Goal: Contribute content

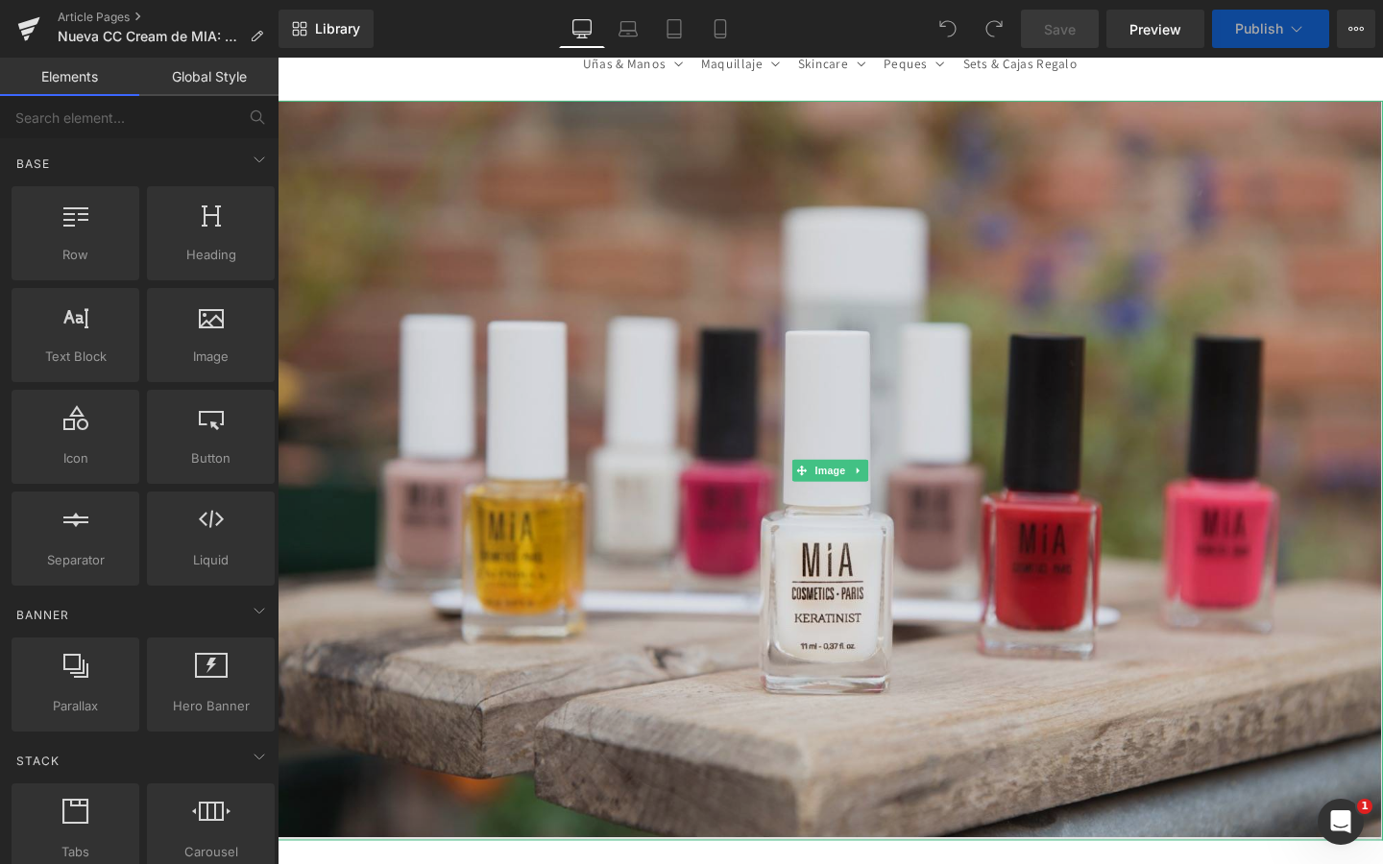
scroll to position [578, 0]
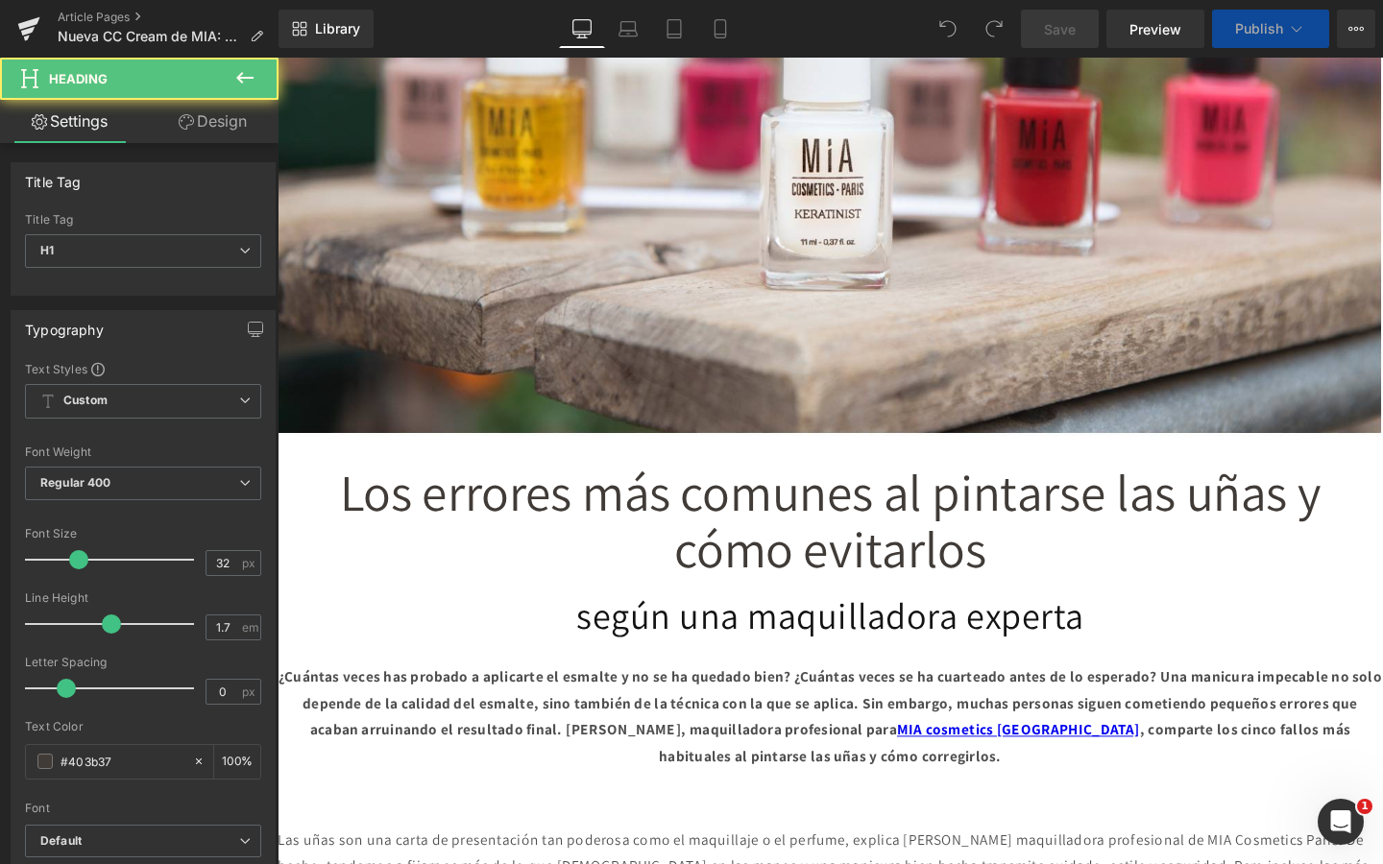
click at [857, 541] on div "Los errores más comunes al pintarse las uñas y cómo evitarlos Heading" at bounding box center [859, 550] width 1162 height 120
click at [857, 541] on span "Los errores más comunes al pintarse las uñas y cómo evitarlos" at bounding box center [858, 545] width 1031 height 130
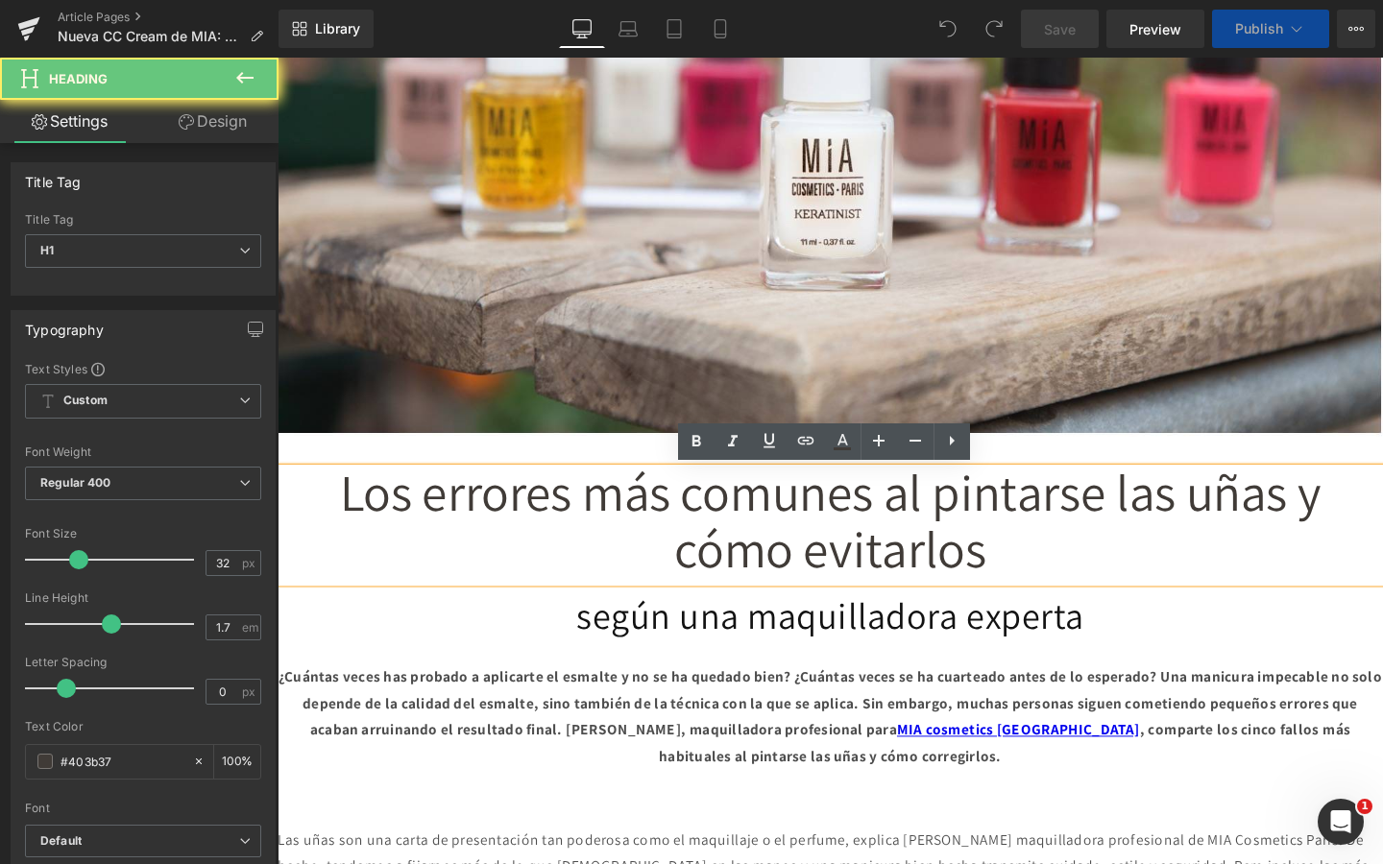
click at [857, 541] on span "Los errores más comunes al pintarse las uñas y cómo evitarlos" at bounding box center [858, 545] width 1031 height 130
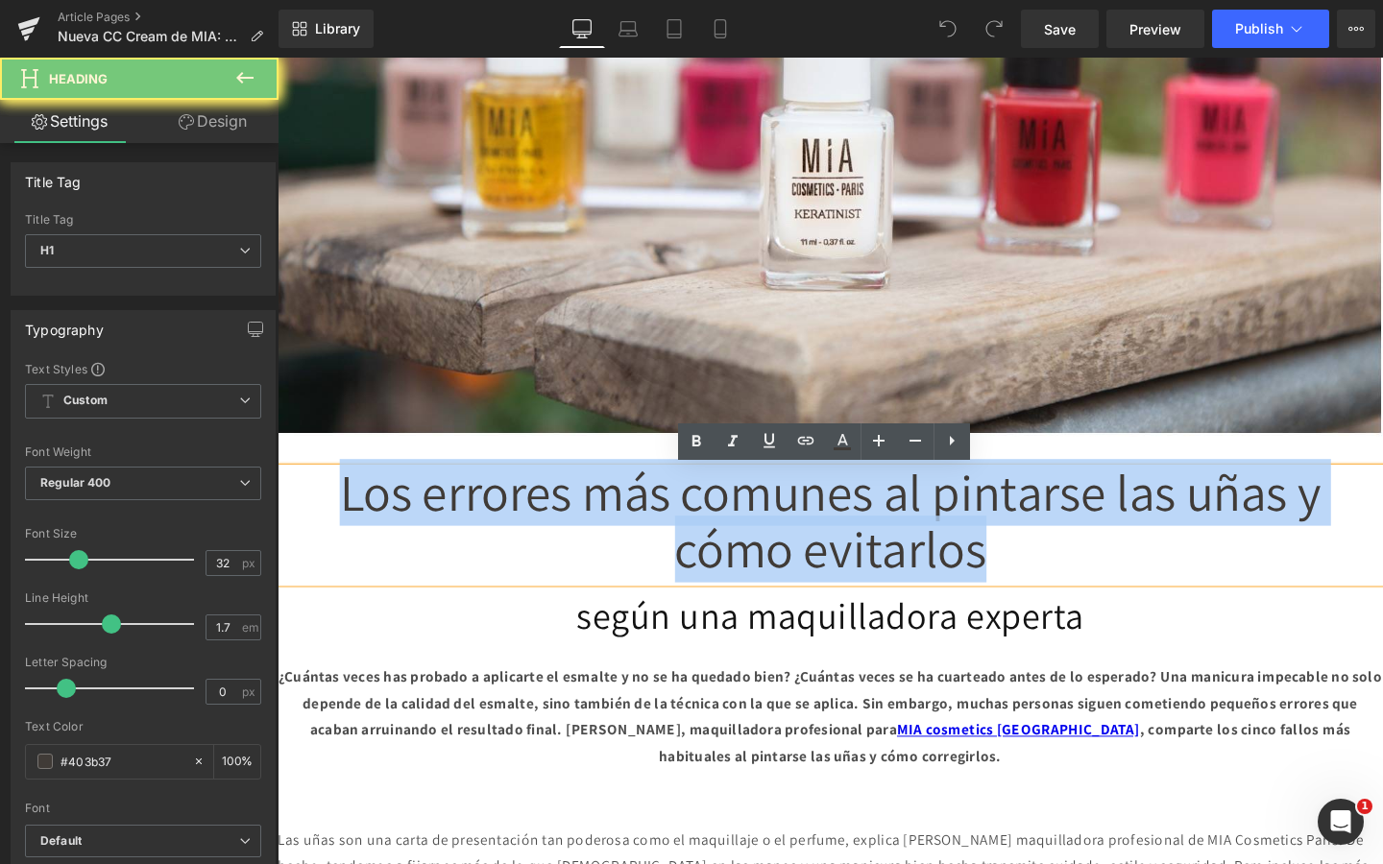
paste div
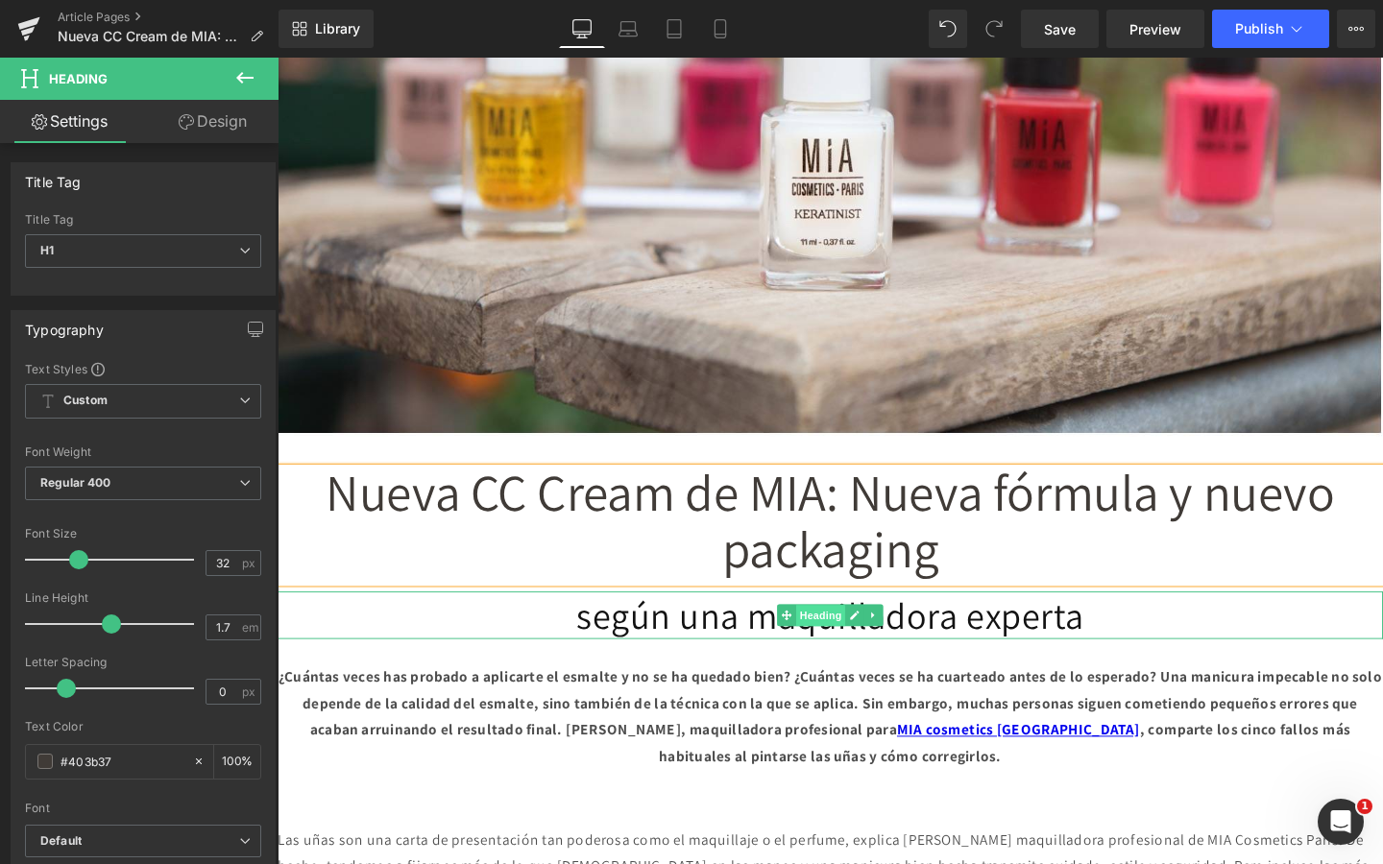
click at [869, 650] on span "Heading" at bounding box center [849, 644] width 52 height 23
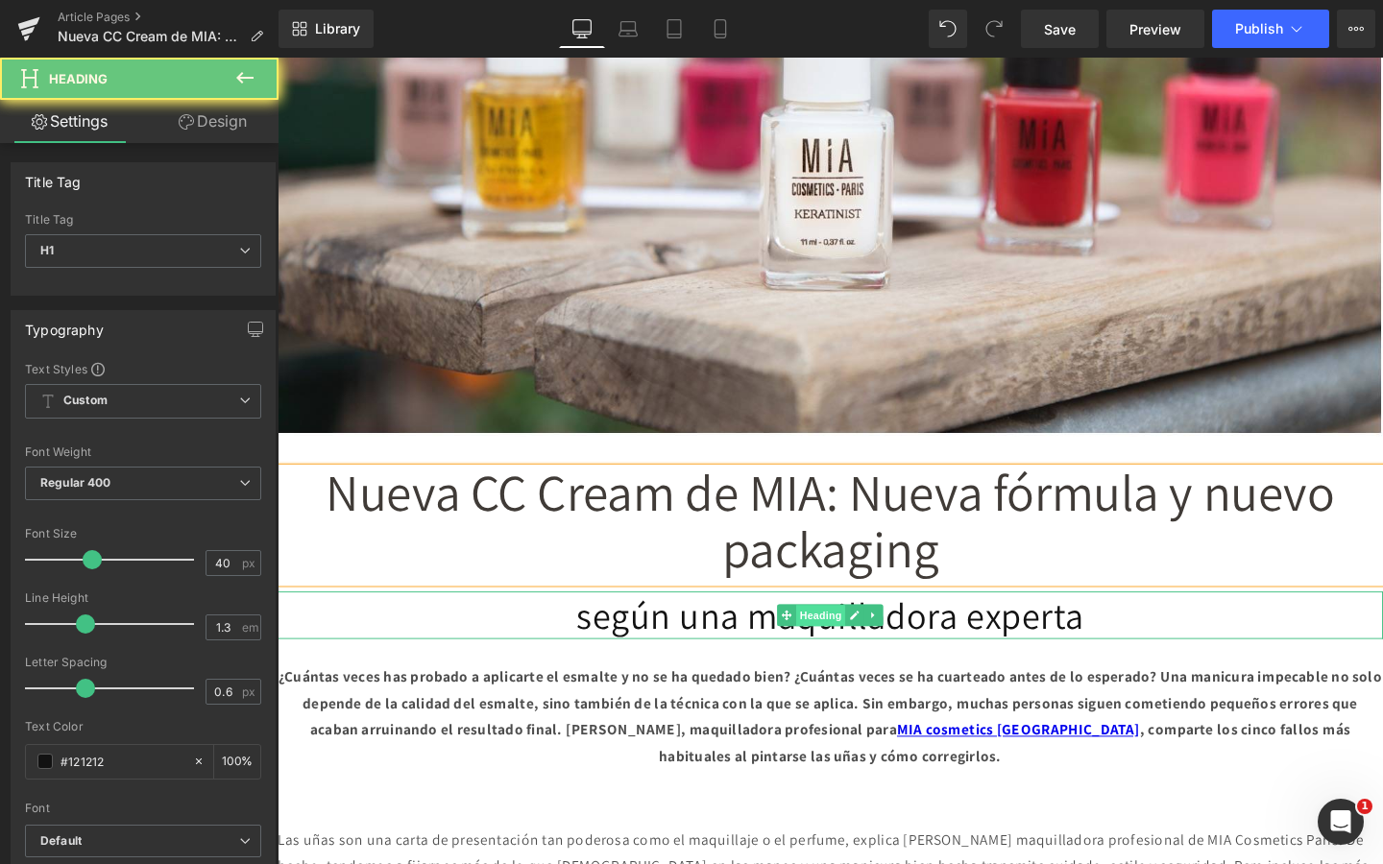
click at [869, 650] on span "Heading" at bounding box center [849, 644] width 52 height 23
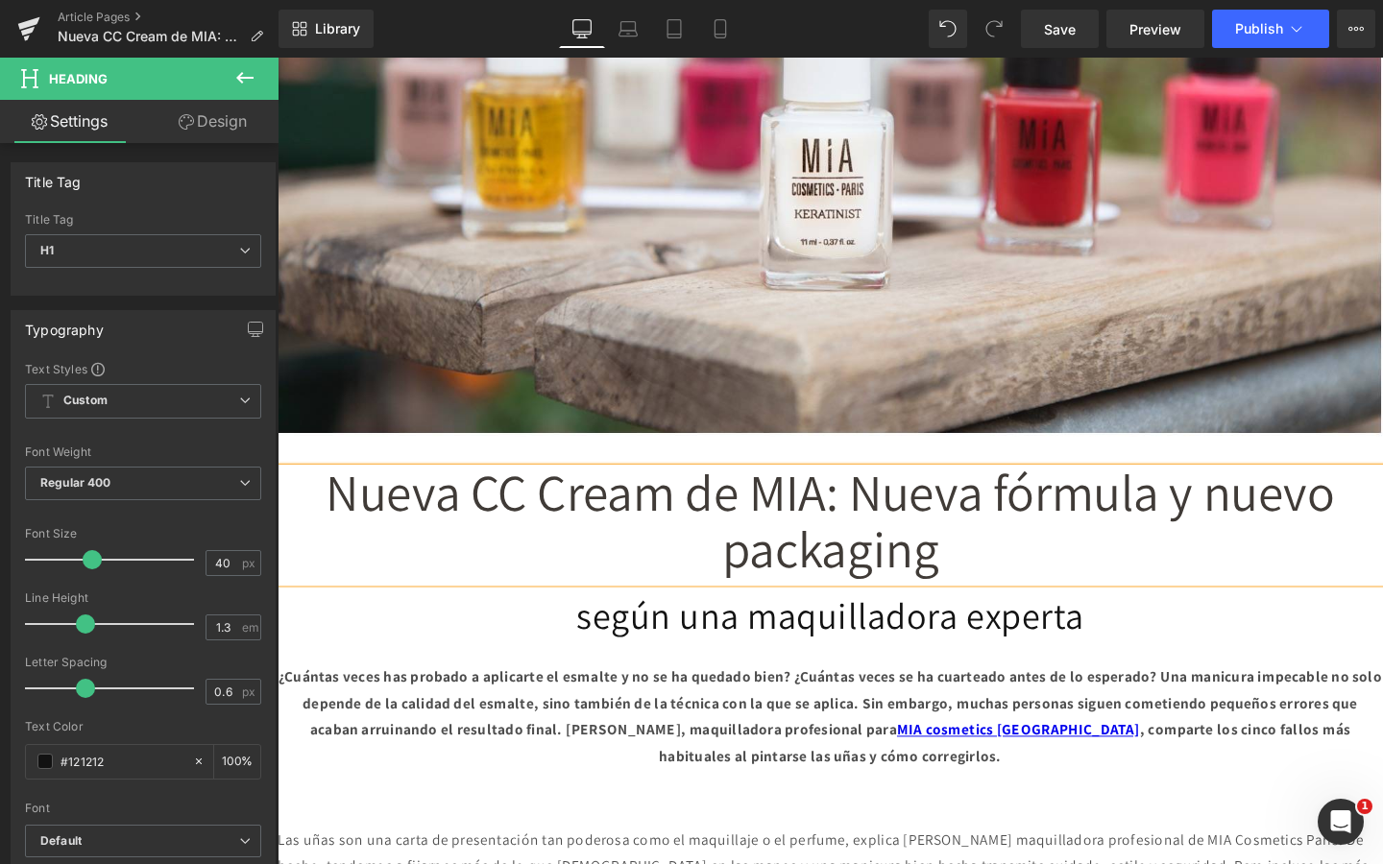
click at [962, 516] on span "Nueva CC Cream de MIA: Nueva fórmula y nuevo packaging" at bounding box center [858, 545] width 1060 height 130
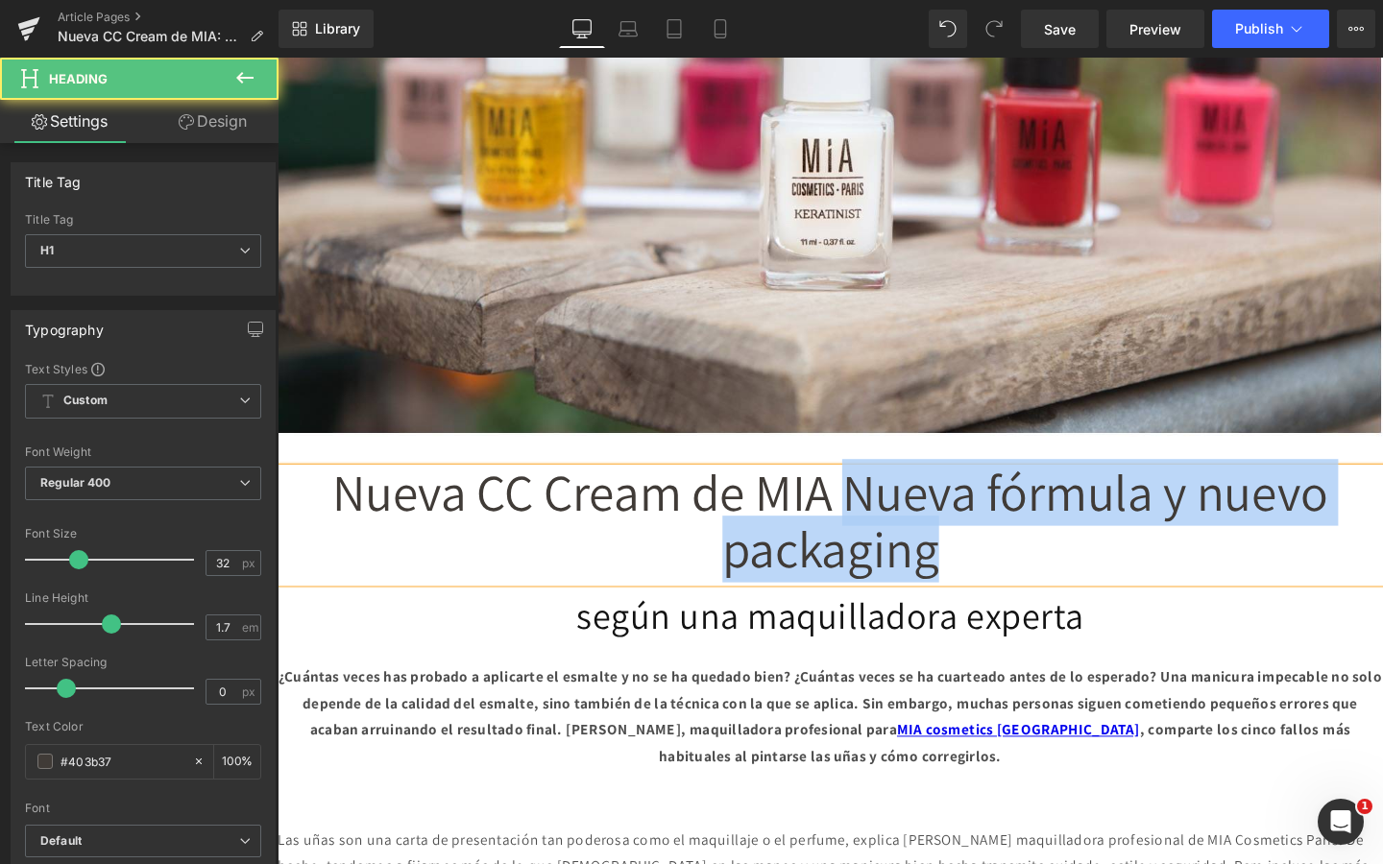
drag, startPoint x: 977, startPoint y: 508, endPoint x: 1125, endPoint y: 585, distance: 166.7
click at [1125, 585] on h1 "Nueva CC Cream de MIA Nueva fórmula y nuevo packaging" at bounding box center [859, 550] width 1162 height 120
copy span "Nueva fórmula y nuevo packaging"
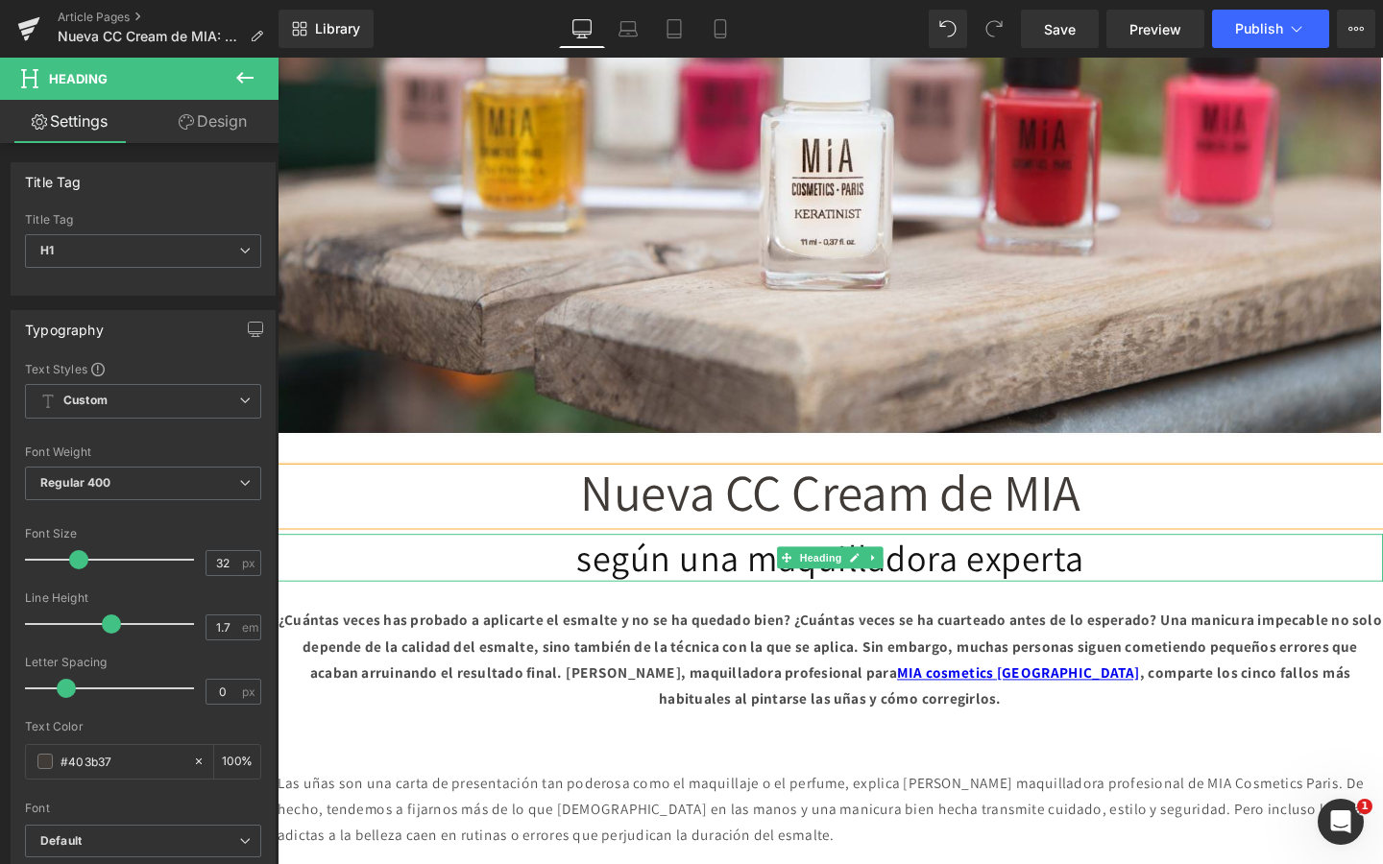
click at [1046, 581] on h1 "según una maquilladora experta" at bounding box center [859, 584] width 1162 height 50
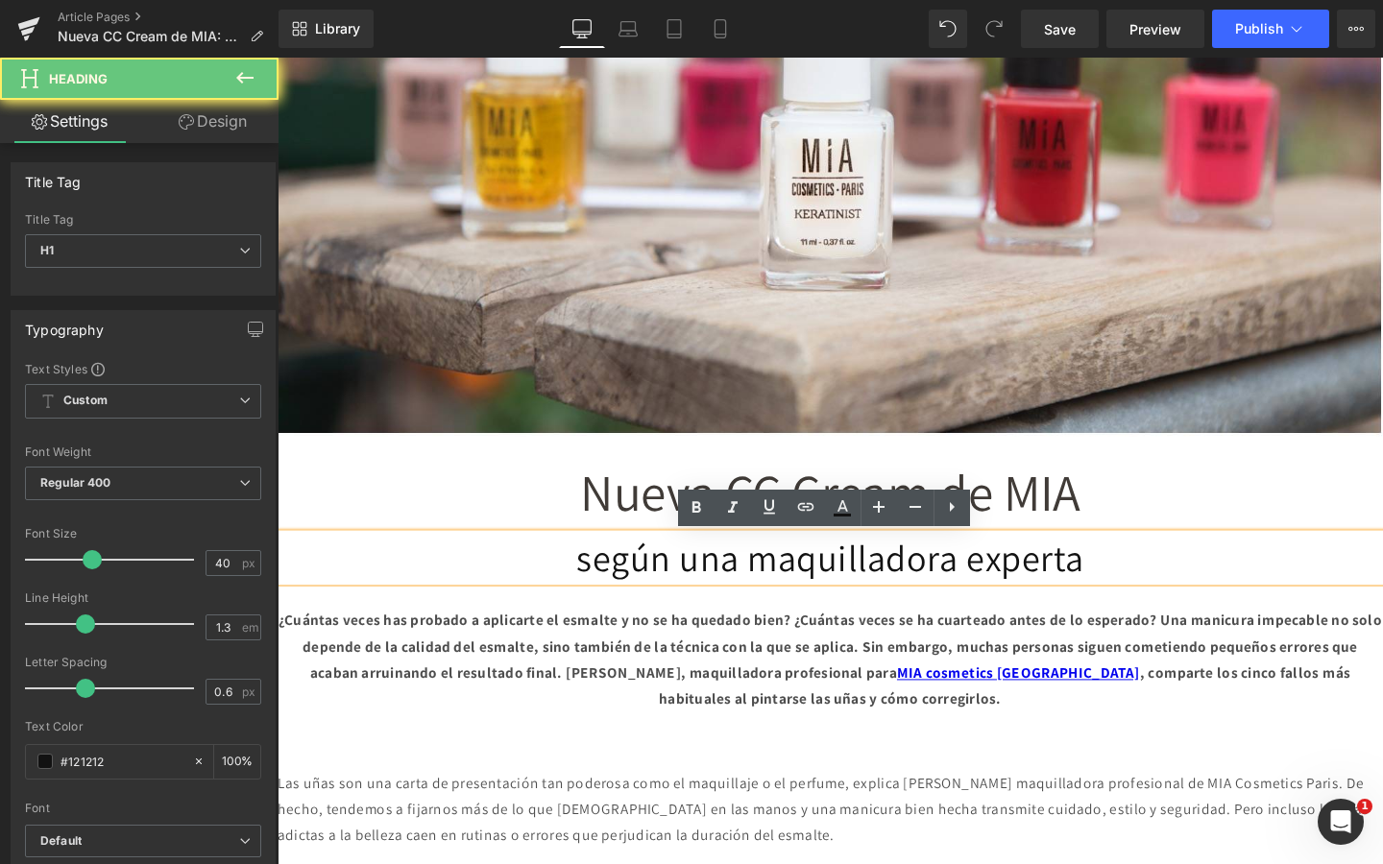
click at [1046, 581] on h1 "según una maquilladora experta" at bounding box center [859, 584] width 1162 height 50
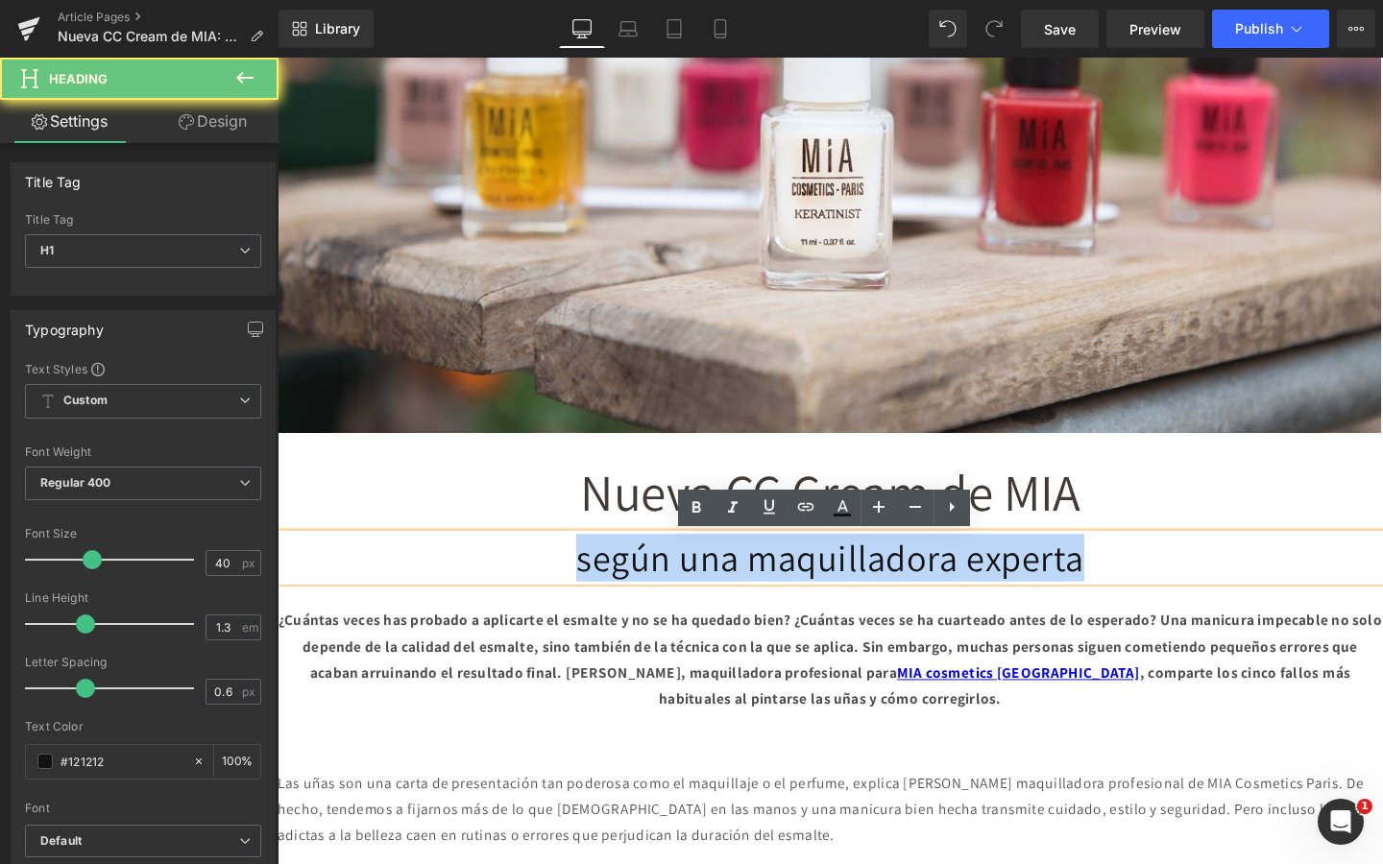
click at [1046, 581] on h1 "según una maquilladora experta" at bounding box center [859, 584] width 1162 height 50
paste div
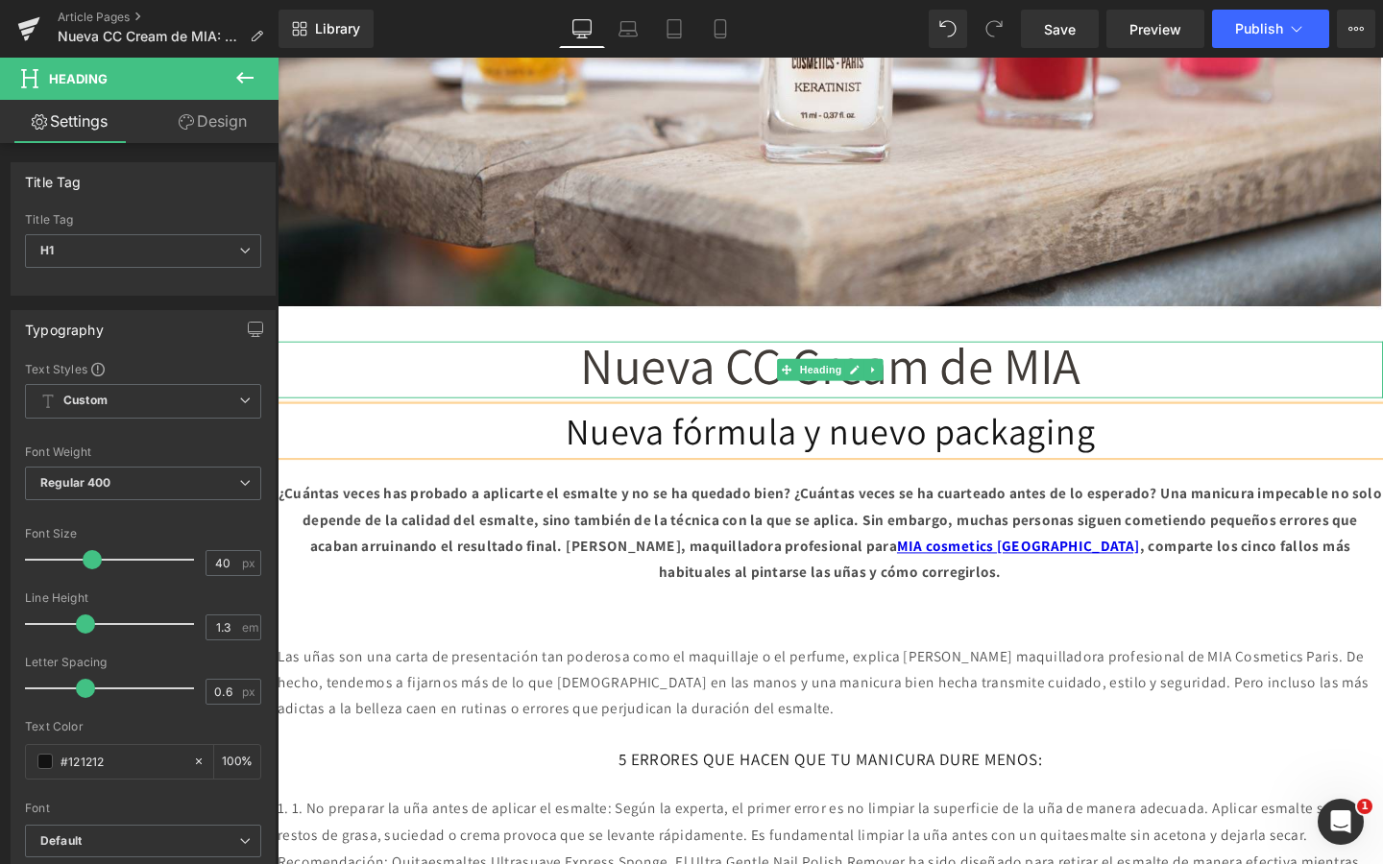
scroll to position [769, 0]
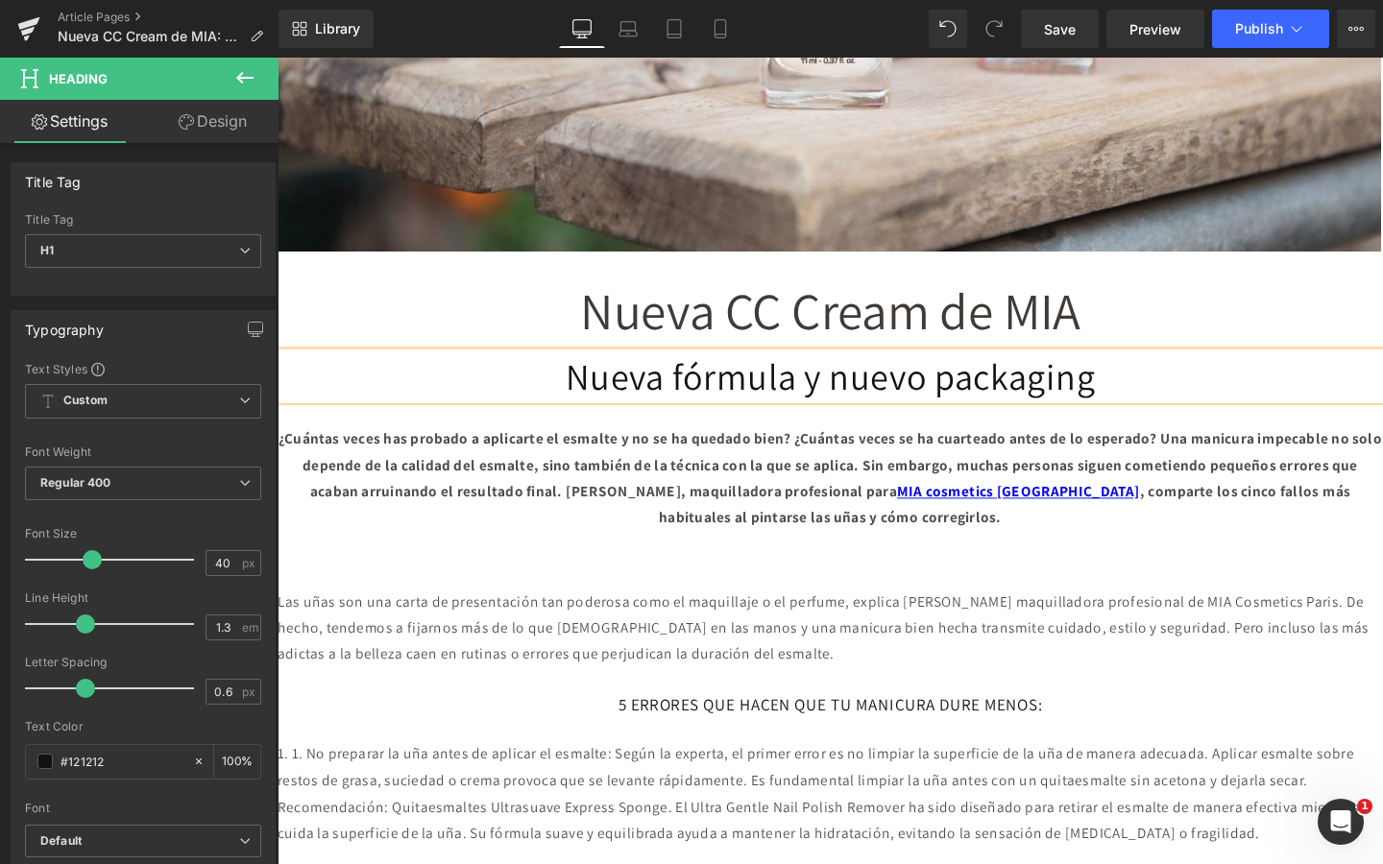
click at [646, 495] on b "¿Cuántas veces has probado a aplicarte el esmalte y no se ha quedado bien? ¿Cuá…" at bounding box center [859, 500] width 1160 height 103
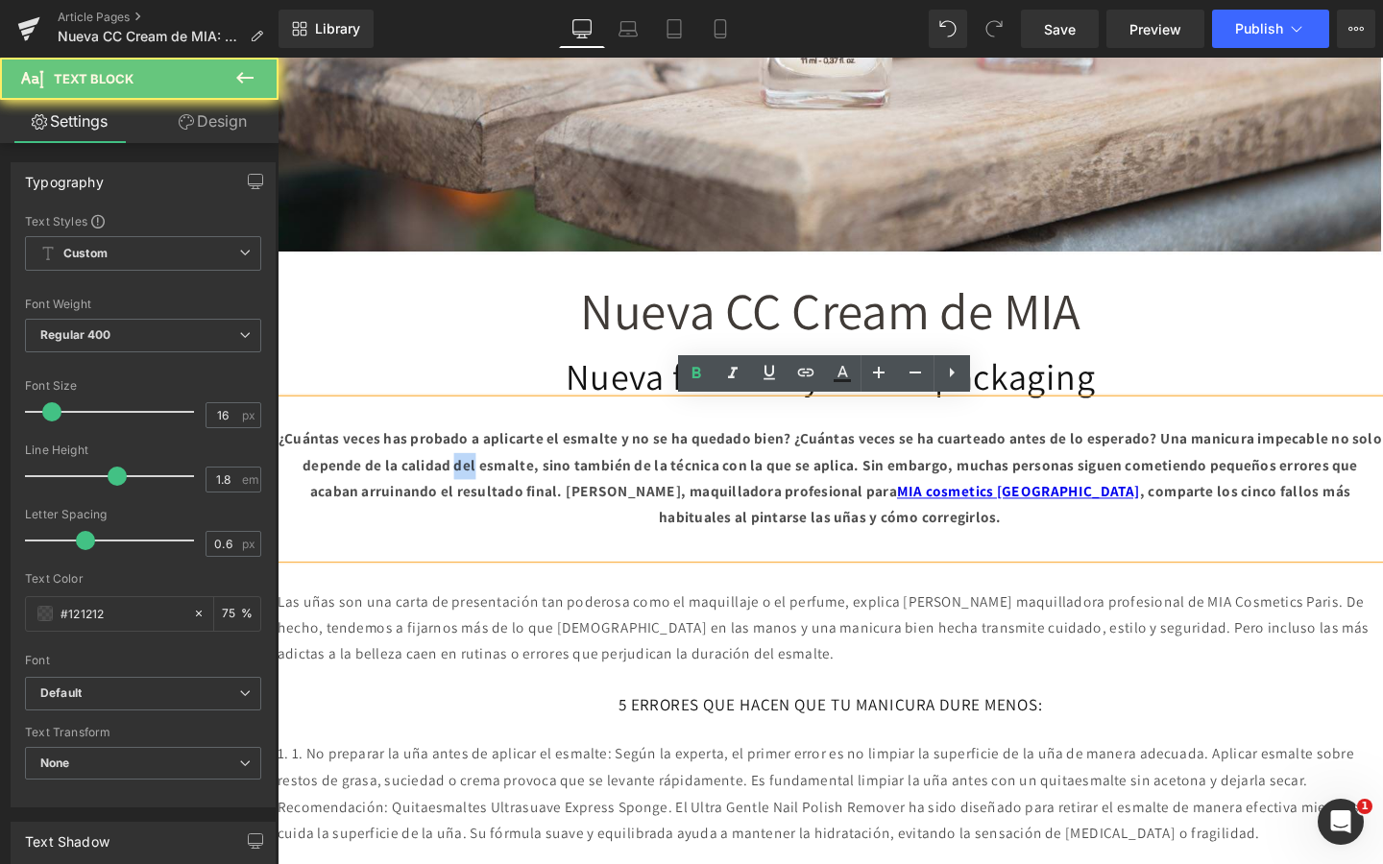
click at [646, 495] on b "¿Cuántas veces has probado a aplicarte el esmalte y no se ha quedado bien? ¿Cuá…" at bounding box center [859, 500] width 1160 height 103
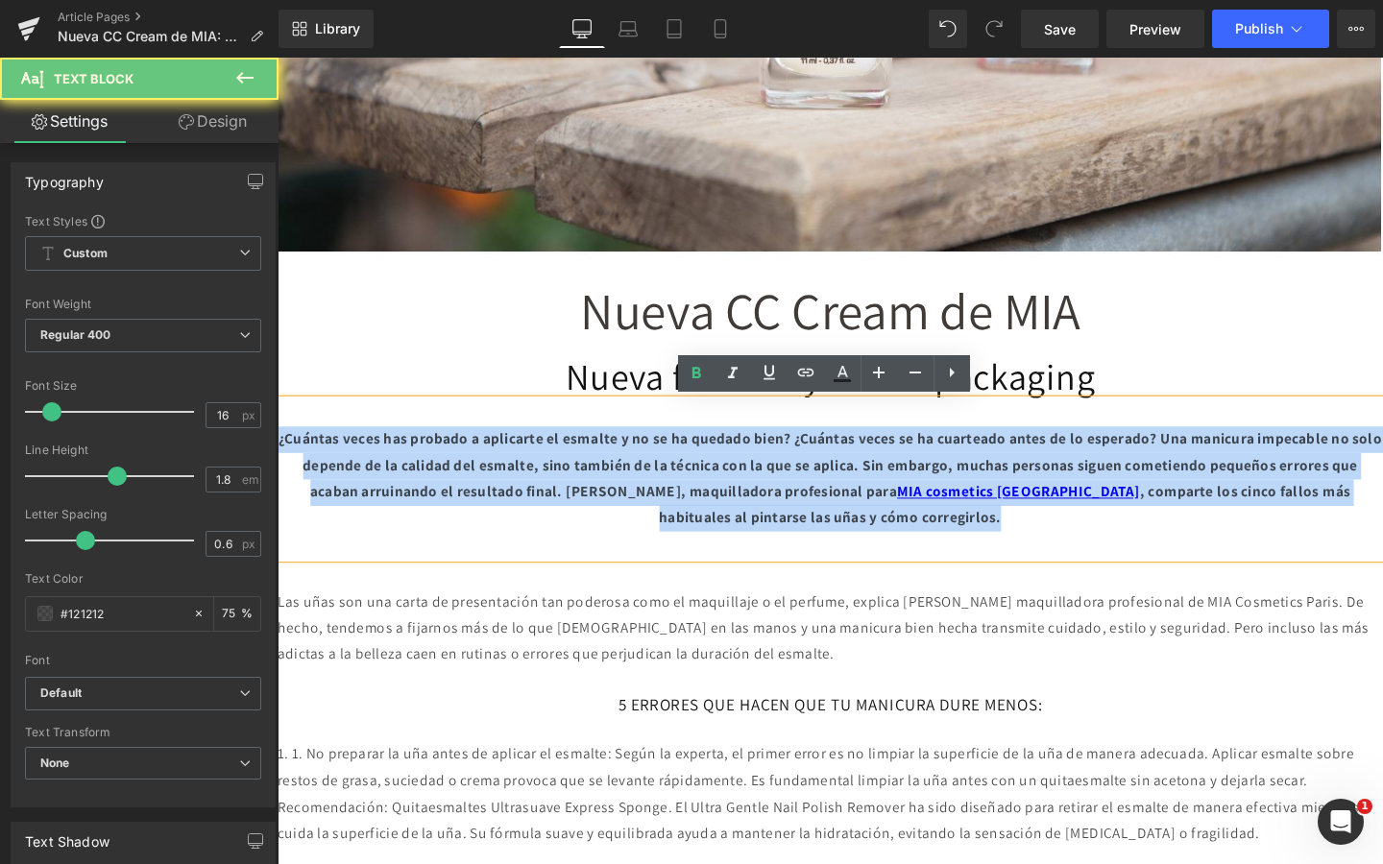
click at [646, 495] on b "¿Cuántas veces has probado a aplicarte el esmalte y no se ha quedado bien? ¿Cuá…" at bounding box center [859, 500] width 1160 height 103
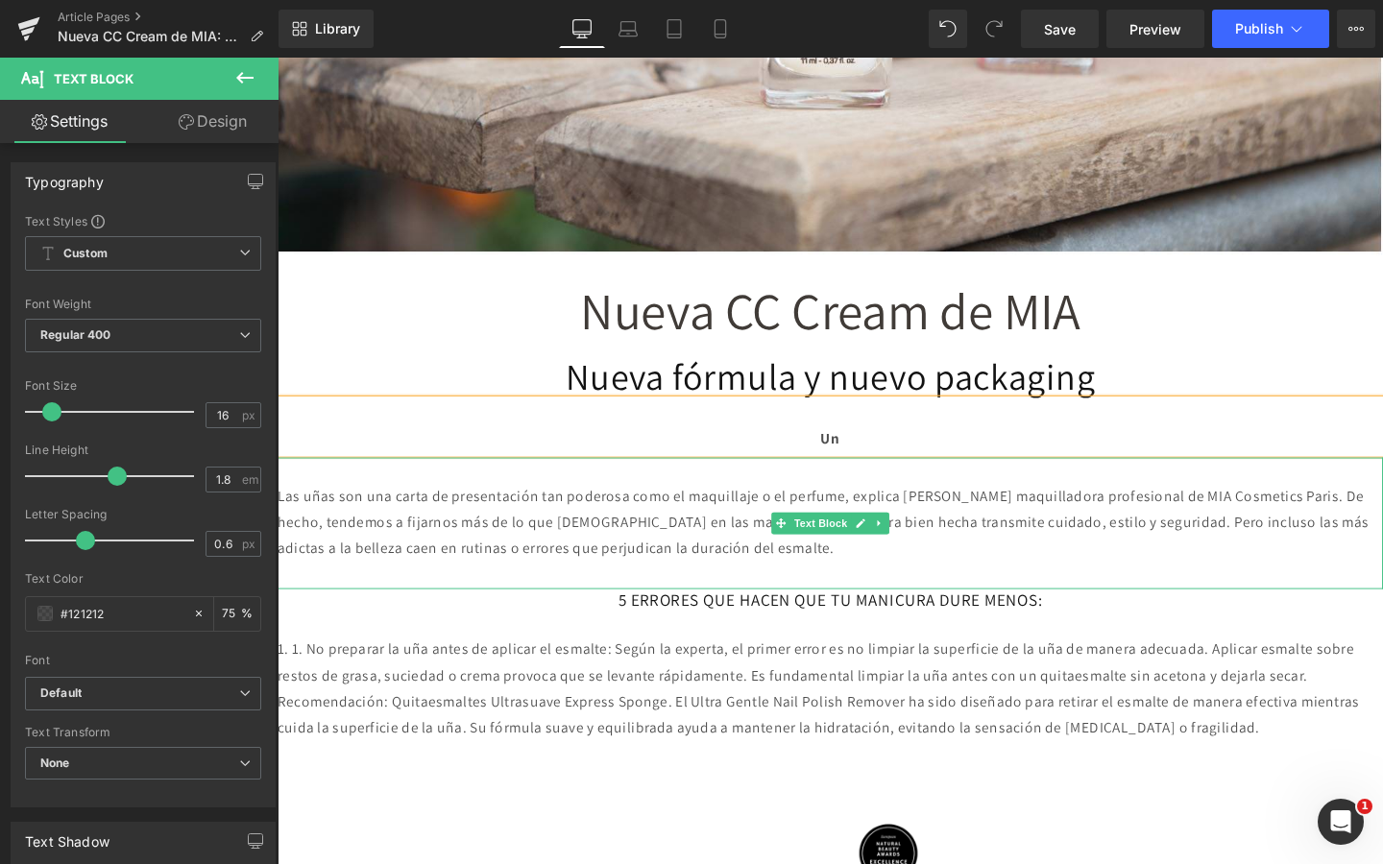
click at [654, 546] on p "Las uñas son una carta de presentación tan poderosa como el maquillaje o el per…" at bounding box center [859, 547] width 1162 height 83
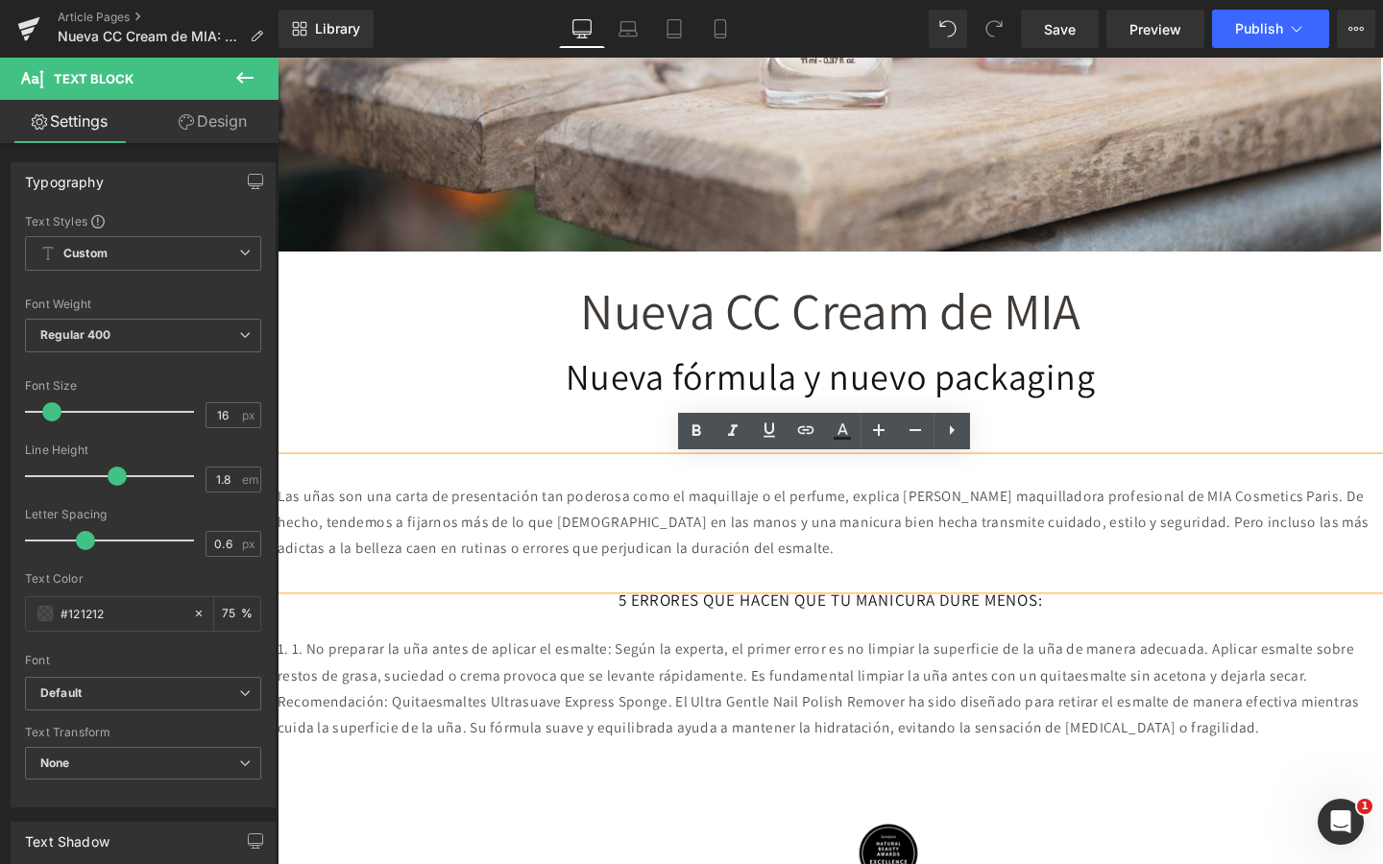
click at [1073, 460] on p "Un" at bounding box center [859, 460] width 1162 height 28
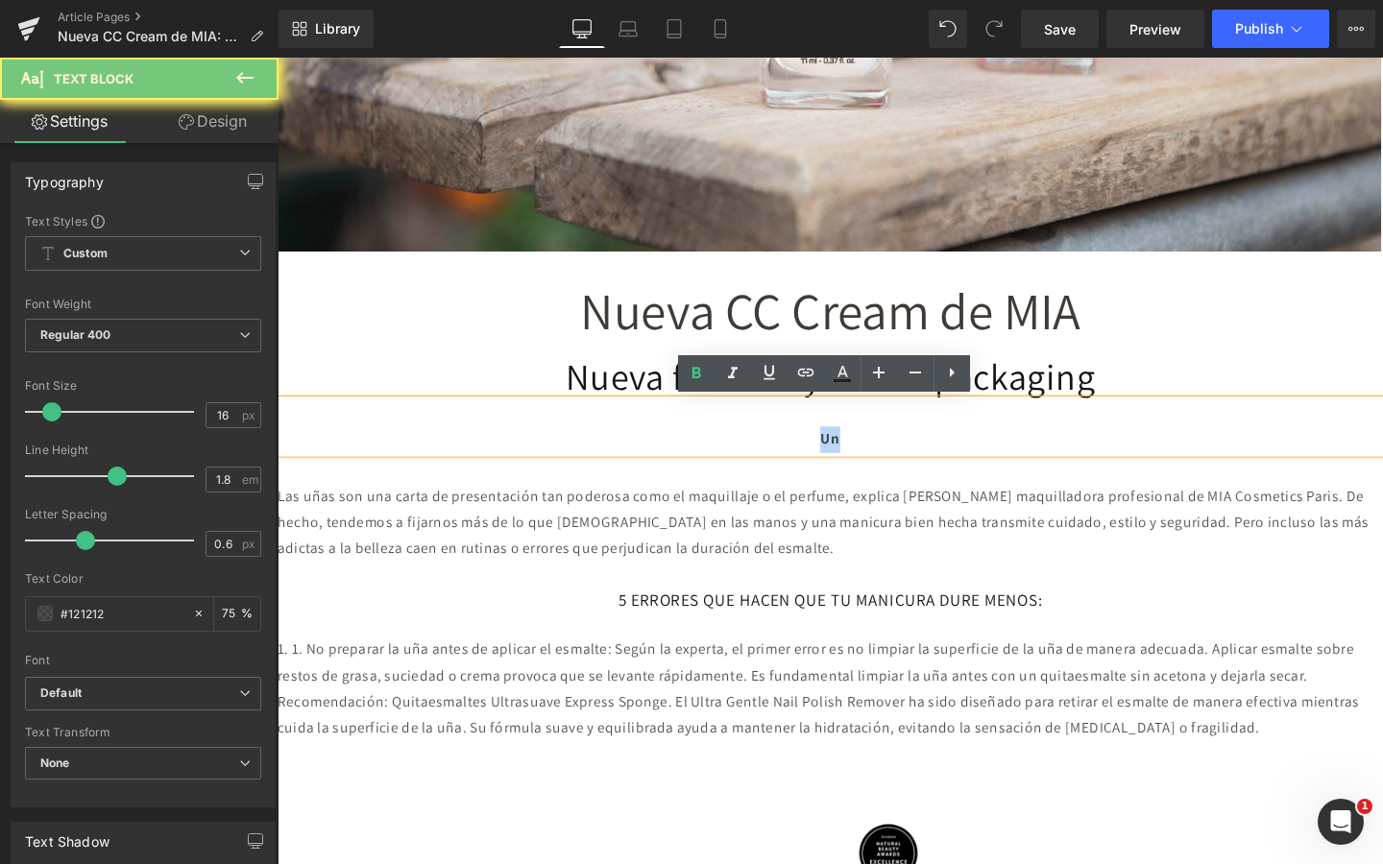
click at [1073, 460] on p "Un" at bounding box center [859, 460] width 1162 height 28
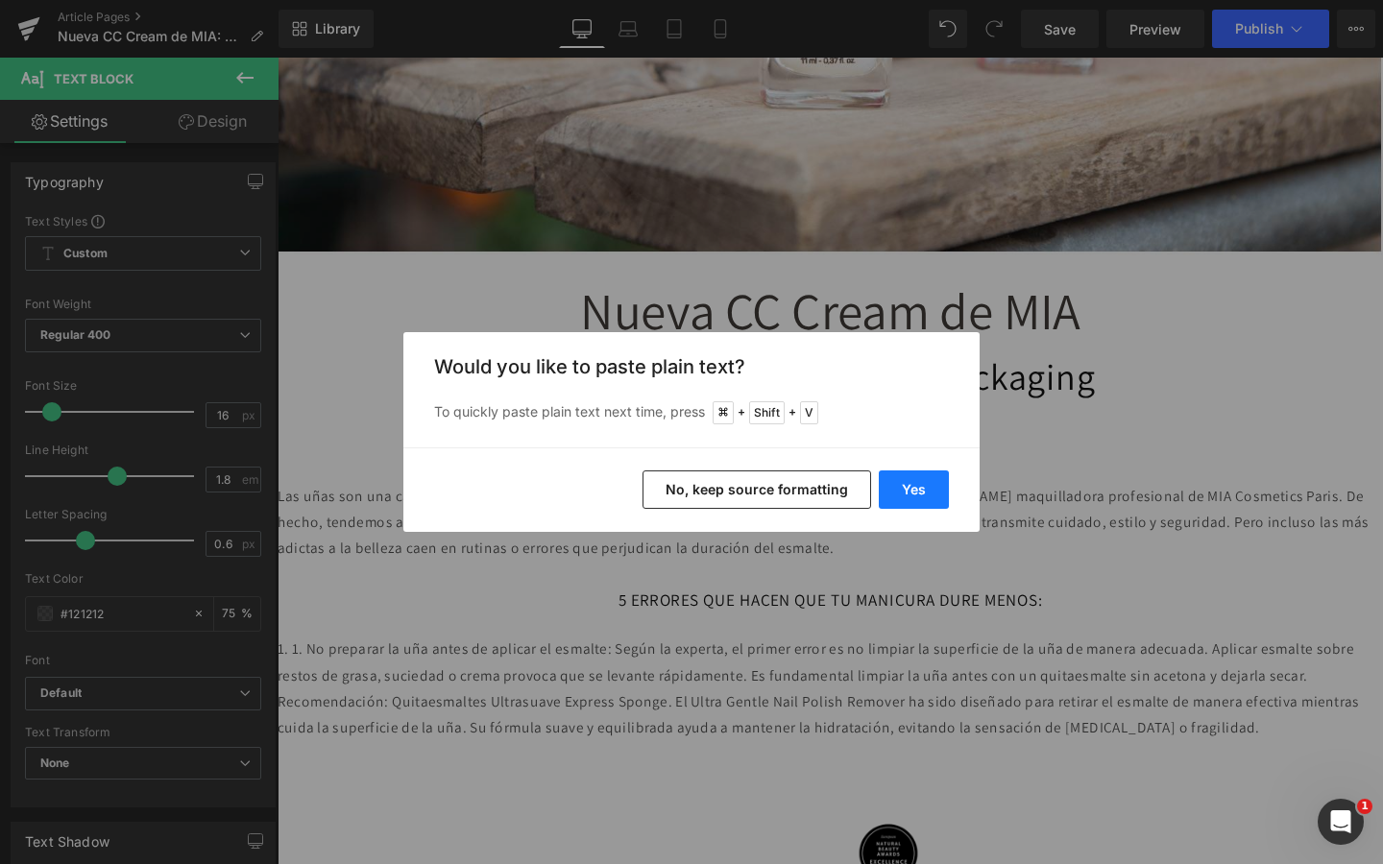
click at [893, 495] on button "Yes" at bounding box center [914, 490] width 70 height 38
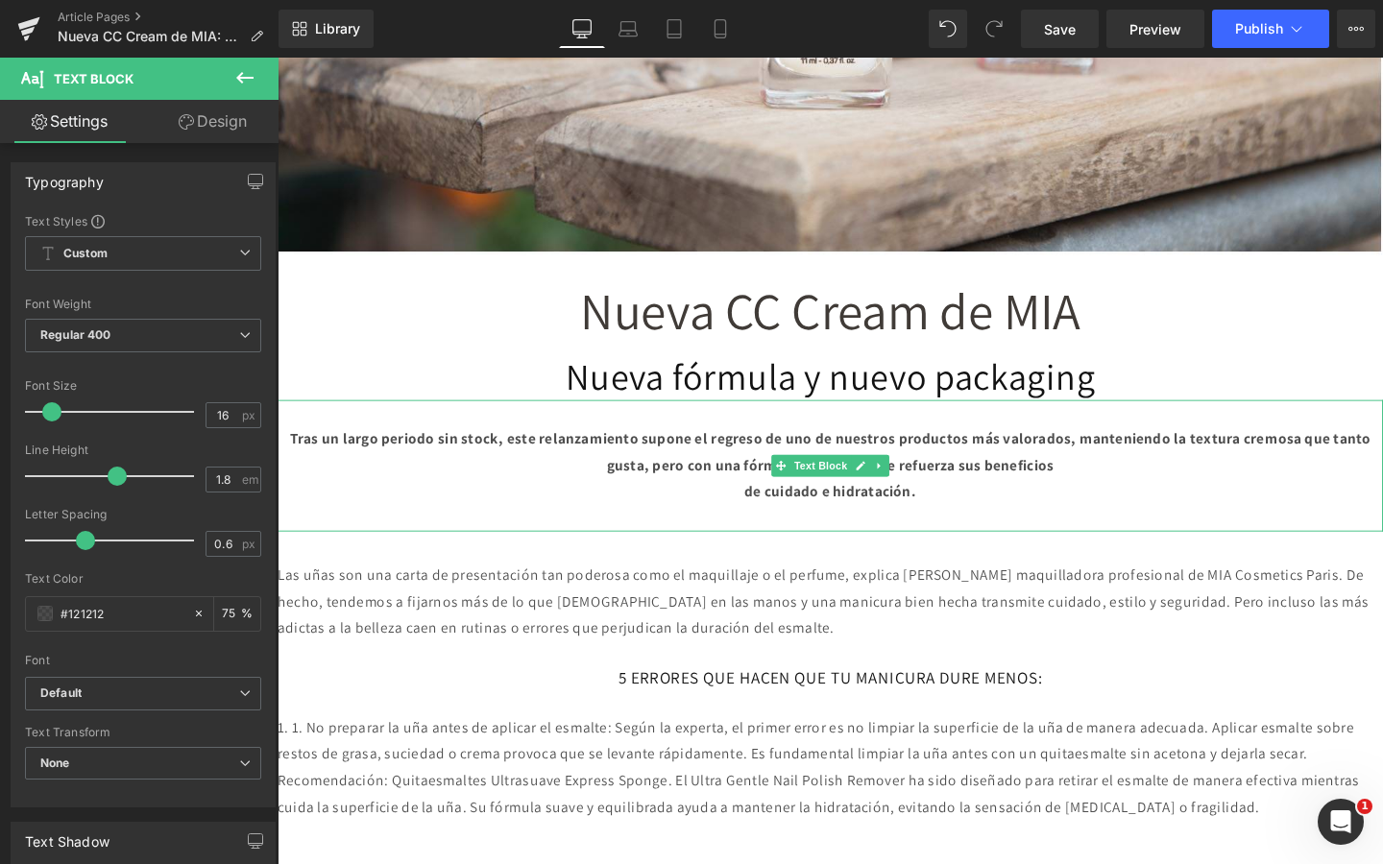
click at [1009, 533] on p at bounding box center [859, 542] width 1162 height 28
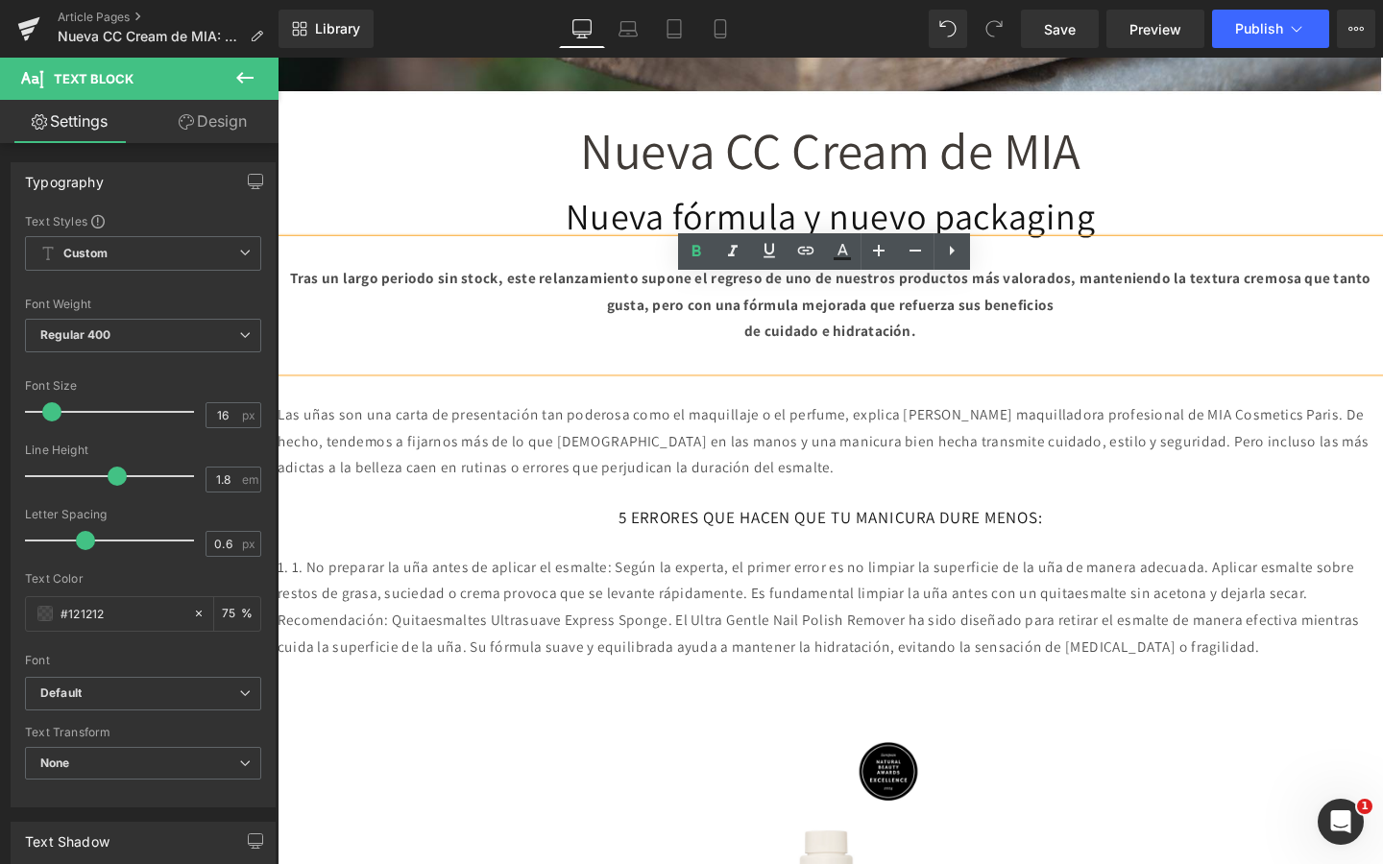
scroll to position [946, 0]
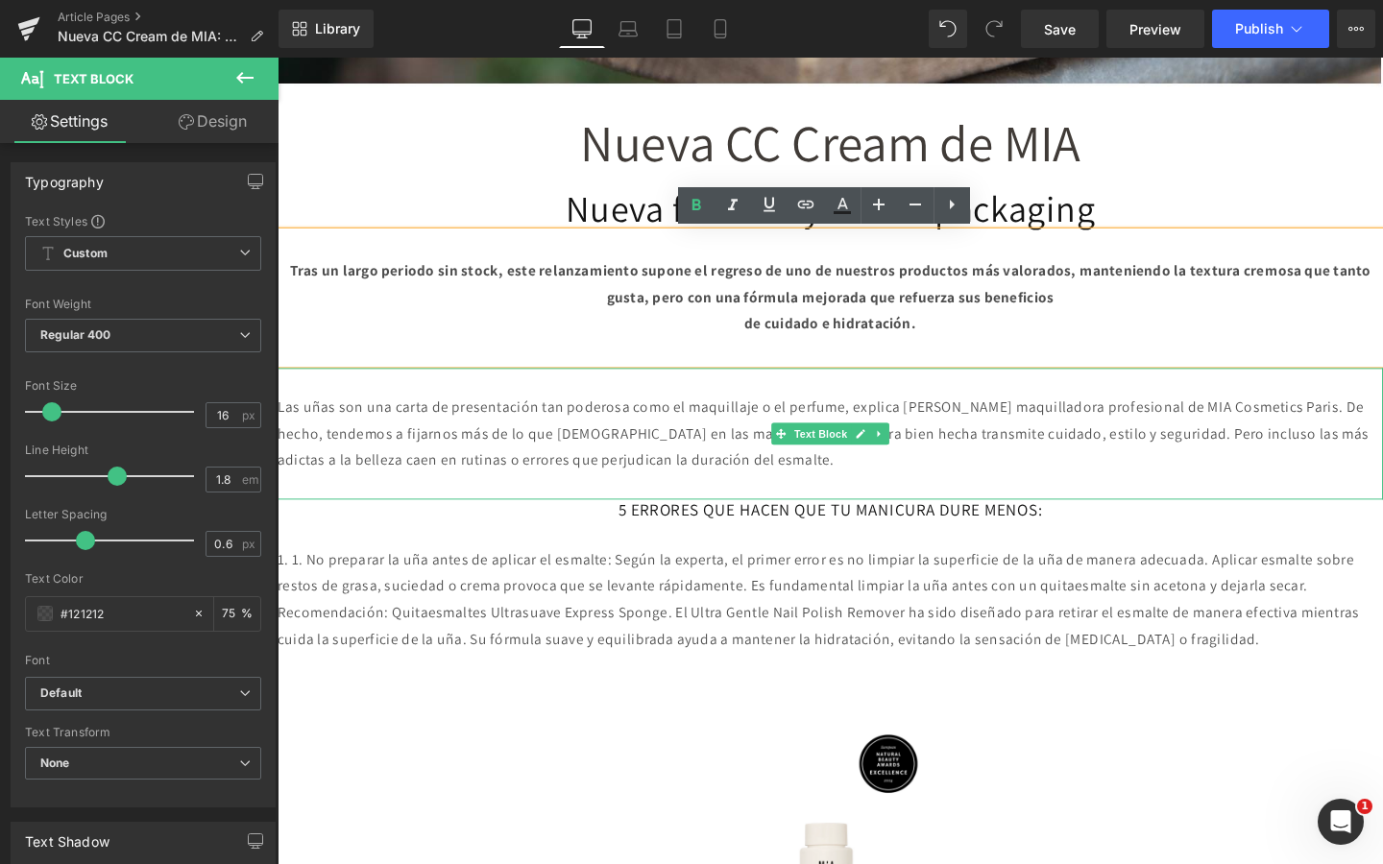
click at [829, 409] on p at bounding box center [859, 398] width 1162 height 28
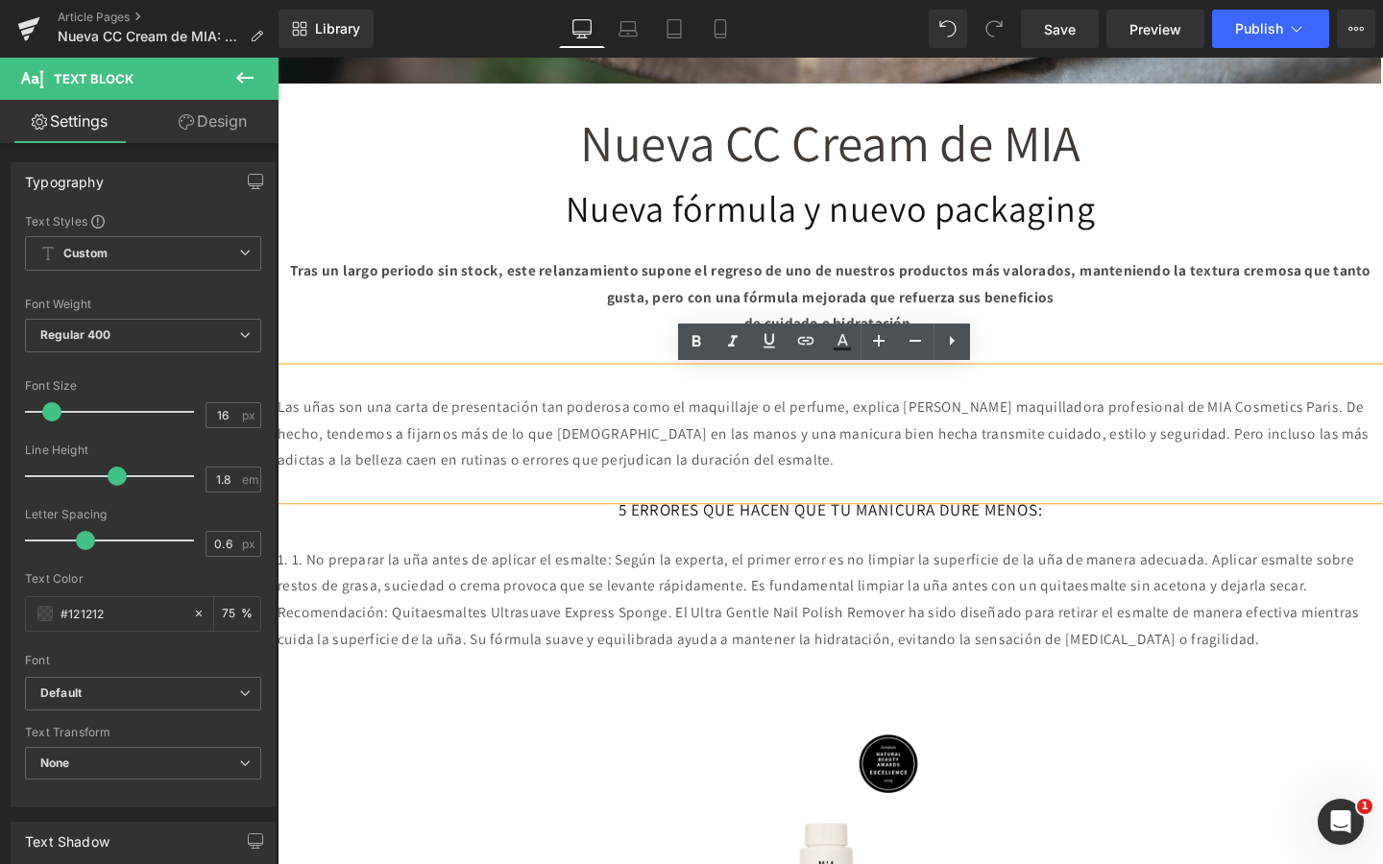
click at [914, 599] on p "1. 1. No preparar la uña antes de aplicar el esmalte: Según la experta, el prim…" at bounding box center [859, 600] width 1162 height 56
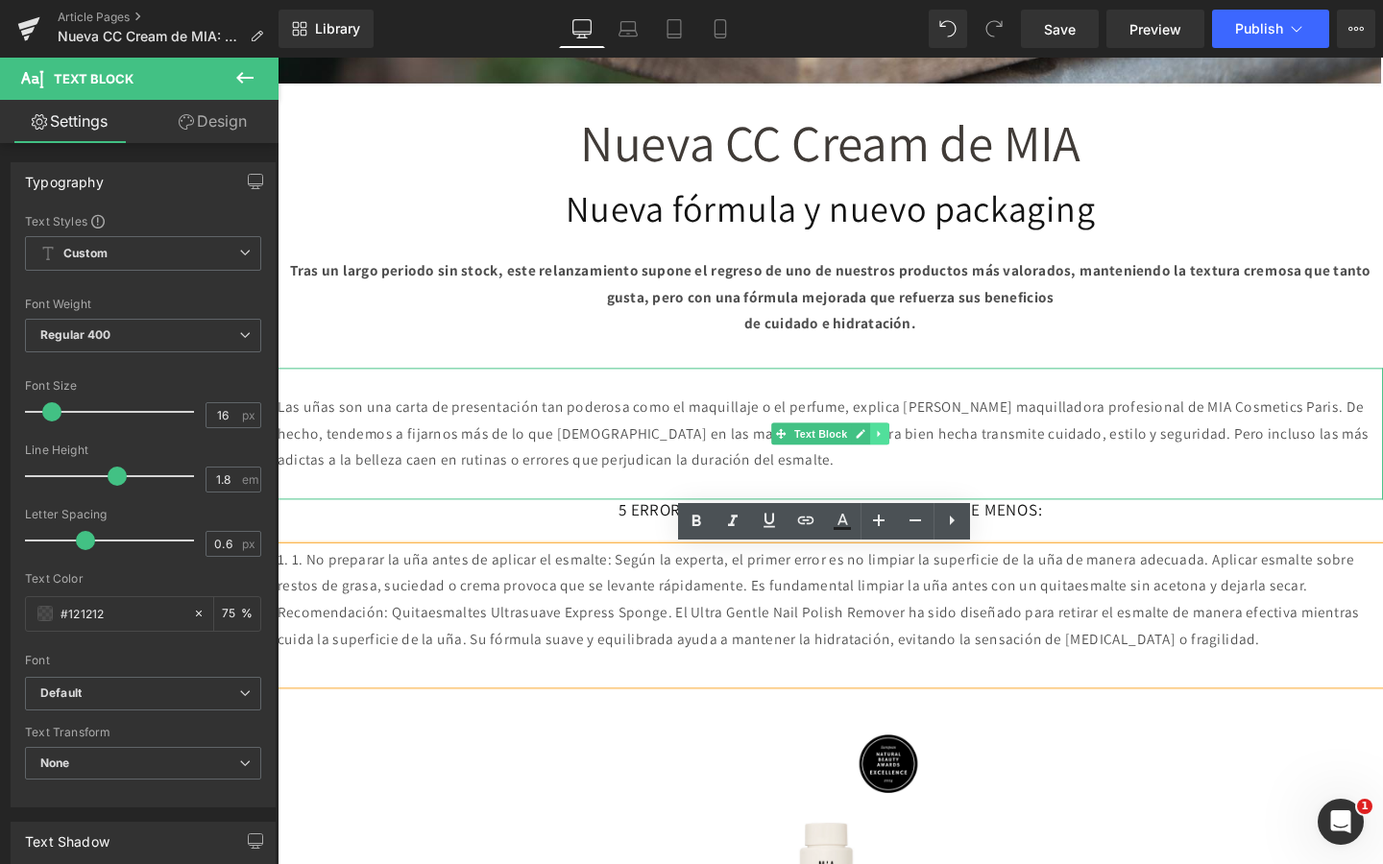
click at [918, 449] on link at bounding box center [911, 453] width 20 height 23
click at [922, 451] on icon at bounding box center [920, 454] width 11 height 11
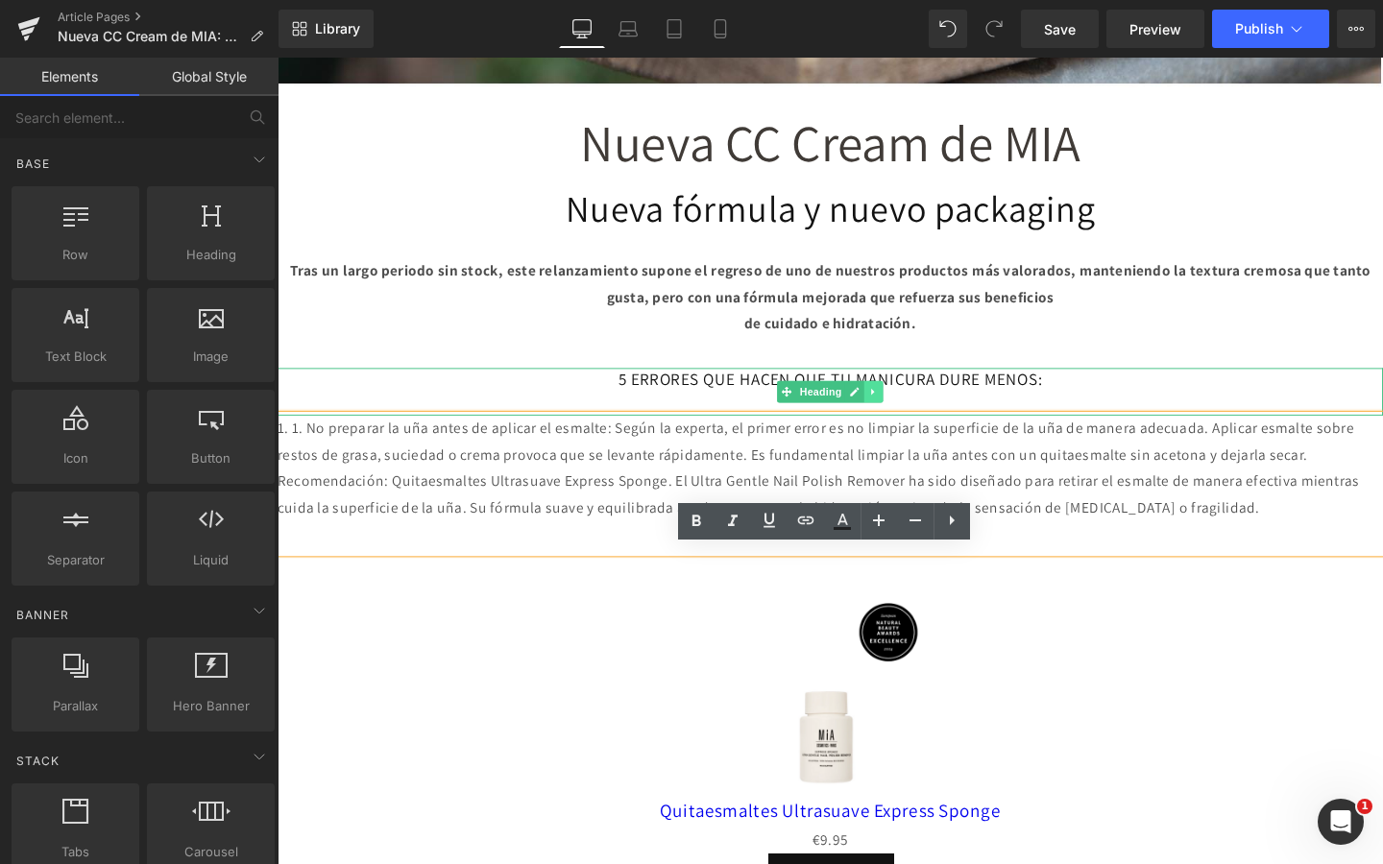
click at [911, 400] on link at bounding box center [904, 409] width 20 height 23
click at [278, 58] on link at bounding box center [278, 58] width 0 height 0
click at [911, 400] on link at bounding box center [915, 409] width 20 height 23
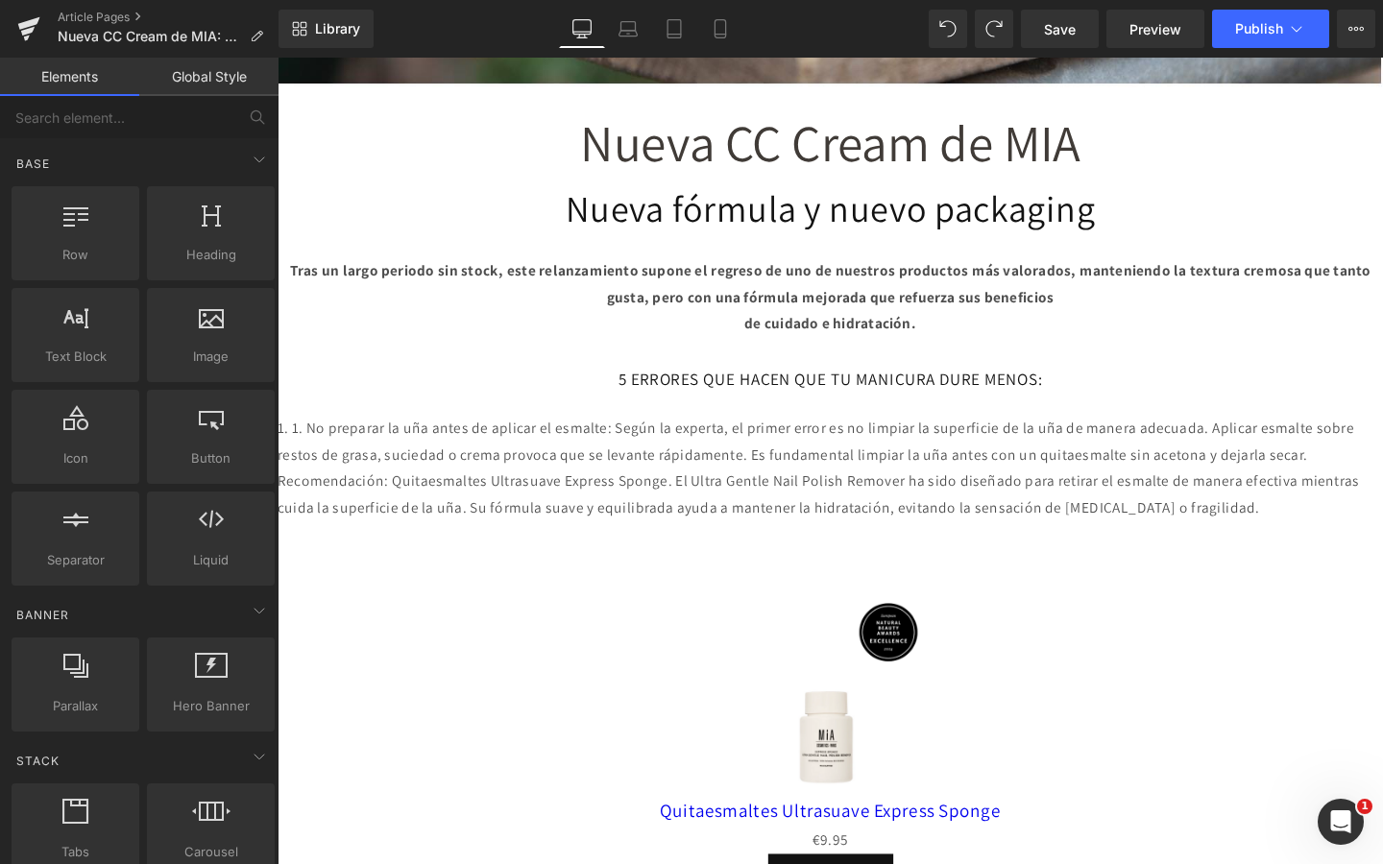
click at [852, 387] on div "5 ERRORES QUE HACEN QUE TU MANICURA DURE MENOS: Heading" at bounding box center [859, 409] width 1162 height 50
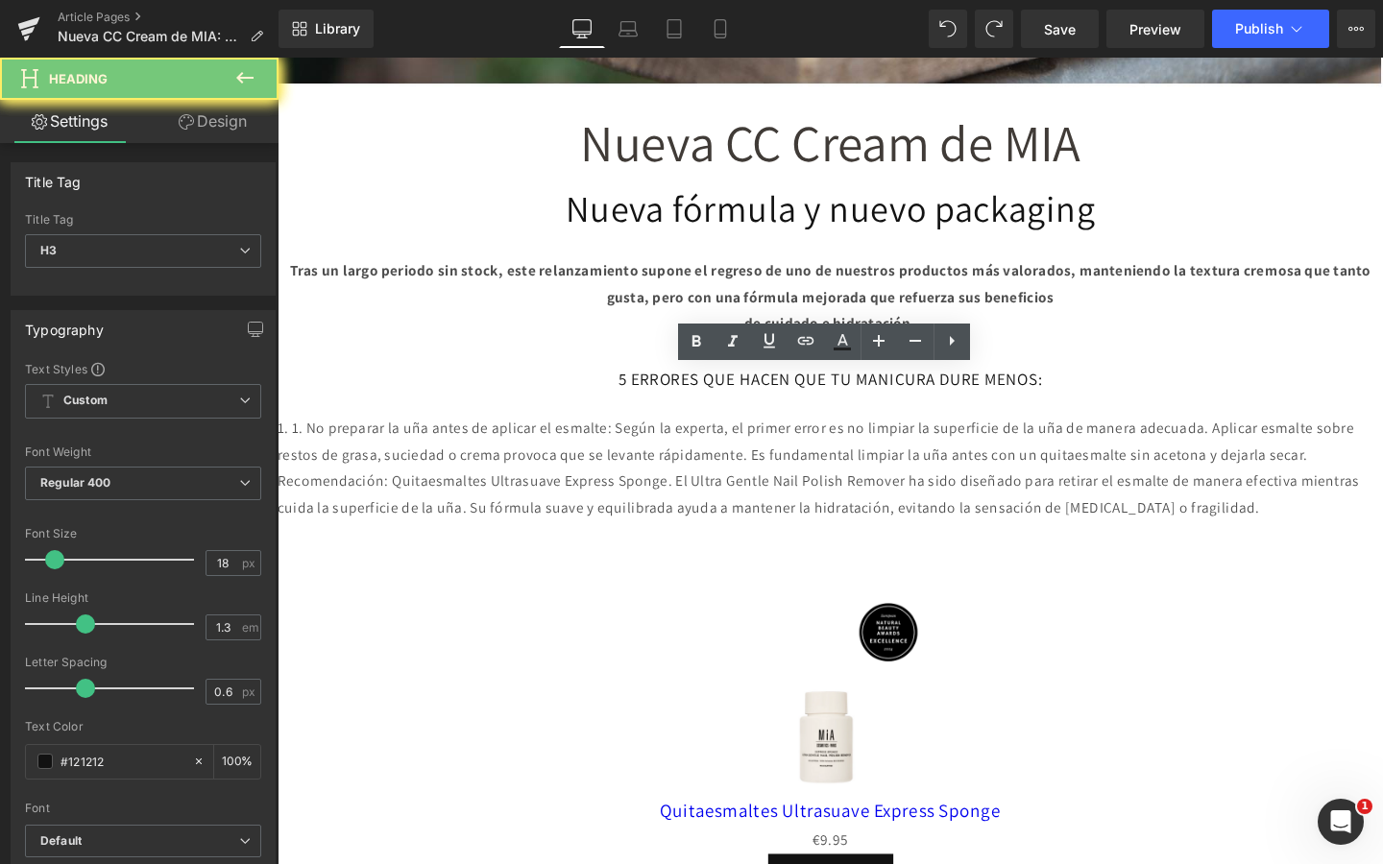
click at [852, 387] on h3 "5 ERRORES QUE HACEN QUE TU MANICURA DURE MENOS:" at bounding box center [859, 395] width 1162 height 22
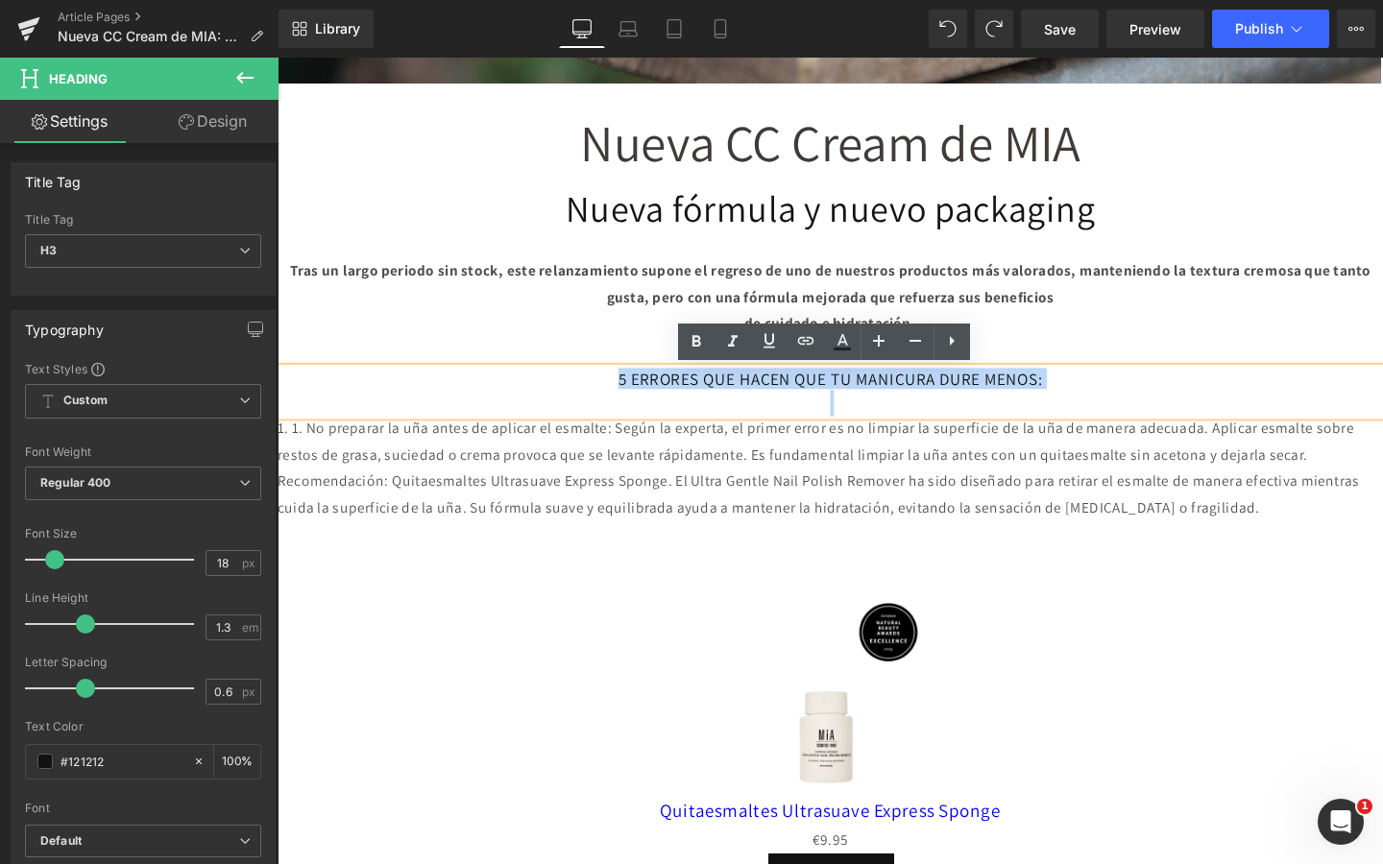
click at [935, 387] on h3 "5 ERRORES QUE HACEN QUE TU MANICURA DURE MENOS:" at bounding box center [859, 395] width 1162 height 22
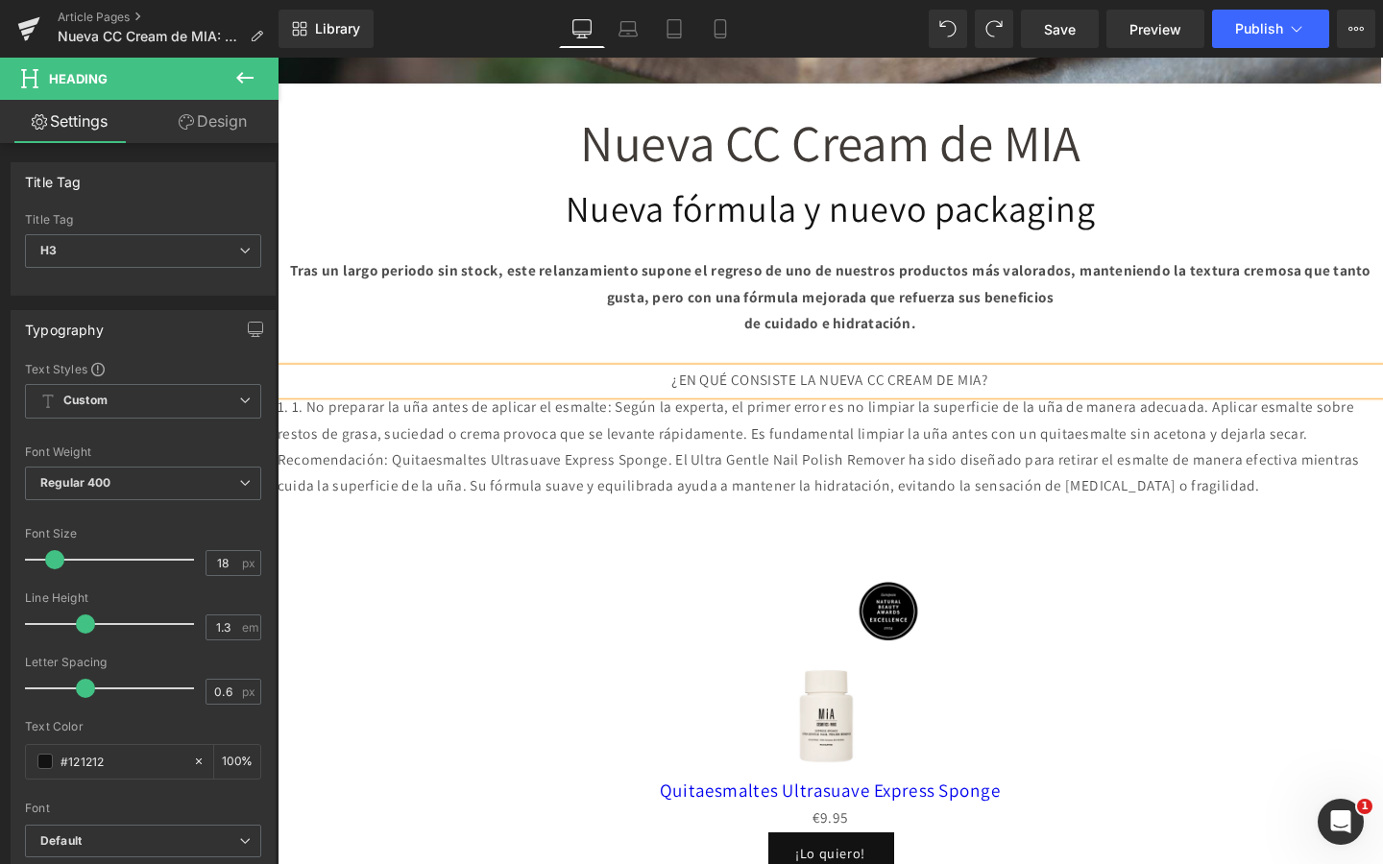
click at [931, 468] on p "1. 1. No preparar la uña antes de aplicar el esmalte: Según la experta, el prim…" at bounding box center [859, 440] width 1162 height 56
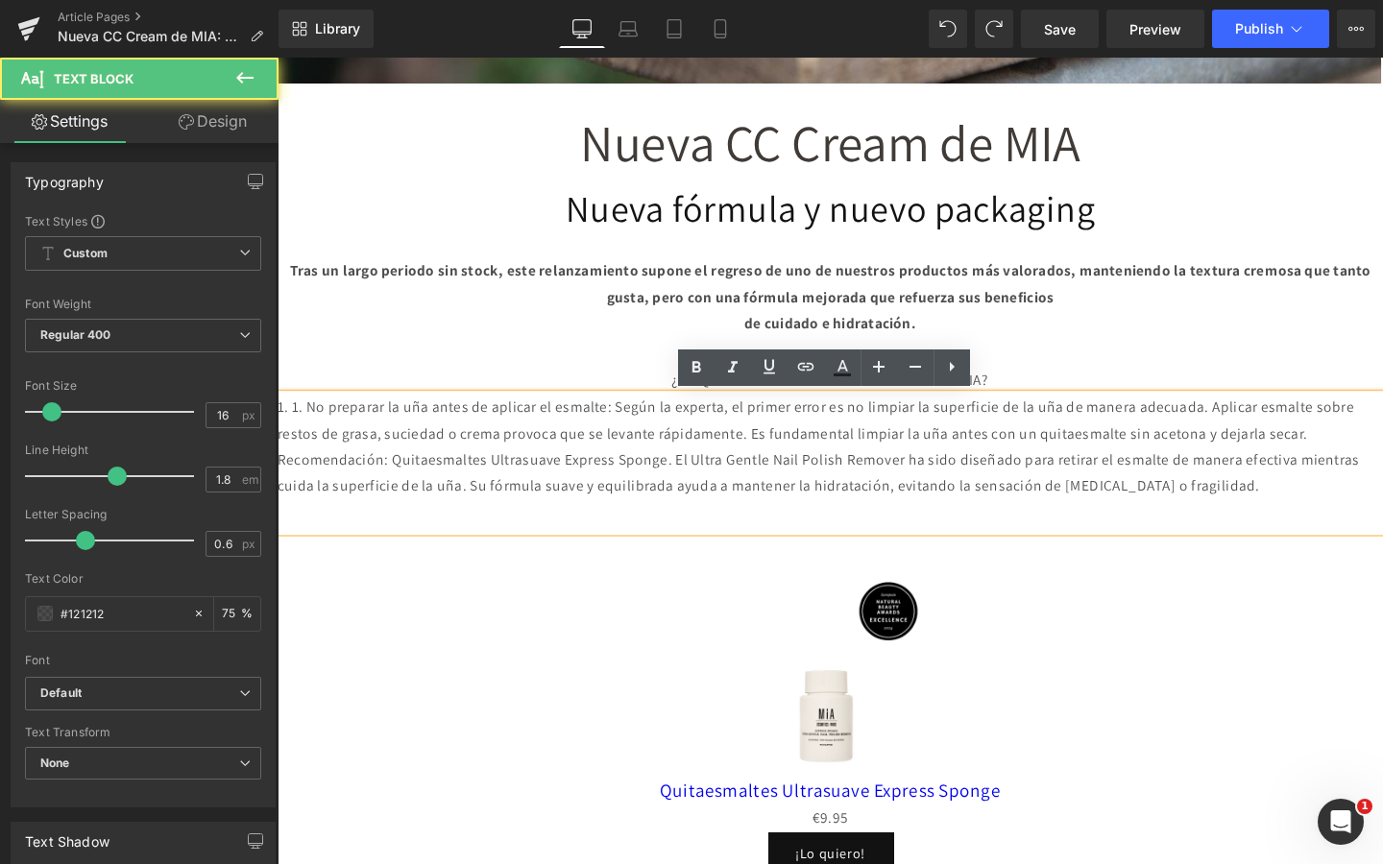
click at [931, 468] on p "1. 1. No preparar la uña antes de aplicar el esmalte: Según la experta, el prim…" at bounding box center [859, 440] width 1162 height 56
click at [960, 448] on p "1. 1. No preparar la uña antes de aplicar el esmalte: Según la experta, el prim…" at bounding box center [859, 440] width 1162 height 56
click at [960, 446] on p "1. 1. No preparar la uña antes de aplicar el esmalte: Según la experta, el prim…" at bounding box center [859, 440] width 1162 height 56
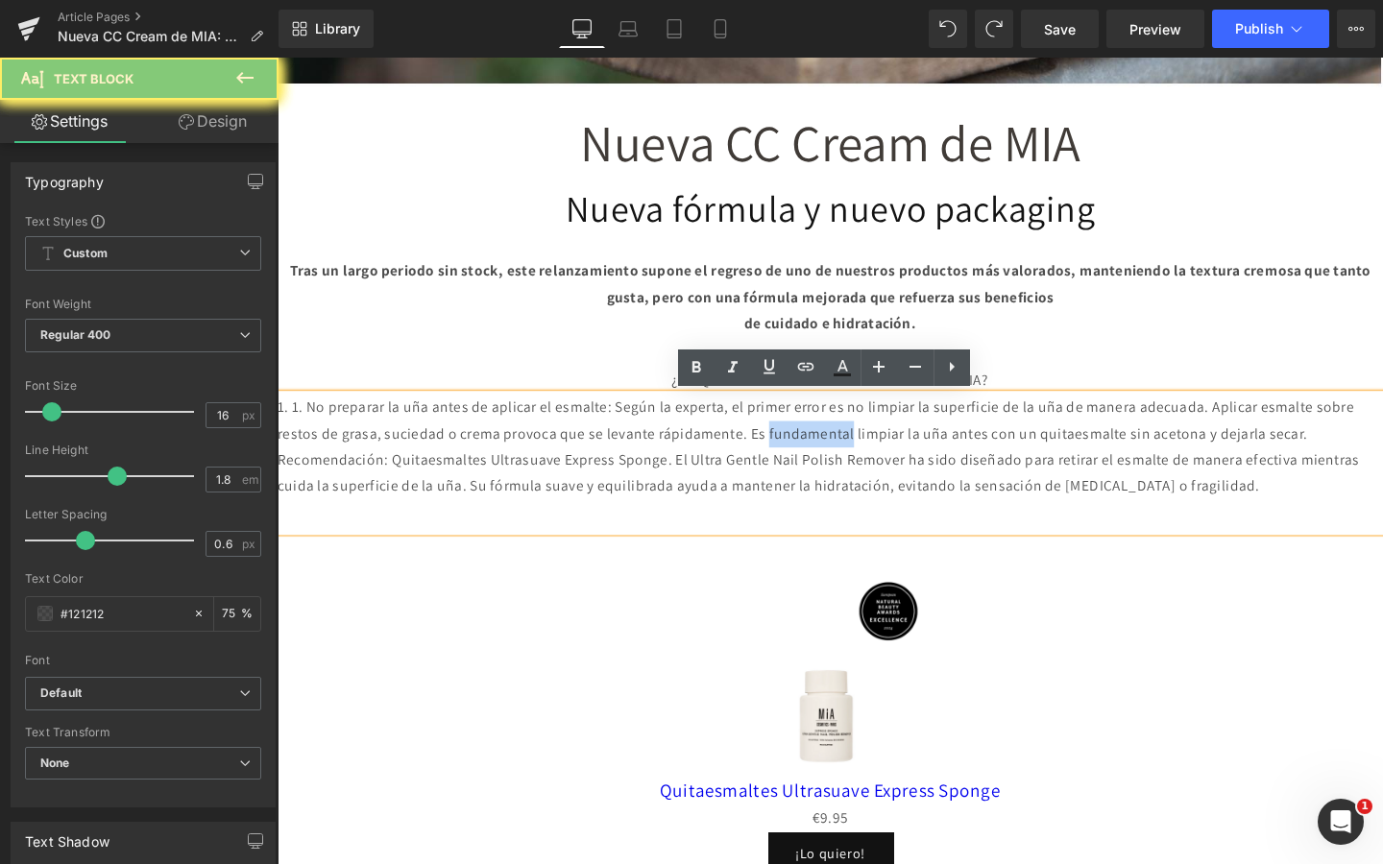
click at [960, 446] on p "1. 1. No preparar la uña antes de aplicar el esmalte: Según la experta, el prim…" at bounding box center [859, 440] width 1162 height 56
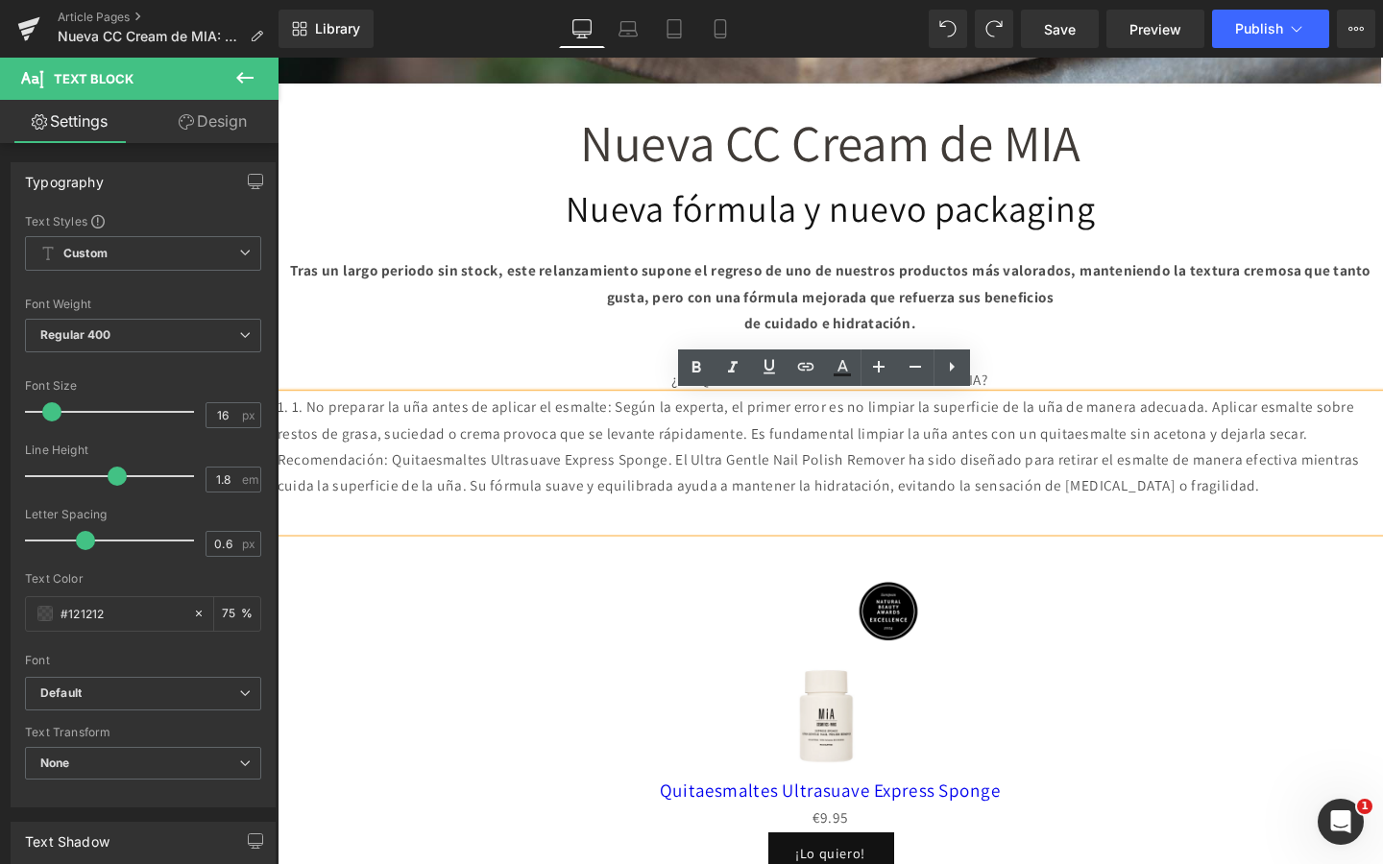
click at [1382, 523] on p "Recomendación: Quitaesmaltes Ultrasuave Express Sponge. El Ultra Gentle Nail Po…" at bounding box center [859, 496] width 1162 height 56
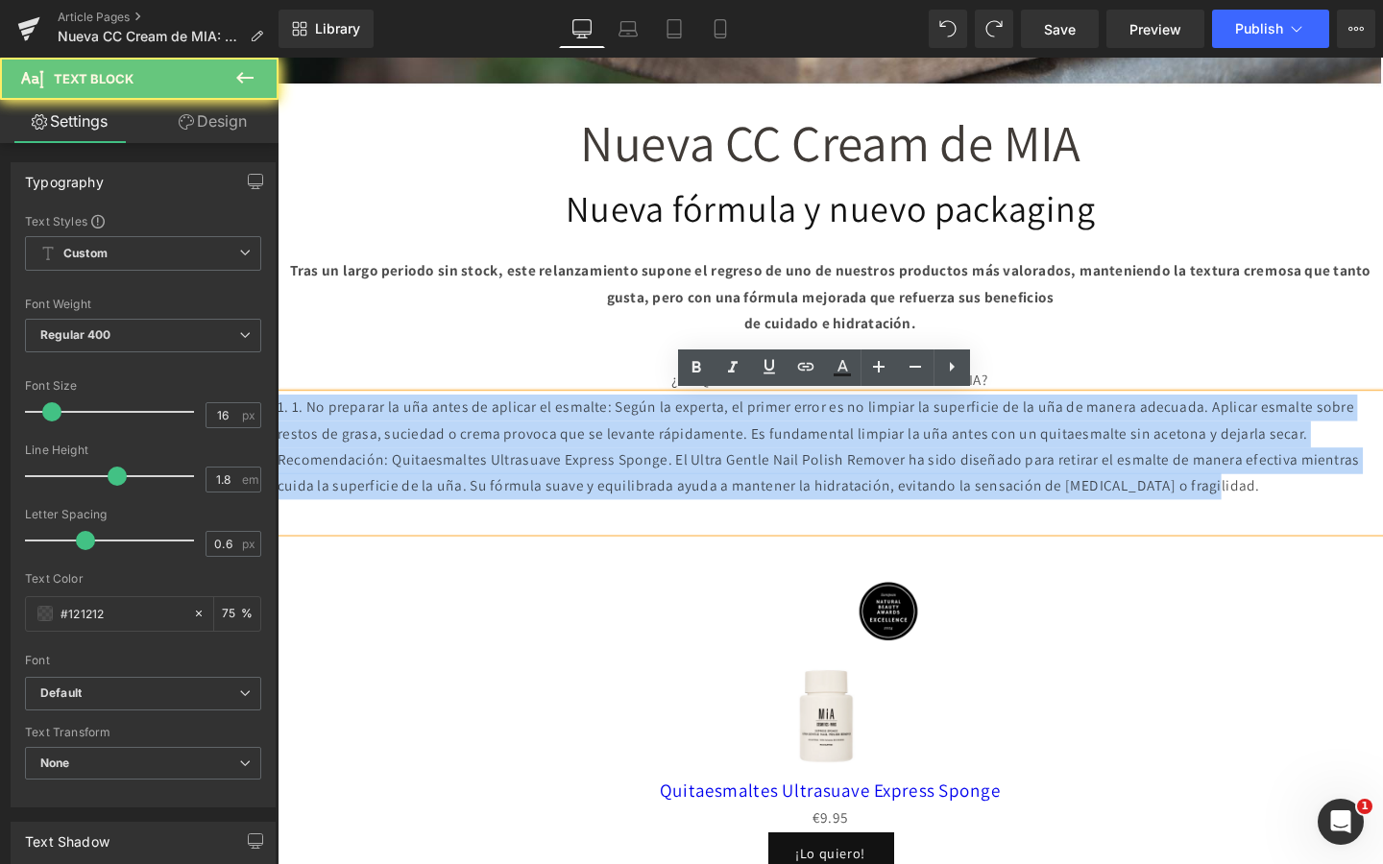
drag, startPoint x: 1392, startPoint y: 535, endPoint x: 258, endPoint y: 415, distance: 1139.6
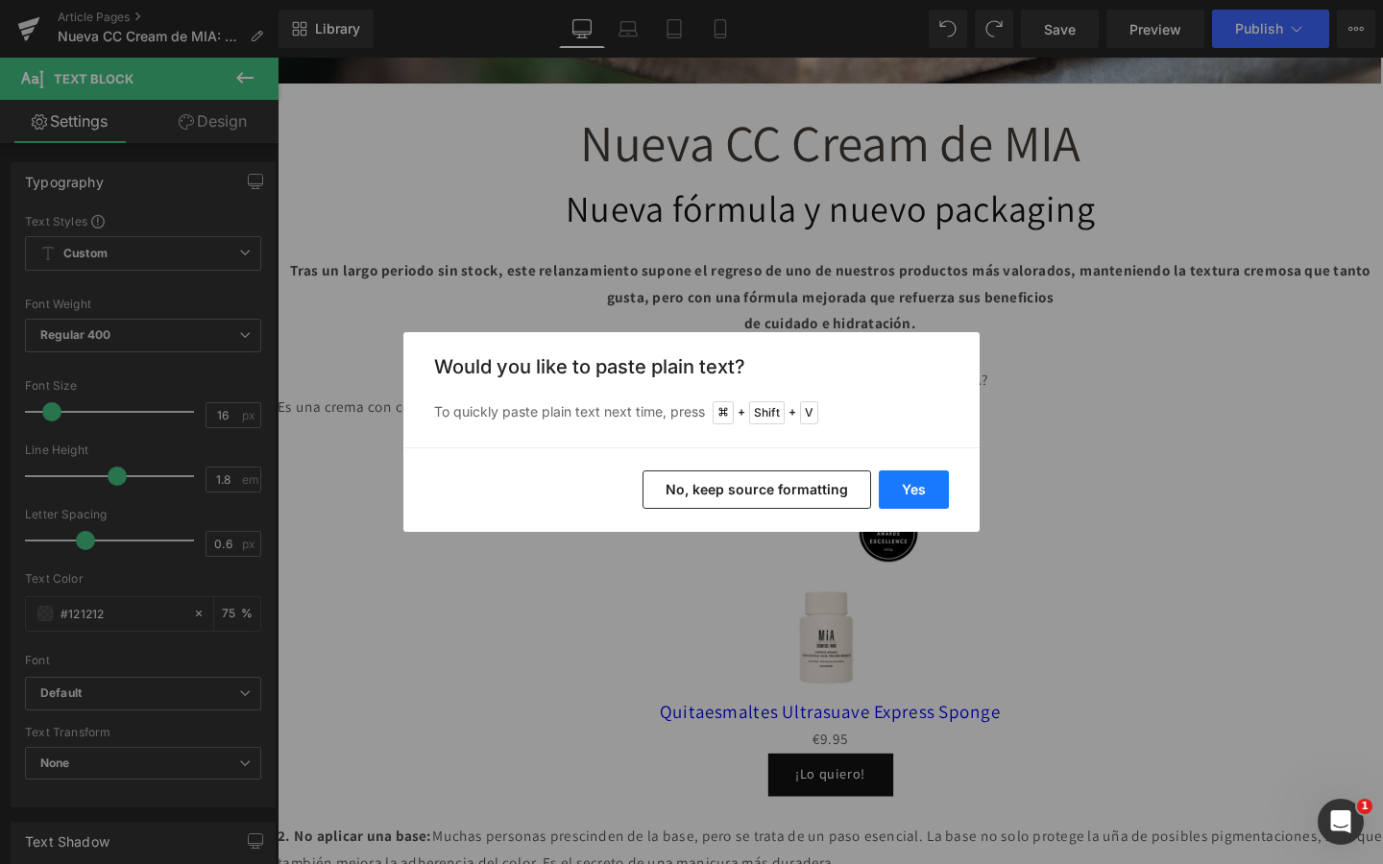
click at [930, 507] on button "Yes" at bounding box center [914, 490] width 70 height 38
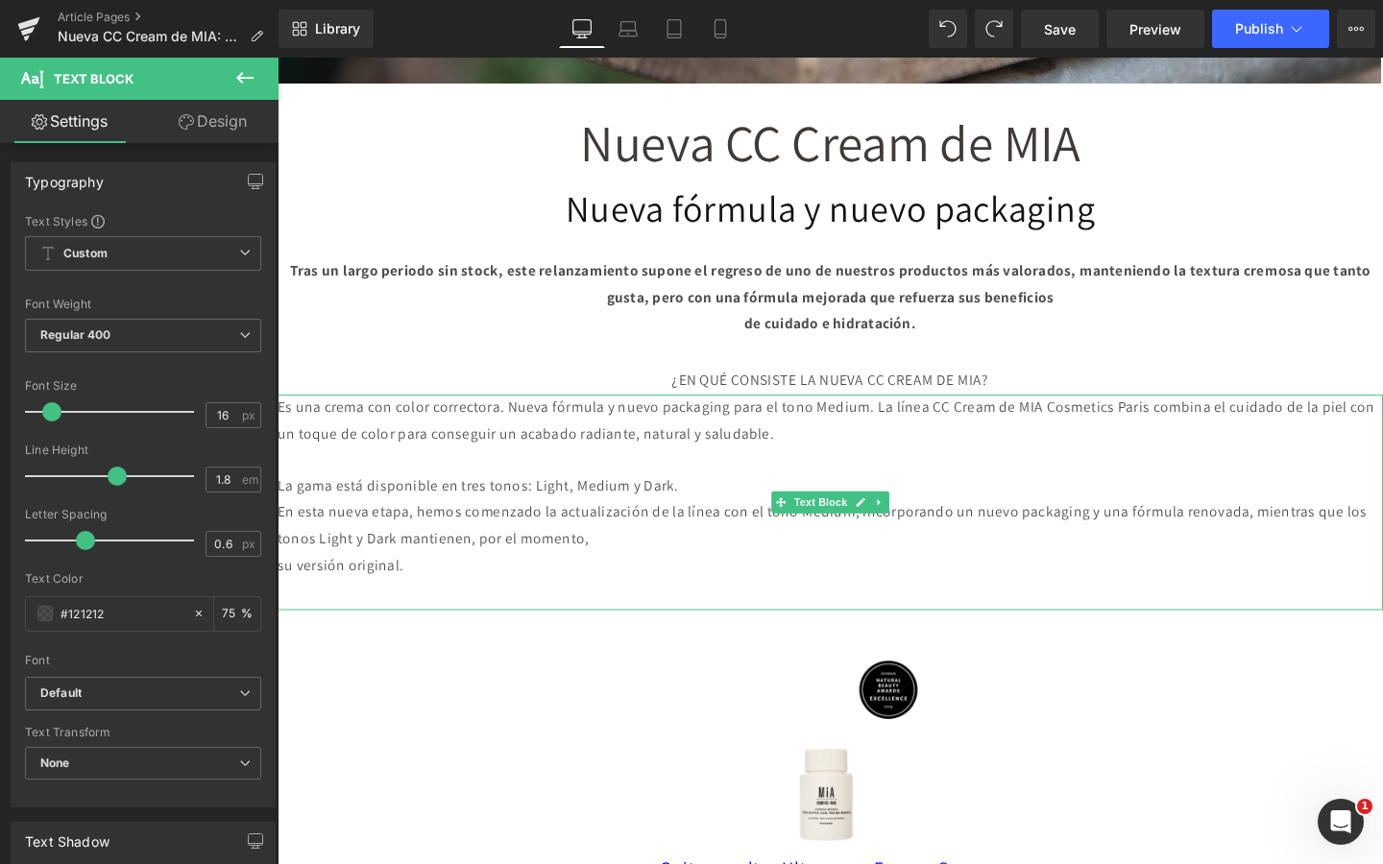
click at [285, 506] on p "La gama está disponible en tres tonos: Light, Medium y Dark." at bounding box center [859, 509] width 1162 height 28
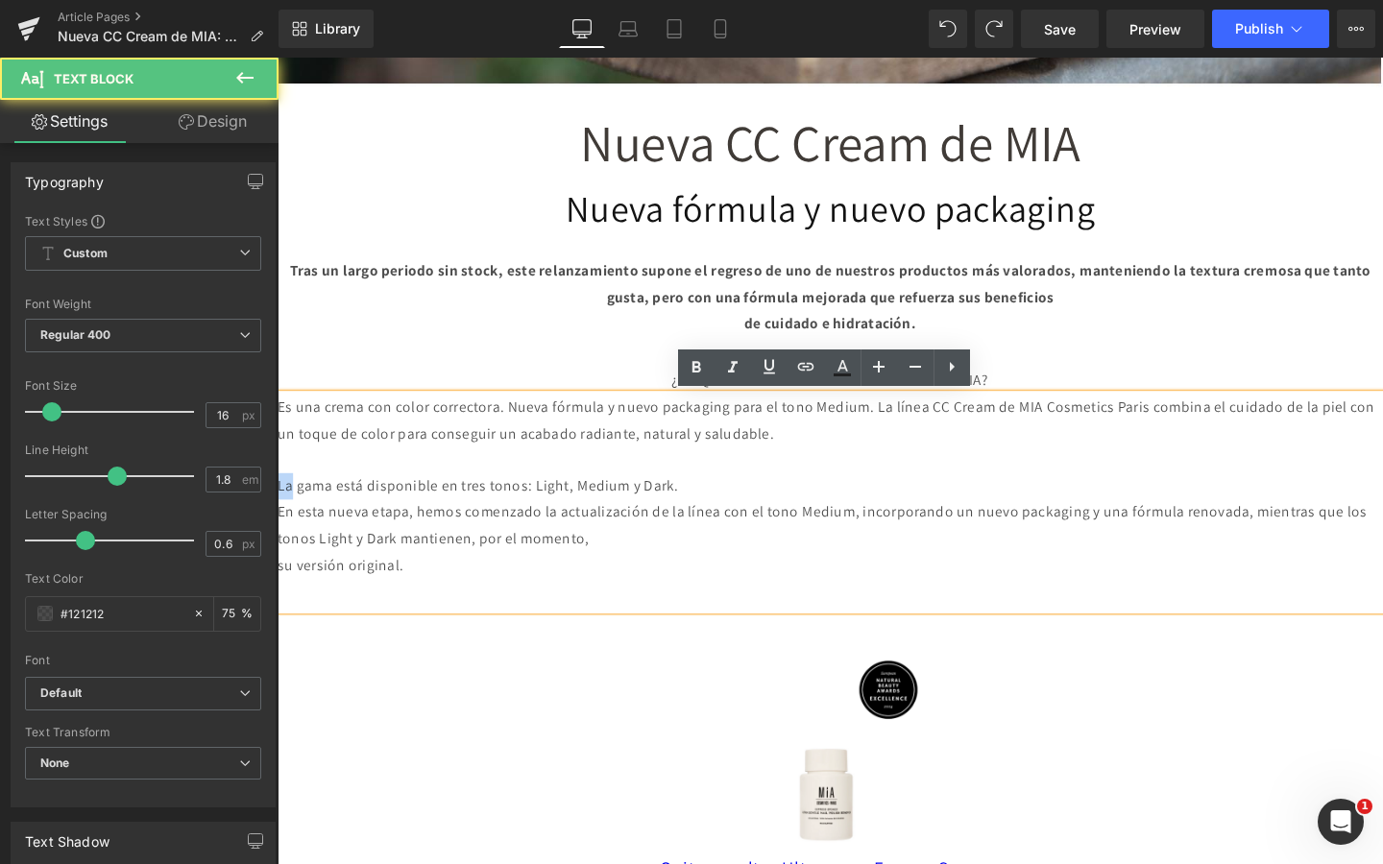
click at [285, 506] on p "La gama está disponible en tres tonos: Light, Medium y Dark." at bounding box center [859, 509] width 1162 height 28
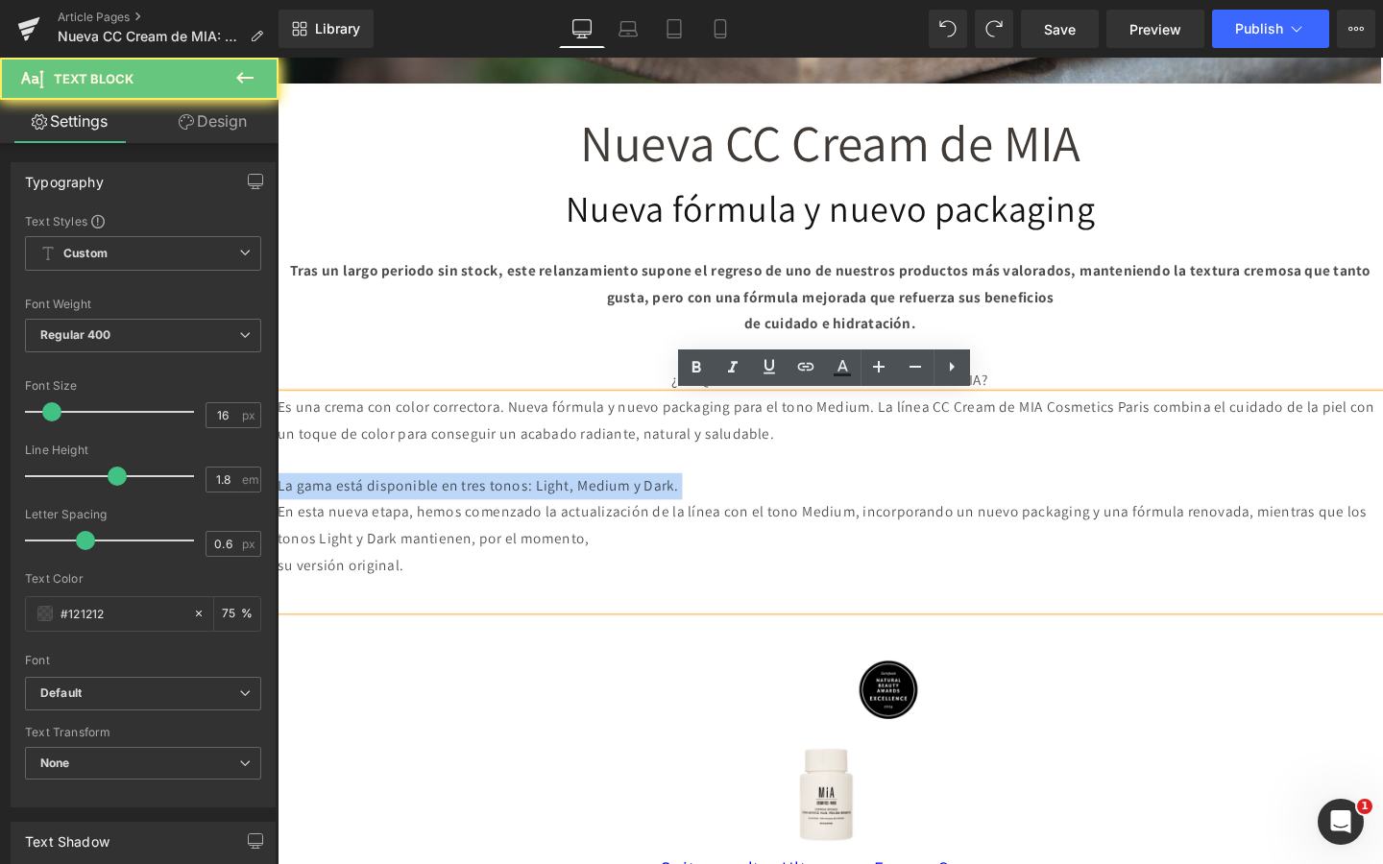
click at [285, 506] on p "La gama está disponible en tres tonos: Light, Medium y Dark." at bounding box center [859, 509] width 1162 height 28
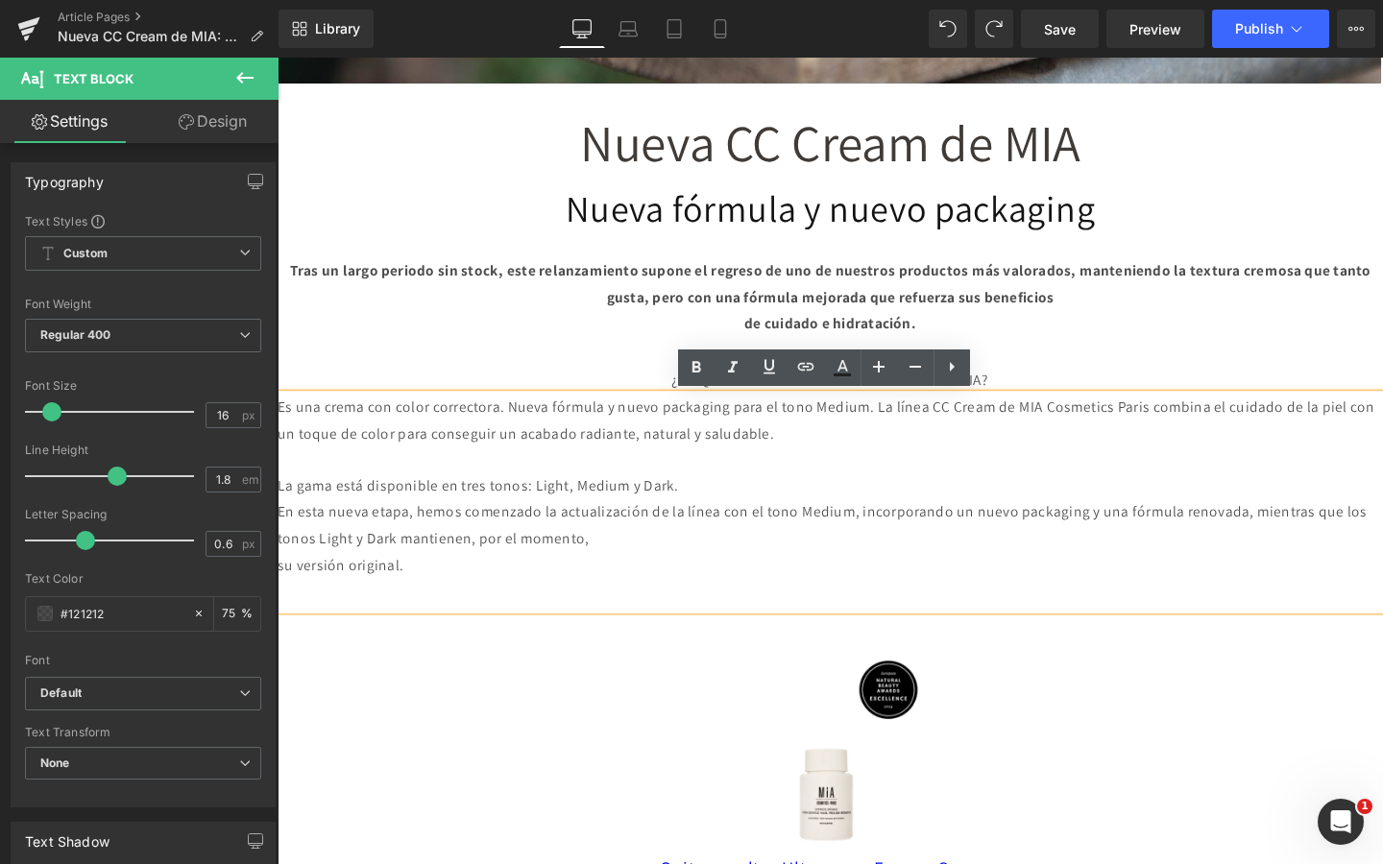
click at [379, 507] on p "La gama está disponible en tres tonos: Light, Medium y Dark." at bounding box center [859, 509] width 1162 height 28
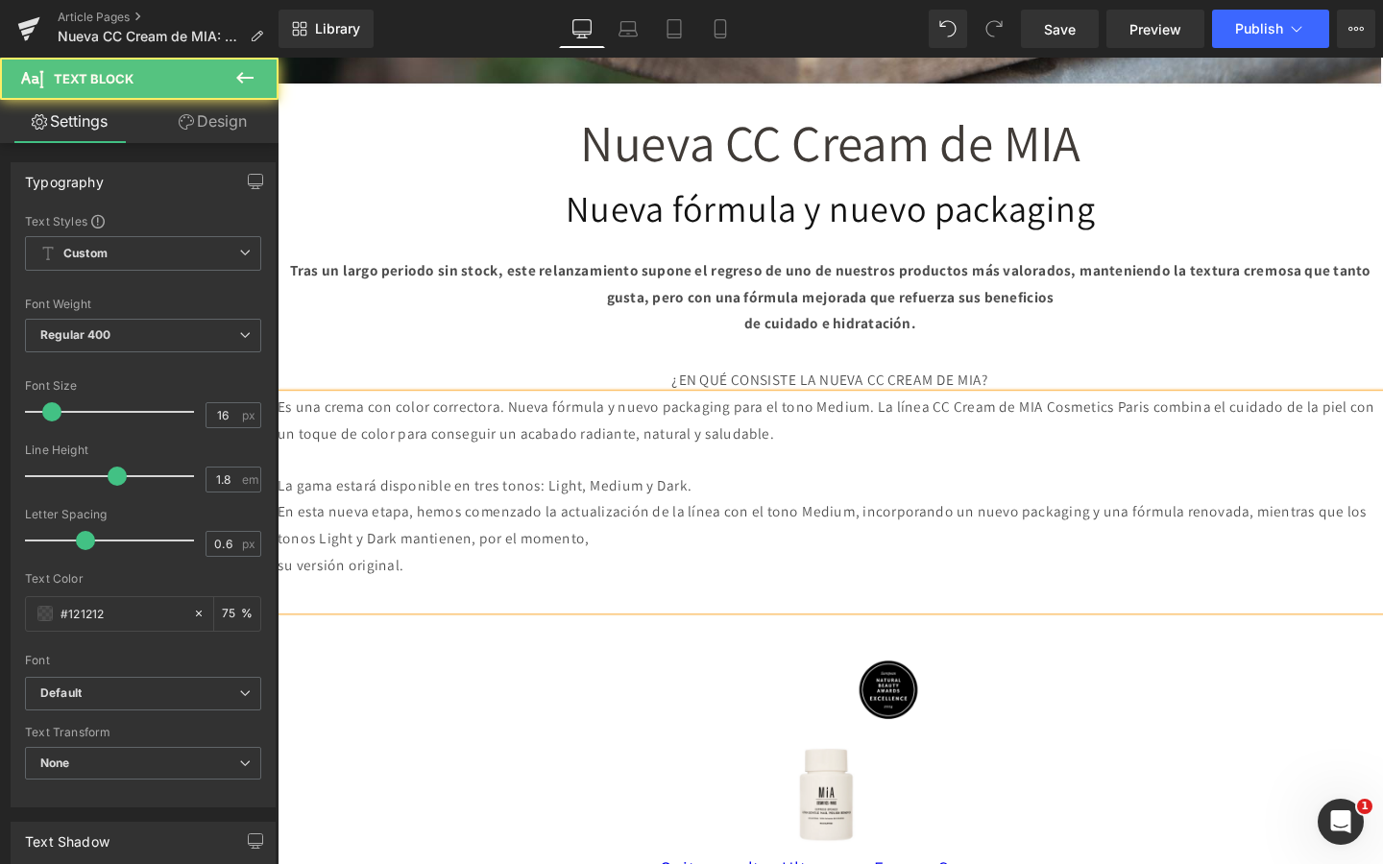
click at [285, 537] on p "En esta nueva etapa, hemos comenzado la actualización de la línea con el tono M…" at bounding box center [859, 550] width 1162 height 56
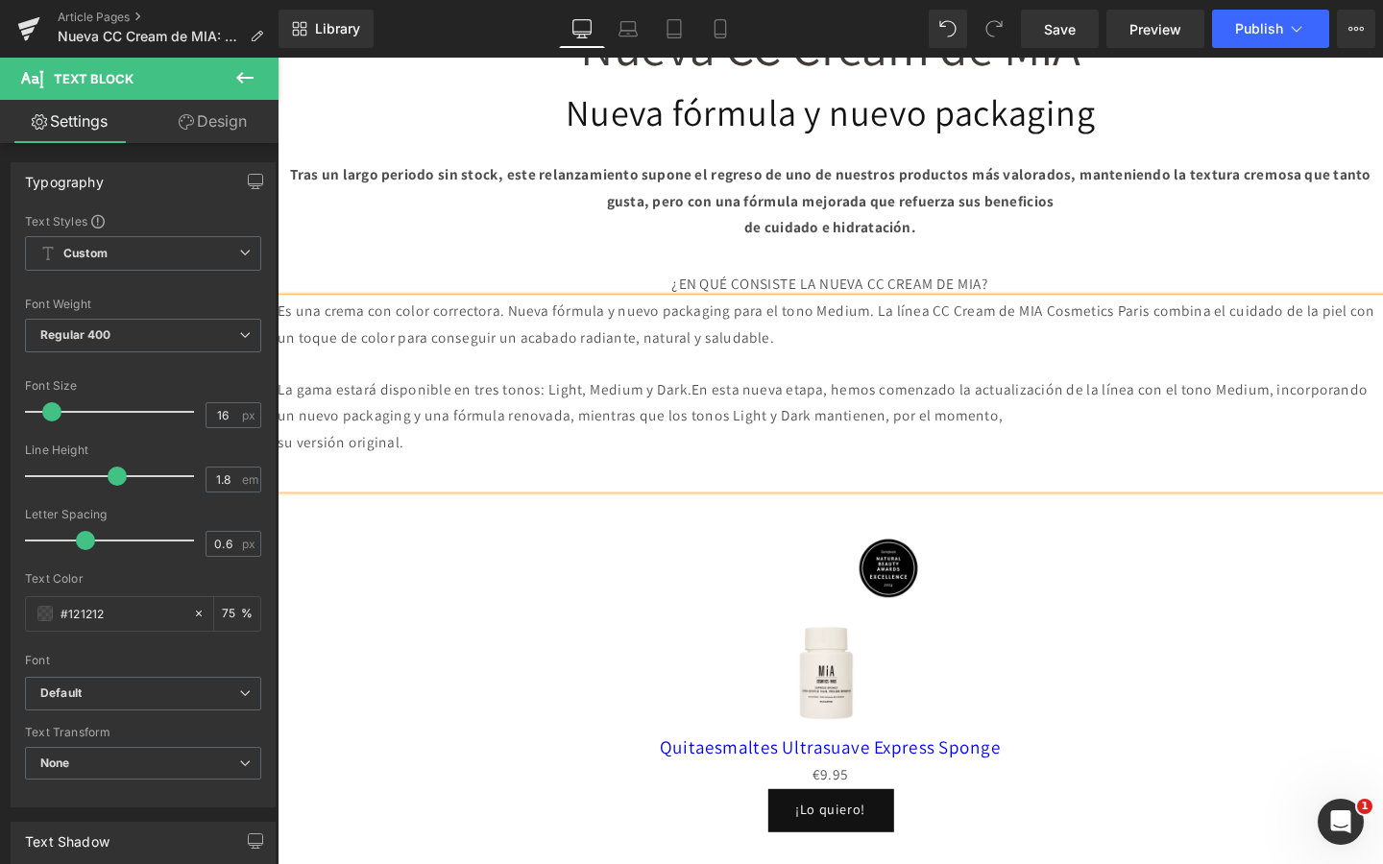
scroll to position [1072, 0]
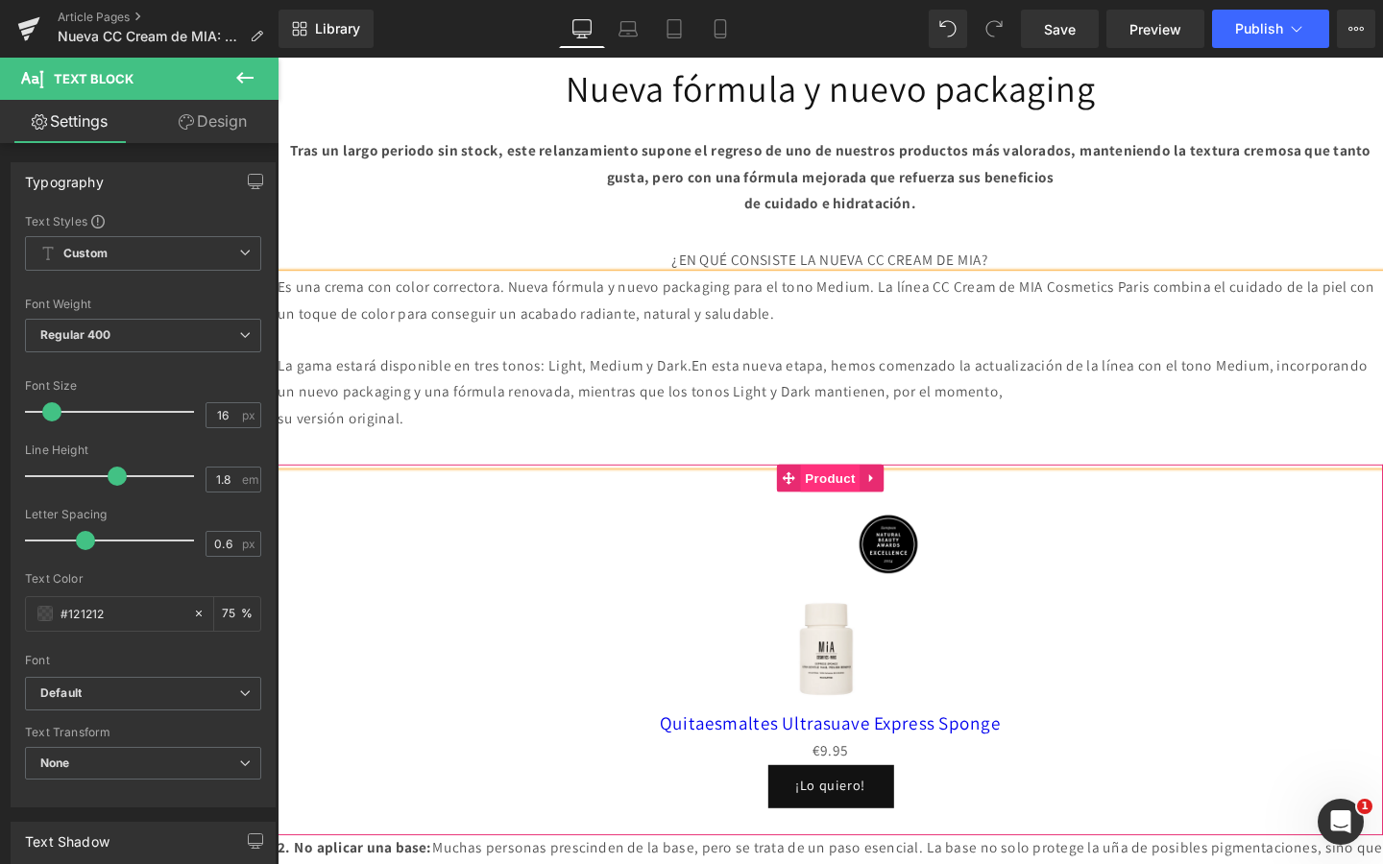
click at [862, 499] on span "Product" at bounding box center [859, 500] width 62 height 29
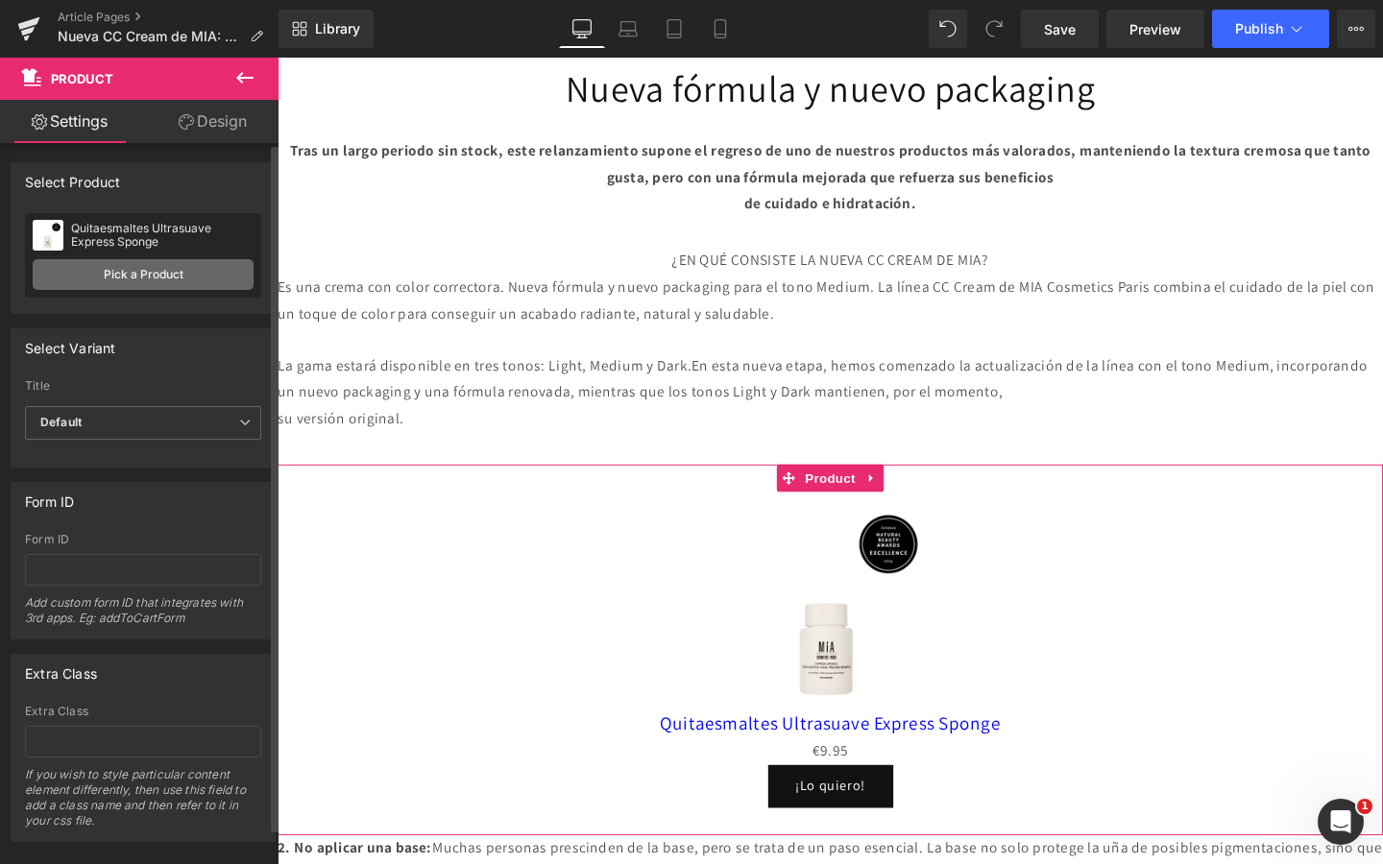
click at [195, 276] on link "Pick a Product" at bounding box center [143, 274] width 221 height 31
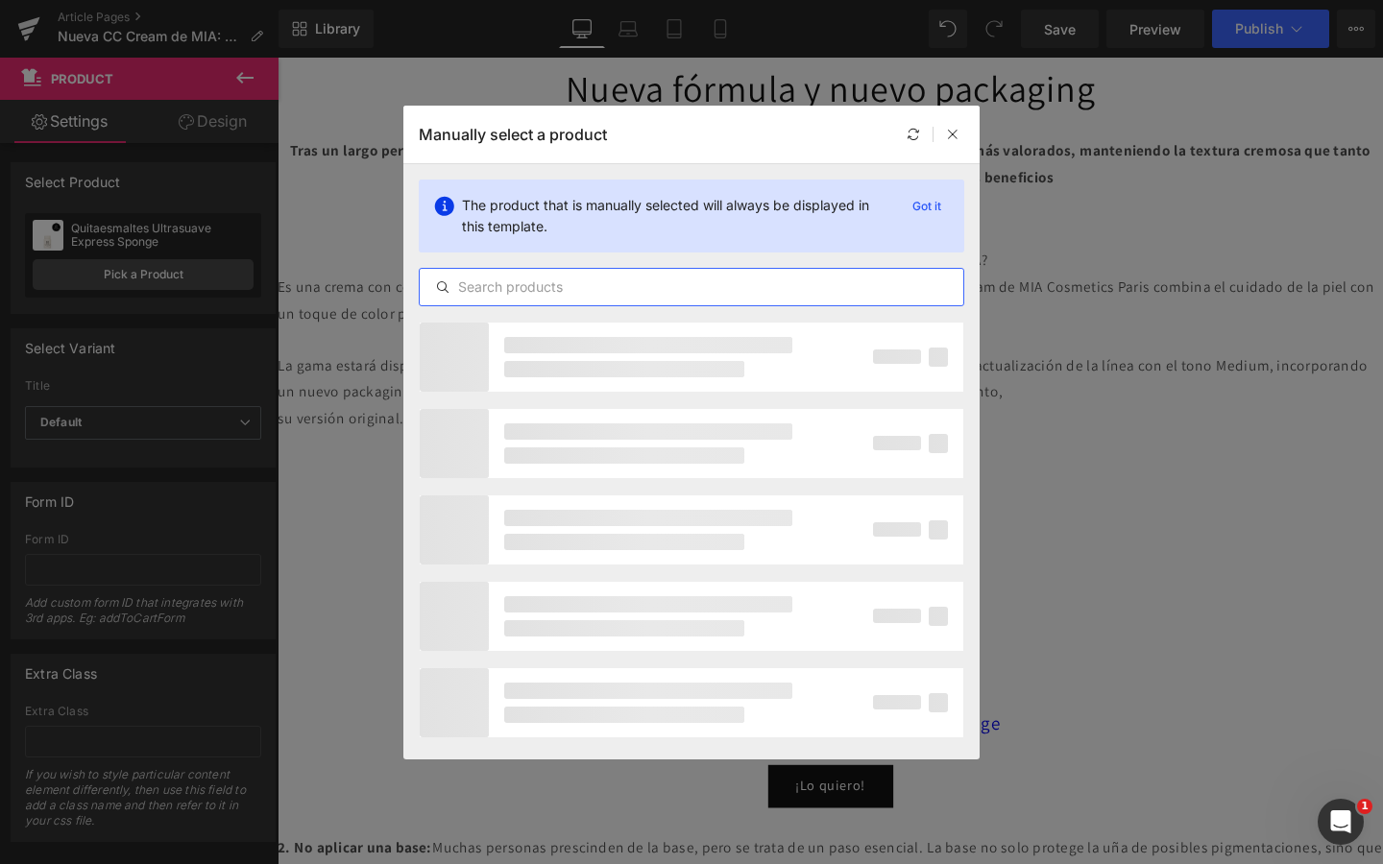
click at [493, 279] on input "text" at bounding box center [692, 287] width 544 height 23
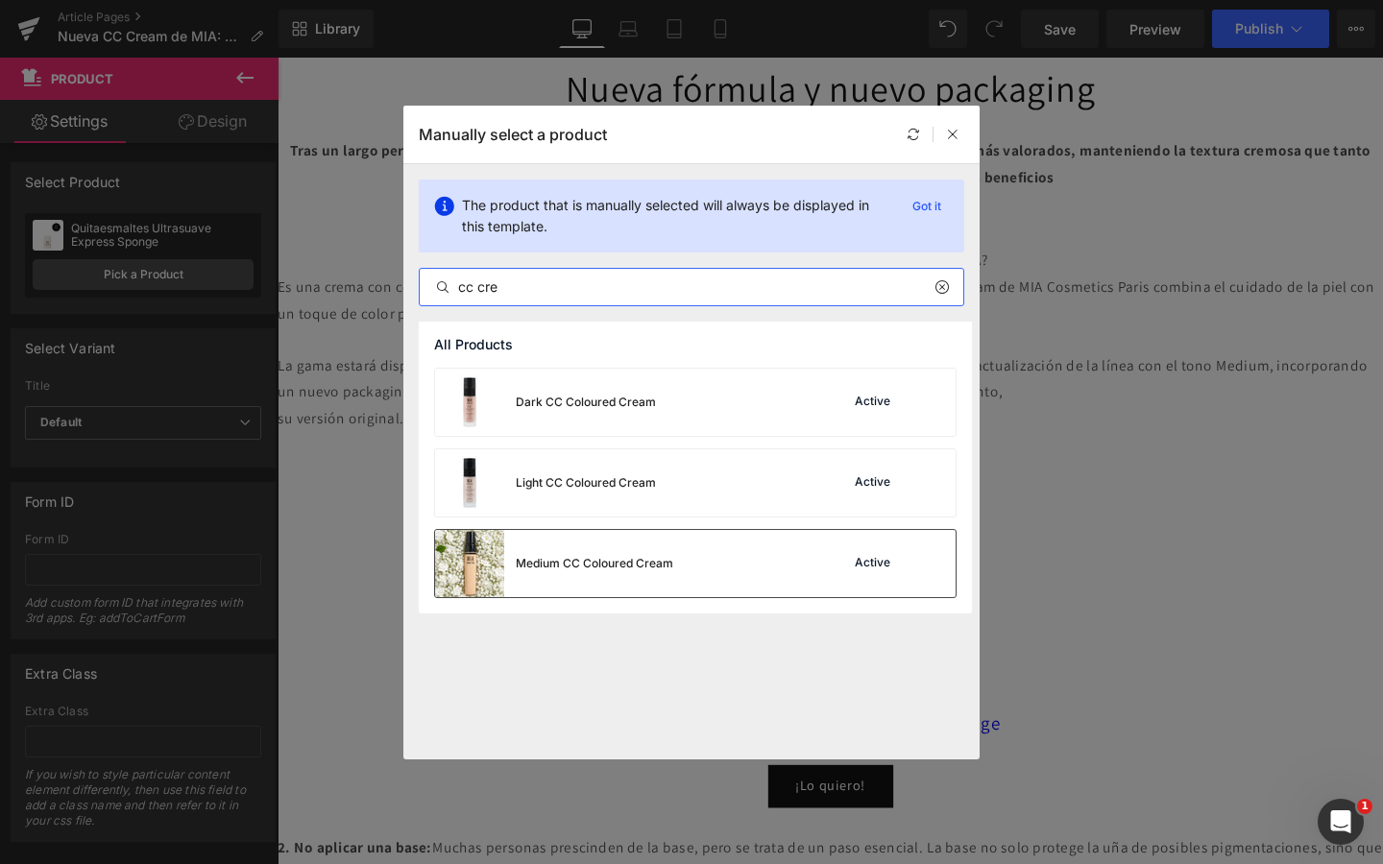
type input "cc cre"
click at [627, 561] on div "Medium CC Coloured Cream" at bounding box center [595, 563] width 158 height 17
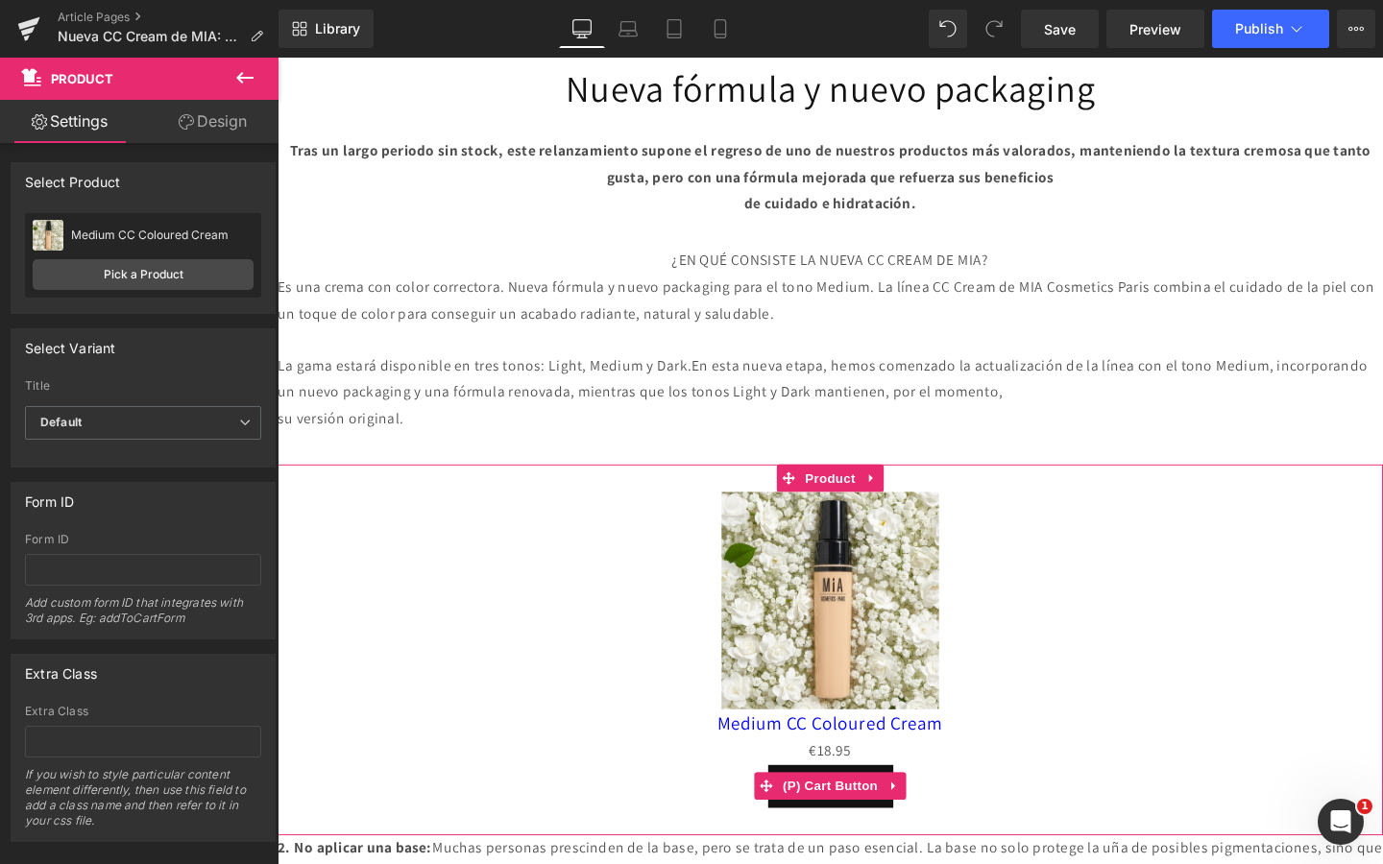
click at [858, 838] on button "¡Lo quiero!" at bounding box center [859, 824] width 132 height 45
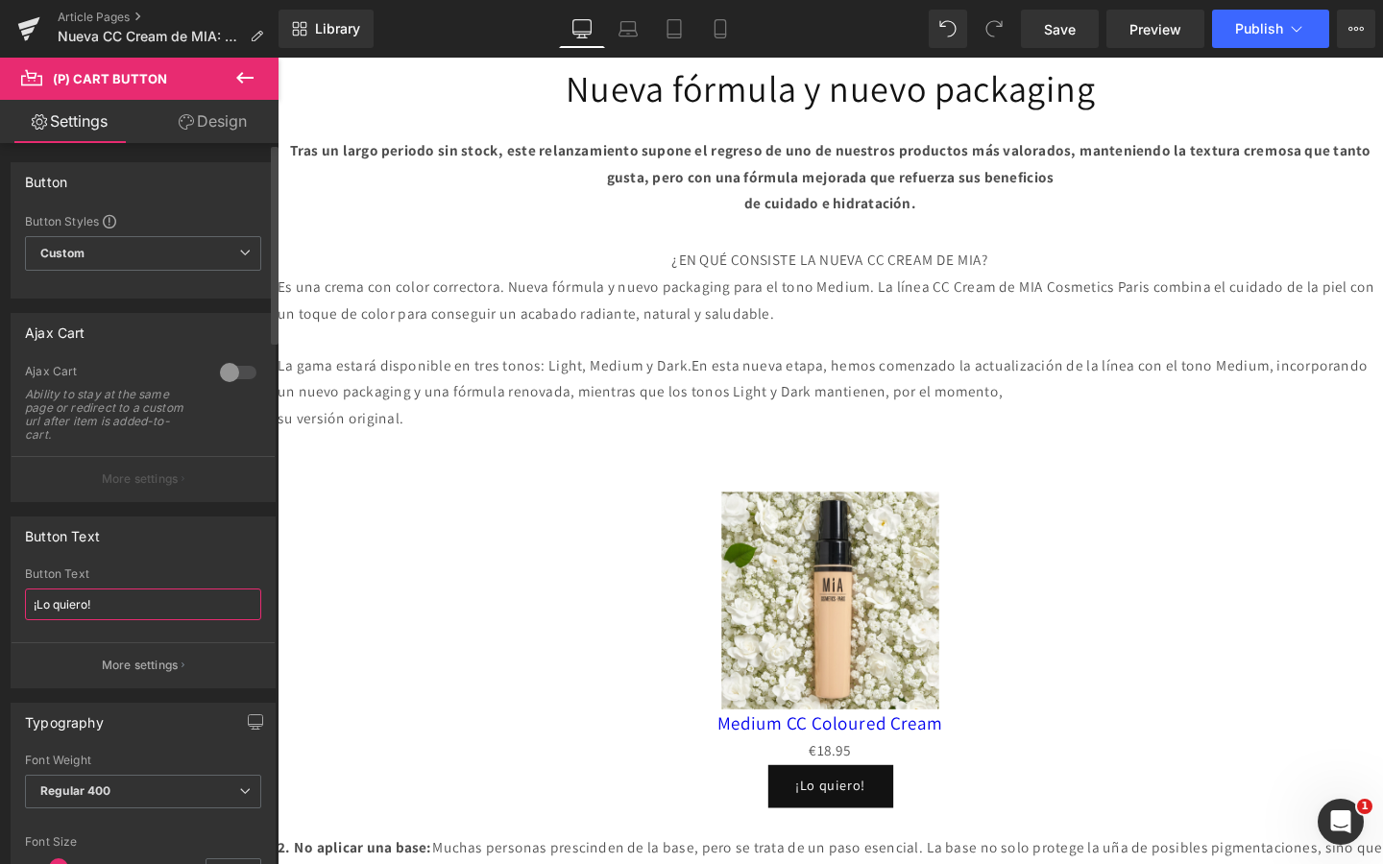
click at [51, 604] on input "¡Lo quiero!" at bounding box center [143, 605] width 236 height 32
type input "¡La quiero!"
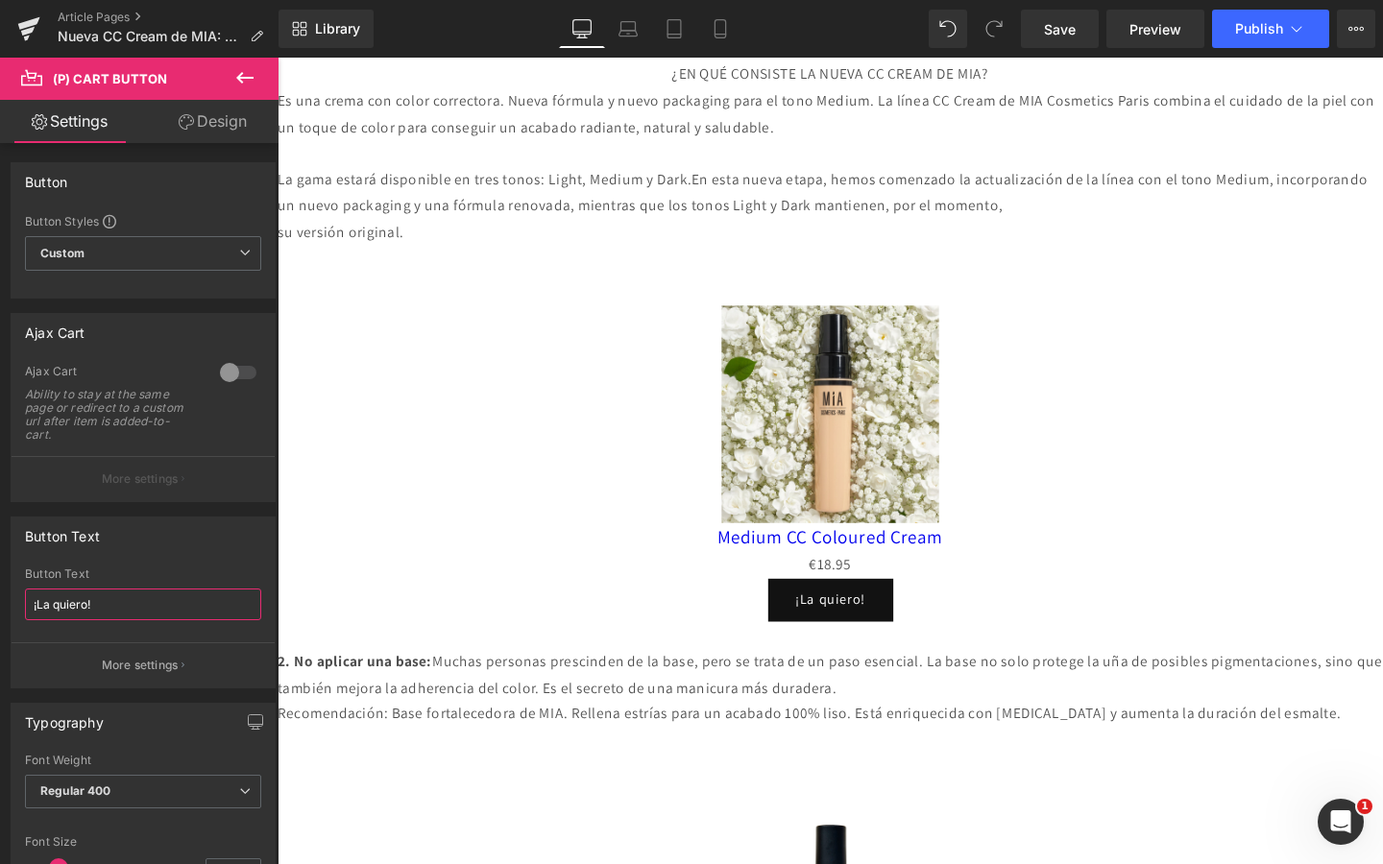
scroll to position [1417, 0]
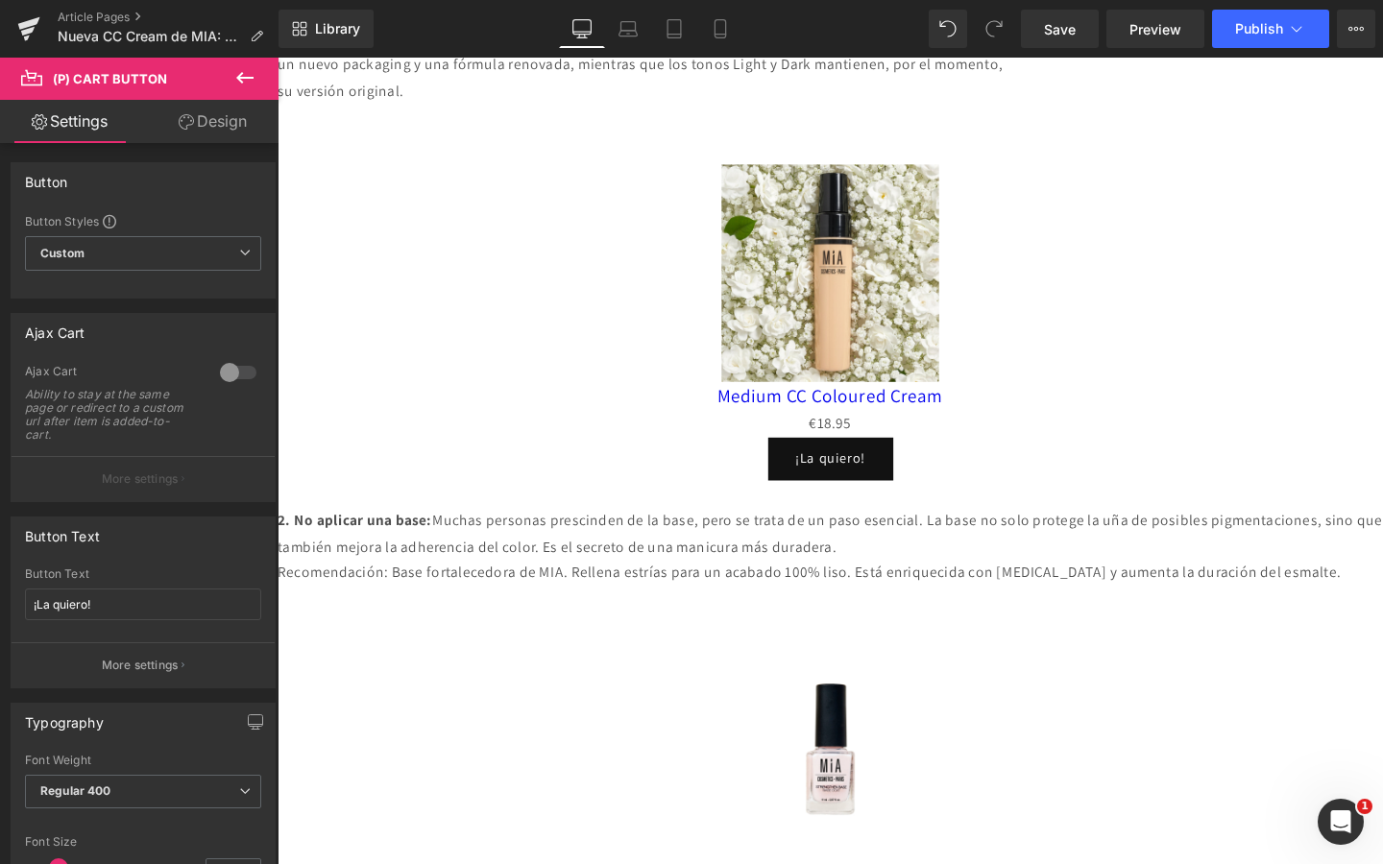
click at [792, 566] on p "2. No aplicar una base: Muchas personas prescinden de la base, pero se trata de…" at bounding box center [859, 559] width 1162 height 56
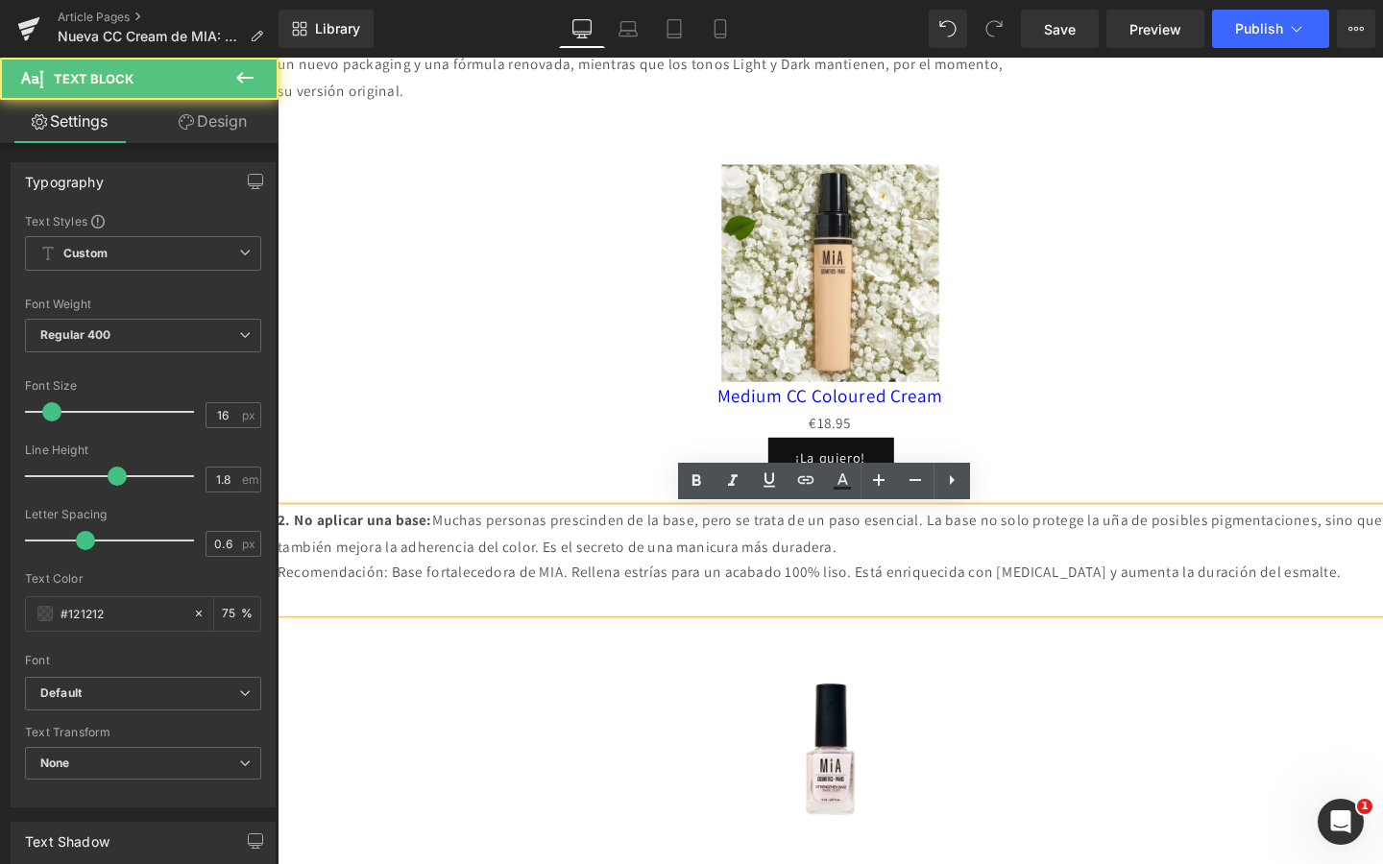
click at [933, 714] on img at bounding box center [858, 784] width 229 height 229
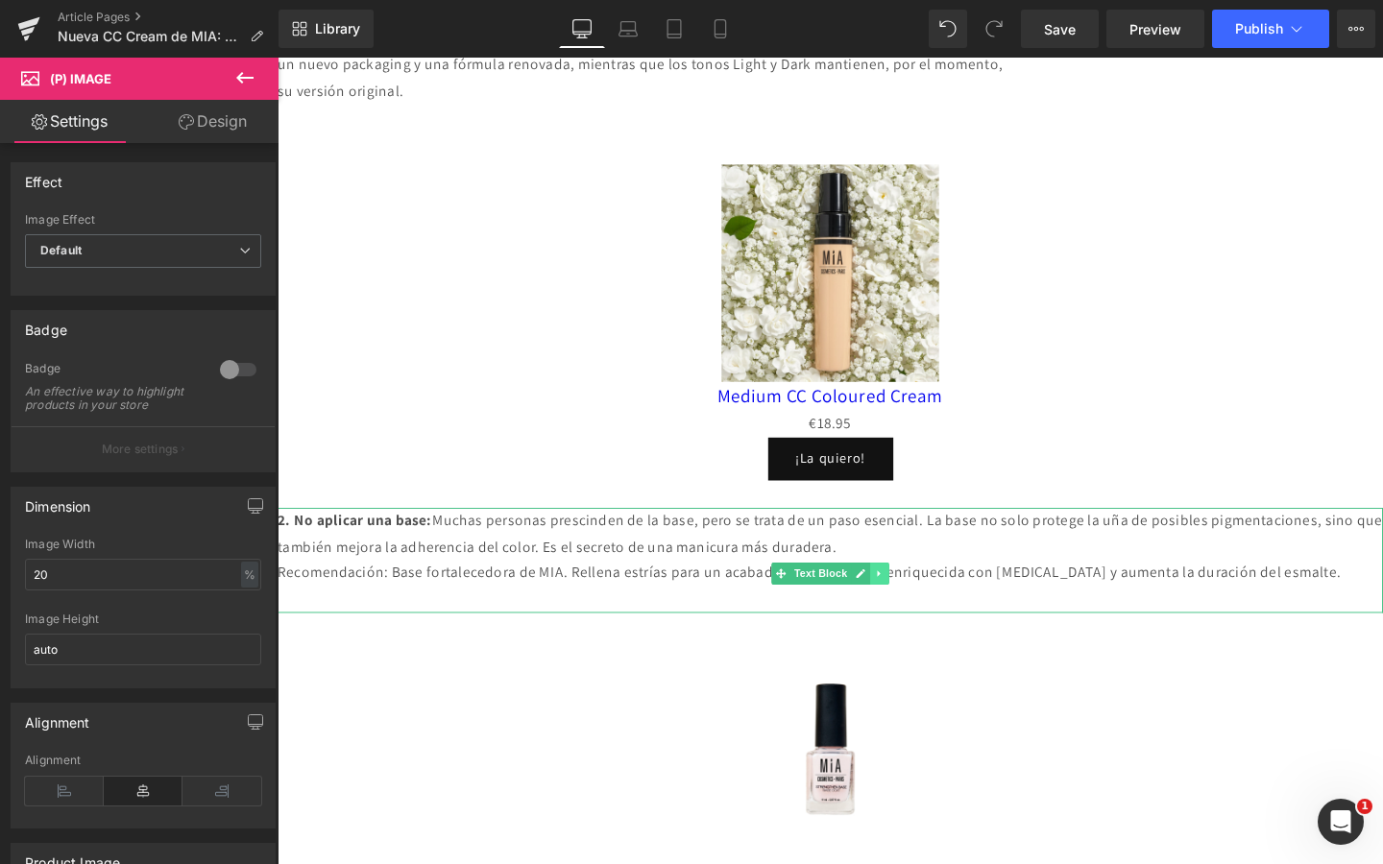
click at [913, 606] on link at bounding box center [911, 600] width 20 height 23
click at [913, 606] on link at bounding box center [920, 600] width 20 height 23
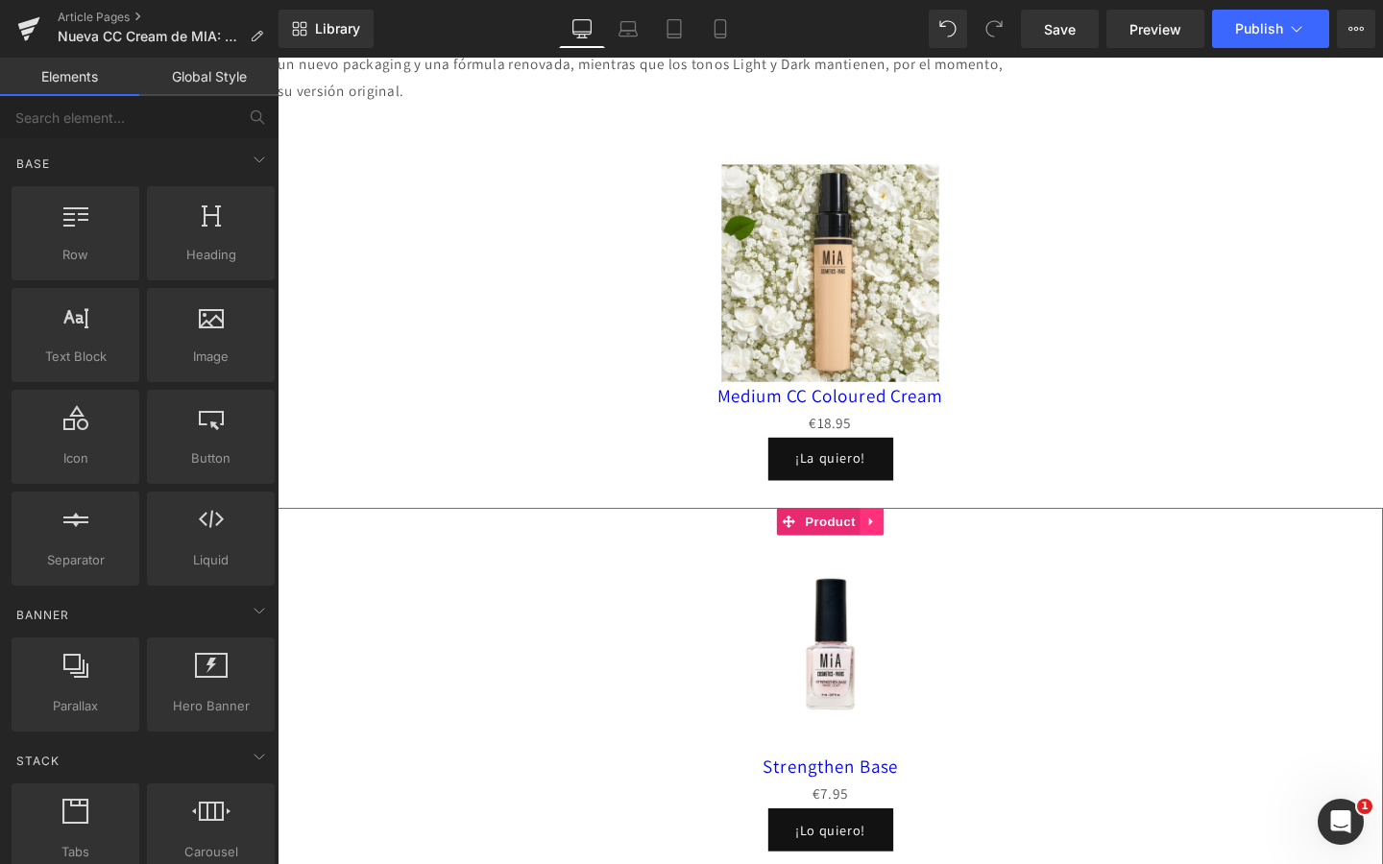
click at [907, 558] on link at bounding box center [902, 545] width 25 height 29
click at [907, 555] on link at bounding box center [915, 545] width 25 height 29
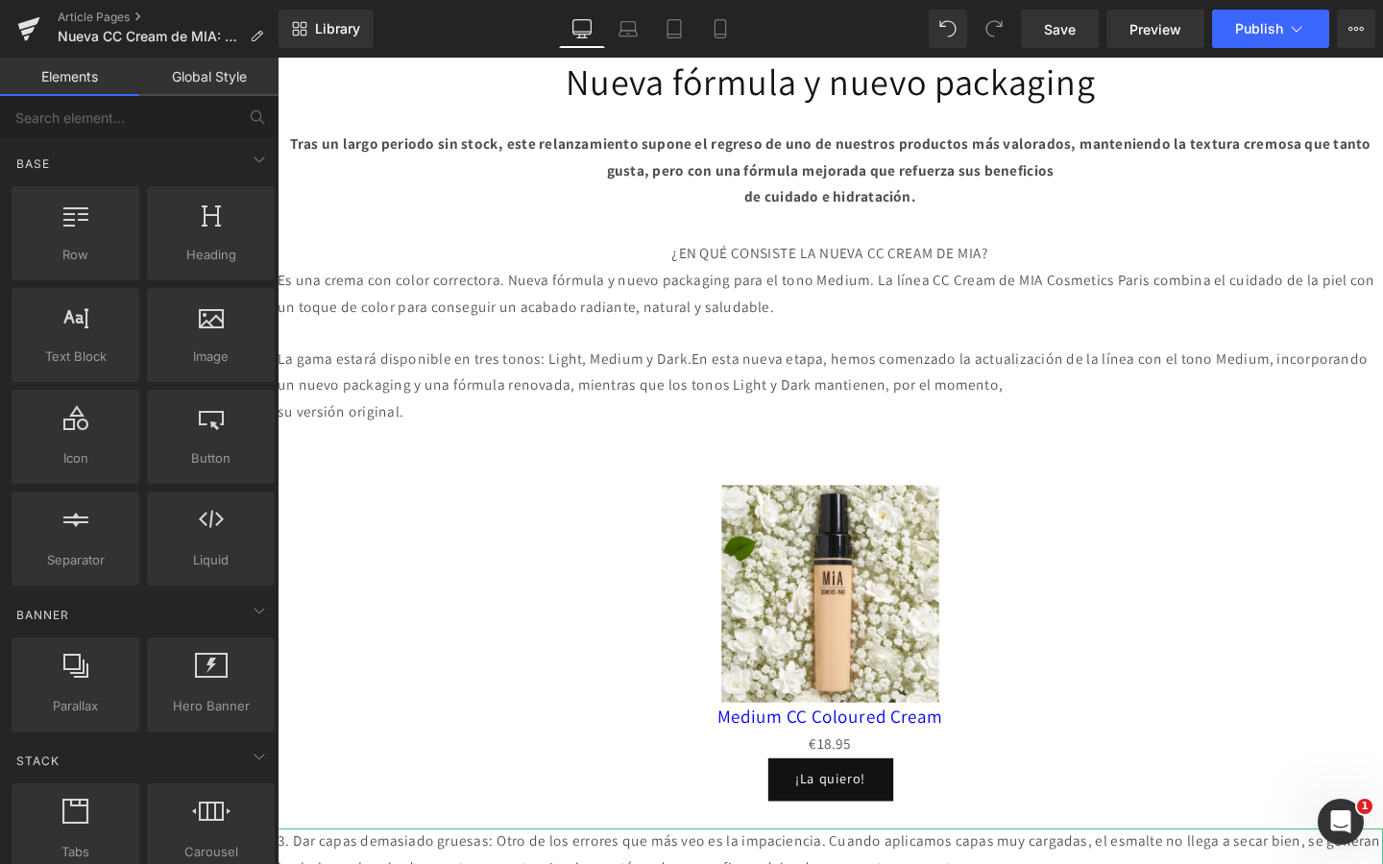
scroll to position [1074, 0]
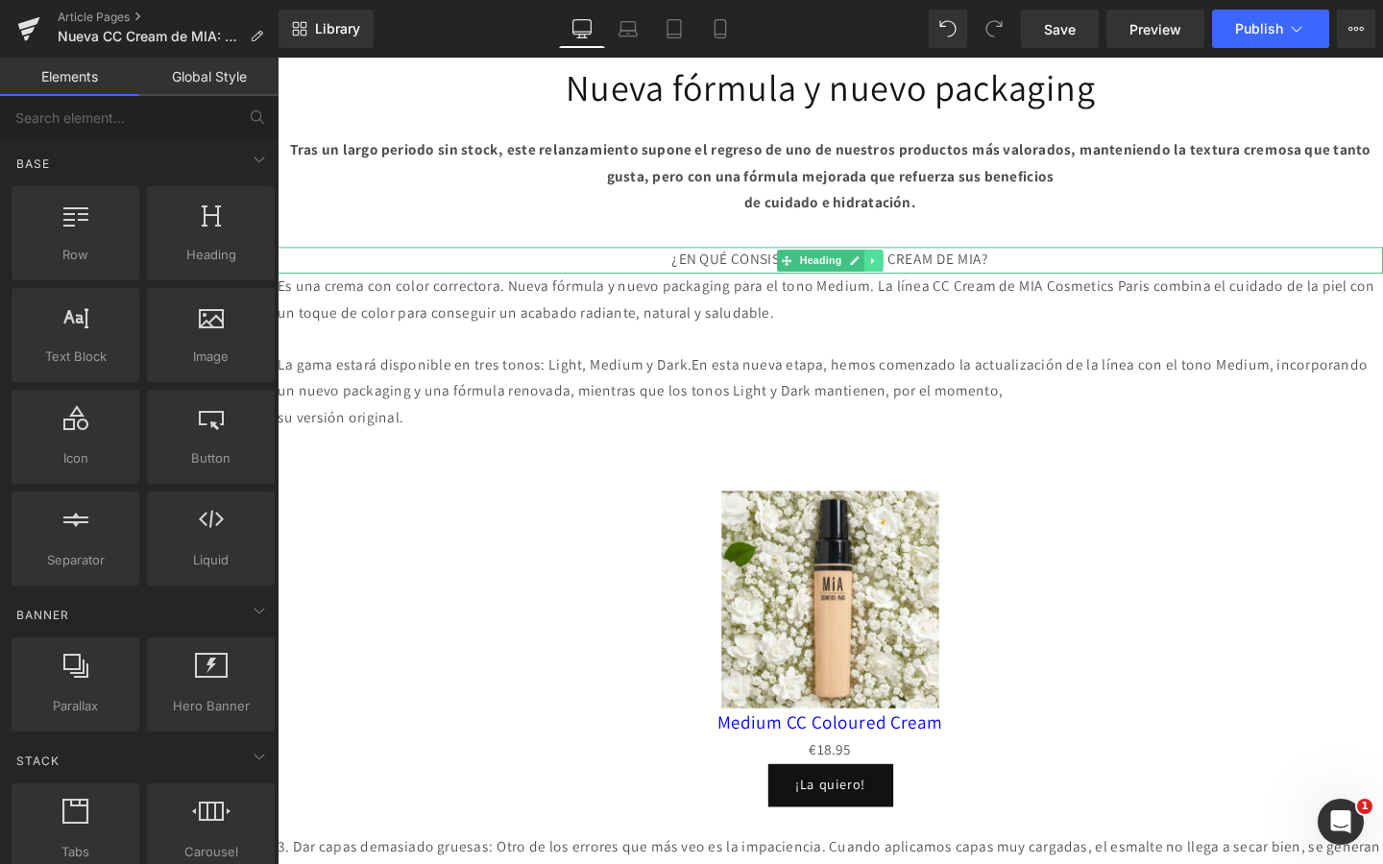
click at [901, 276] on link at bounding box center [904, 270] width 20 height 23
click at [894, 272] on icon at bounding box center [894, 270] width 11 height 11
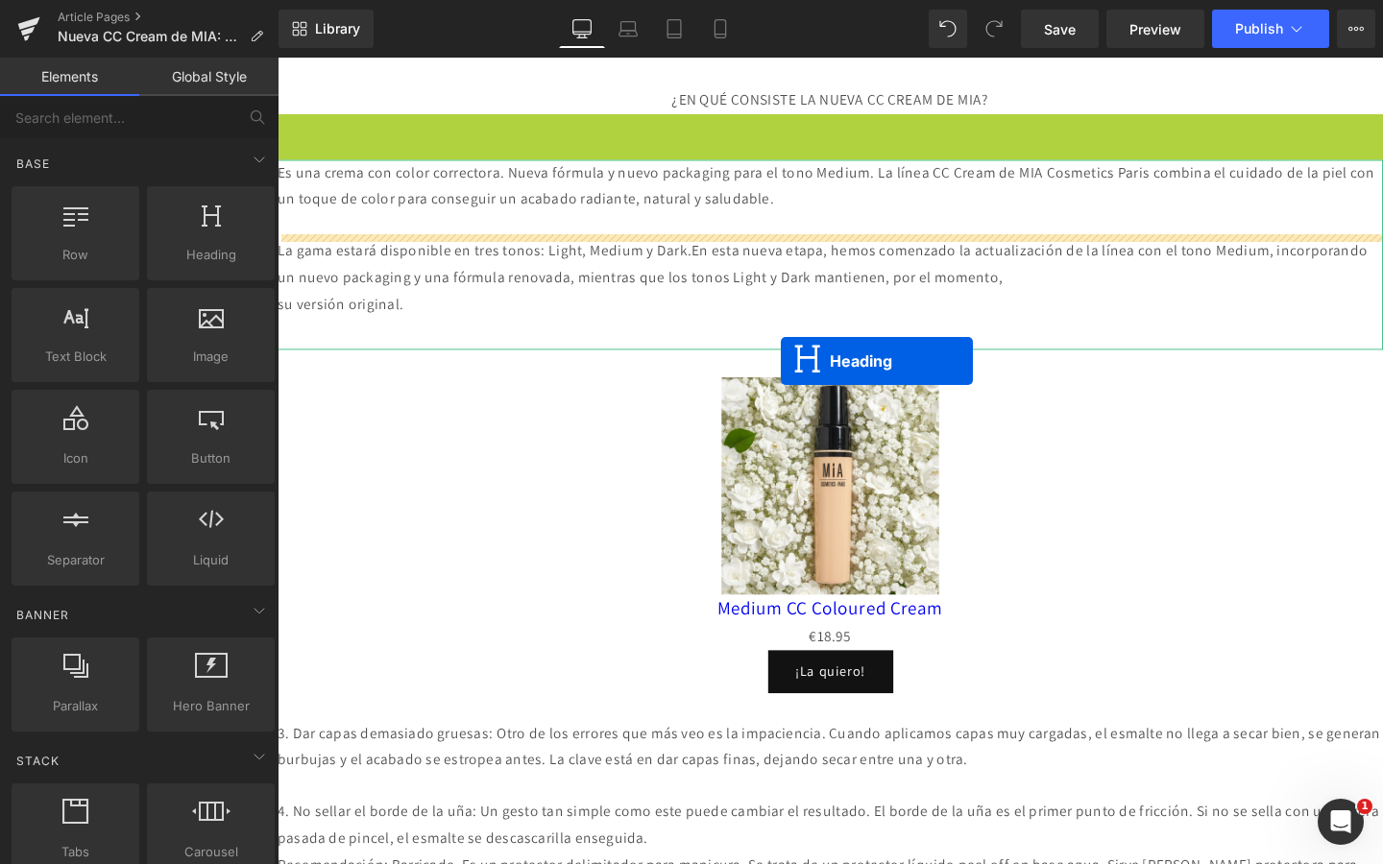
scroll to position [1446, 0]
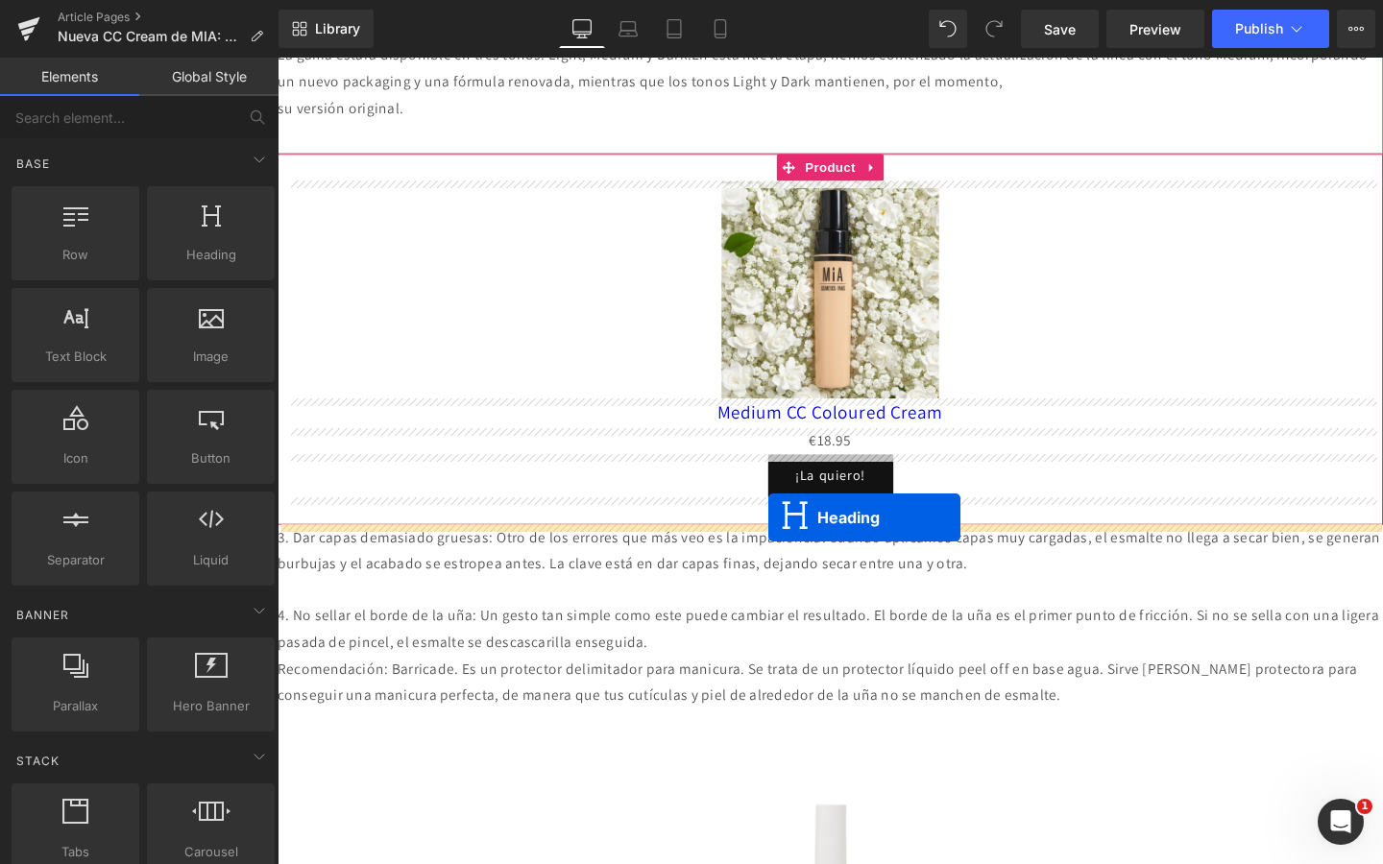
drag, startPoint x: 811, startPoint y: 300, endPoint x: 793, endPoint y: 542, distance: 242.6
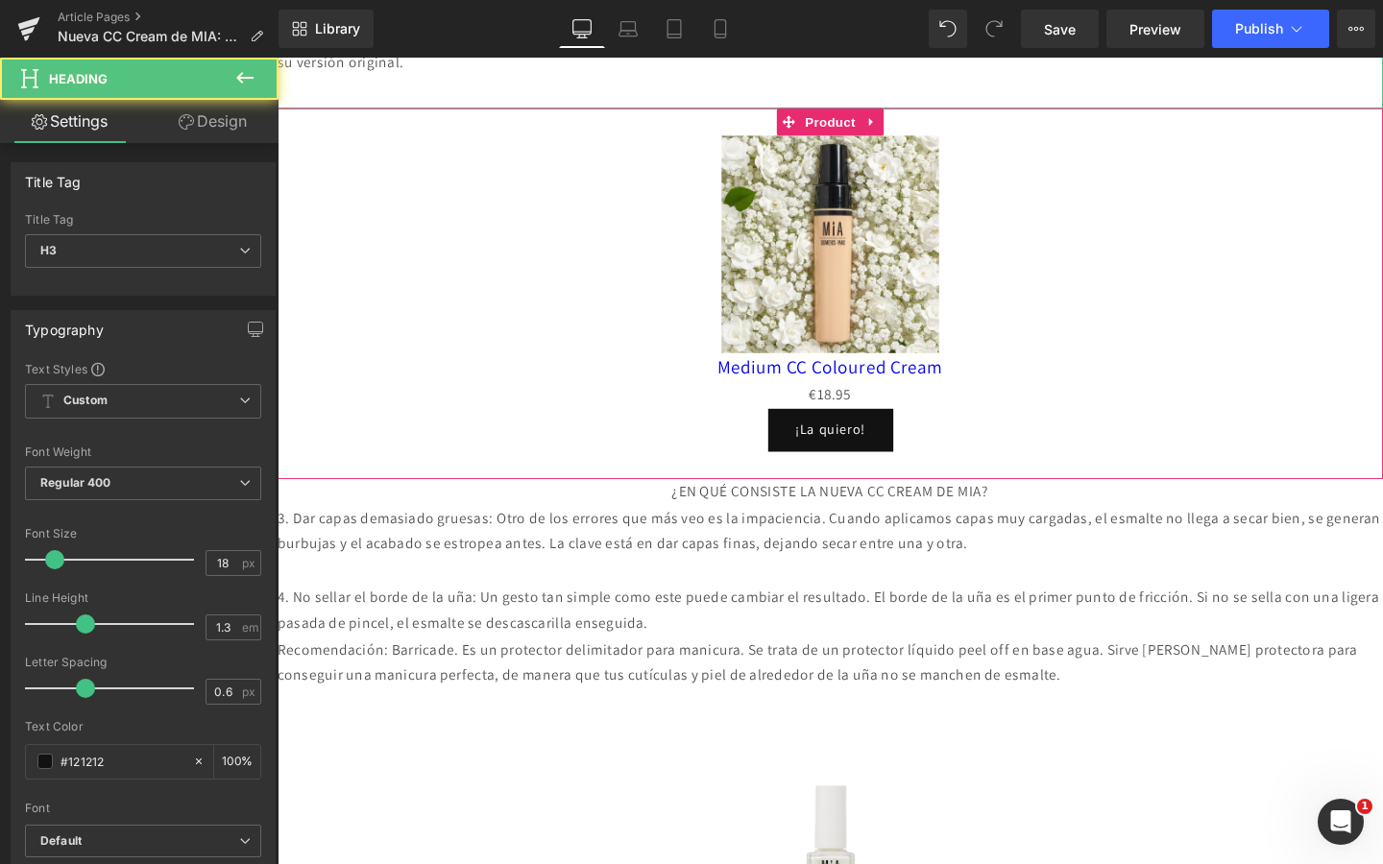
scroll to position [1398, 0]
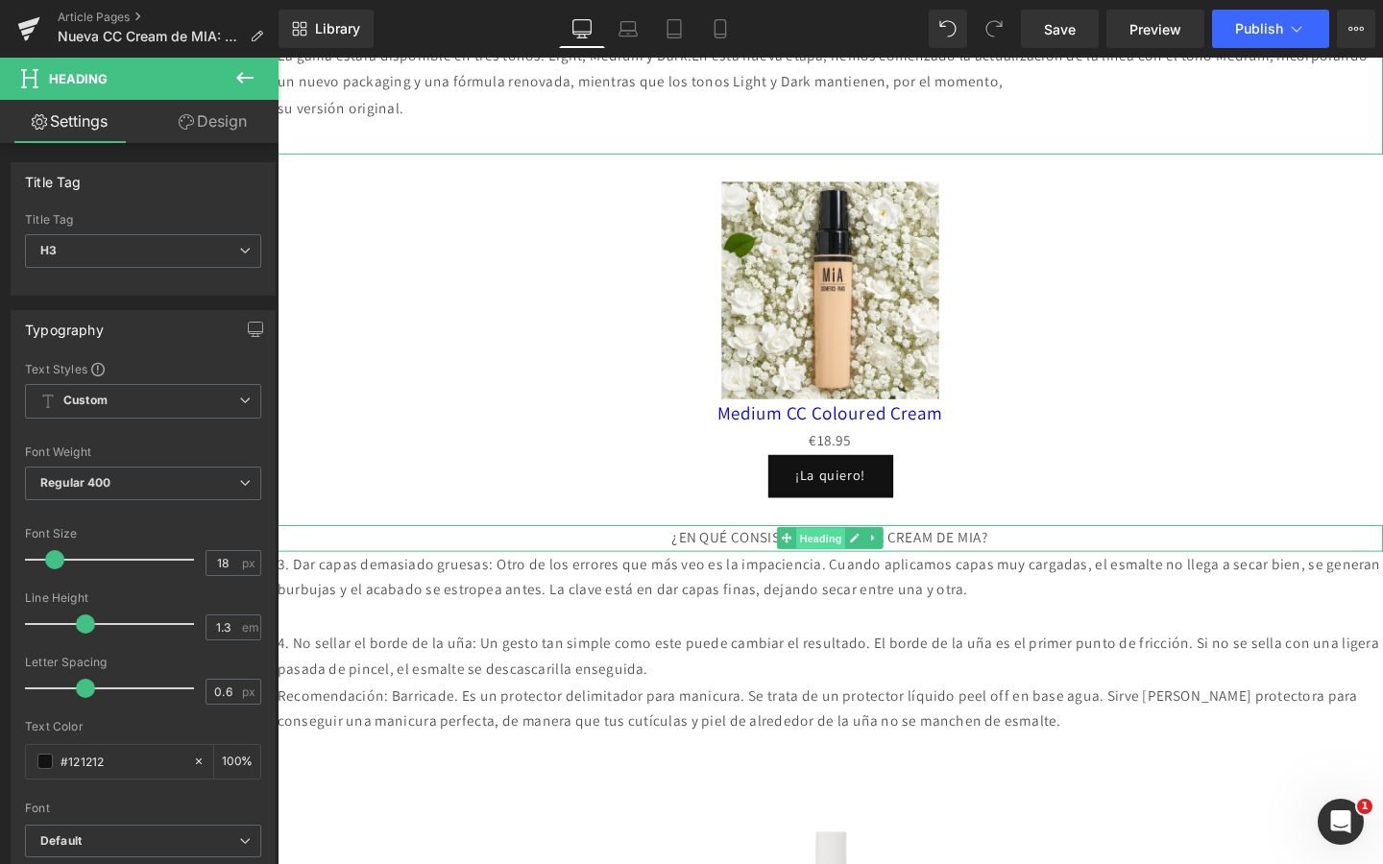
click at [867, 563] on span "Heading" at bounding box center [849, 563] width 52 height 23
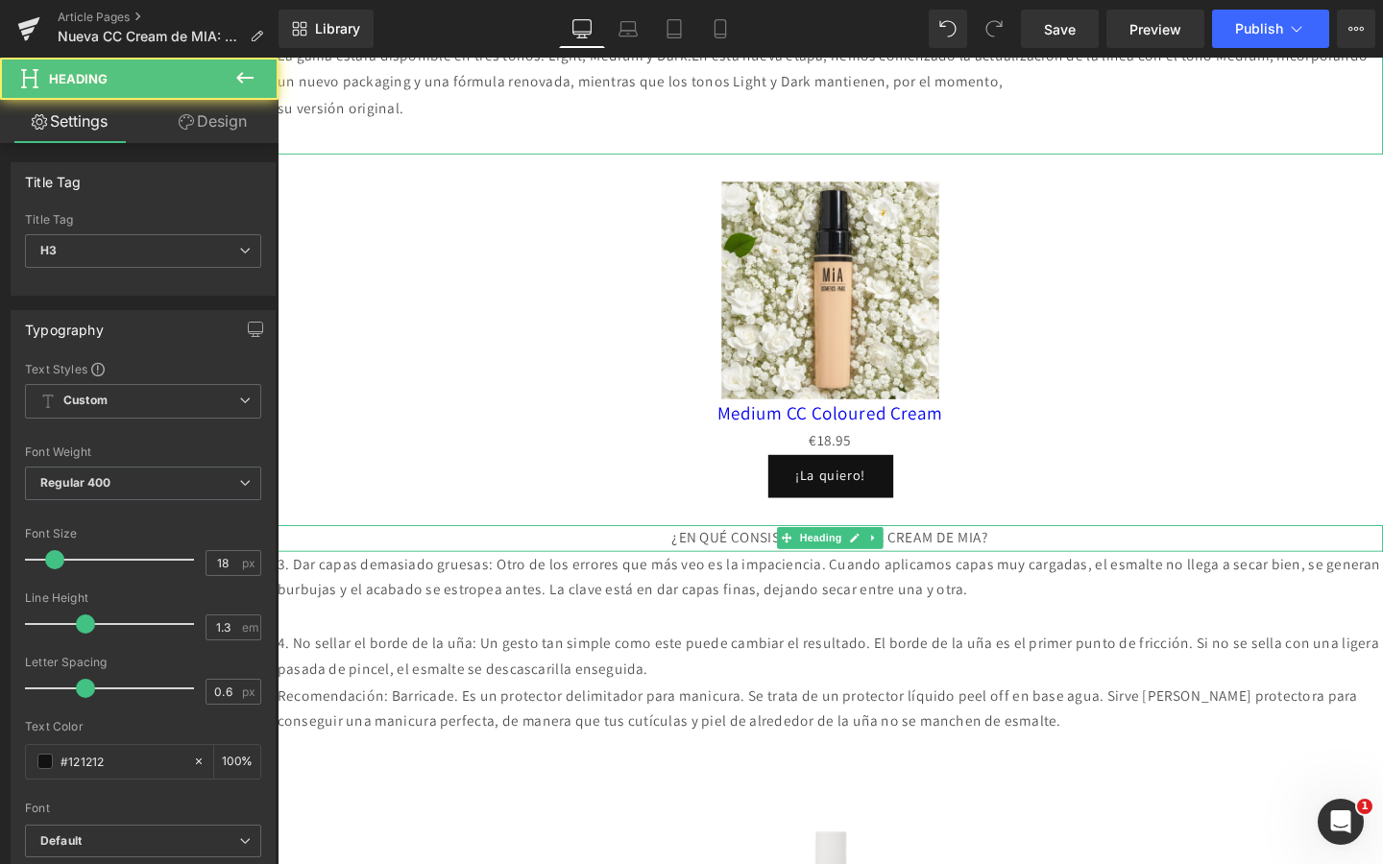
click at [952, 564] on div "¿EN QUÉ CONSISTE LA NUEVA CC CREAM DE MIA?" at bounding box center [859, 563] width 1162 height 28
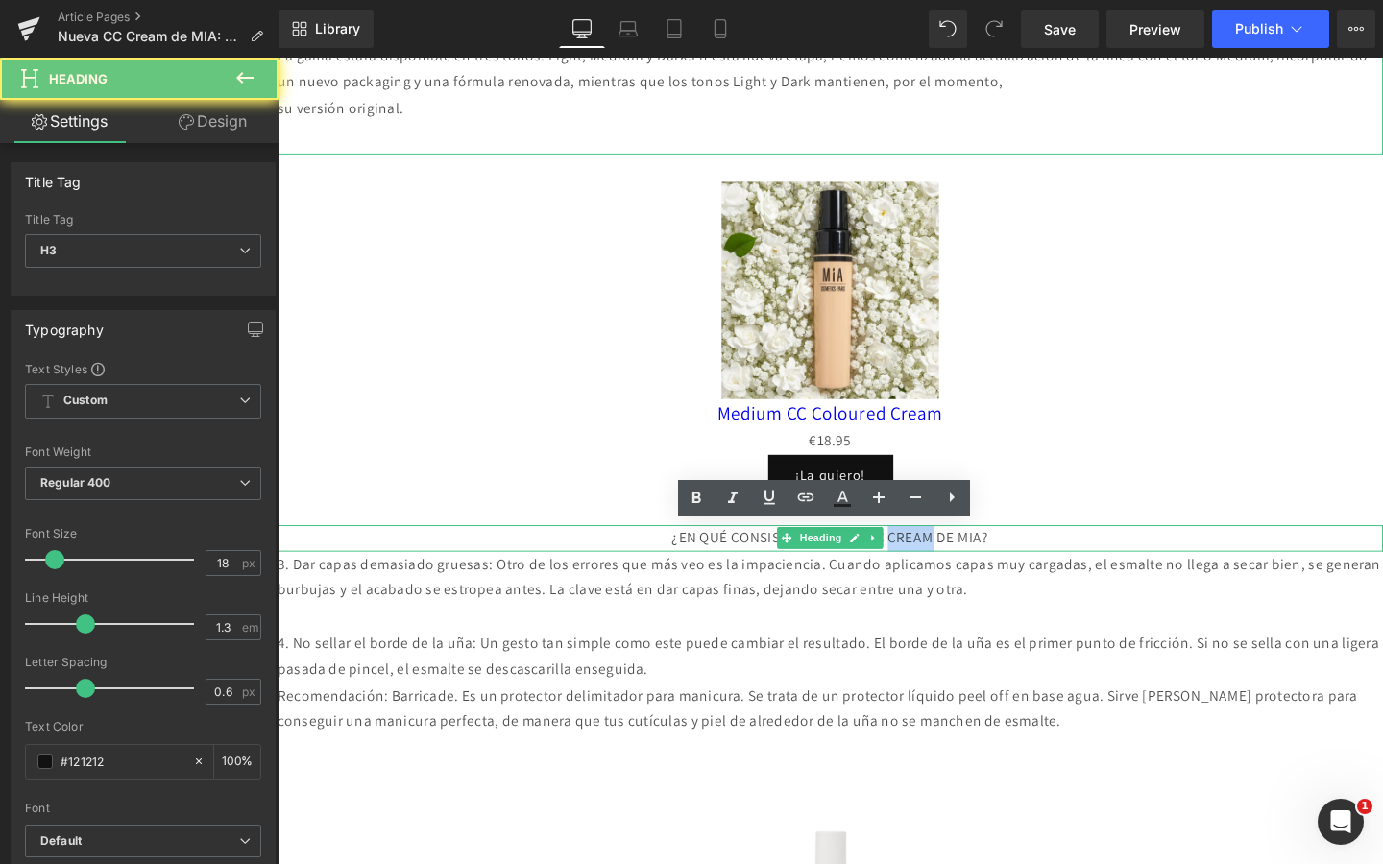
click at [952, 564] on div "¿EN QUÉ CONSISTE LA NUEVA CC CREAM DE MIA?" at bounding box center [859, 563] width 1162 height 28
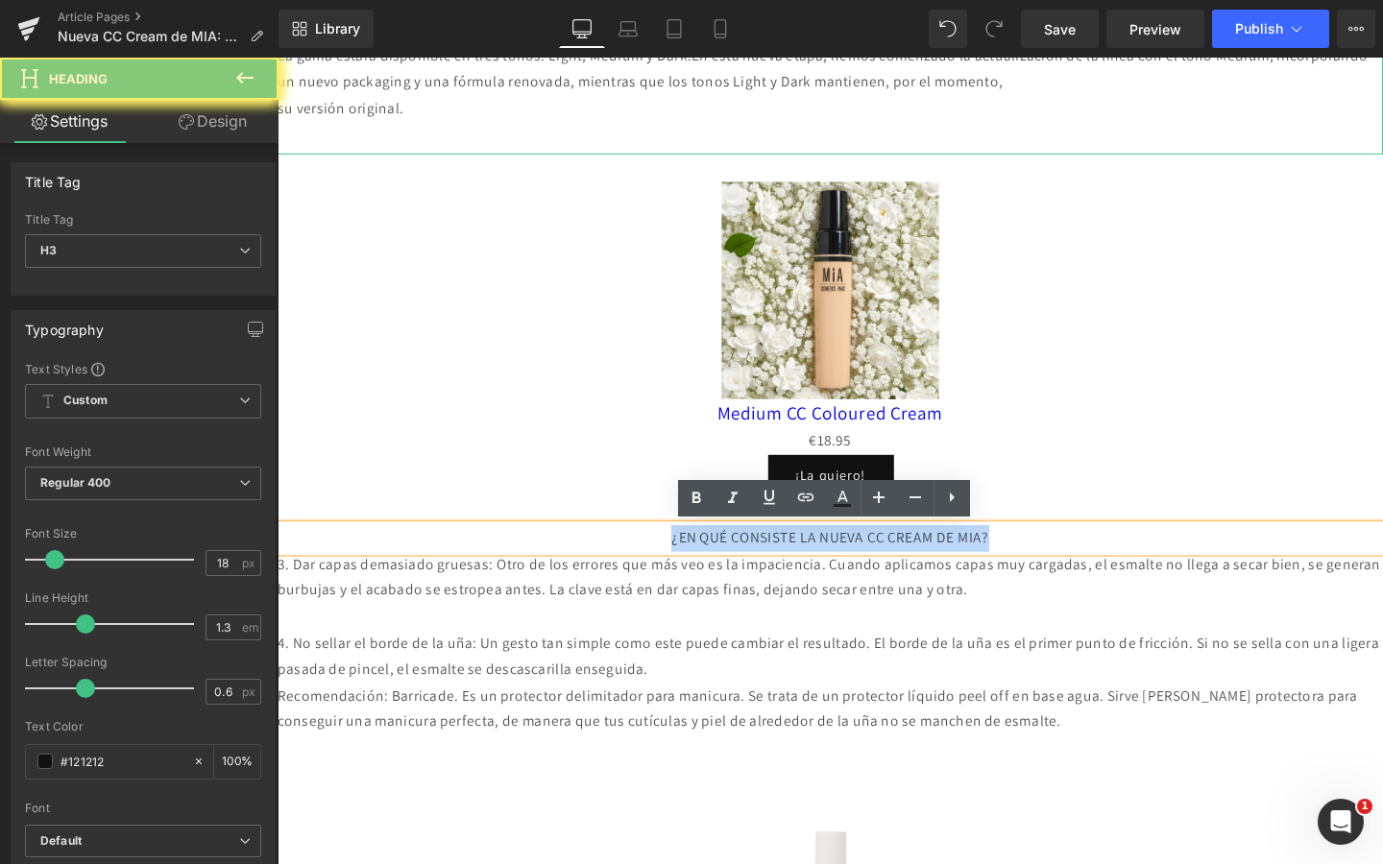
click at [952, 564] on div "¿EN QUÉ CONSISTE LA NUEVA CC CREAM DE MIA?" at bounding box center [859, 563] width 1162 height 28
paste div
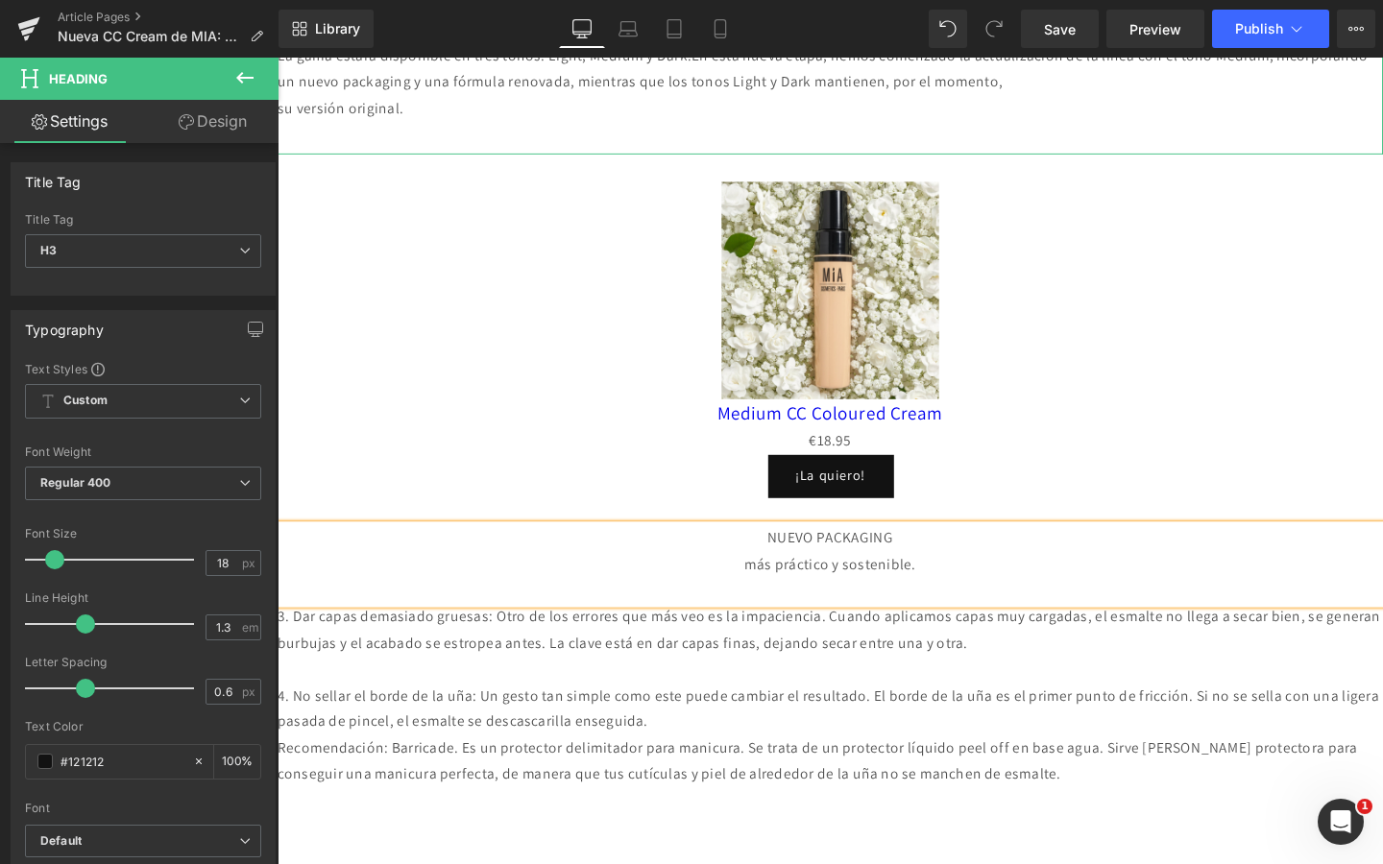
click at [759, 585] on div "más práctico y sostenible." at bounding box center [859, 591] width 1162 height 28
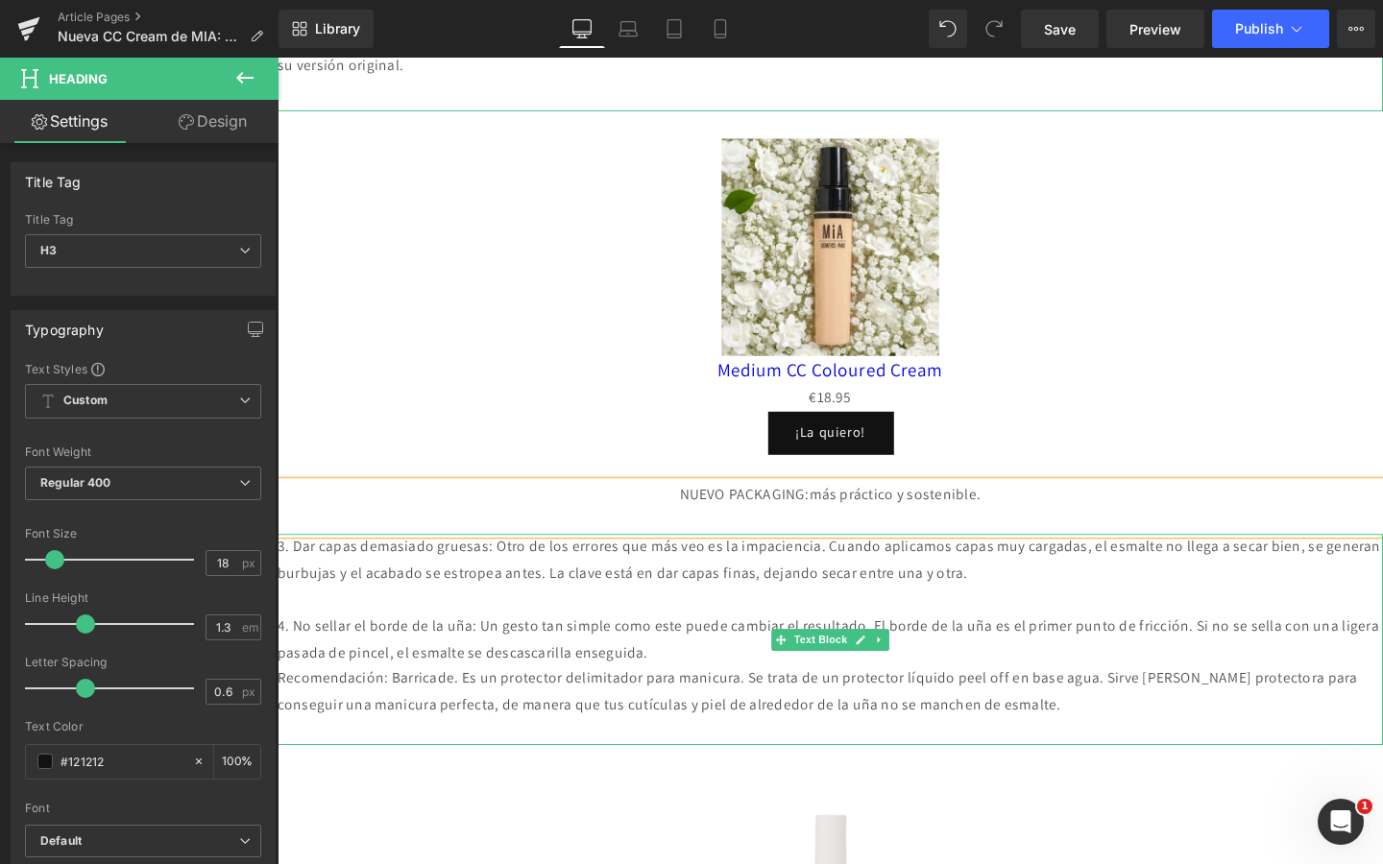
scroll to position [1447, 0]
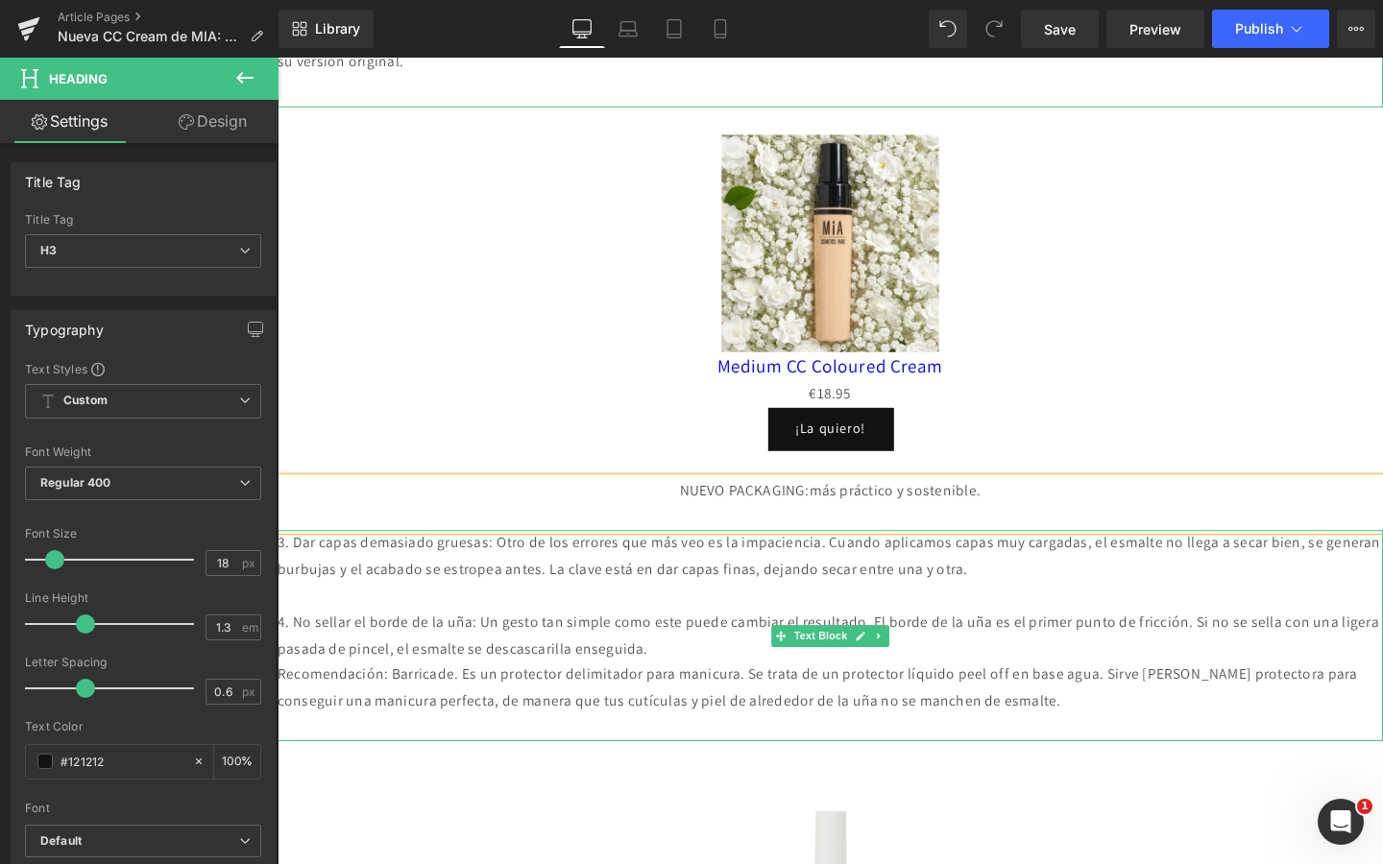
click at [740, 667] on p "4. No sellar el borde de la uña: Un gesto tan simple como este puede cambiar el…" at bounding box center [859, 667] width 1162 height 56
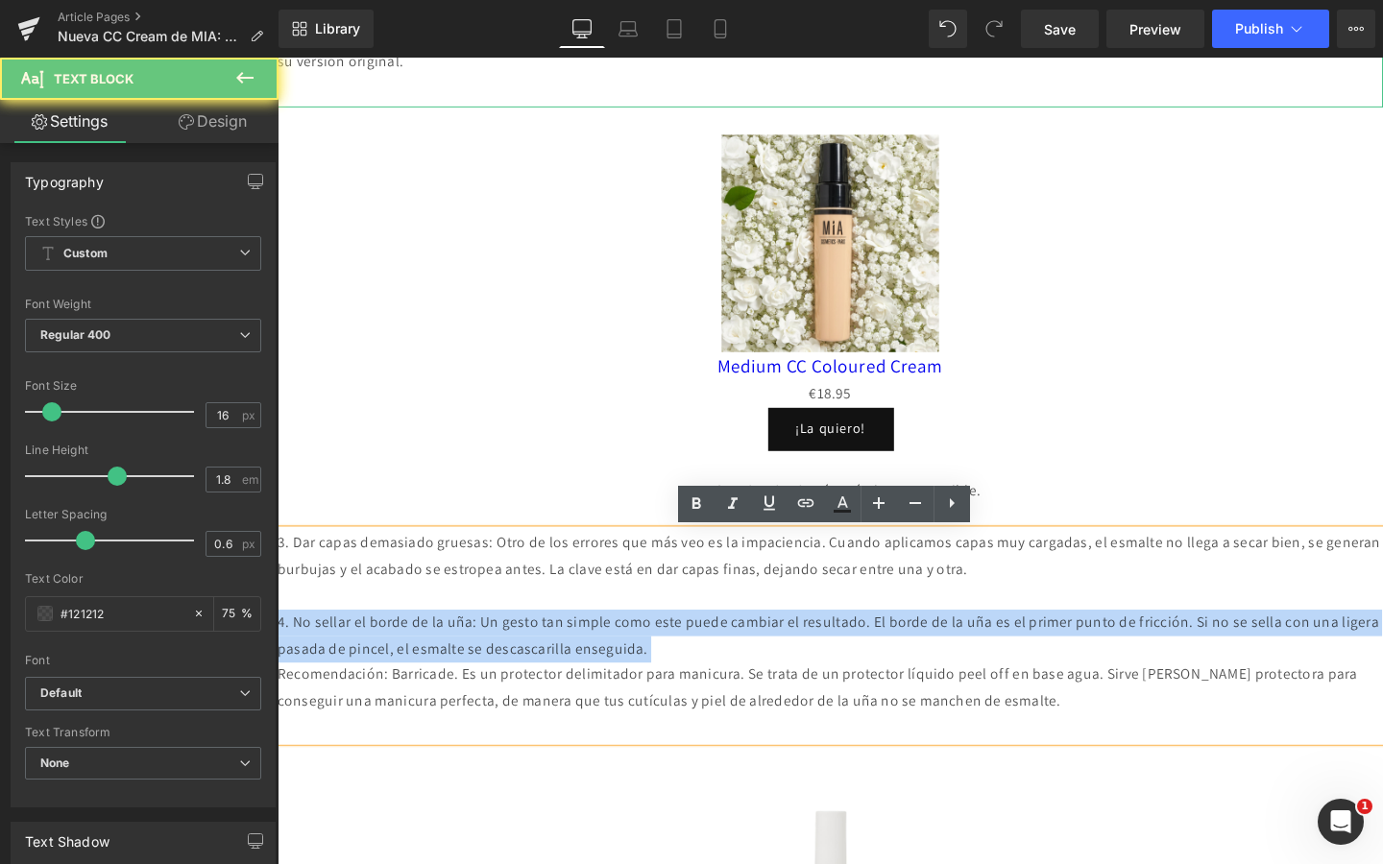
click at [740, 667] on p "4. No sellar el borde de la uña: Un gesto tan simple como este puede cambiar el…" at bounding box center [859, 667] width 1162 height 56
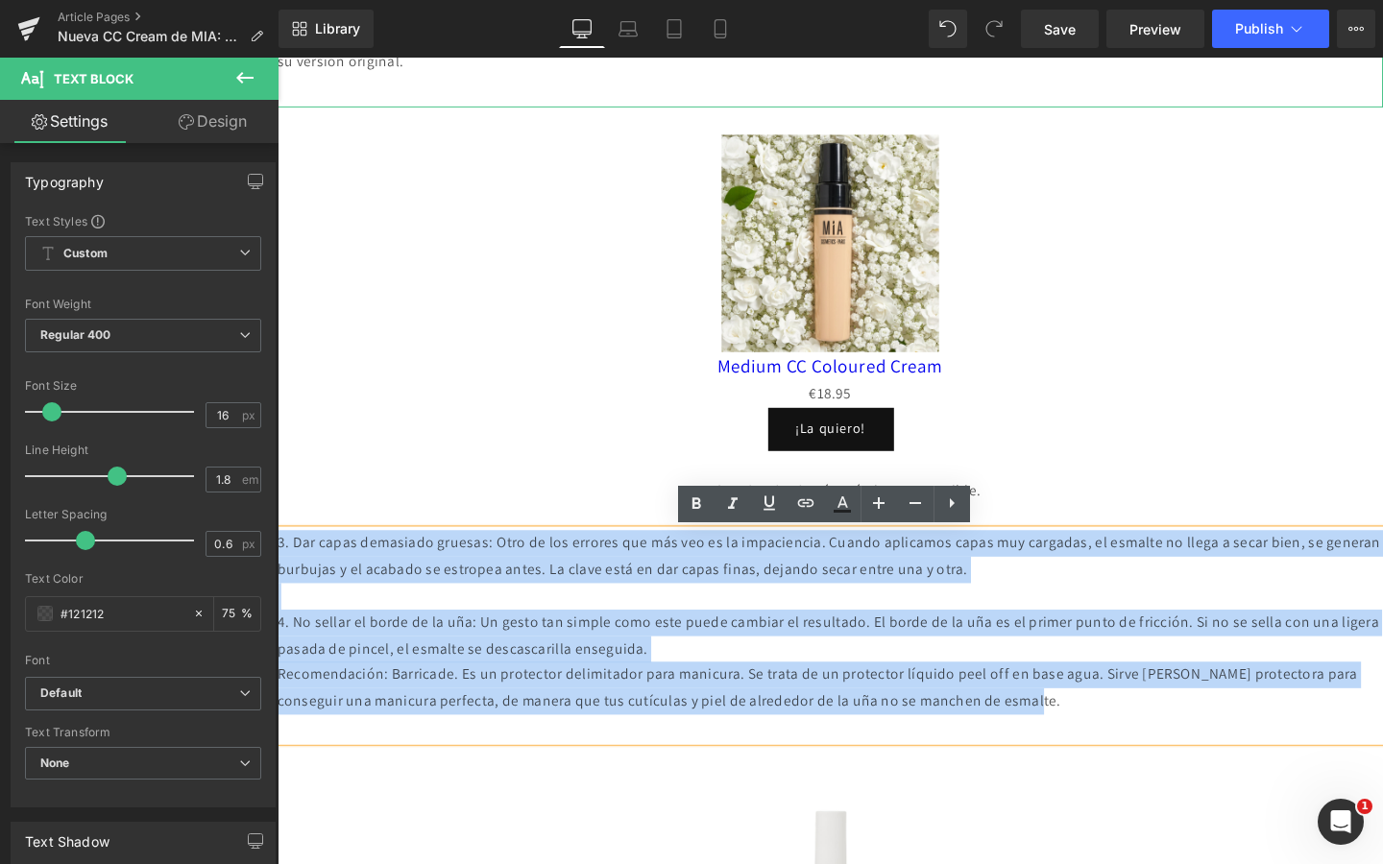
drag, startPoint x: 1226, startPoint y: 740, endPoint x: 240, endPoint y: 557, distance: 1003.3
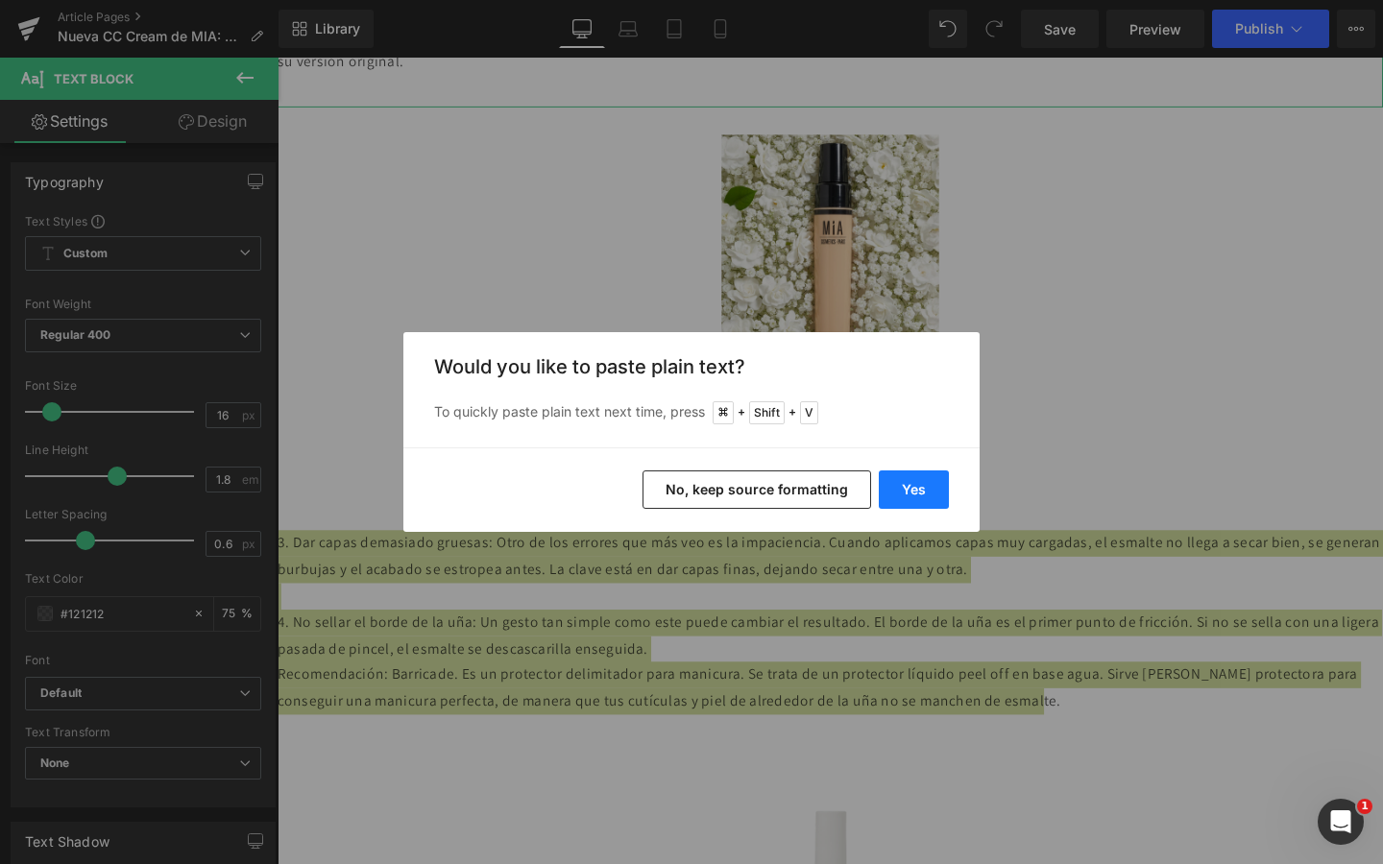
click at [931, 477] on button "Yes" at bounding box center [914, 490] width 70 height 38
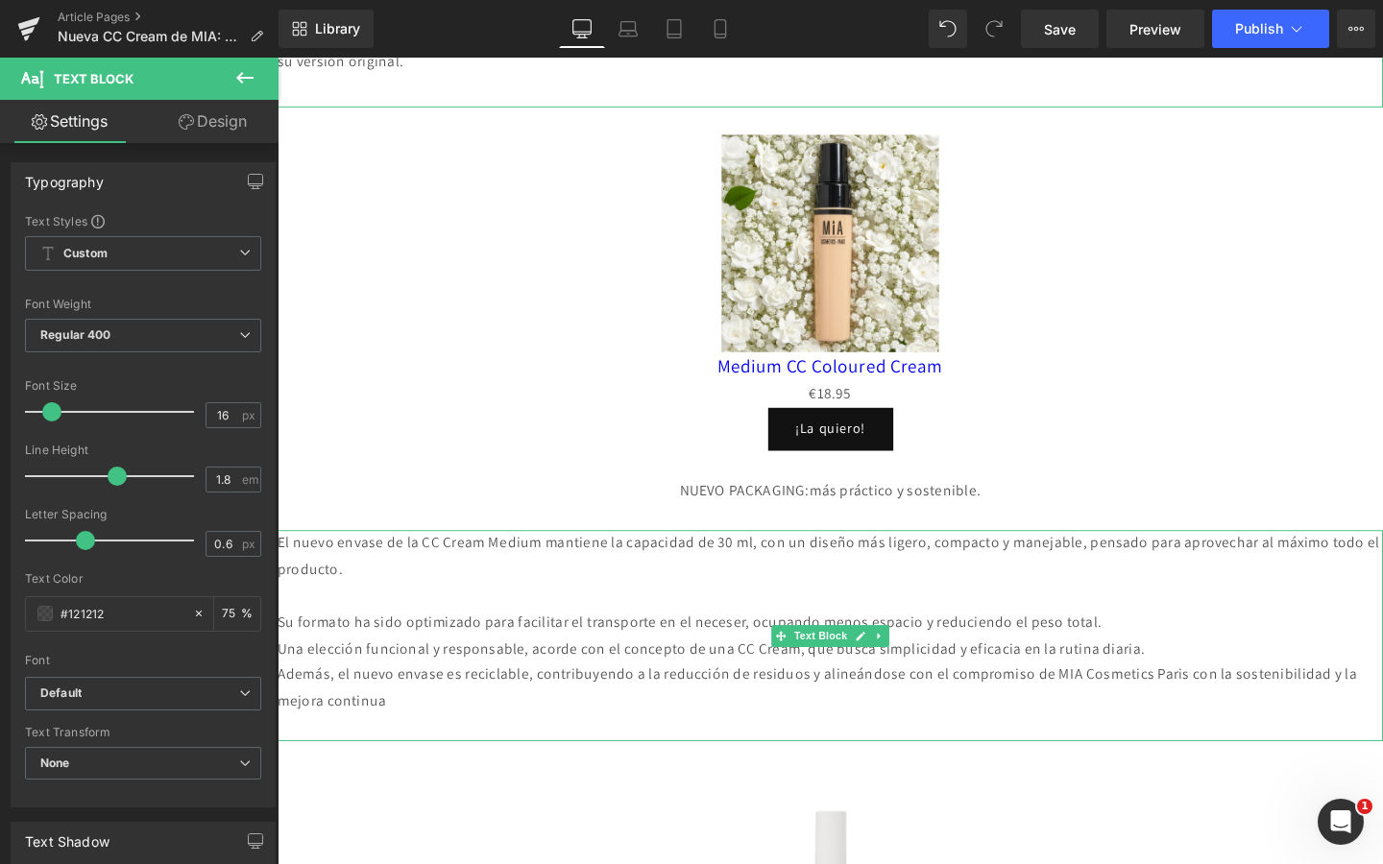
click at [755, 658] on p "Su formato ha sido optimizado para facilitar el transporte en el neceser, ocupa…" at bounding box center [859, 653] width 1162 height 28
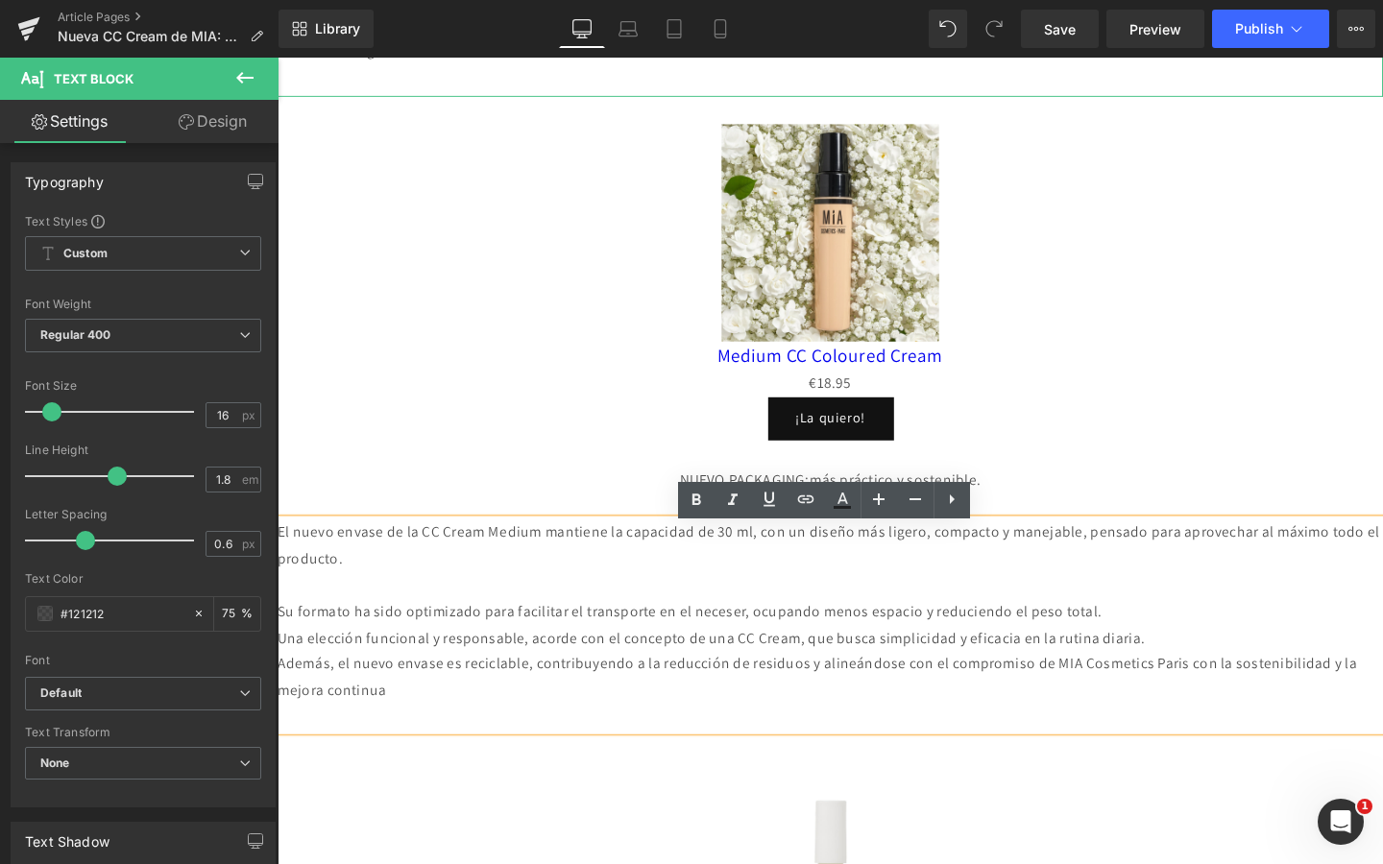
scroll to position [1462, 0]
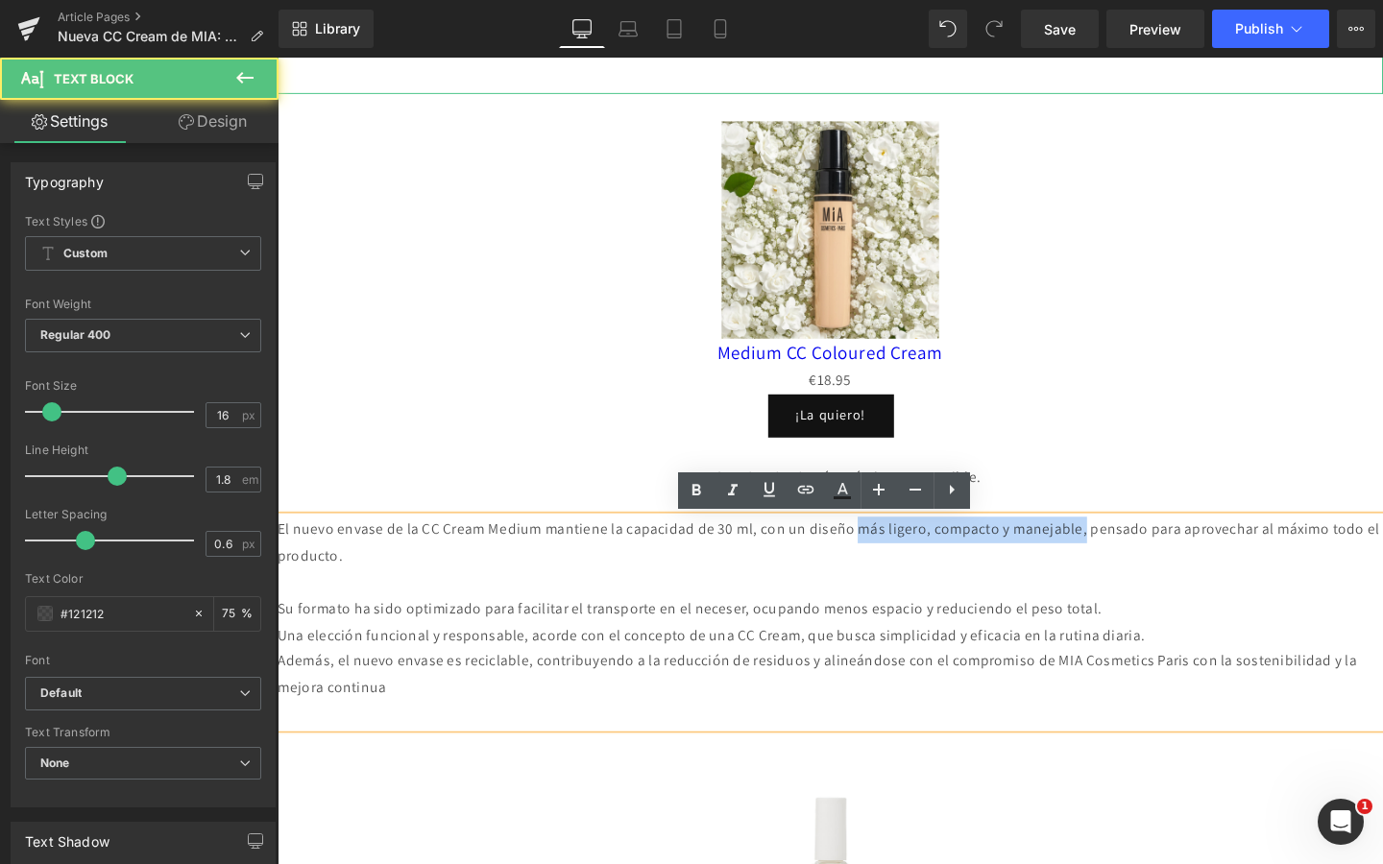
drag, startPoint x: 941, startPoint y: 554, endPoint x: 1197, endPoint y: 558, distance: 255.5
click at [1197, 558] on p "El nuevo envase de la CC Cream Medium mantiene la capacidad de 30 ml, con un di…" at bounding box center [859, 569] width 1162 height 56
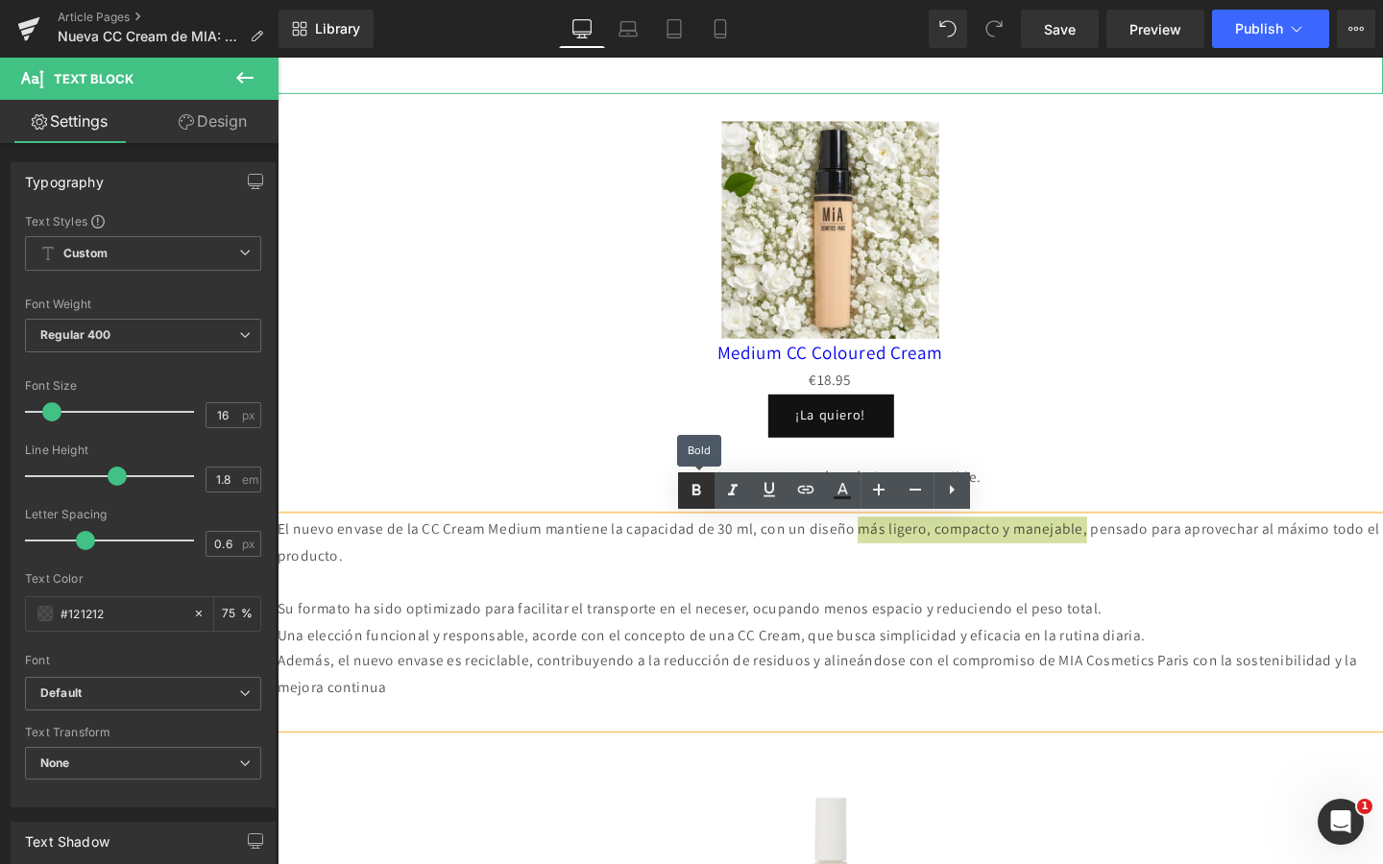
click at [692, 505] on link at bounding box center [696, 491] width 36 height 36
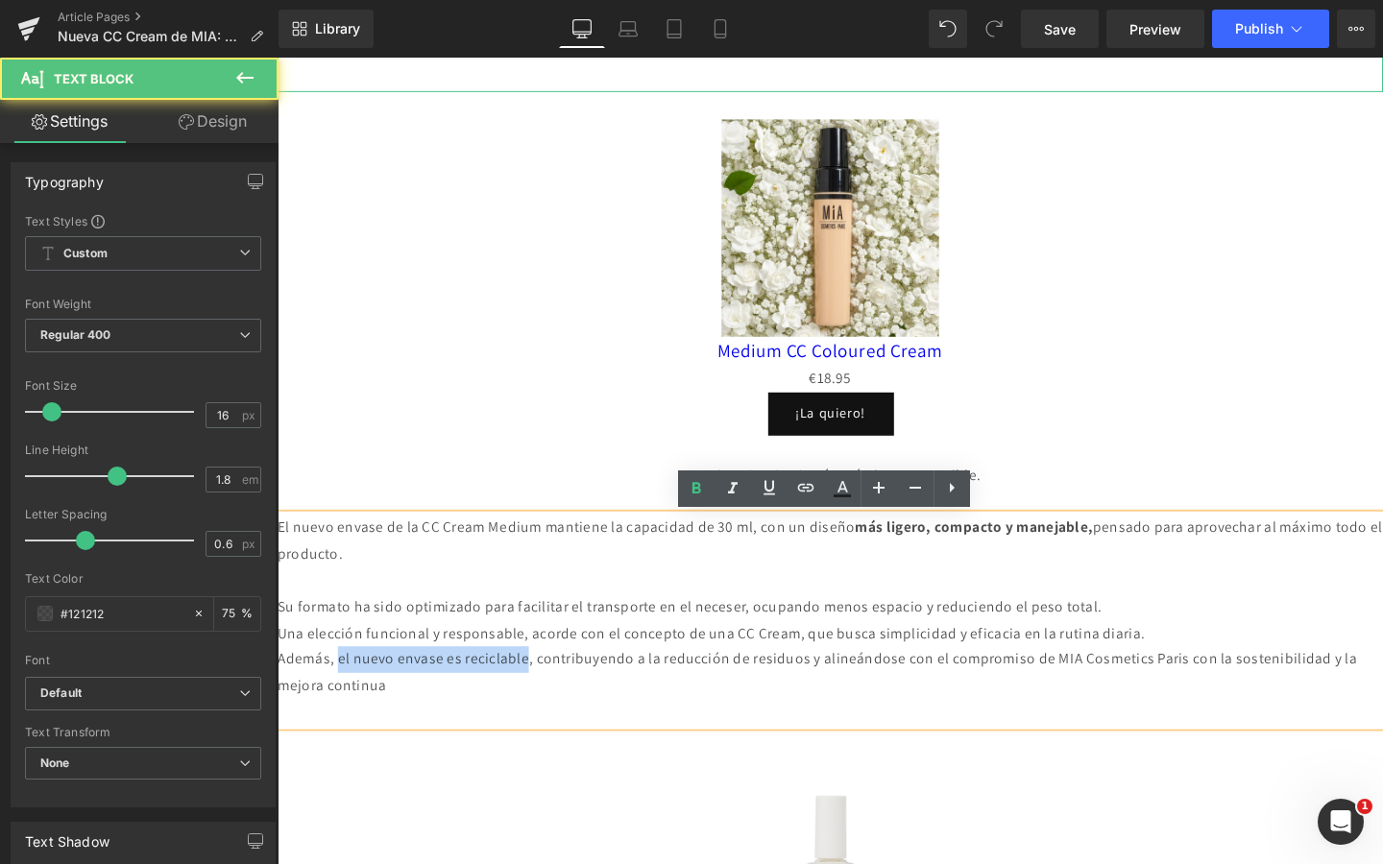
drag, startPoint x: 346, startPoint y: 689, endPoint x: 564, endPoint y: 680, distance: 218.2
click at [564, 680] on p "Además, el nuevo envase es reciclable, contribuyendo a la reducción de residuos…" at bounding box center [859, 705] width 1162 height 56
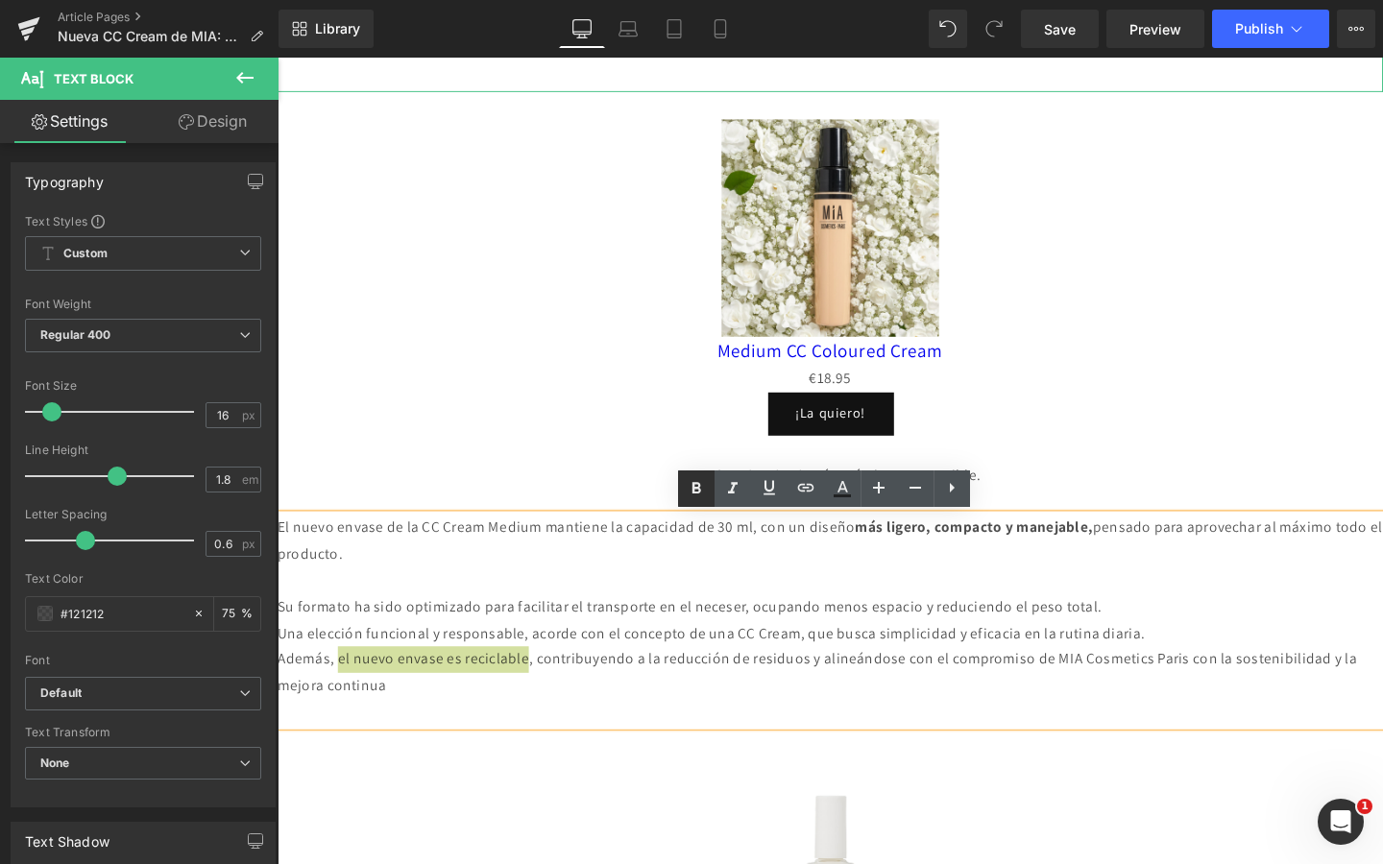
click at [696, 498] on icon at bounding box center [696, 488] width 23 height 23
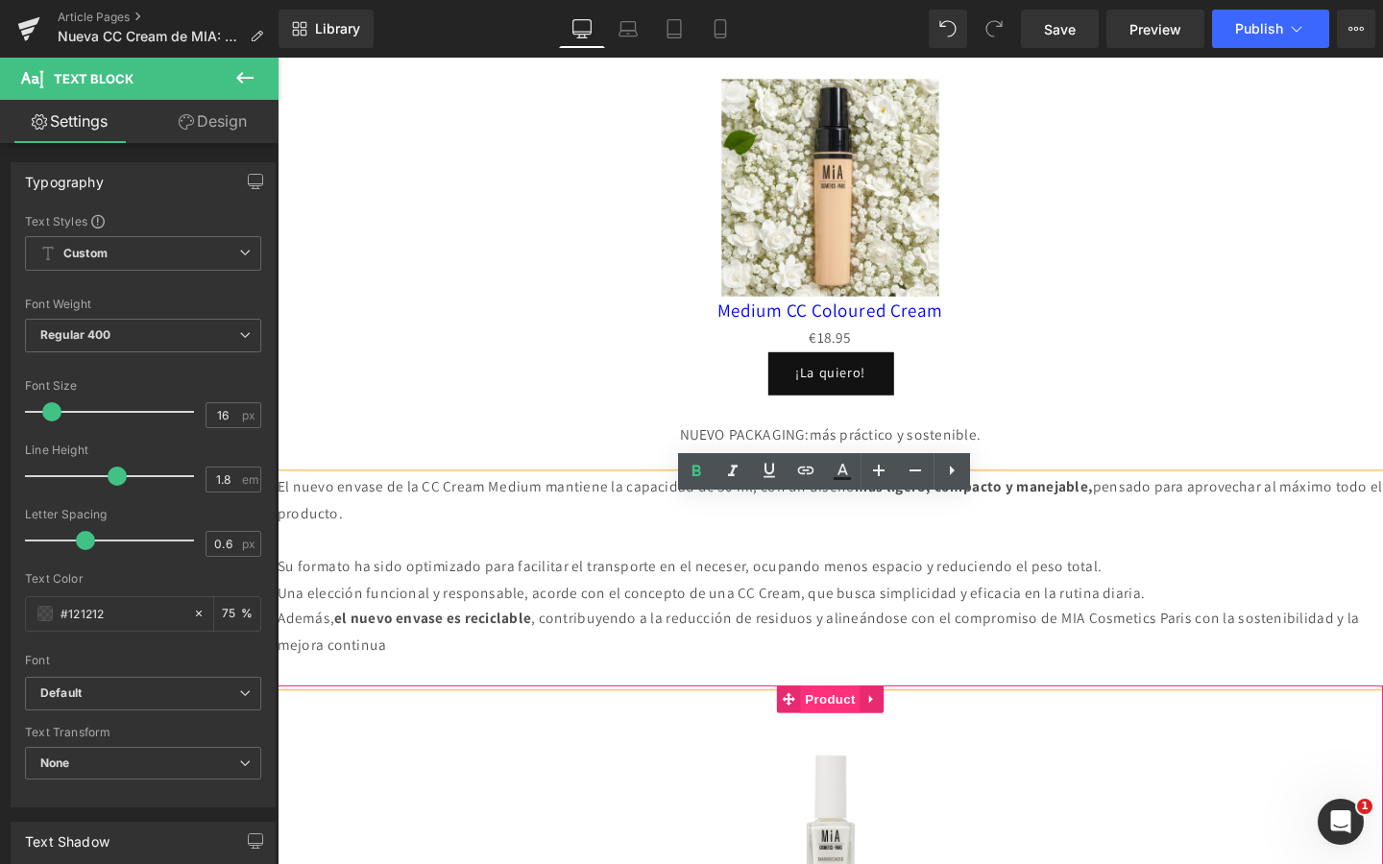
scroll to position [1511, 0]
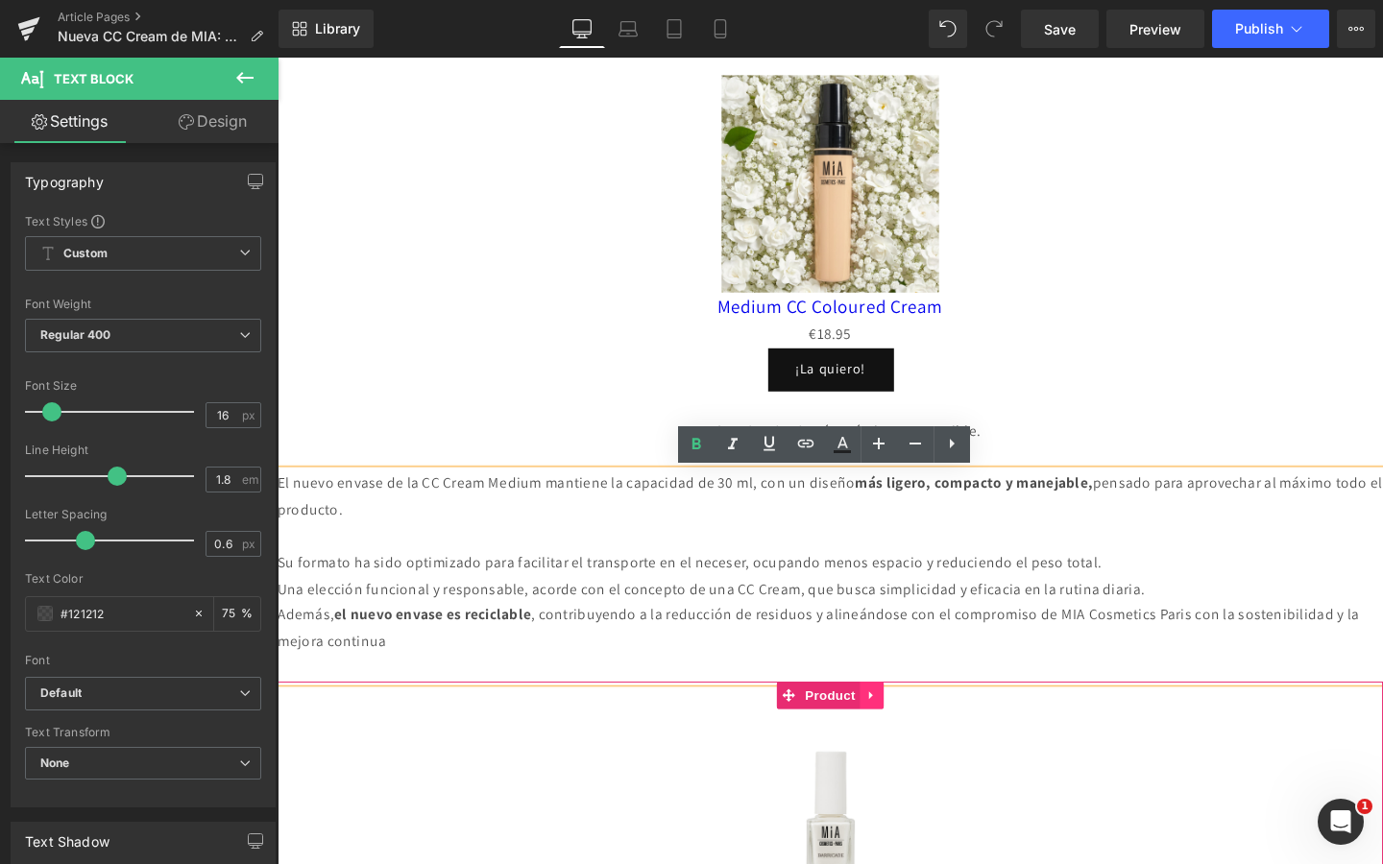
click at [902, 727] on icon at bounding box center [901, 728] width 4 height 9
click at [913, 727] on icon at bounding box center [915, 727] width 13 height 14
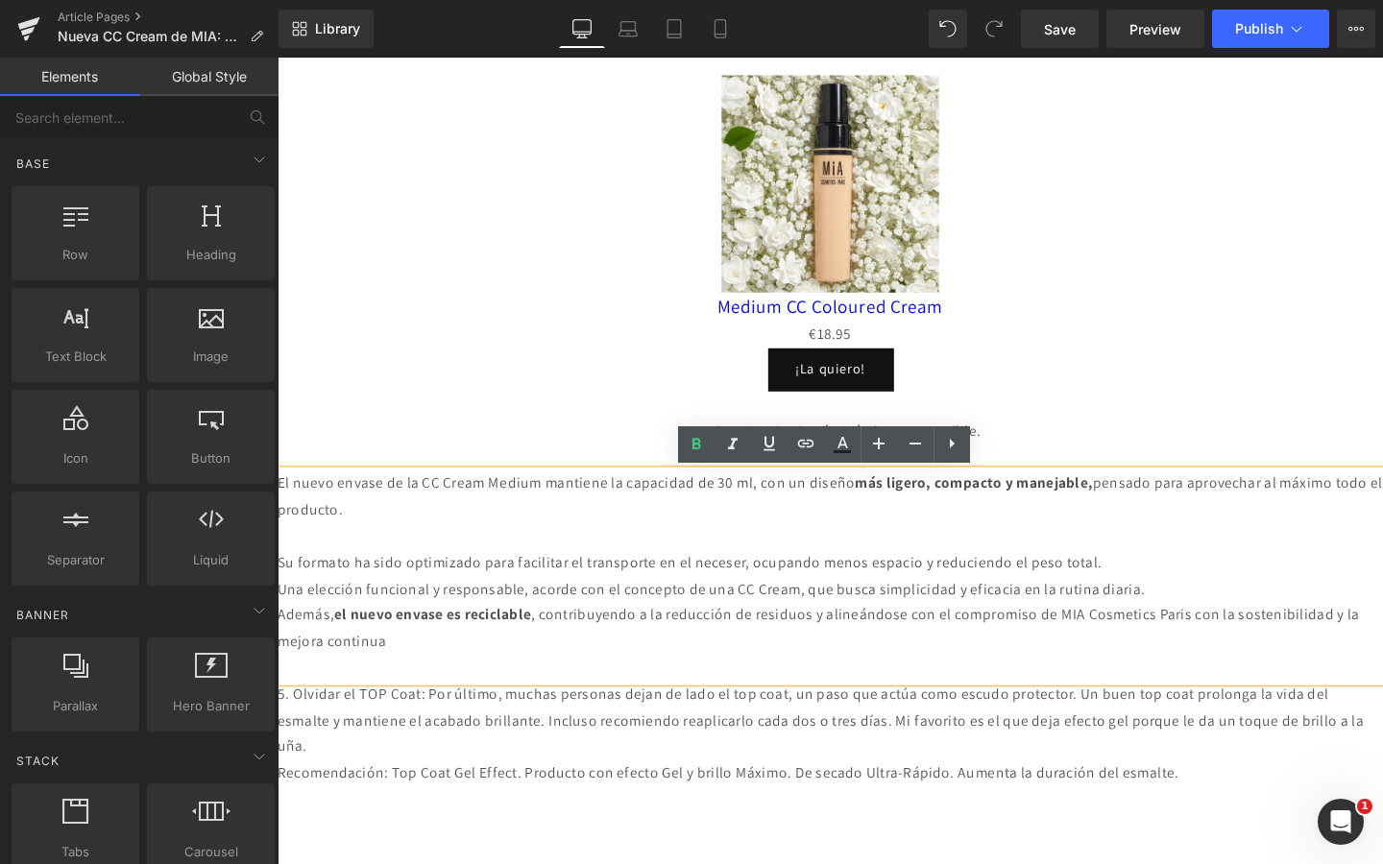
click at [1088, 448] on div "NUEVO PACKAGING: más práctico y sostenible." at bounding box center [859, 451] width 1162 height 28
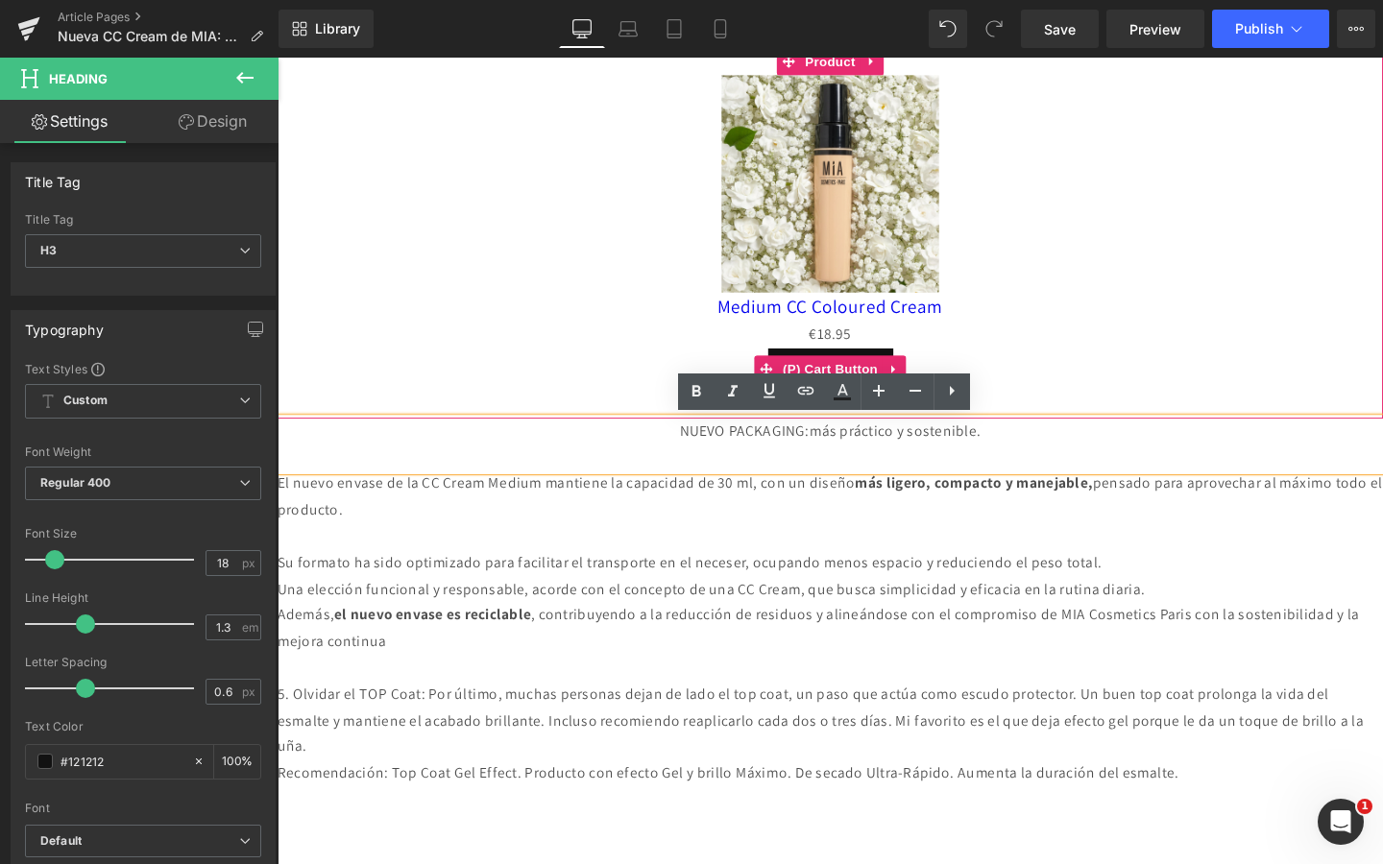
click at [1132, 400] on div "¡La quiero!" at bounding box center [858, 385] width 1143 height 45
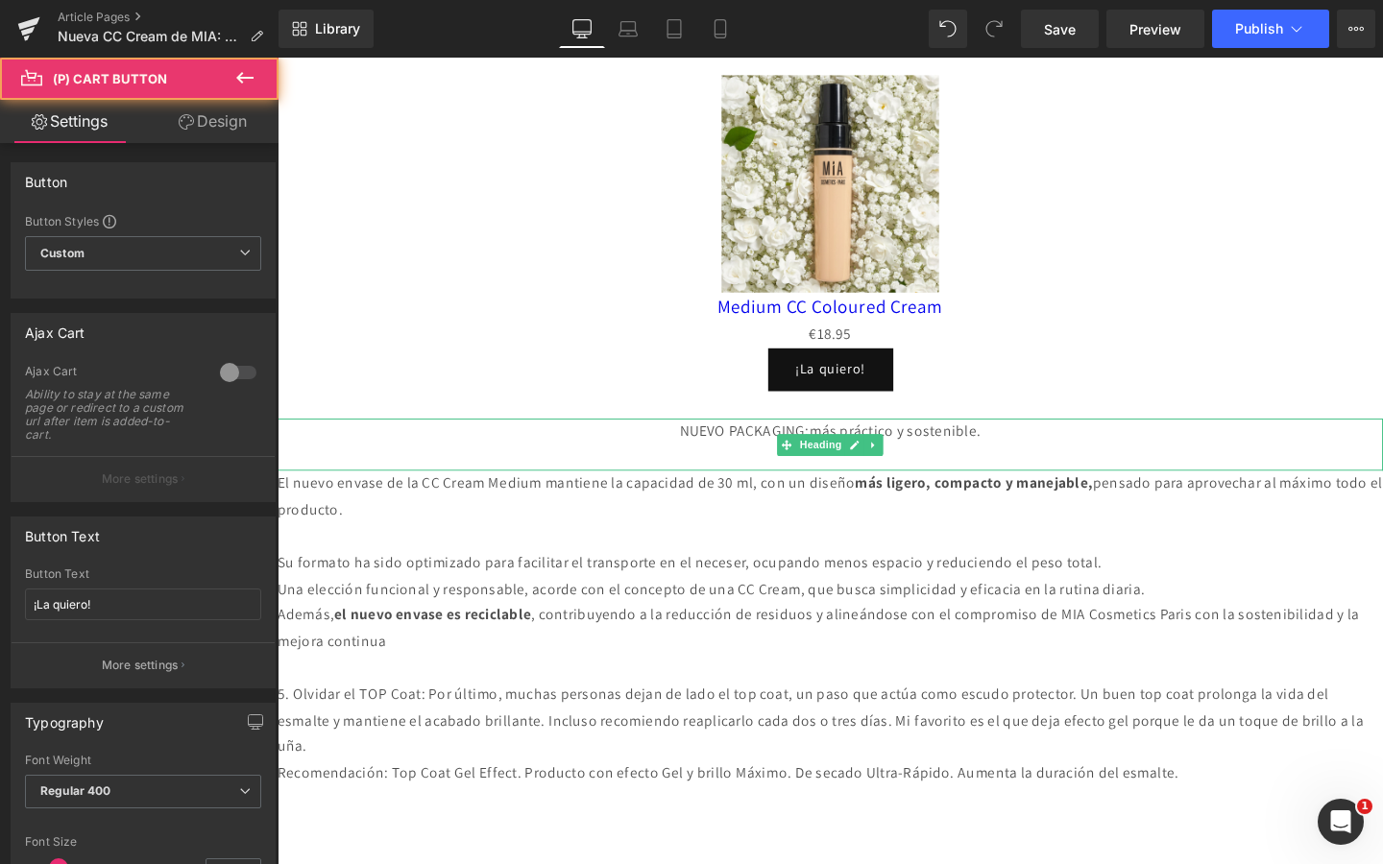
click at [1064, 473] on div at bounding box center [859, 479] width 1162 height 28
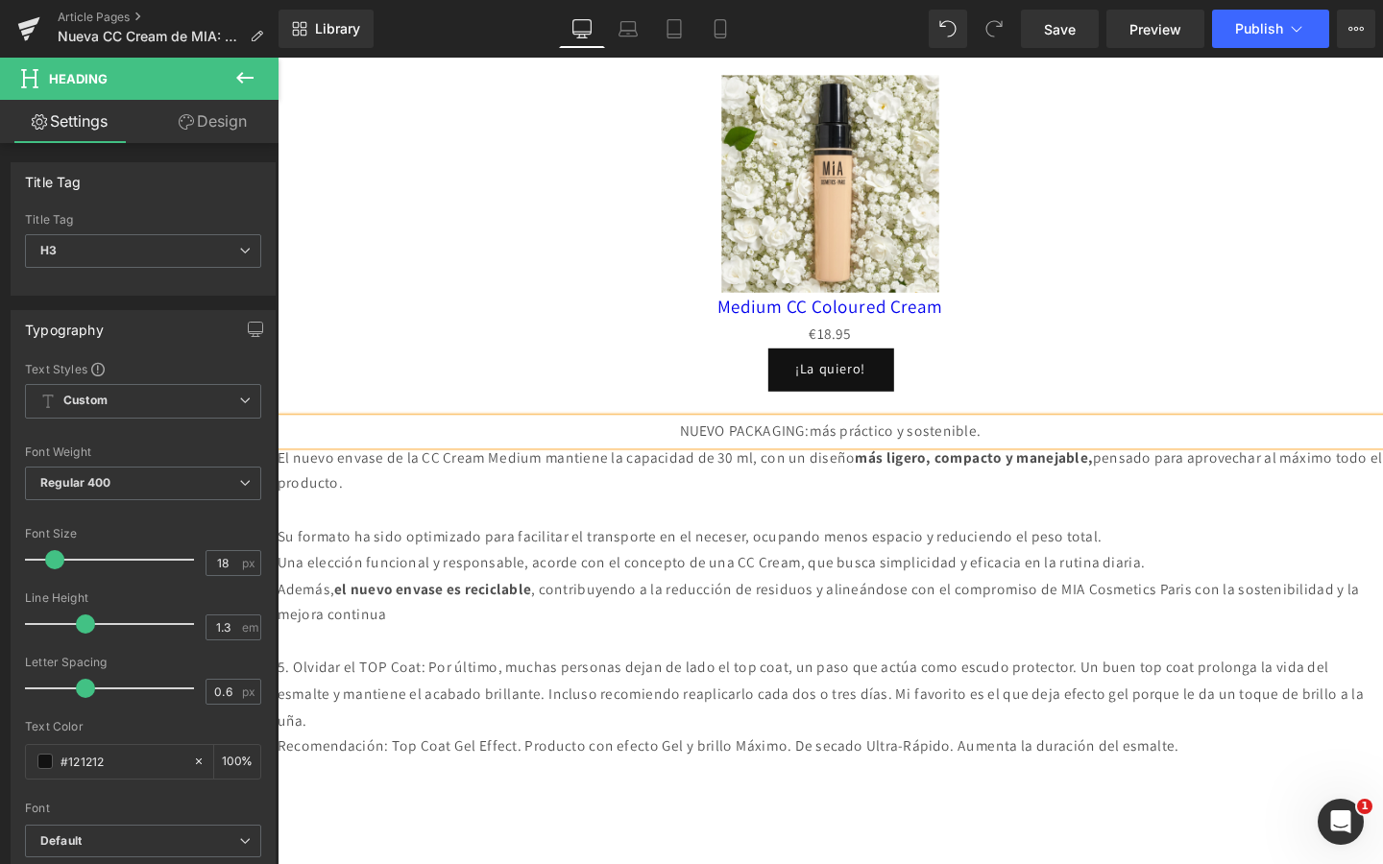
click at [1080, 402] on div "¡La quiero!" at bounding box center [858, 385] width 1143 height 45
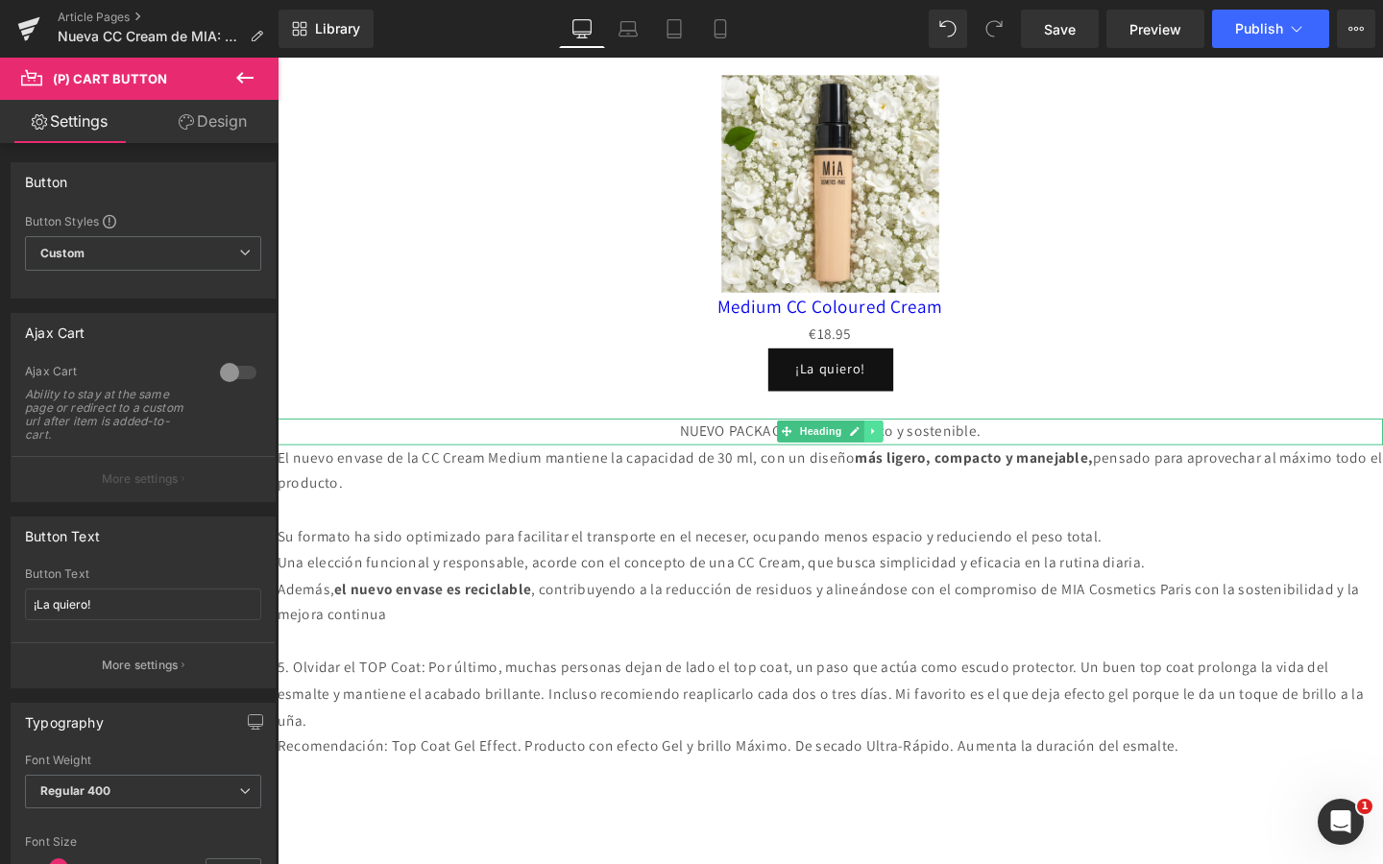
click at [909, 449] on icon at bounding box center [904, 451] width 11 height 12
click at [1061, 441] on div "NUEVO PACKAGING: más práctico y sostenible." at bounding box center [859, 451] width 1162 height 28
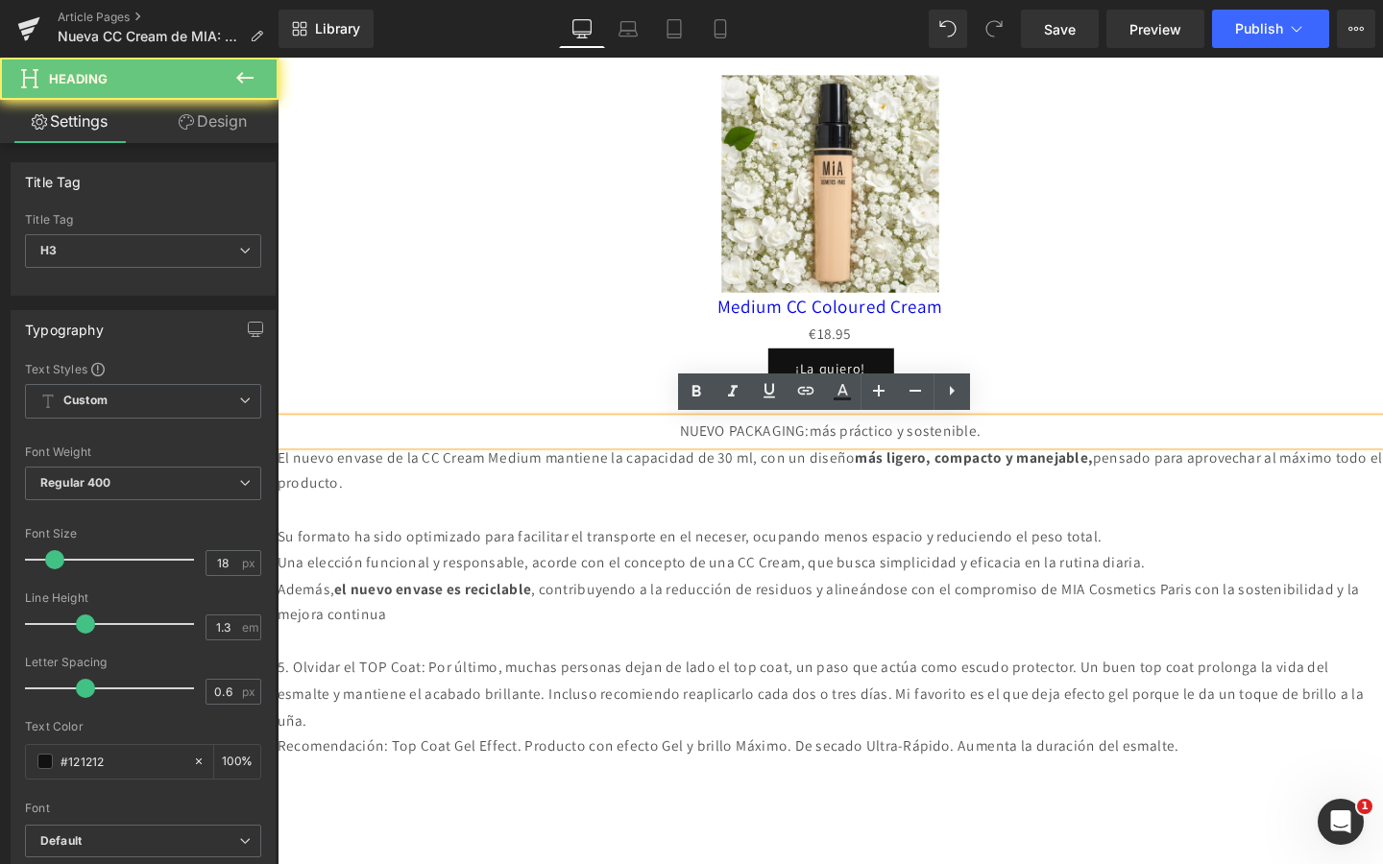
click at [1055, 450] on div "NUEVO PACKAGING: más práctico y sostenible." at bounding box center [859, 451] width 1162 height 28
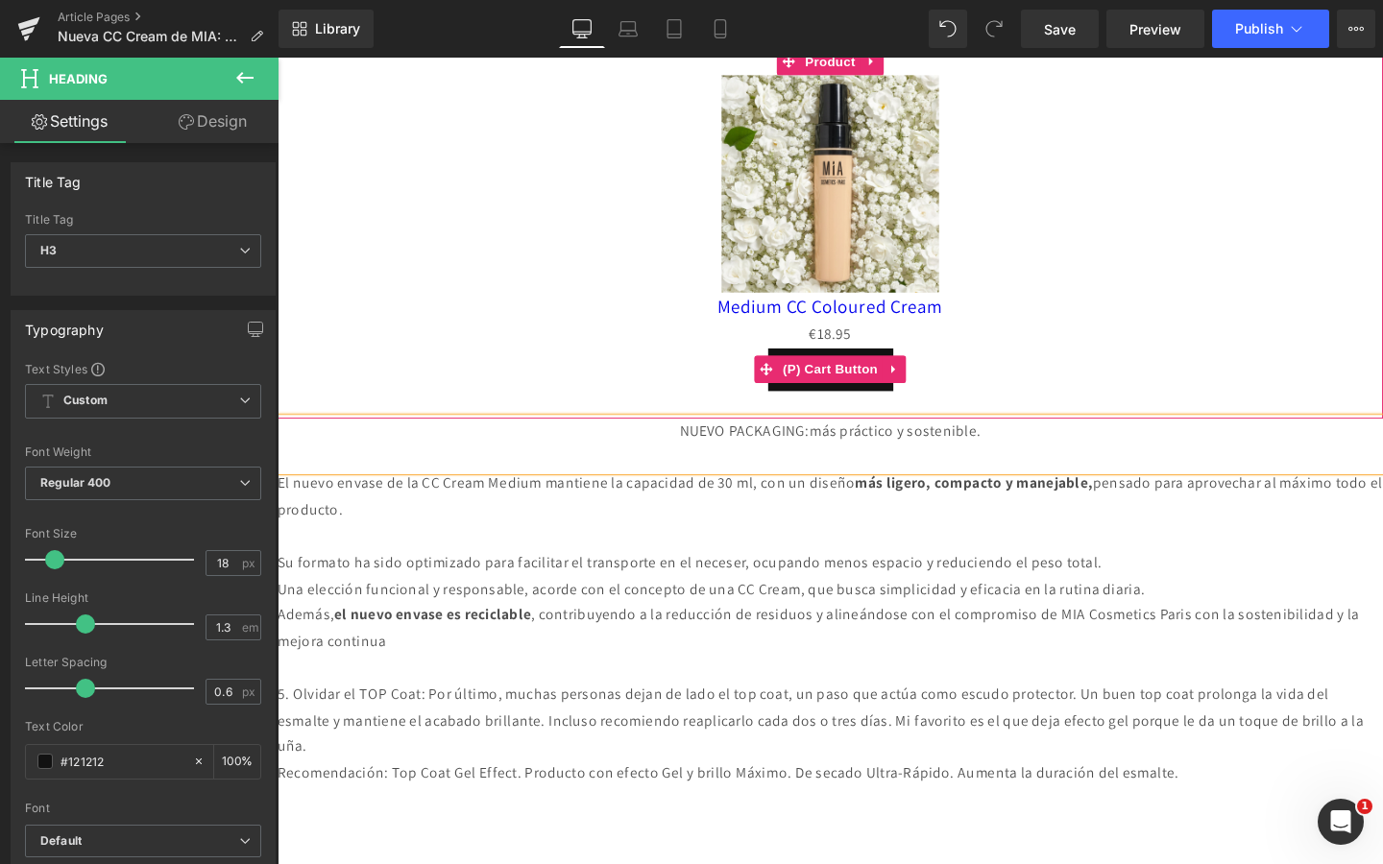
click at [1070, 385] on div "¡La quiero!" at bounding box center [858, 385] width 1143 height 45
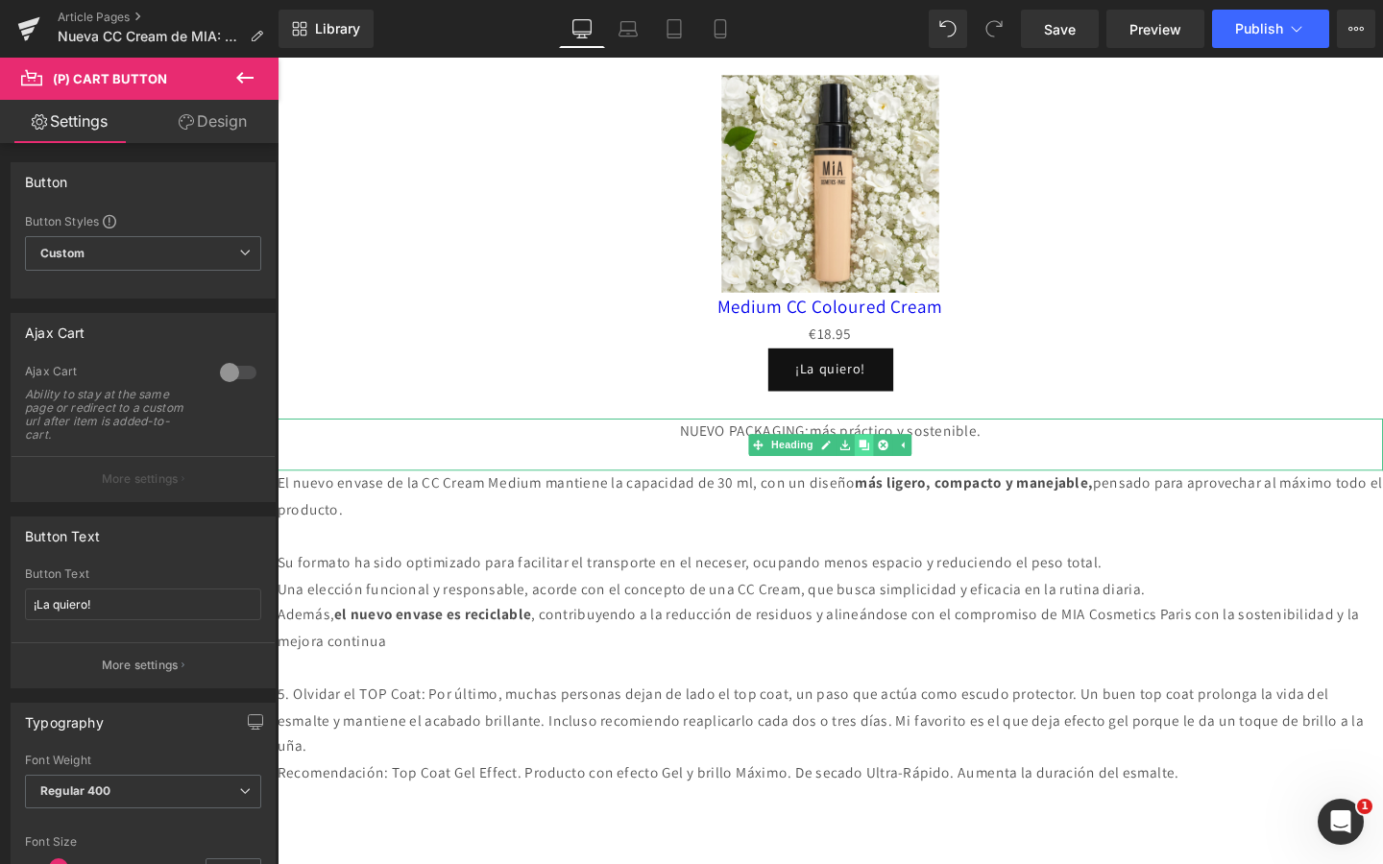
click at [896, 473] on link at bounding box center [895, 464] width 20 height 23
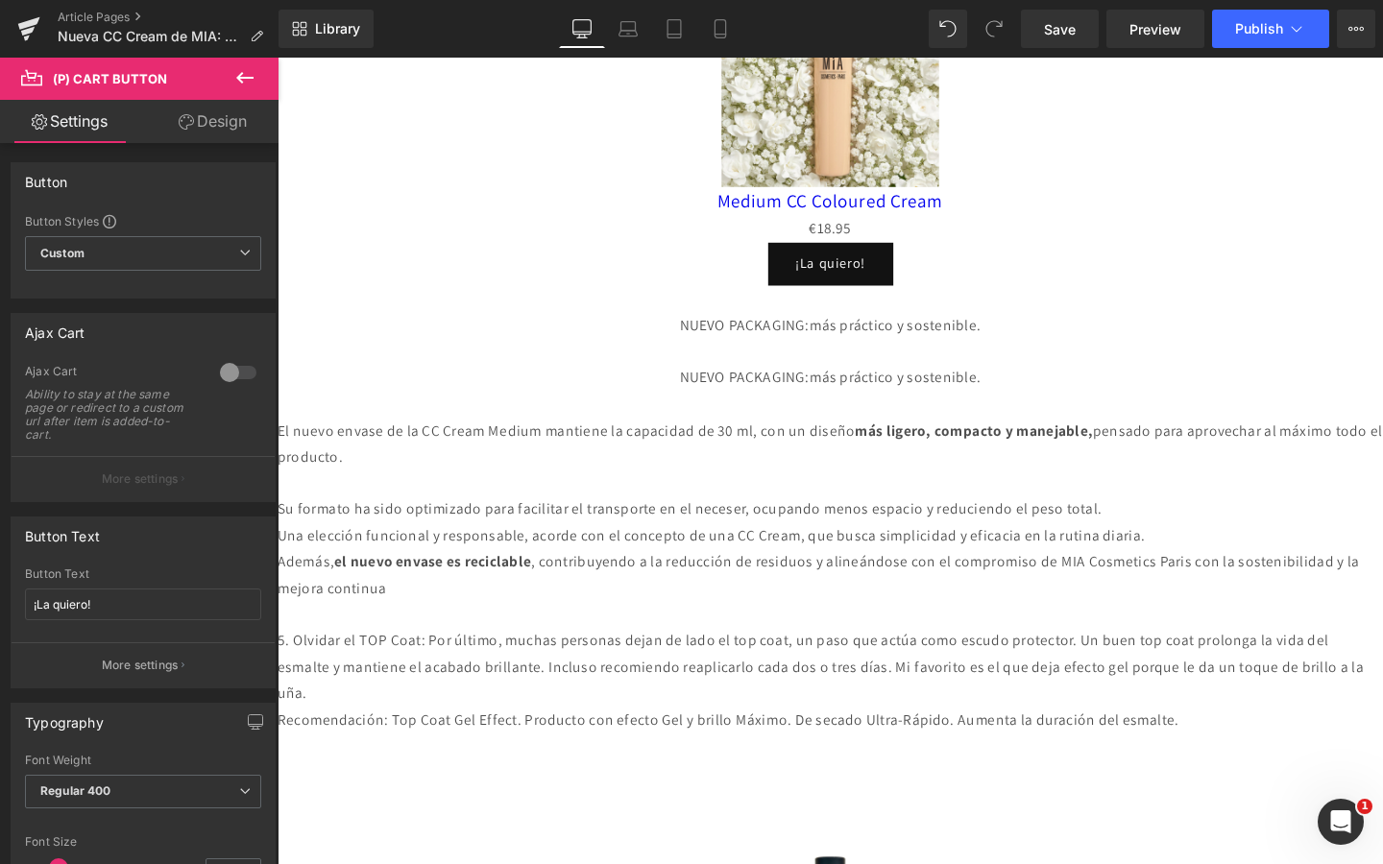
scroll to position [1631, 0]
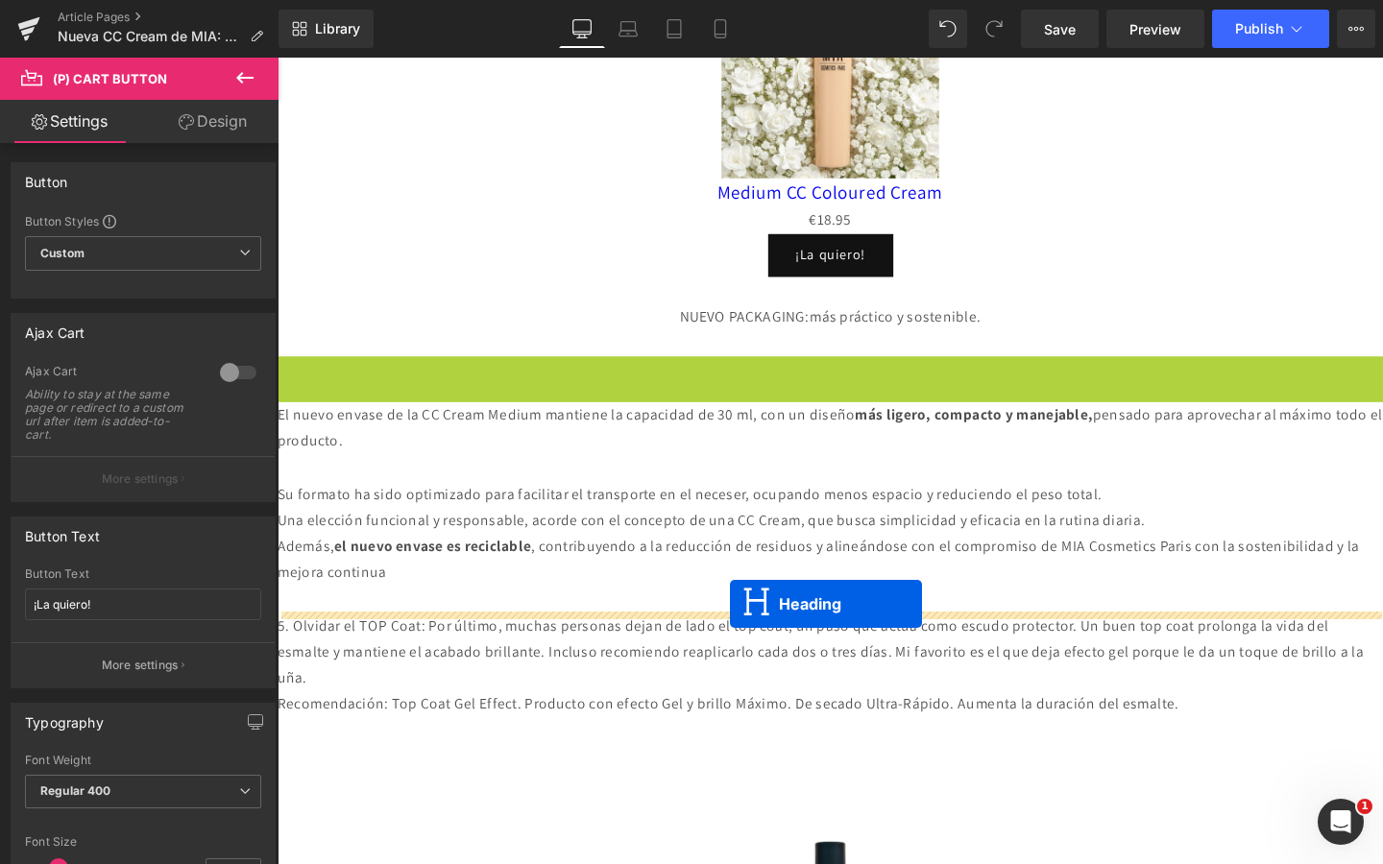
drag, startPoint x: 805, startPoint y: 521, endPoint x: 753, endPoint y: 632, distance: 122.9
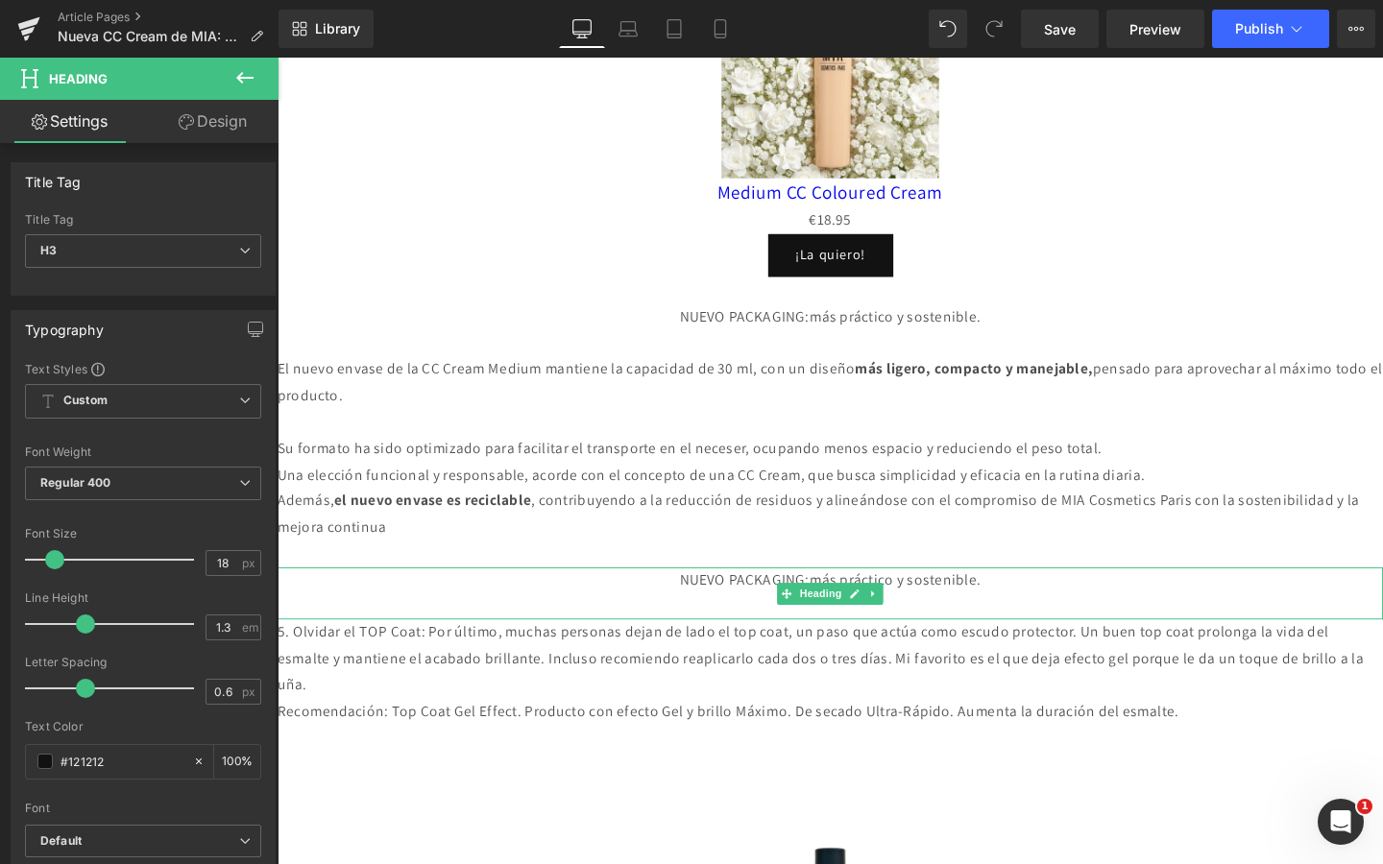
click at [788, 603] on div "NUEVO PACKAGING: más práctico y sostenible." at bounding box center [859, 608] width 1162 height 28
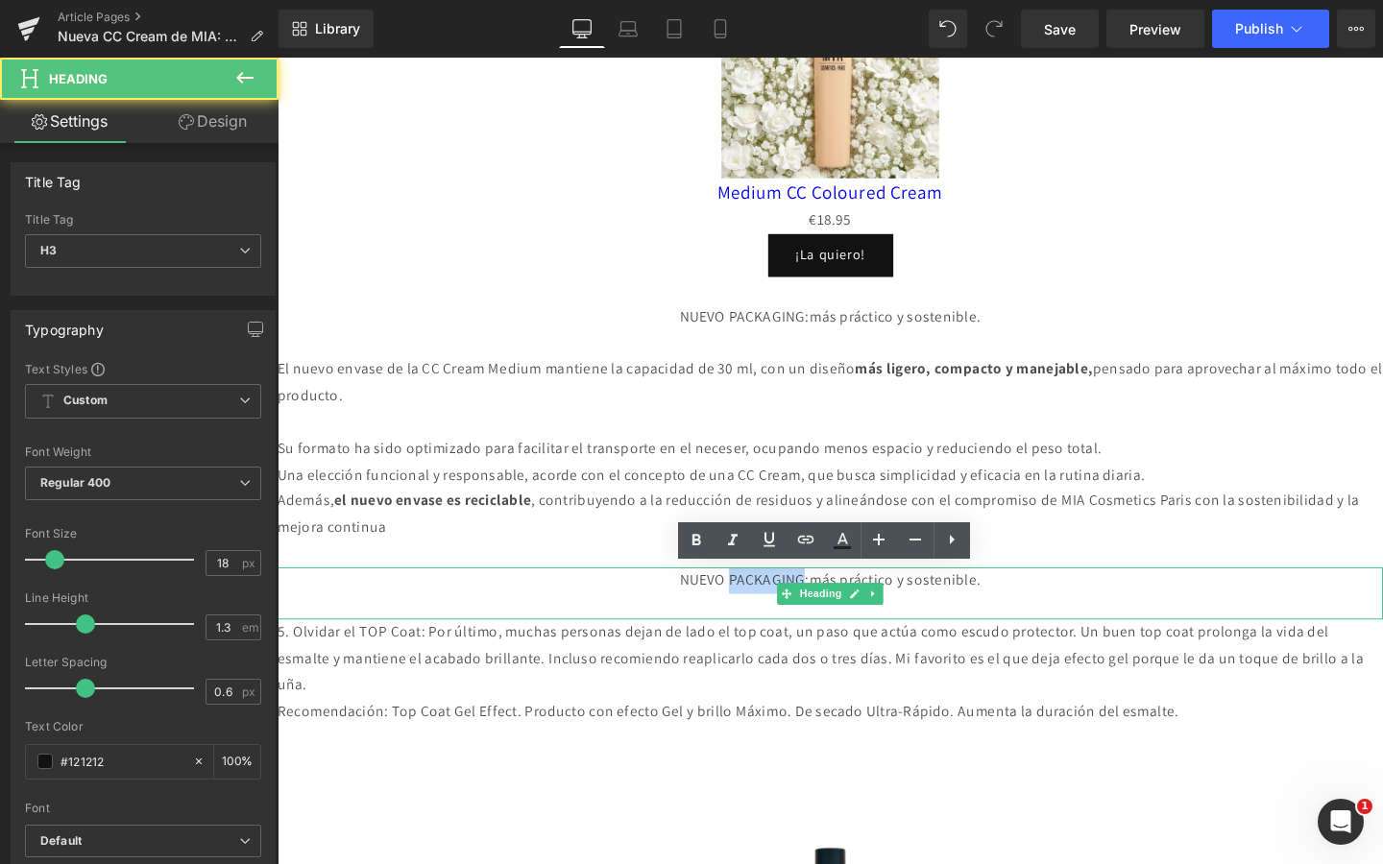
click at [788, 603] on div "NUEVO PACKAGING: más práctico y sostenible." at bounding box center [859, 608] width 1162 height 28
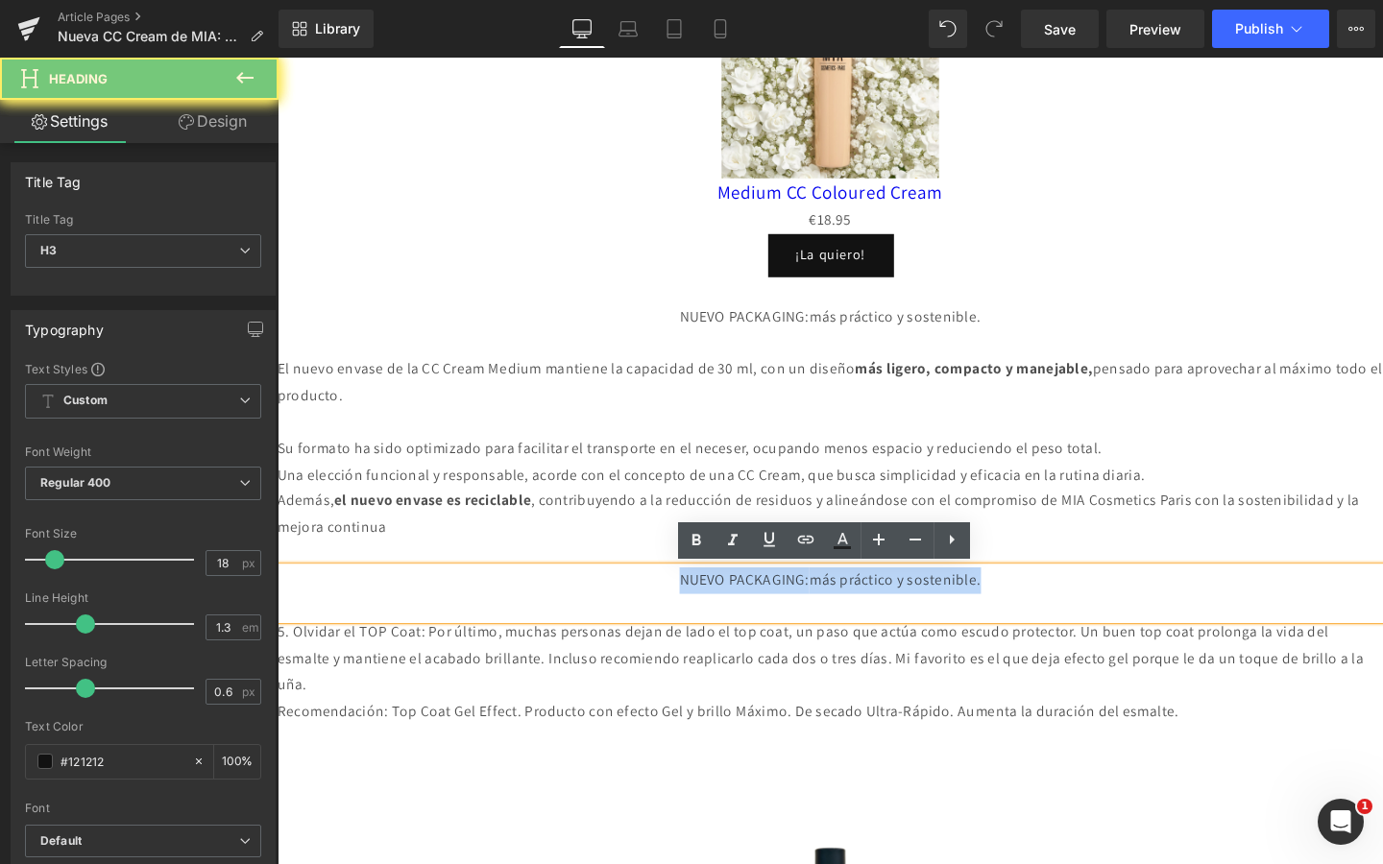
click at [788, 603] on div "NUEVO PACKAGING: más práctico y sostenible." at bounding box center [859, 608] width 1162 height 28
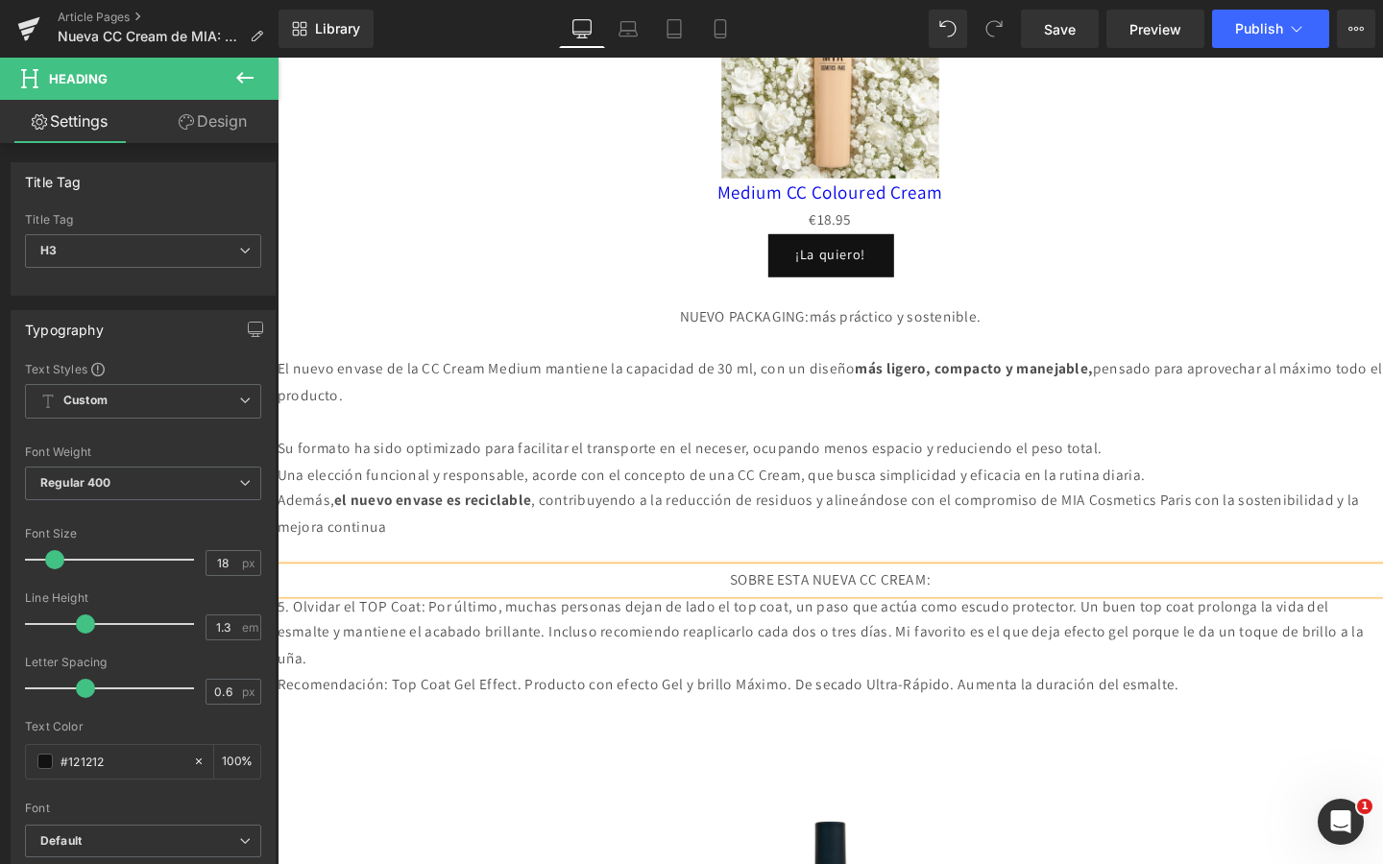
click at [672, 684] on p "5. Olvidar el TOP Coat: Por último, muchas personas dejan de lado el top coat, …" at bounding box center [859, 662] width 1162 height 83
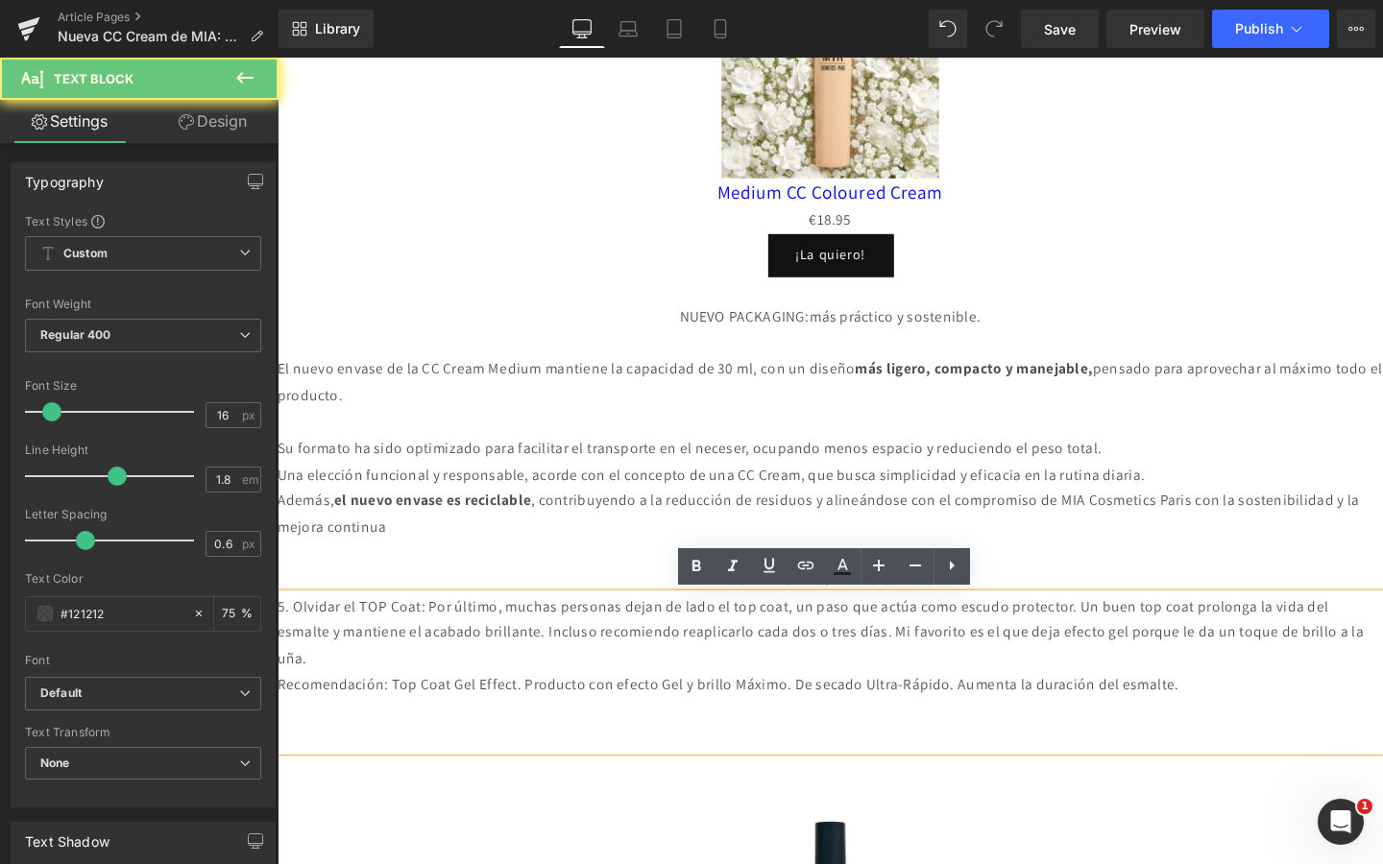
click at [672, 684] on p "5. Olvidar el TOP Coat: Por último, muchas personas dejan de lado el top coat, …" at bounding box center [859, 662] width 1162 height 83
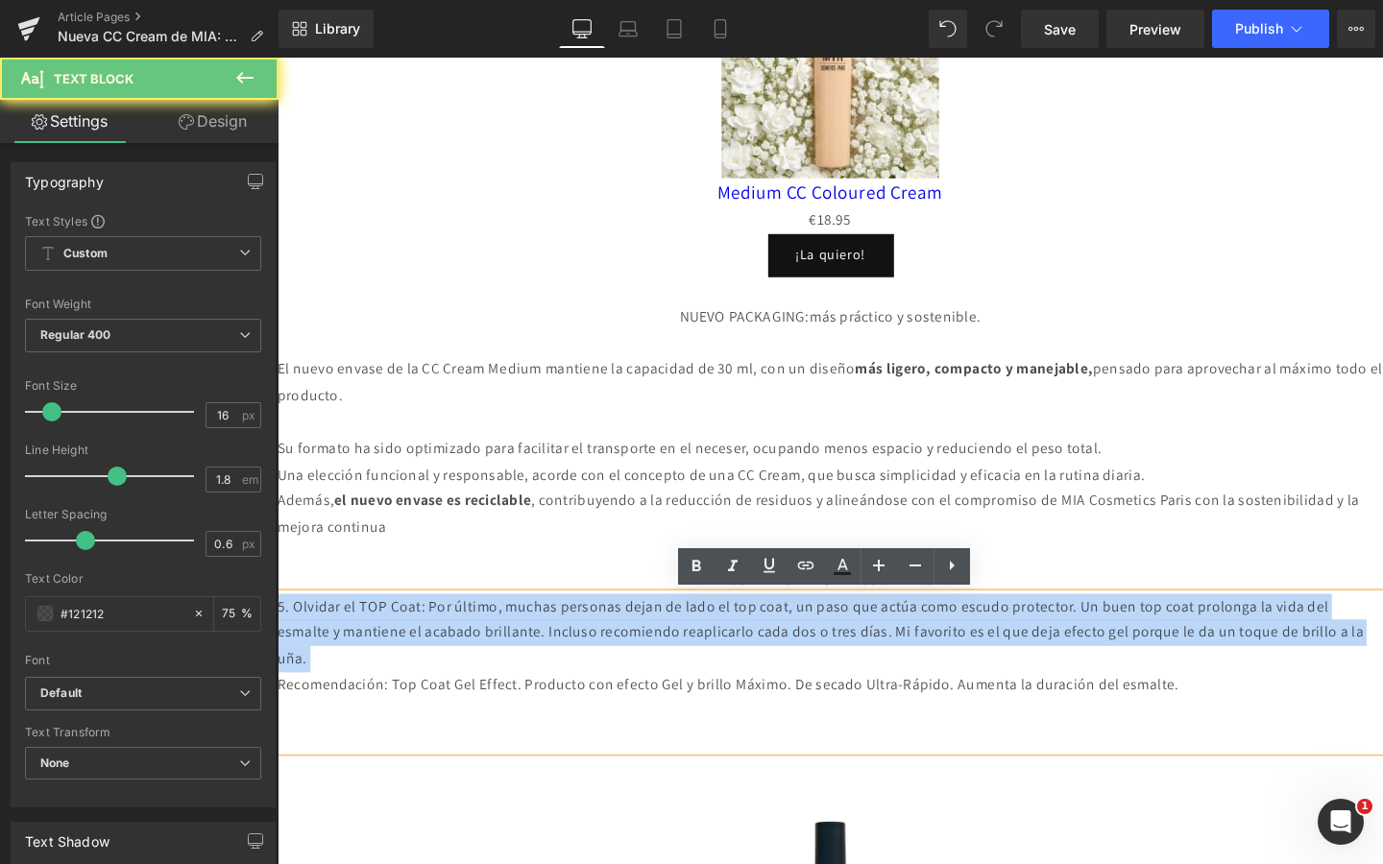
click at [672, 684] on p "5. Olvidar el TOP Coat: Por último, muchas personas dejan de lado el top coat, …" at bounding box center [859, 662] width 1162 height 83
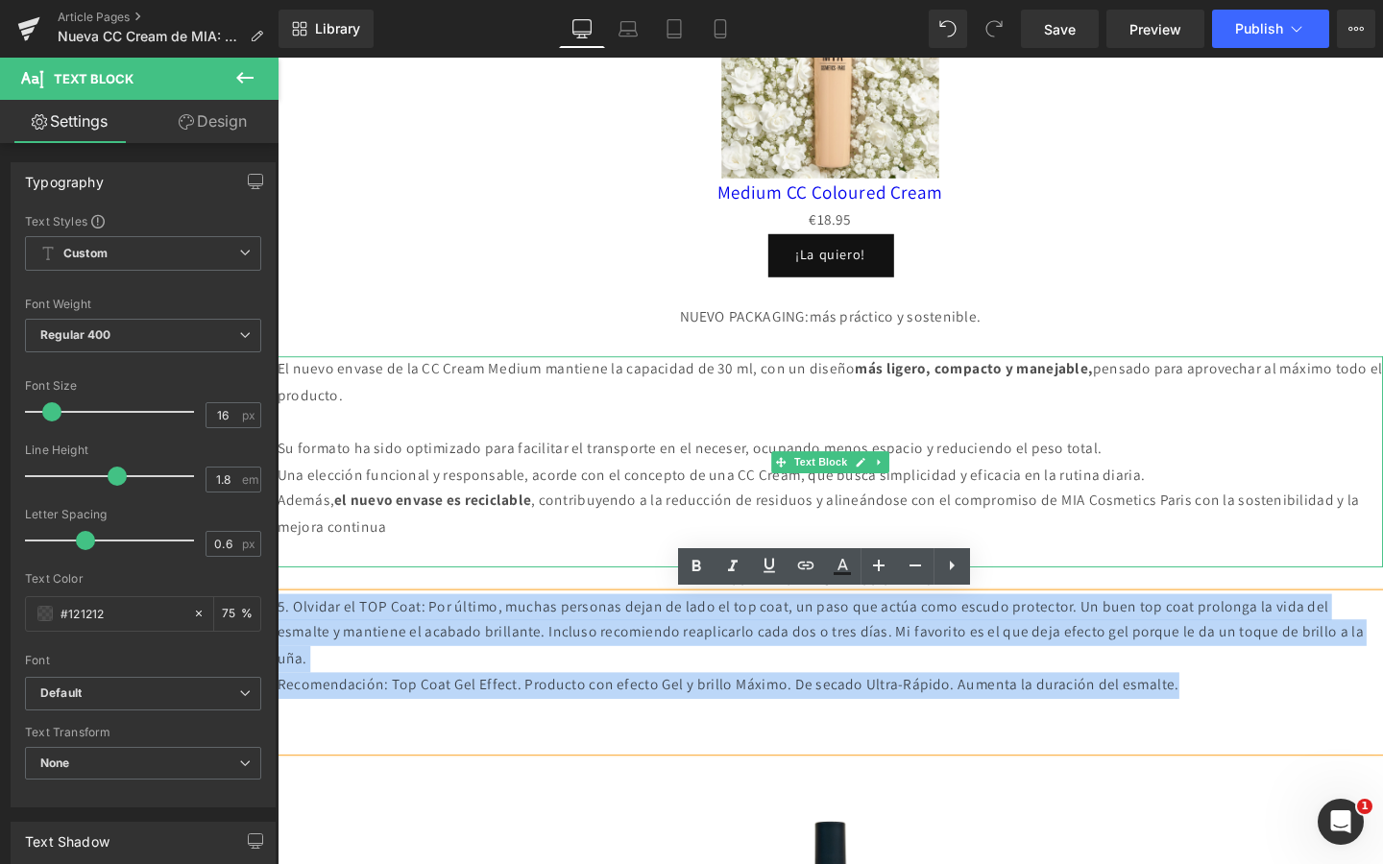
drag, startPoint x: 1353, startPoint y: 712, endPoint x: 398, endPoint y: 585, distance: 964.0
click at [398, 585] on div "Image Separator Heading Nueva CC Cream de MIA Heading Text Block Text Block Nue…" at bounding box center [859, 56] width 1162 height 2860
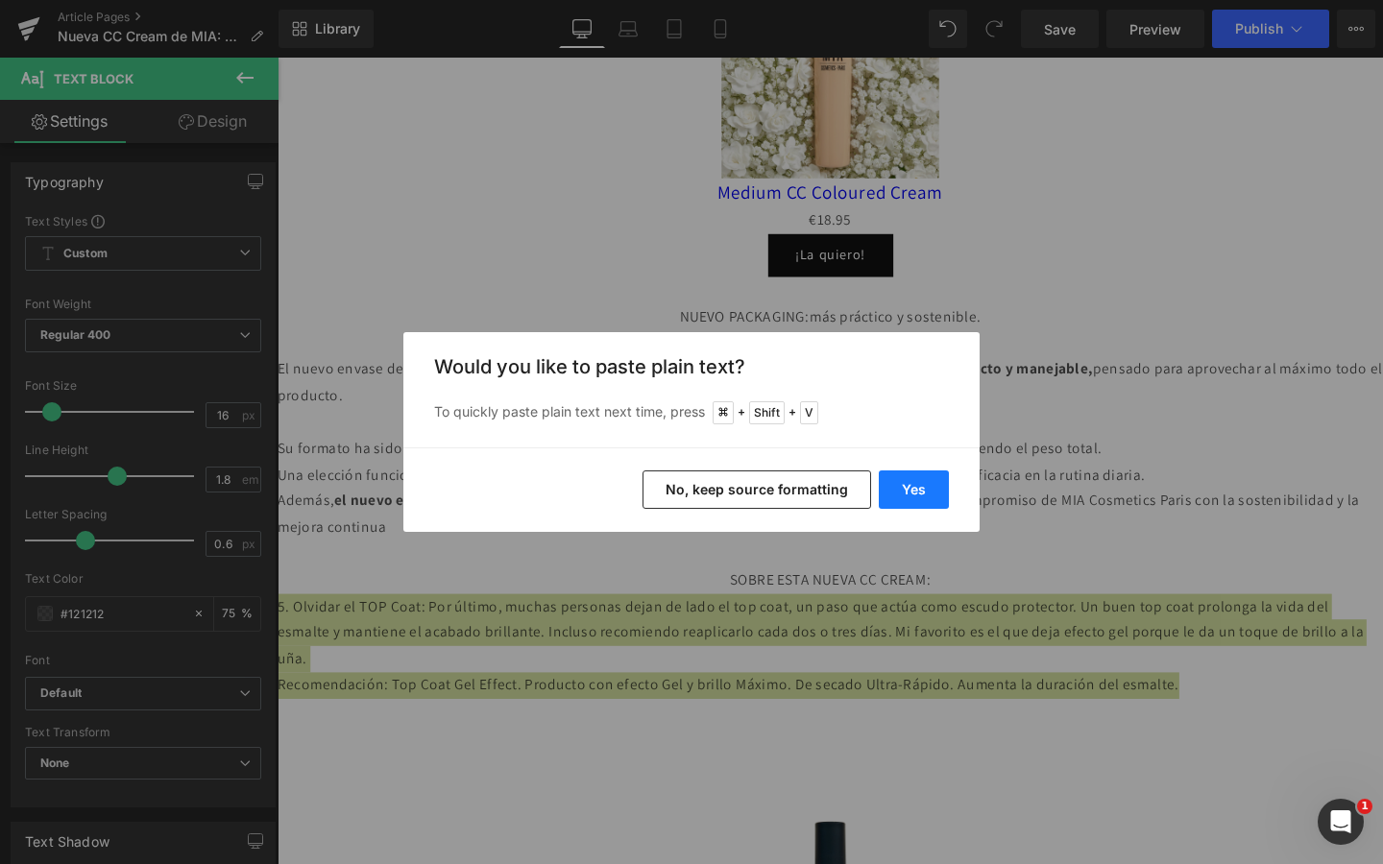
click at [924, 490] on button "Yes" at bounding box center [914, 490] width 70 height 38
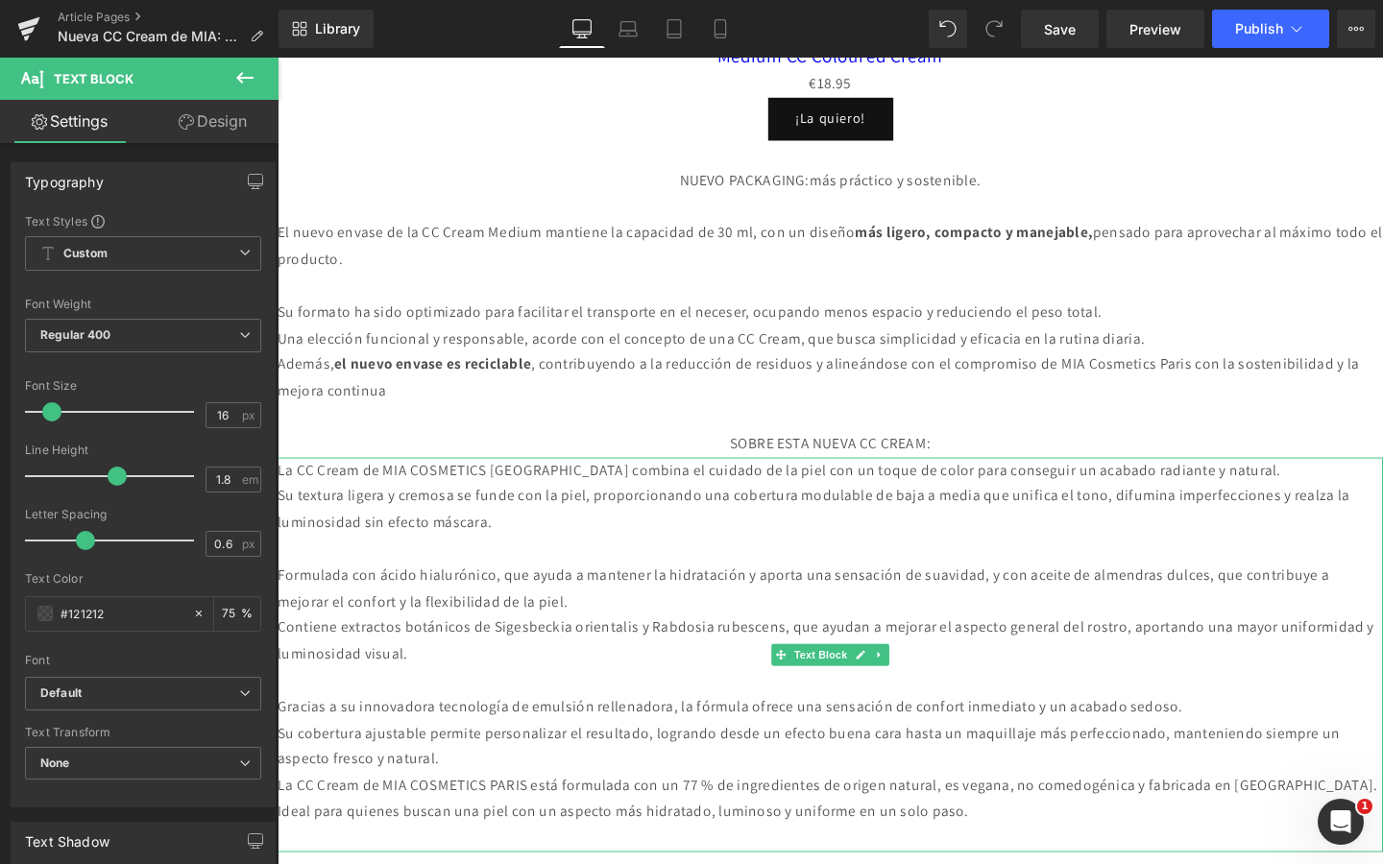
scroll to position [1775, 0]
click at [891, 465] on link at bounding box center [885, 462] width 20 height 23
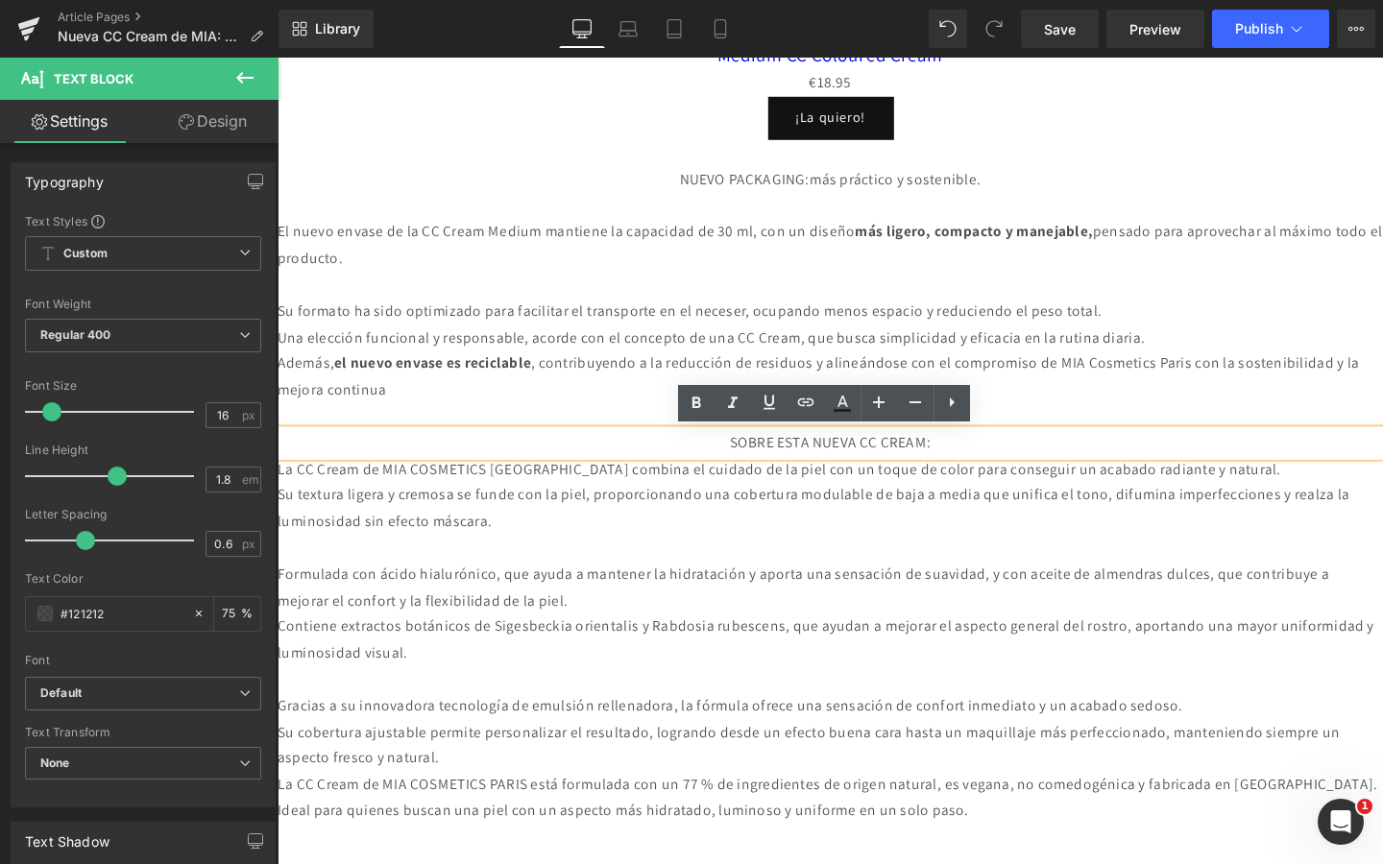
click at [891, 465] on span "SOBRE ESTA NUEVA CC CREAM:" at bounding box center [858, 462] width 211 height 20
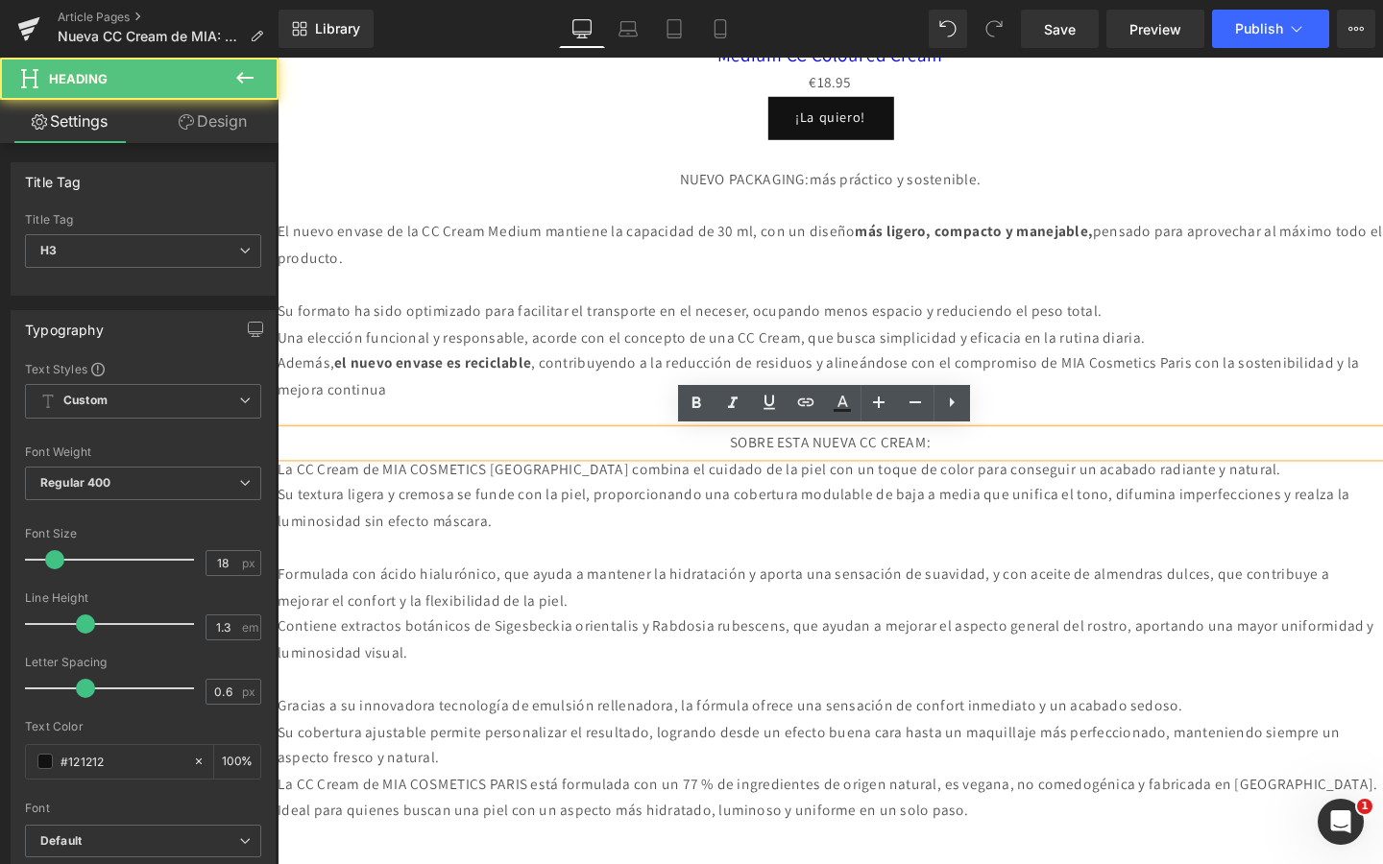
click at [898, 465] on span "SOBRE ESTA NUEVA CC CREAM:" at bounding box center [858, 462] width 211 height 20
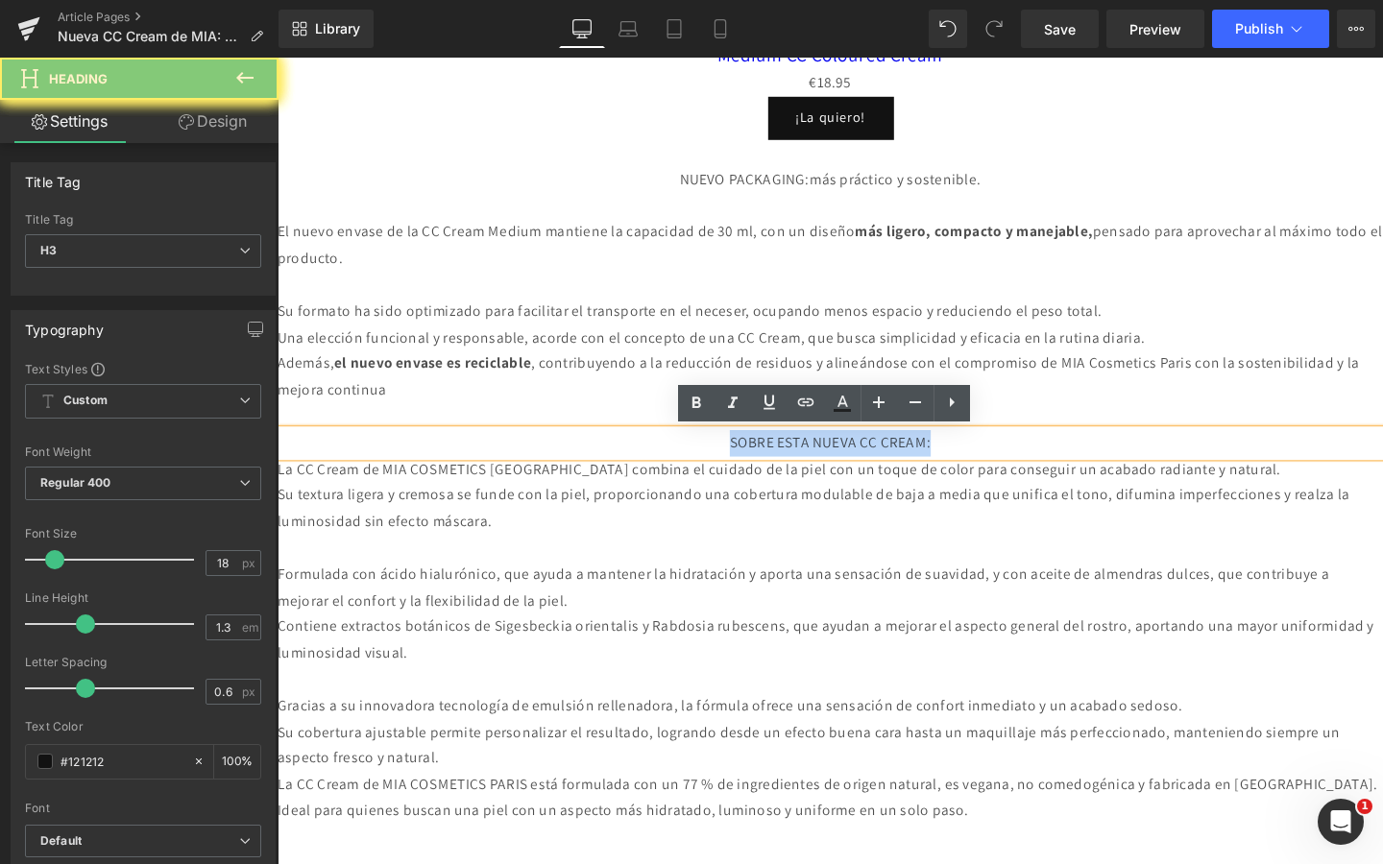
drag, startPoint x: 898, startPoint y: 465, endPoint x: 769, endPoint y: 444, distance: 130.4
click at [896, 465] on span "SOBRE ESTA NUEVA CC CREAM:" at bounding box center [858, 462] width 211 height 20
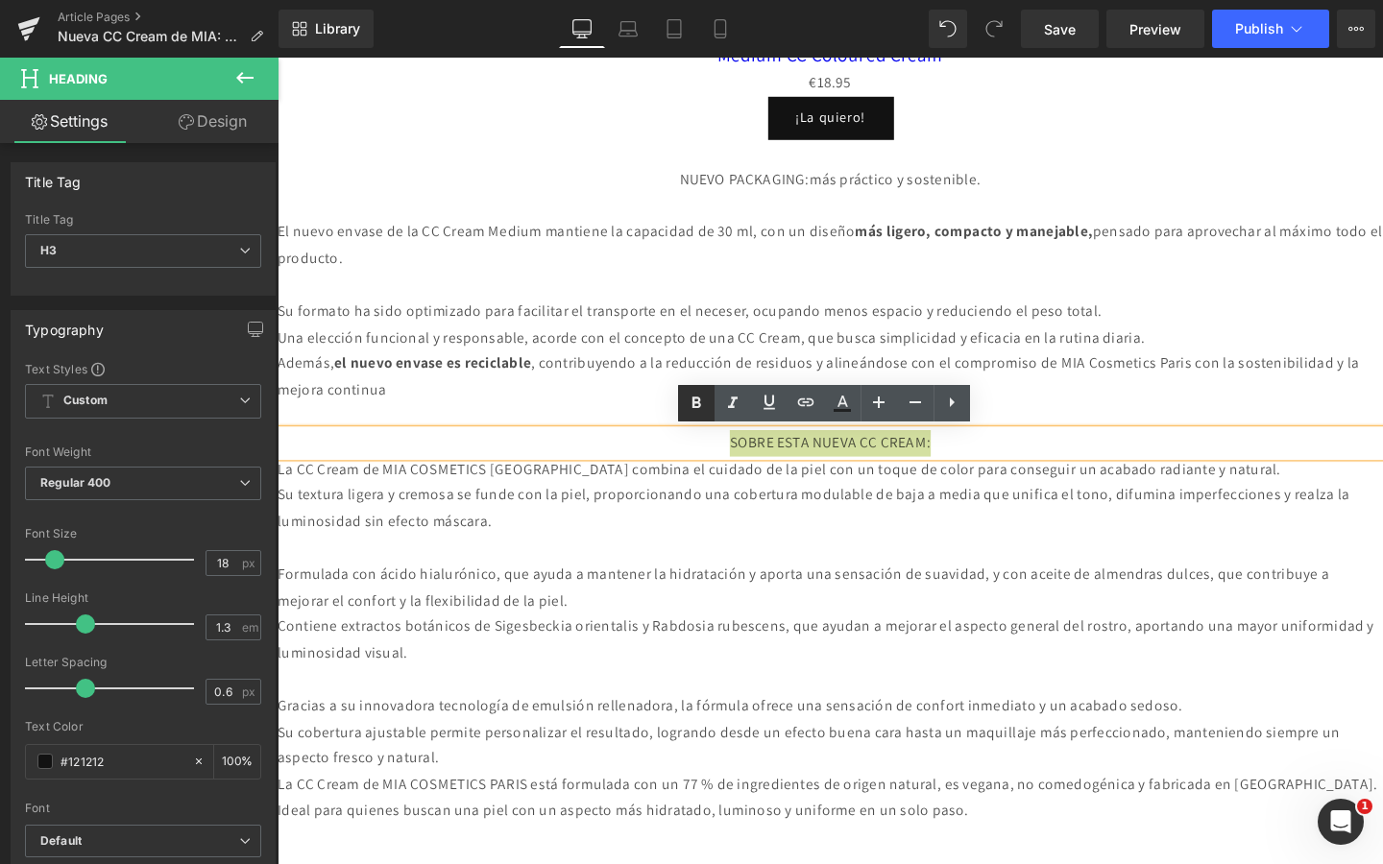
click at [699, 408] on icon at bounding box center [696, 403] width 23 height 23
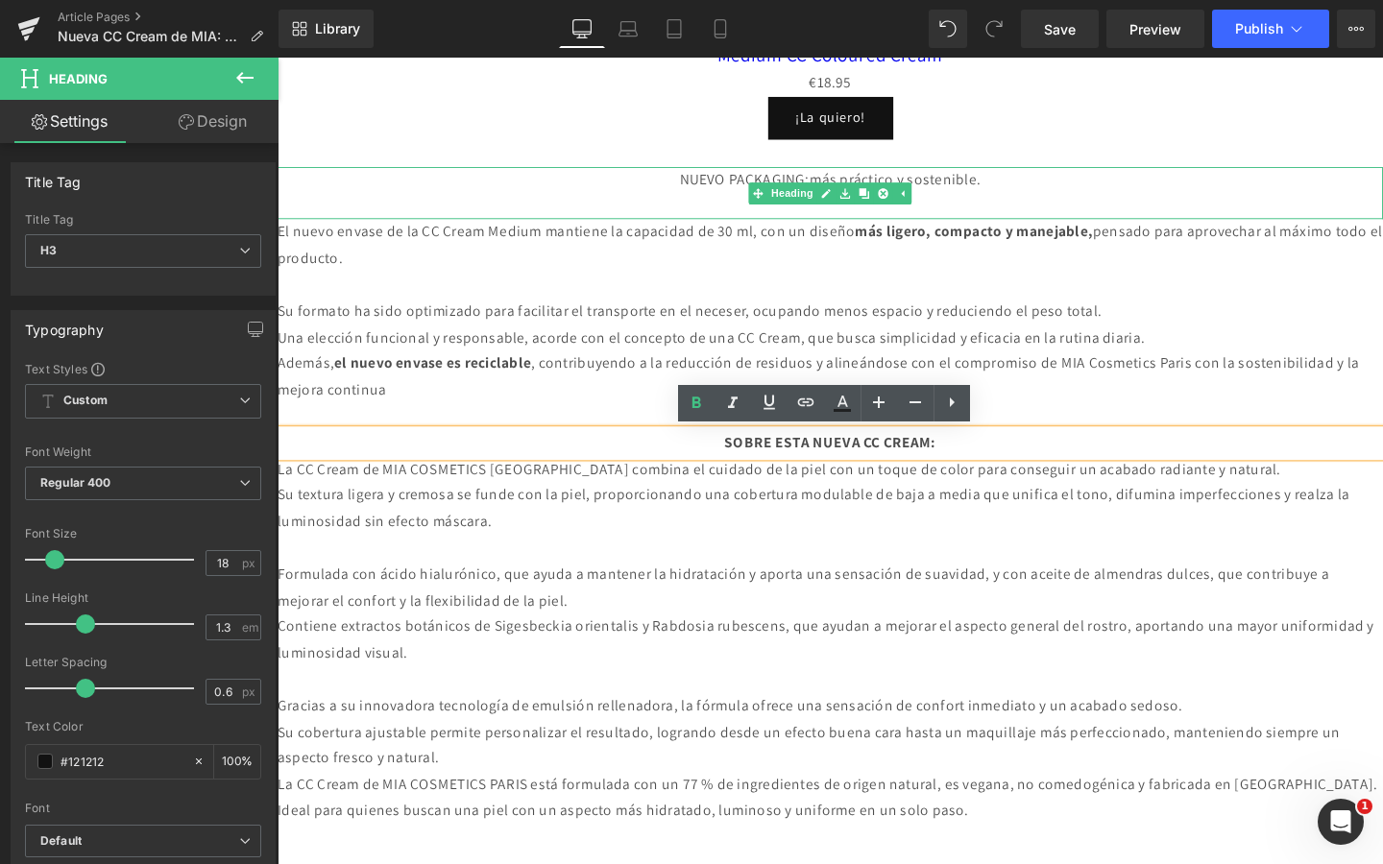
click at [765, 180] on div "NUEVO PACKAGING: más práctico y sostenible." at bounding box center [859, 187] width 1162 height 28
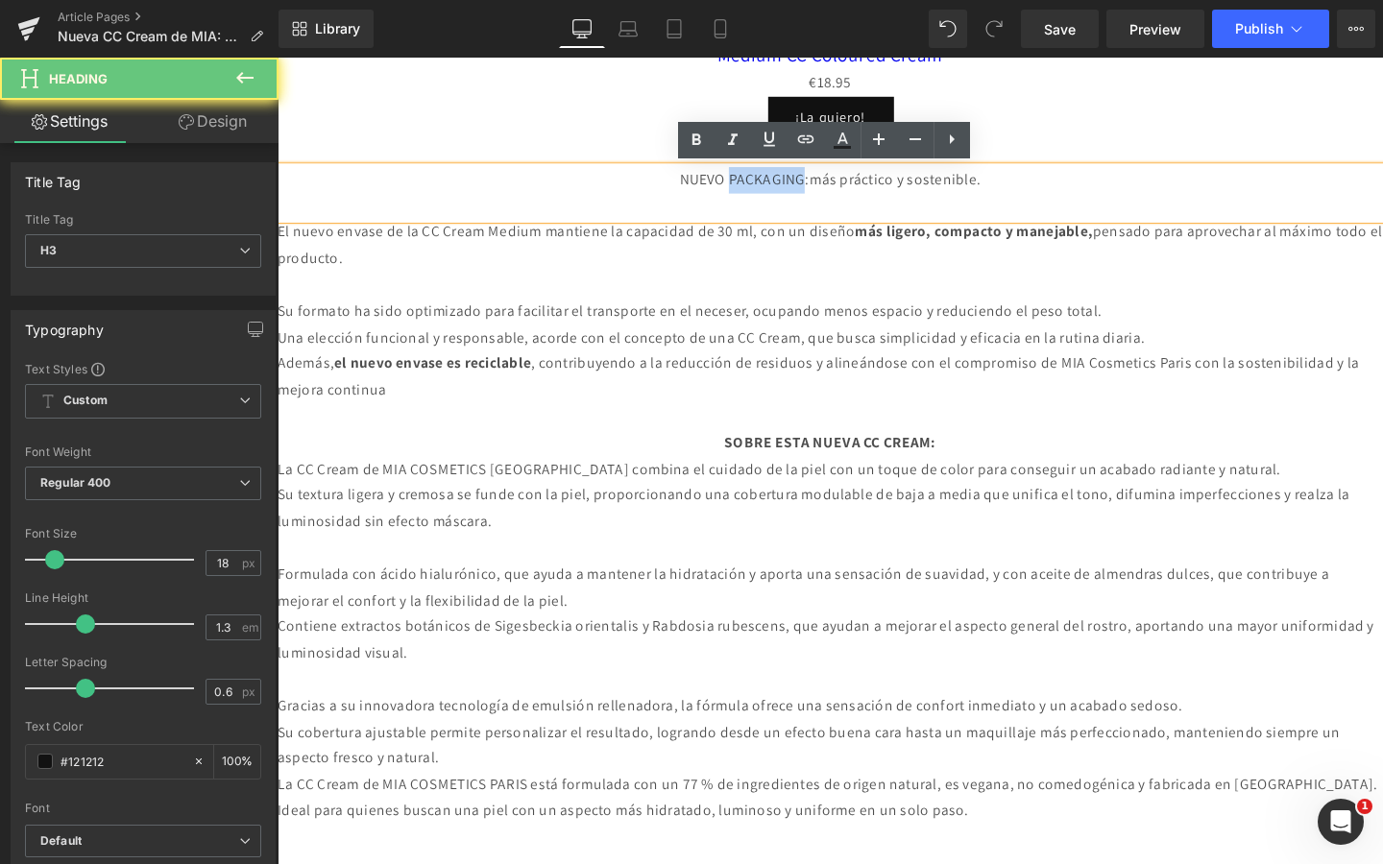
click at [765, 180] on div "NUEVO PACKAGING: más práctico y sostenible." at bounding box center [859, 187] width 1162 height 28
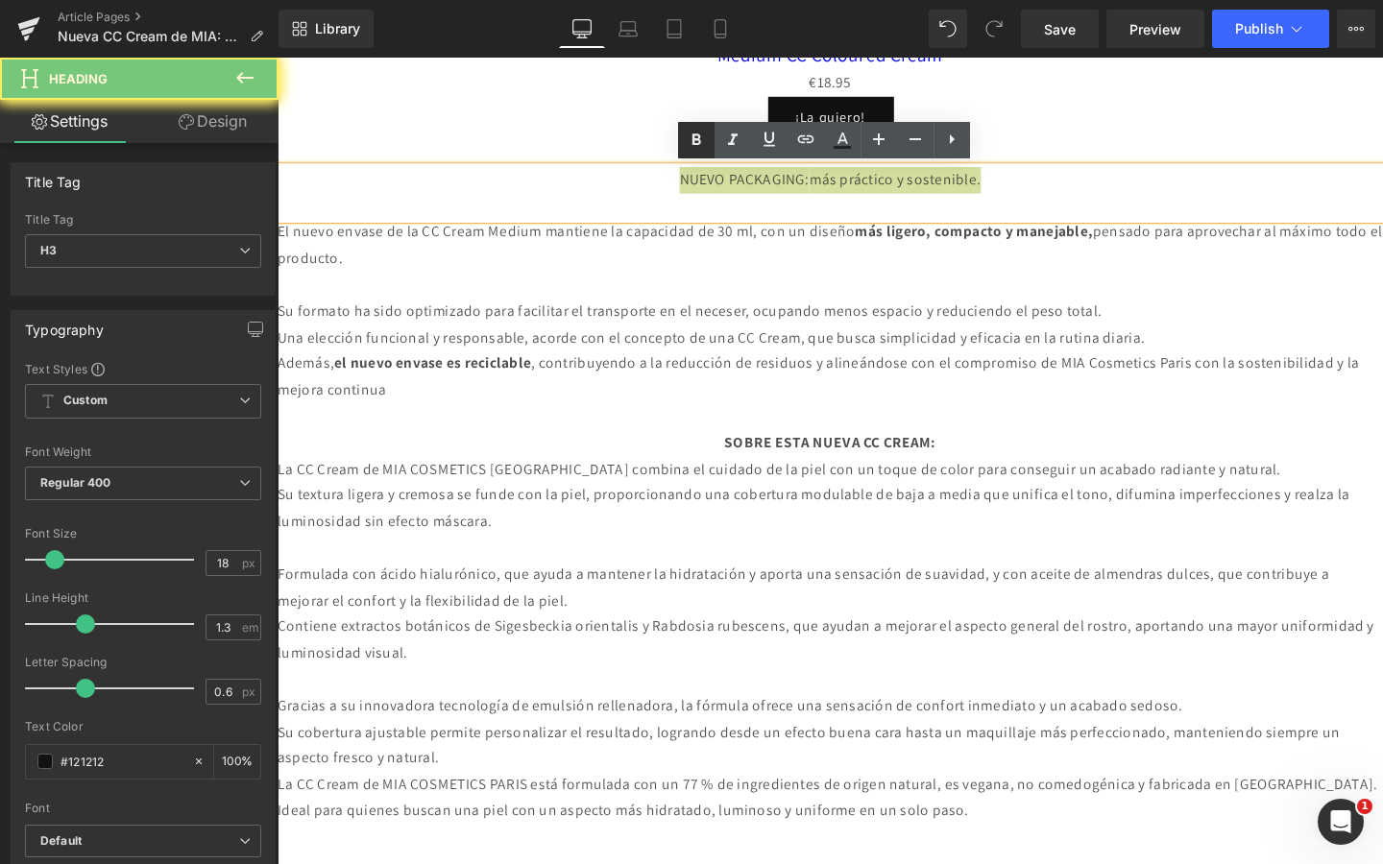
click at [688, 143] on icon at bounding box center [696, 140] width 23 height 23
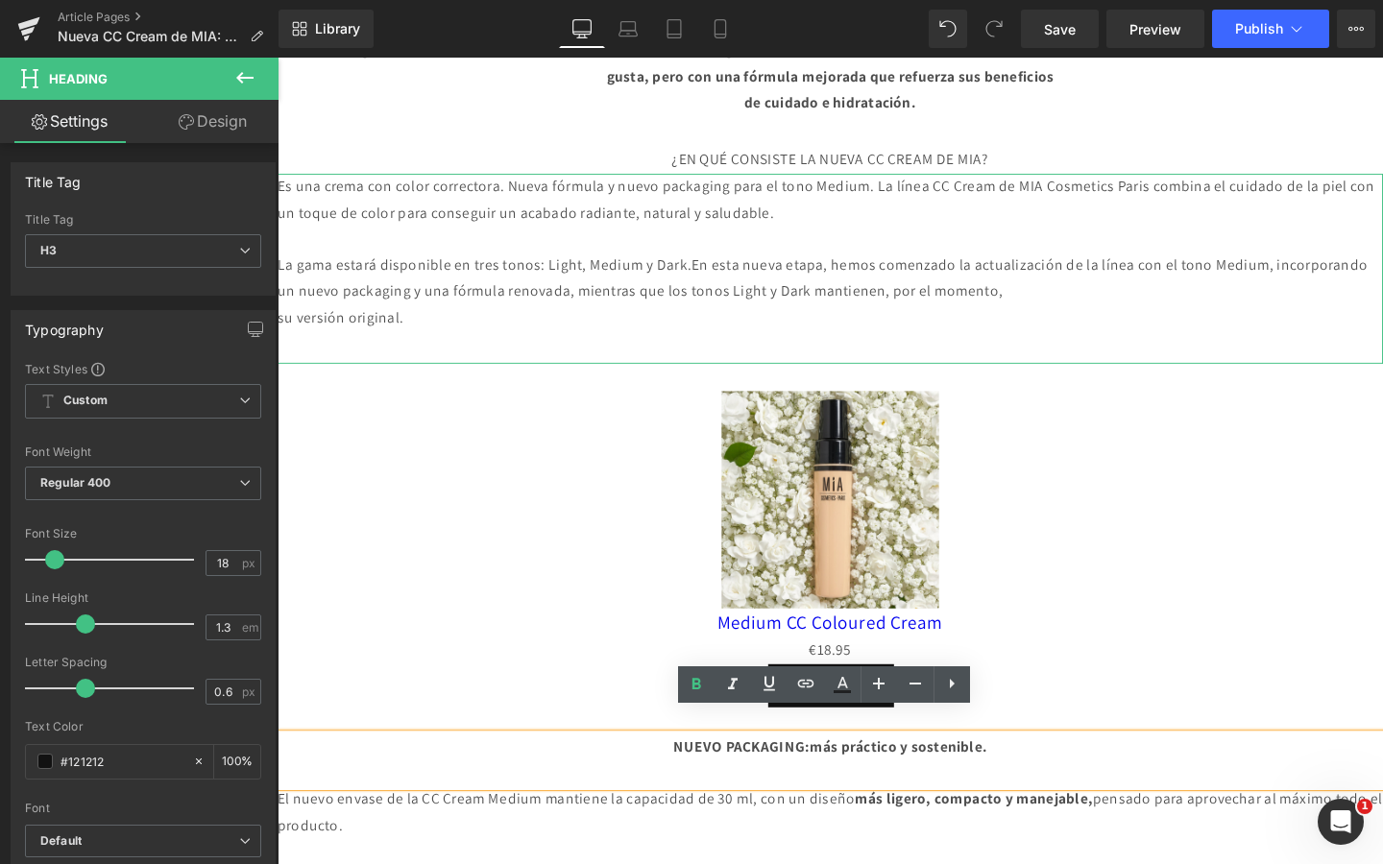
scroll to position [1131, 0]
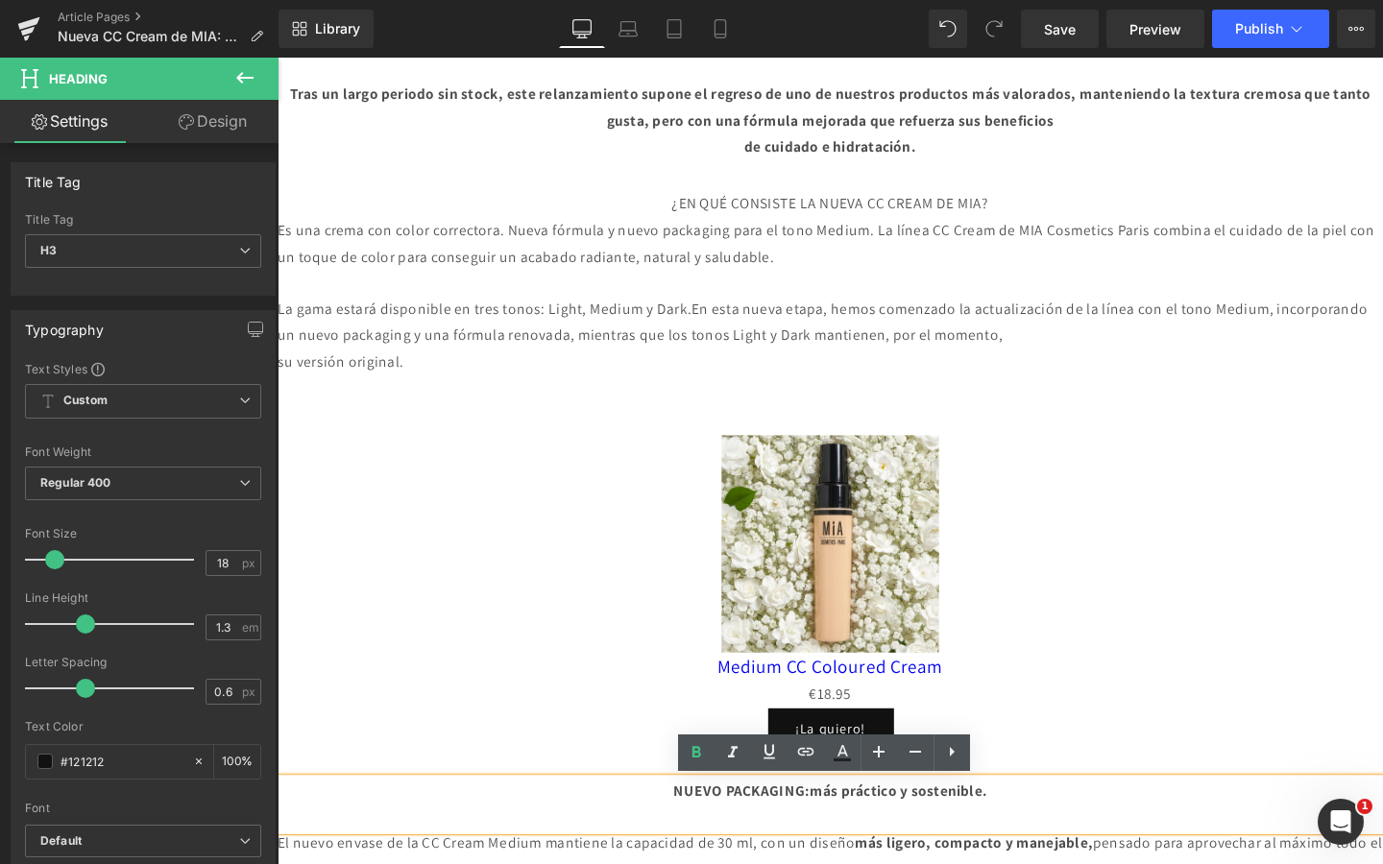
click at [705, 210] on div "¿EN QUÉ CONSISTE LA NUEVA CC CREAM DE MIA?" at bounding box center [859, 213] width 1162 height 28
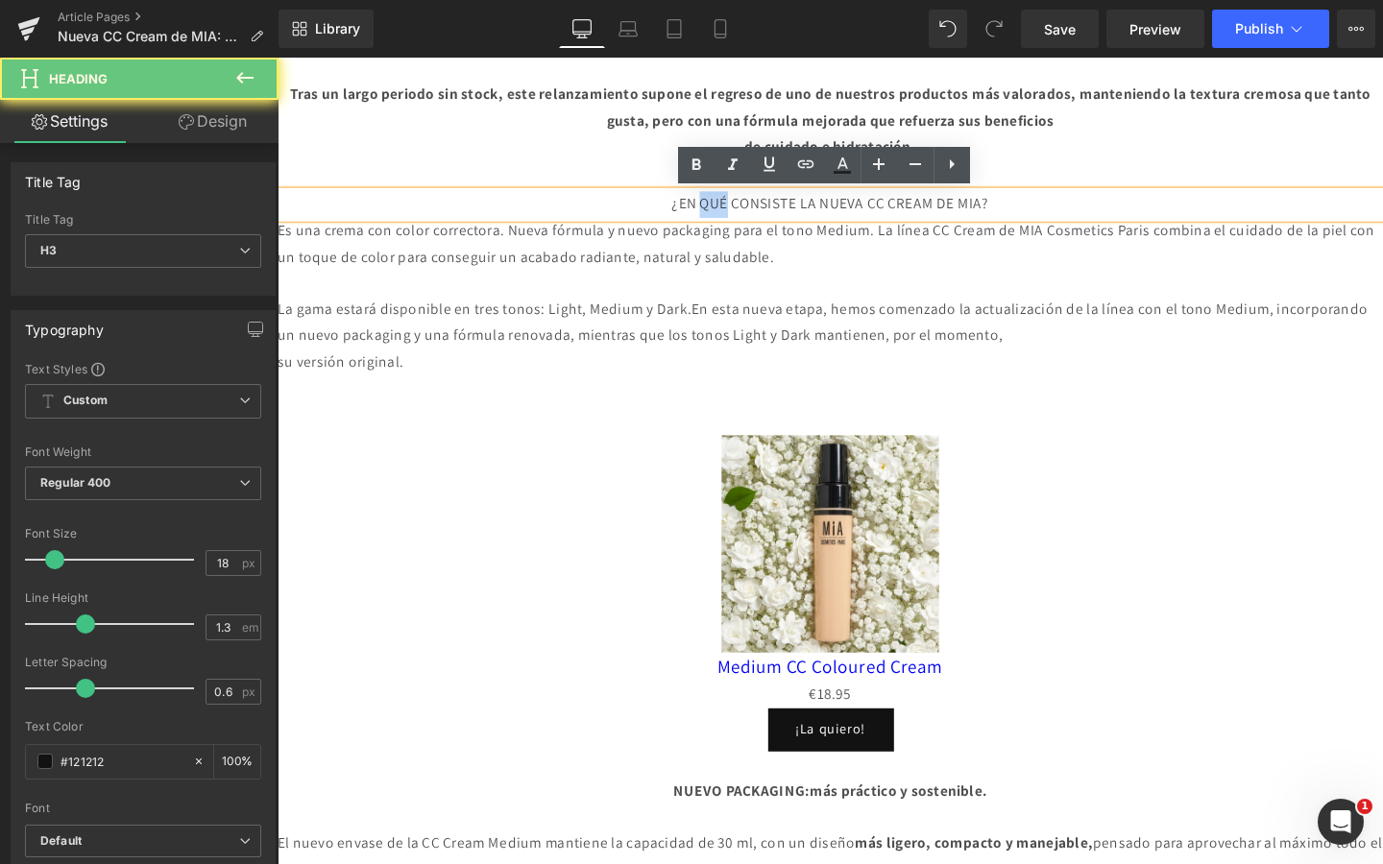
click at [705, 210] on div "¿EN QUÉ CONSISTE LA NUEVA CC CREAM DE MIA?" at bounding box center [859, 213] width 1162 height 28
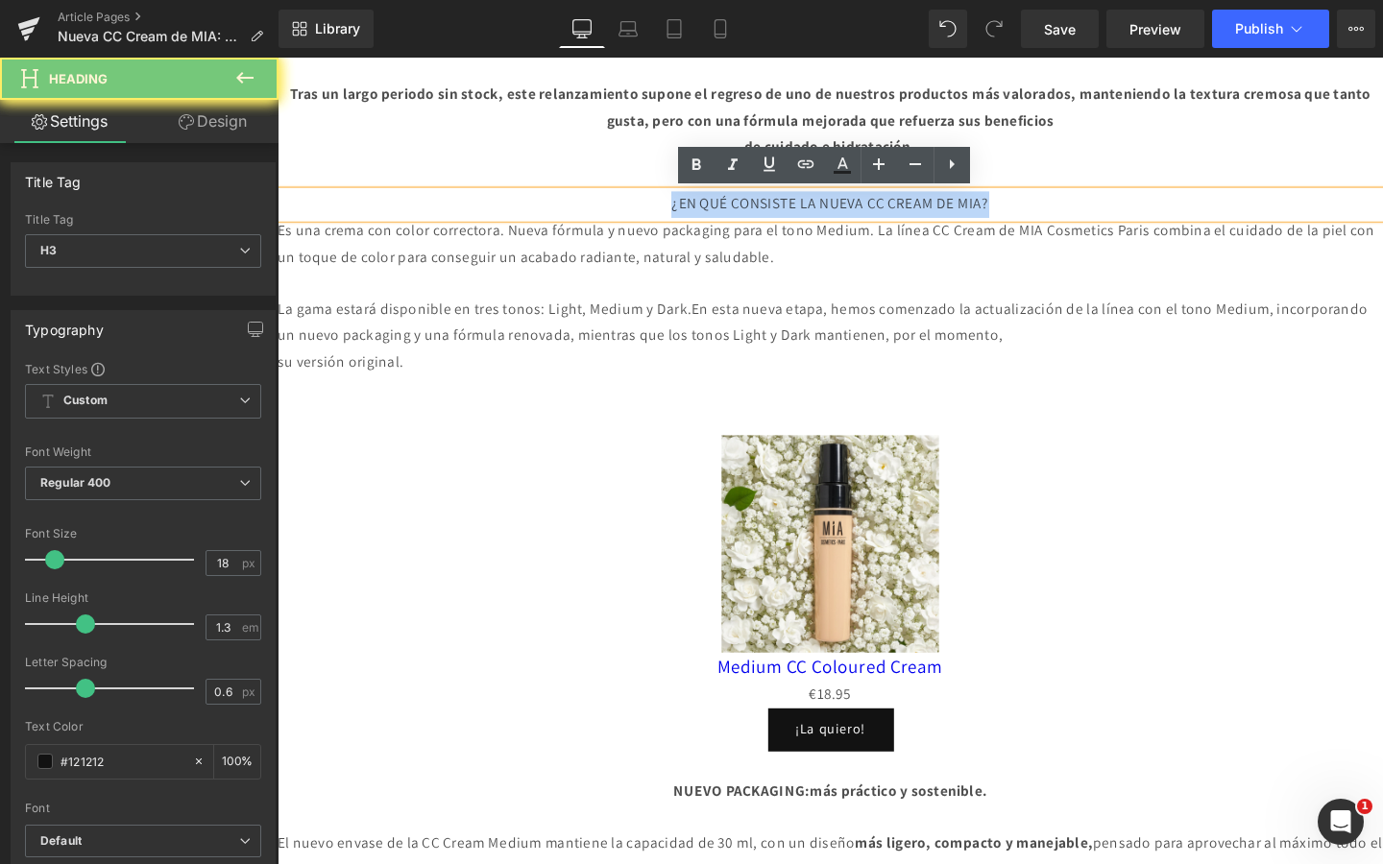
click at [705, 210] on div "¿EN QUÉ CONSISTE LA NUEVA CC CREAM DE MIA?" at bounding box center [859, 213] width 1162 height 28
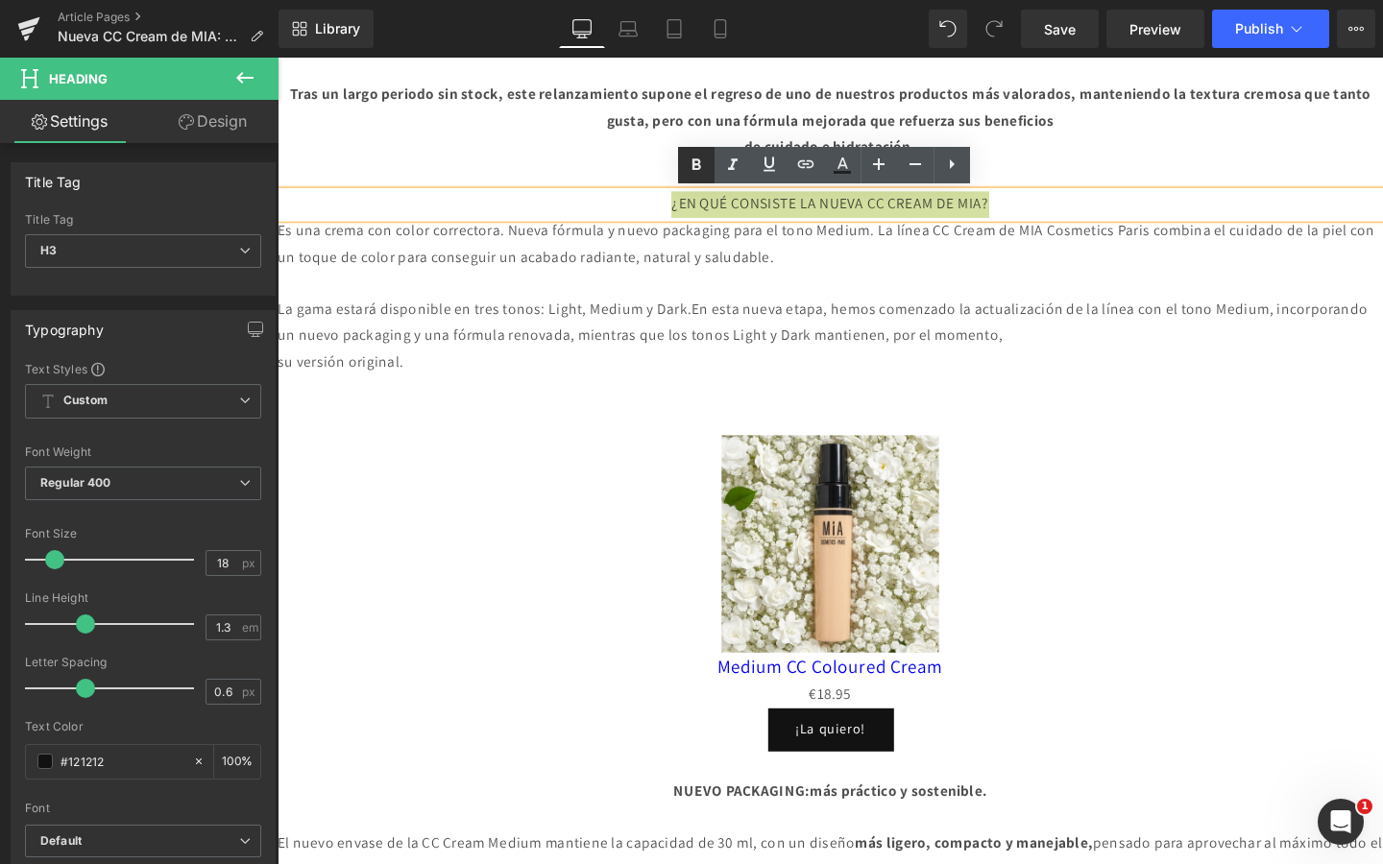
click at [694, 166] on icon at bounding box center [696, 165] width 23 height 23
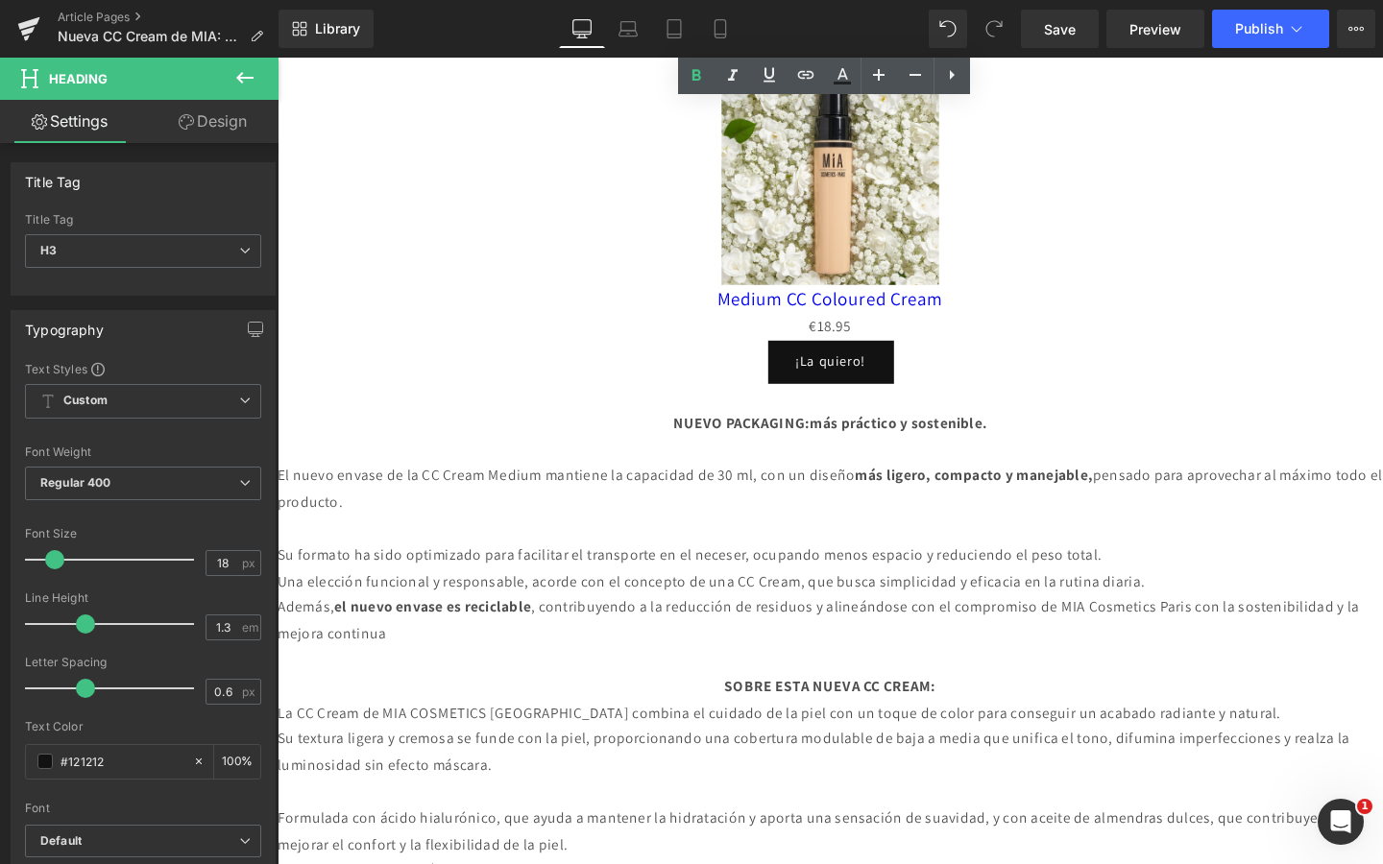
scroll to position [1589, 0]
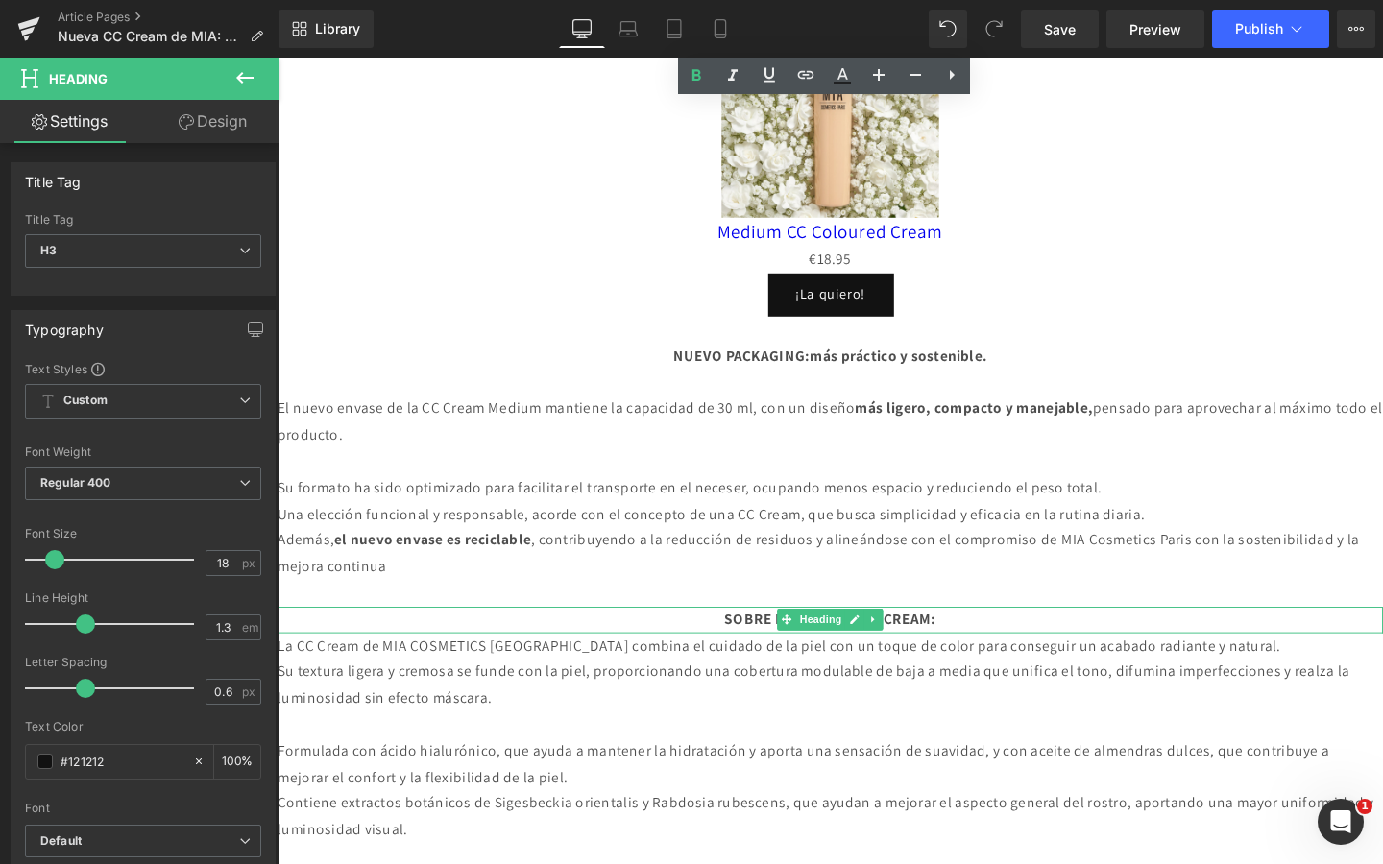
click at [1001, 648] on div "SOBRE ESTA NUEVA CC CREAM:" at bounding box center [859, 649] width 1162 height 28
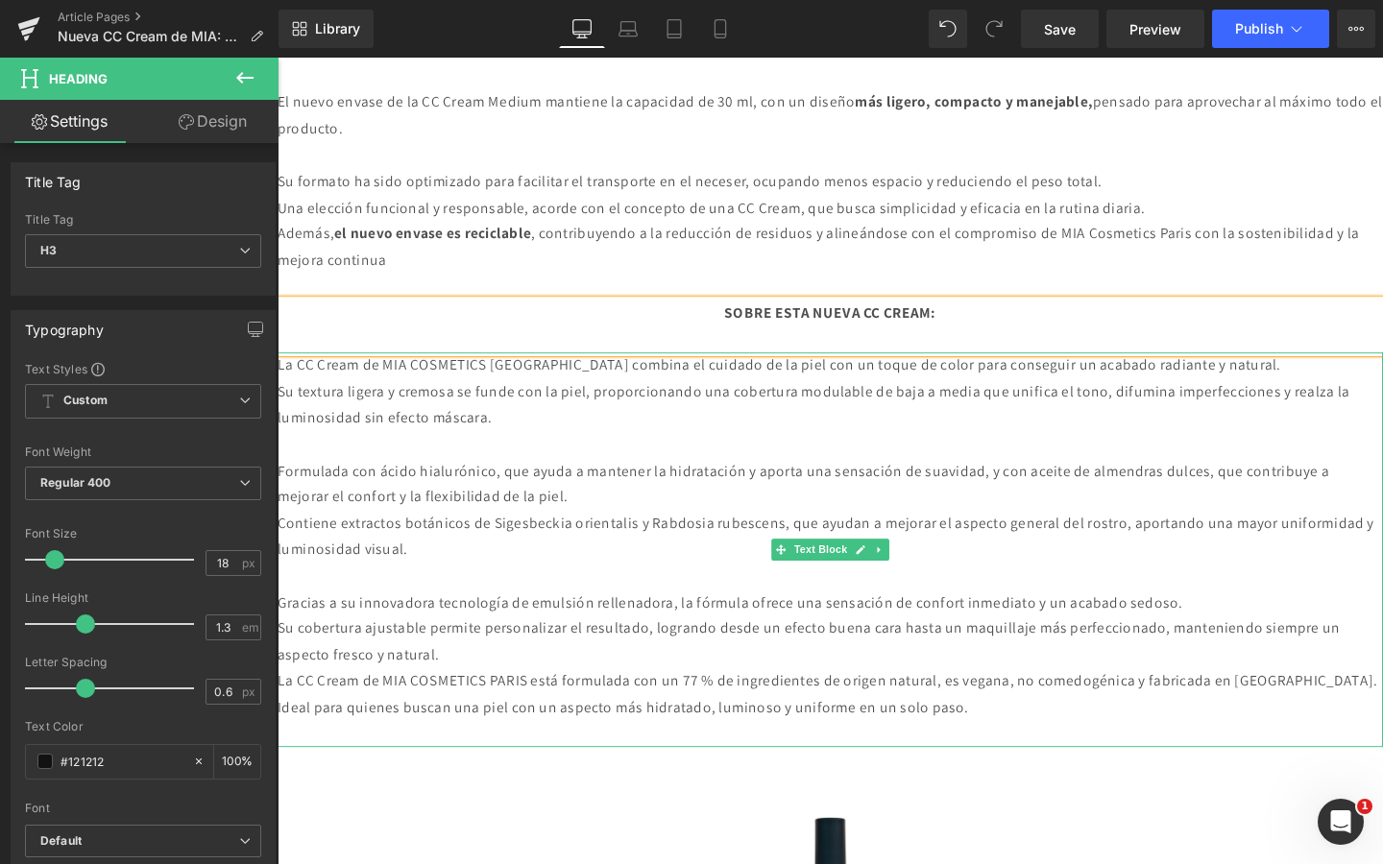
scroll to position [1926, 0]
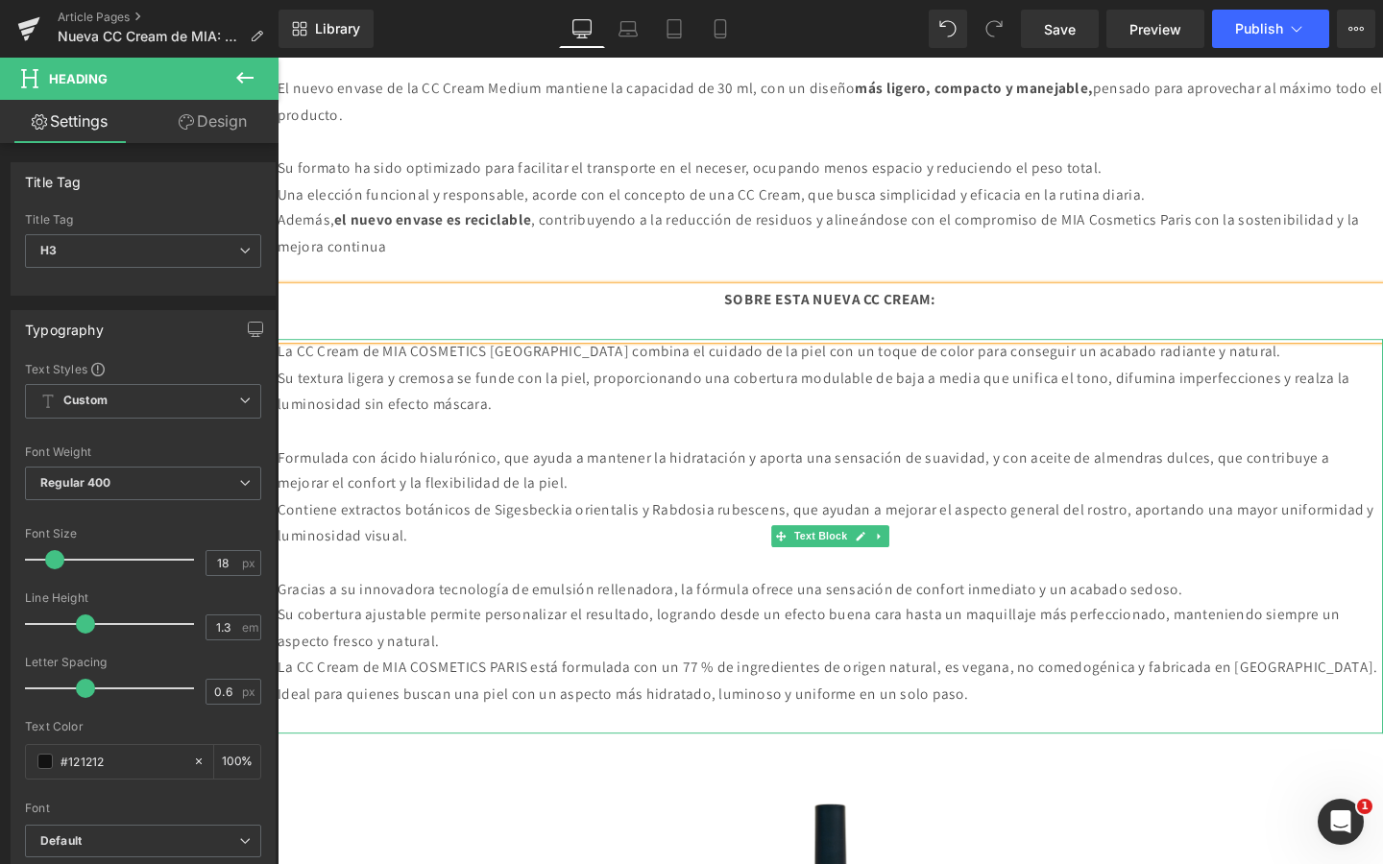
click at [516, 478] on p "Formulada con ácido hialurónico, que ayuda a mantener la hidratación y aporta u…" at bounding box center [859, 493] width 1162 height 56
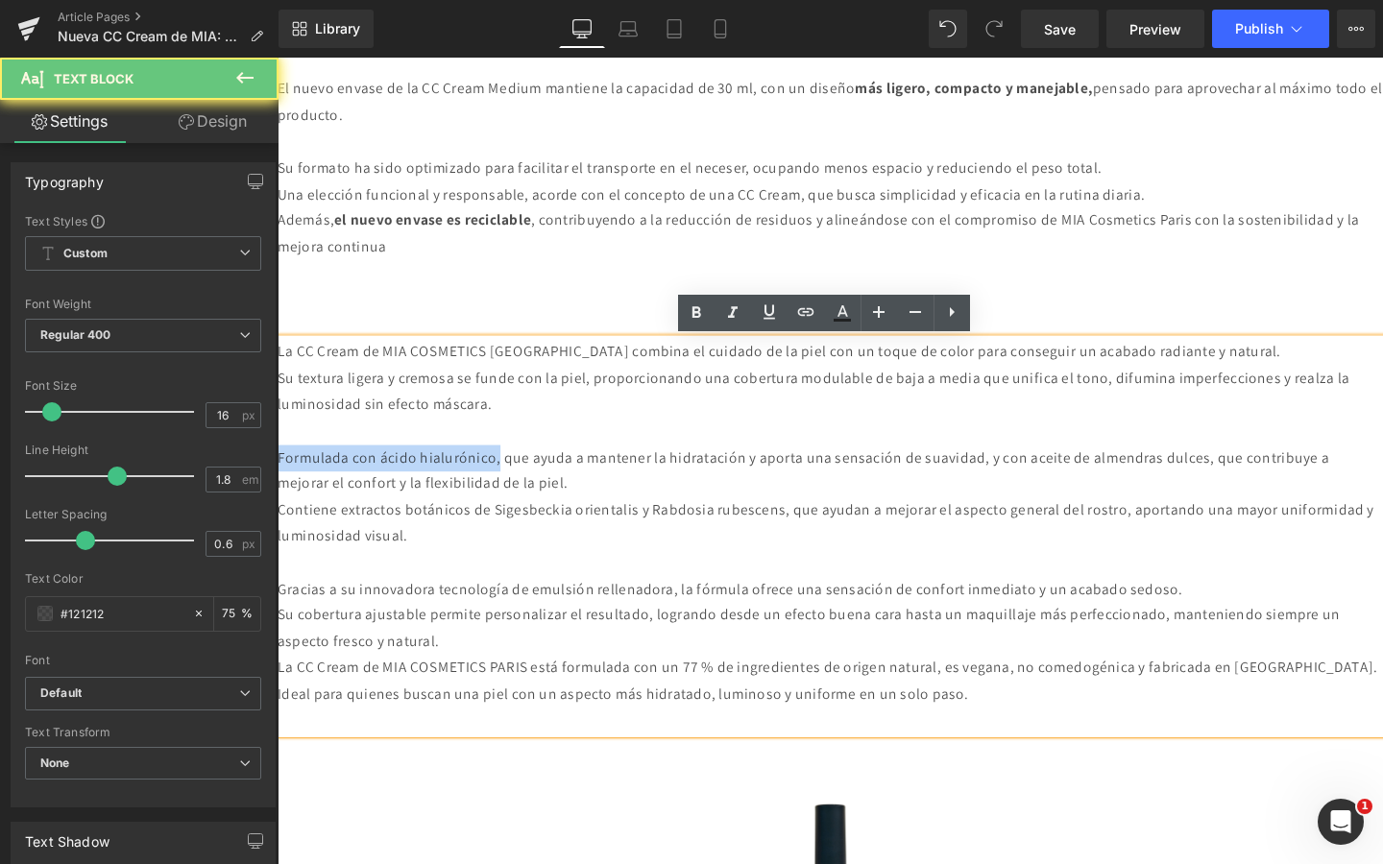
drag, startPoint x: 522, startPoint y: 478, endPoint x: 254, endPoint y: 476, distance: 268.0
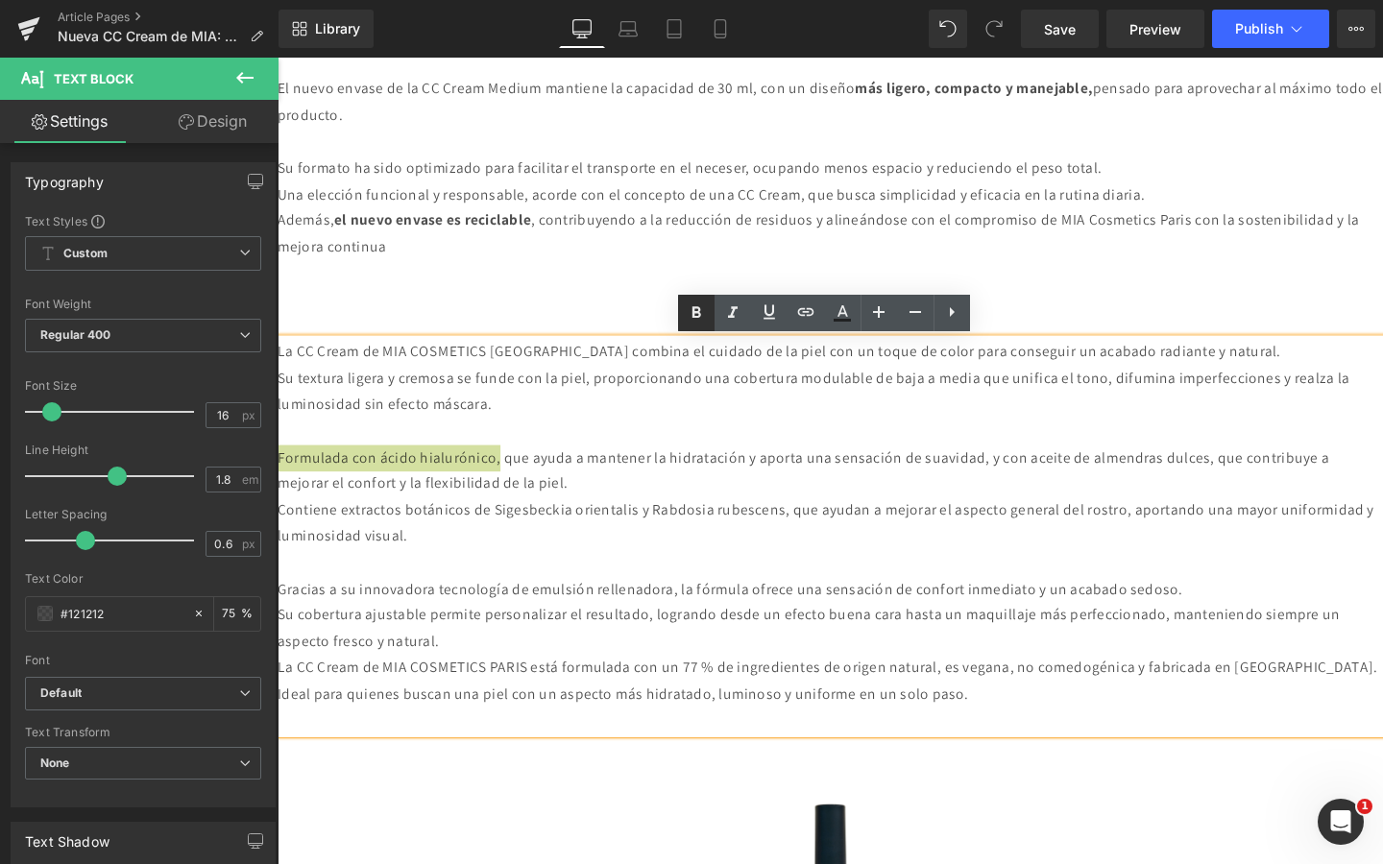
click at [697, 310] on icon at bounding box center [696, 312] width 9 height 12
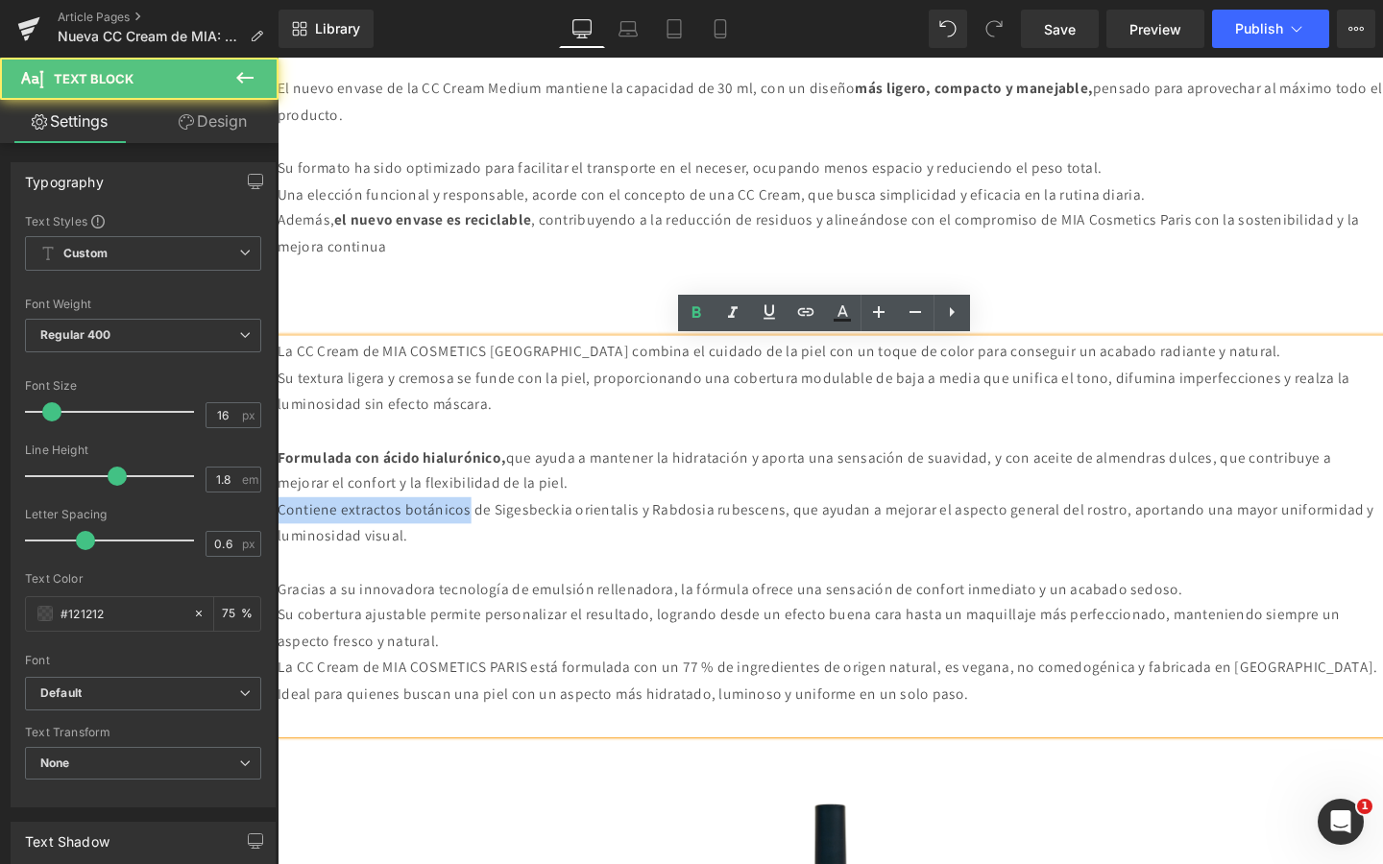
drag, startPoint x: 490, startPoint y: 532, endPoint x: 278, endPoint y: 542, distance: 212.5
click at [278, 542] on p "Contiene extractos botánicos de Sigesbeckia orientalis y Rabdosia rubescens, qu…" at bounding box center [859, 548] width 1162 height 56
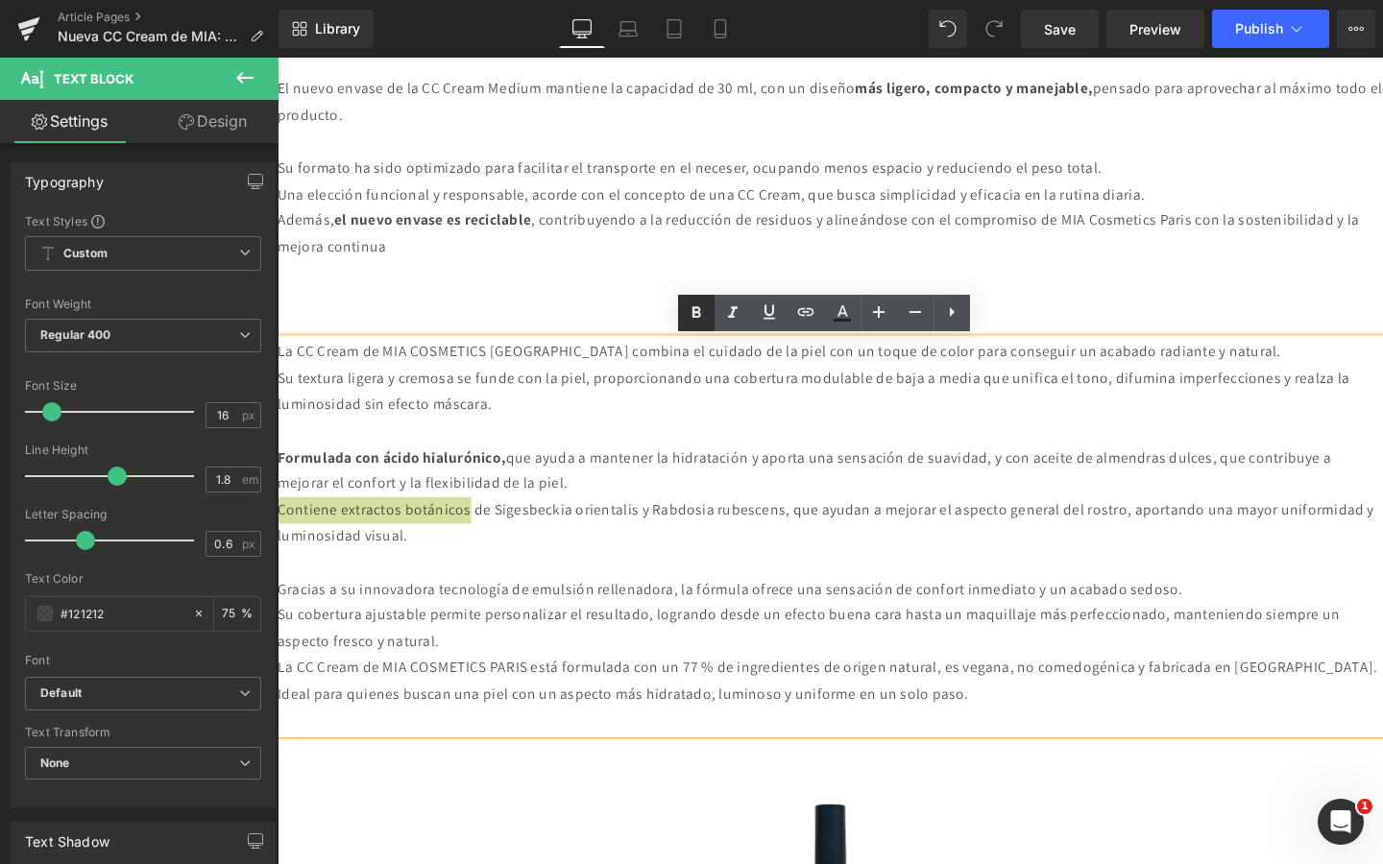
drag, startPoint x: 689, startPoint y: 318, endPoint x: 437, endPoint y: 318, distance: 251.6
click at [689, 318] on icon at bounding box center [696, 313] width 23 height 23
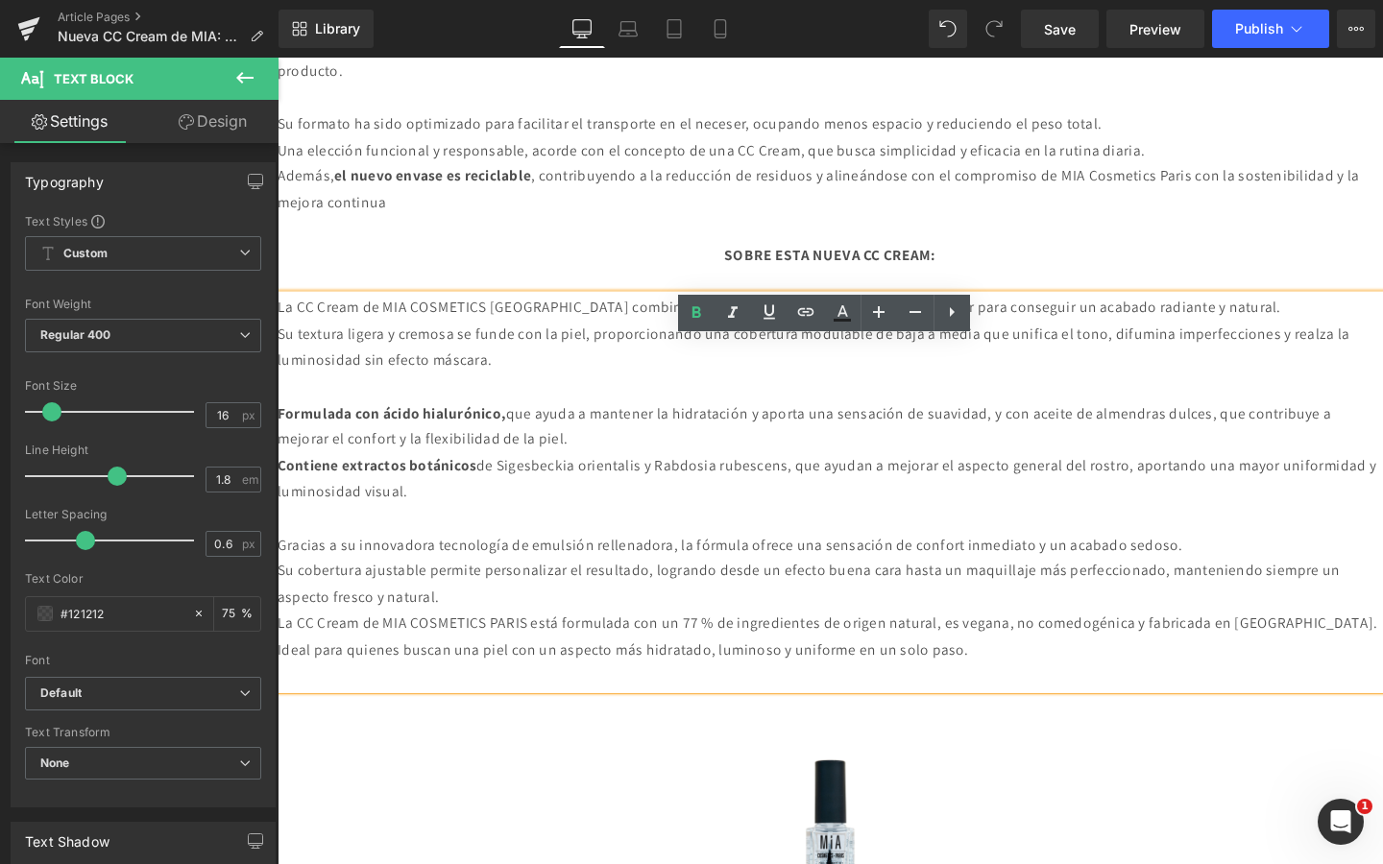
scroll to position [1983, 0]
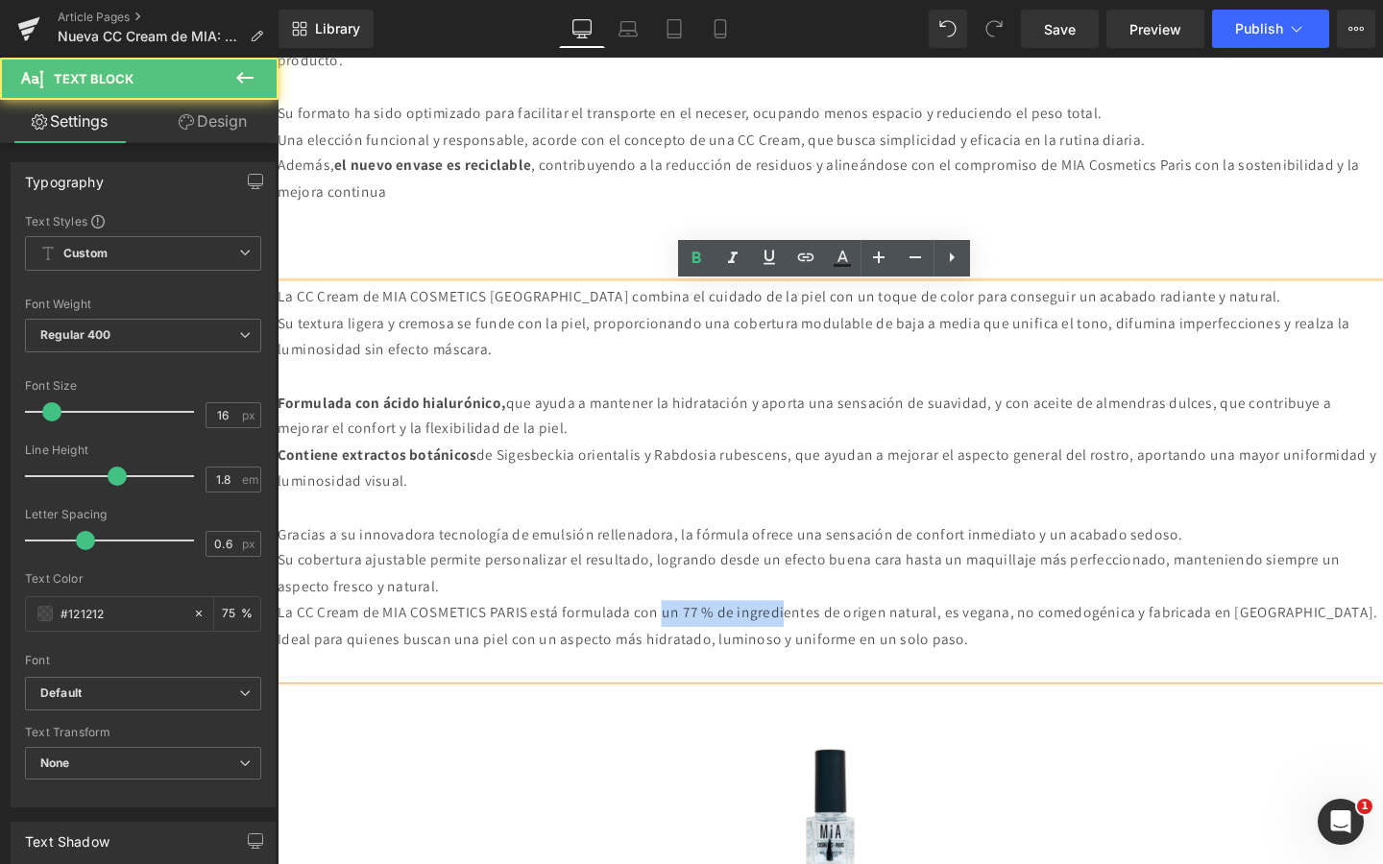
drag, startPoint x: 741, startPoint y: 641, endPoint x: 879, endPoint y: 635, distance: 137.5
click at [879, 635] on p "La CC Cream de MIA COSMETICS PARIS está formulada con un 77 % de ingredientes d…" at bounding box center [859, 642] width 1162 height 28
click at [811, 643] on p "La CC Cream de MIA COSMETICS PARIS está formulada con un 77 % de ingredientes d…" at bounding box center [859, 642] width 1162 height 28
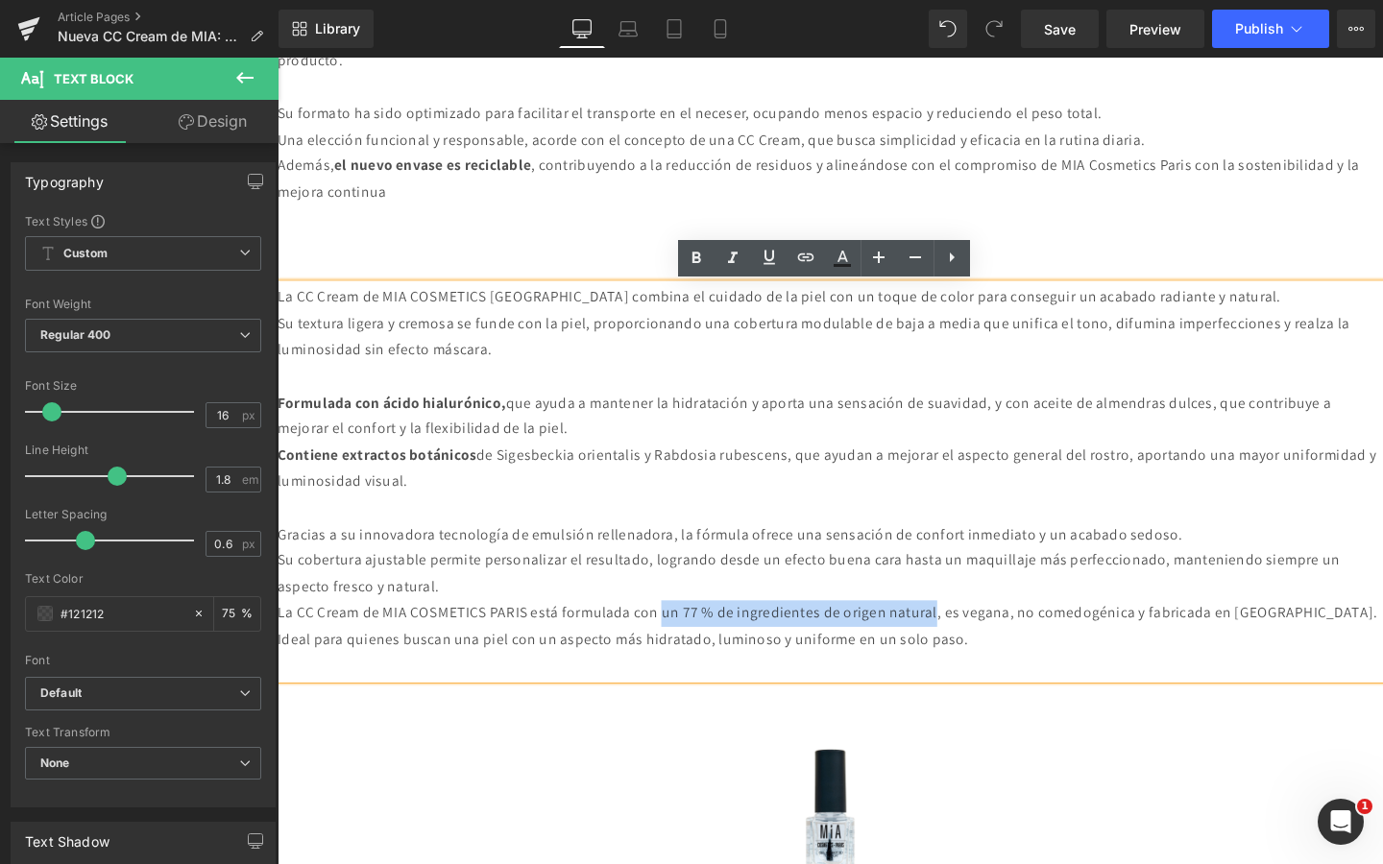
drag, startPoint x: 740, startPoint y: 639, endPoint x: 1048, endPoint y: 643, distance: 308.3
click at [1048, 643] on p "La CC Cream de MIA COSMETICS PARIS está formulada con un 77 % de ingredientes d…" at bounding box center [859, 642] width 1162 height 28
drag, startPoint x: 696, startPoint y: 258, endPoint x: 489, endPoint y: 351, distance: 227.0
click at [696, 258] on icon at bounding box center [696, 258] width 23 height 23
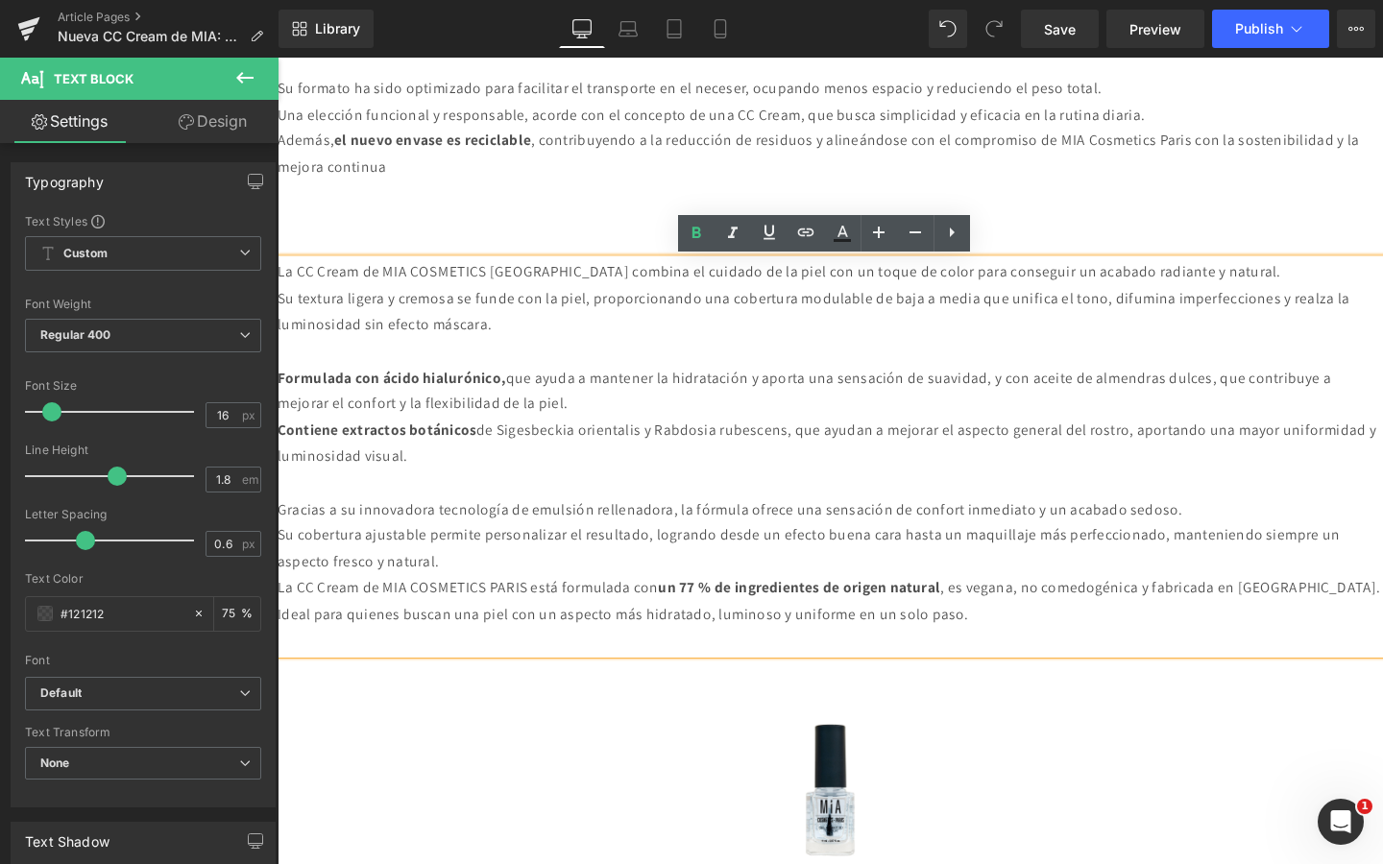
scroll to position [2099, 0]
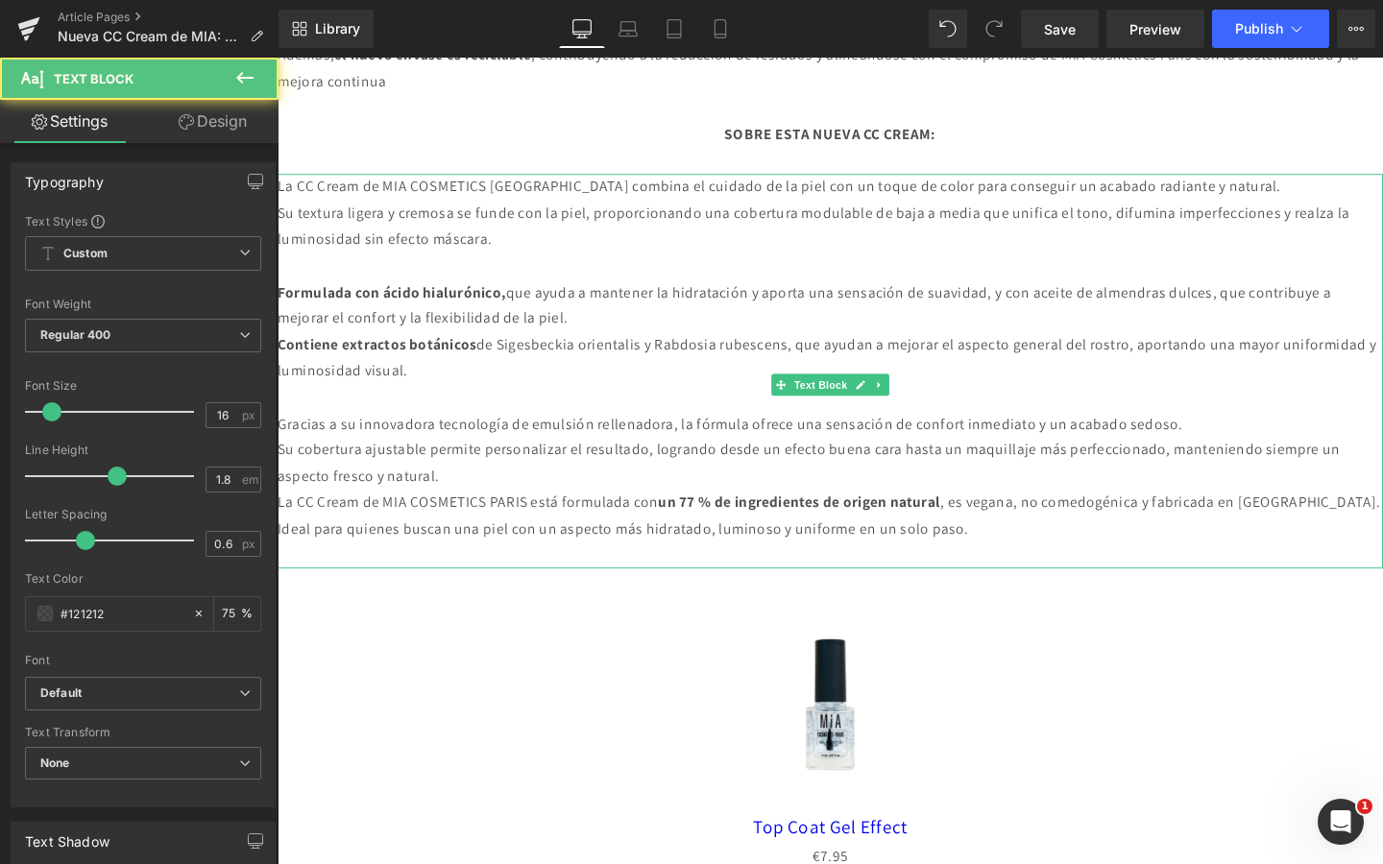
click at [298, 568] on p "Ideal para quienes buscan una piel con un aspecto más hidratado, luminoso y uni…" at bounding box center [859, 554] width 1162 height 28
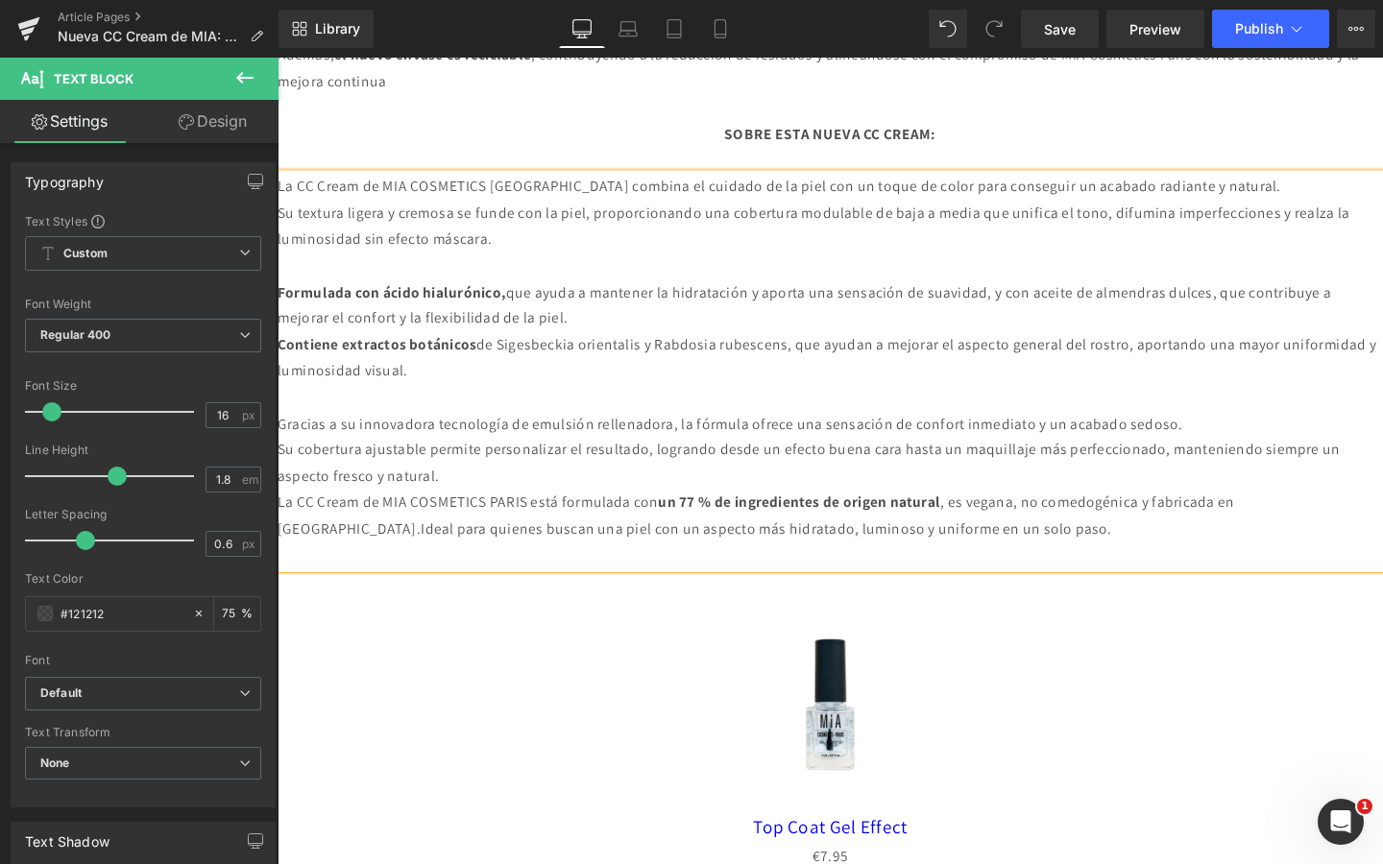
scroll to position [2153, 0]
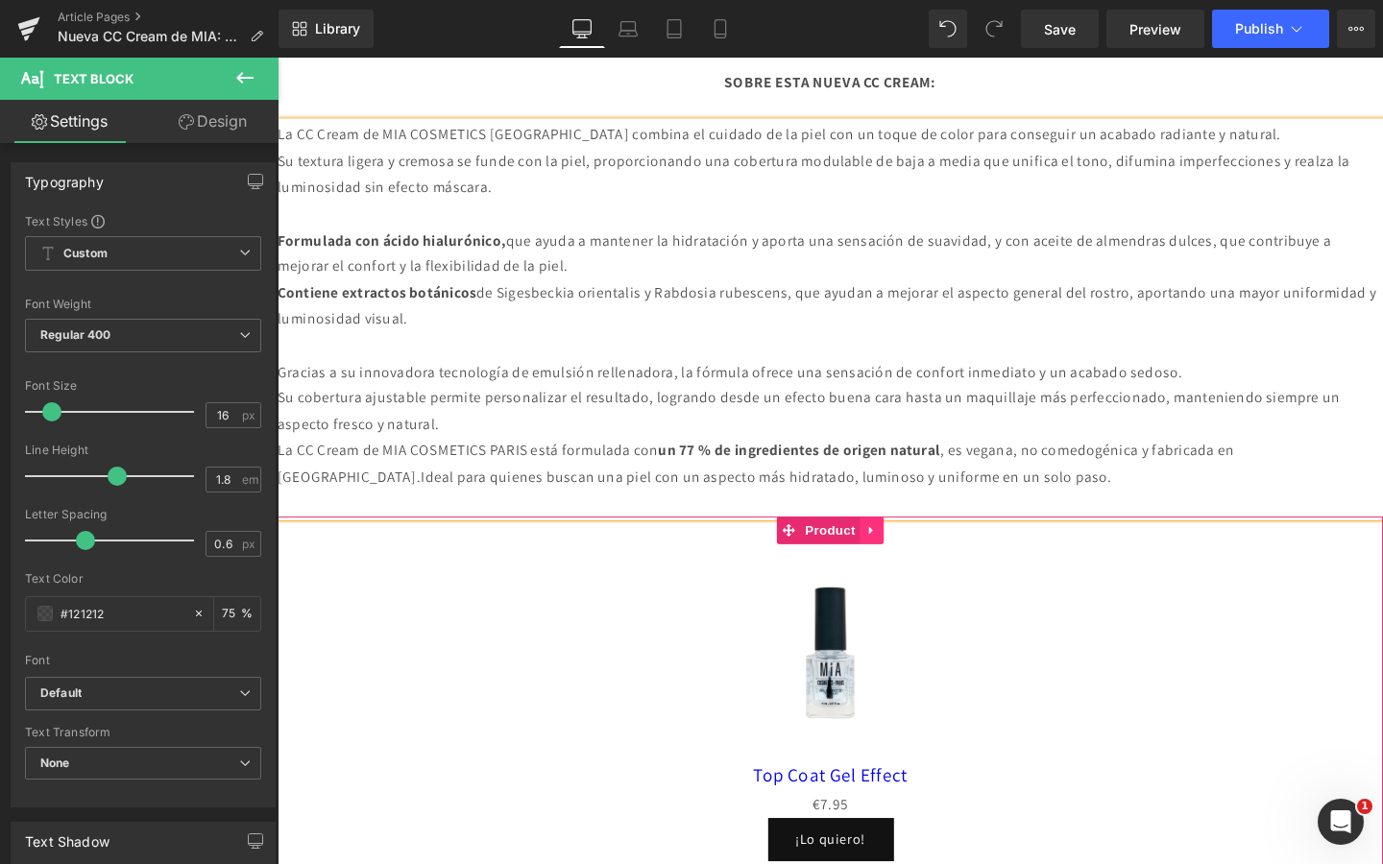
click at [905, 565] on link at bounding box center [902, 555] width 25 height 29
click at [917, 565] on link at bounding box center [915, 555] width 25 height 29
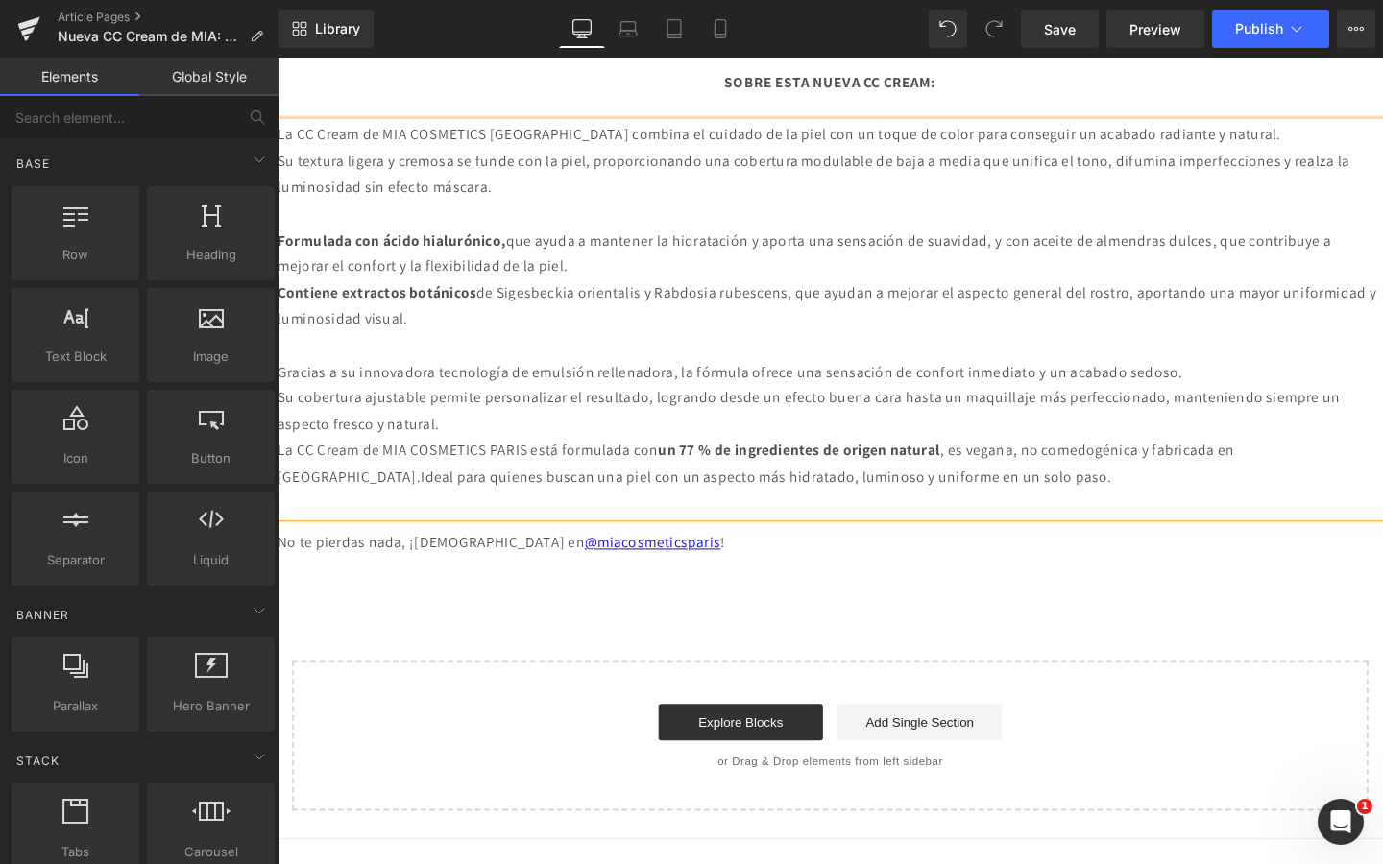
scroll to position [2073, 0]
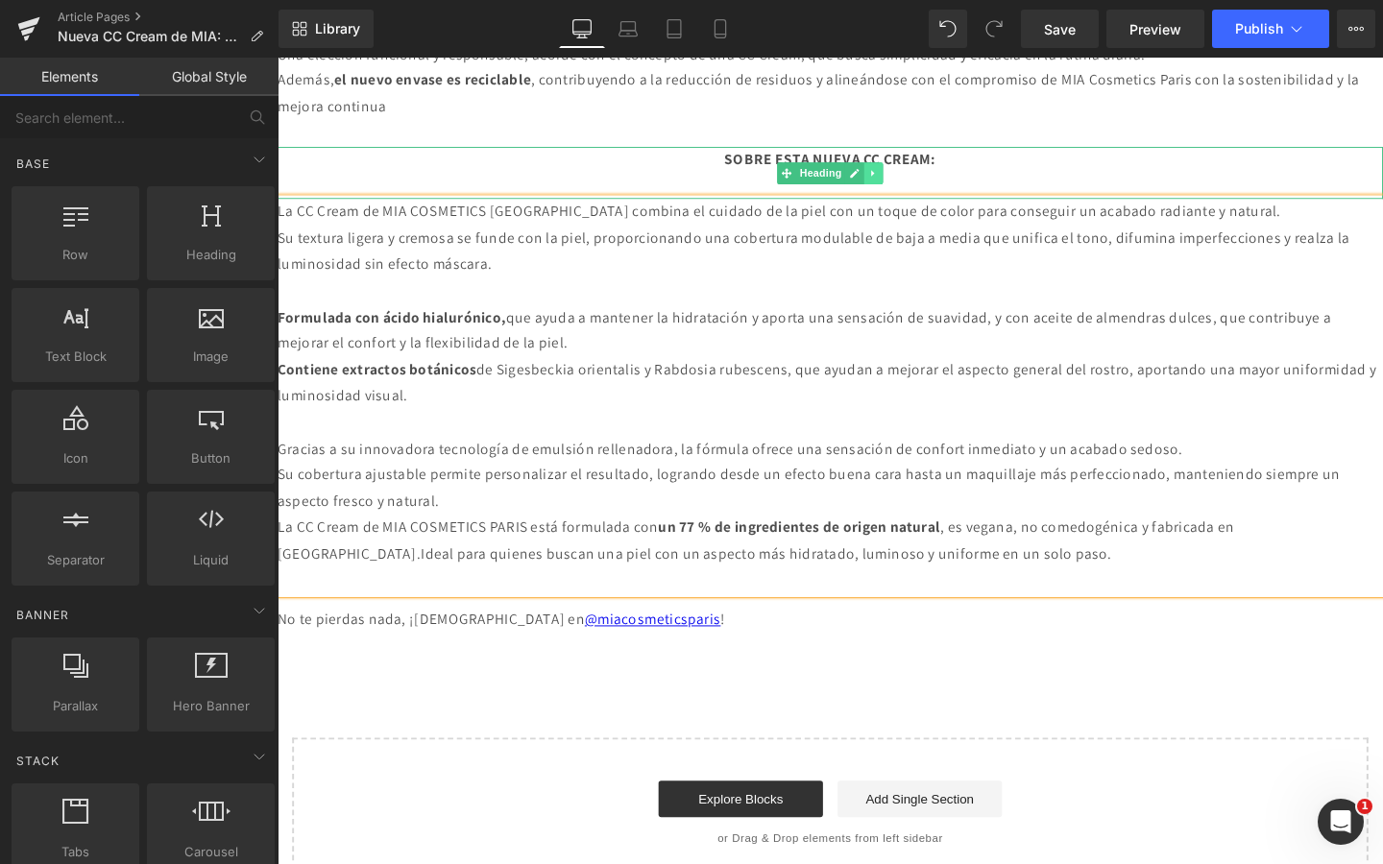
click at [901, 183] on icon at bounding box center [904, 180] width 11 height 12
click at [895, 181] on icon at bounding box center [894, 179] width 11 height 11
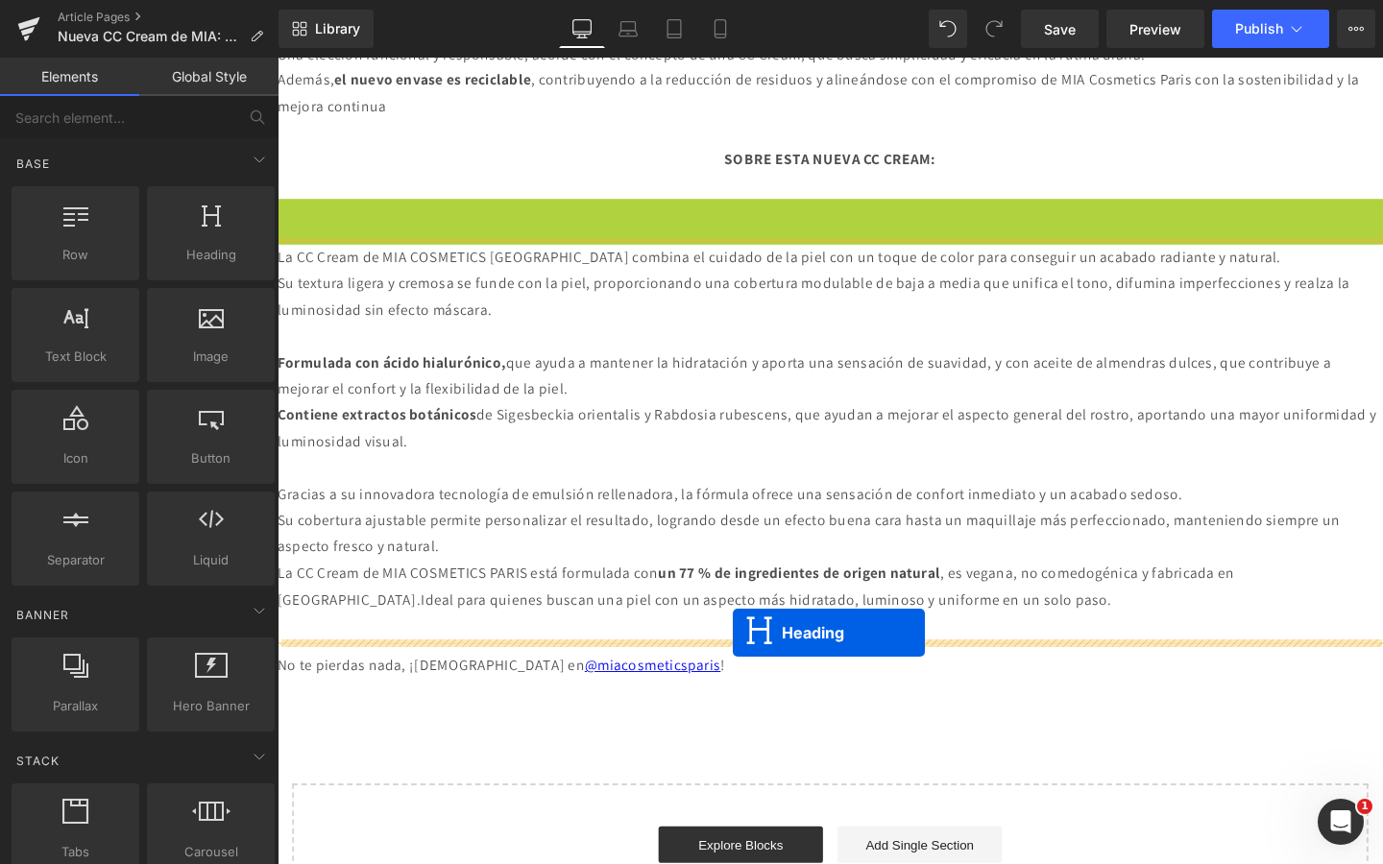
drag, startPoint x: 808, startPoint y: 233, endPoint x: 756, endPoint y: 663, distance: 432.4
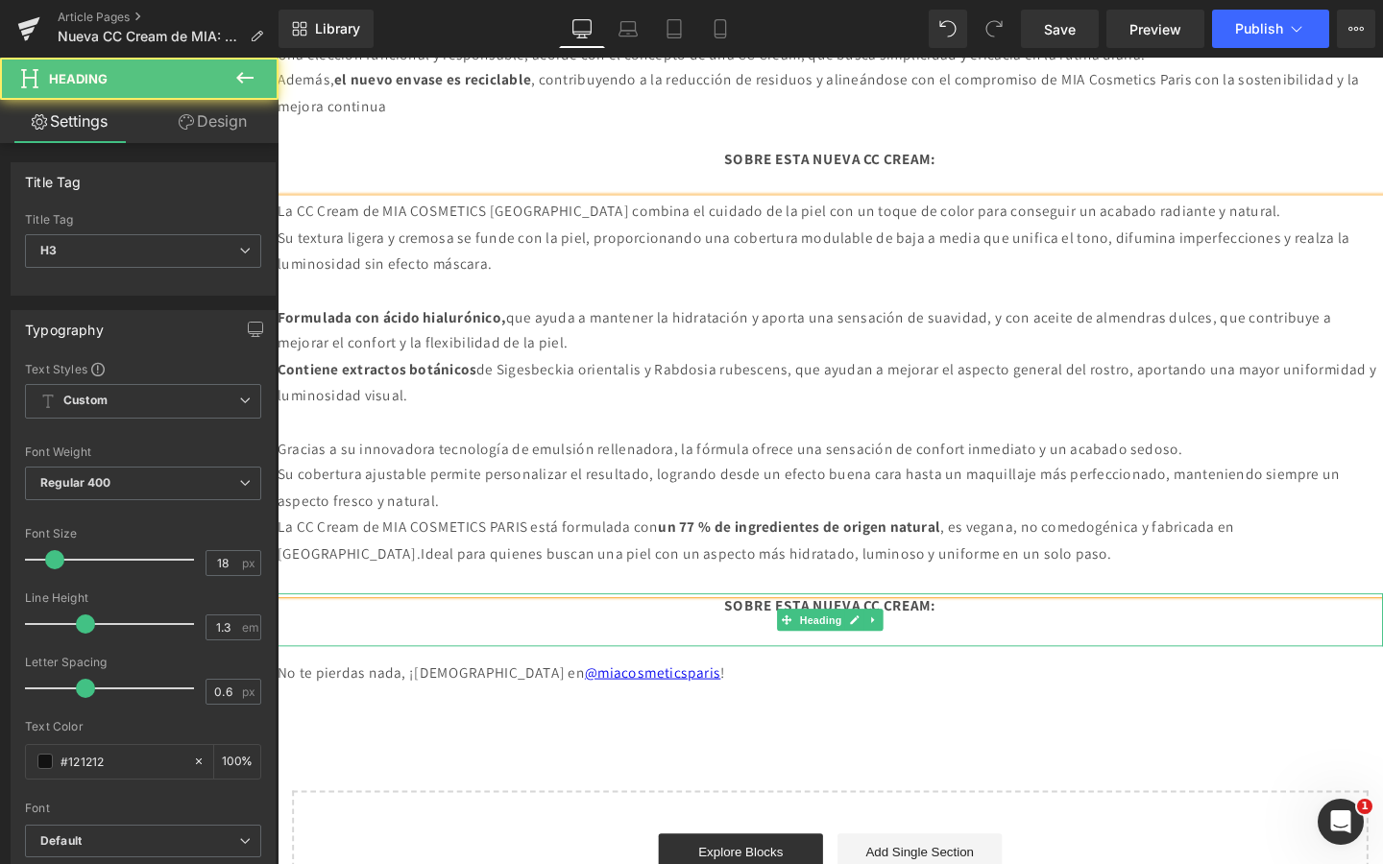
click at [771, 634] on strong "SOBRE ESTA NUEVA CC CREAM:" at bounding box center [858, 634] width 223 height 20
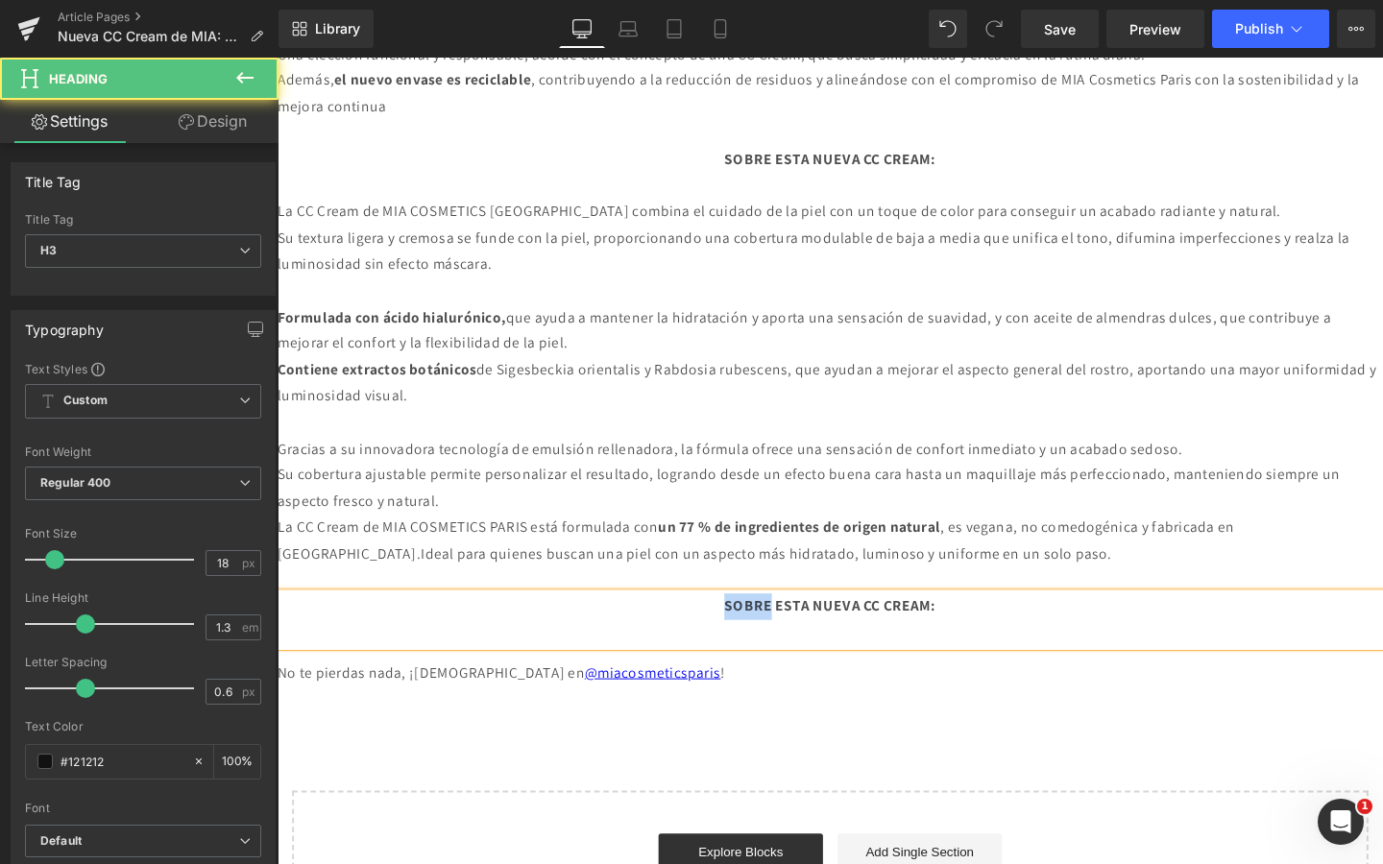
click at [771, 634] on strong "SOBRE ESTA NUEVA CC CREAM:" at bounding box center [858, 634] width 223 height 20
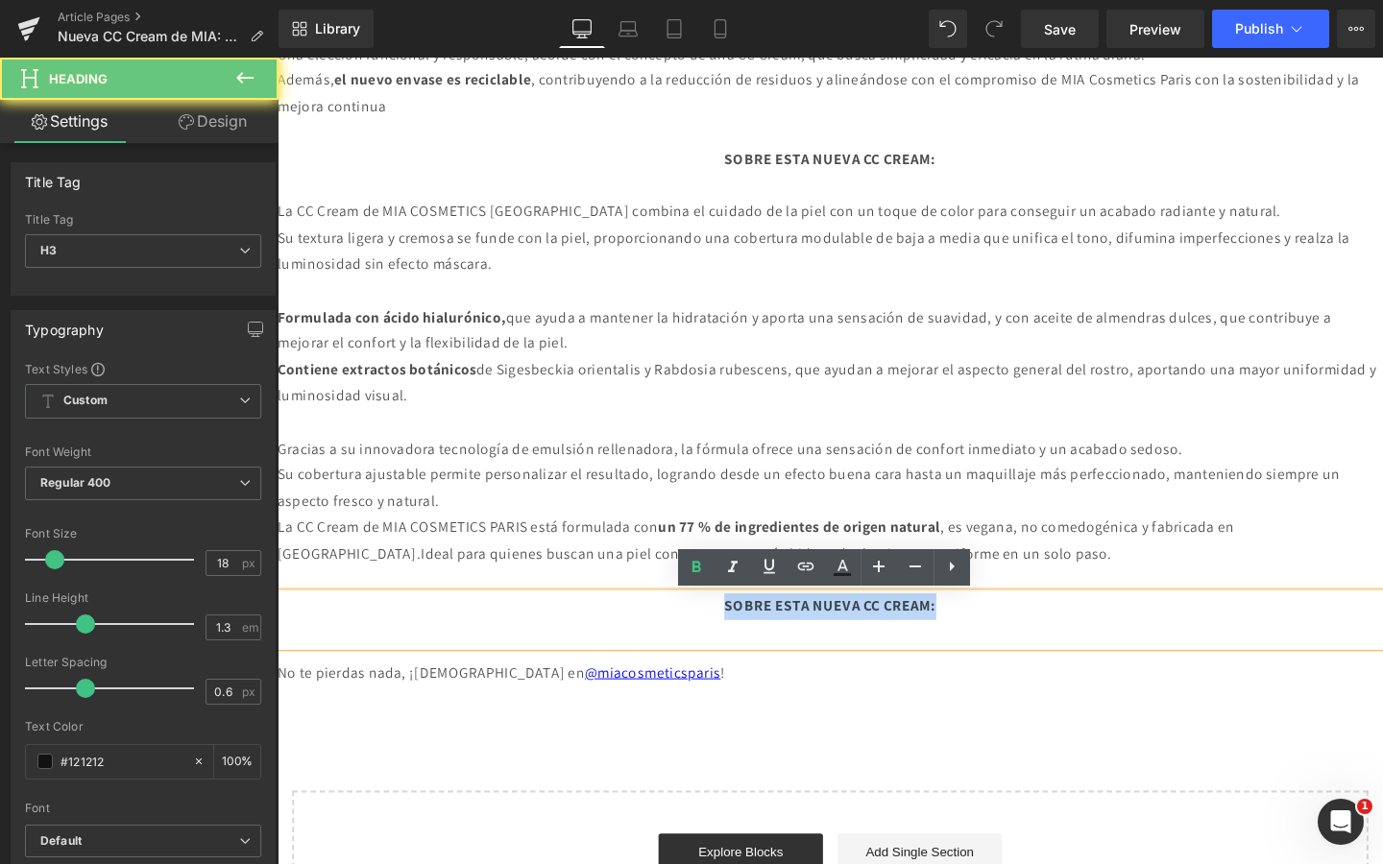
click at [771, 634] on strong "SOBRE ESTA NUEVA CC CREAM:" at bounding box center [858, 634] width 223 height 20
paste div
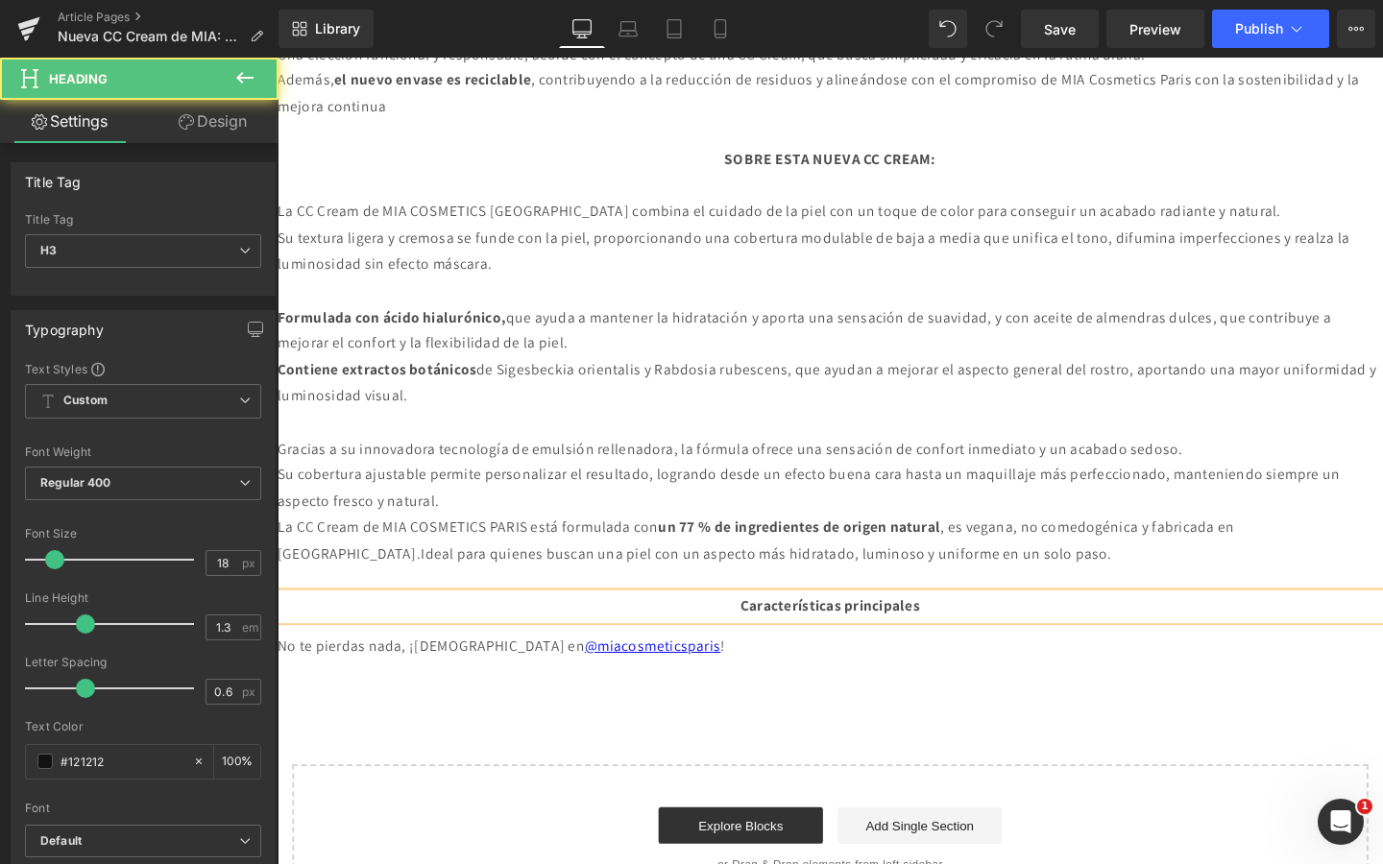
click at [774, 635] on strong "Características principales" at bounding box center [858, 634] width 188 height 20
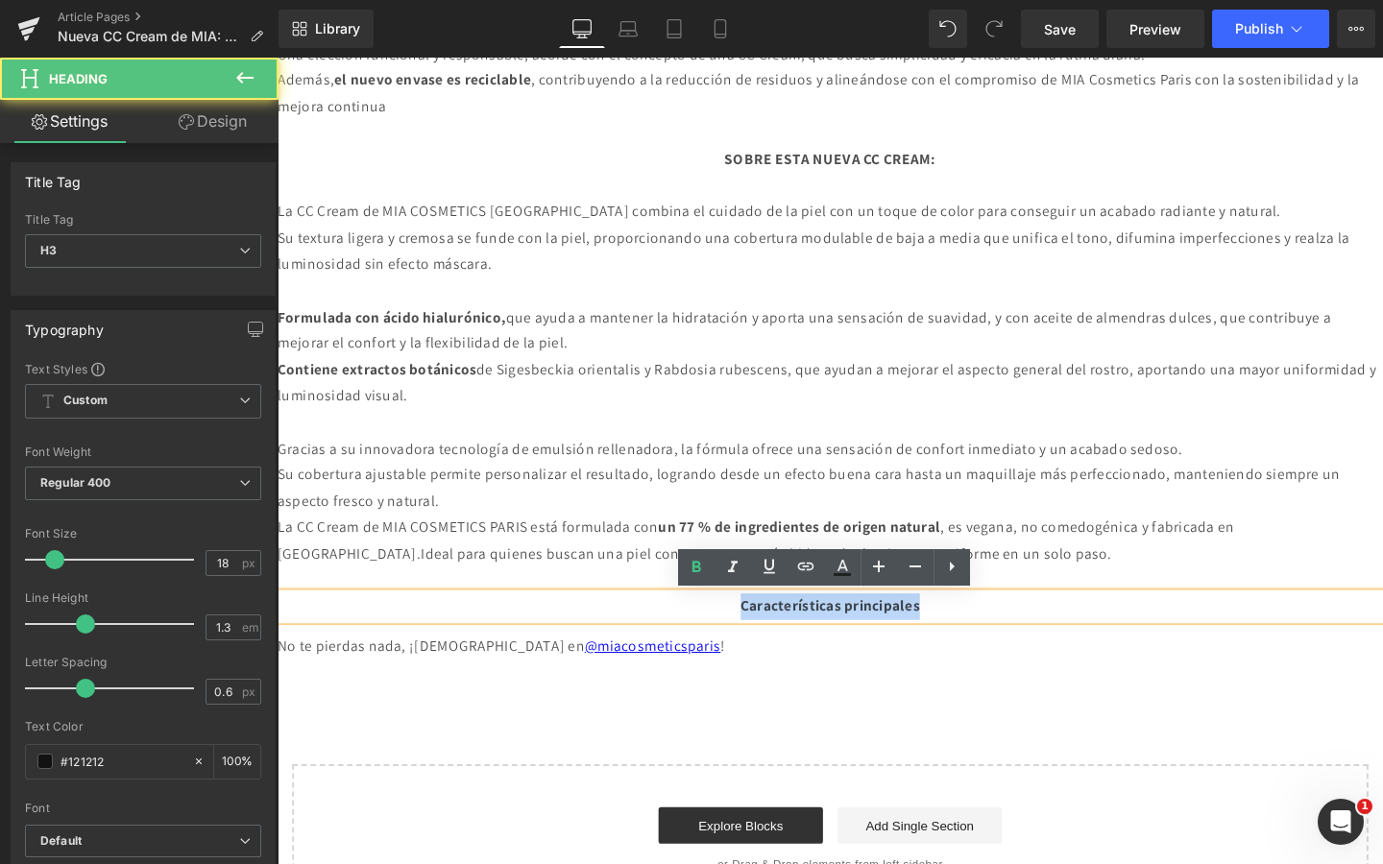
click at [774, 635] on strong "Características principales" at bounding box center [858, 634] width 188 height 20
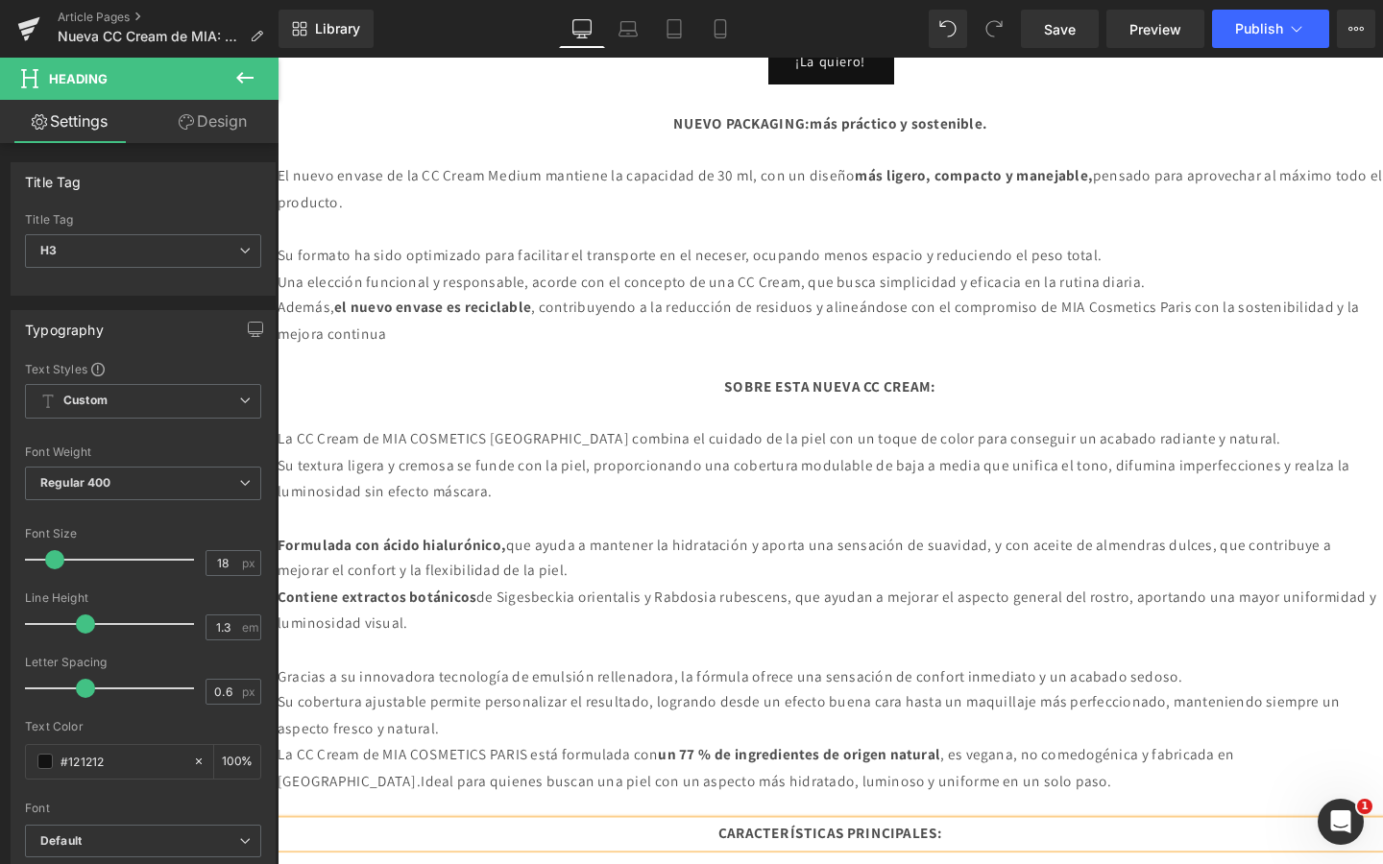
scroll to position [1634, 0]
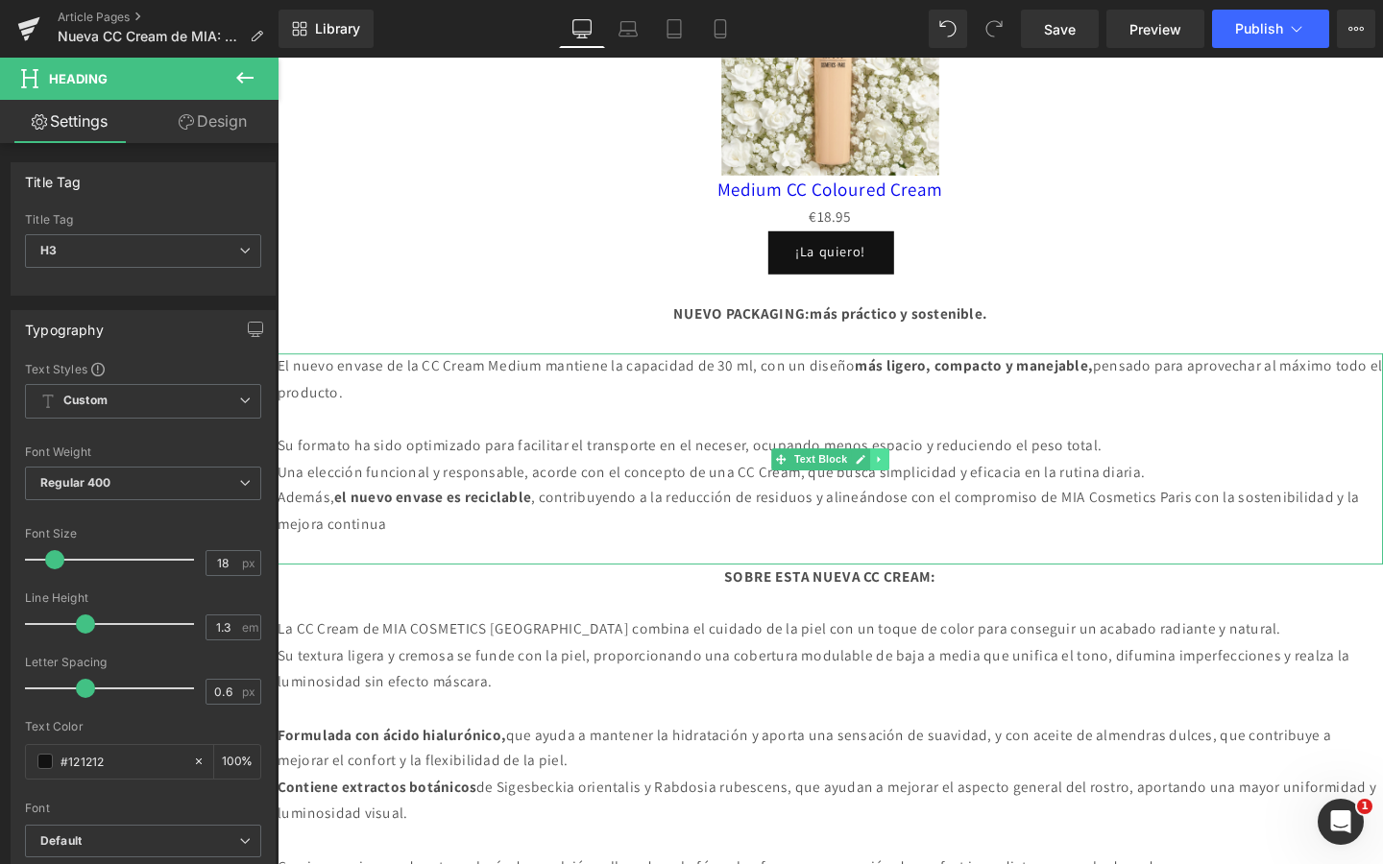
click at [912, 491] on link at bounding box center [911, 480] width 20 height 23
click at [907, 486] on link at bounding box center [900, 480] width 20 height 23
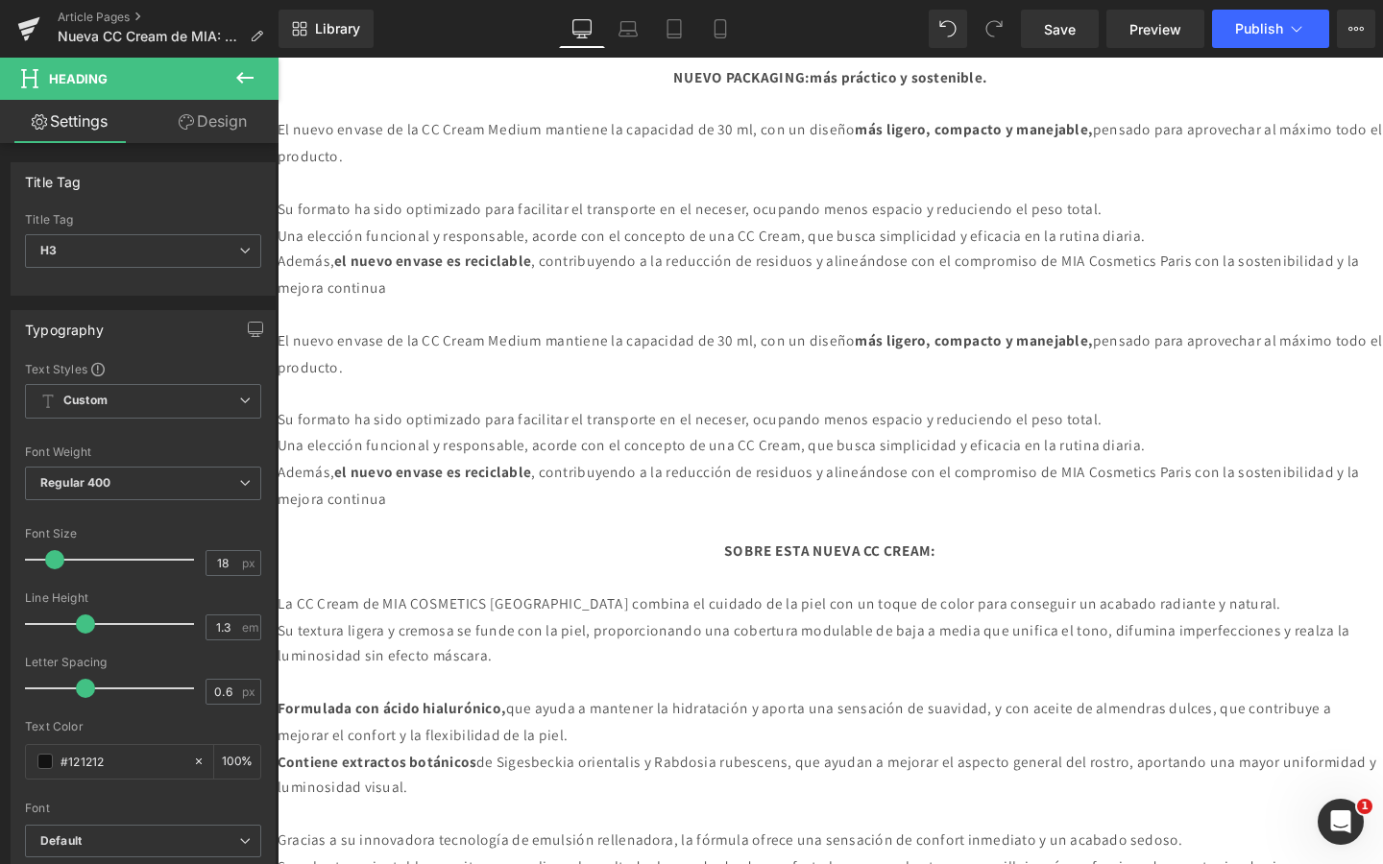
scroll to position [2025, 0]
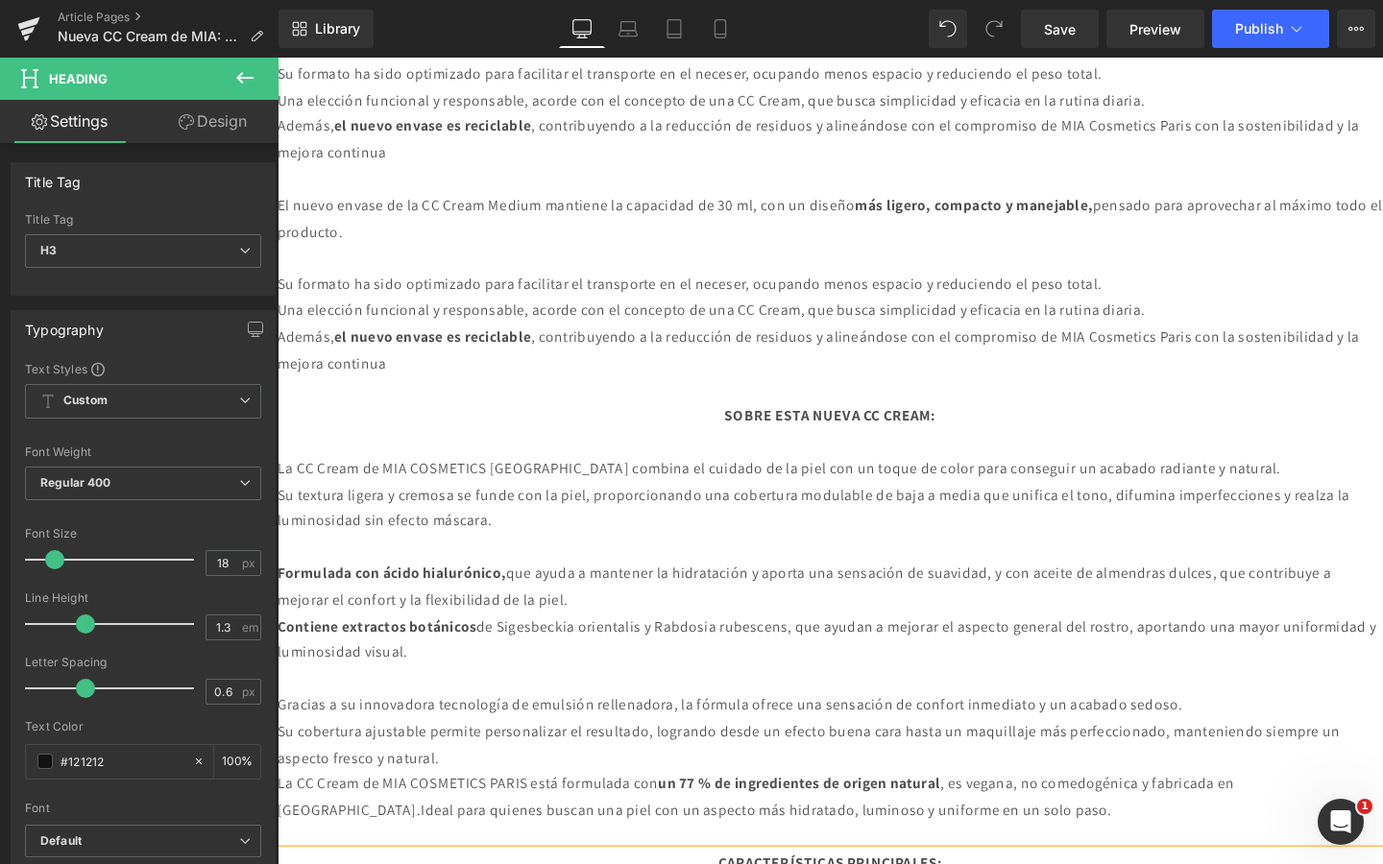
drag, startPoint x: 810, startPoint y: 706, endPoint x: 823, endPoint y: 393, distance: 313.4
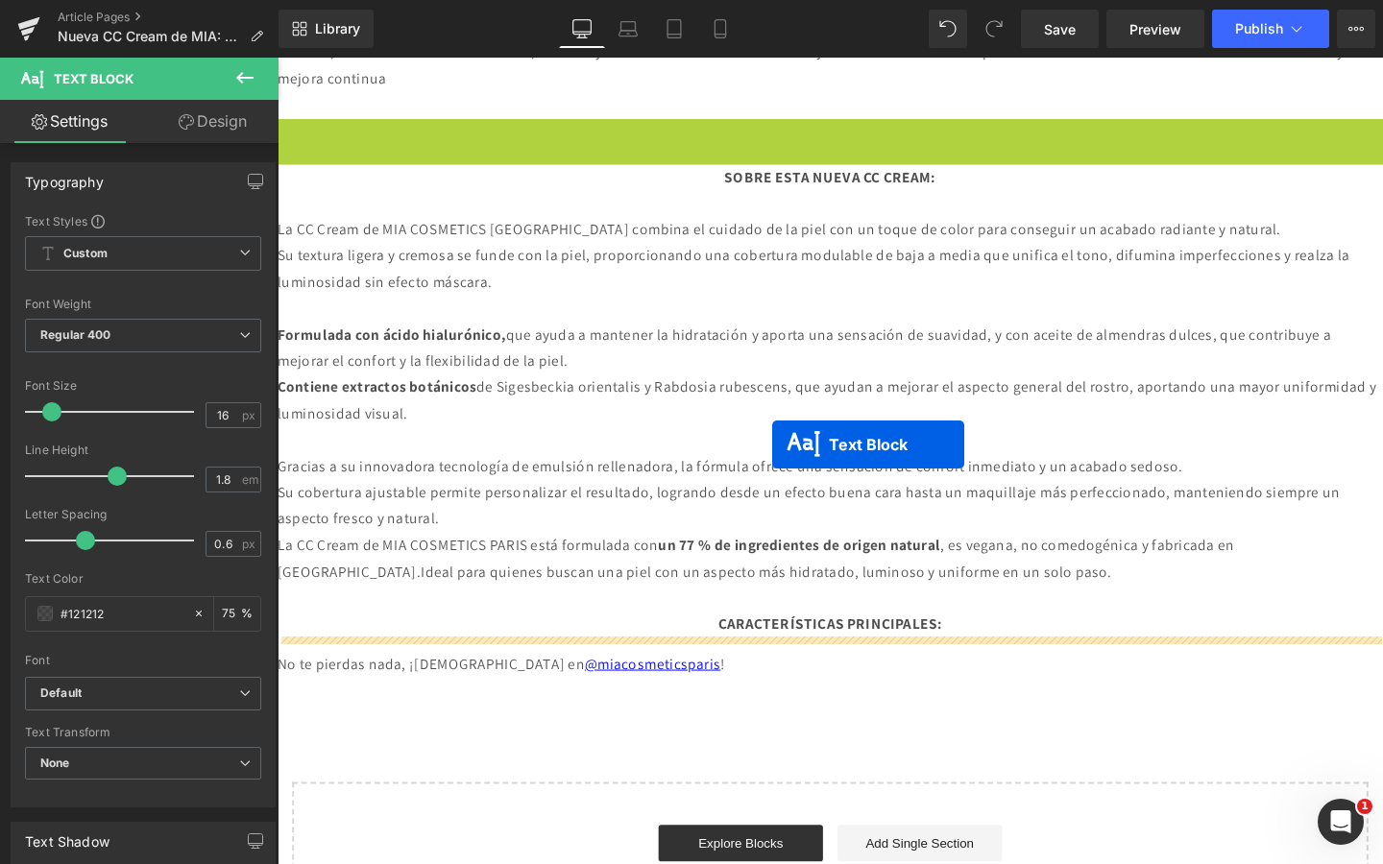
scroll to position [2123, 0]
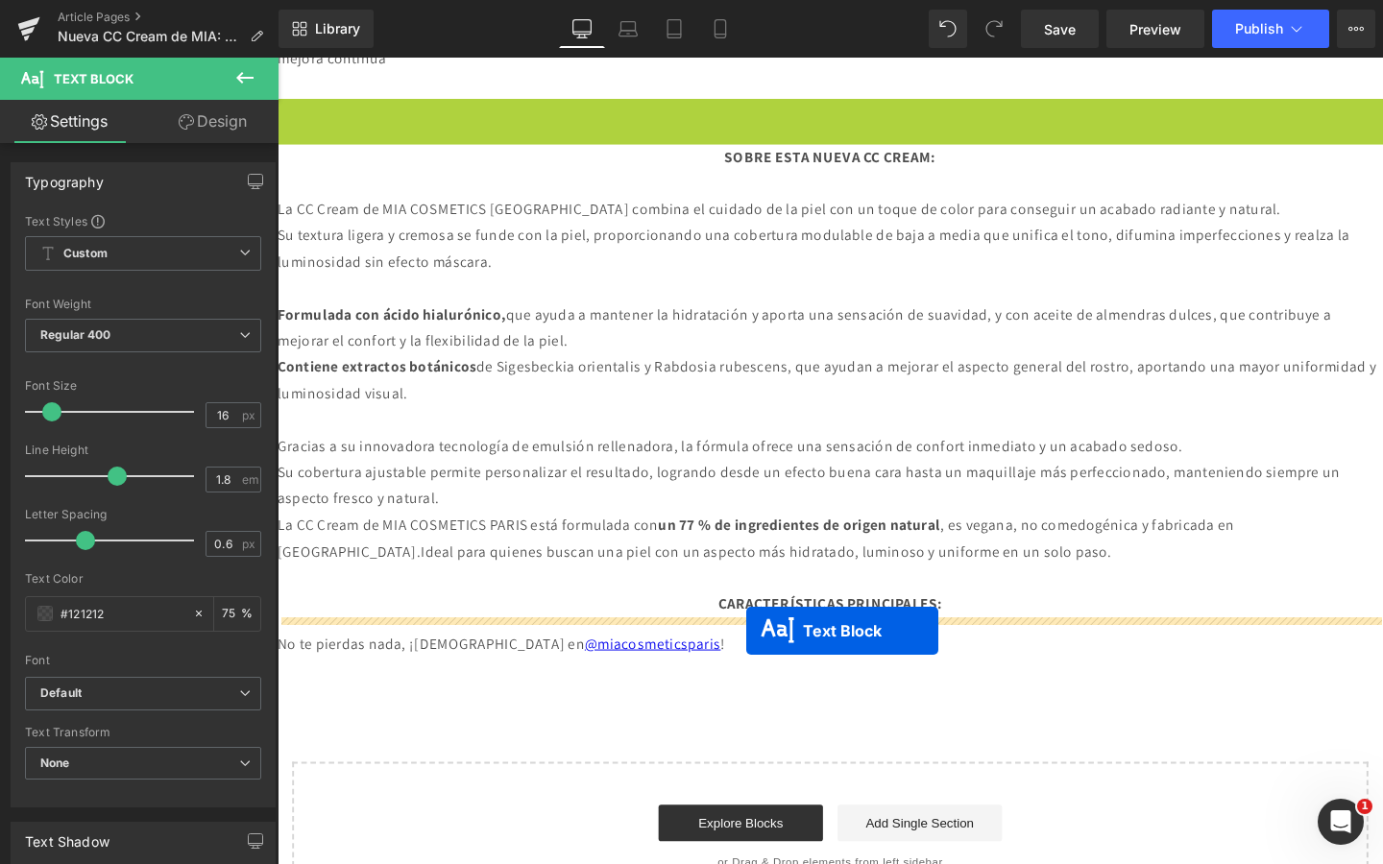
drag, startPoint x: 807, startPoint y: 305, endPoint x: 770, endPoint y: 661, distance: 357.2
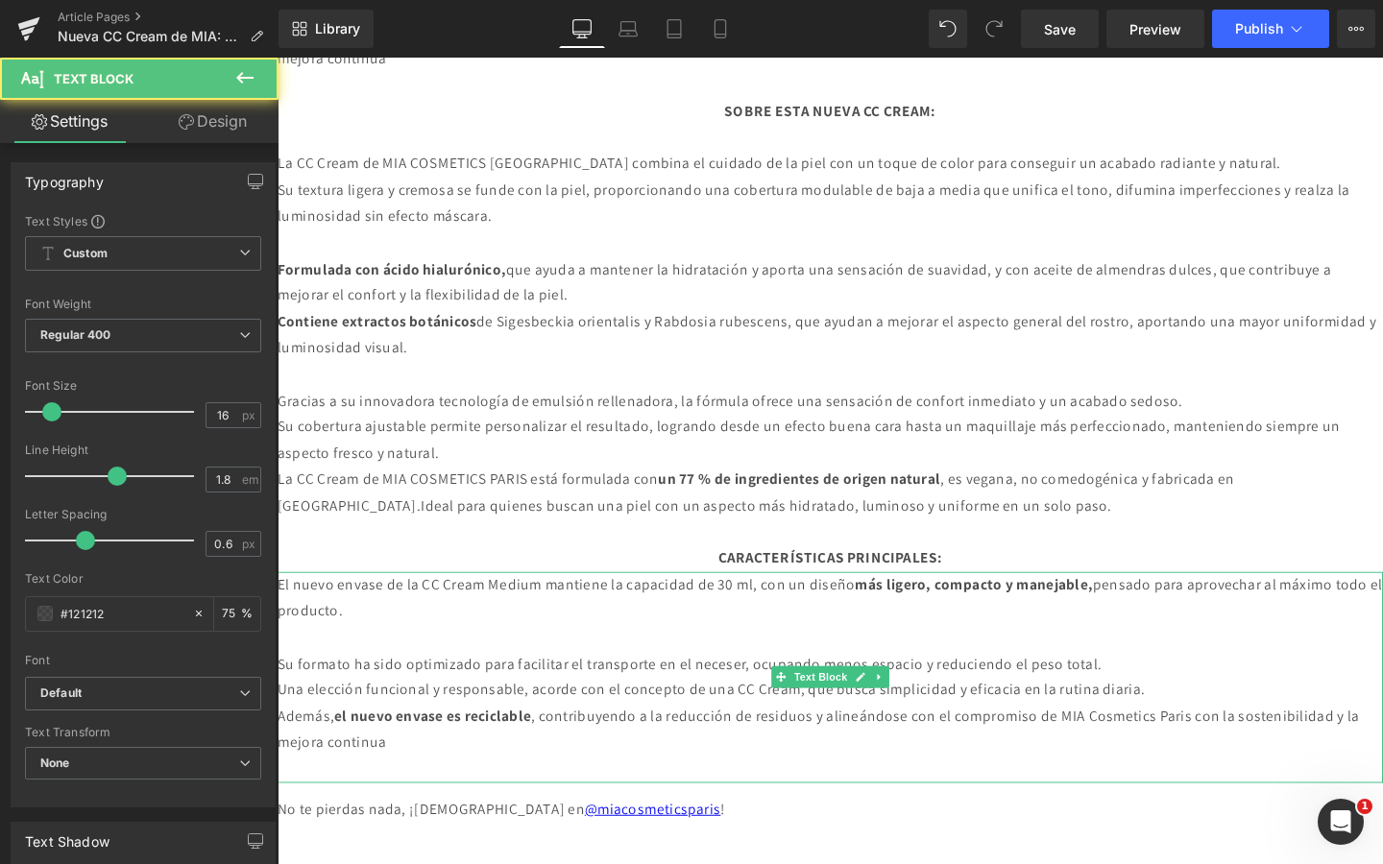
click at [571, 728] on p "Una elección funcional y responsable, acorde con el concepto de una CC Cream, q…" at bounding box center [859, 723] width 1162 height 28
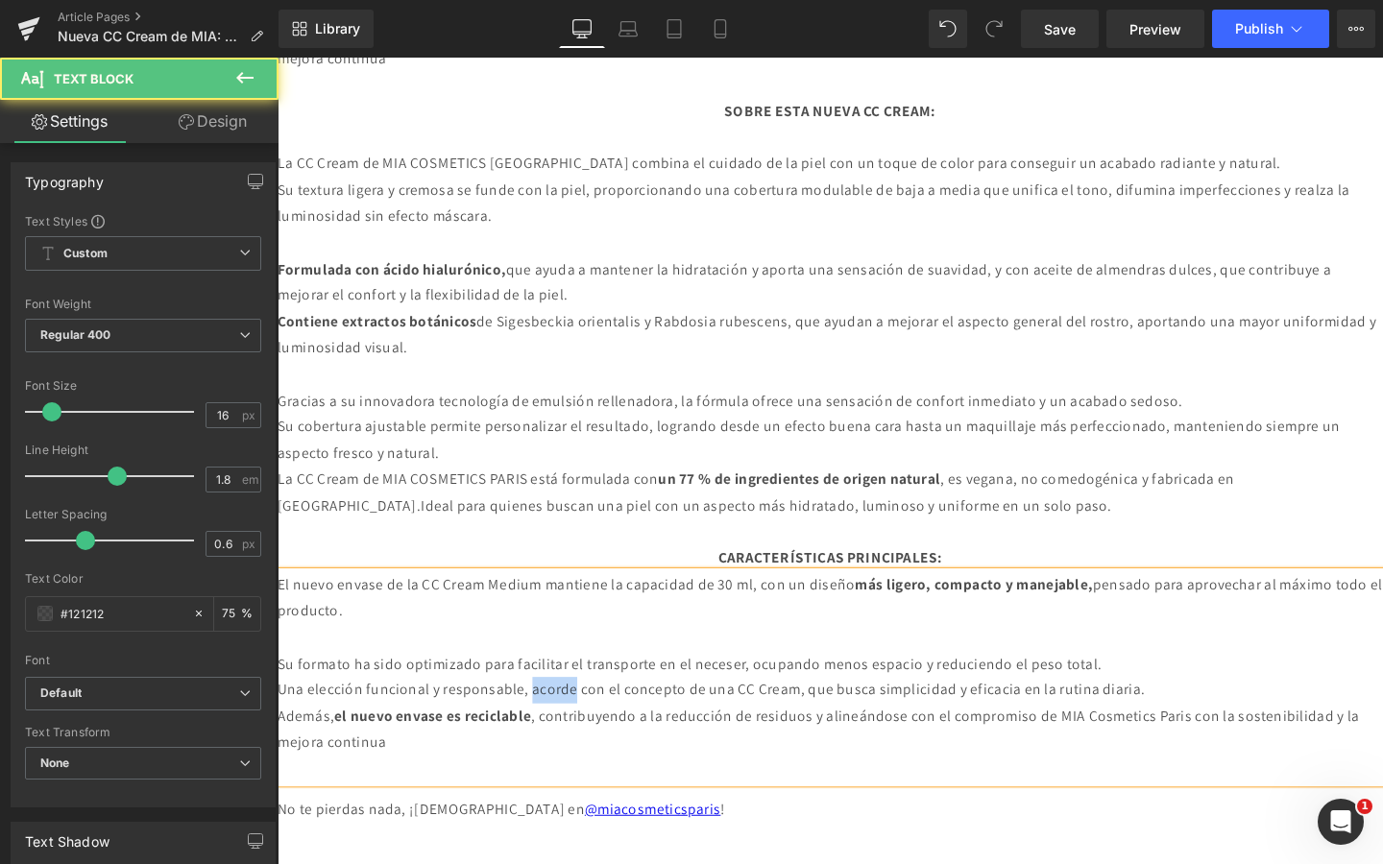
click at [571, 728] on p "Una elección funcional y responsable, acorde con el concepto de una CC Cream, q…" at bounding box center [859, 723] width 1162 height 28
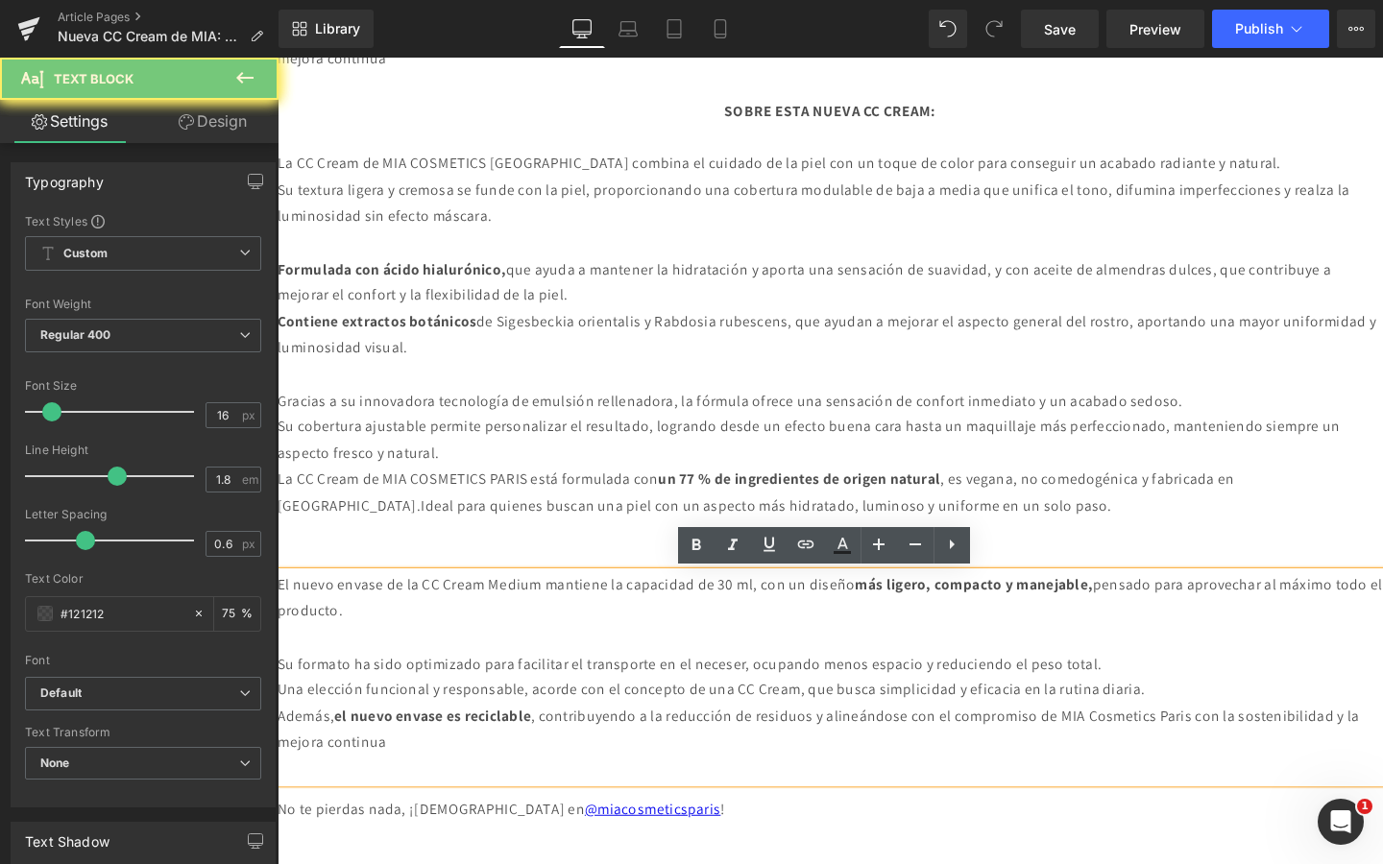
click at [547, 773] on p "Además, el nuevo envase es reciclable , contribuyendo a la reducción de residuo…" at bounding box center [859, 765] width 1162 height 56
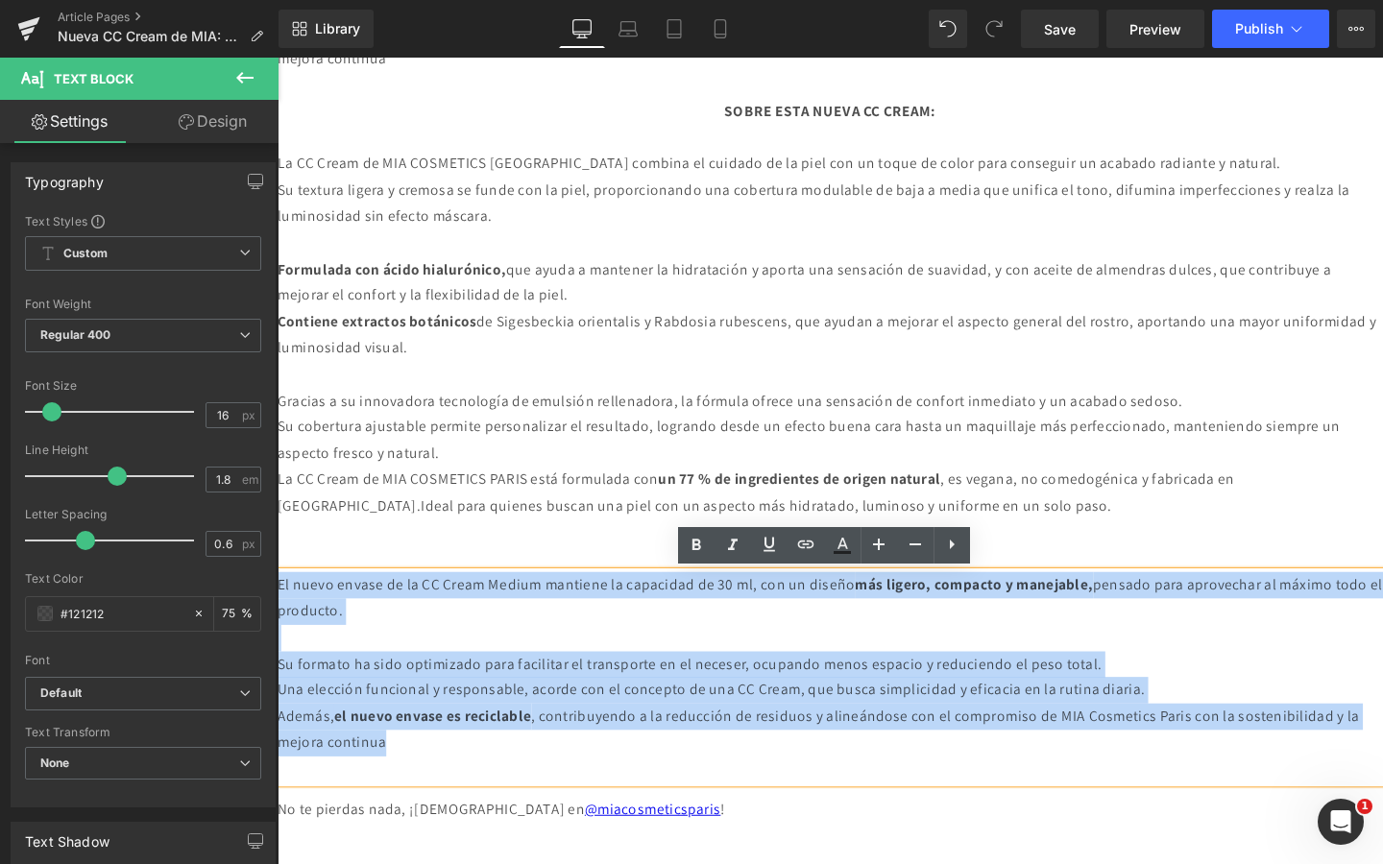
drag, startPoint x: 546, startPoint y: 775, endPoint x: 273, endPoint y: 617, distance: 315.4
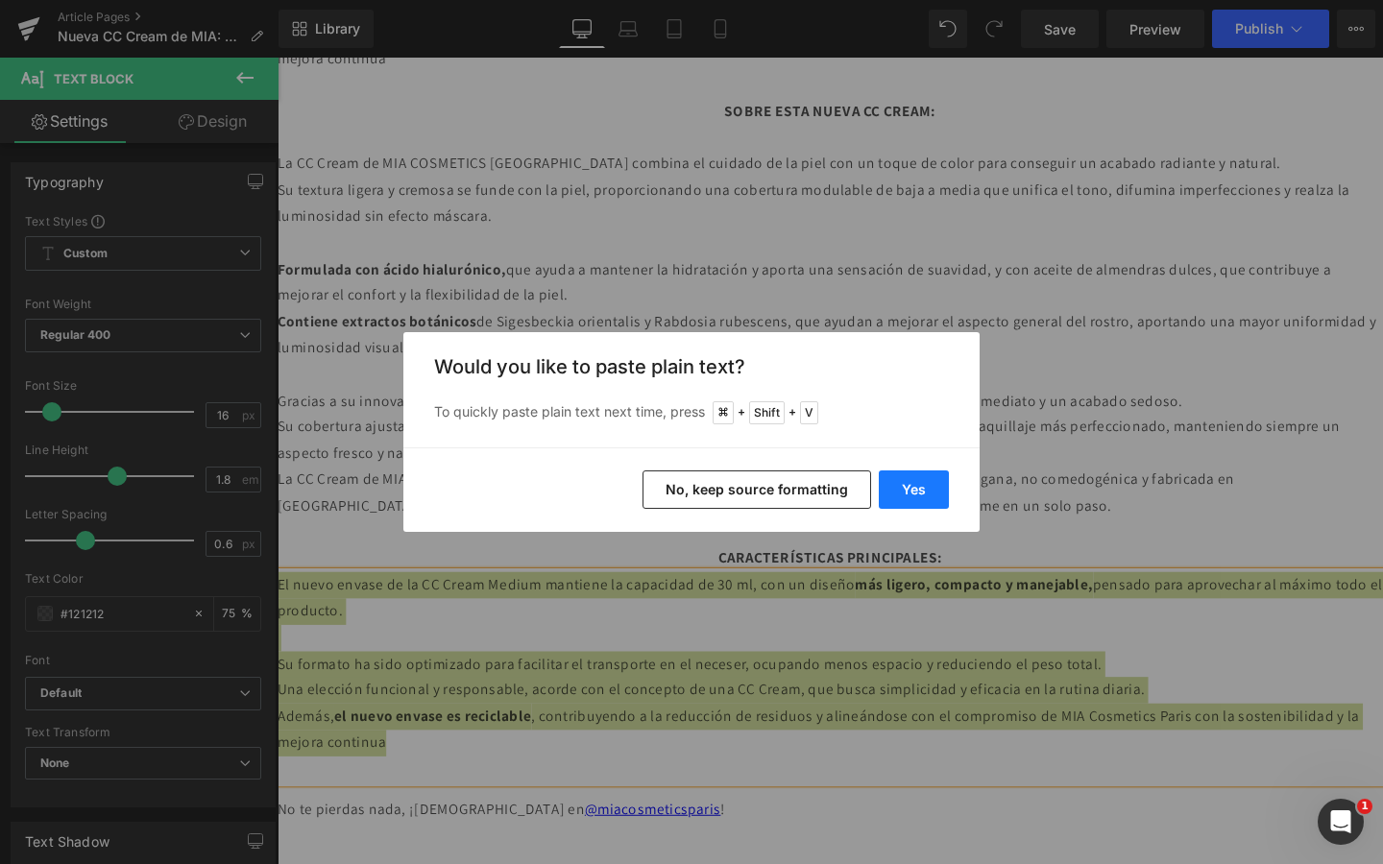
click at [924, 484] on button "Yes" at bounding box center [914, 490] width 70 height 38
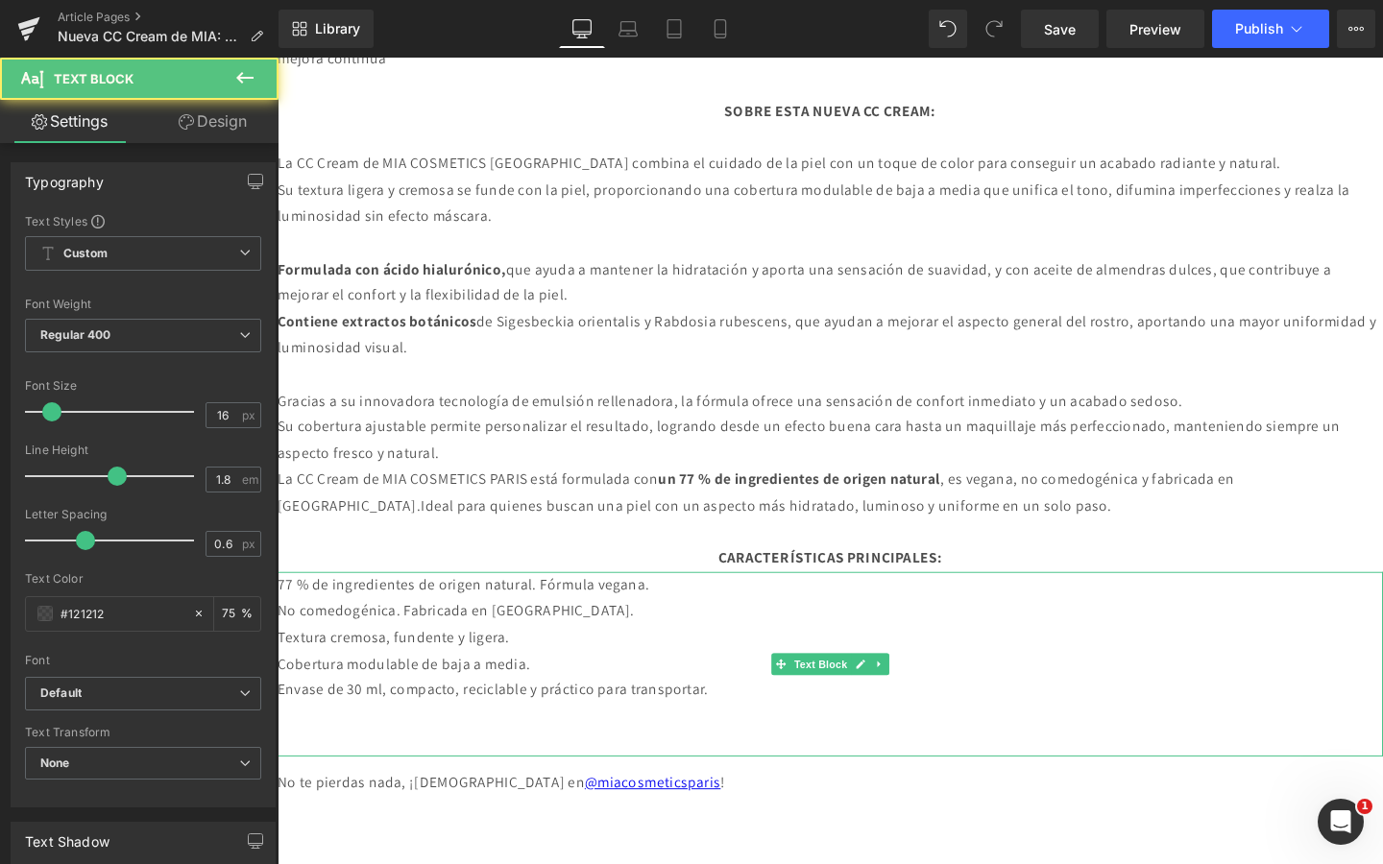
click at [637, 707] on p "Cobertura modulable de baja a media." at bounding box center [859, 696] width 1162 height 28
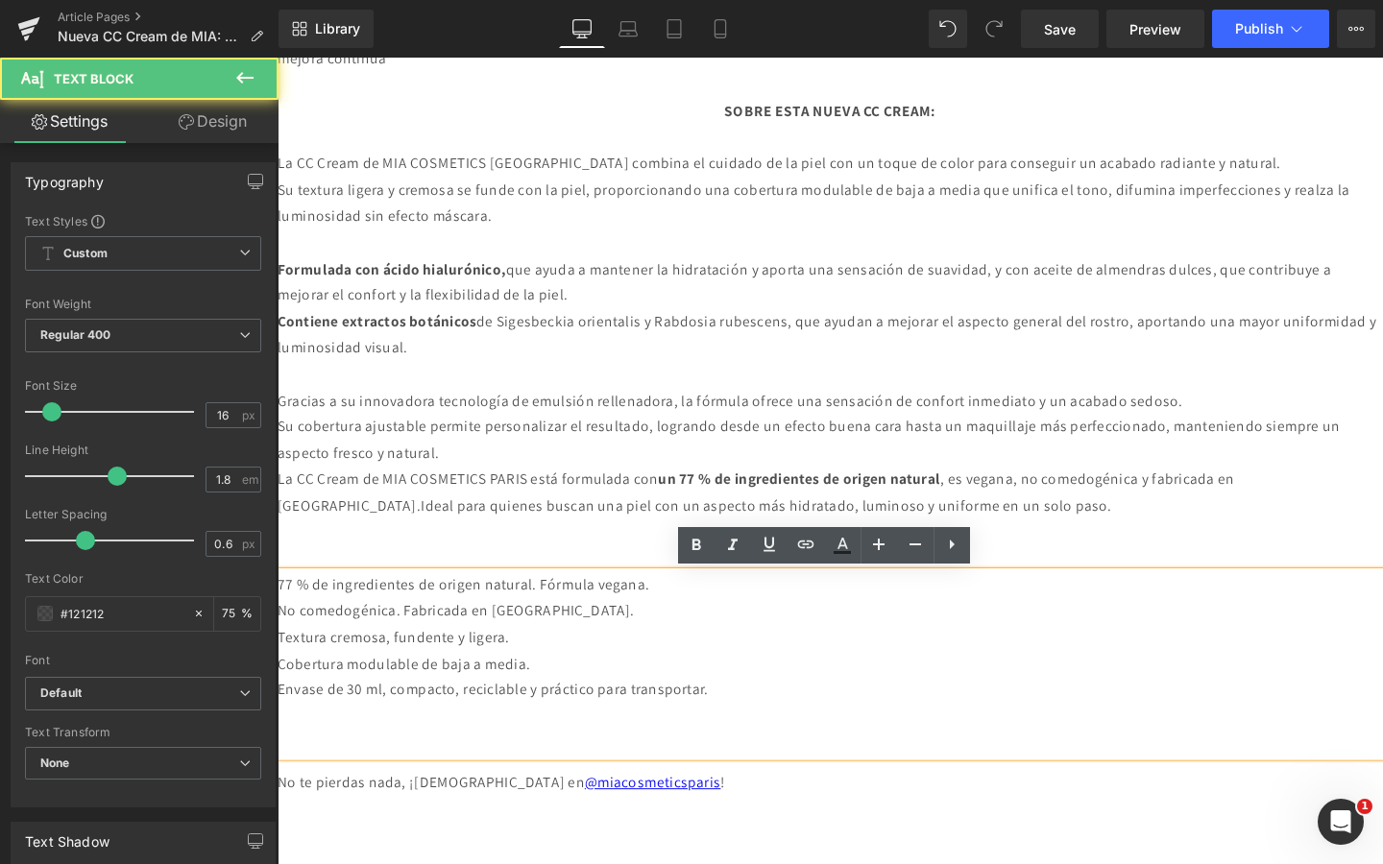
drag, startPoint x: 792, startPoint y: 729, endPoint x: 234, endPoint y: 613, distance: 570.0
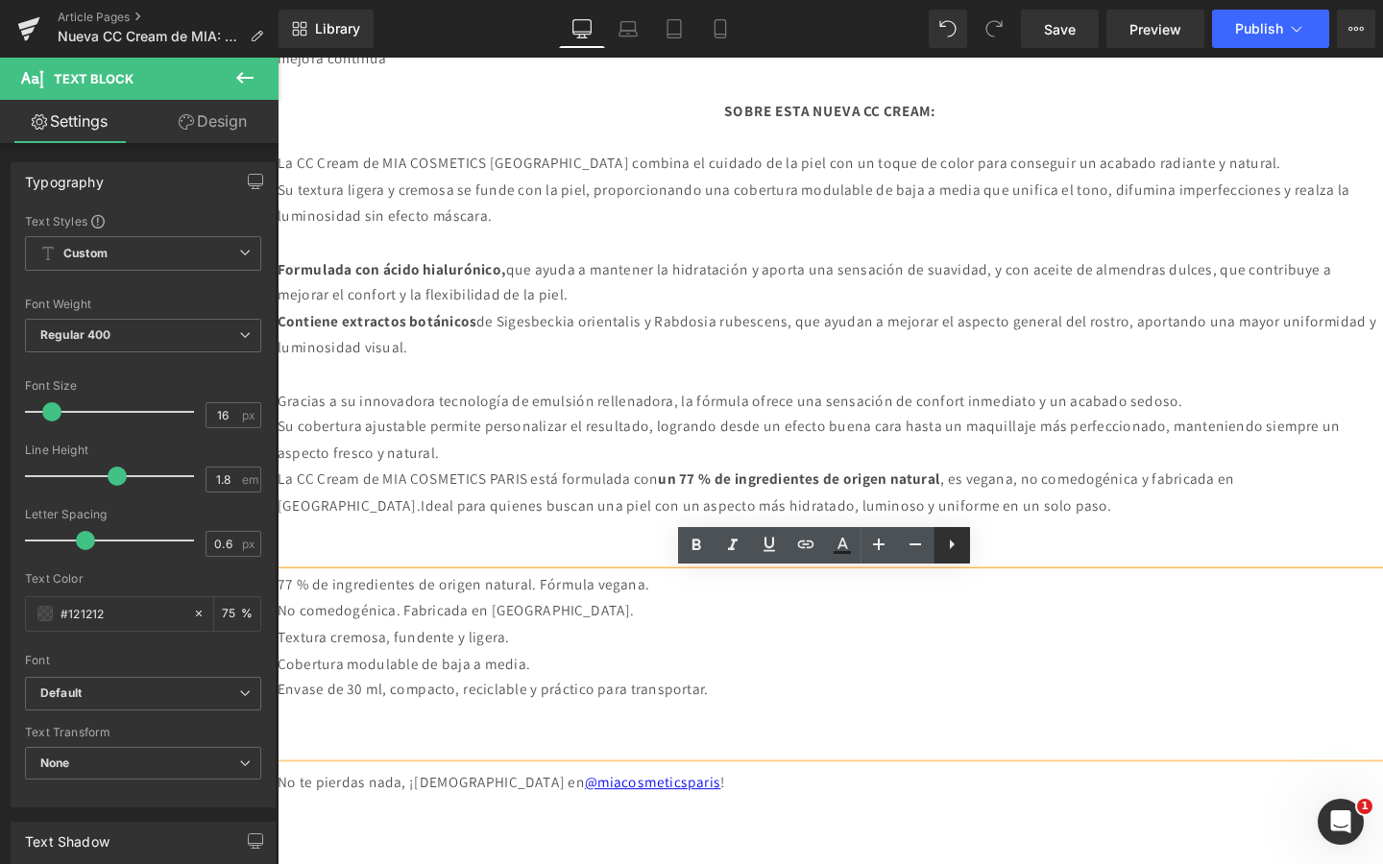
click at [956, 553] on icon at bounding box center [951, 544] width 23 height 23
click at [951, 552] on icon at bounding box center [951, 544] width 23 height 23
click at [407, 667] on li "Textura cremosa, fundente y ligera." at bounding box center [859, 668] width 1162 height 28
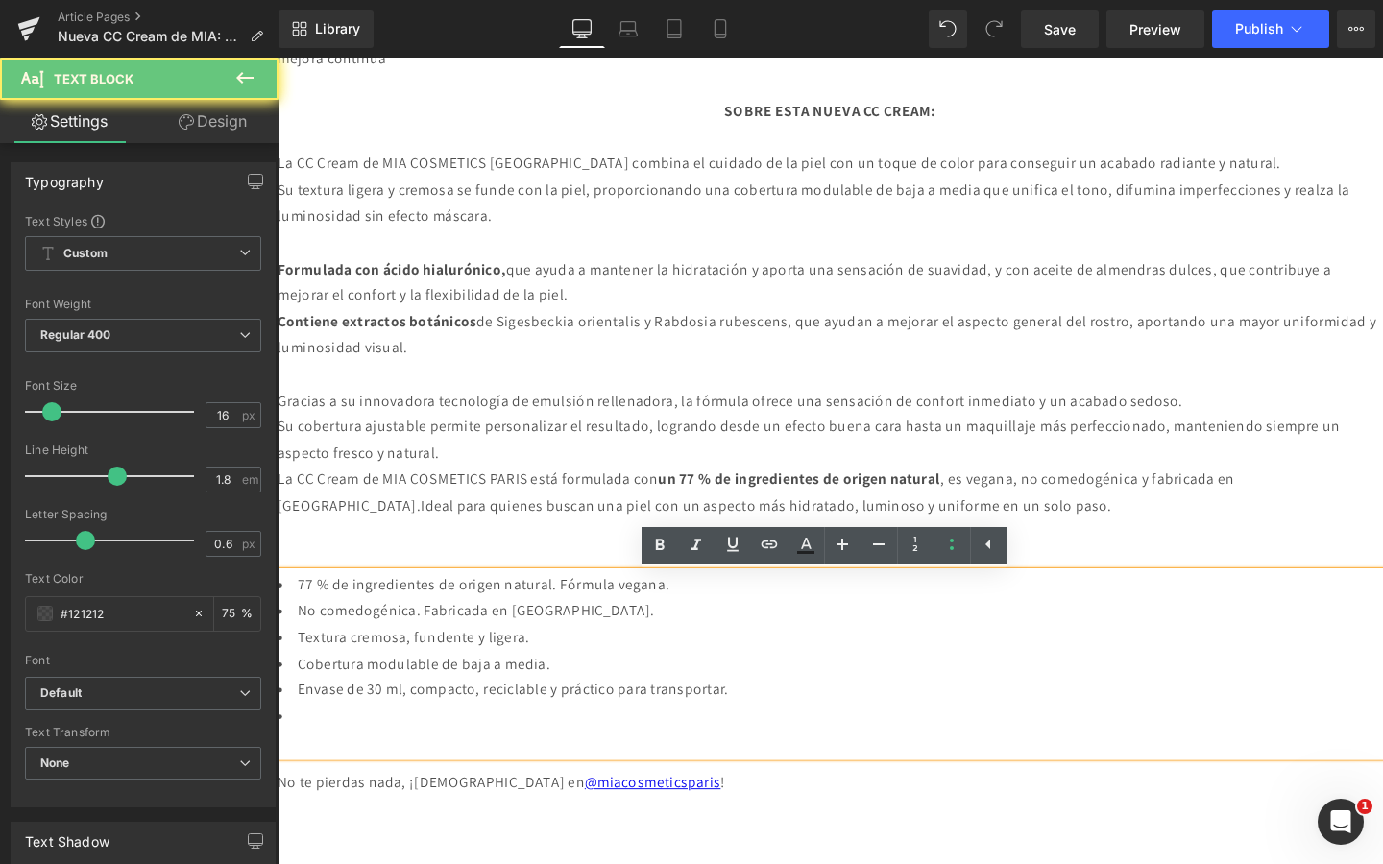
click at [309, 634] on li "No comedogénica. Fabricada en [GEOGRAPHIC_DATA]." at bounding box center [859, 640] width 1162 height 28
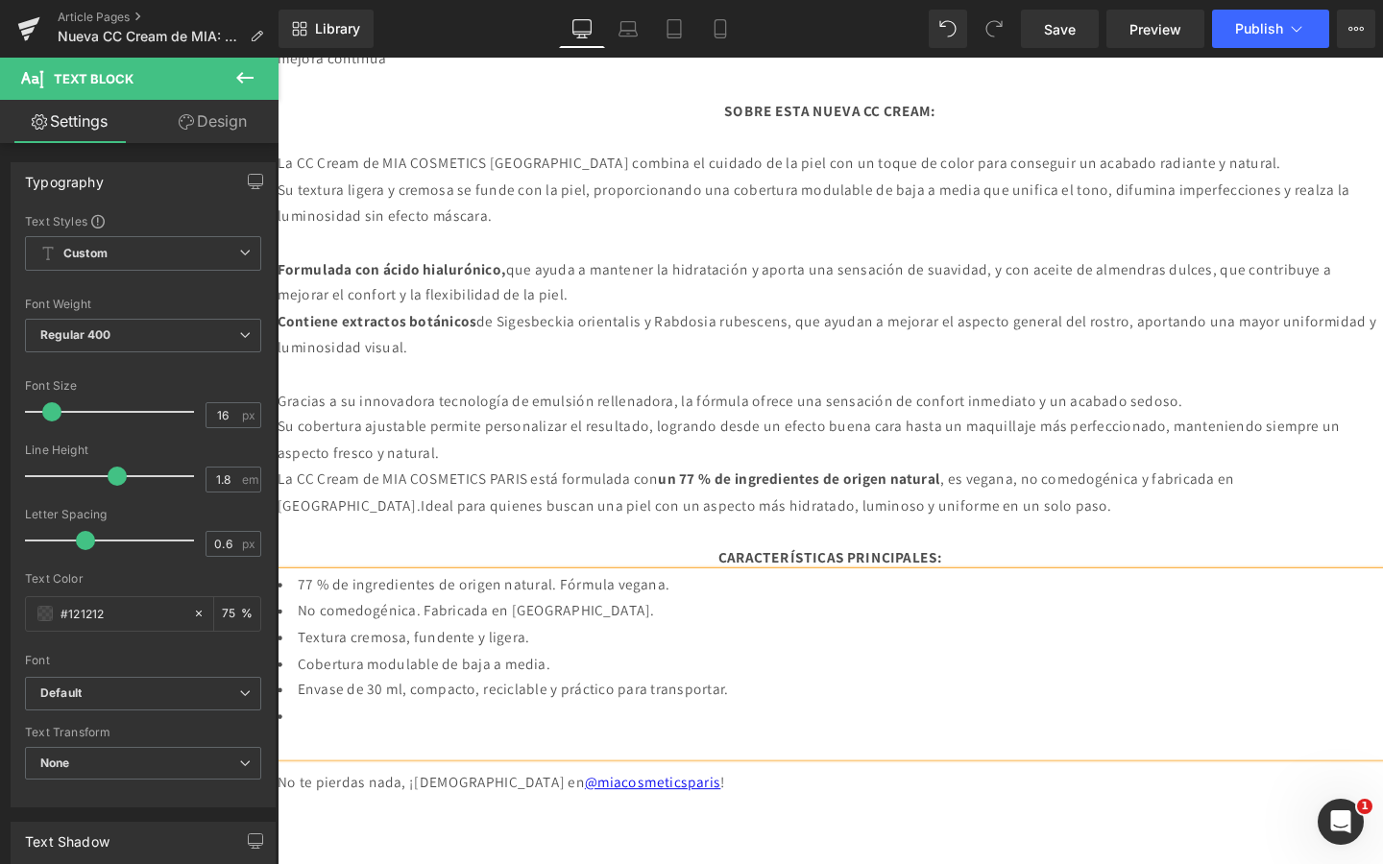
click at [314, 667] on li "Textura cremosa, fundente y ligera." at bounding box center [859, 668] width 1162 height 28
click at [317, 692] on li "Cobertura modulable de baja a media." at bounding box center [859, 696] width 1162 height 28
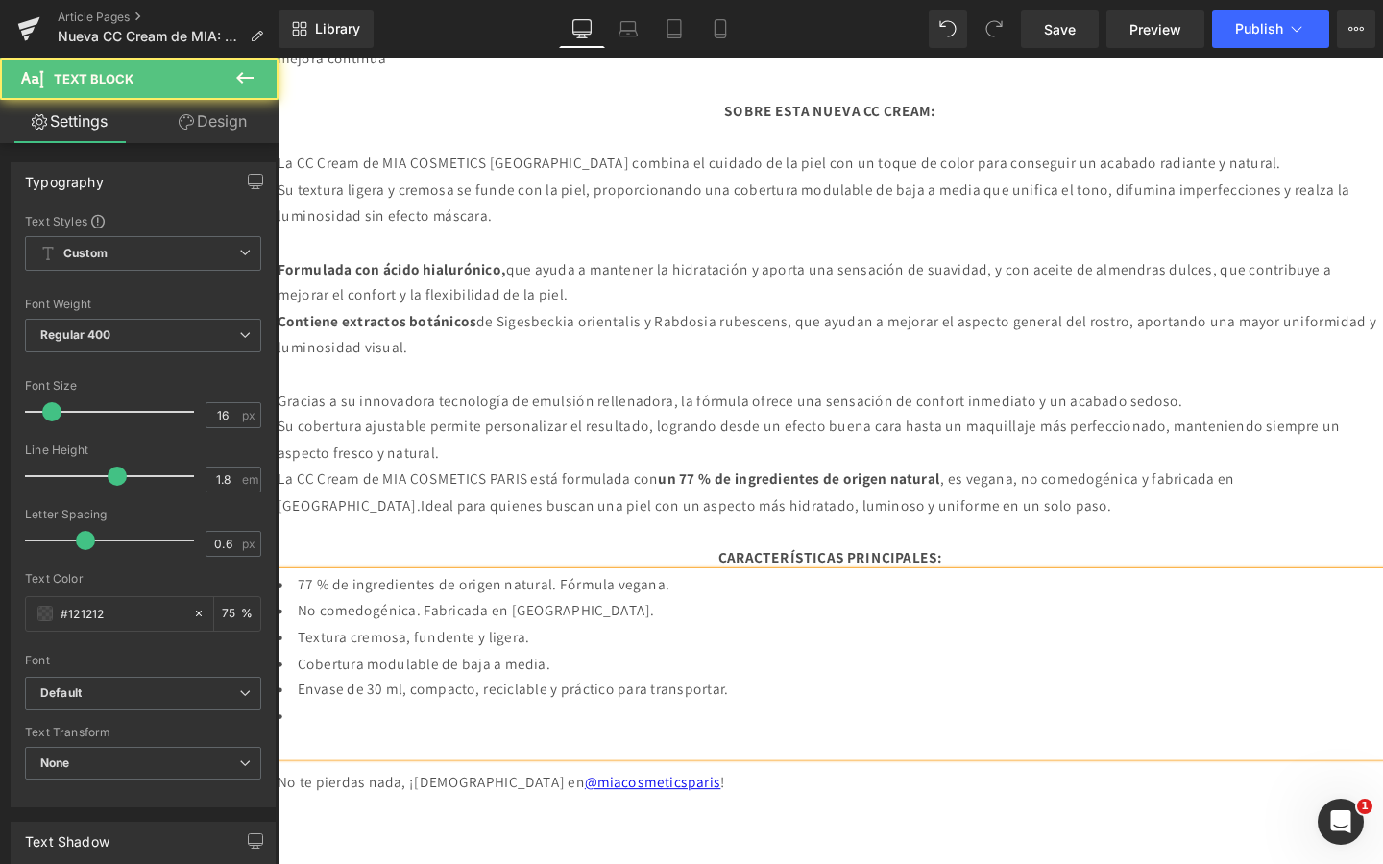
click at [313, 731] on li "Envase de 30 ml, compacto, reciclable y práctico para transportar." at bounding box center [859, 723] width 1162 height 28
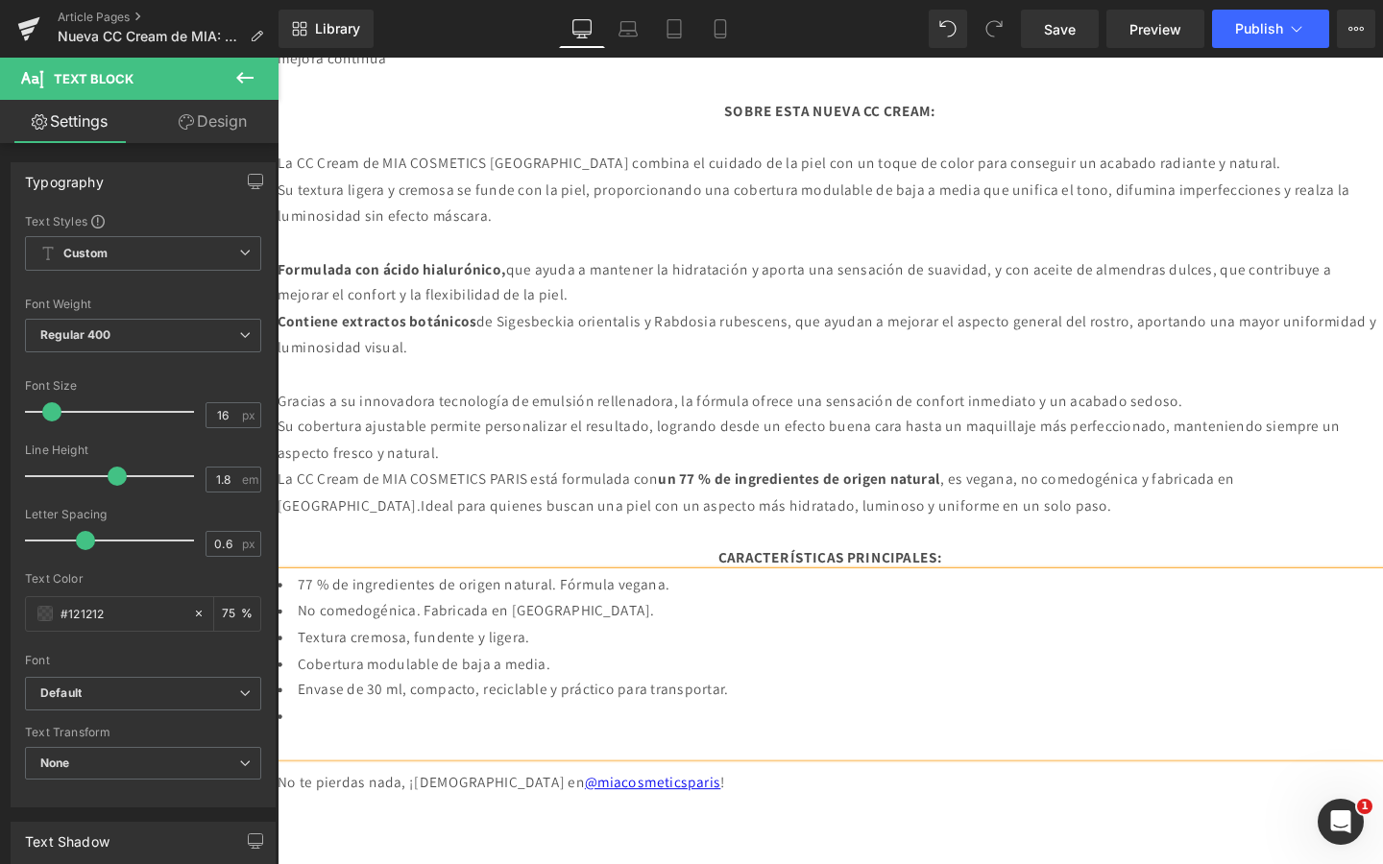
click at [315, 755] on li at bounding box center [859, 751] width 1162 height 28
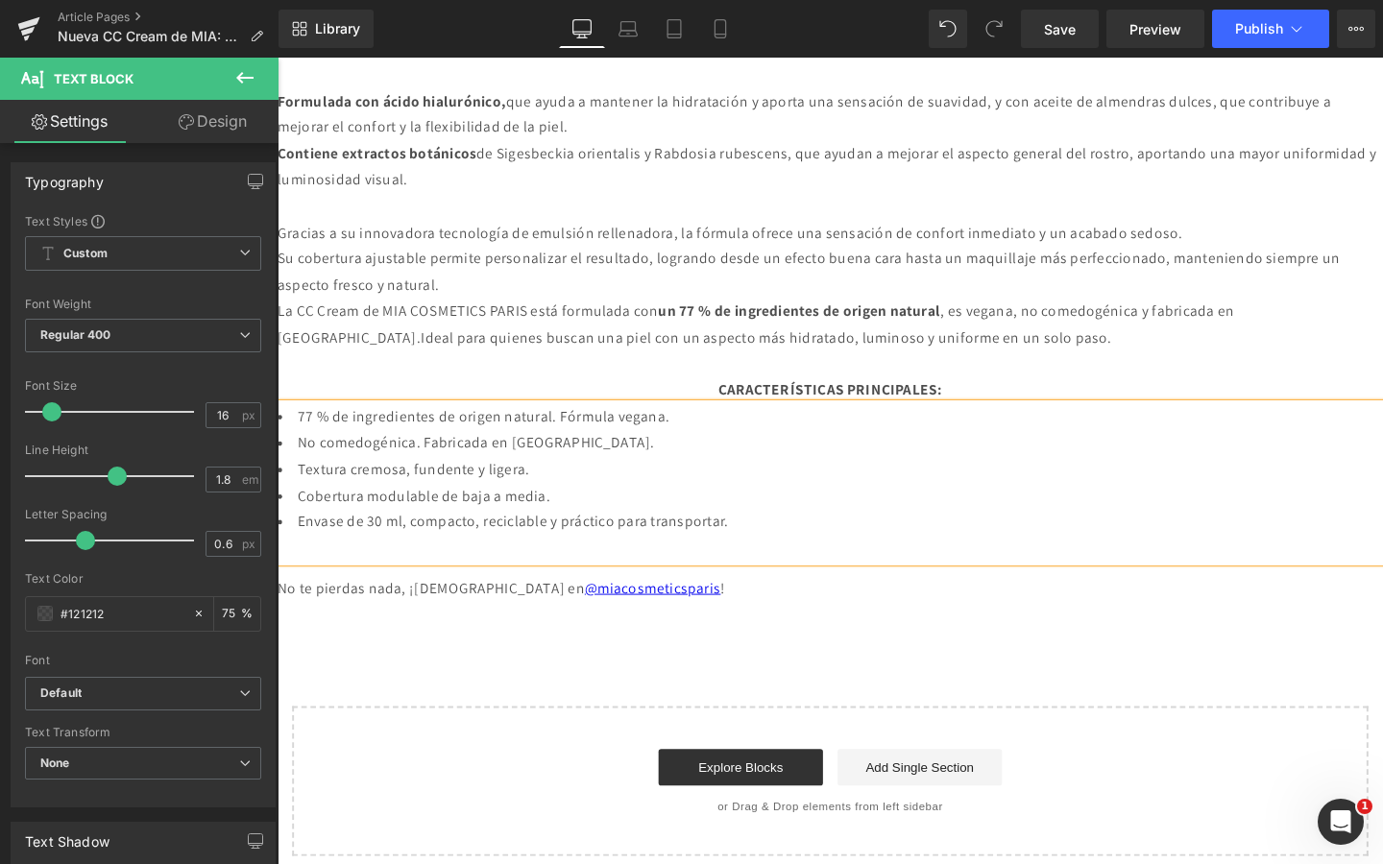
scroll to position [2446, 0]
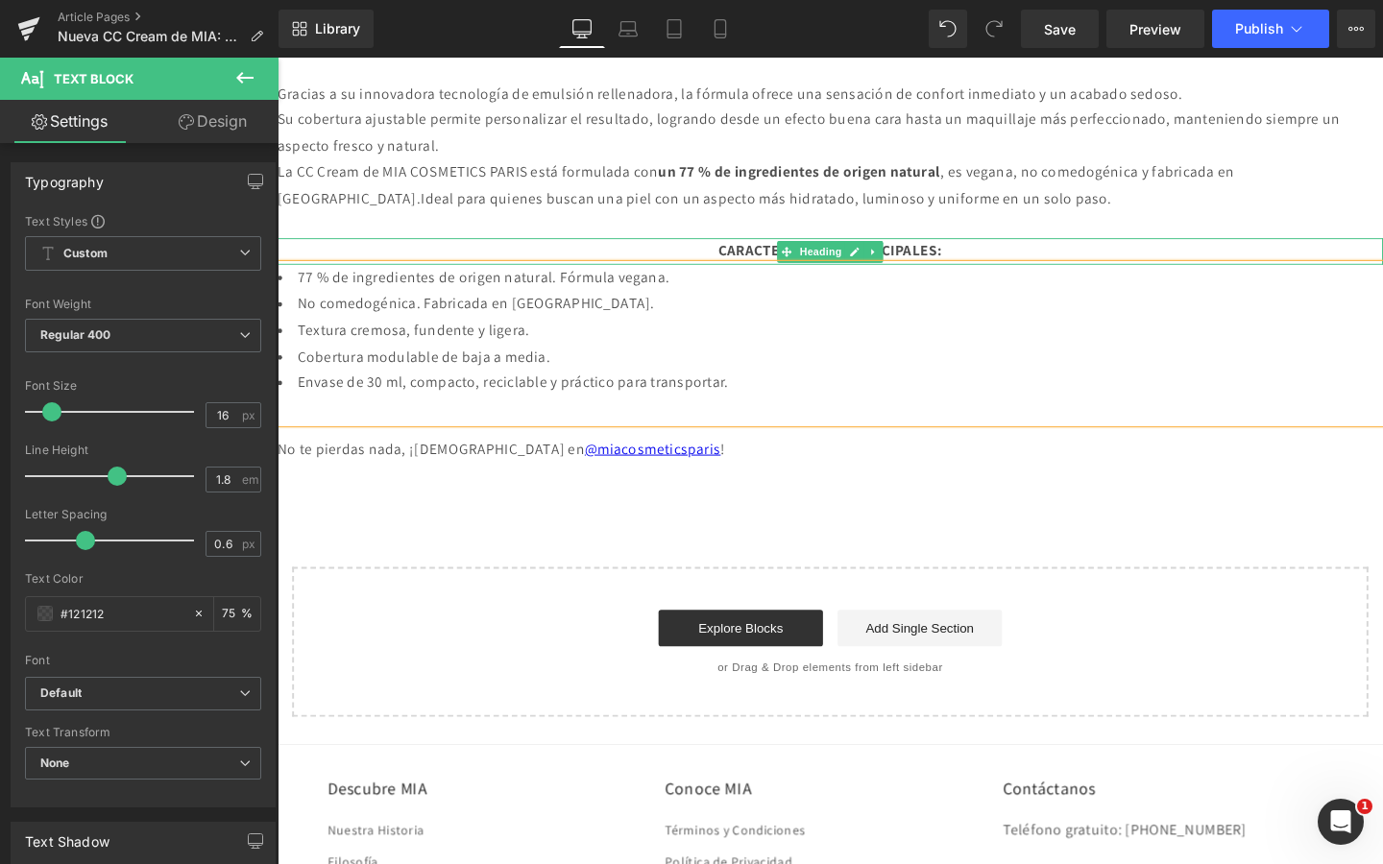
click at [1011, 260] on div "CARACTERÍSTICAS PRINCIPALES:" at bounding box center [859, 262] width 1162 height 28
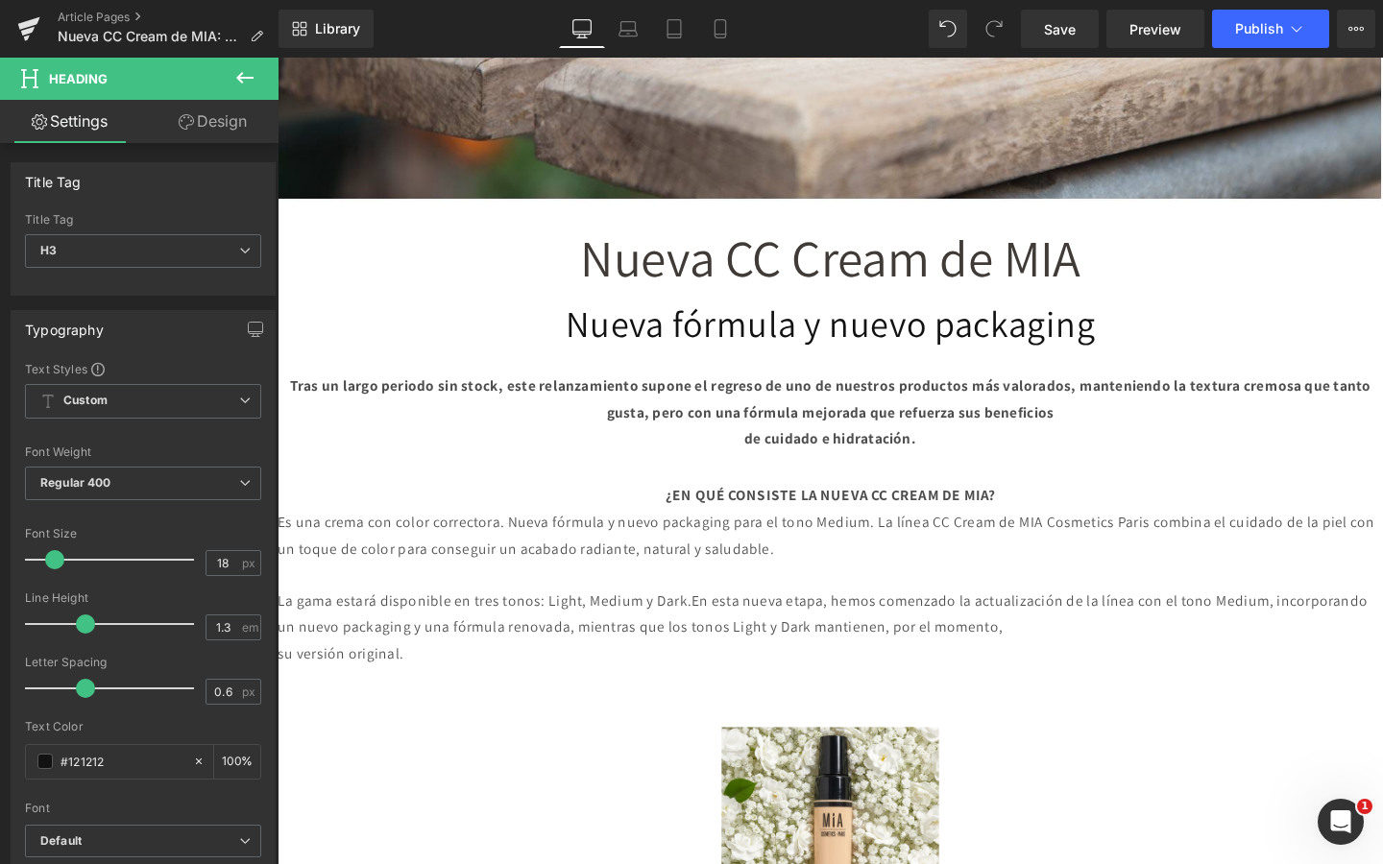
scroll to position [828, 0]
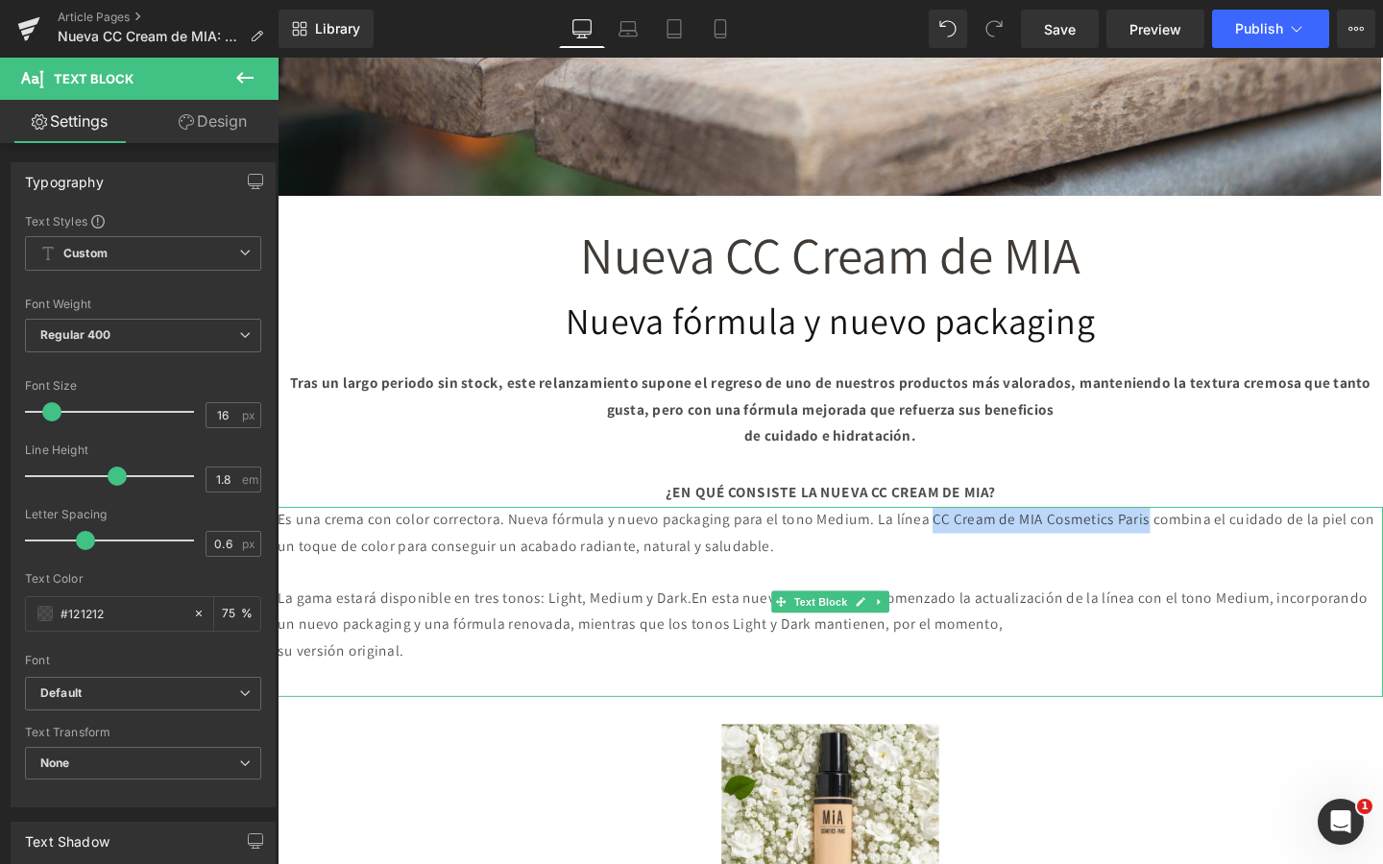
drag, startPoint x: 1027, startPoint y: 544, endPoint x: 1276, endPoint y: 550, distance: 249.8
click at [1276, 550] on p "Es una crema con color correctora. Nueva fórmula y nuevo packaging para el tono…" at bounding box center [859, 558] width 1162 height 56
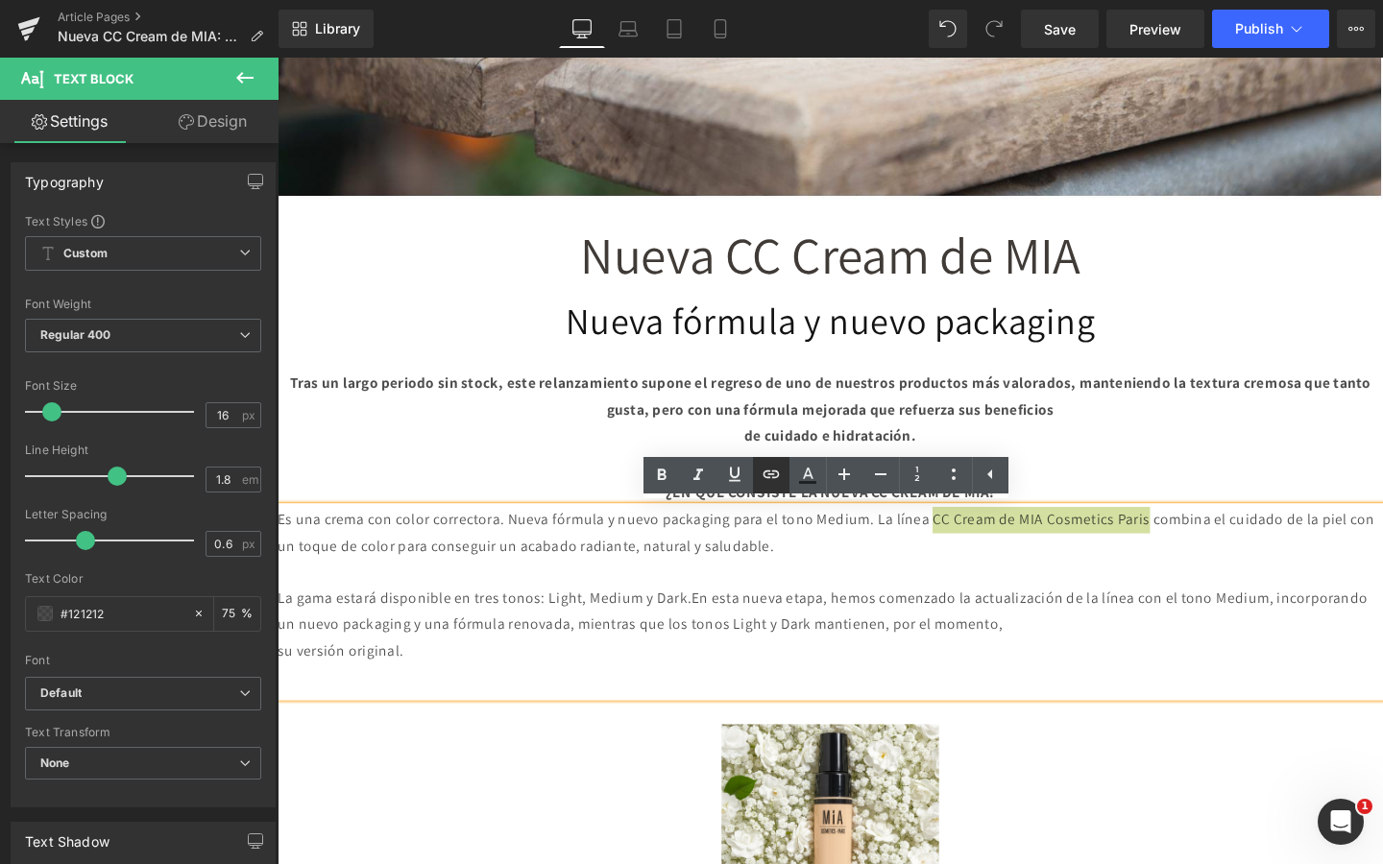
click at [780, 479] on icon at bounding box center [771, 474] width 23 height 23
click at [1050, 562] on input "text" at bounding box center [1151, 558] width 296 height 48
paste input "[URL][DOMAIN_NAME]"
type input "[URL][DOMAIN_NAME]"
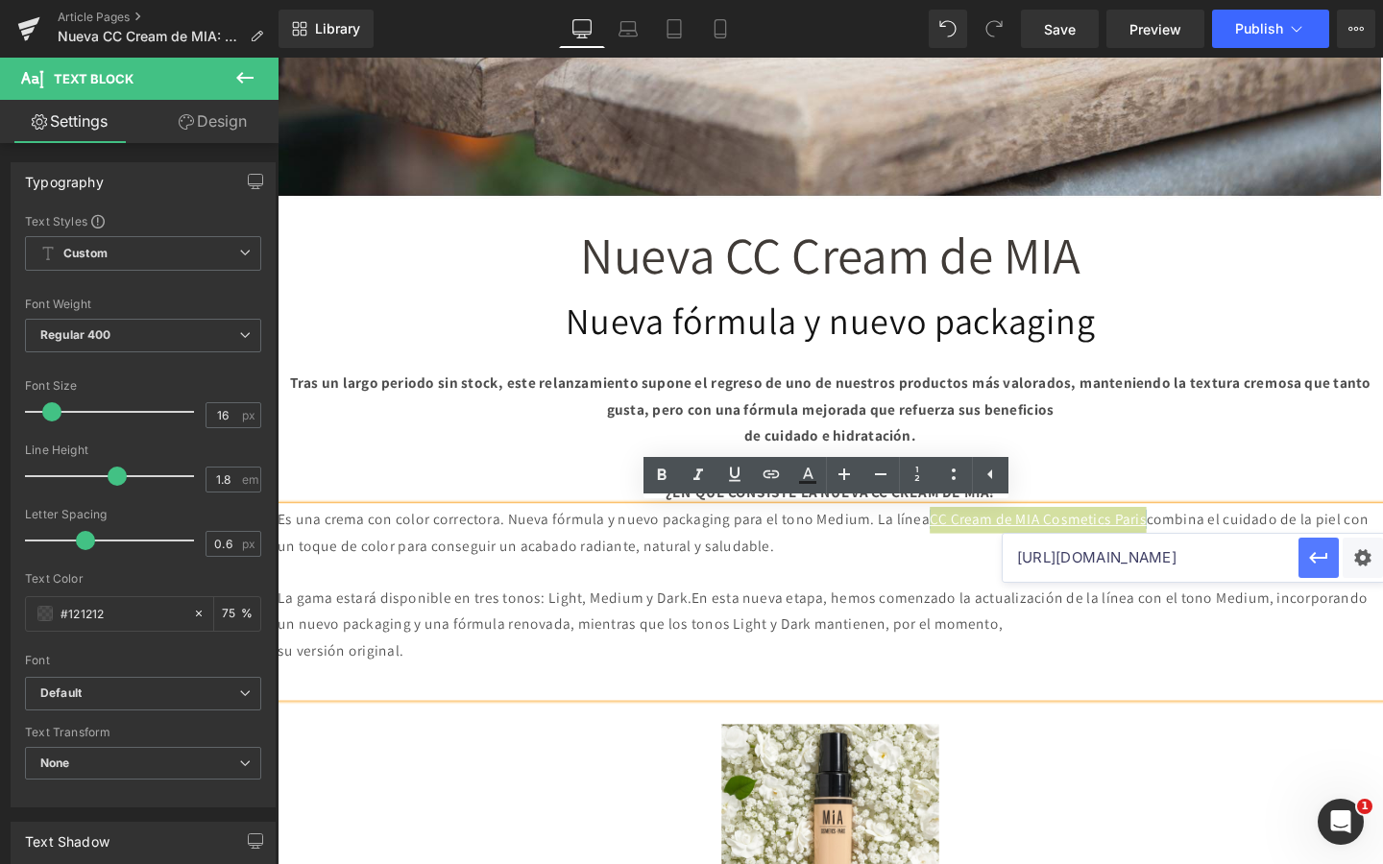
scroll to position [0, 0]
click at [1304, 554] on button "button" at bounding box center [1318, 558] width 40 height 40
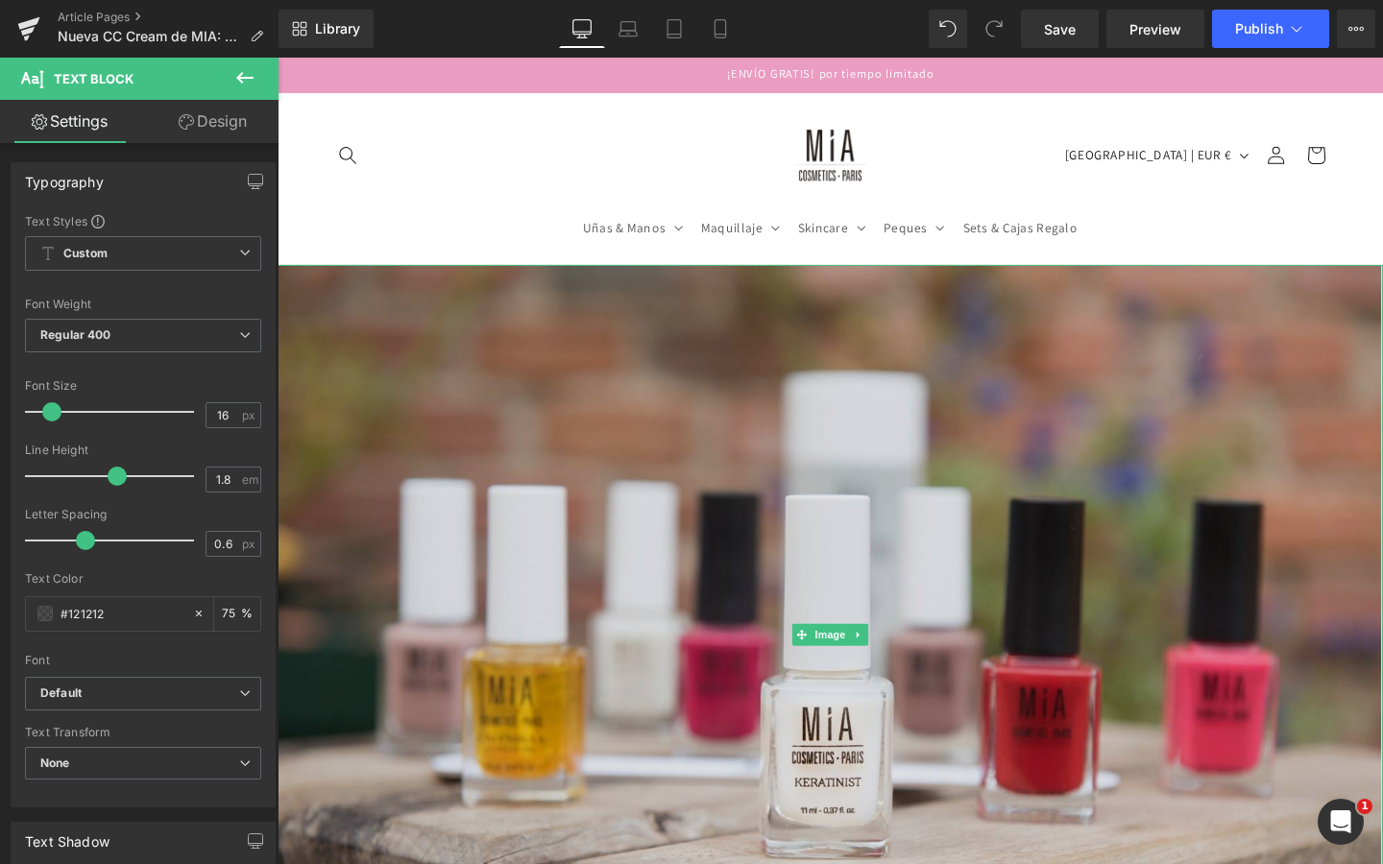
click at [616, 370] on img at bounding box center [859, 665] width 1162 height 778
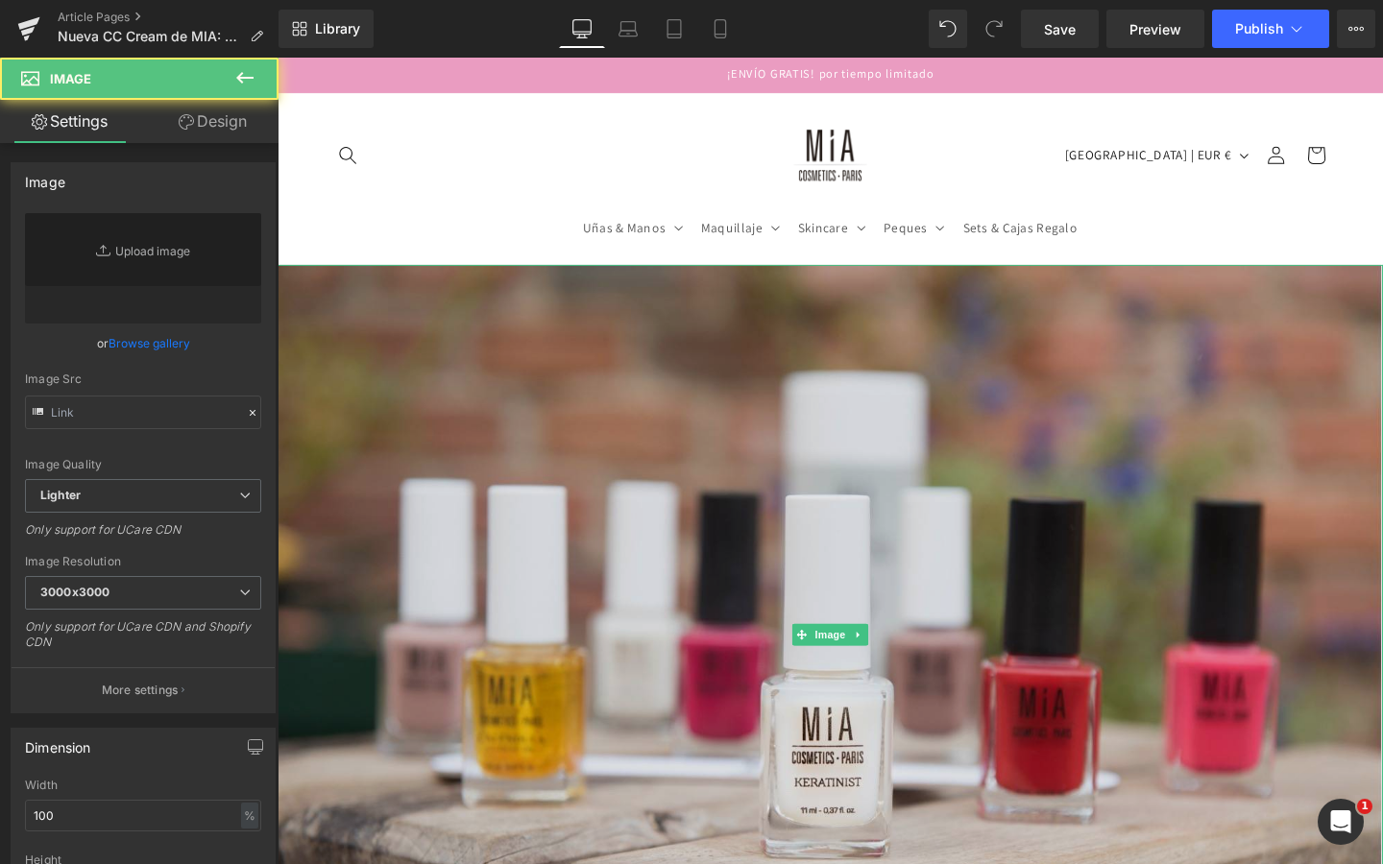
type input "[URL][DOMAIN_NAME]"
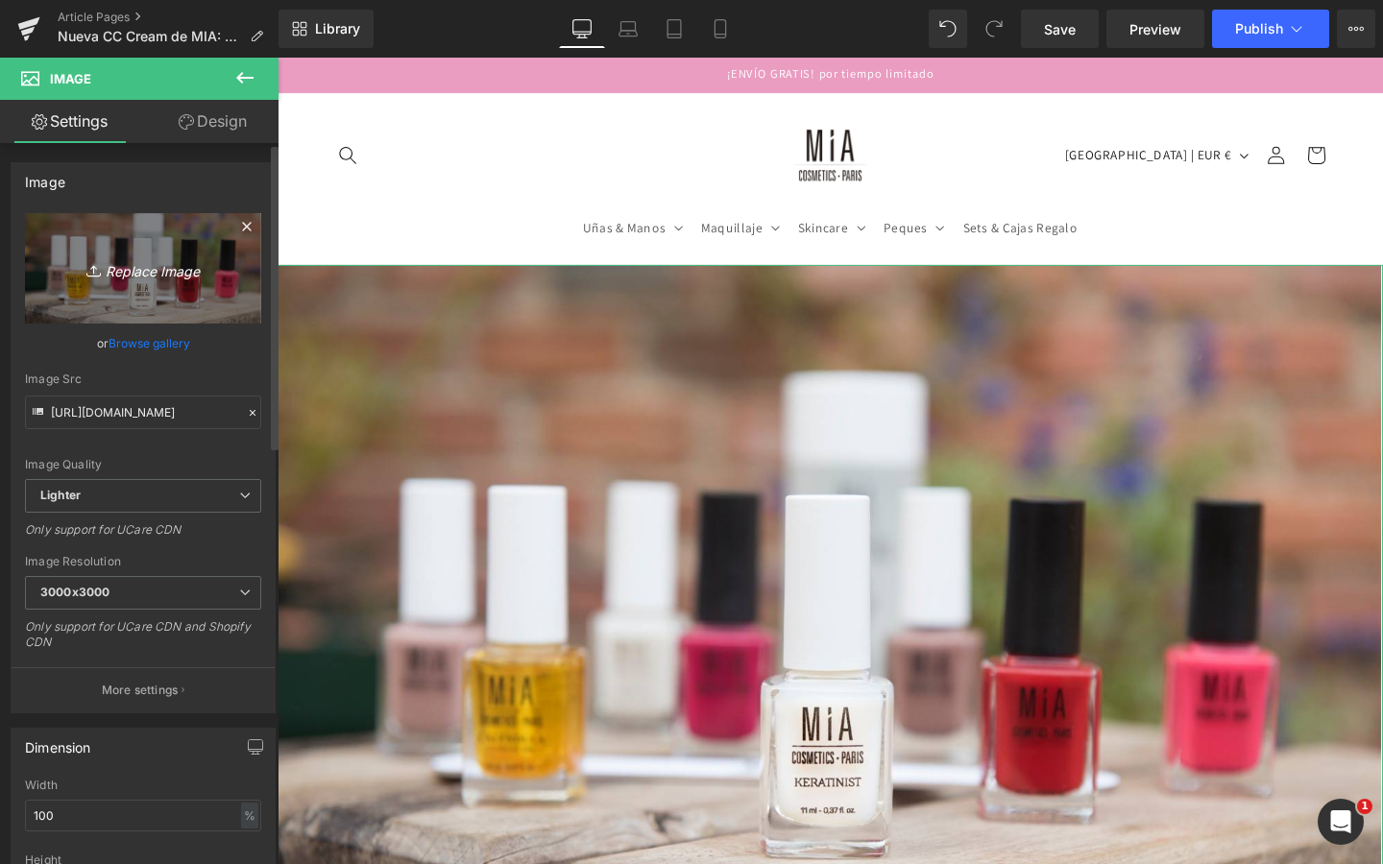
click at [151, 281] on link "Replace Image" at bounding box center [143, 268] width 236 height 110
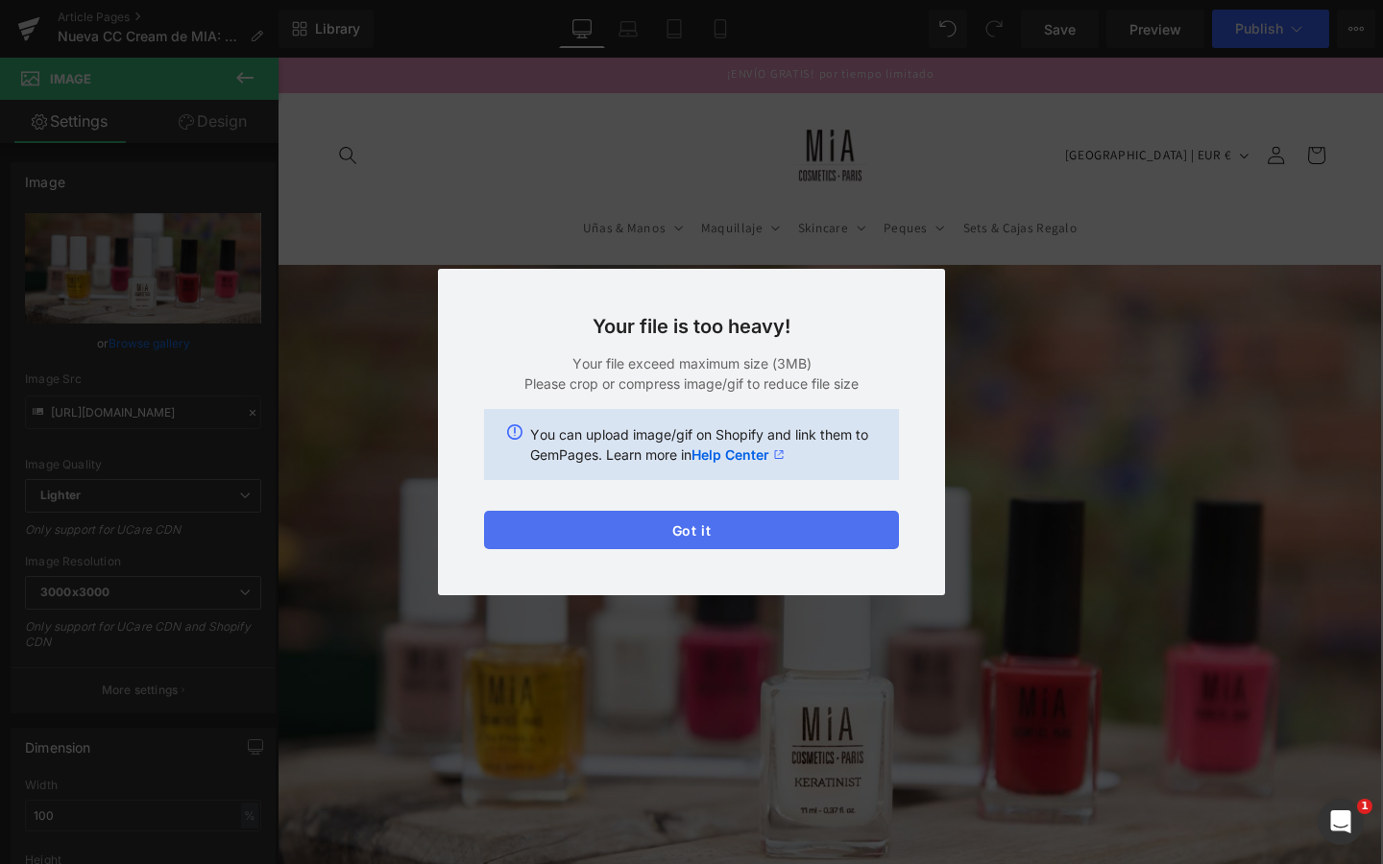
click at [616, 531] on button "Got it" at bounding box center [691, 530] width 415 height 38
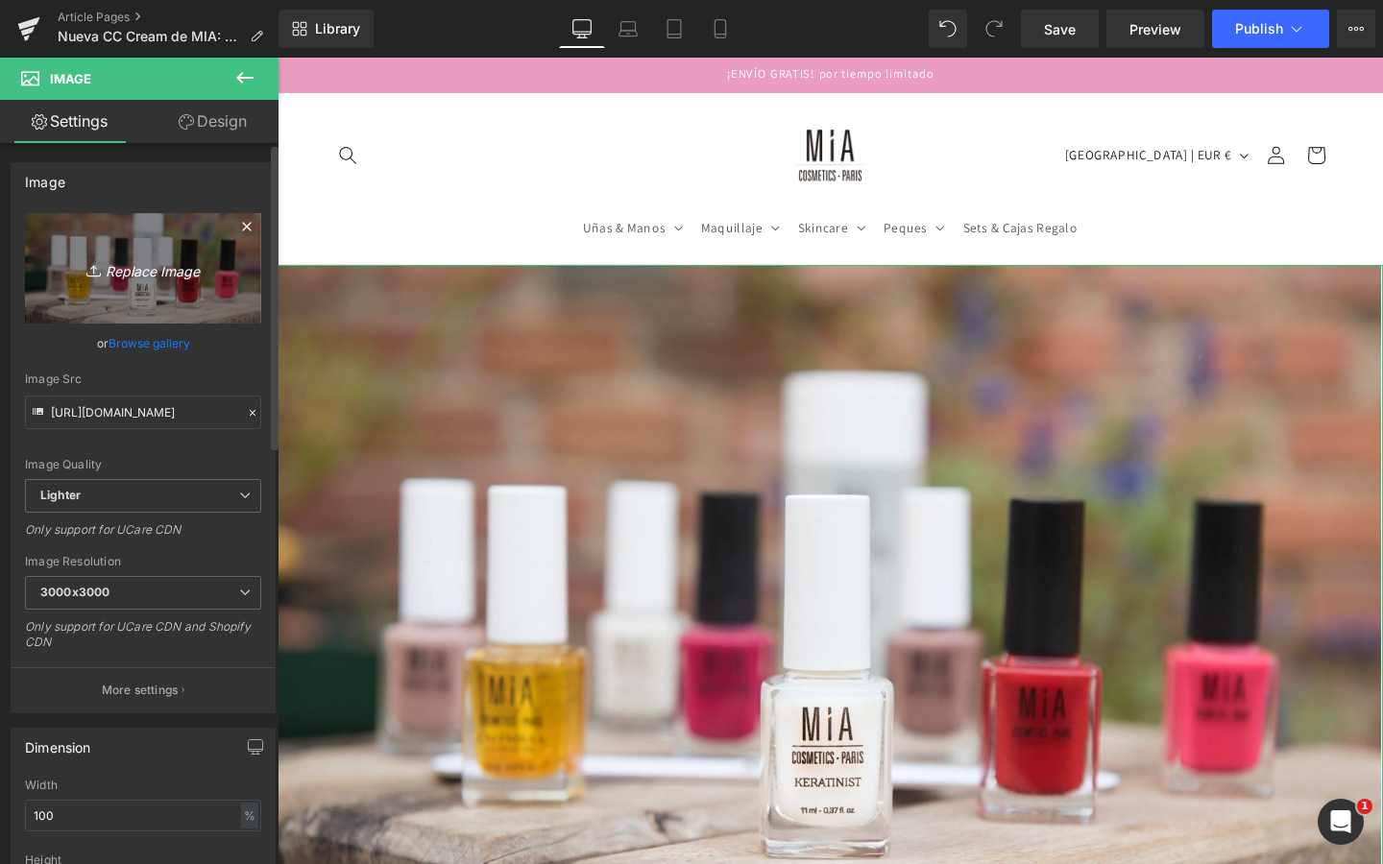
click at [216, 280] on link "Replace Image" at bounding box center [143, 268] width 236 height 110
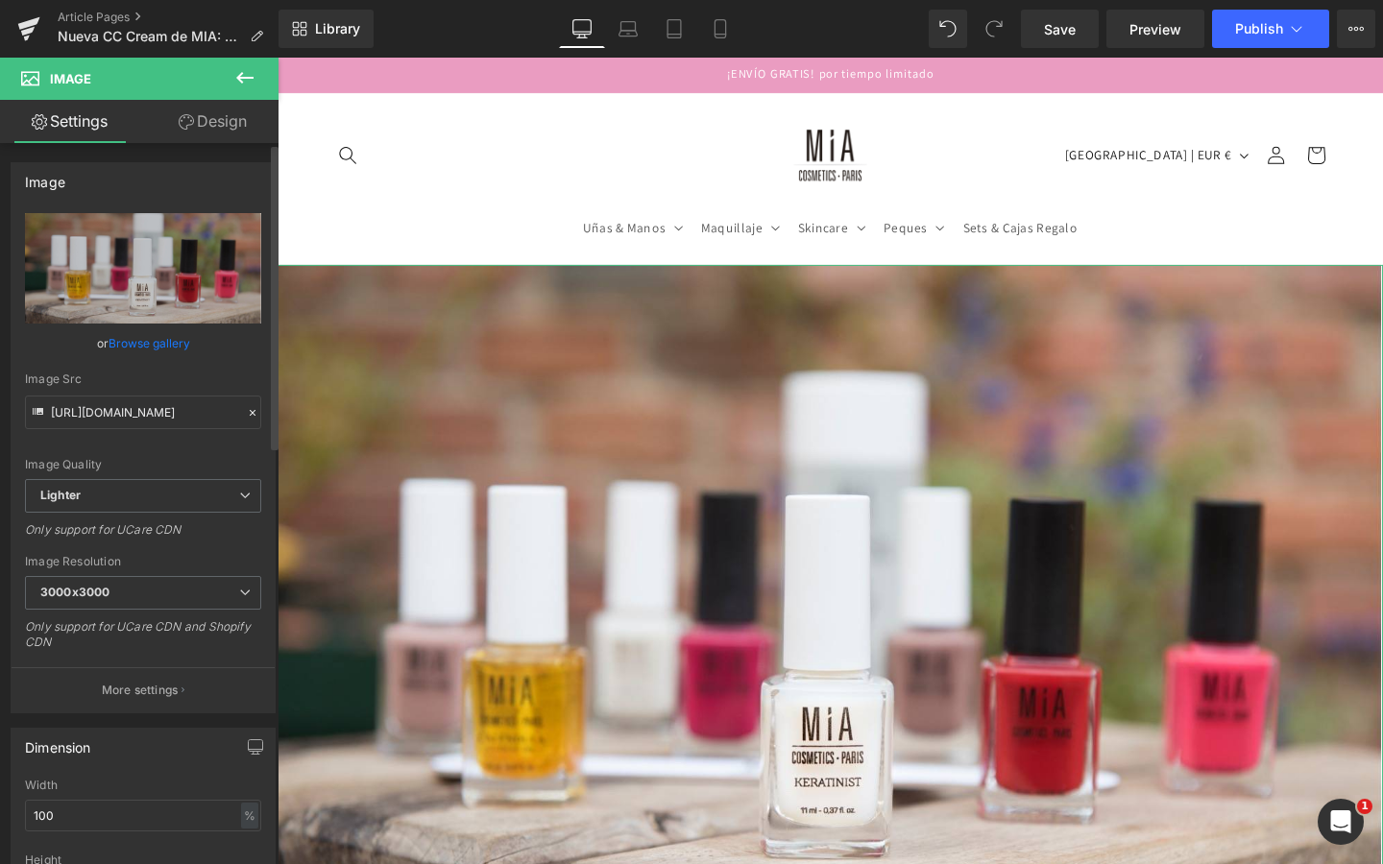
click at [150, 336] on link "Browse gallery" at bounding box center [150, 344] width 82 height 34
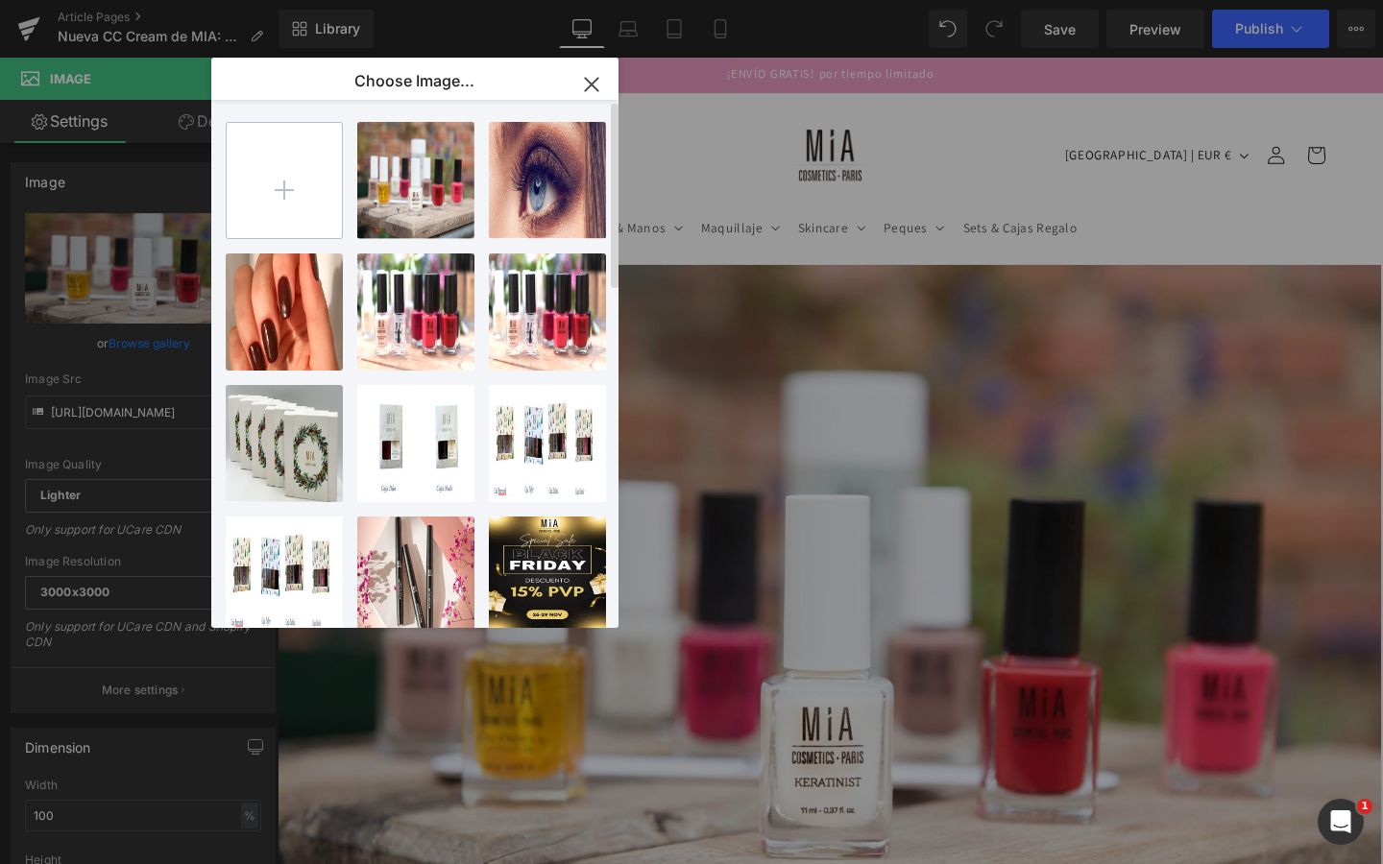
click at [314, 193] on input "file" at bounding box center [284, 180] width 115 height 115
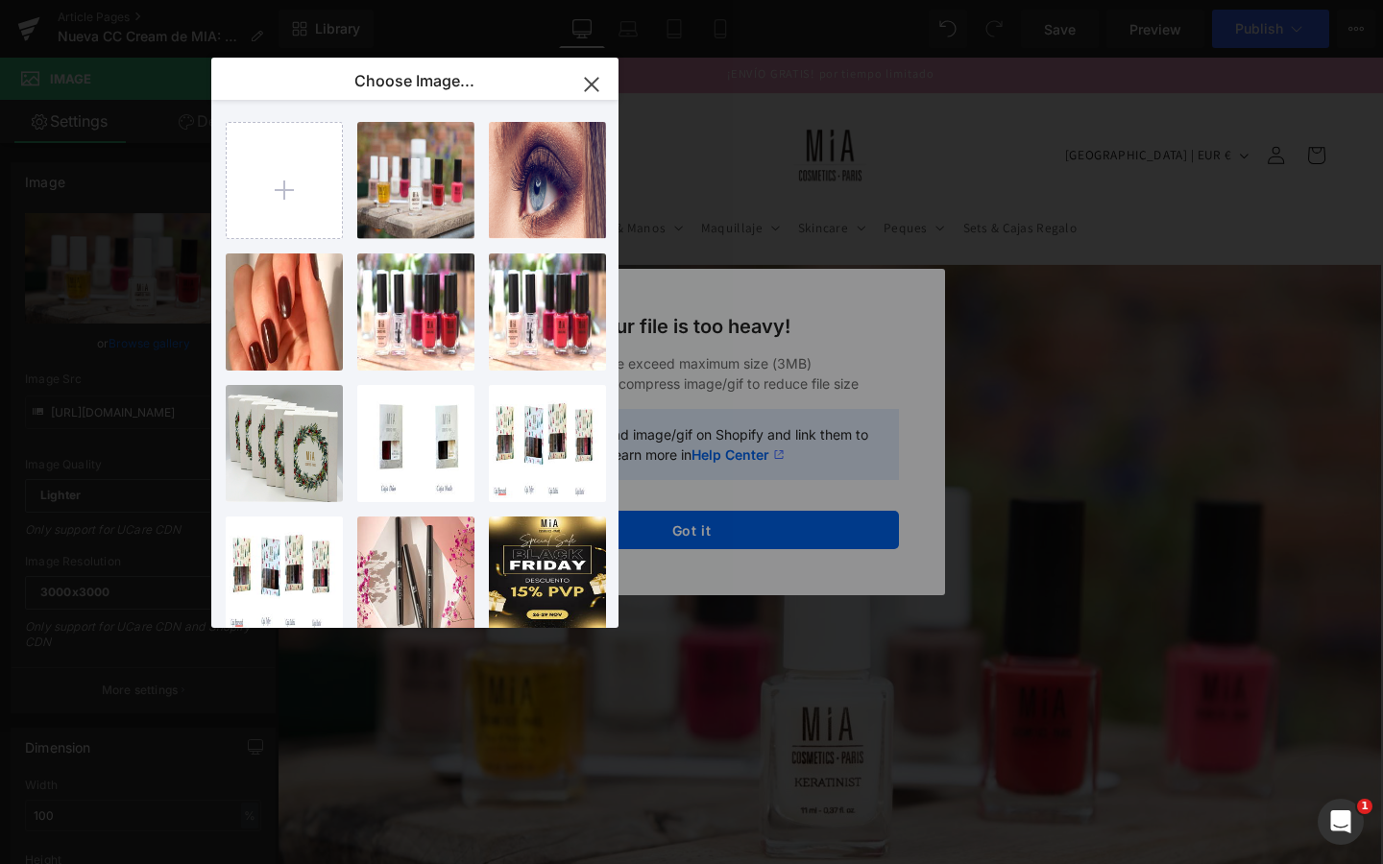
click at [686, 0] on div "Text Color Highlight Color #333333 Edit or remove link: Edit - Unlink - Cancel …" at bounding box center [691, 0] width 1383 height 0
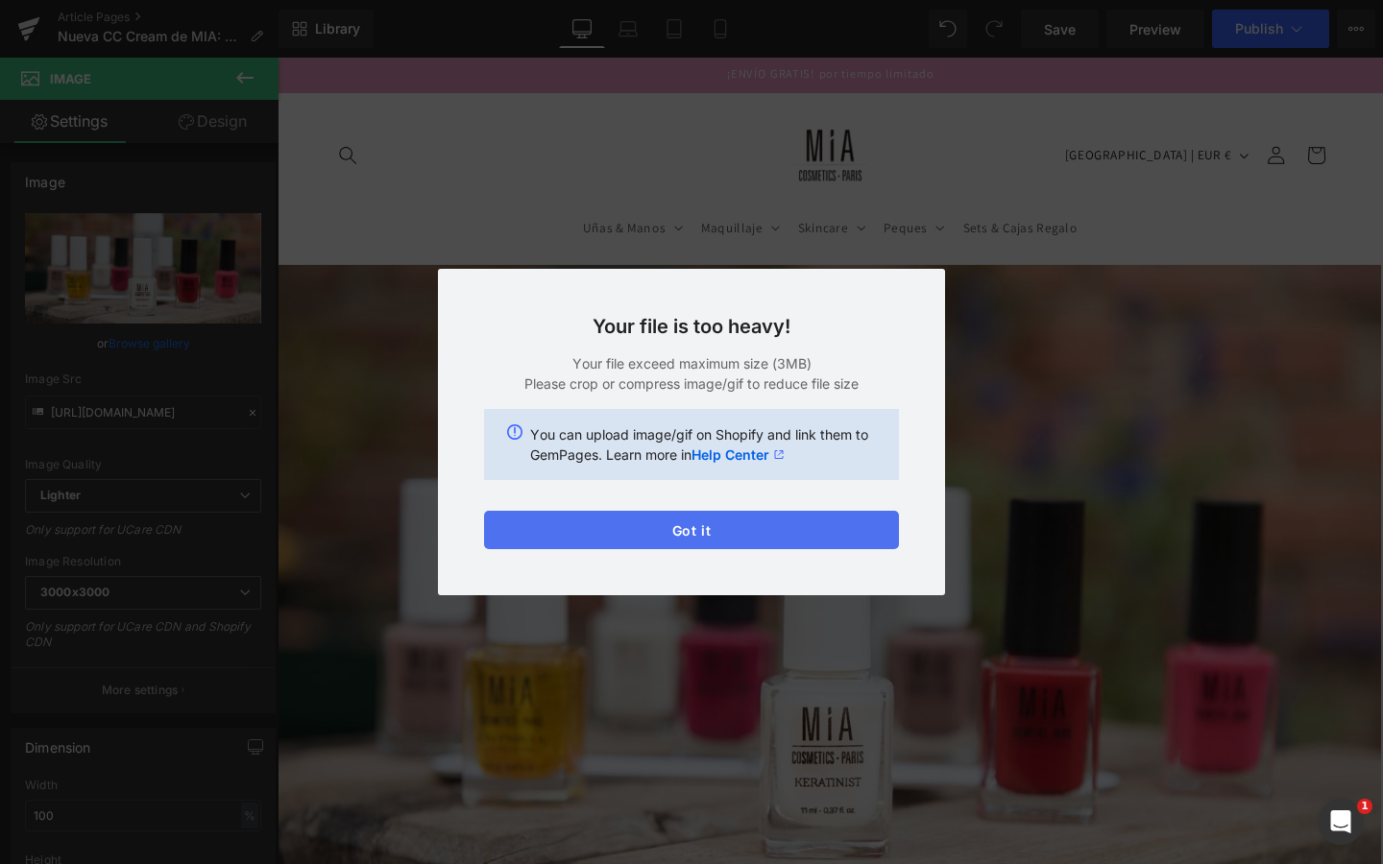
click at [683, 527] on button "Got it" at bounding box center [691, 530] width 415 height 38
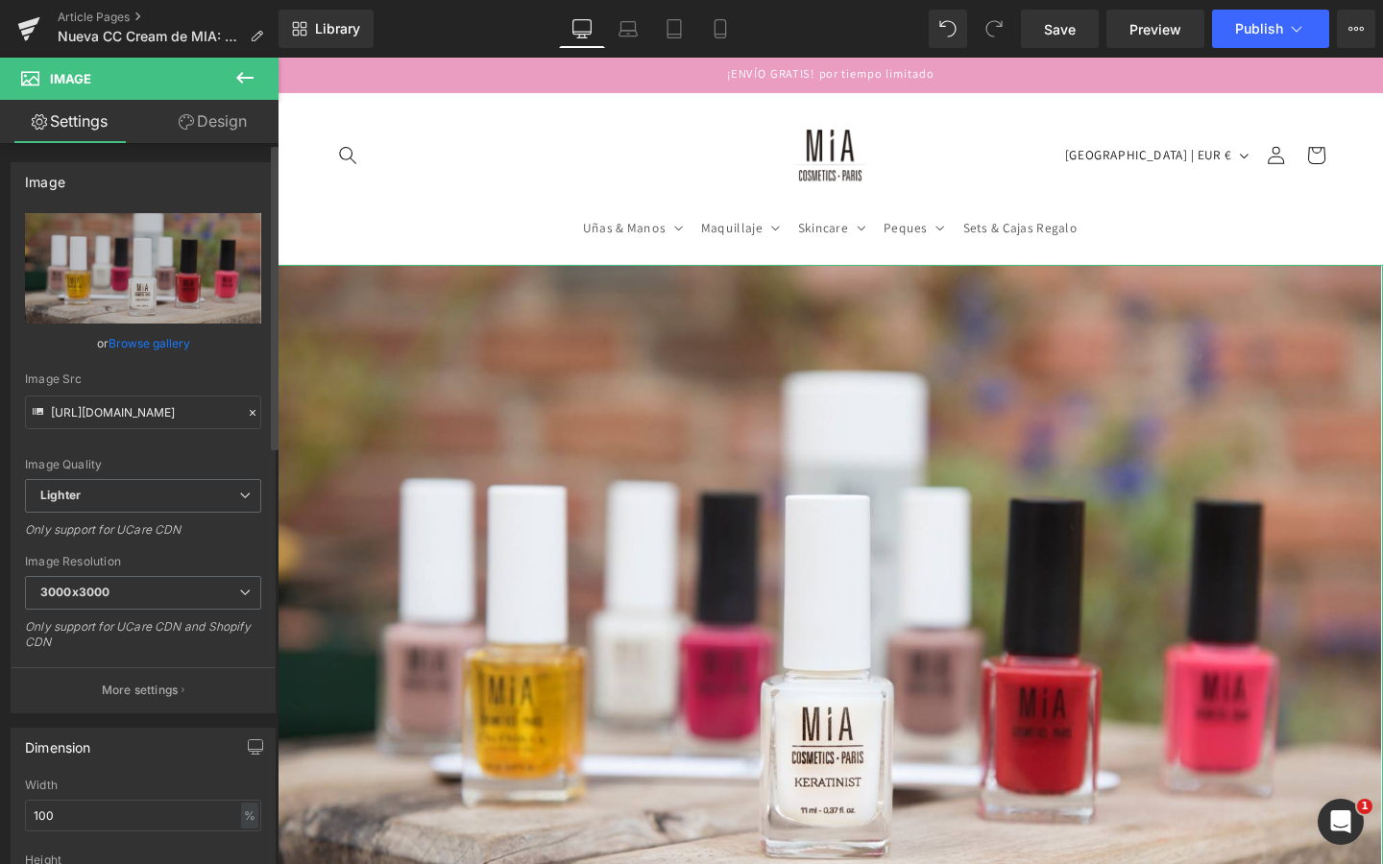
click at [155, 341] on link "Browse gallery" at bounding box center [150, 344] width 82 height 34
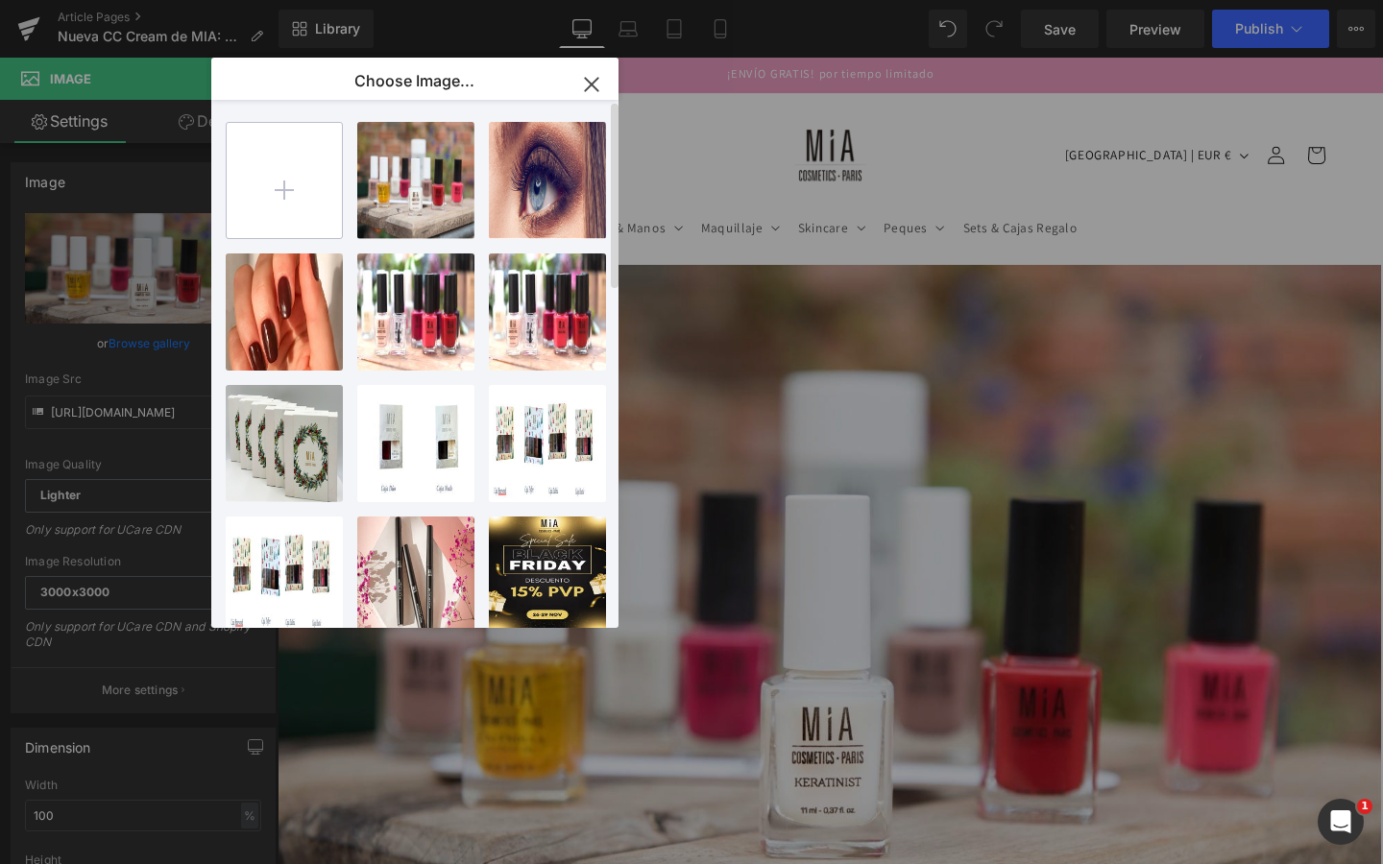
click at [311, 206] on input "file" at bounding box center [284, 180] width 115 height 115
type input "C:\fakepath\base maquillaje mia.png"
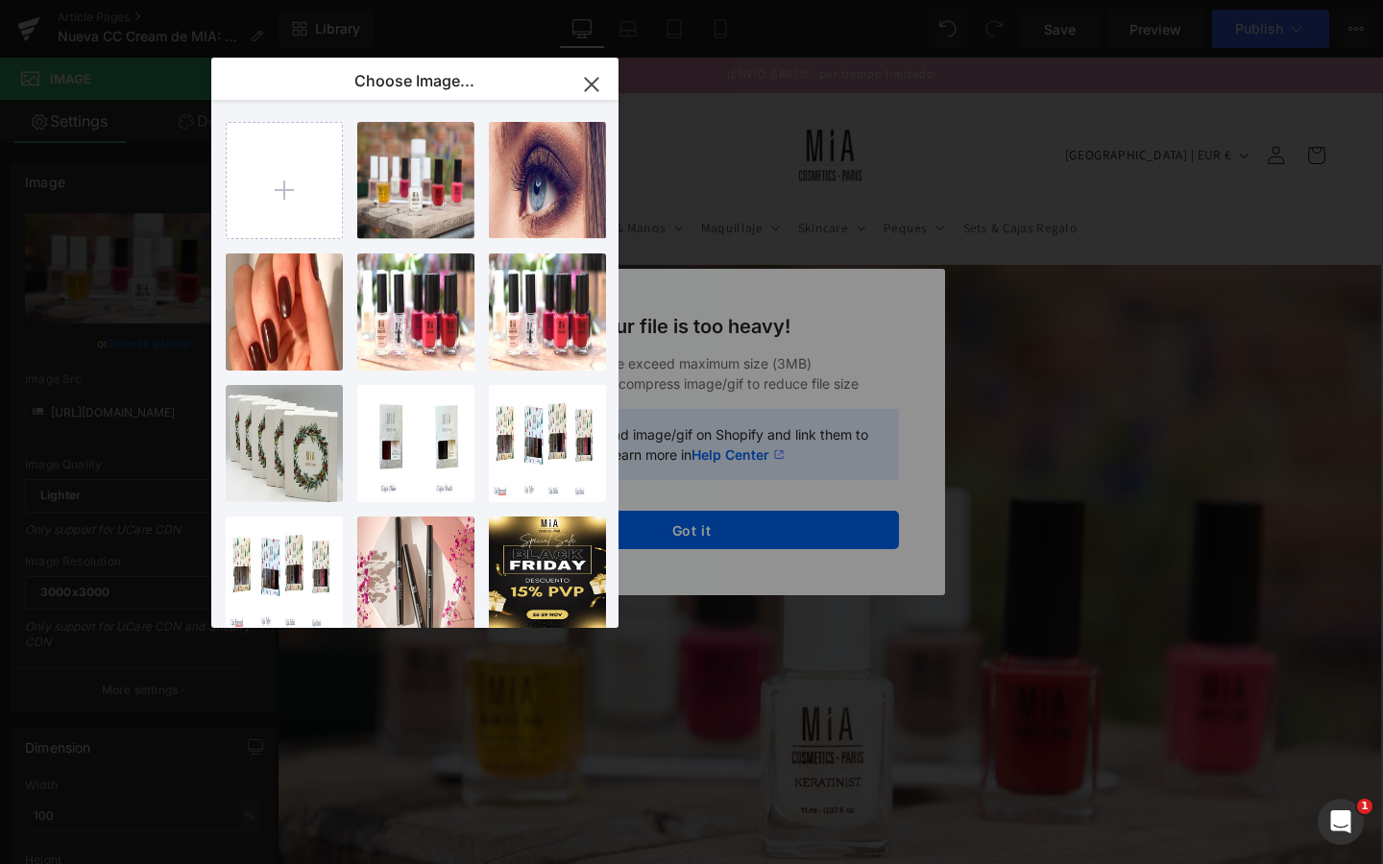
click at [595, 84] on icon "button" at bounding box center [591, 84] width 31 height 31
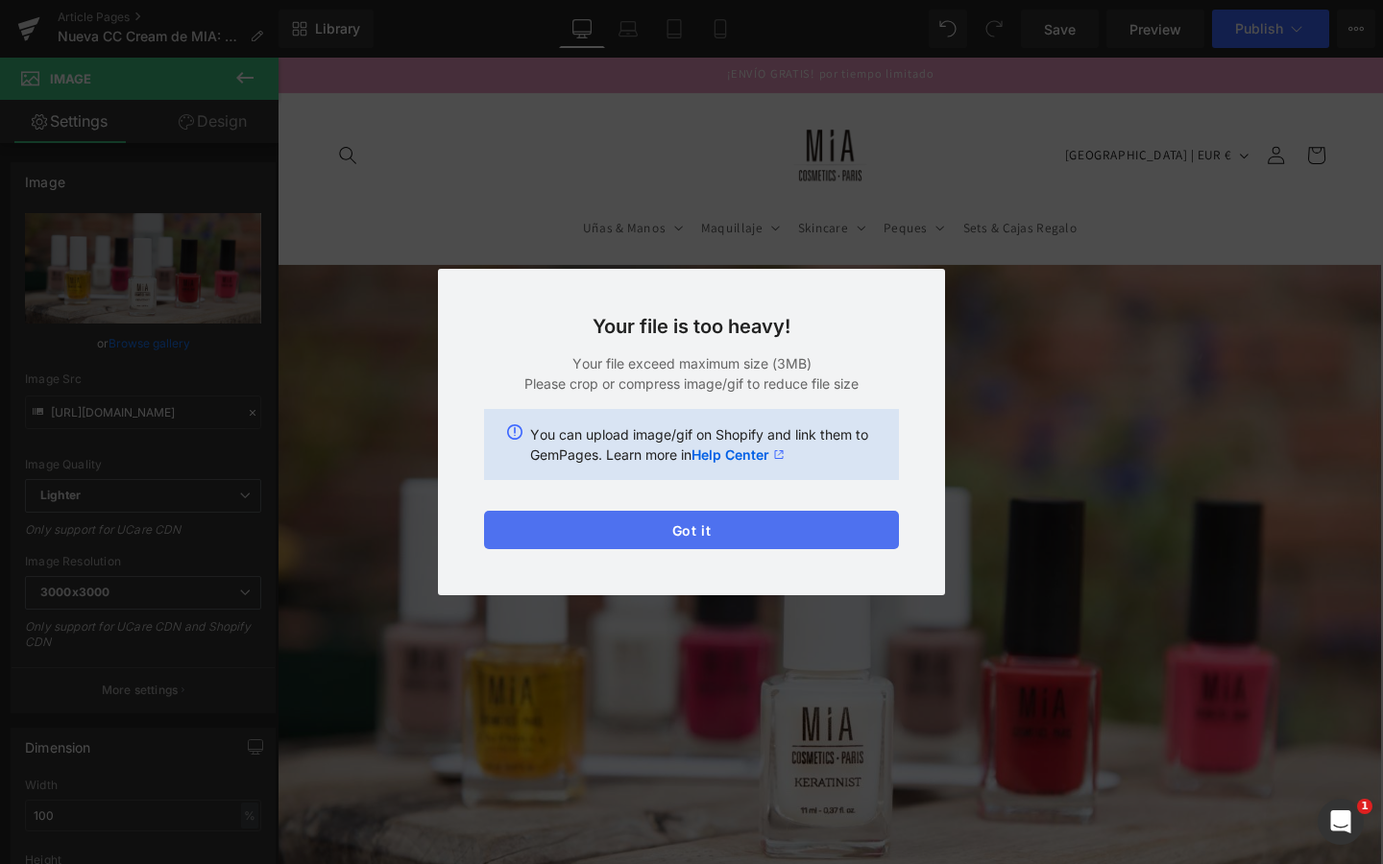
drag, startPoint x: 630, startPoint y: 533, endPoint x: 328, endPoint y: 471, distance: 308.9
click at [630, 533] on button "Got it" at bounding box center [691, 530] width 415 height 38
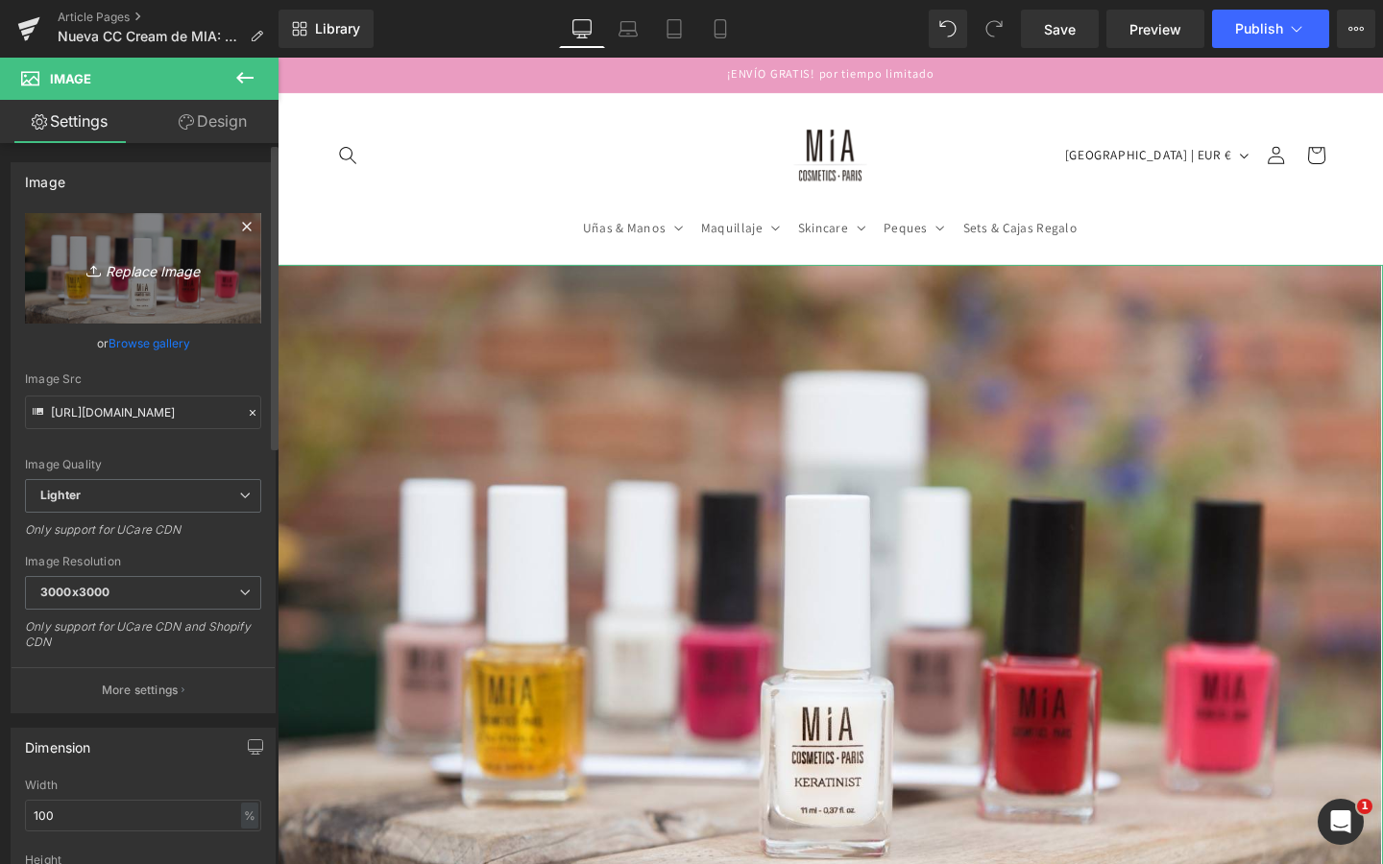
click at [217, 229] on link "Replace Image" at bounding box center [143, 268] width 236 height 110
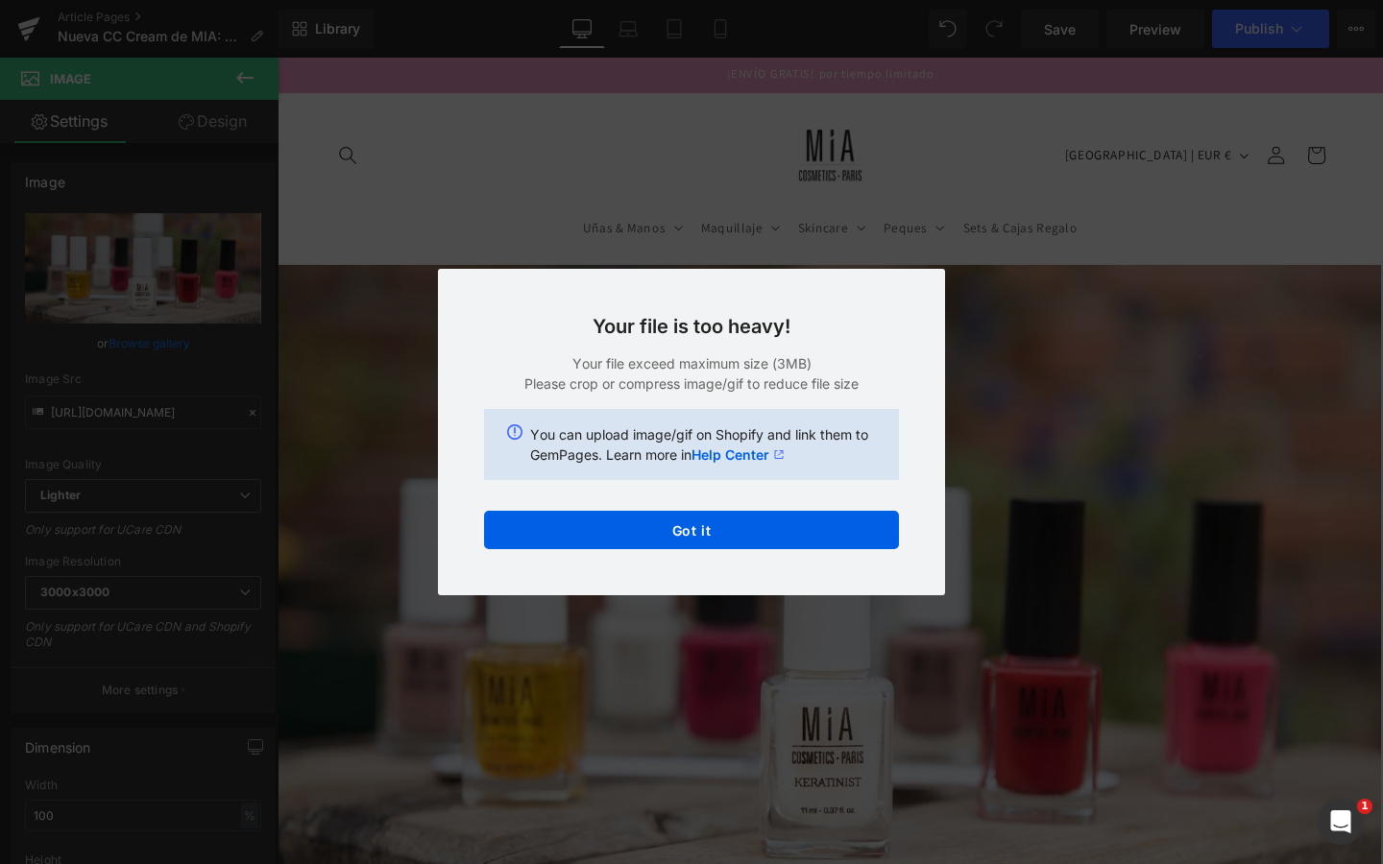
click at [609, 549] on div "Your file is too heavy! Your file exceed maximum size (3MB) Please crop or comp…" at bounding box center [691, 432] width 507 height 327
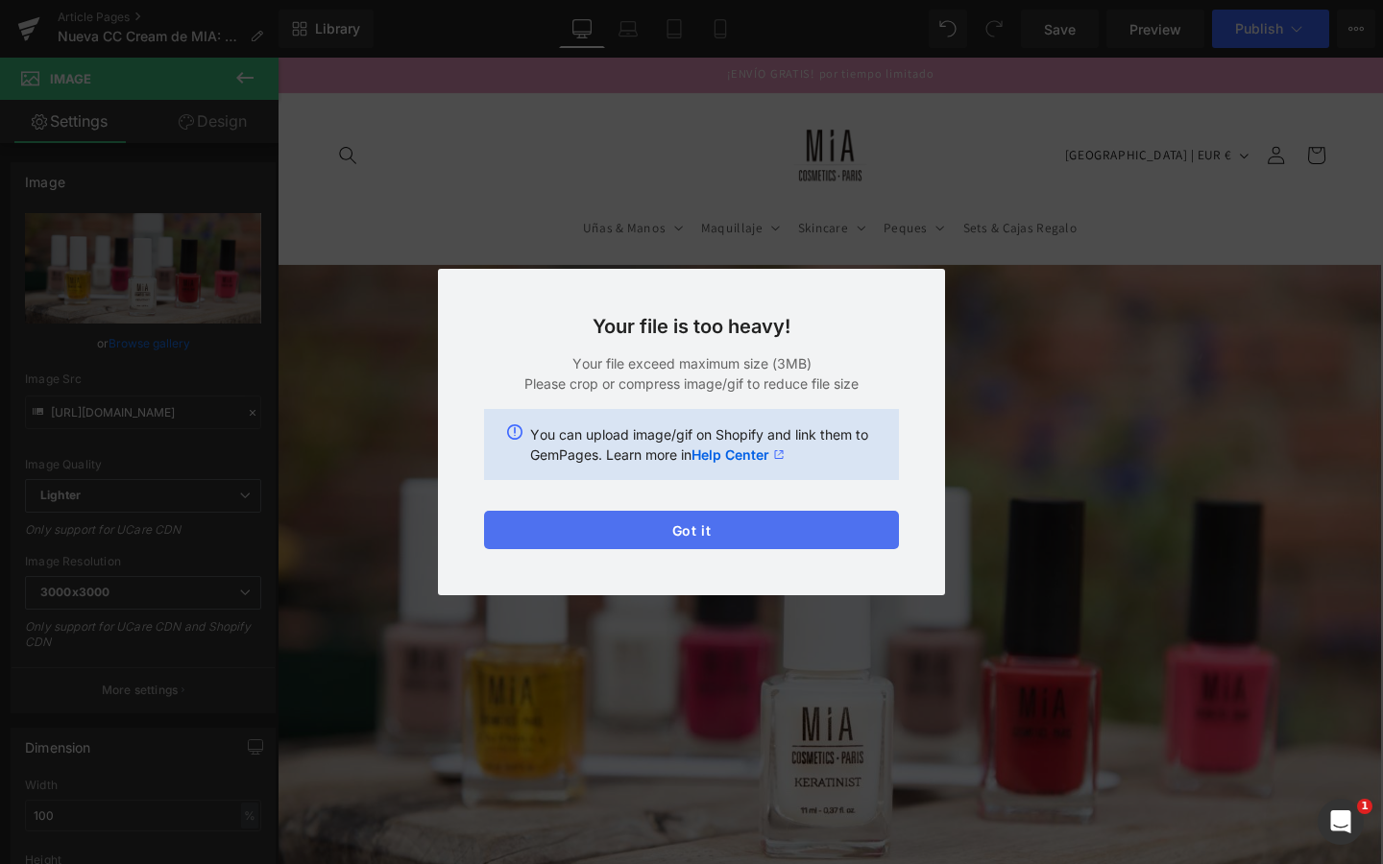
drag, startPoint x: 610, startPoint y: 546, endPoint x: 350, endPoint y: 514, distance: 262.3
click at [610, 546] on button "Got it" at bounding box center [691, 530] width 415 height 38
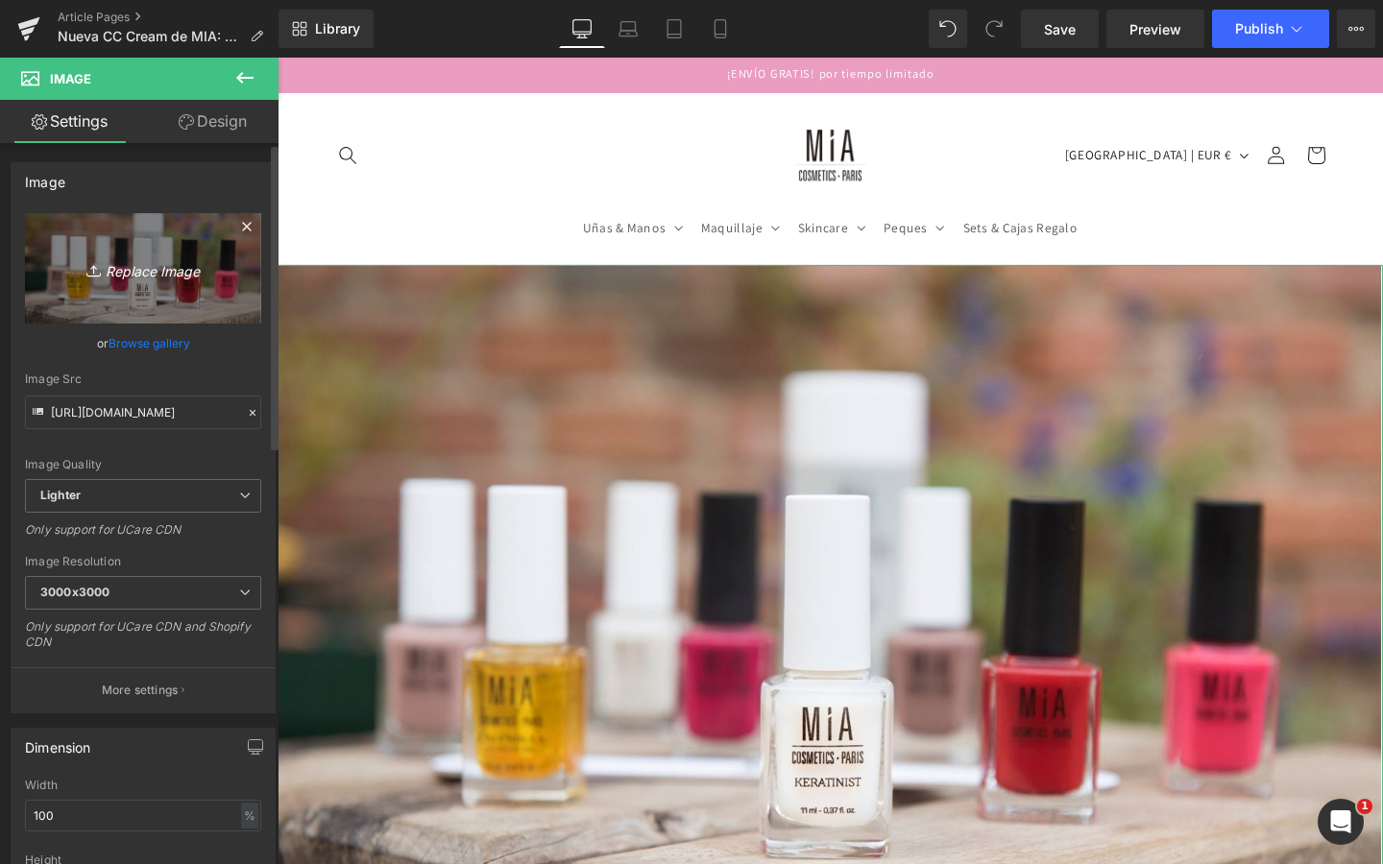
click at [169, 284] on link "Replace Image" at bounding box center [143, 268] width 236 height 110
type input "C:\fakepath\base maquillaje mia.jpg"
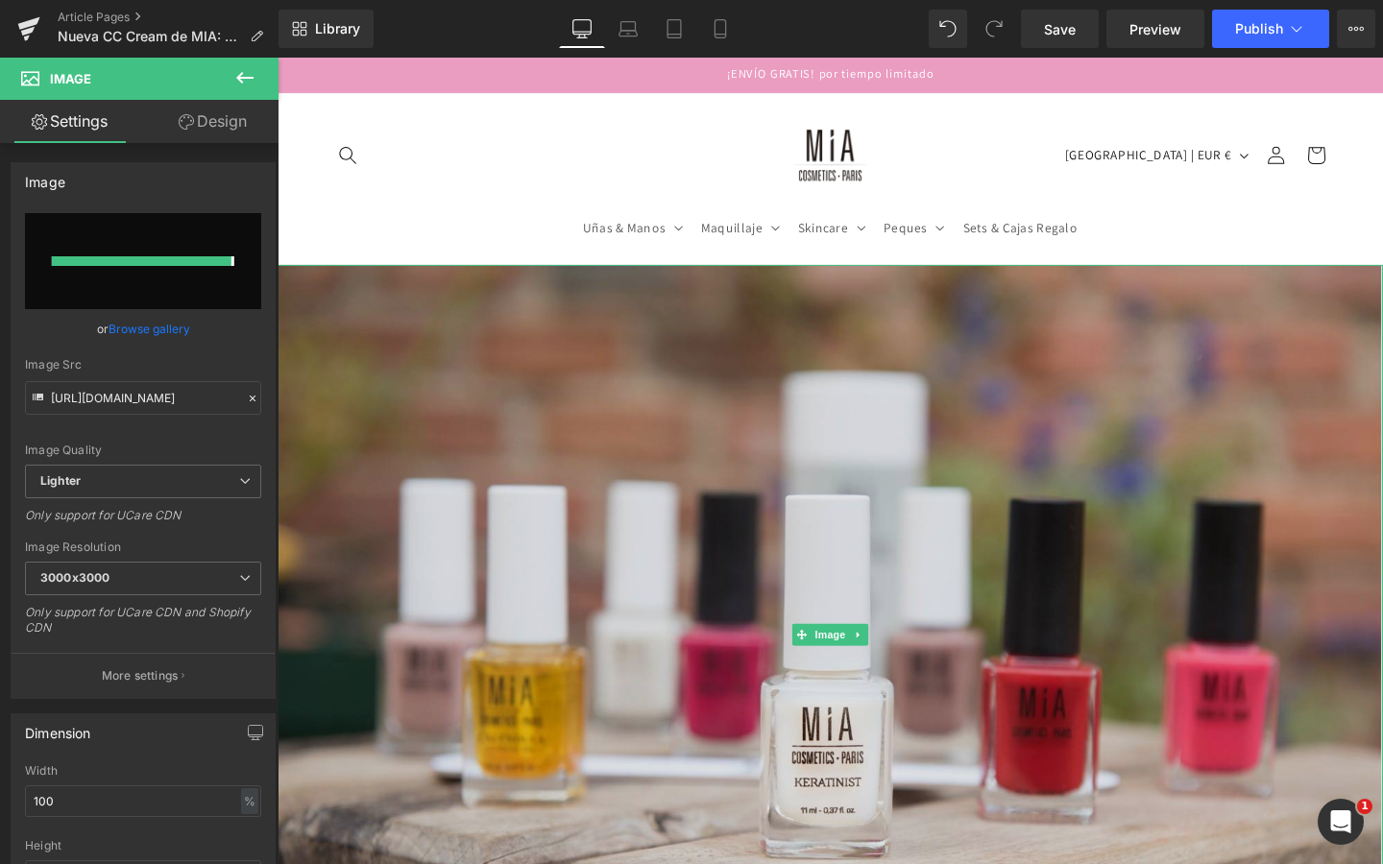
type input "[URL][DOMAIN_NAME]"
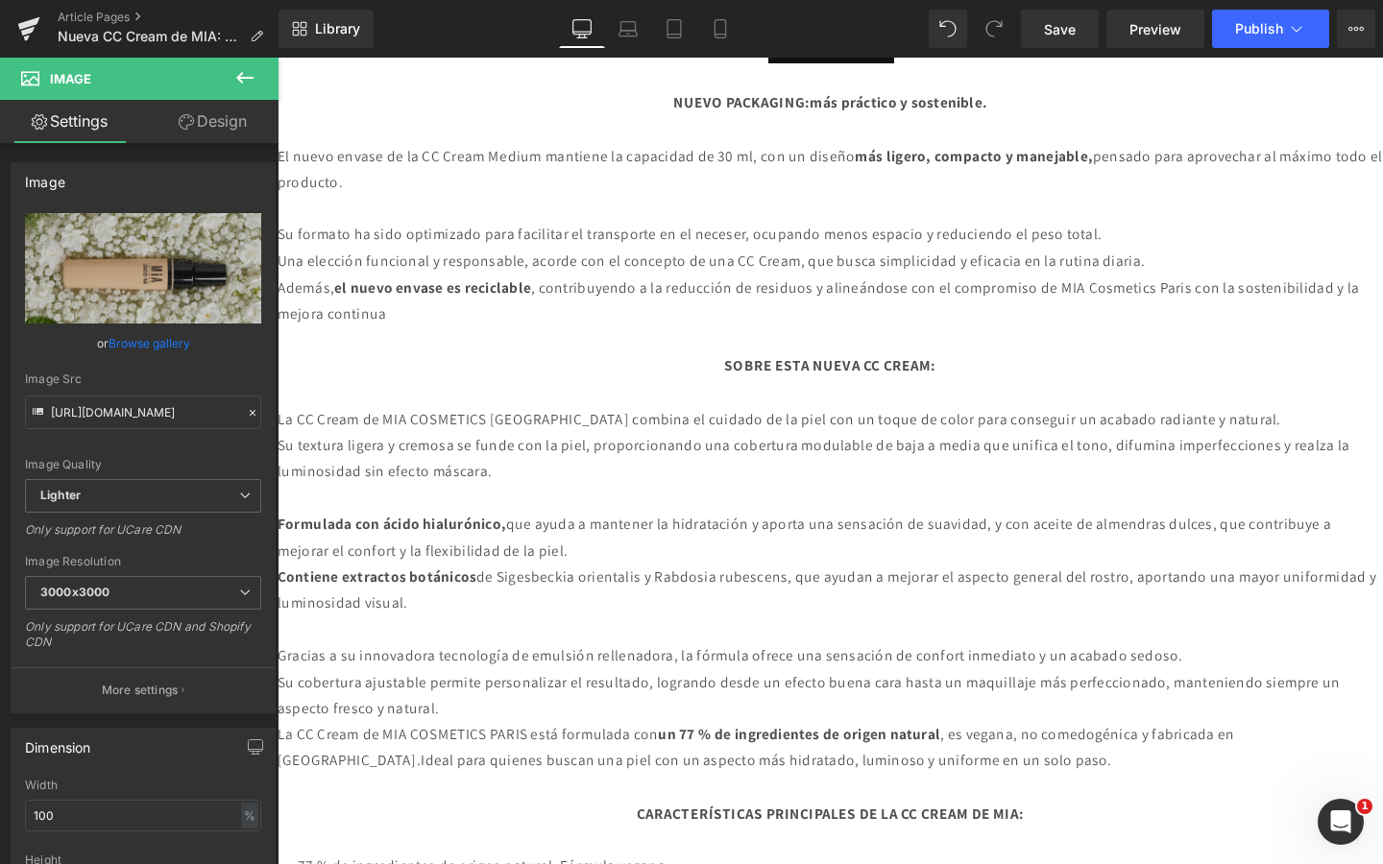
scroll to position [1655, 0]
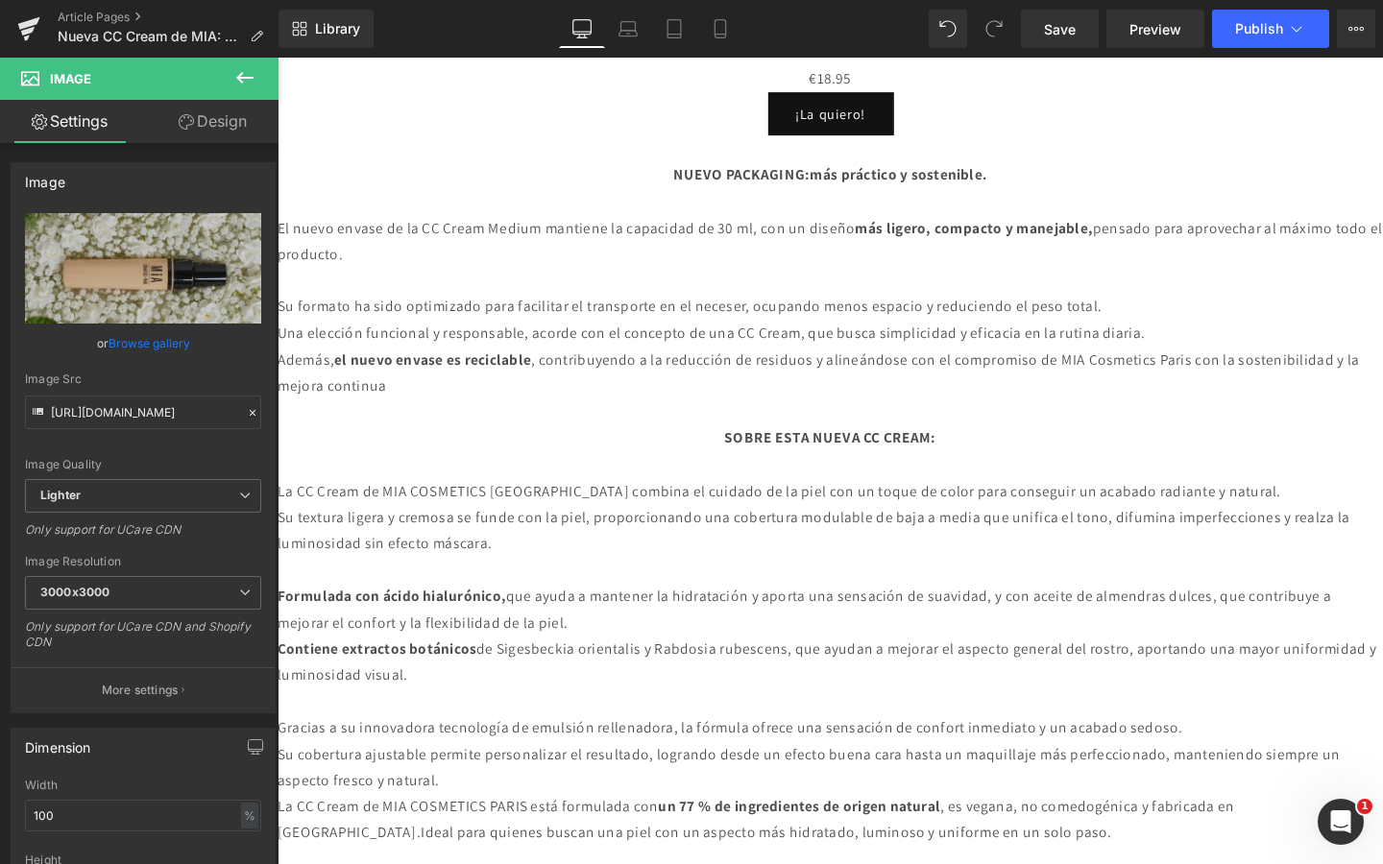
click at [1236, 49] on div "Library Desktop Desktop Laptop Tablet Mobile Save Preview Publish Scheduled Vie…" at bounding box center [831, 29] width 1104 height 58
click at [1244, 32] on span "Publish" at bounding box center [1259, 28] width 48 height 15
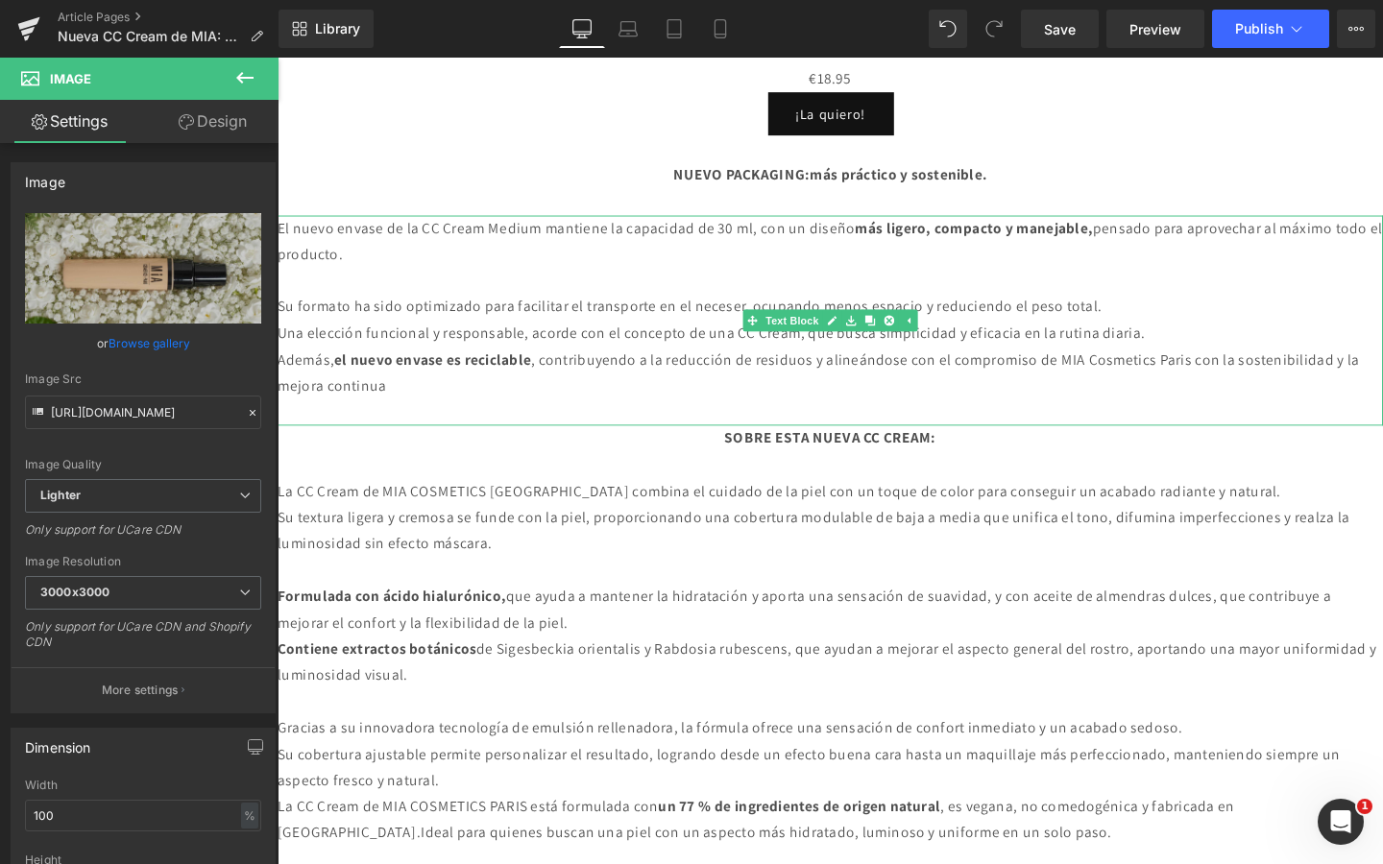
click at [505, 255] on p "El nuevo envase de la CC Cream Medium mantiene la capacidad de 30 ml, con un di…" at bounding box center [859, 252] width 1162 height 56
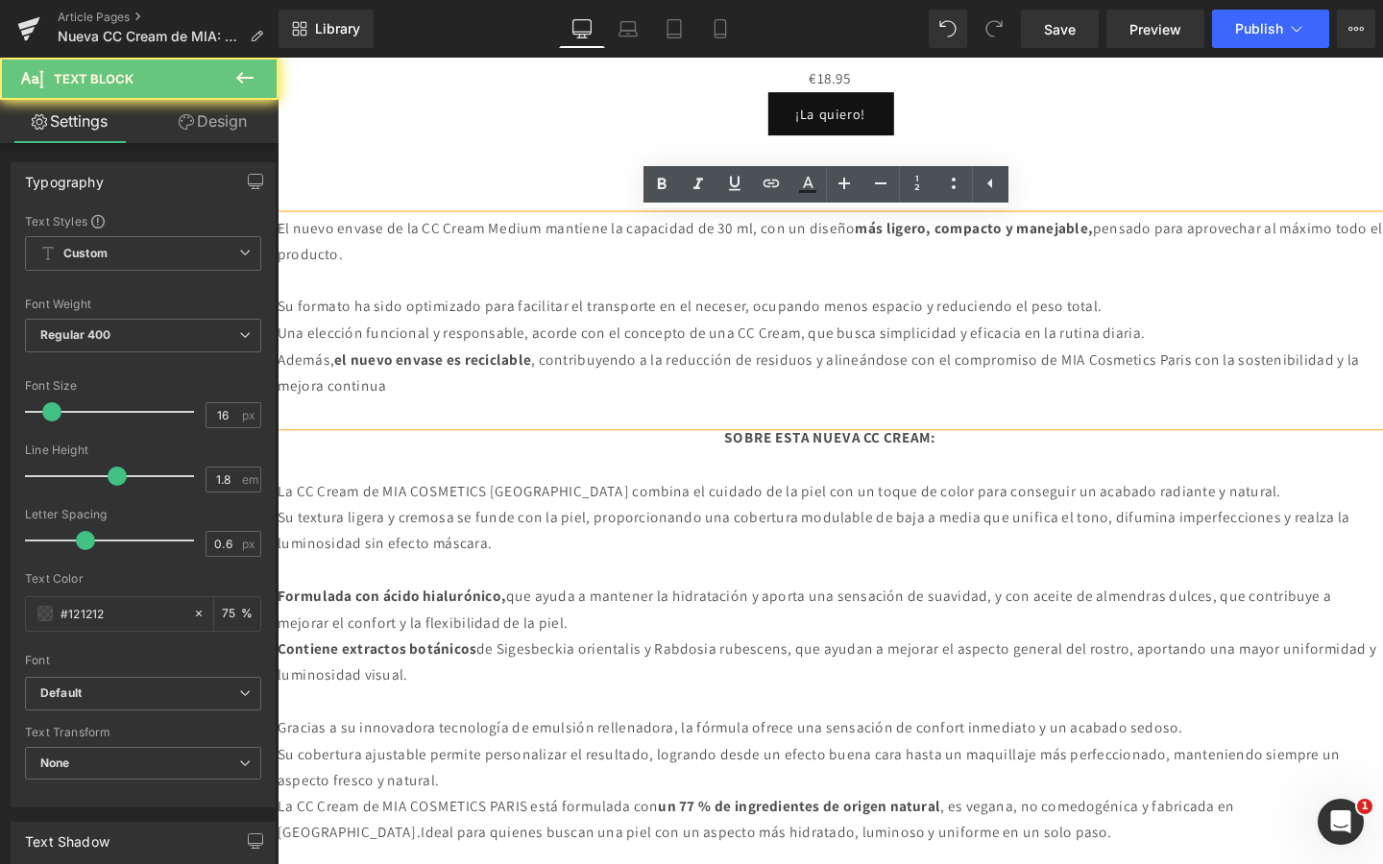
click at [505, 255] on p "El nuevo envase de la CC Cream Medium mantiene la capacidad de 30 ml, con un di…" at bounding box center [859, 252] width 1162 height 56
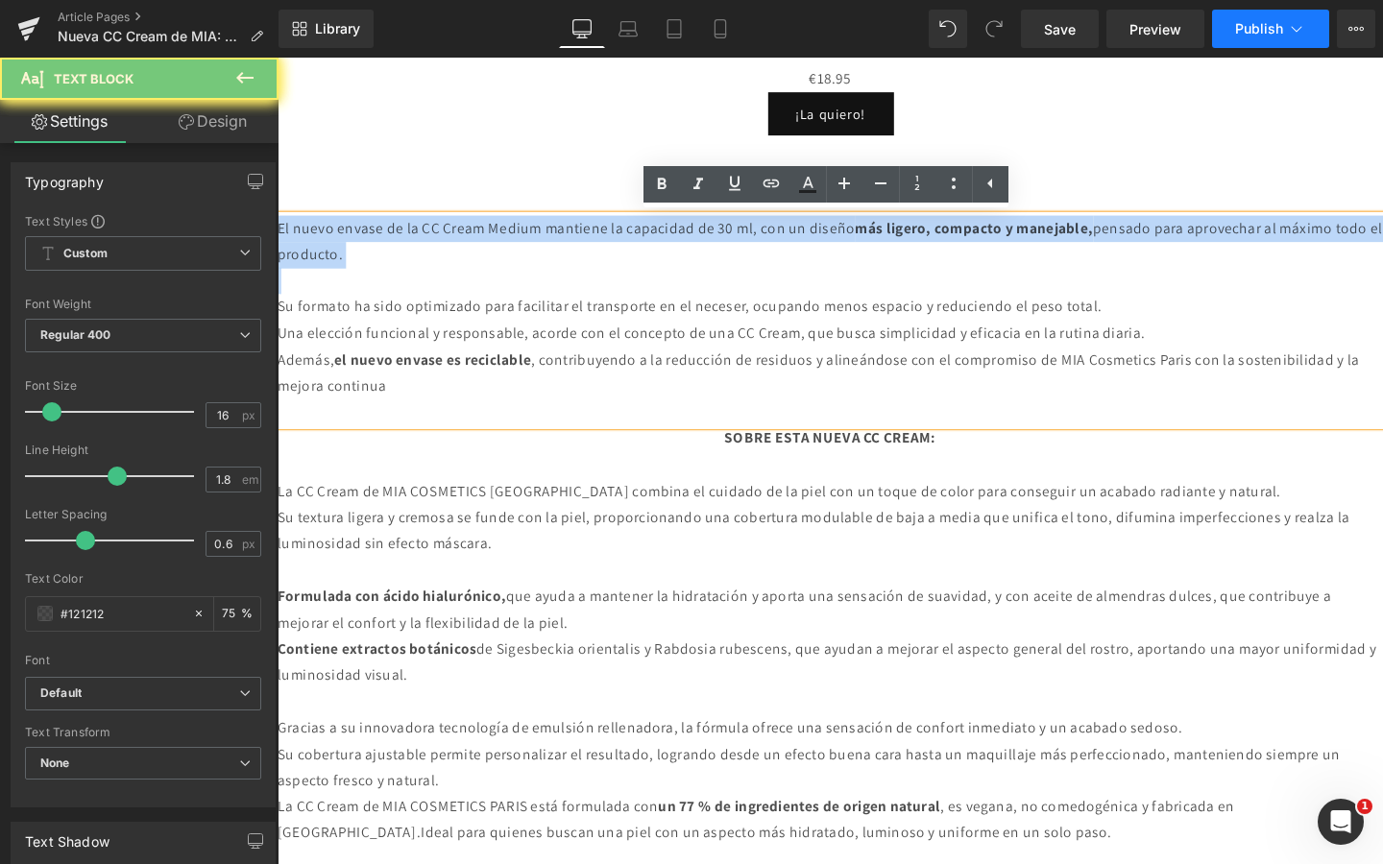
copy div "El nuevo envase de la CC Cream Medium mantiene la capacidad de 30 ml, con un di…"
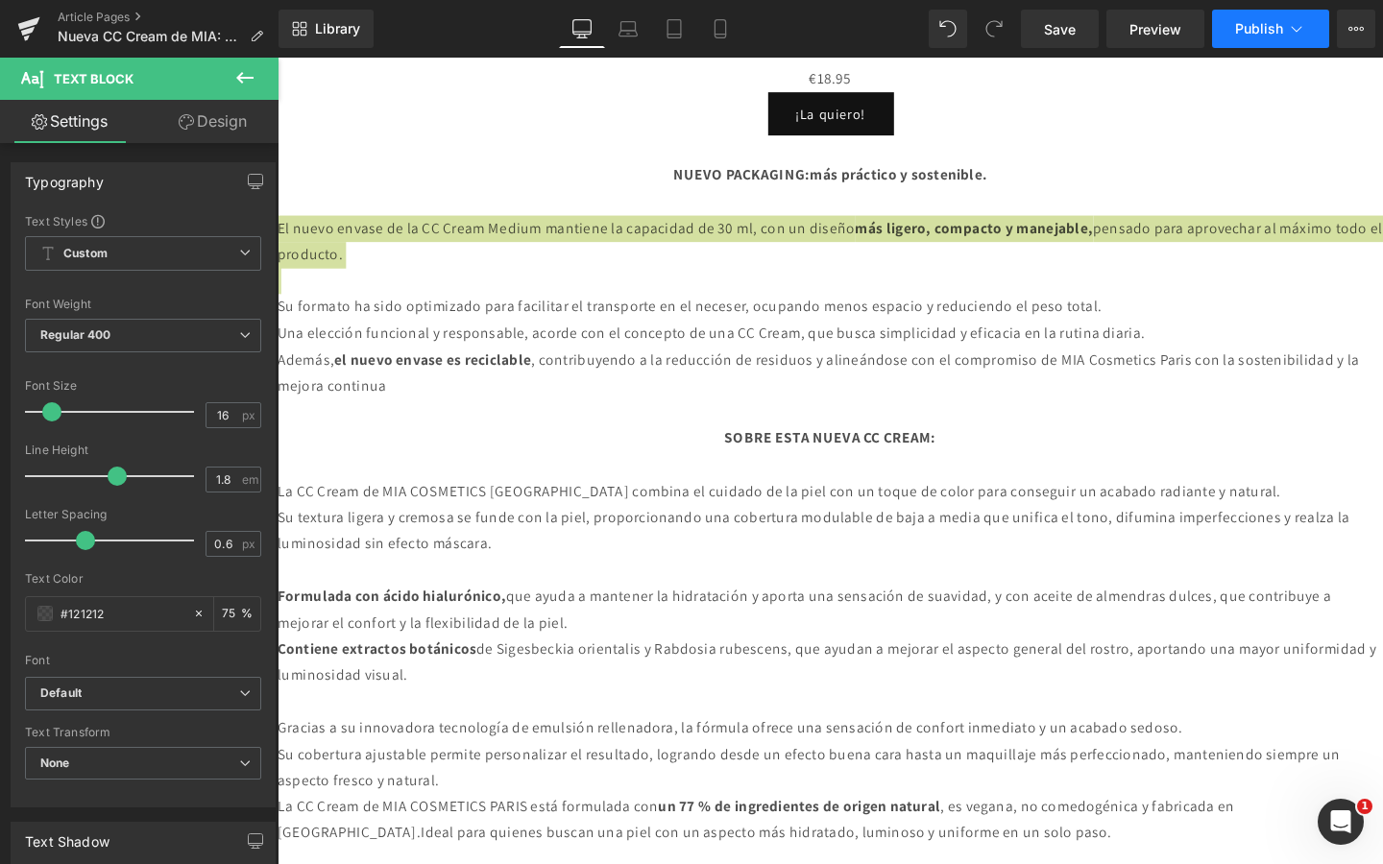
click at [1242, 23] on span "Publish" at bounding box center [1259, 28] width 48 height 15
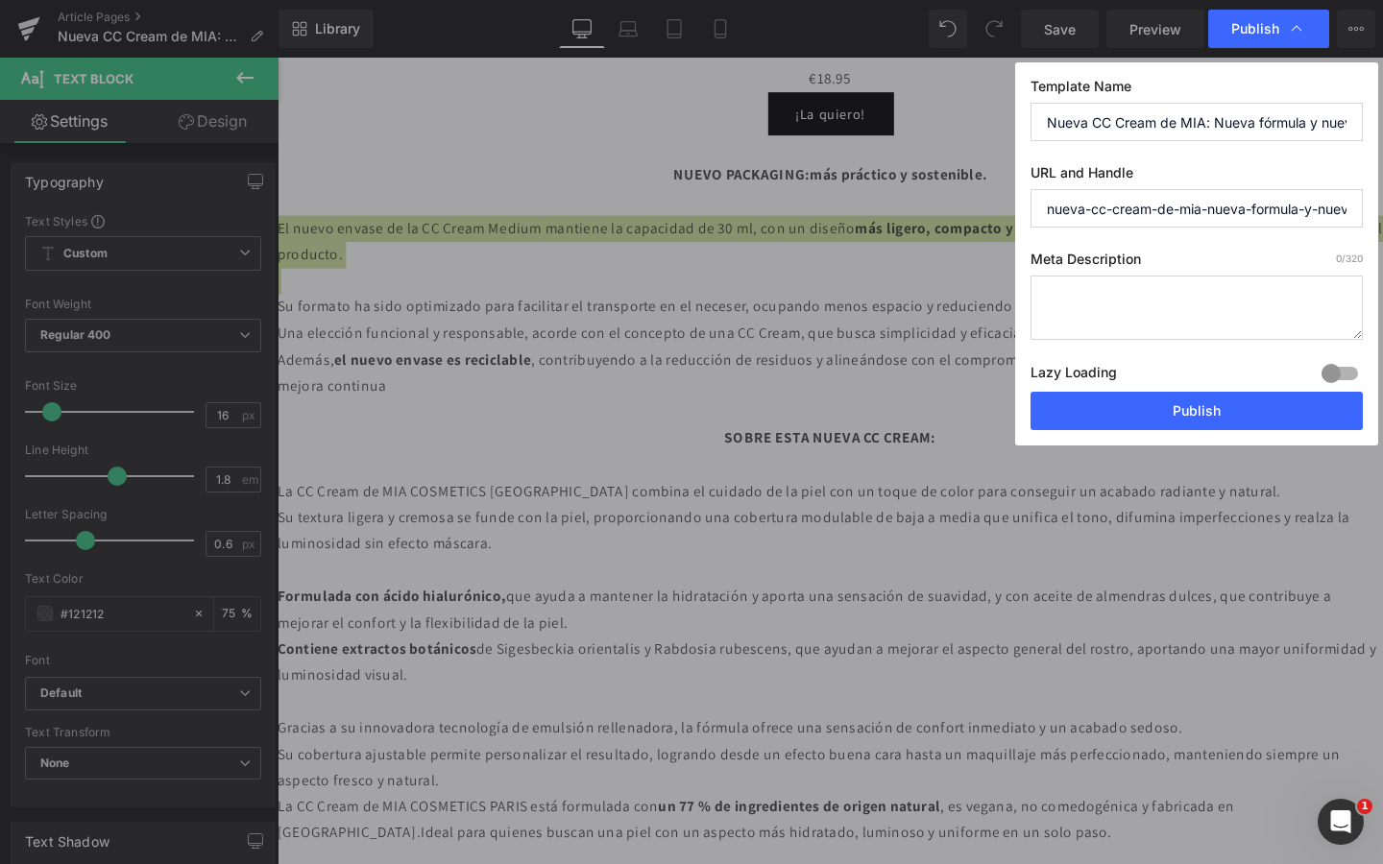
click at [1117, 312] on textarea at bounding box center [1197, 308] width 332 height 64
paste textarea "El nuevo envase de la CC Cream Medium mantiene la capacidad de 30 ml, con un di…"
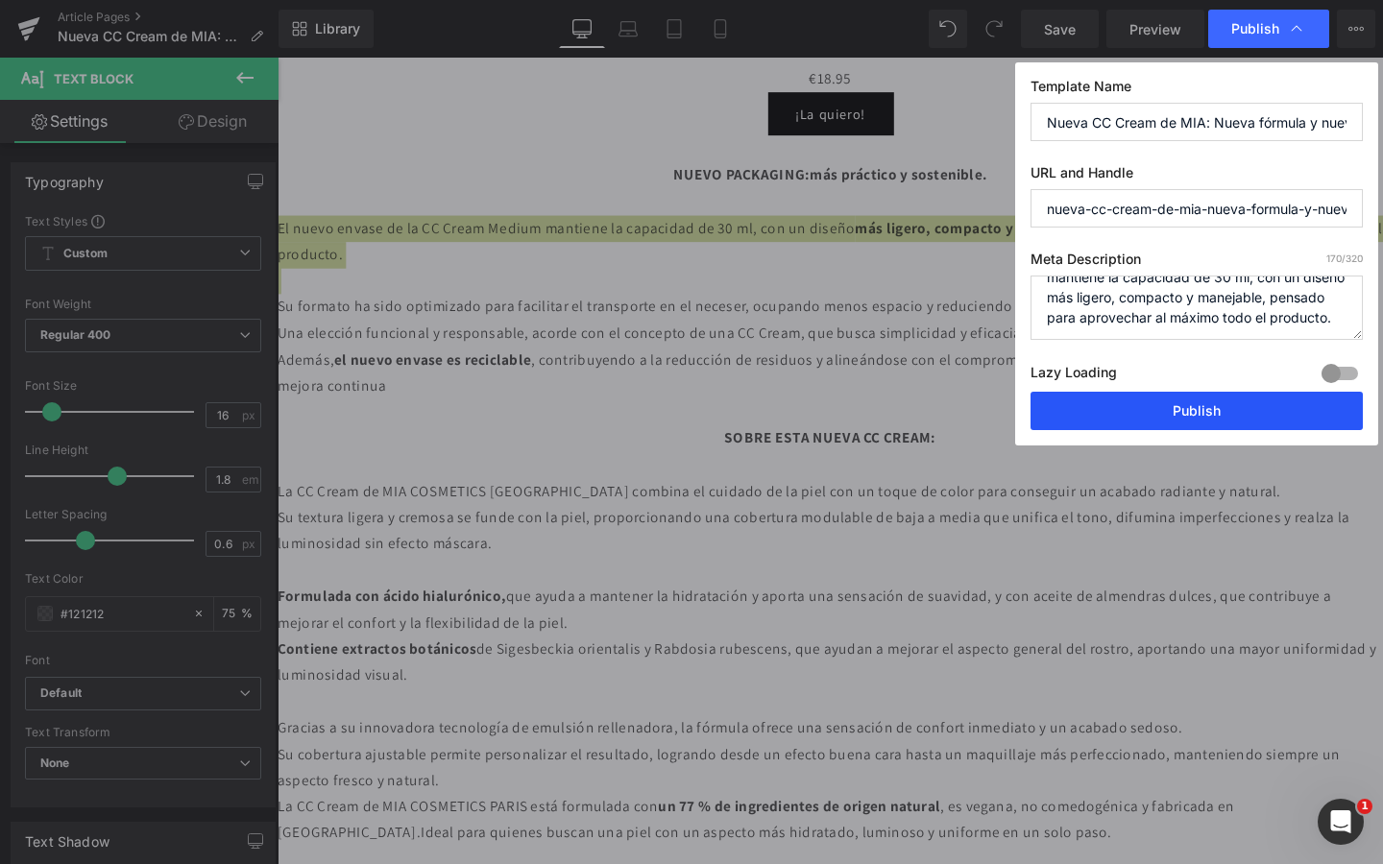
scroll to position [61, 0]
type textarea "El nuevo envase de la CC Cream Medium mantiene la capacidad de 30 ml, con un di…"
click at [1087, 427] on button "Publish" at bounding box center [1197, 411] width 332 height 38
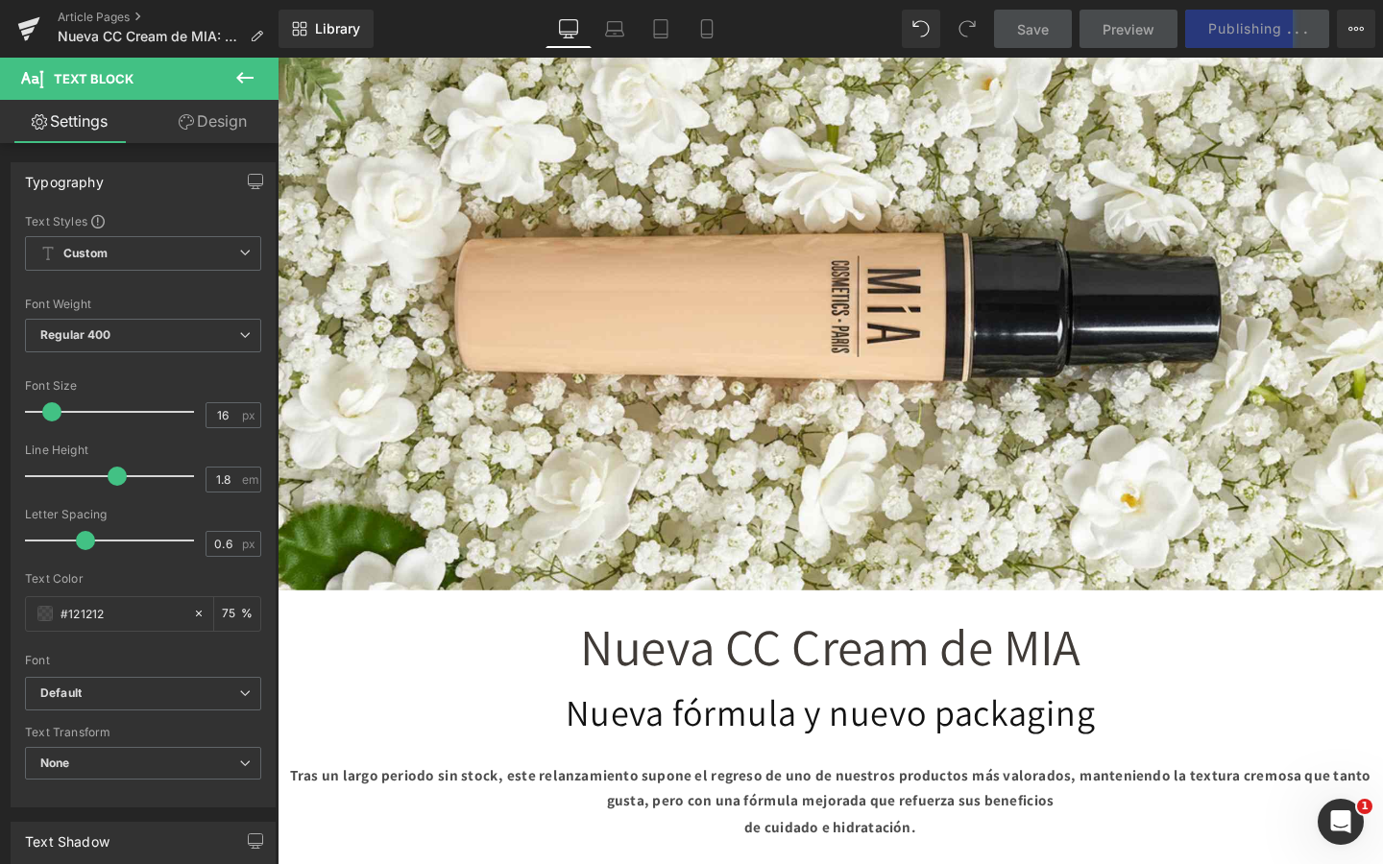
scroll to position [294, 0]
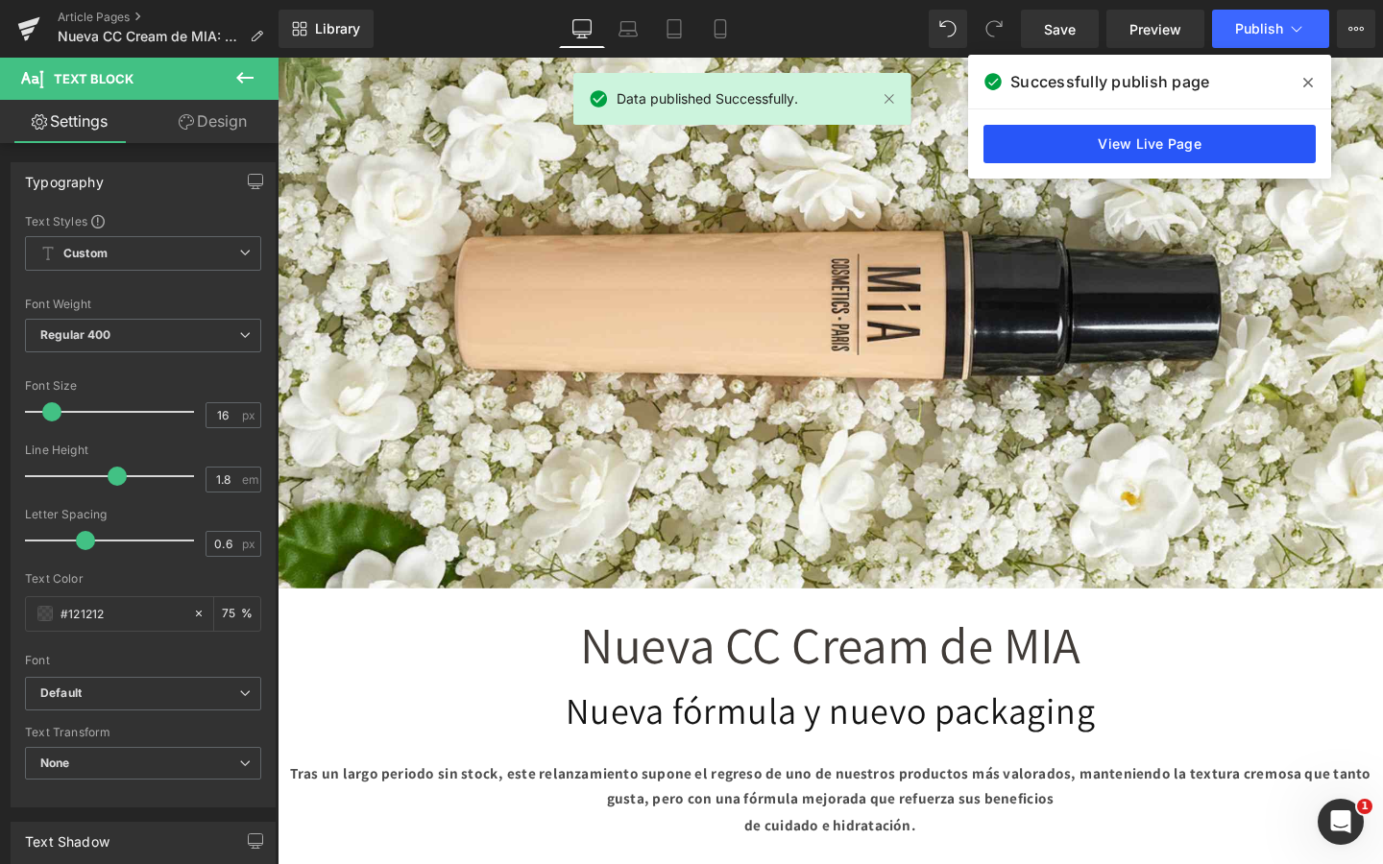
click at [1156, 139] on link "View Live Page" at bounding box center [1149, 144] width 332 height 38
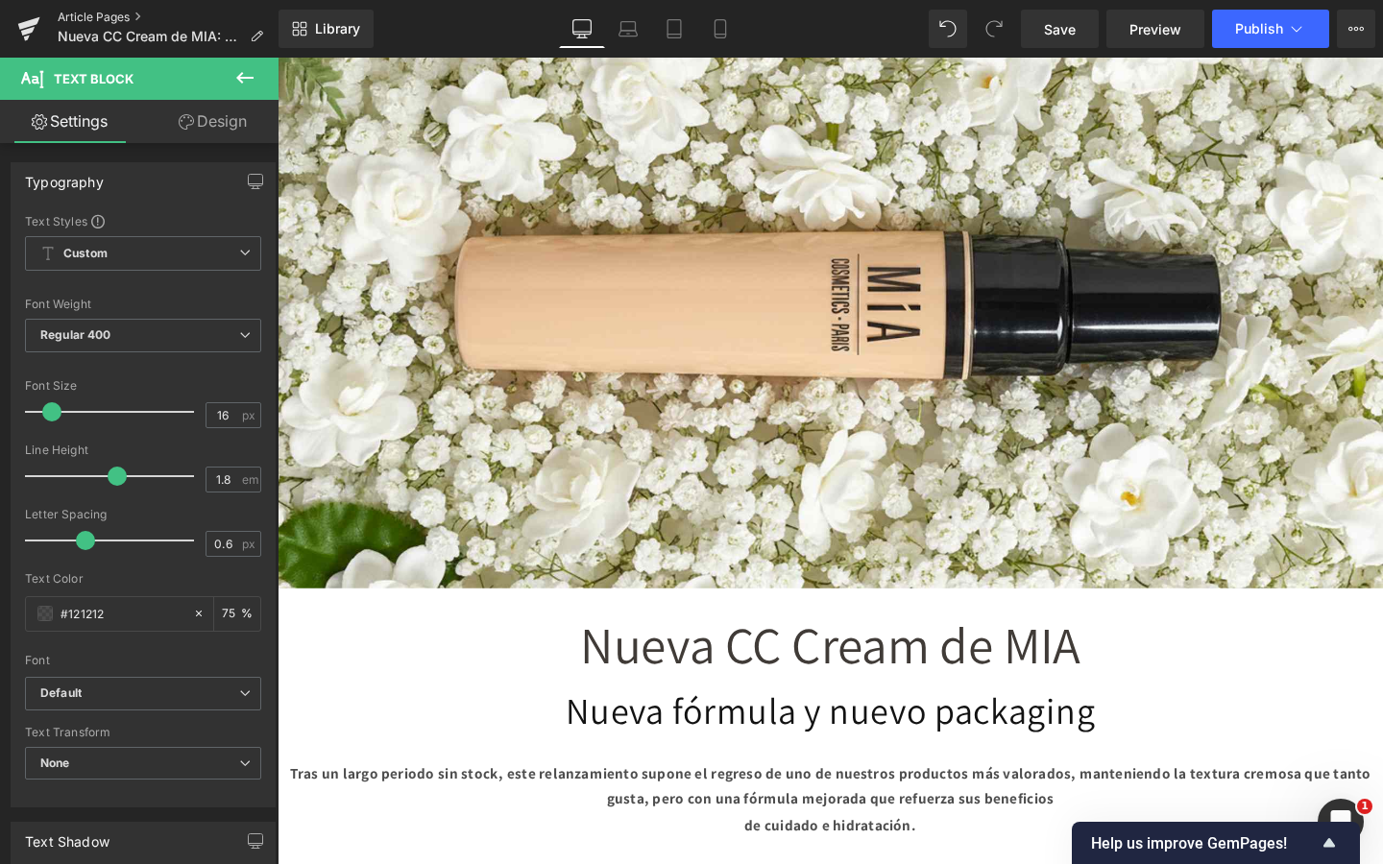
click at [93, 12] on link "Article Pages" at bounding box center [168, 17] width 221 height 15
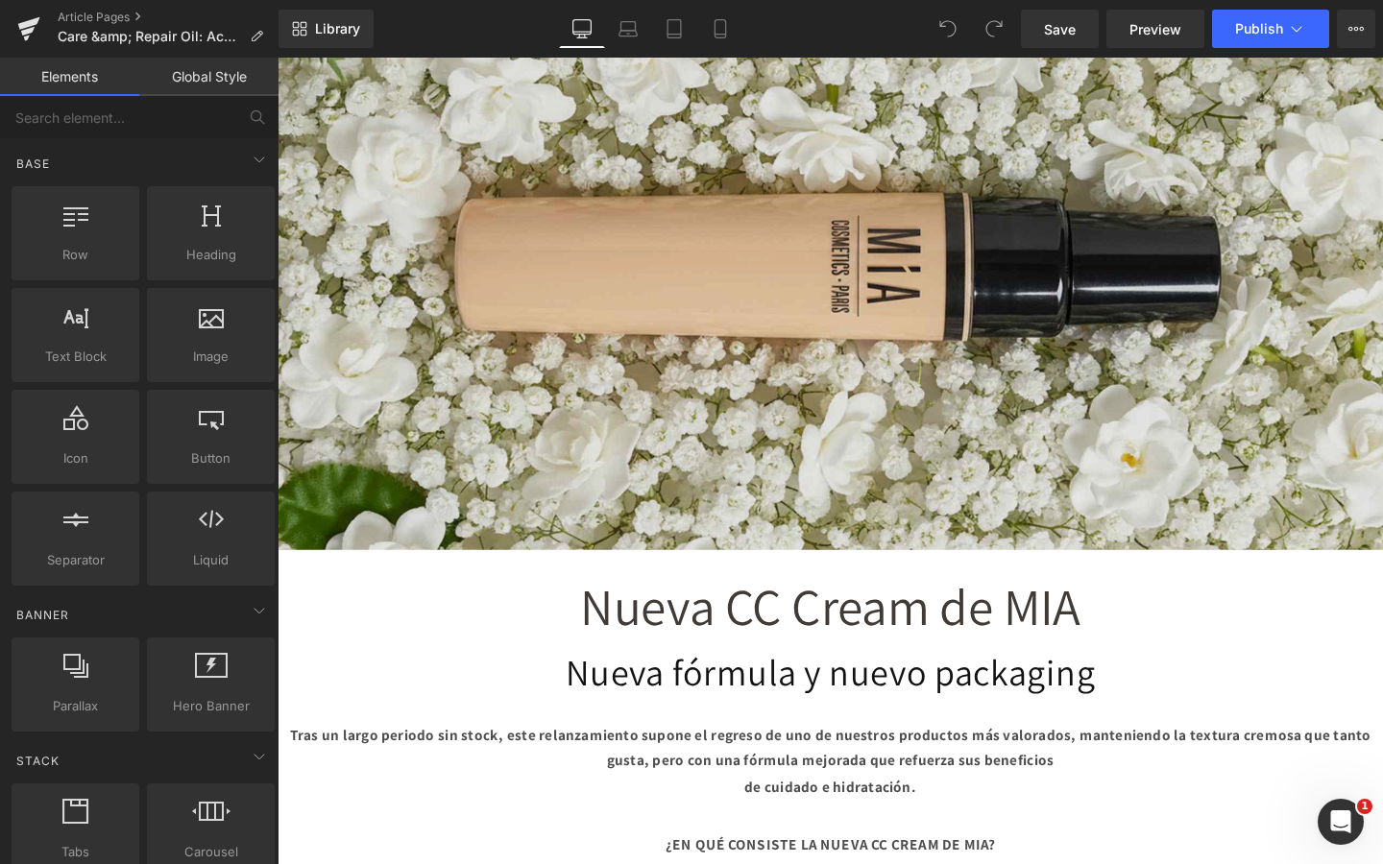
scroll to position [334, 0]
click at [888, 226] on img at bounding box center [859, 249] width 1162 height 654
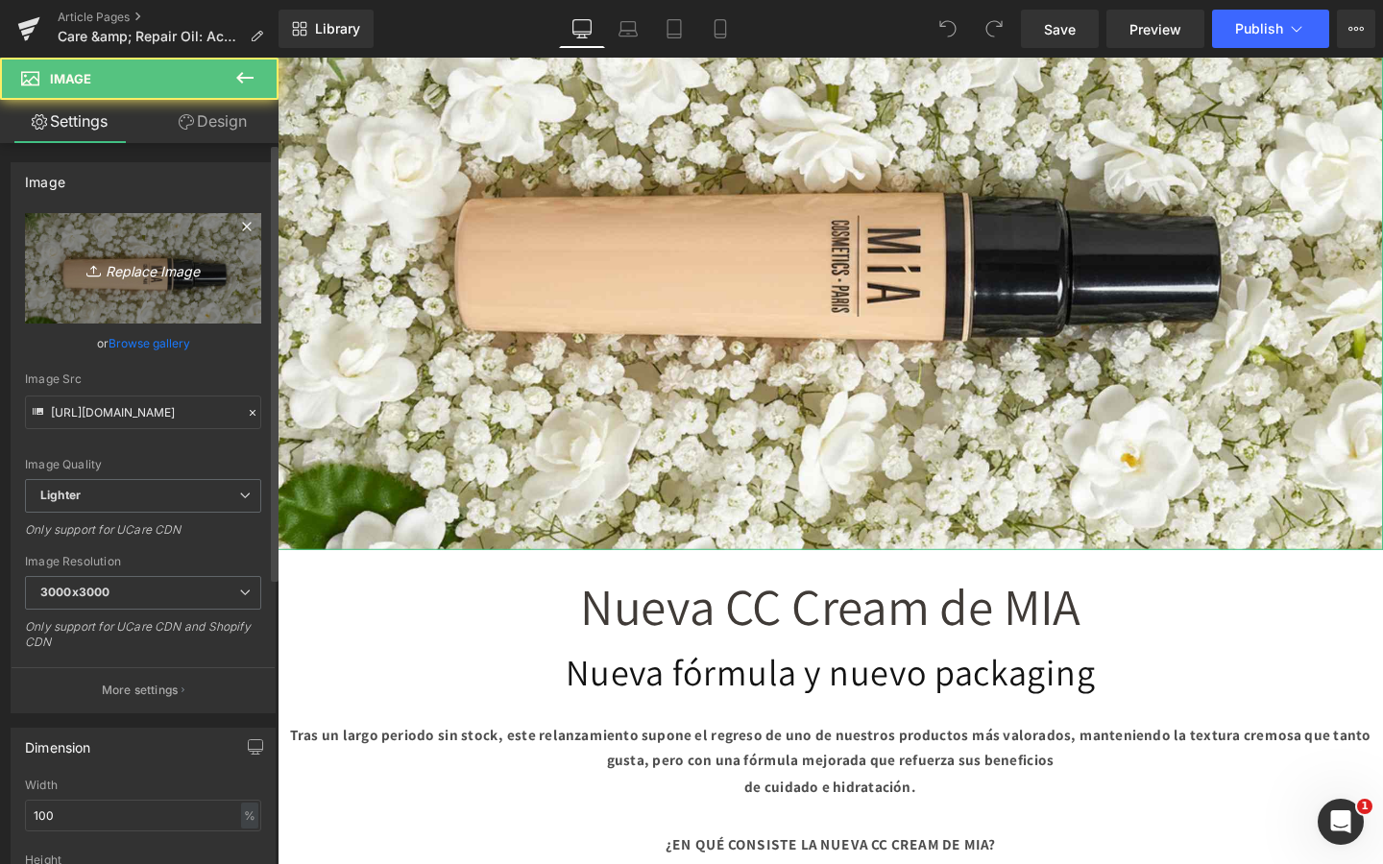
click at [67, 260] on icon "Replace Image" at bounding box center [143, 268] width 154 height 24
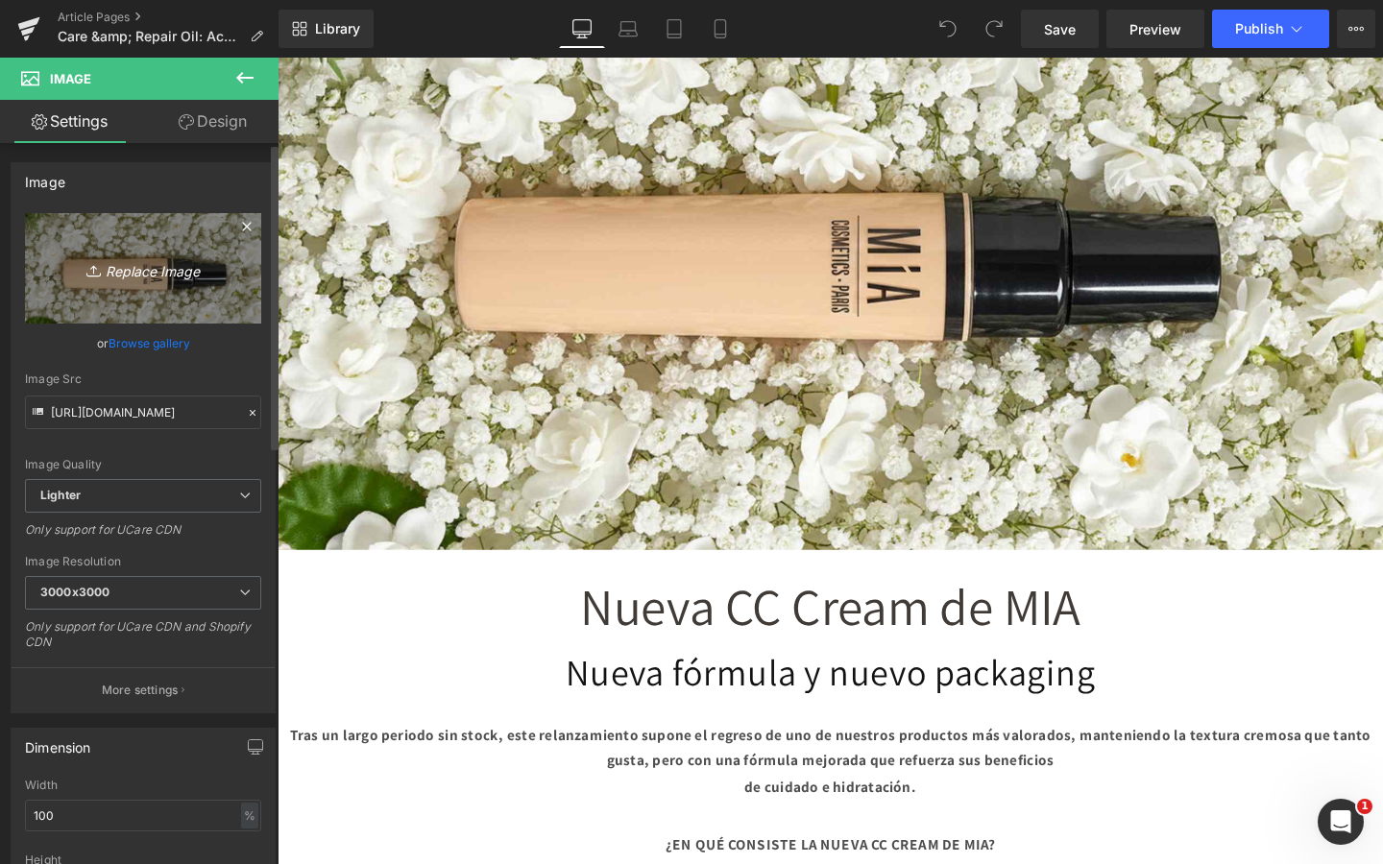
type input "C:\fakepath\care and repair oil (1).png"
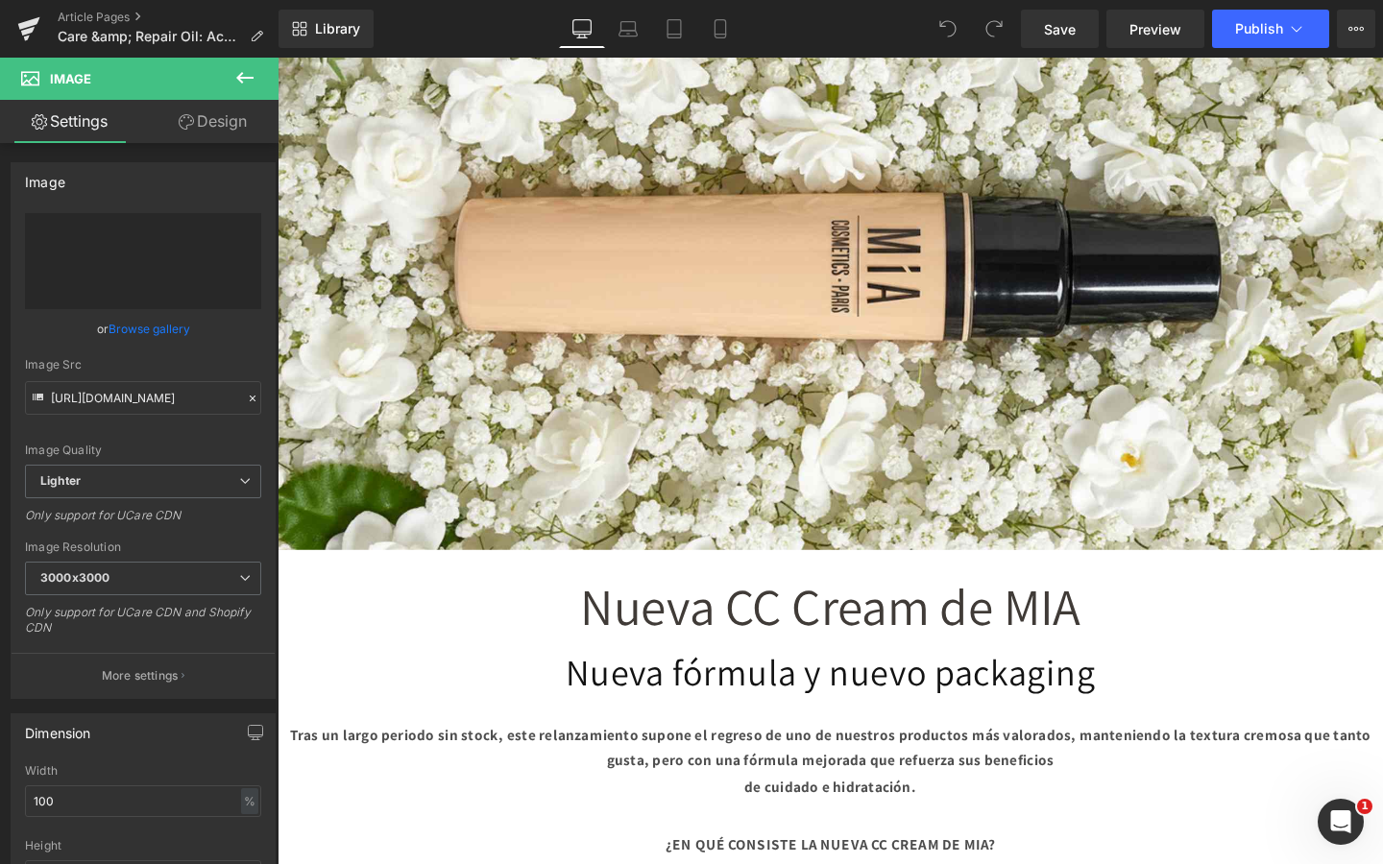
type input "https://ucarecdn.com/1d66cf1e-4e78-473e-a6fa-10ee50c32969/-/format/auto/-/previ…"
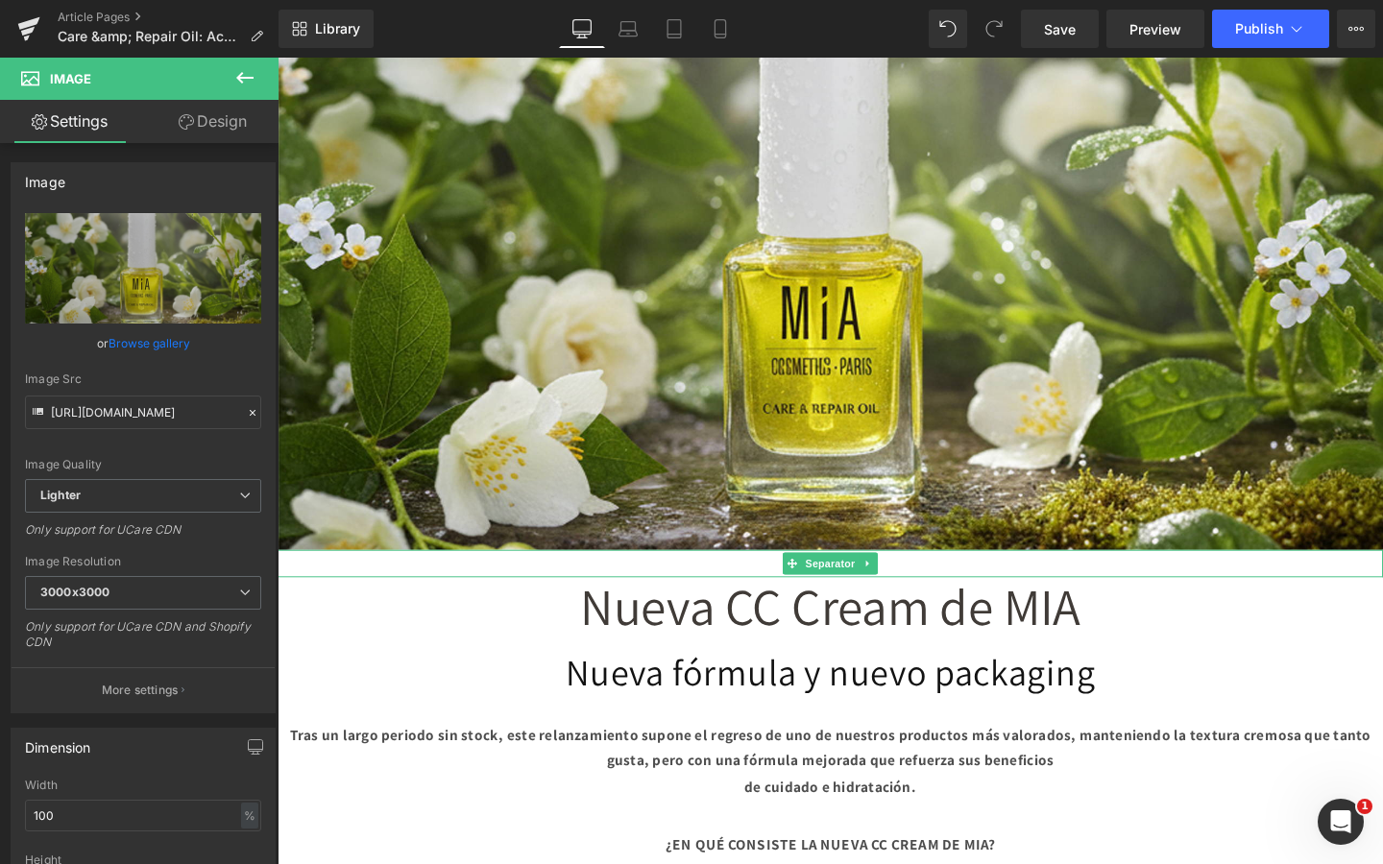
click at [676, 631] on span "Nueva CC Cream de MIA" at bounding box center [858, 634] width 525 height 70
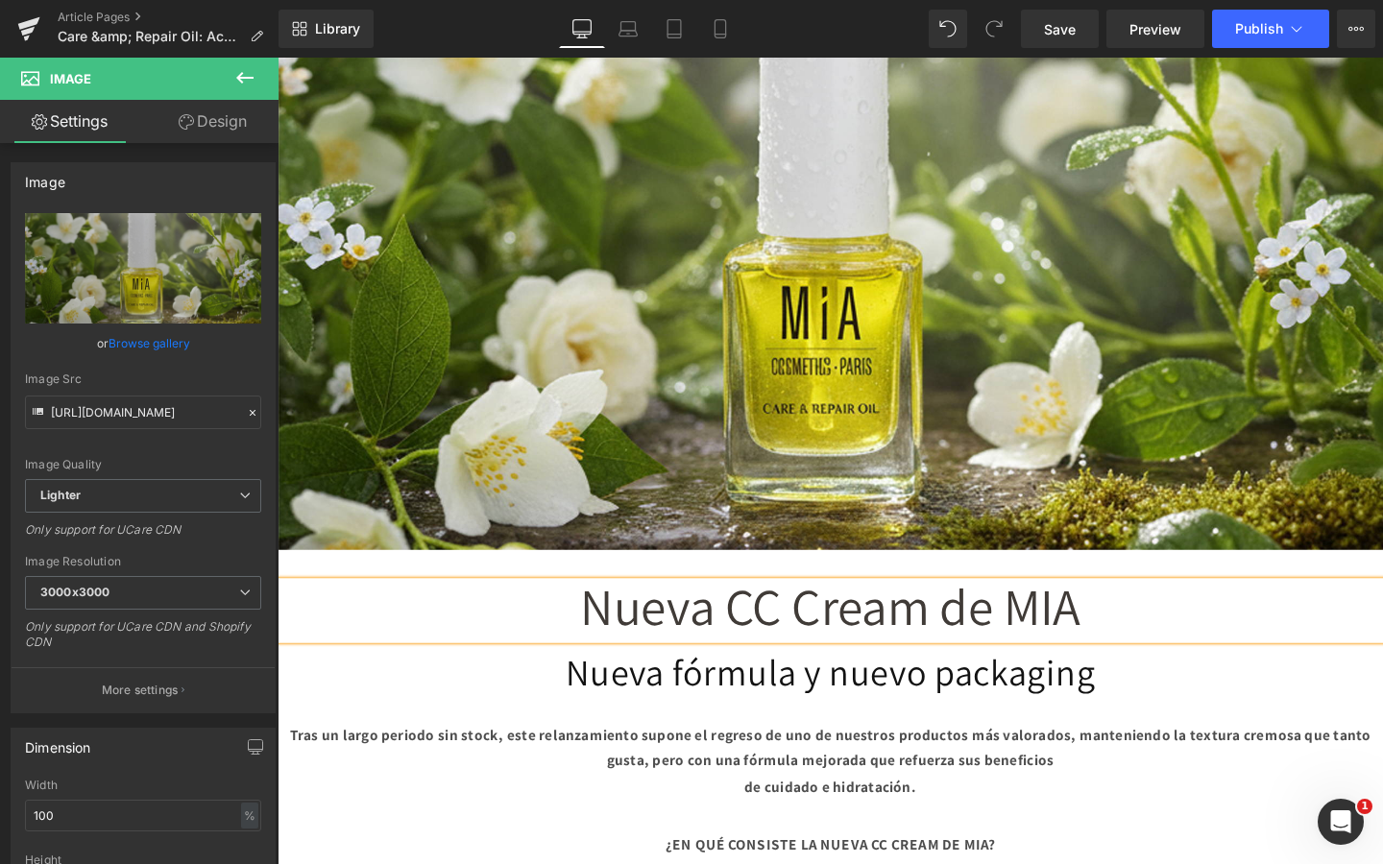
click at [676, 631] on span "Nueva CC Cream de MIA" at bounding box center [858, 634] width 525 height 70
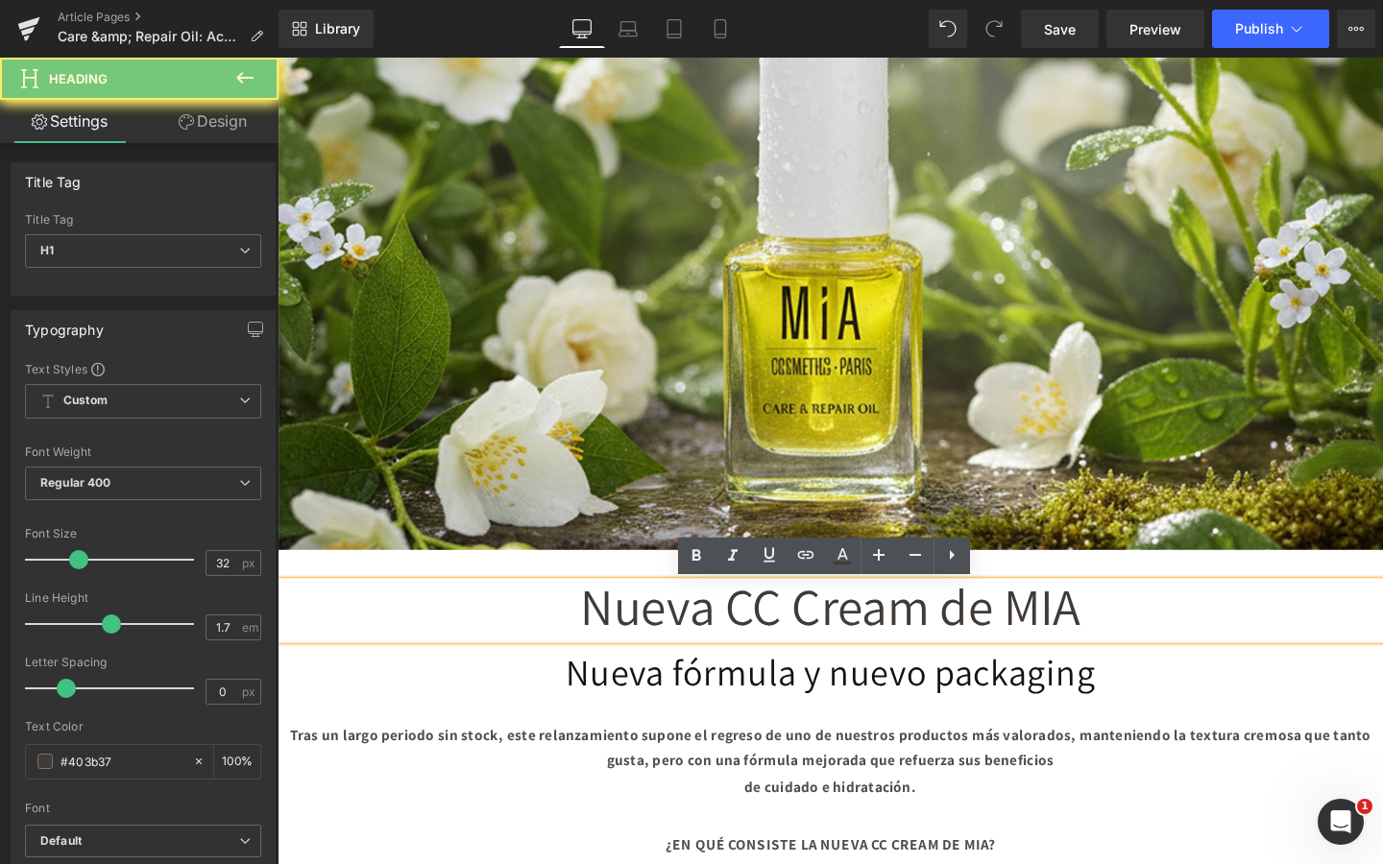
click at [676, 631] on span "Nueva CC Cream de MIA" at bounding box center [858, 634] width 525 height 70
paste div
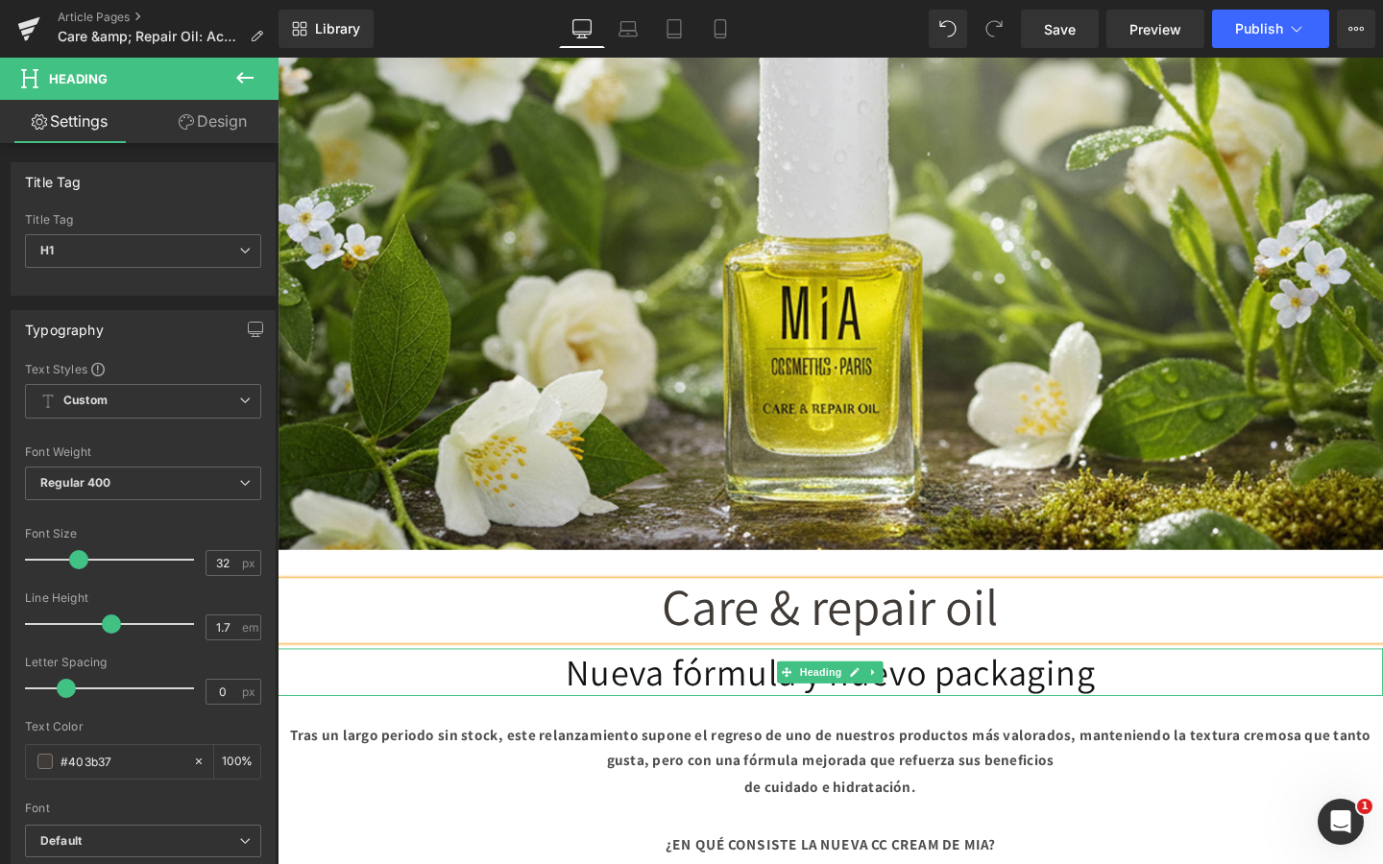
click at [610, 710] on h1 "Nueva fórmula y nuevo packaging" at bounding box center [859, 704] width 1162 height 50
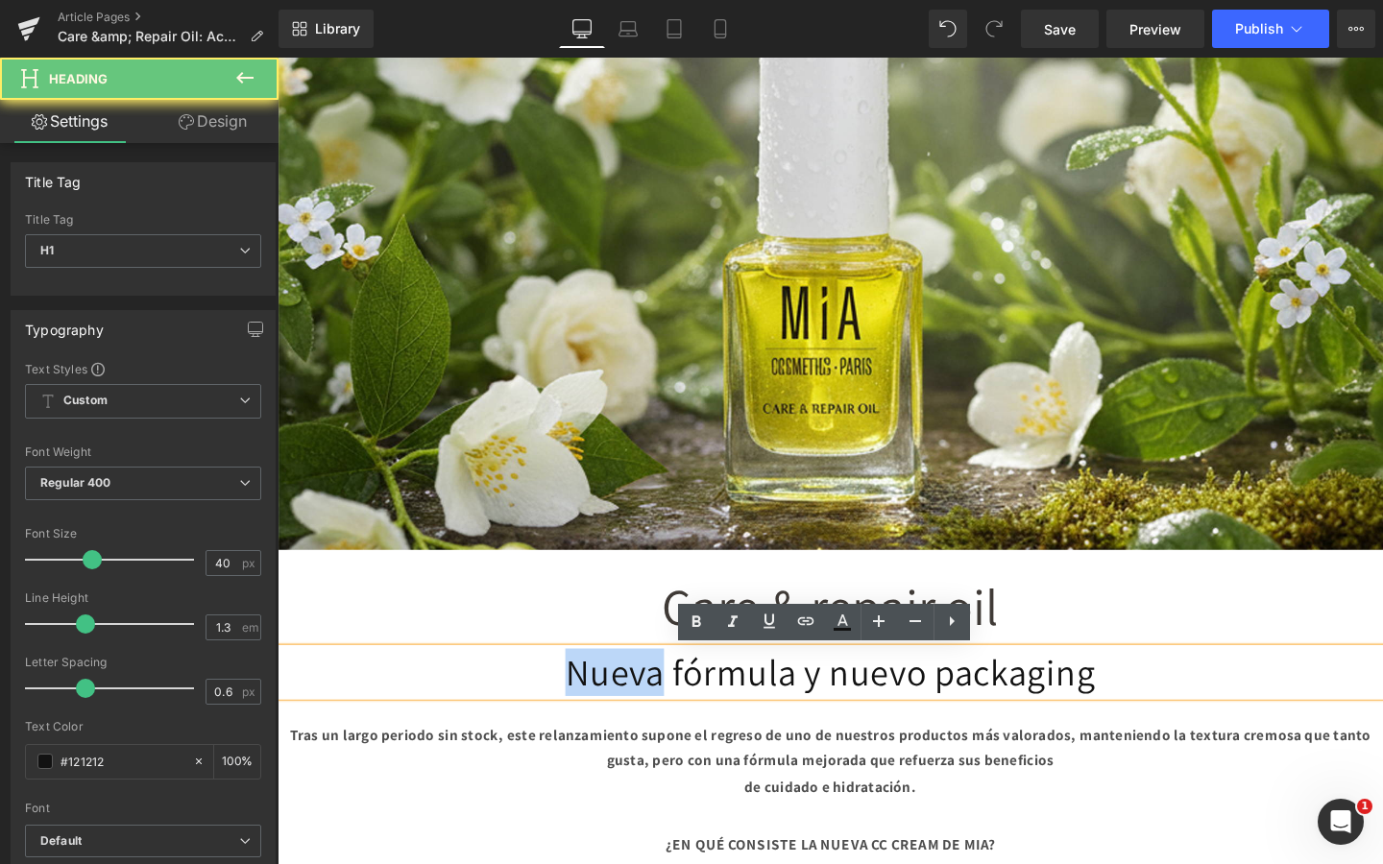
click at [610, 710] on h1 "Nueva fórmula y nuevo packaging" at bounding box center [859, 704] width 1162 height 50
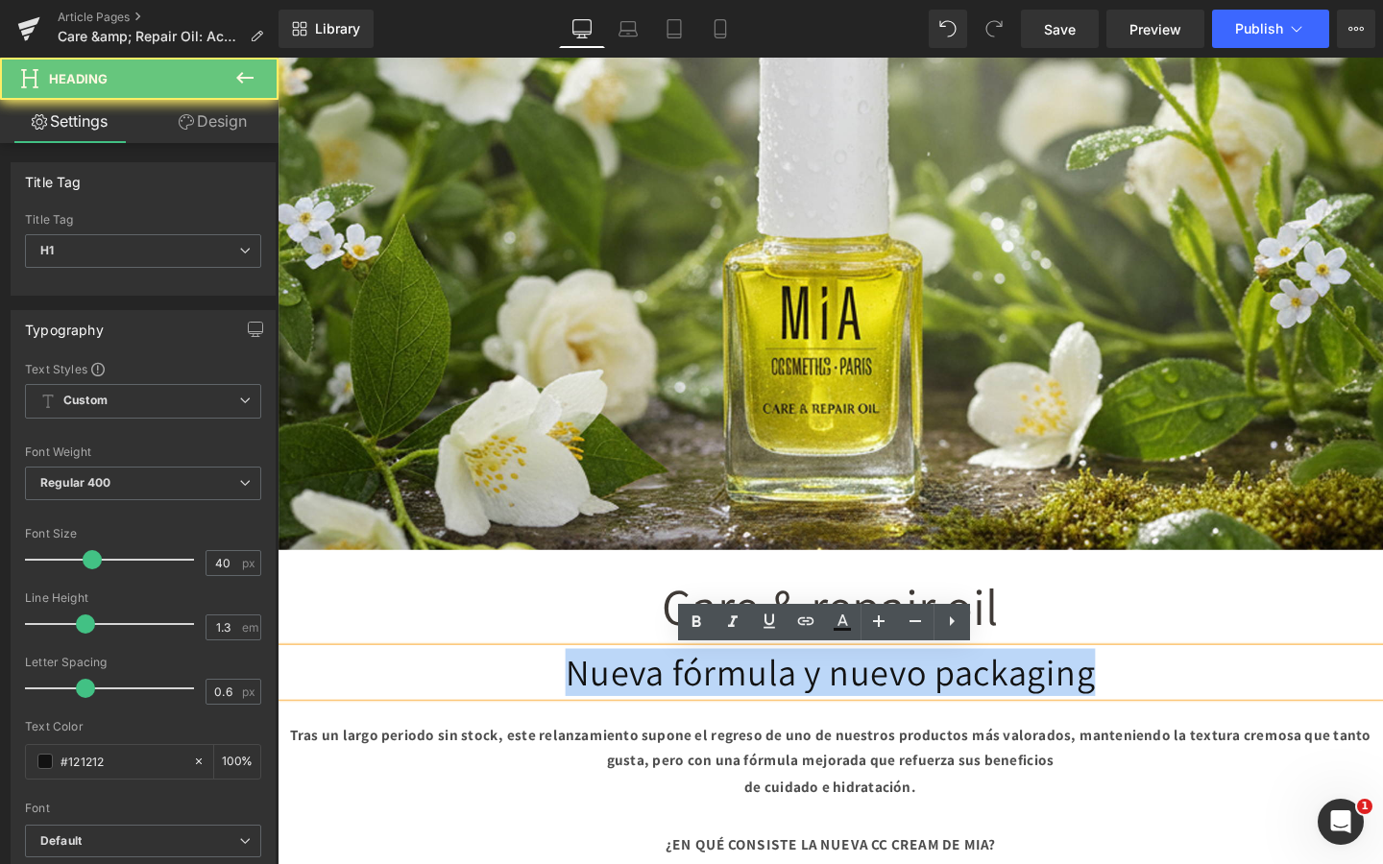
click at [610, 710] on h1 "Nueva fórmula y nuevo packaging" at bounding box center [859, 704] width 1162 height 50
paste div
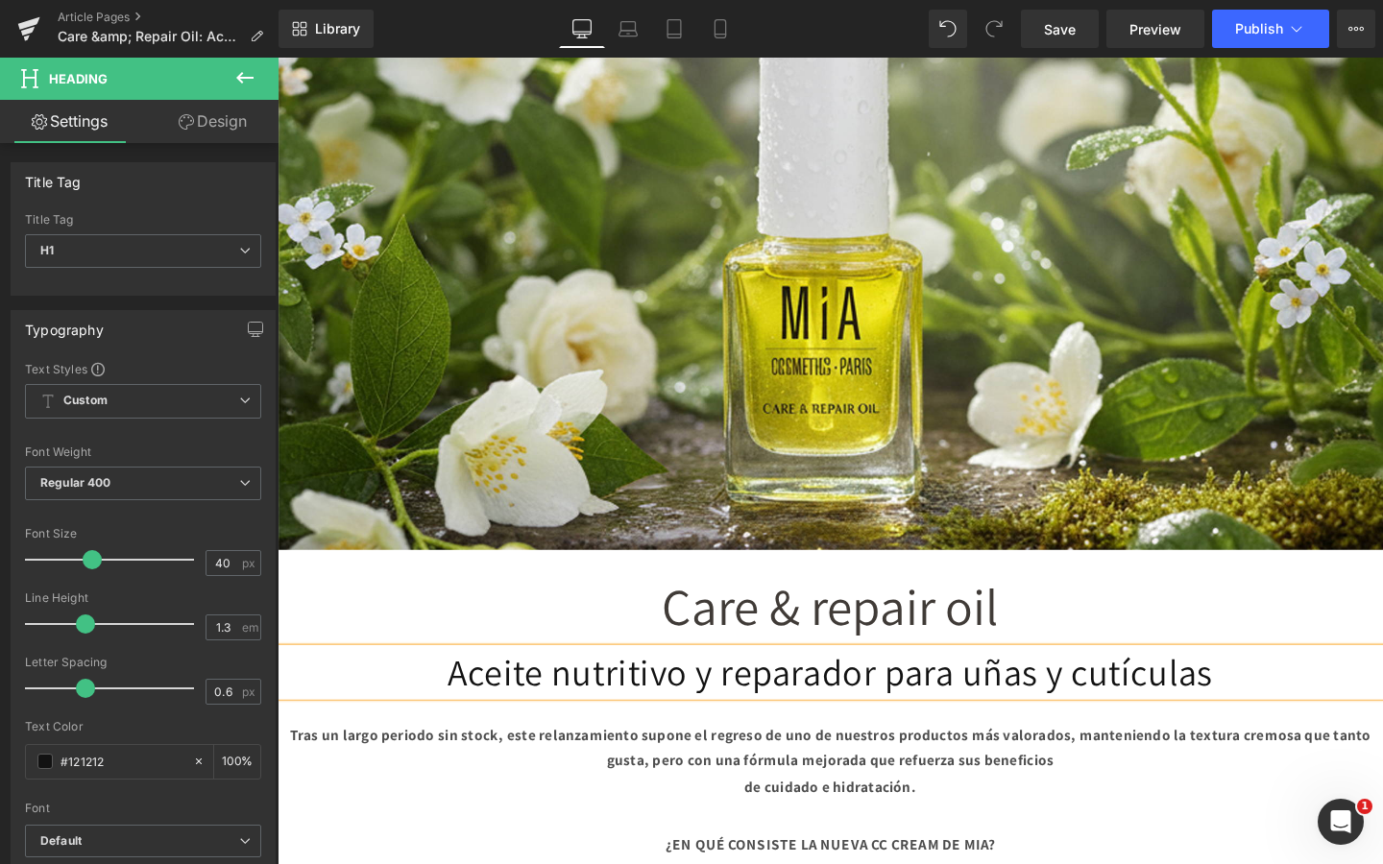
click at [679, 772] on b "Tras un largo periodo sin stock, este relanzamiento supone el regreso de uno de…" at bounding box center [858, 784] width 1136 height 48
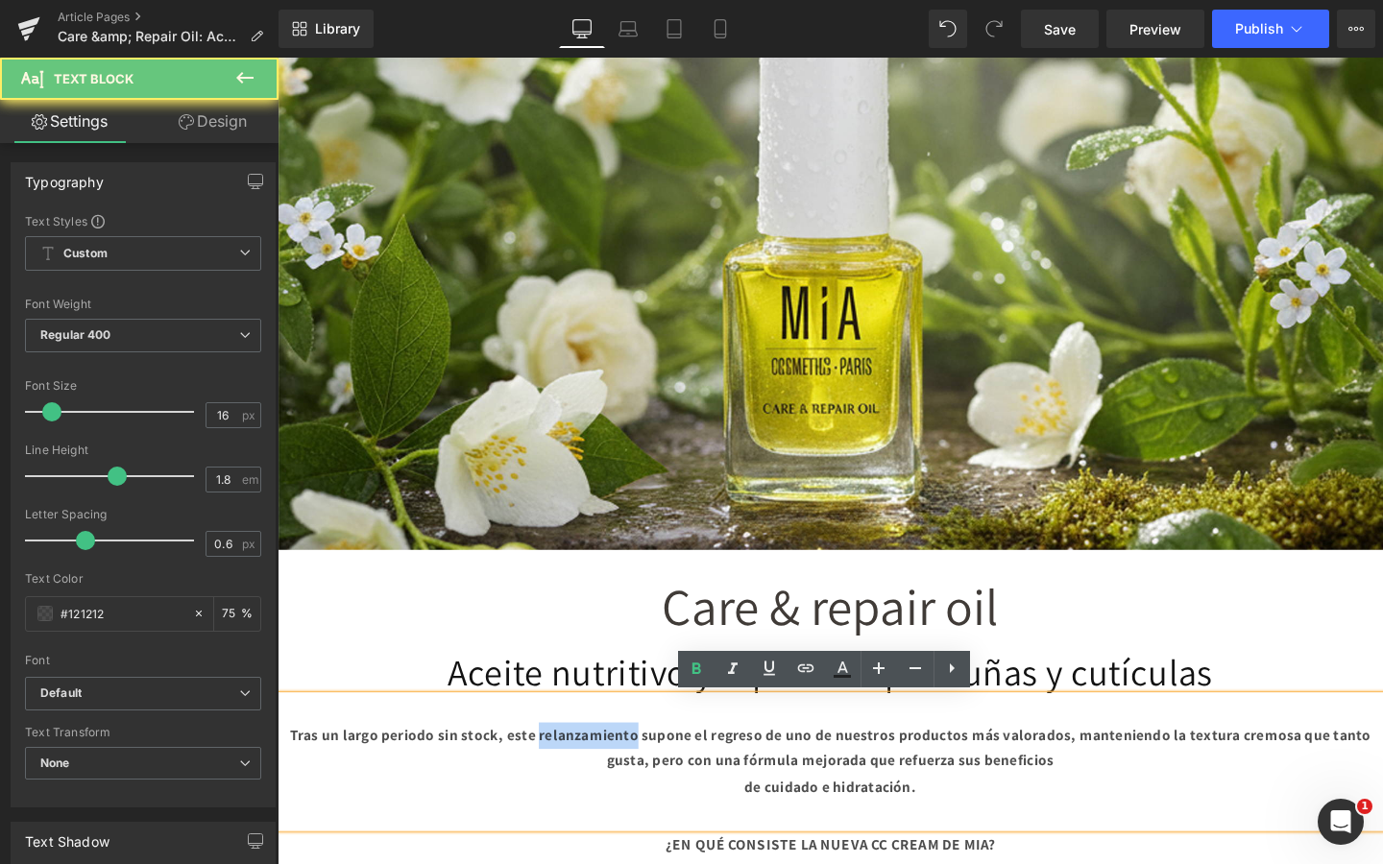
click at [679, 772] on b "Tras un largo periodo sin stock, este relanzamiento supone el regreso de uno de…" at bounding box center [858, 784] width 1136 height 48
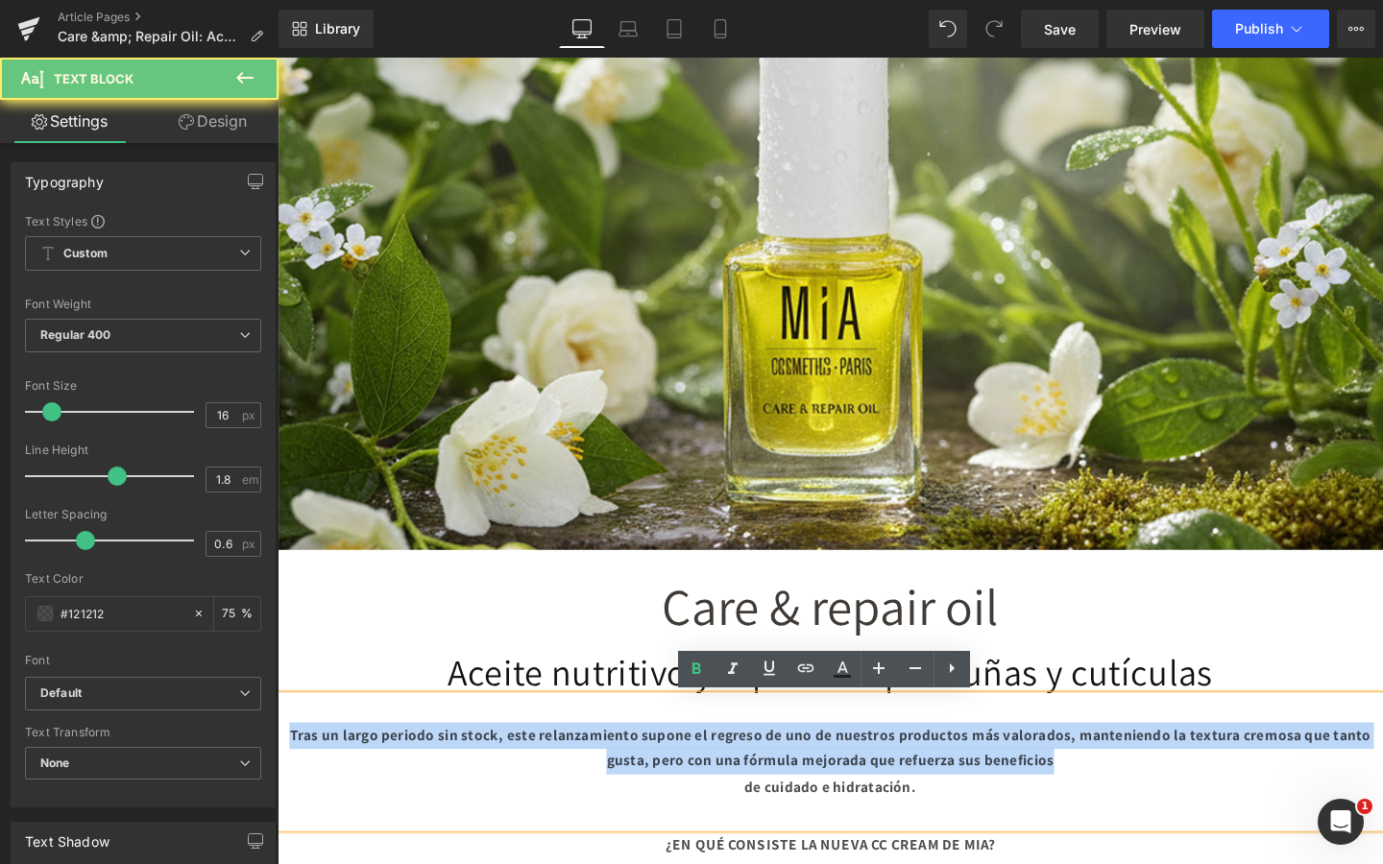
click at [679, 772] on b "Tras un largo periodo sin stock, este relanzamiento supone el regreso de uno de…" at bounding box center [858, 784] width 1136 height 48
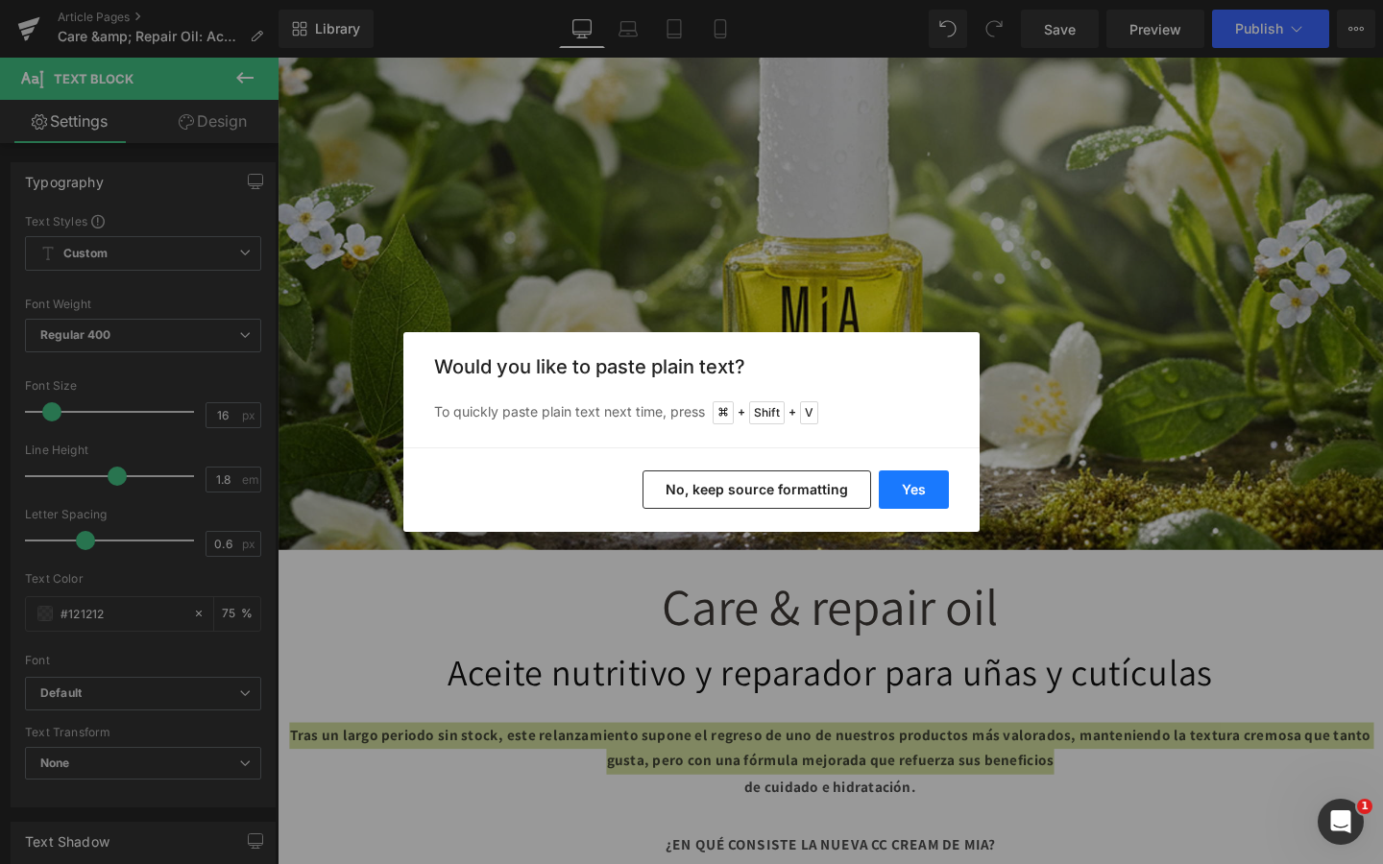
click at [897, 494] on button "Yes" at bounding box center [914, 490] width 70 height 38
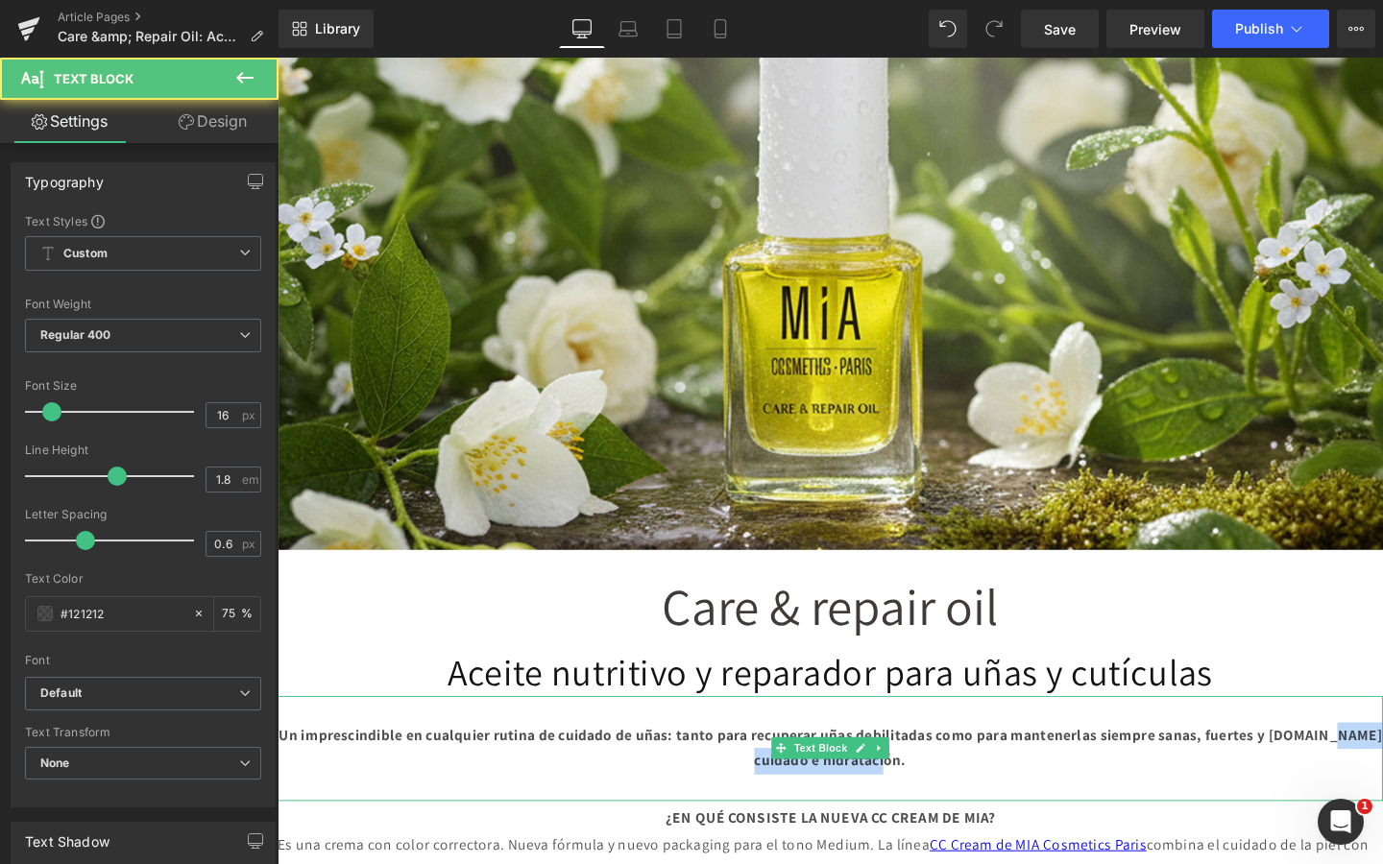
drag, startPoint x: 1007, startPoint y: 800, endPoint x: 788, endPoint y: 806, distance: 220.0
click at [788, 806] on p "Un imprescindible en cualquier rutina de cuidado de uñas: tanto para recuperar …" at bounding box center [859, 785] width 1162 height 56
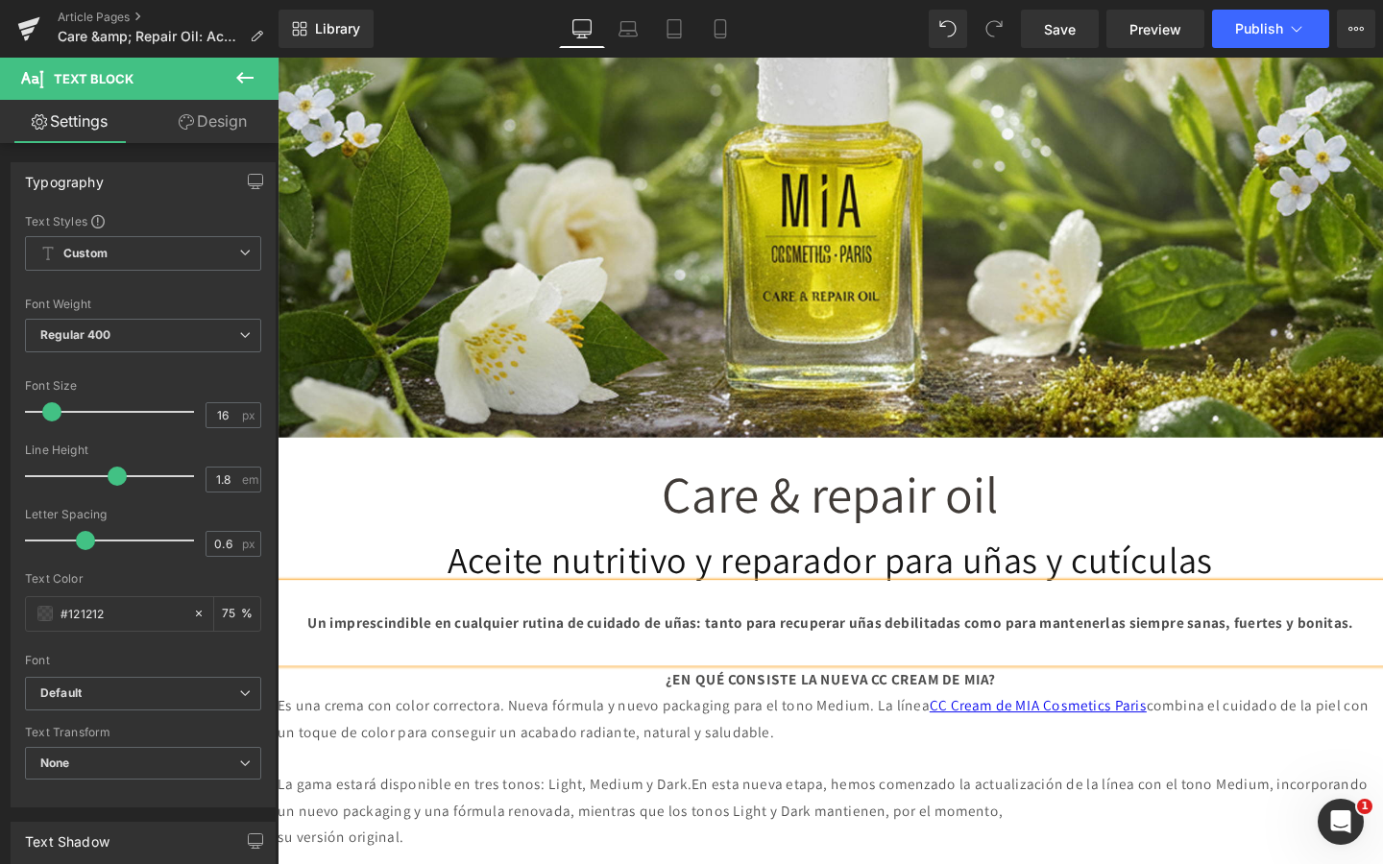
scroll to position [518, 0]
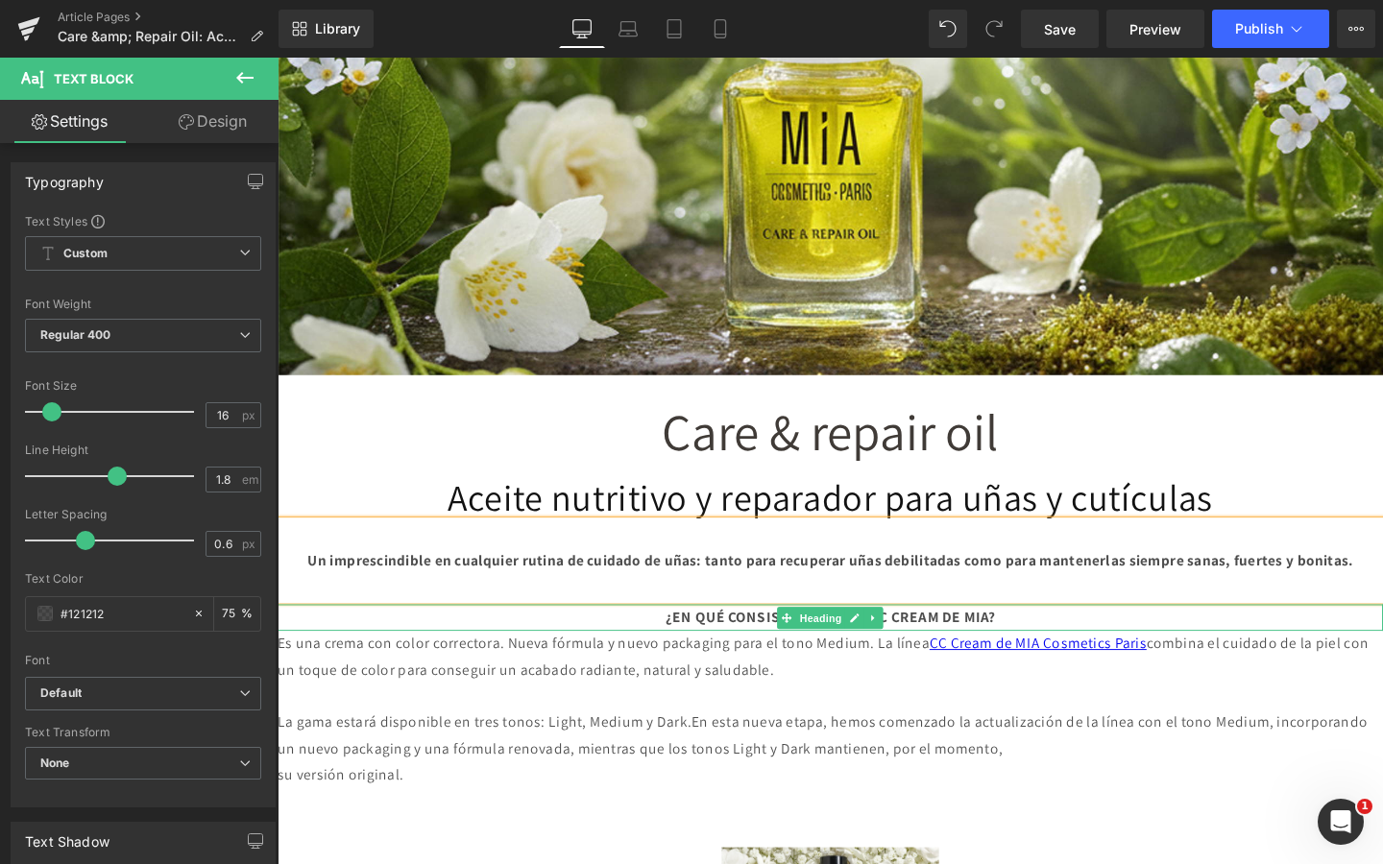
click at [1088, 661] on div "¿EN QUÉ CONSISTE LA NUEVA CC CREAM DE MIA?" at bounding box center [859, 647] width 1162 height 28
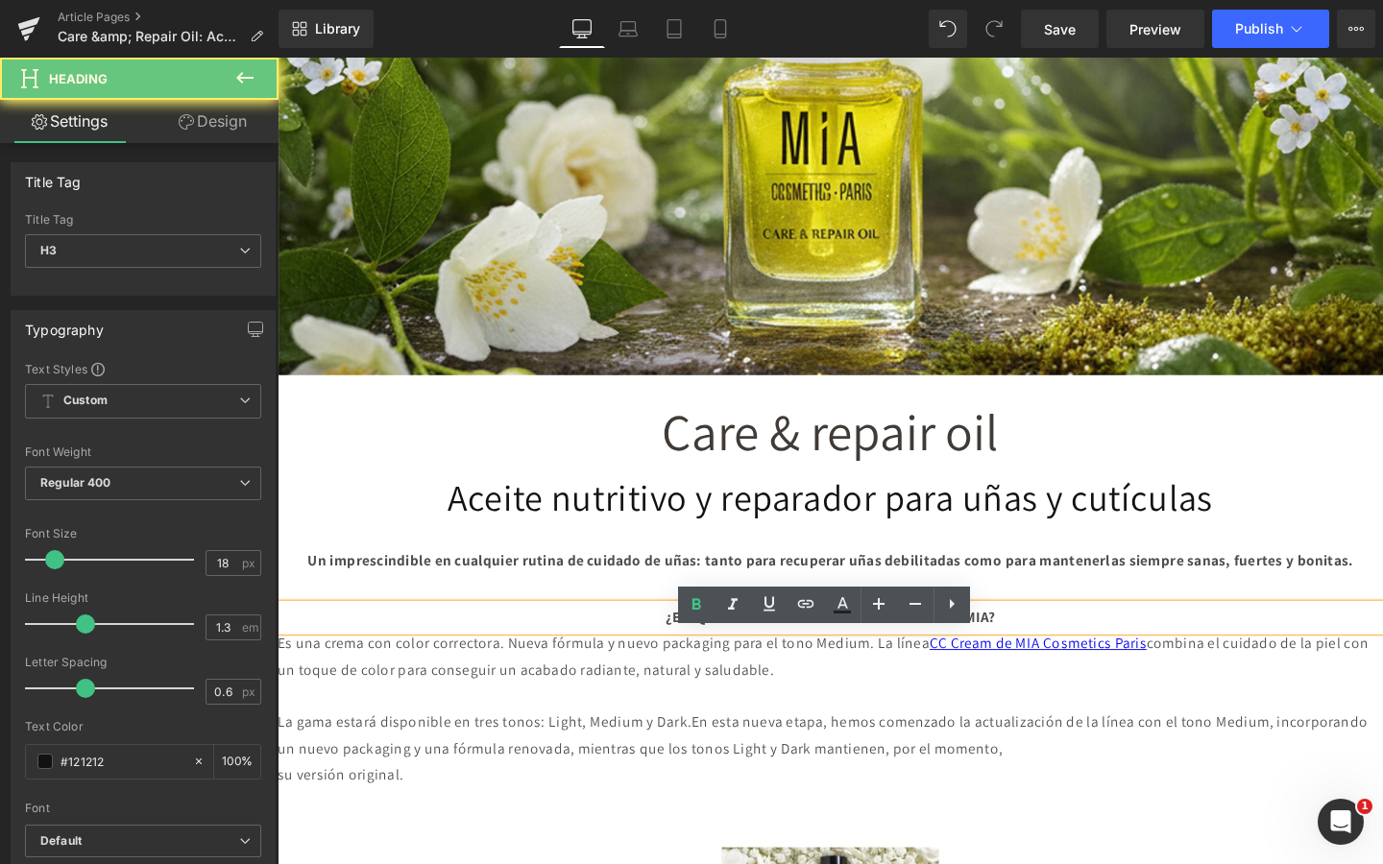
click at [1088, 661] on div "¿EN QUÉ CONSISTE LA NUEVA CC CREAM DE MIA?" at bounding box center [859, 647] width 1162 height 28
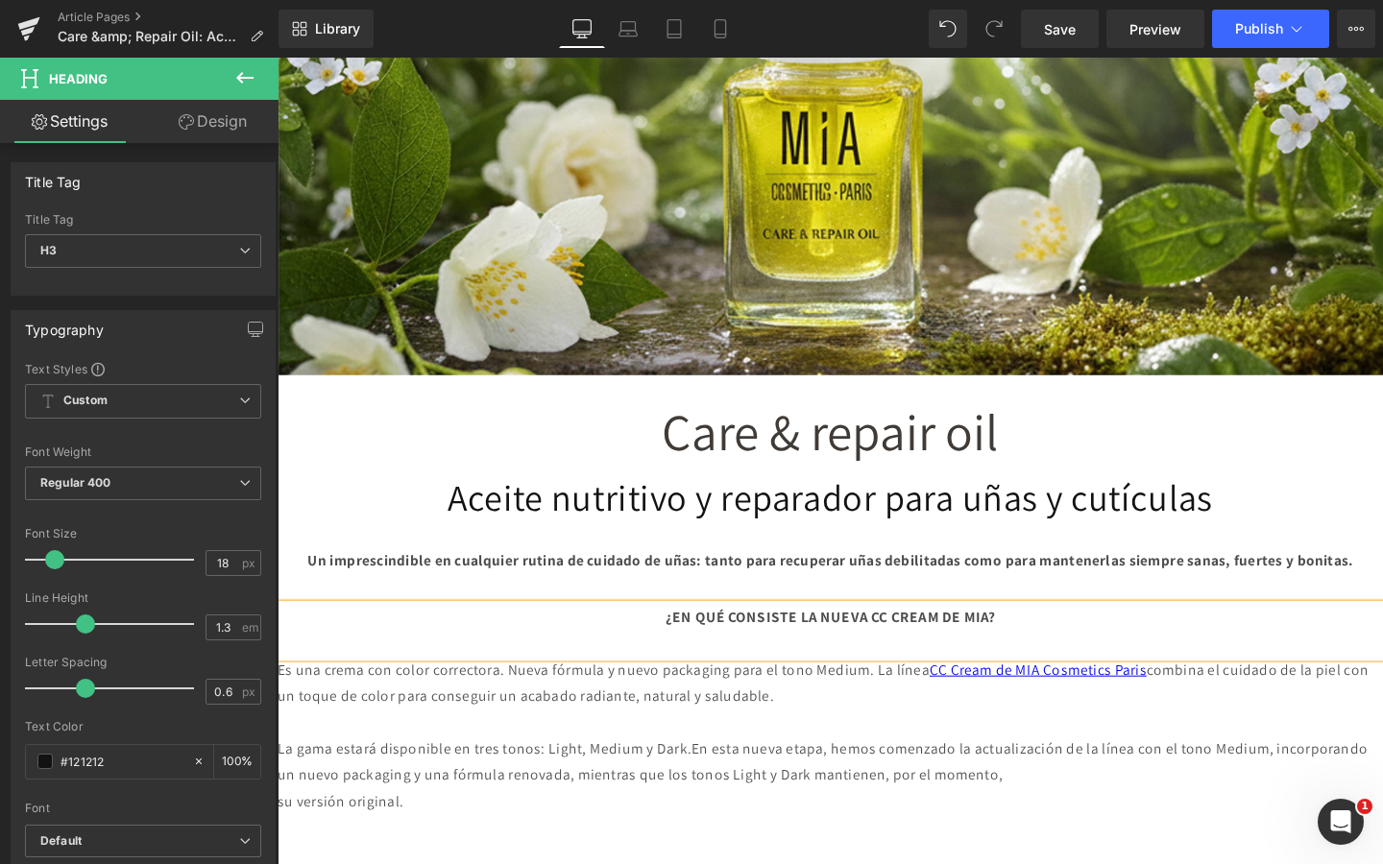
click at [685, 656] on strong "¿EN QUÉ CONSISTE LA NUEVA CC CREAM DE MIA?" at bounding box center [858, 646] width 347 height 20
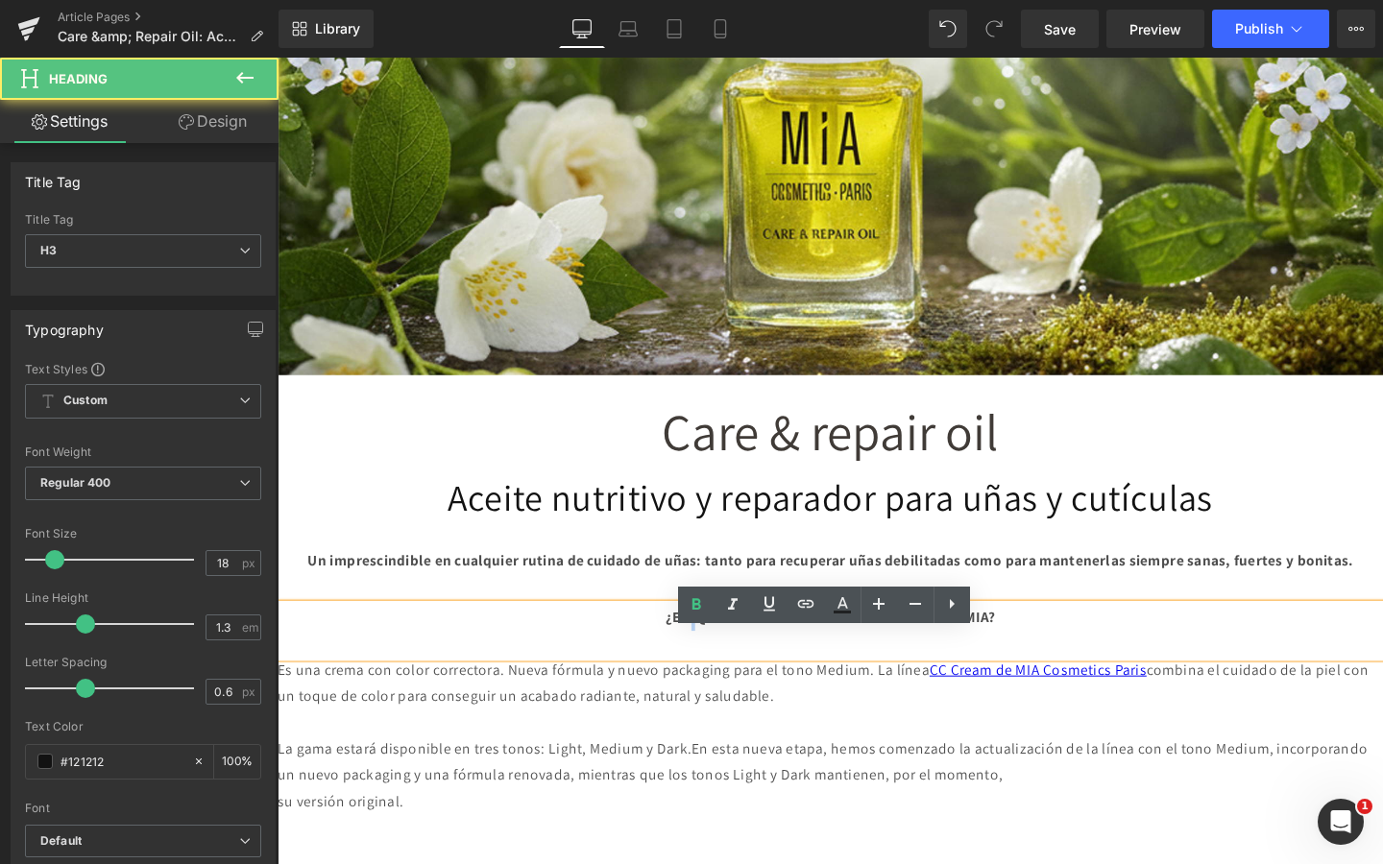
click at [685, 656] on strong "¿EN QUÉ CONSISTE LA NUEVA CC CREAM DE MIA?" at bounding box center [858, 646] width 347 height 20
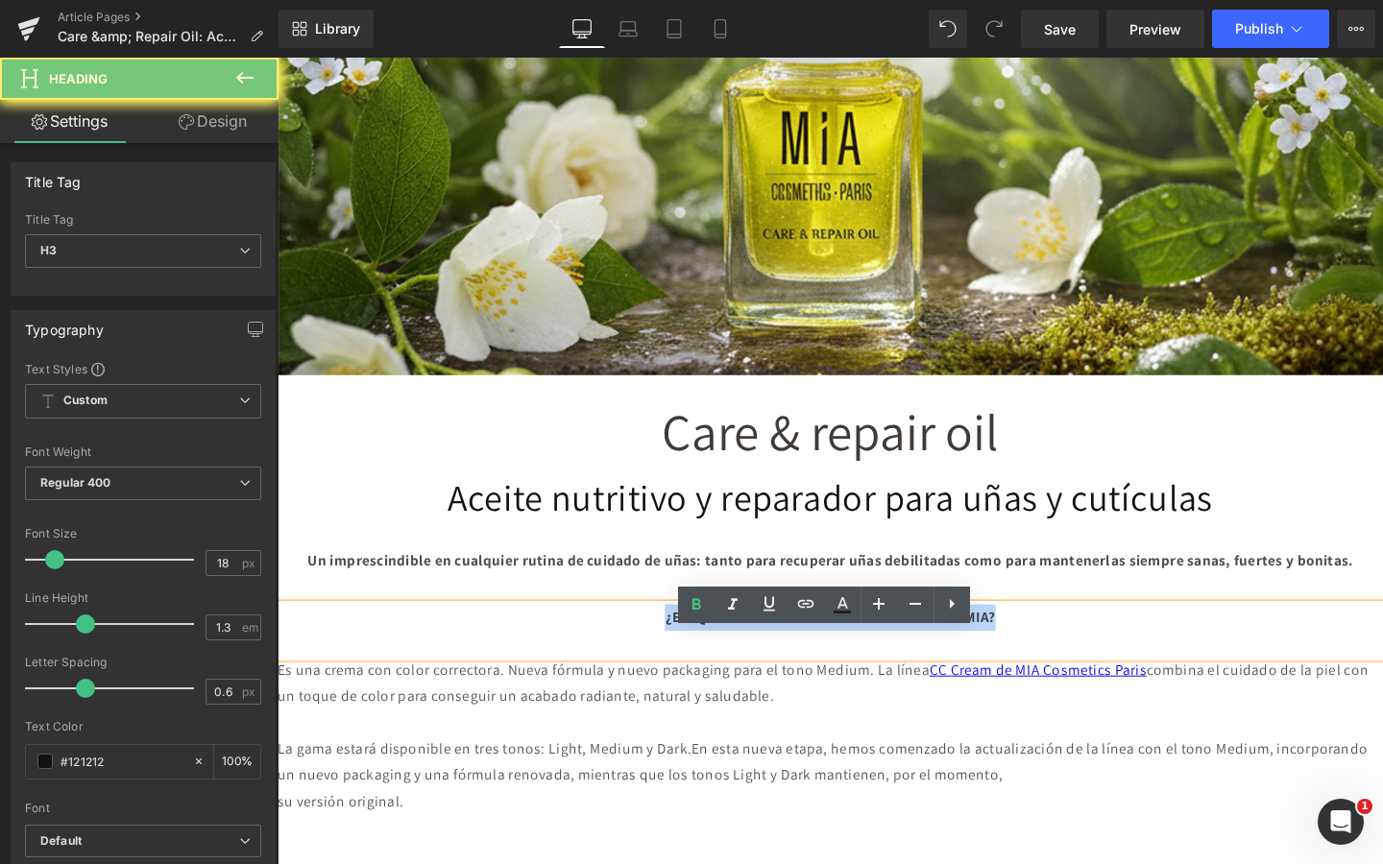
click at [685, 656] on strong "¿EN QUÉ CONSISTE LA NUEVA CC CREAM DE MIA?" at bounding box center [858, 646] width 347 height 20
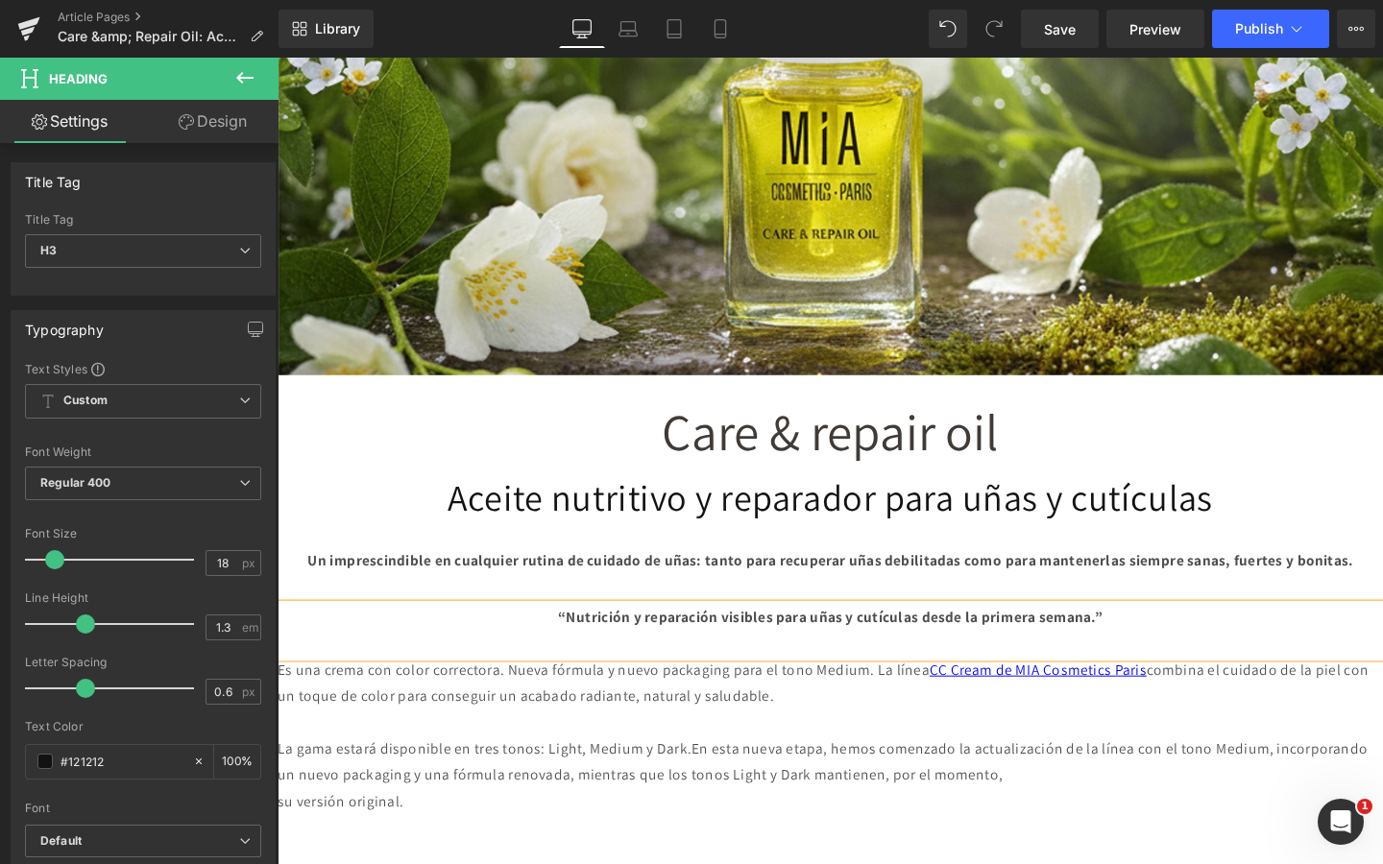
click at [612, 817] on p "La gama estará disponible en tres tonos: Light, Medium y Dark. En esta nueva et…" at bounding box center [859, 799] width 1162 height 56
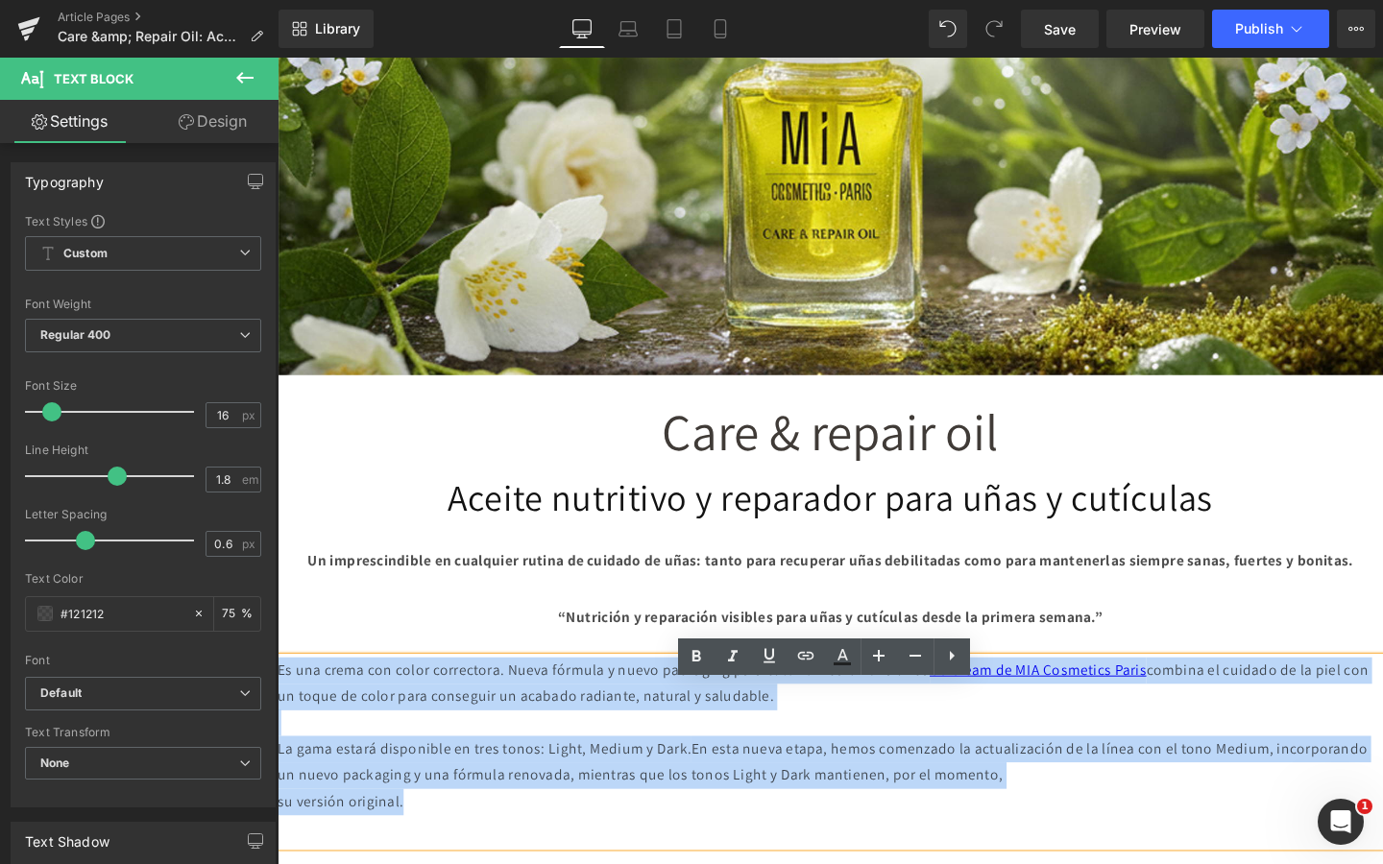
drag, startPoint x: 470, startPoint y: 869, endPoint x: 258, endPoint y: 738, distance: 248.9
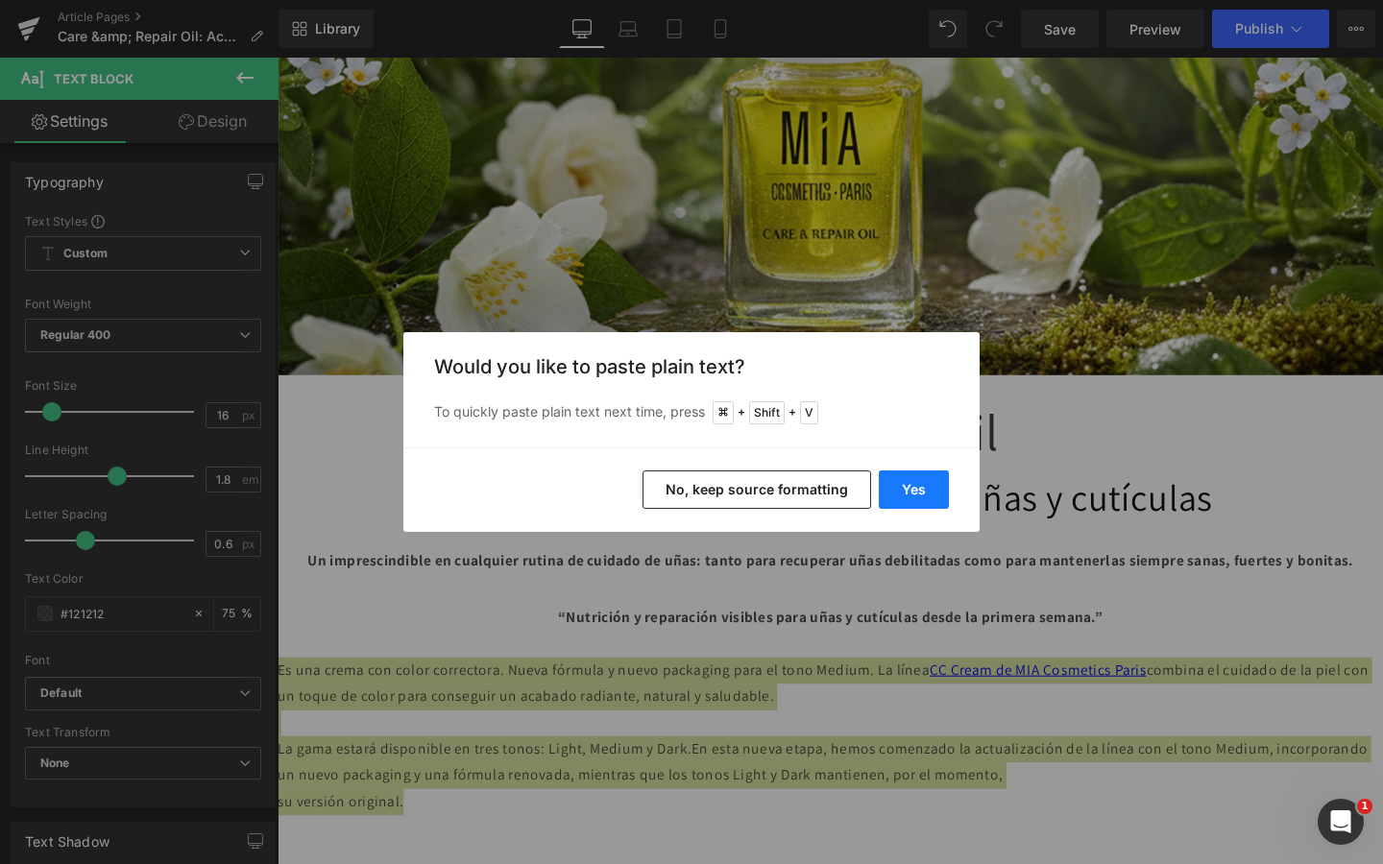
click at [910, 494] on button "Yes" at bounding box center [914, 490] width 70 height 38
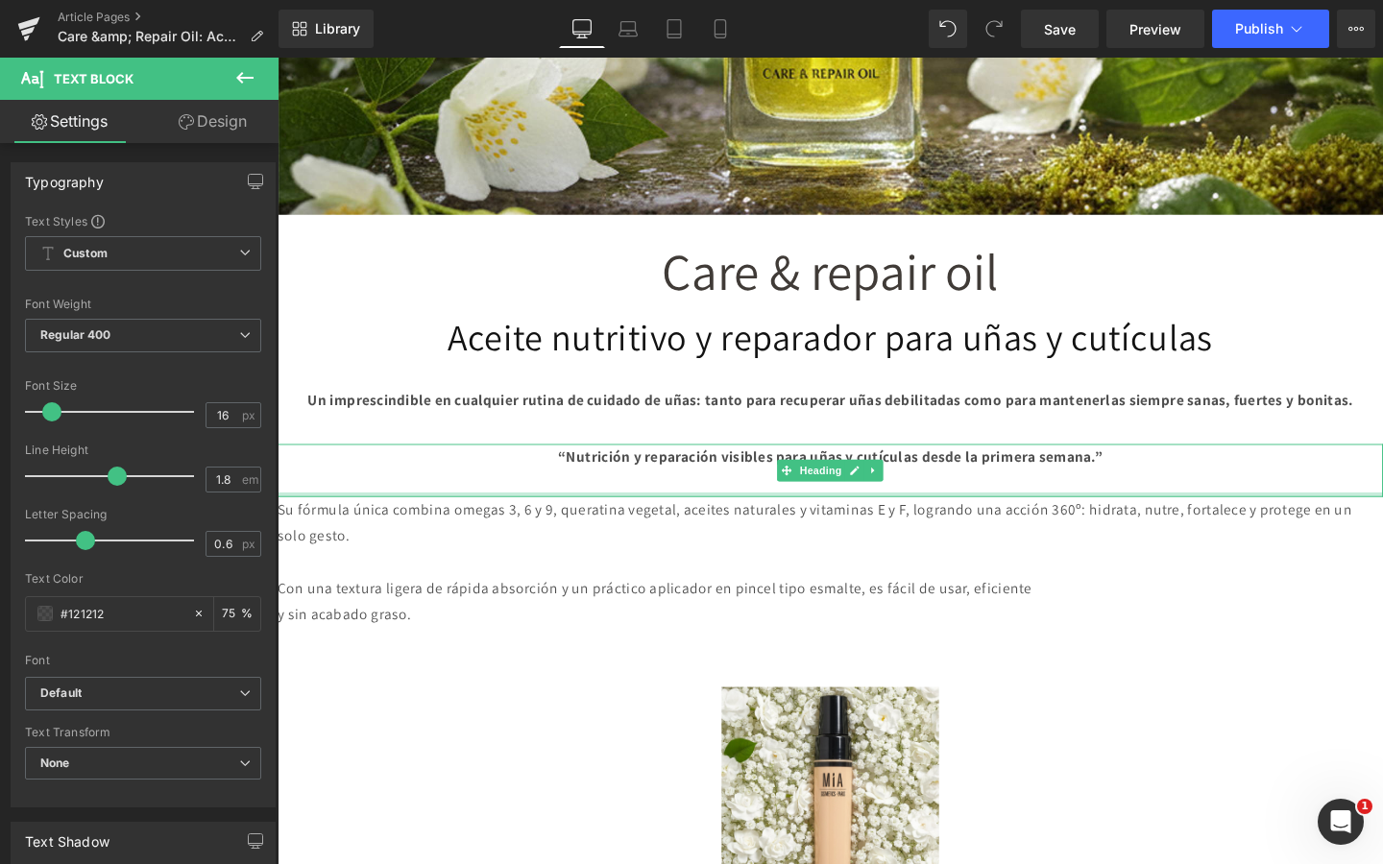
scroll to position [729, 0]
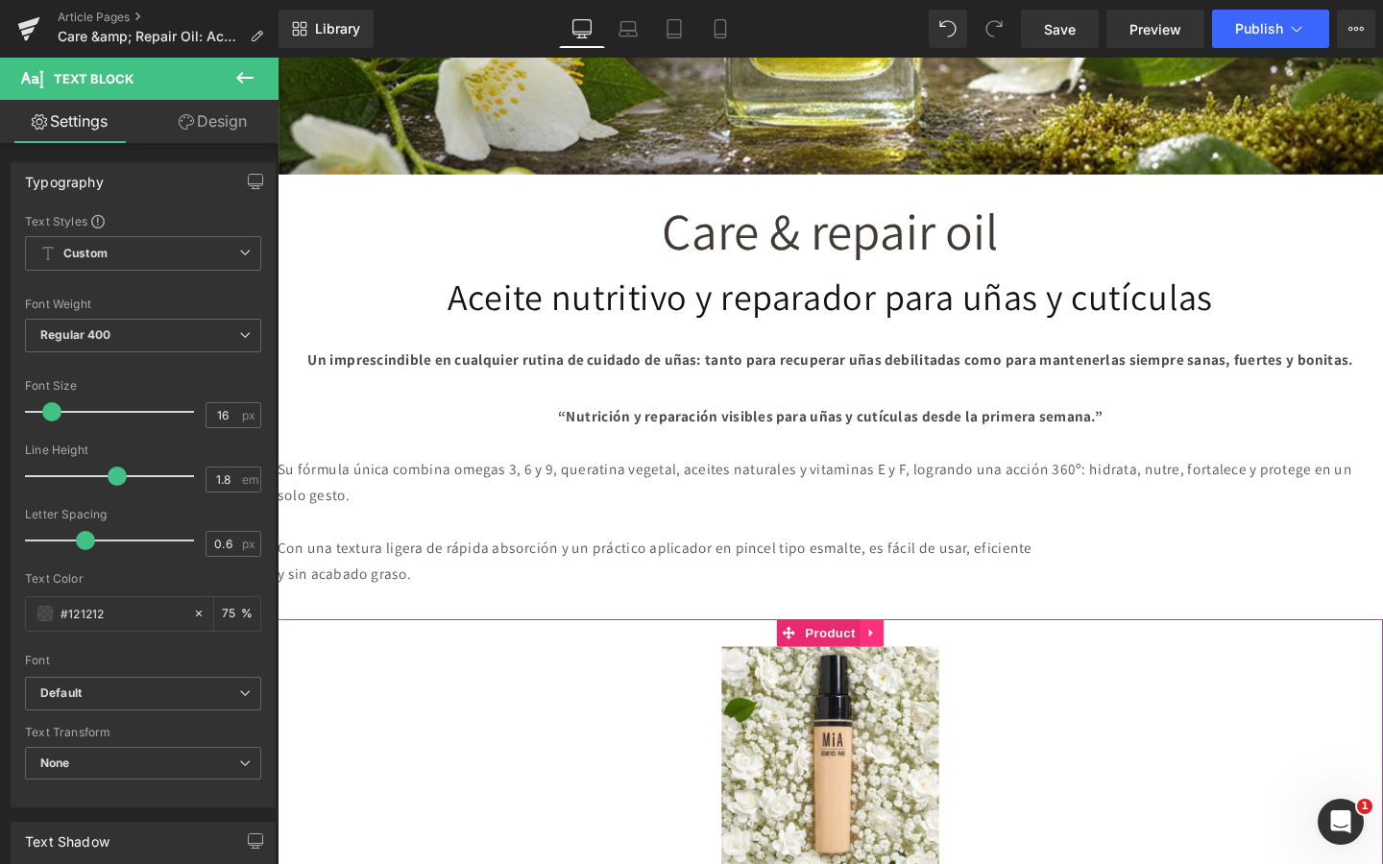
click at [906, 670] on icon at bounding box center [902, 663] width 13 height 14
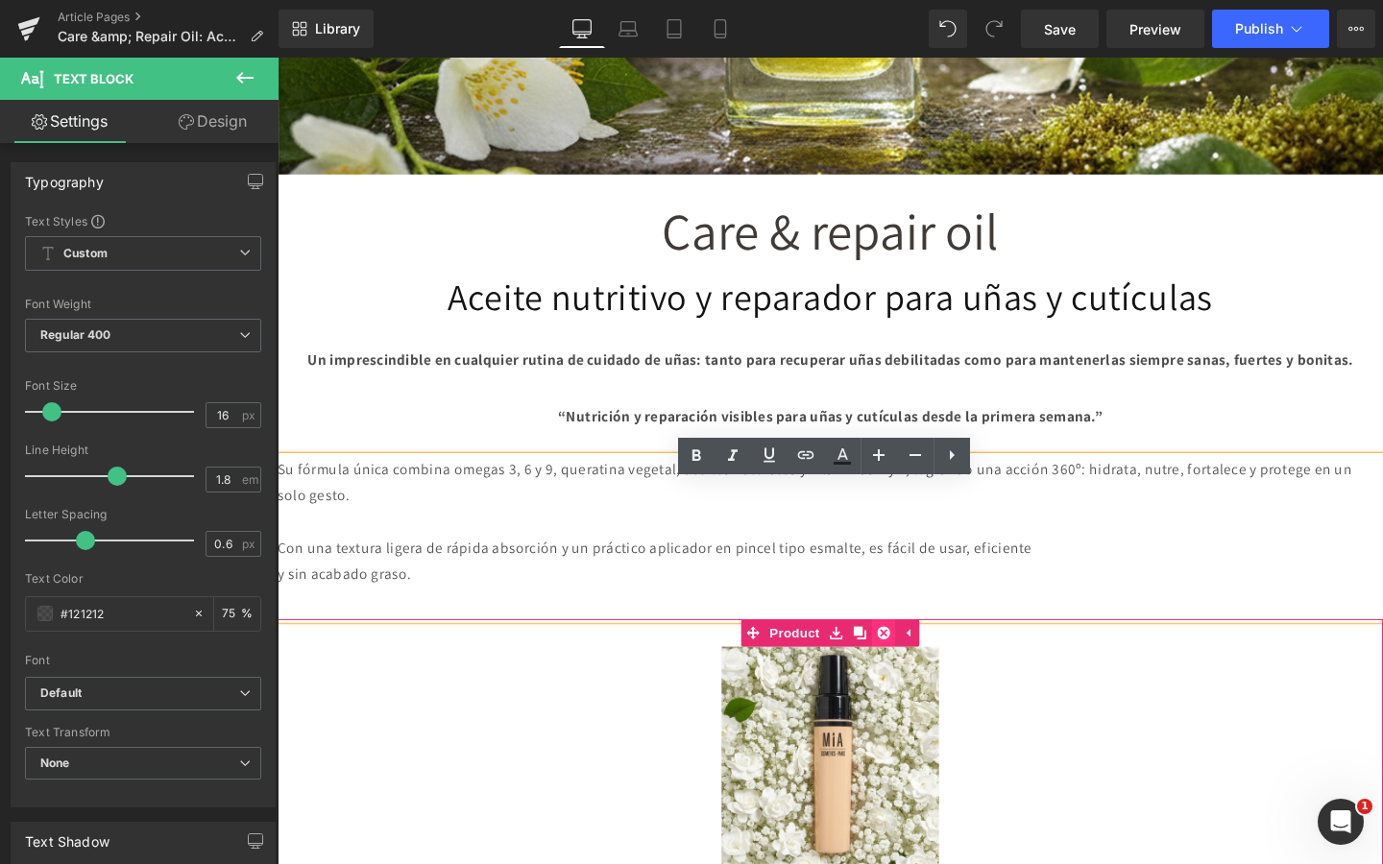
click at [907, 677] on link at bounding box center [915, 662] width 25 height 29
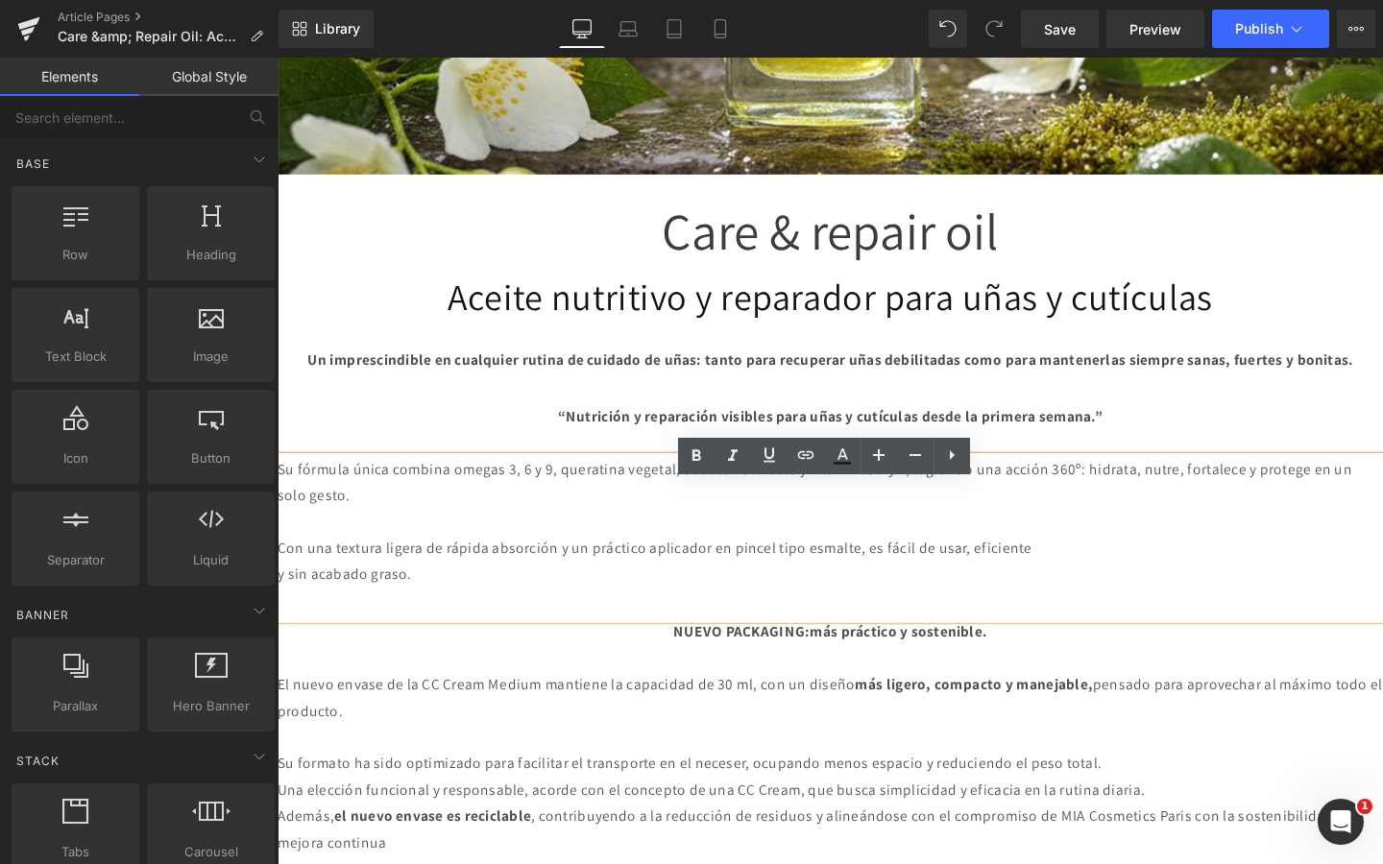
click at [283, 616] on p "y sin acabado graso." at bounding box center [859, 602] width 1162 height 28
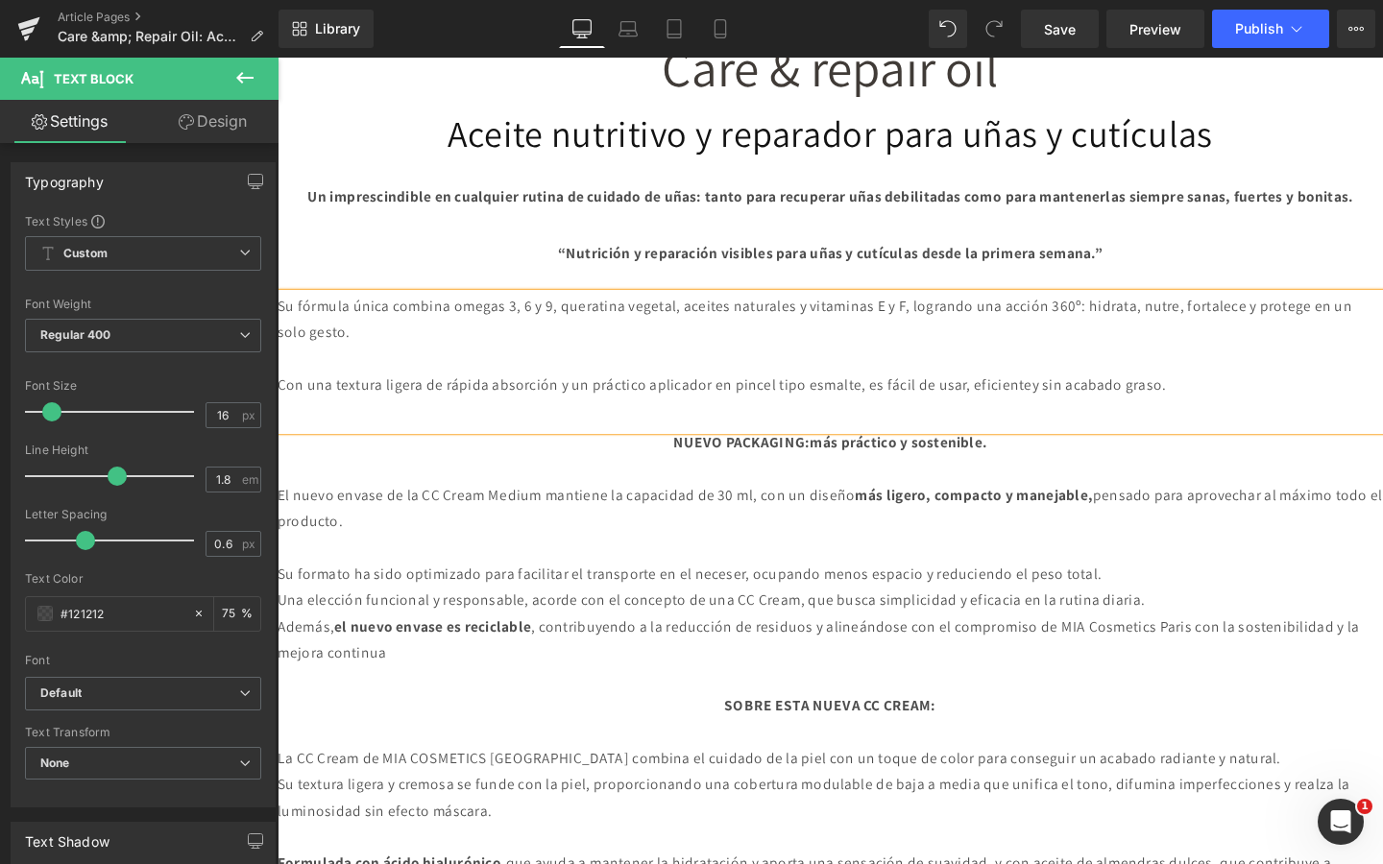
scroll to position [991, 0]
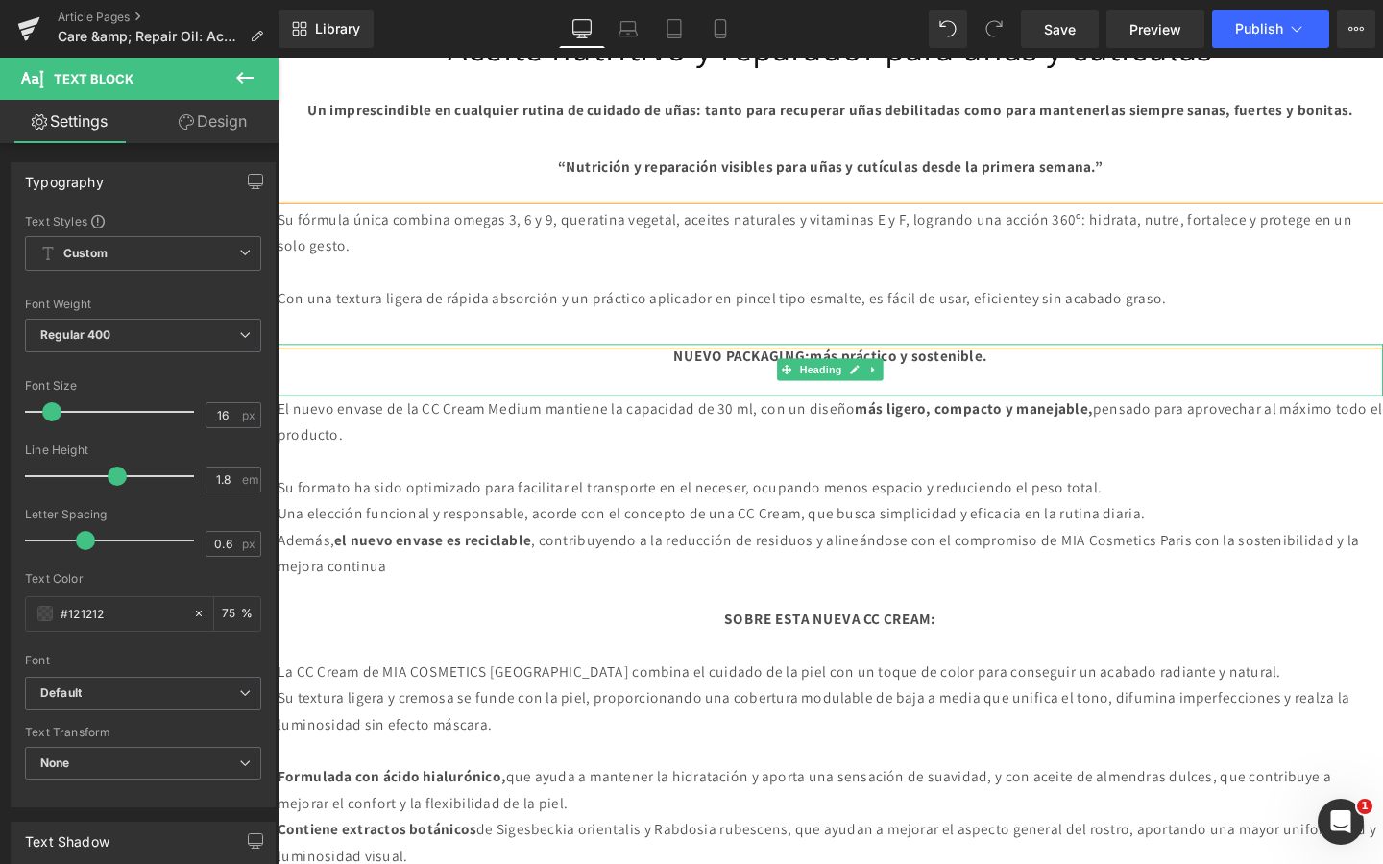
click at [771, 382] on strong "NUEVO PACKAGING: más práctico y sostenible." at bounding box center [858, 372] width 330 height 20
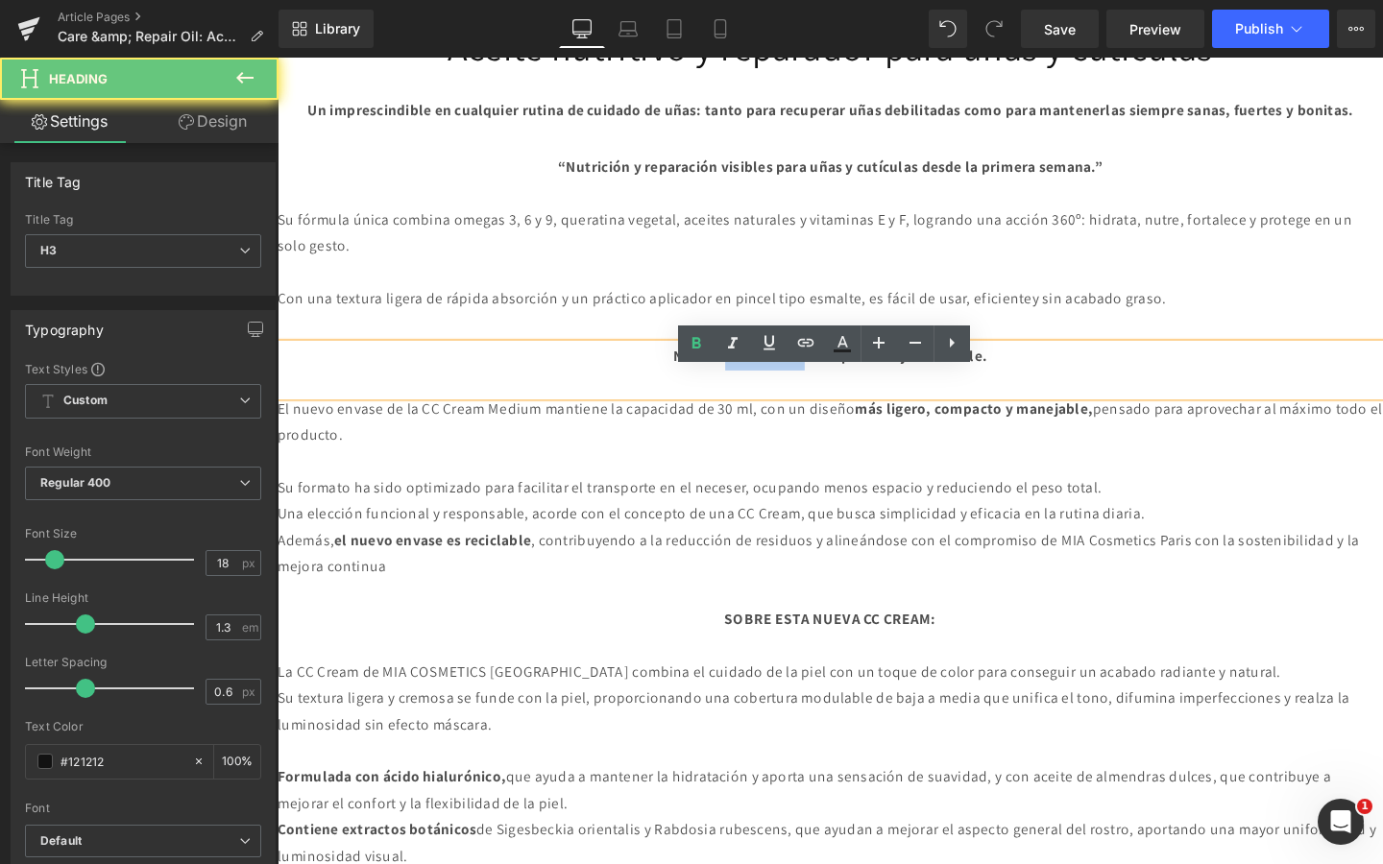
click at [771, 382] on strong "NUEVO PACKAGING: más práctico y sostenible." at bounding box center [858, 372] width 330 height 20
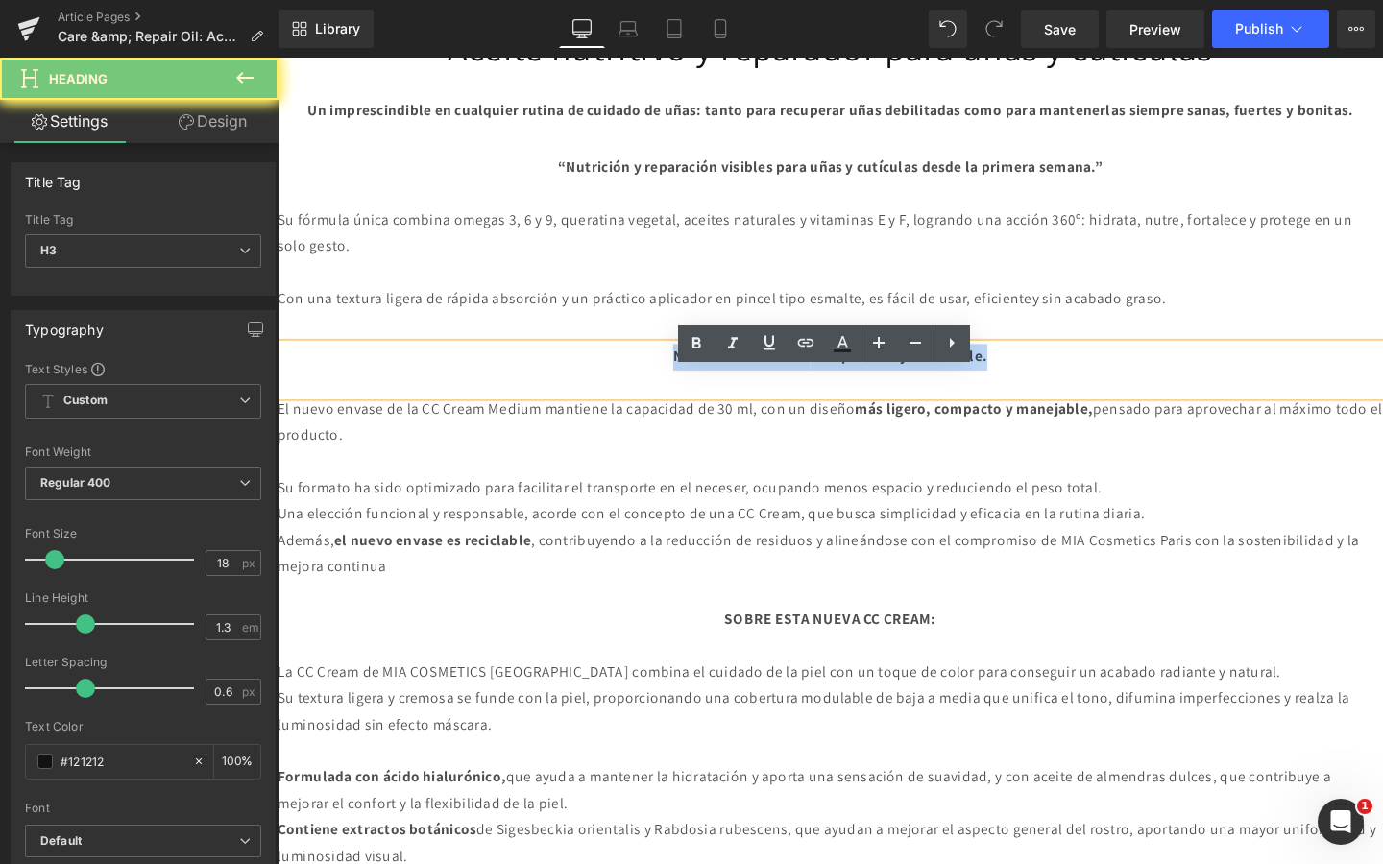
paste div
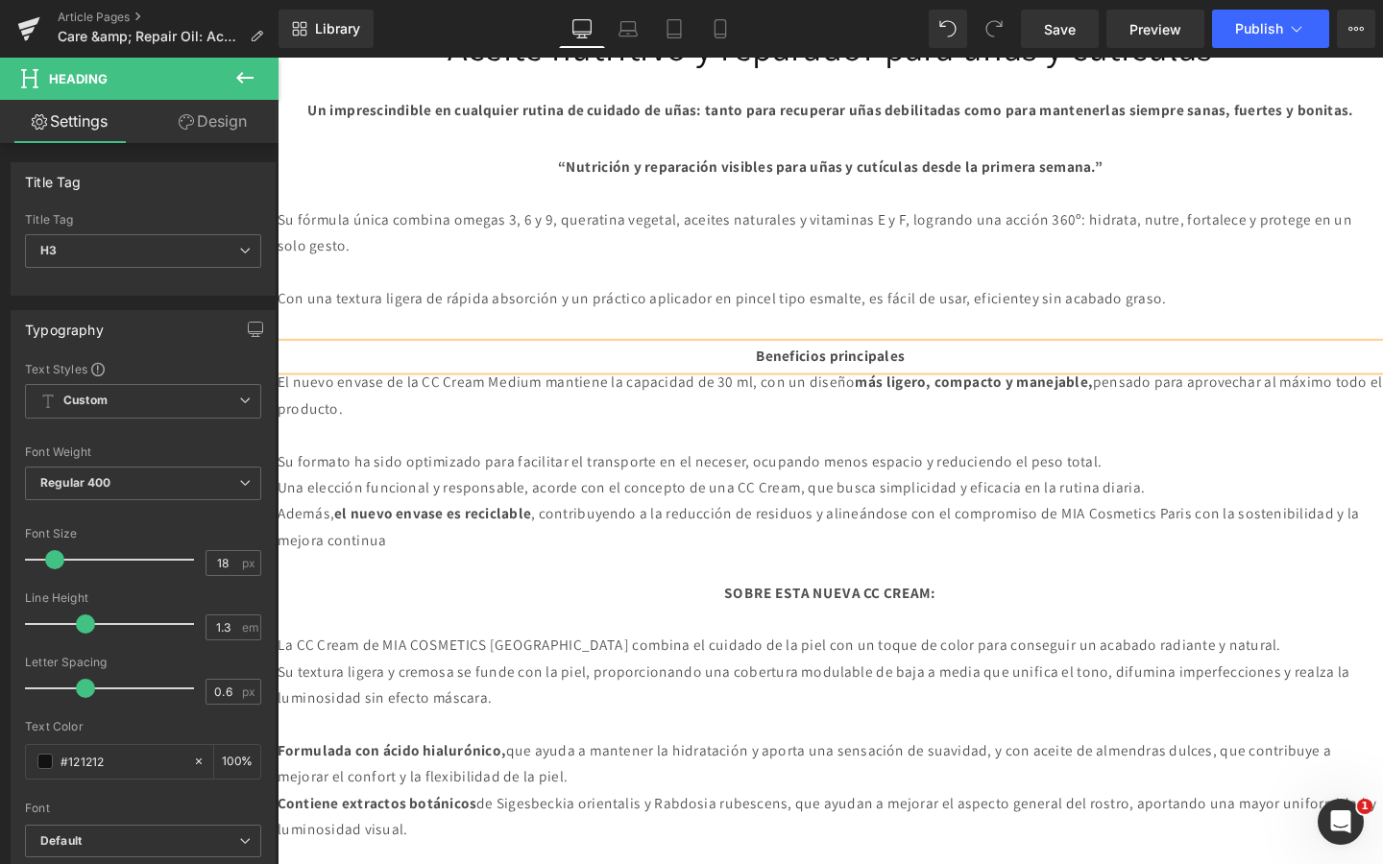
click at [829, 382] on b "Beneficios principales" at bounding box center [858, 372] width 157 height 20
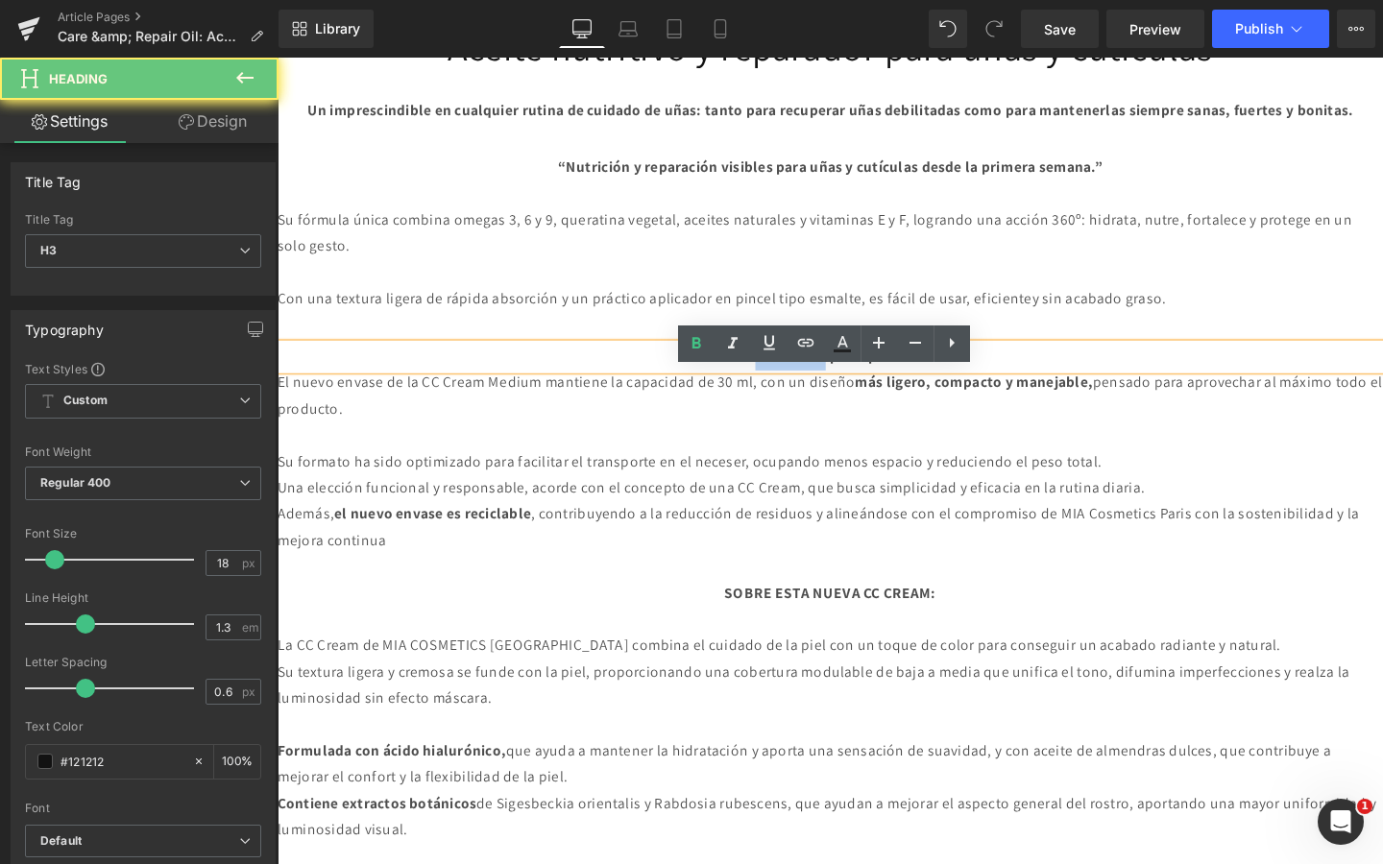
click at [829, 382] on b "Beneficios principales" at bounding box center [858, 372] width 157 height 20
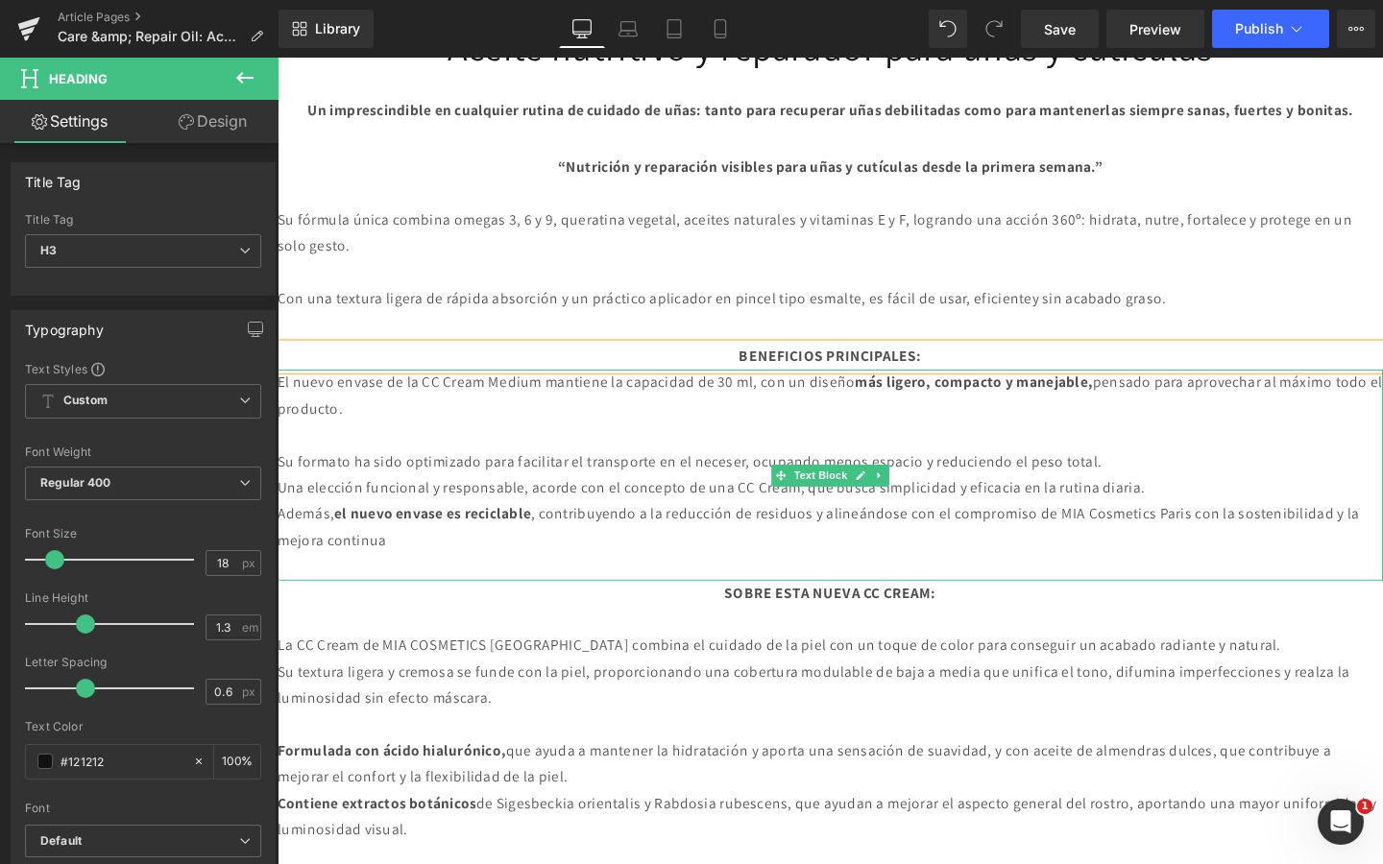
click at [570, 525] on p "Una elección funcional y responsable, acorde con el concepto de una CC Cream, q…" at bounding box center [859, 511] width 1162 height 28
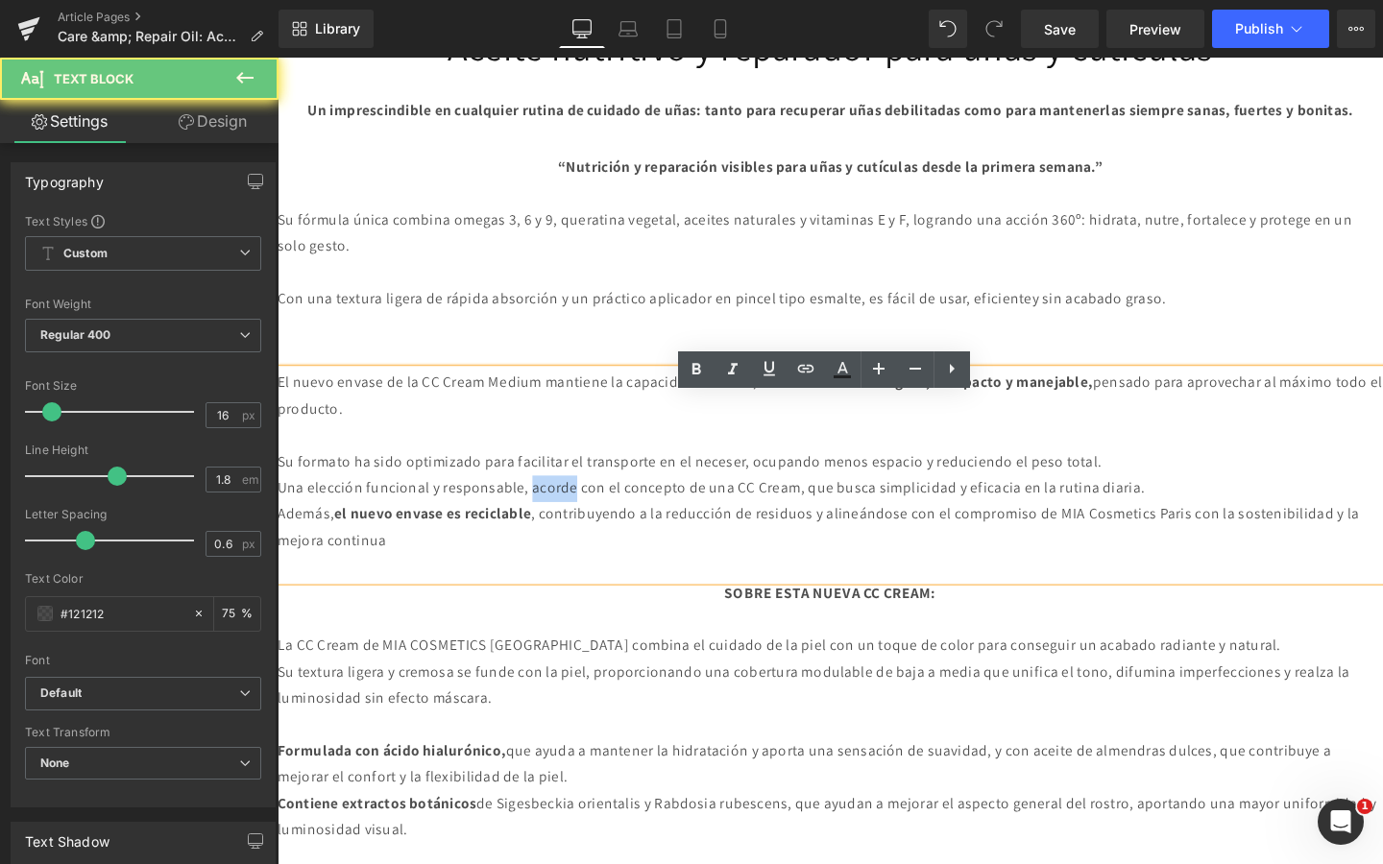
click at [570, 525] on p "Una elección funcional y responsable, acorde con el concepto de una CC Cream, q…" at bounding box center [859, 511] width 1162 height 28
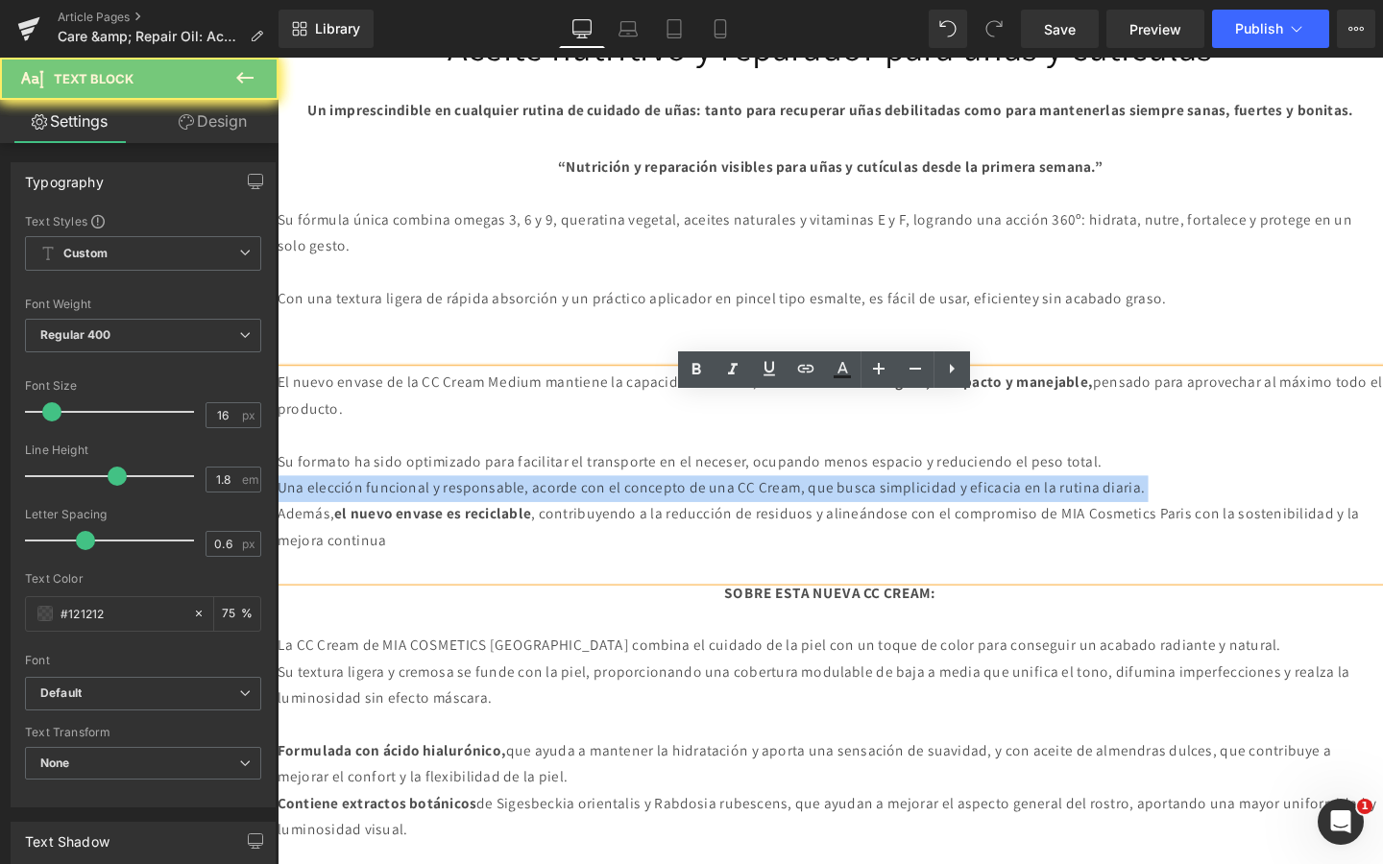
click at [570, 525] on p "Una elección funcional y responsable, acorde con el concepto de una CC Cream, q…" at bounding box center [859, 511] width 1162 height 28
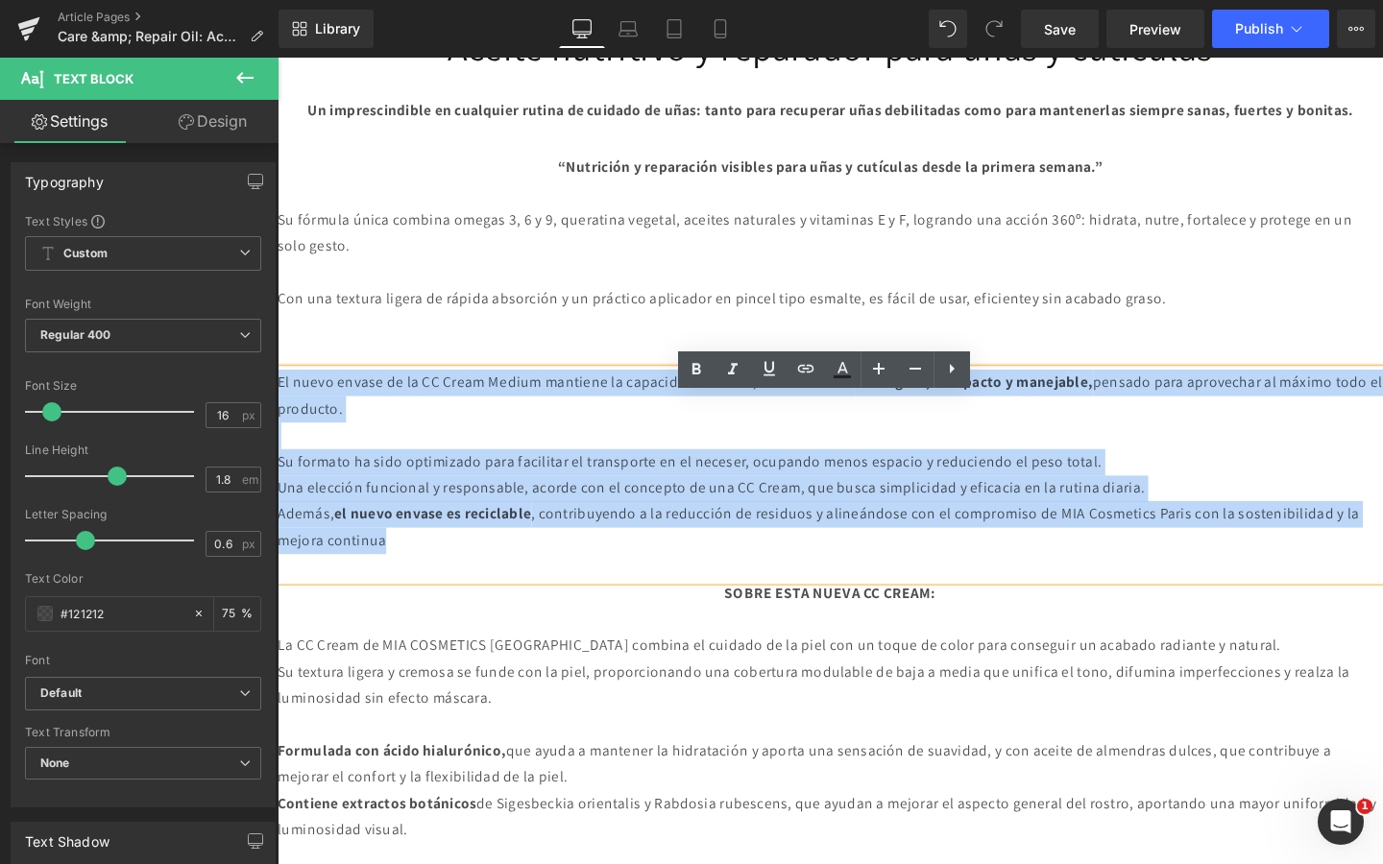
drag, startPoint x: 563, startPoint y: 594, endPoint x: 267, endPoint y: 422, distance: 342.6
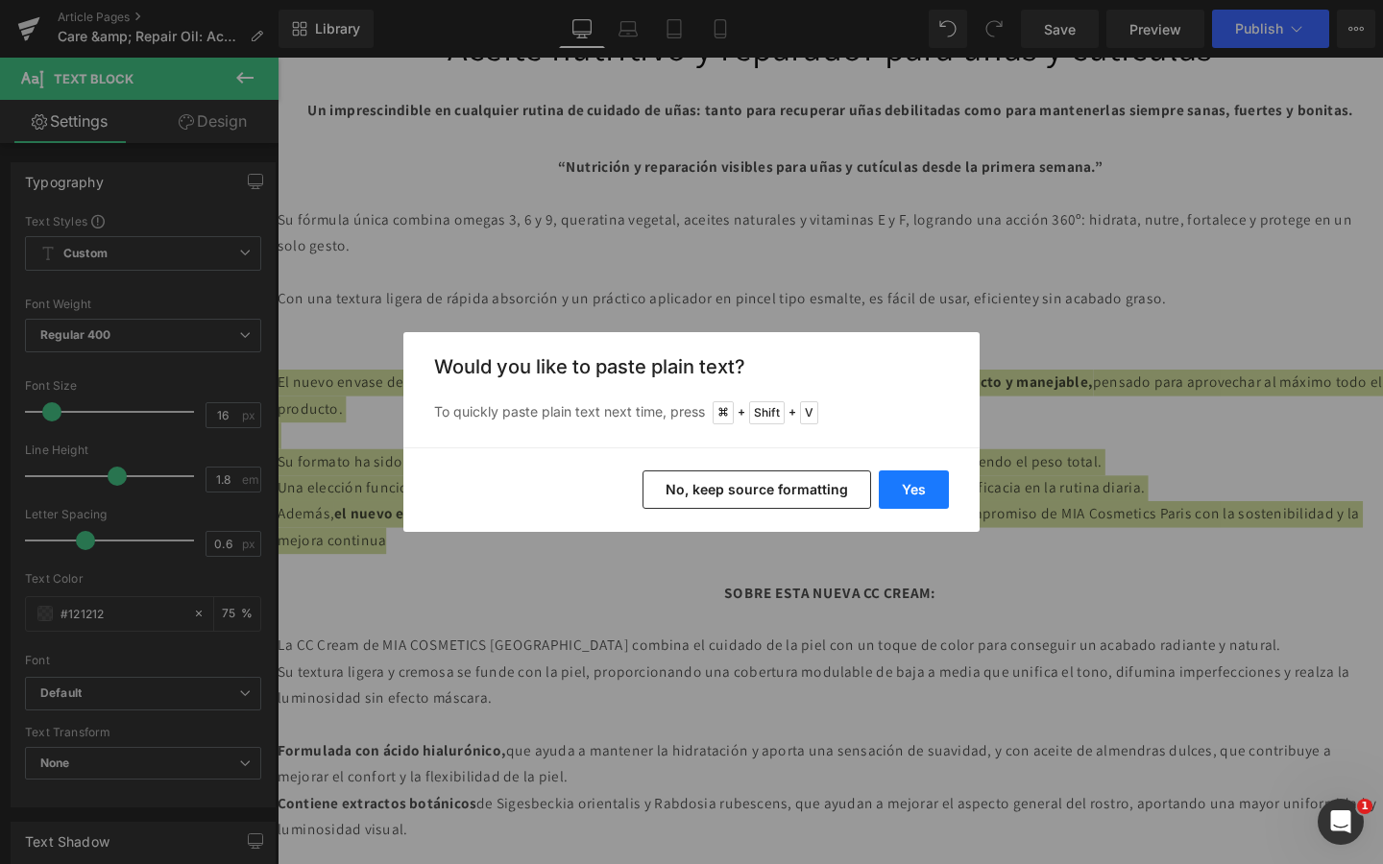
click at [910, 507] on button "Yes" at bounding box center [914, 490] width 70 height 38
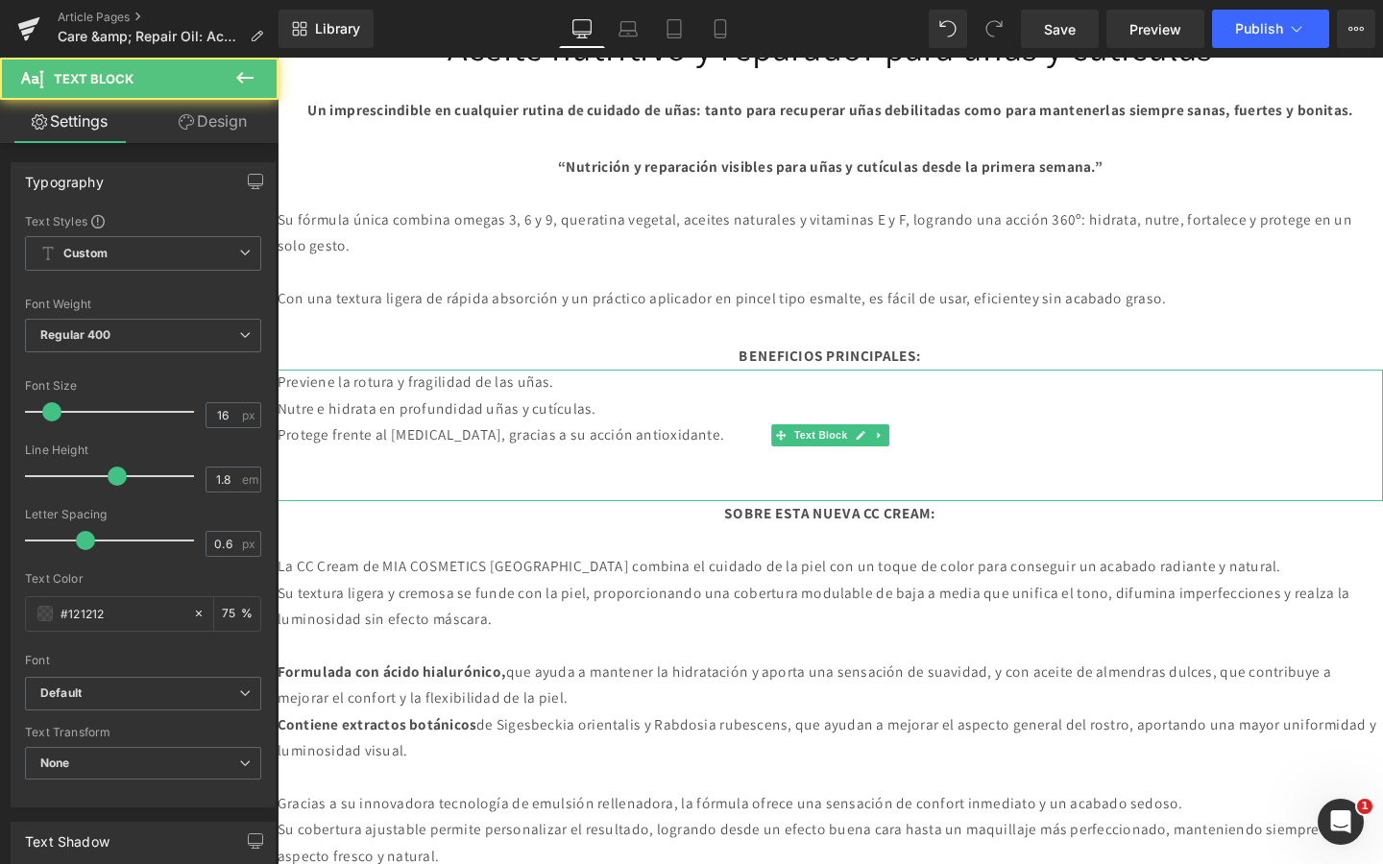
click at [650, 442] on p "Nutre e hidrata en profundidad uñas y cutículas." at bounding box center [859, 428] width 1162 height 28
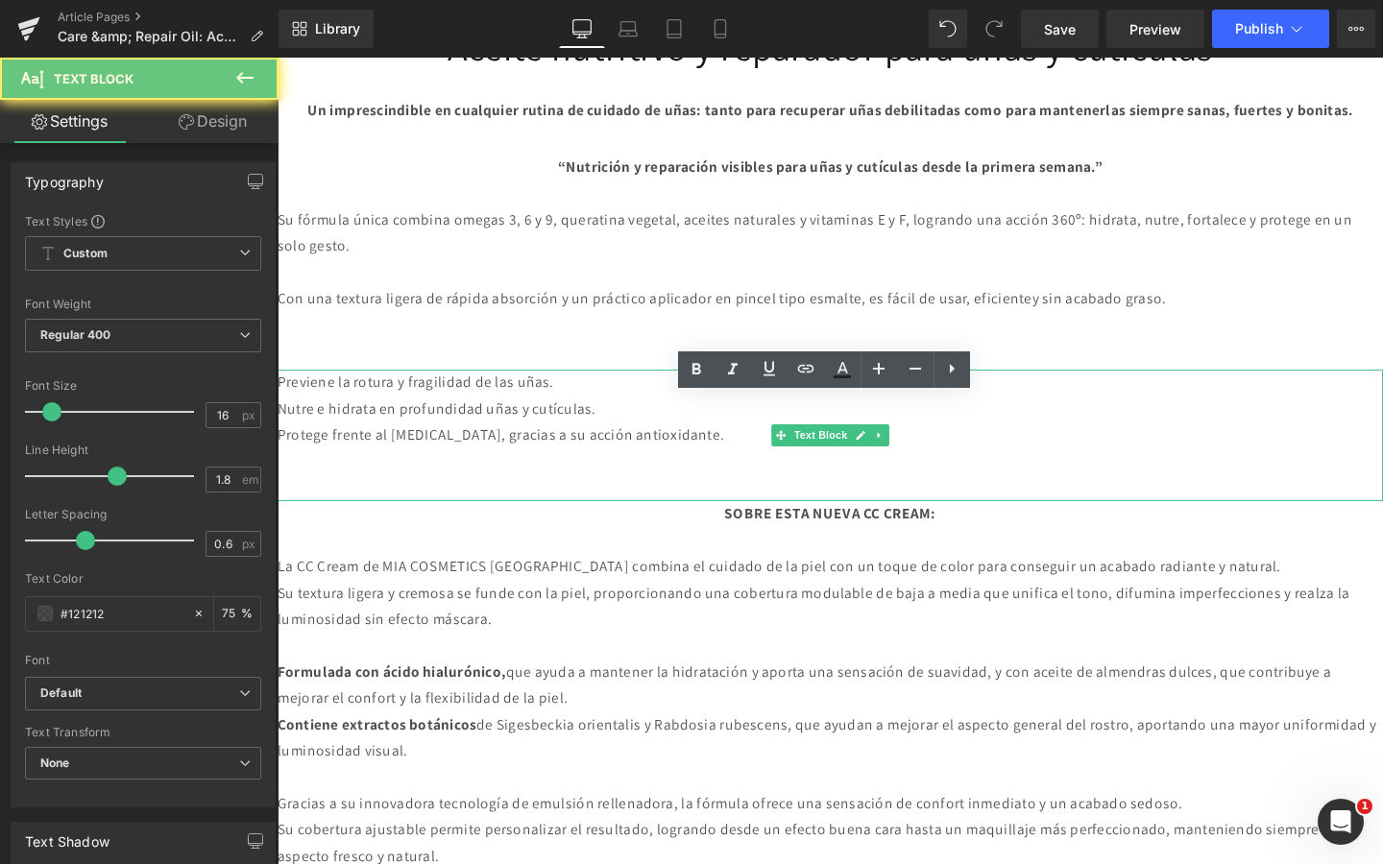
click at [650, 442] on p "Nutre e hidrata en profundidad uñas y cutículas." at bounding box center [859, 428] width 1162 height 28
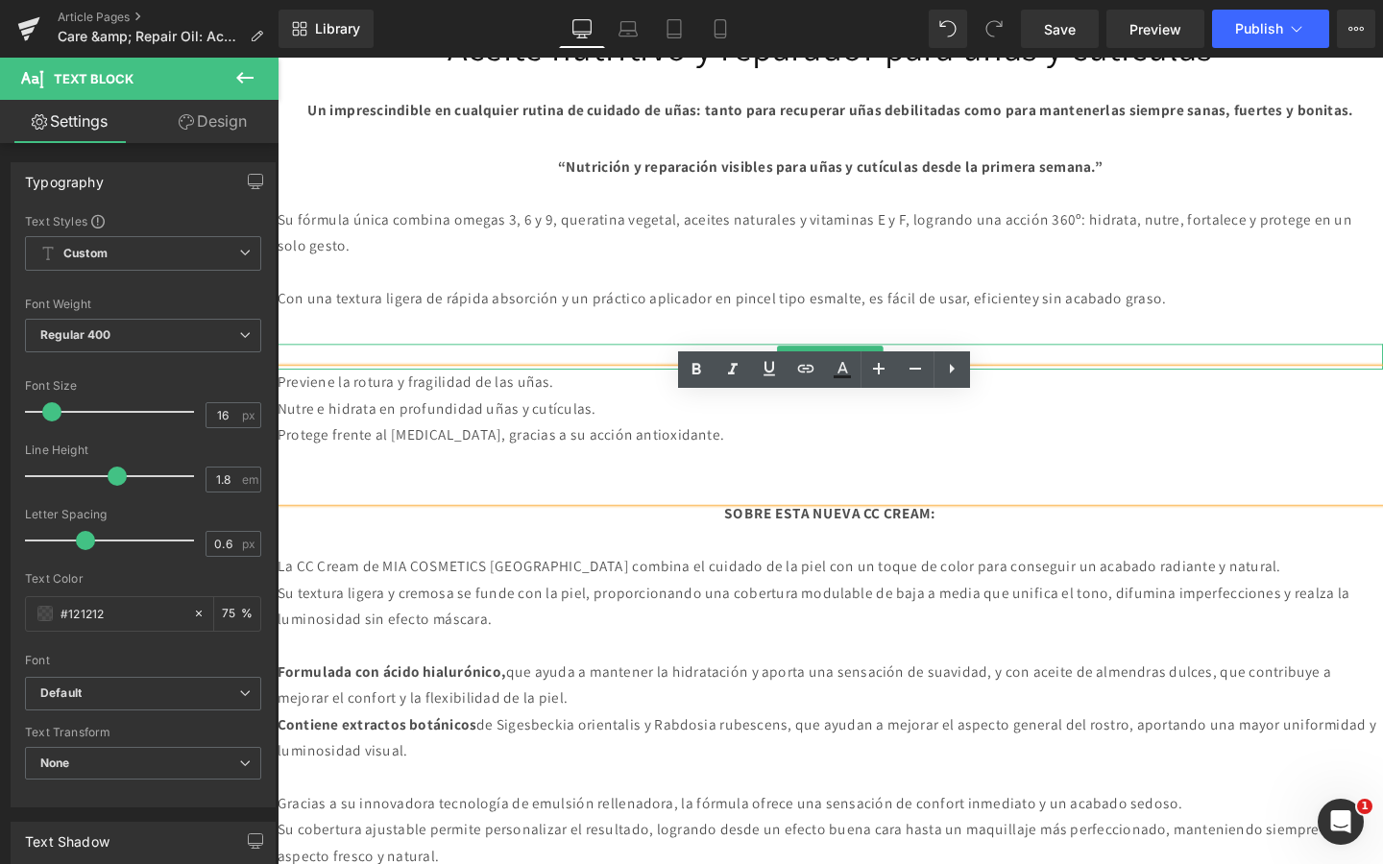
drag, startPoint x: 787, startPoint y: 491, endPoint x: 348, endPoint y: 398, distance: 448.7
click at [348, 398] on div "Image Separator Heading Care & repair oil Heading Text Block Text Block Aceite …" at bounding box center [859, 395] width 1162 height 2260
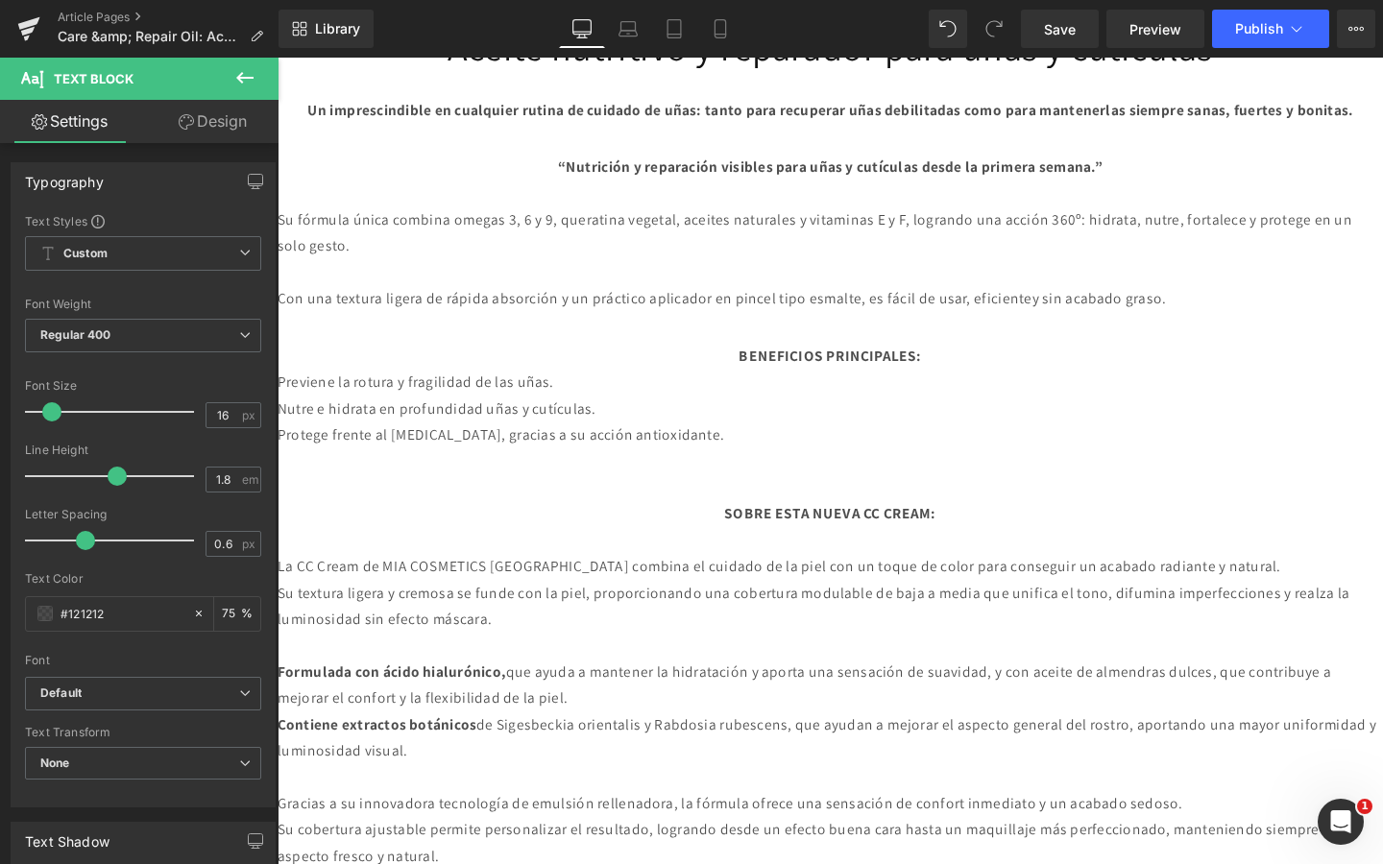
click at [983, 387] on div "BENEFICIOS PRINCIPALES:" at bounding box center [859, 373] width 1162 height 28
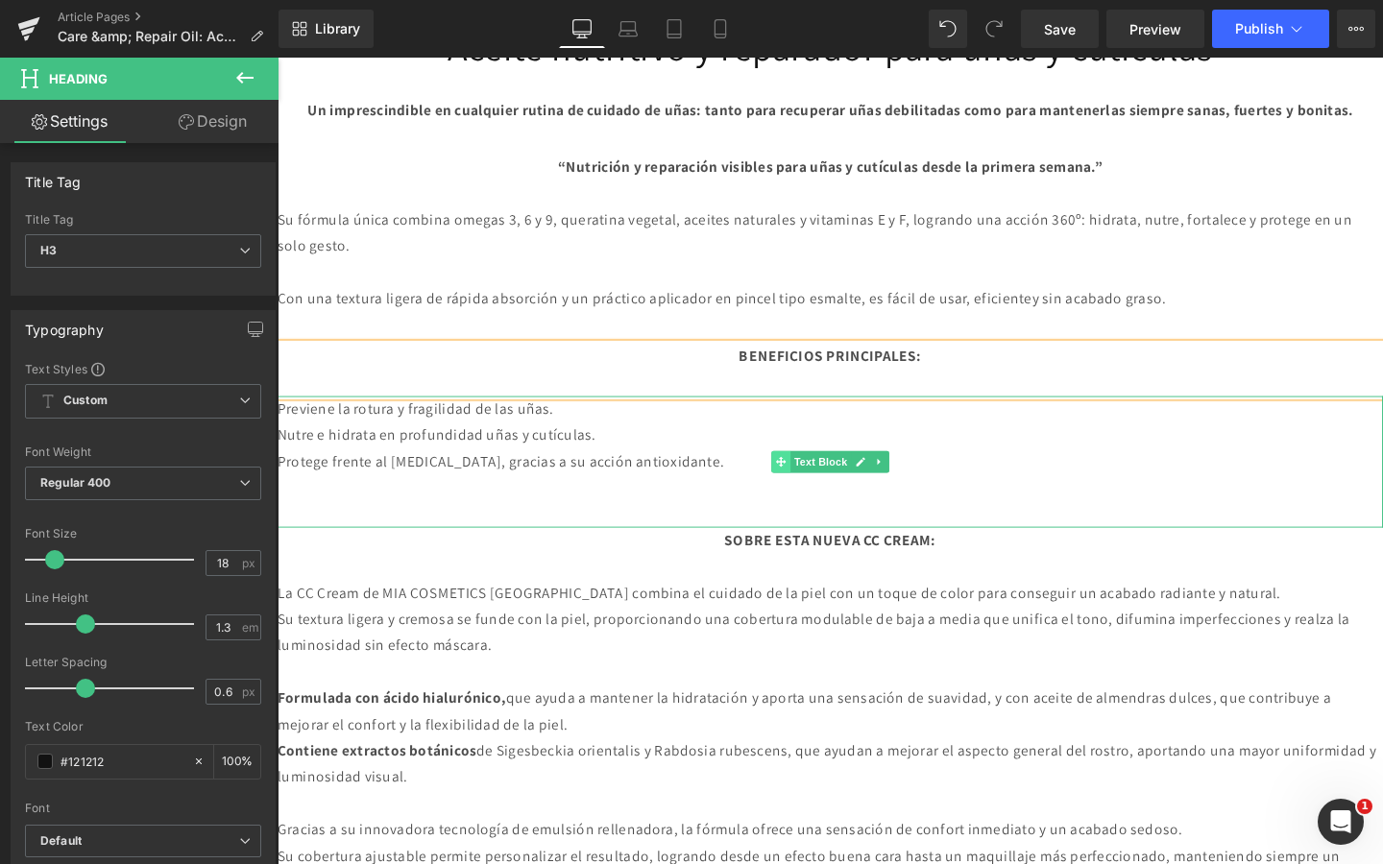
click at [811, 489] on icon at bounding box center [806, 483] width 11 height 12
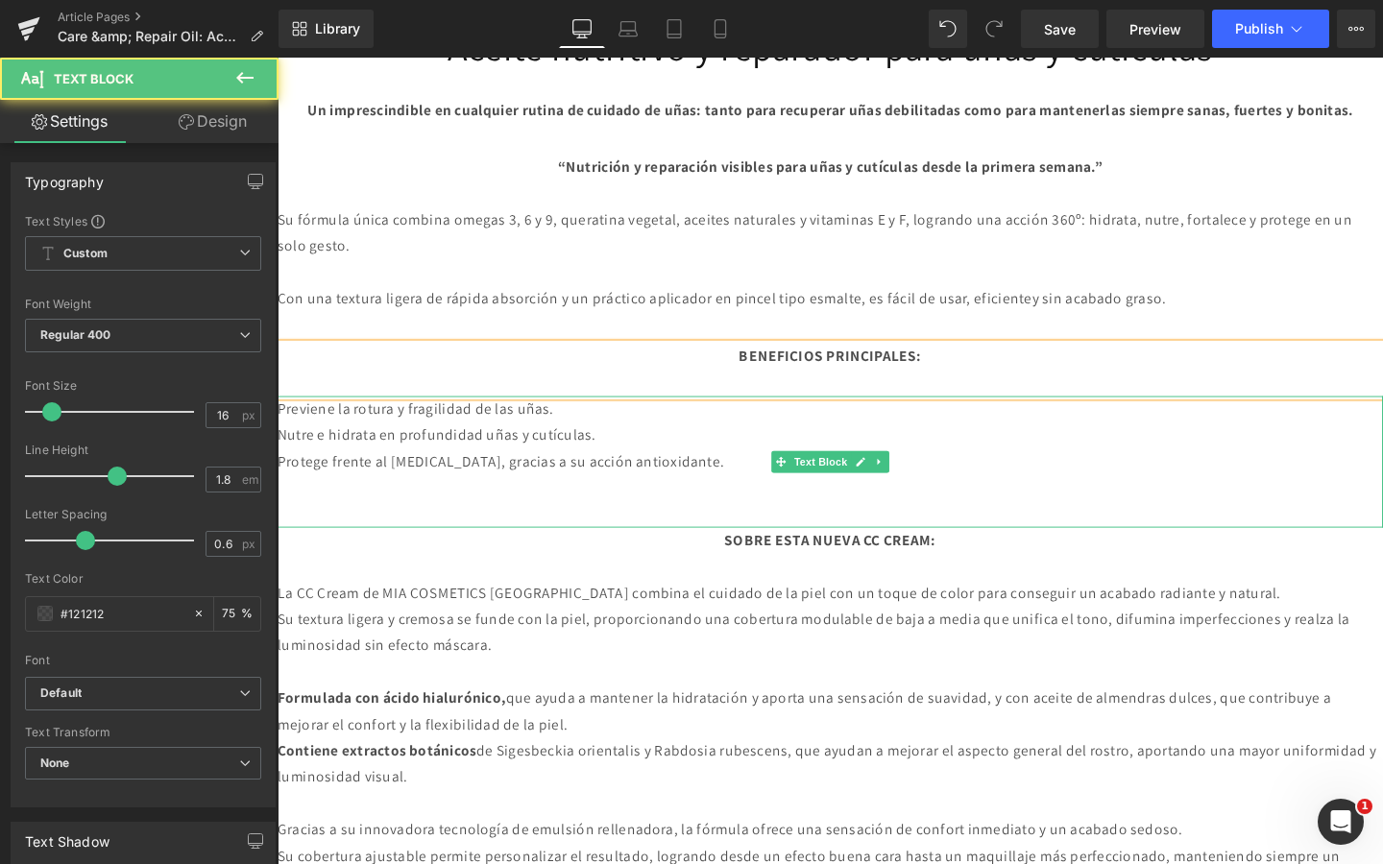
drag, startPoint x: 811, startPoint y: 506, endPoint x: 783, endPoint y: 548, distance: 50.6
click at [809, 489] on icon at bounding box center [806, 483] width 11 height 12
click at [778, 552] on p at bounding box center [859, 538] width 1162 height 28
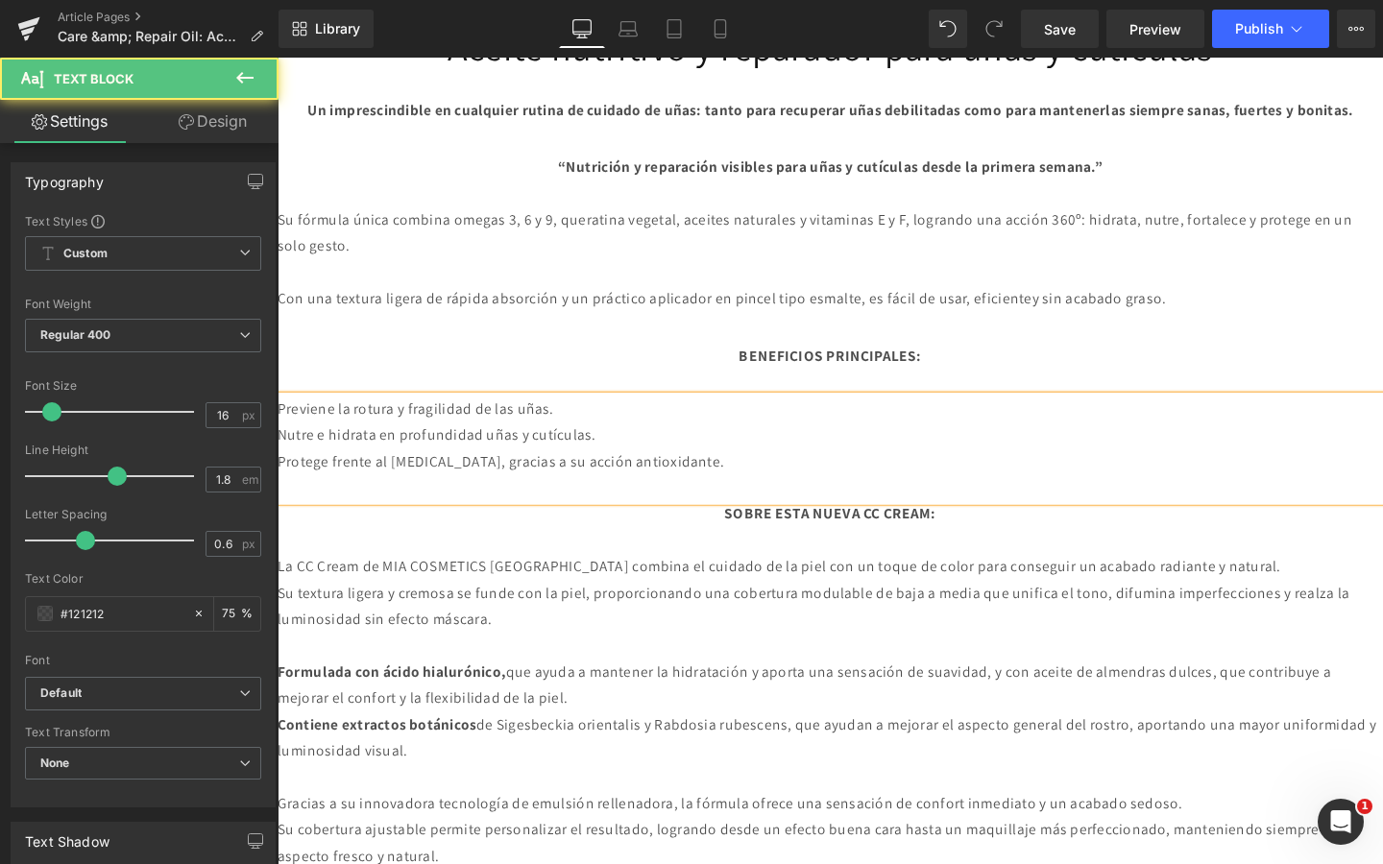
drag, startPoint x: 778, startPoint y: 515, endPoint x: 242, endPoint y: 441, distance: 541.0
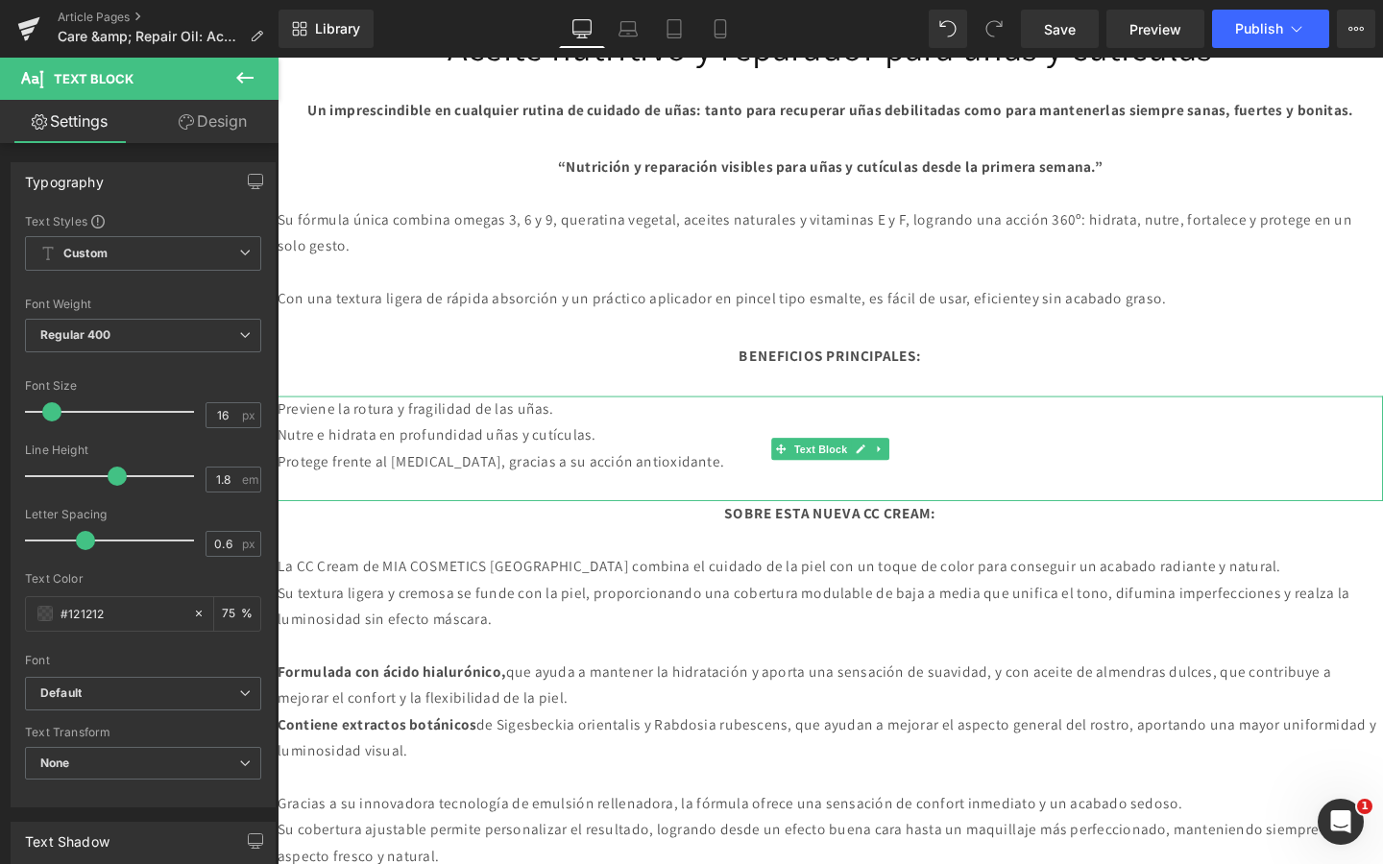
click at [659, 470] on p "Nutre e hidrata en profundidad uñas y cutículas." at bounding box center [859, 456] width 1162 height 28
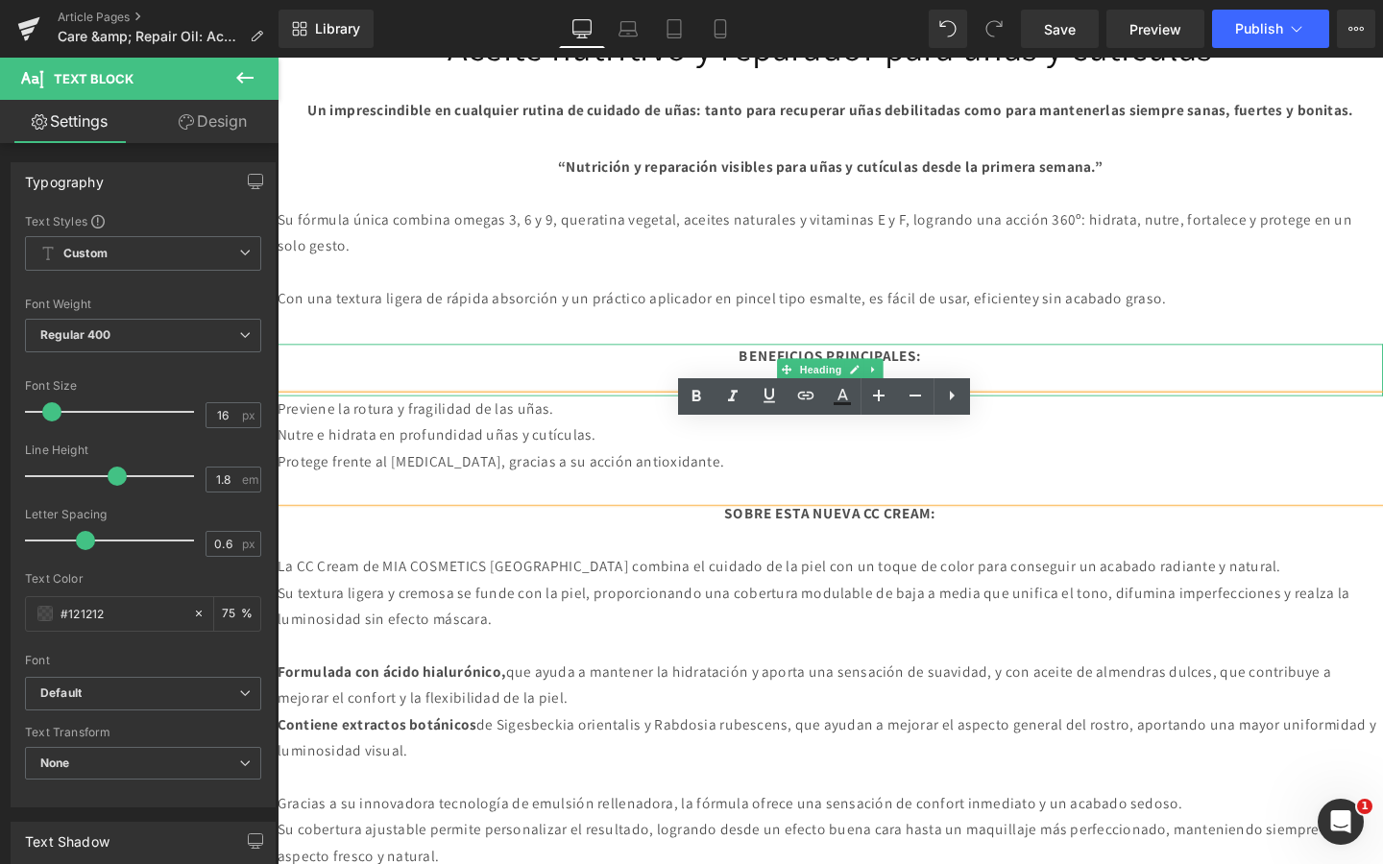
drag, startPoint x: 788, startPoint y: 518, endPoint x: 302, endPoint y: 423, distance: 495.2
click at [302, 423] on div "Image Separator Heading Care & repair oil Heading Text Block Text Block Aceite …" at bounding box center [859, 395] width 1162 height 2260
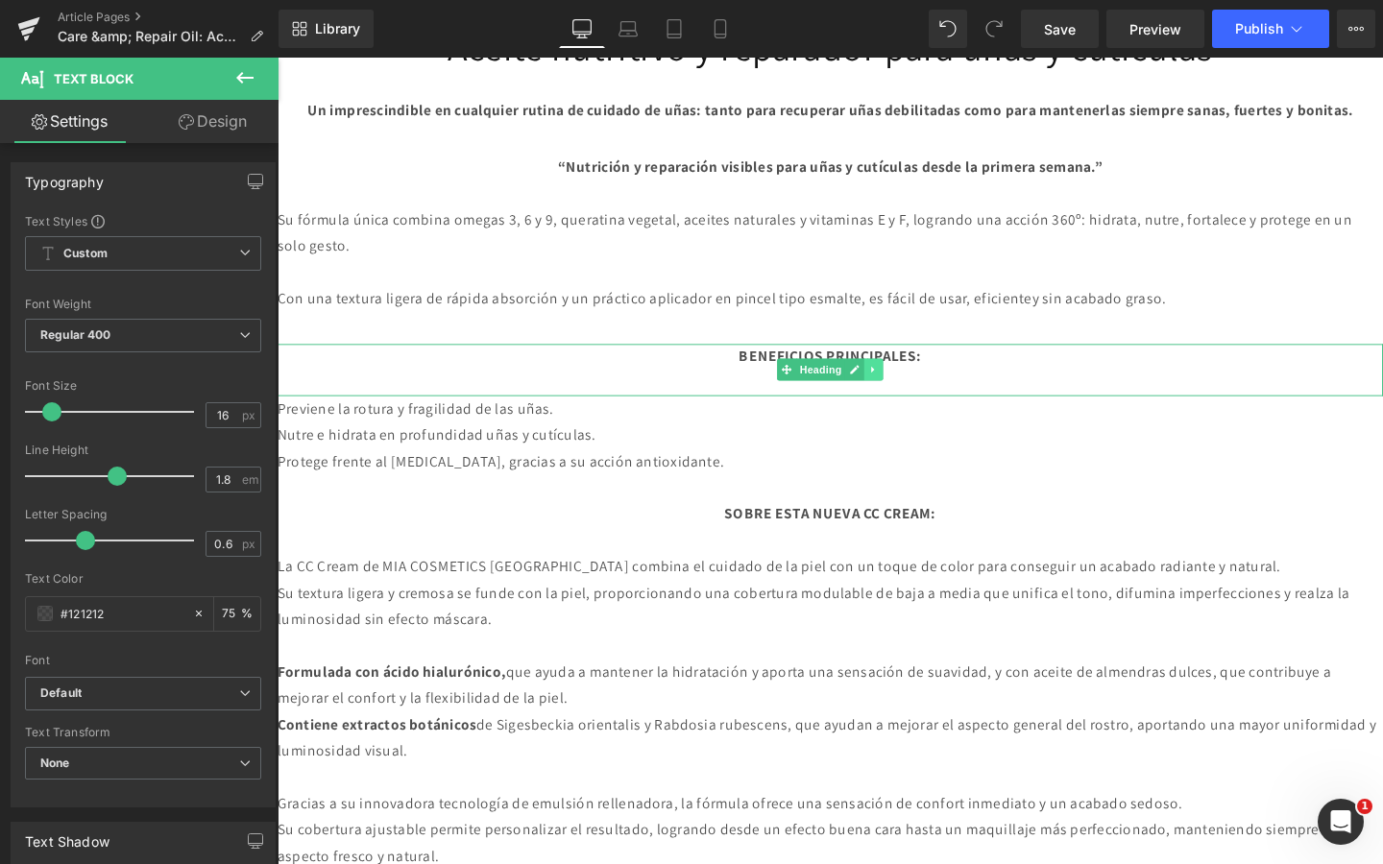
click at [907, 392] on icon at bounding box center [904, 386] width 11 height 12
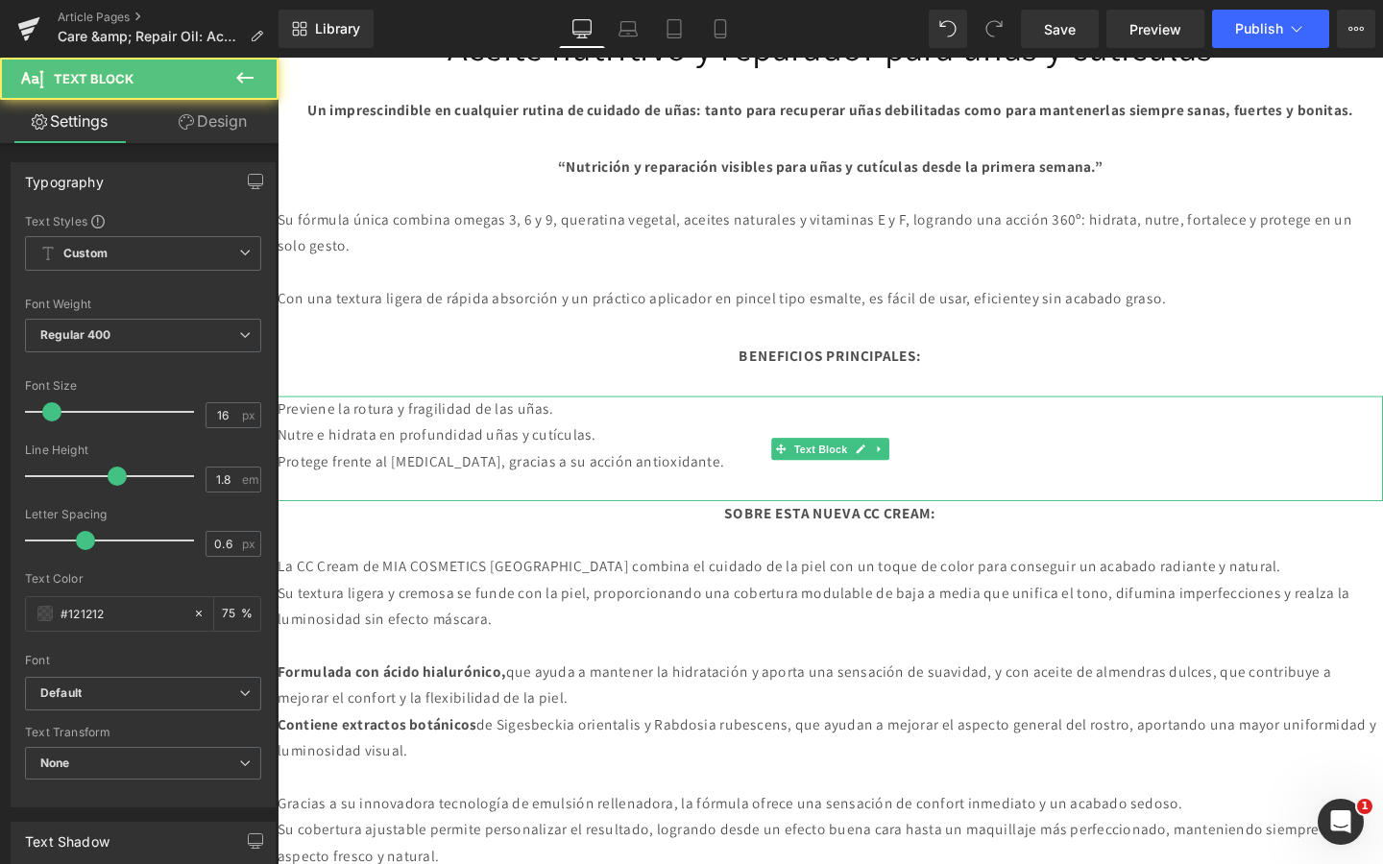
click at [740, 442] on p "Previene la rotura y fragilidad de las uñas." at bounding box center [859, 428] width 1162 height 28
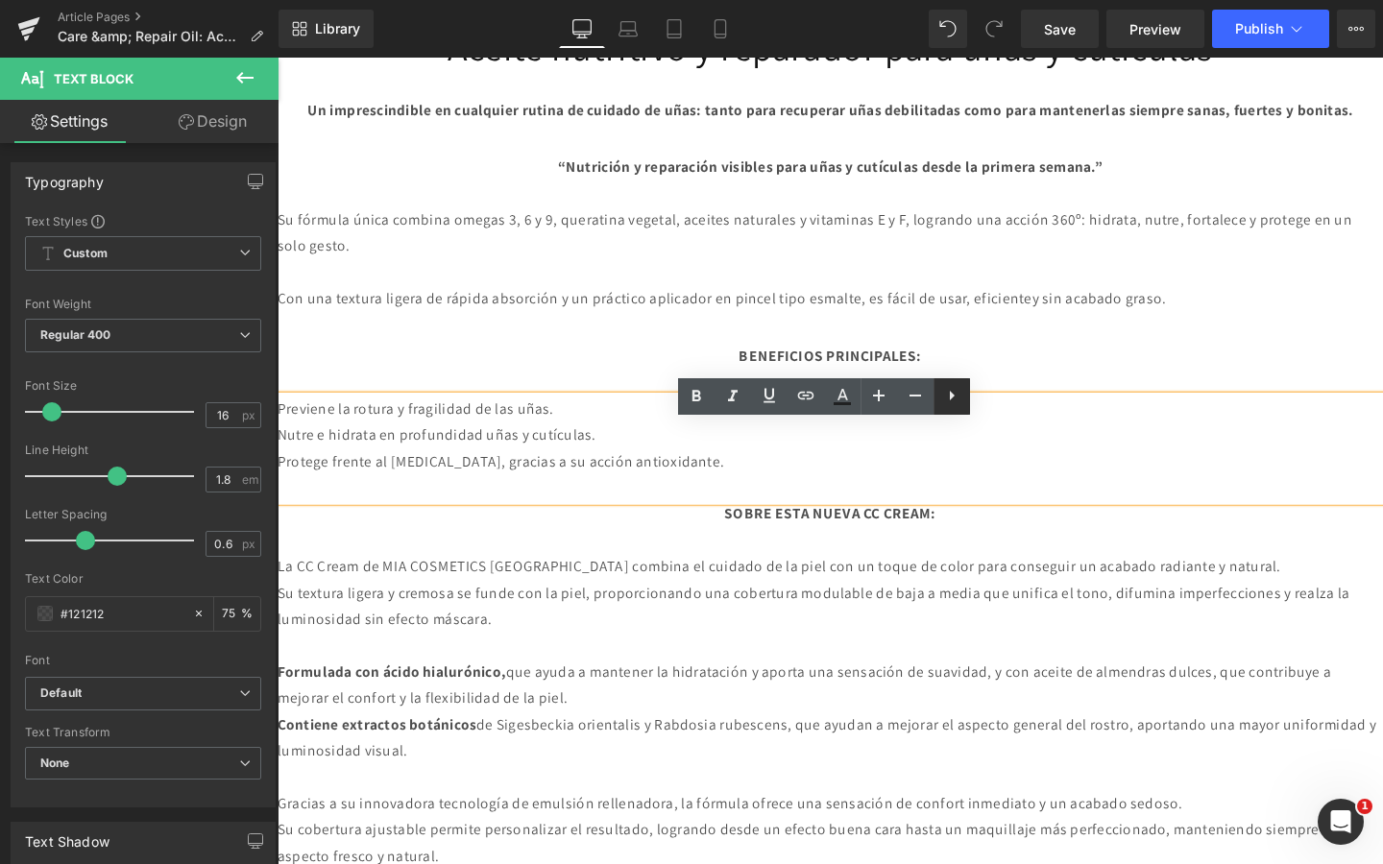
click at [963, 393] on link at bounding box center [952, 396] width 36 height 36
click at [946, 393] on icon at bounding box center [951, 395] width 23 height 23
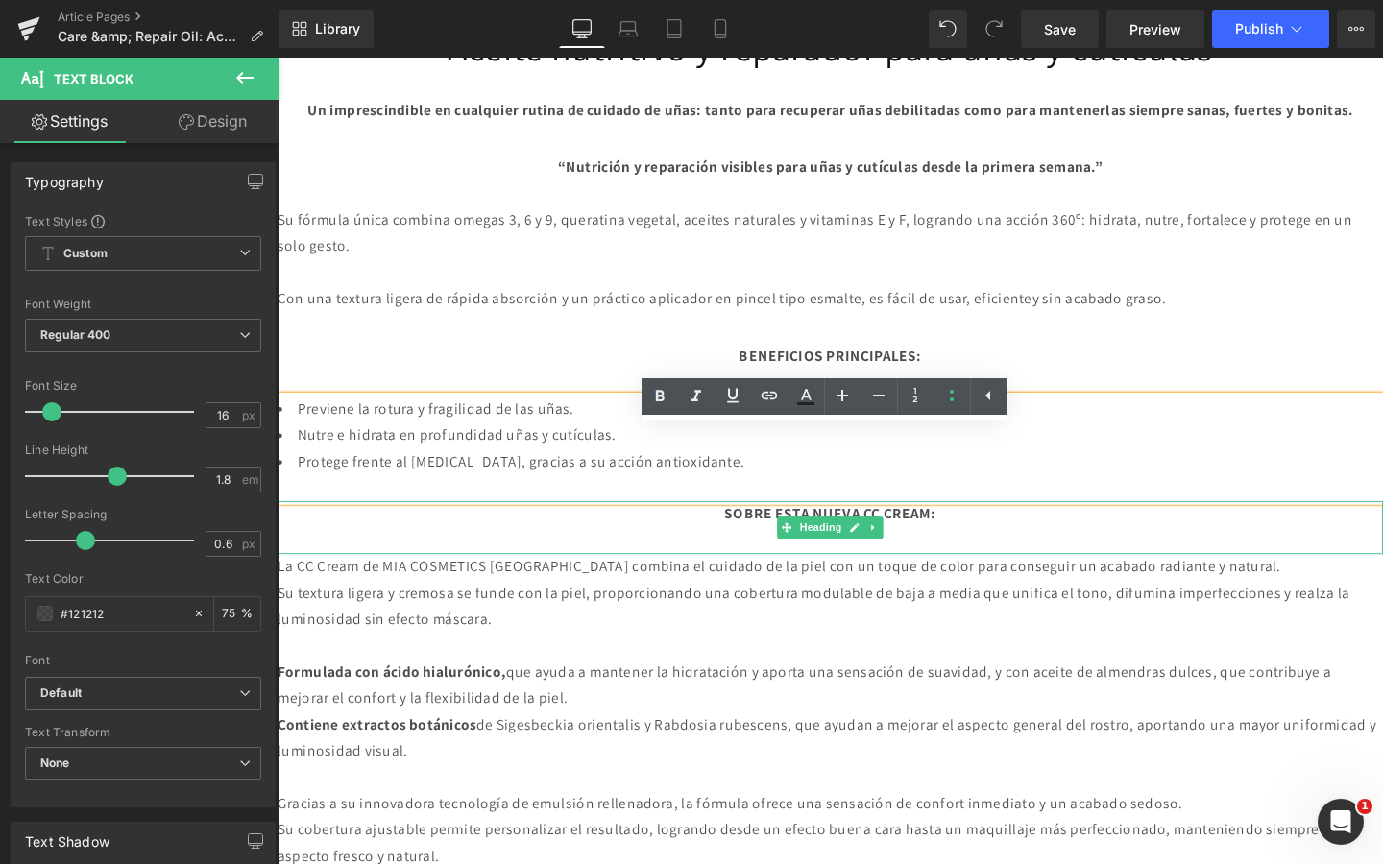
click at [769, 547] on strong "SOBRE ESTA NUEVA CC CREAM:" at bounding box center [858, 537] width 223 height 20
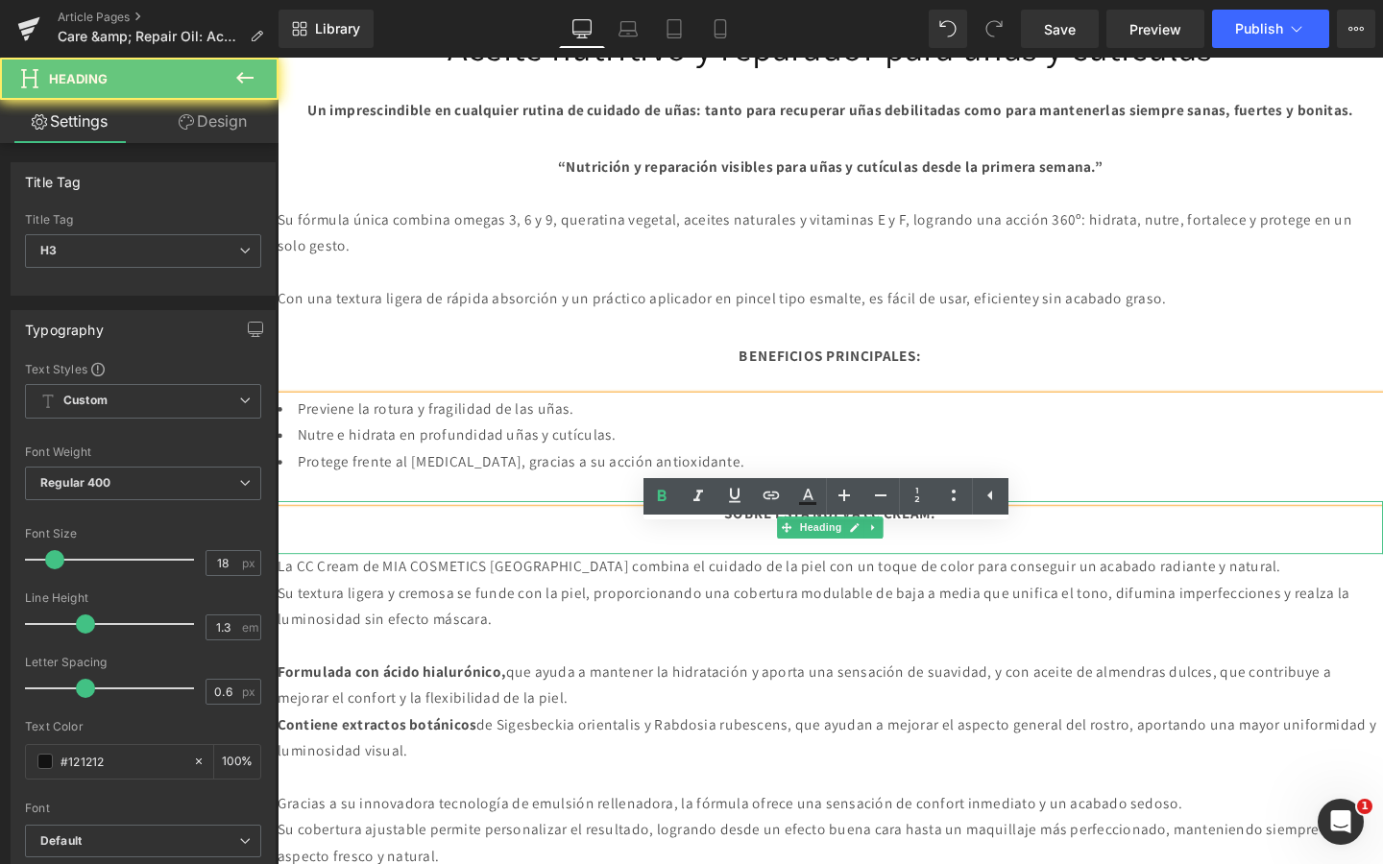
click at [769, 547] on strong "SOBRE ESTA NUEVA CC CREAM:" at bounding box center [858, 537] width 223 height 20
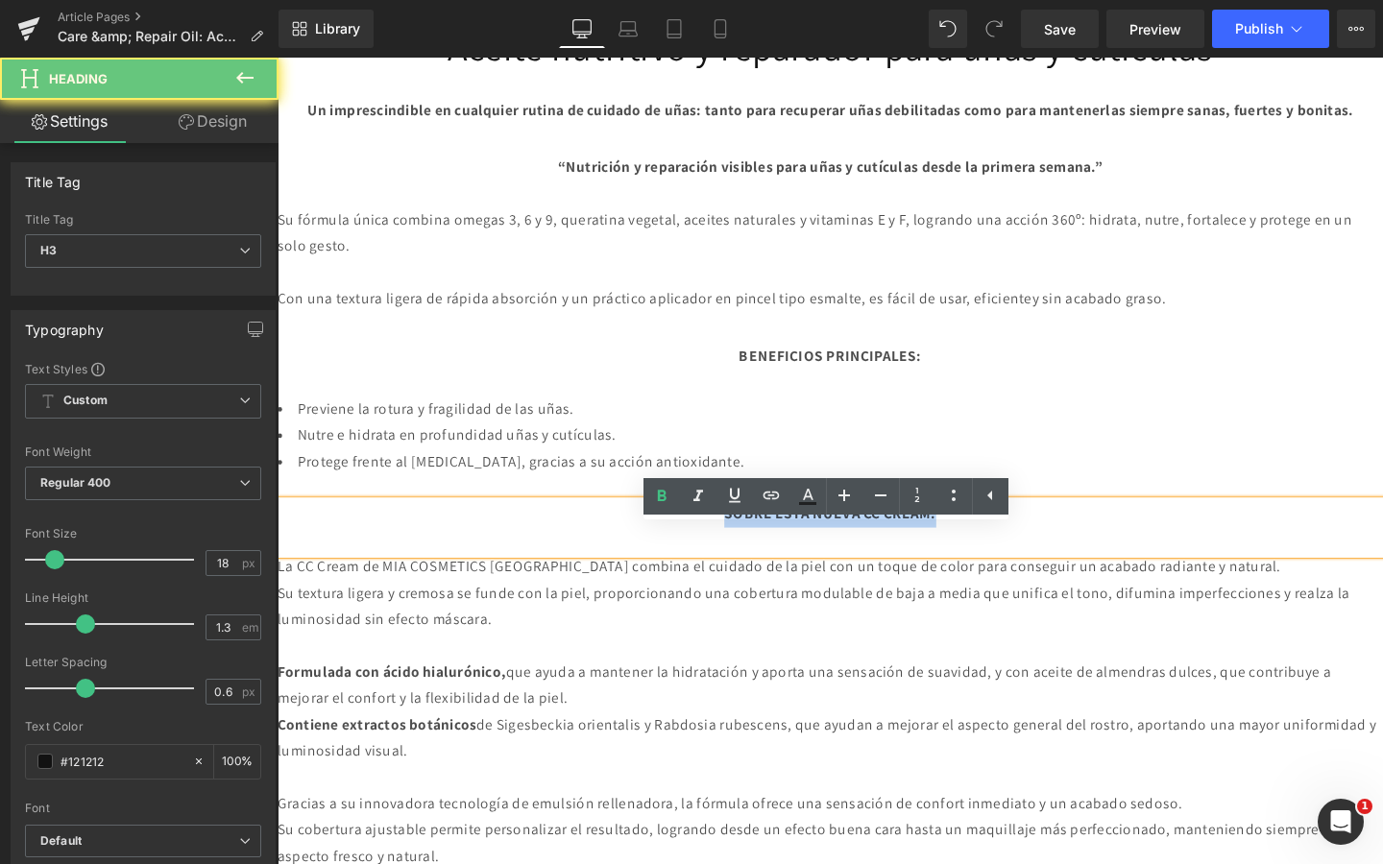
click at [769, 547] on strong "SOBRE ESTA NUEVA CC CREAM:" at bounding box center [858, 537] width 223 height 20
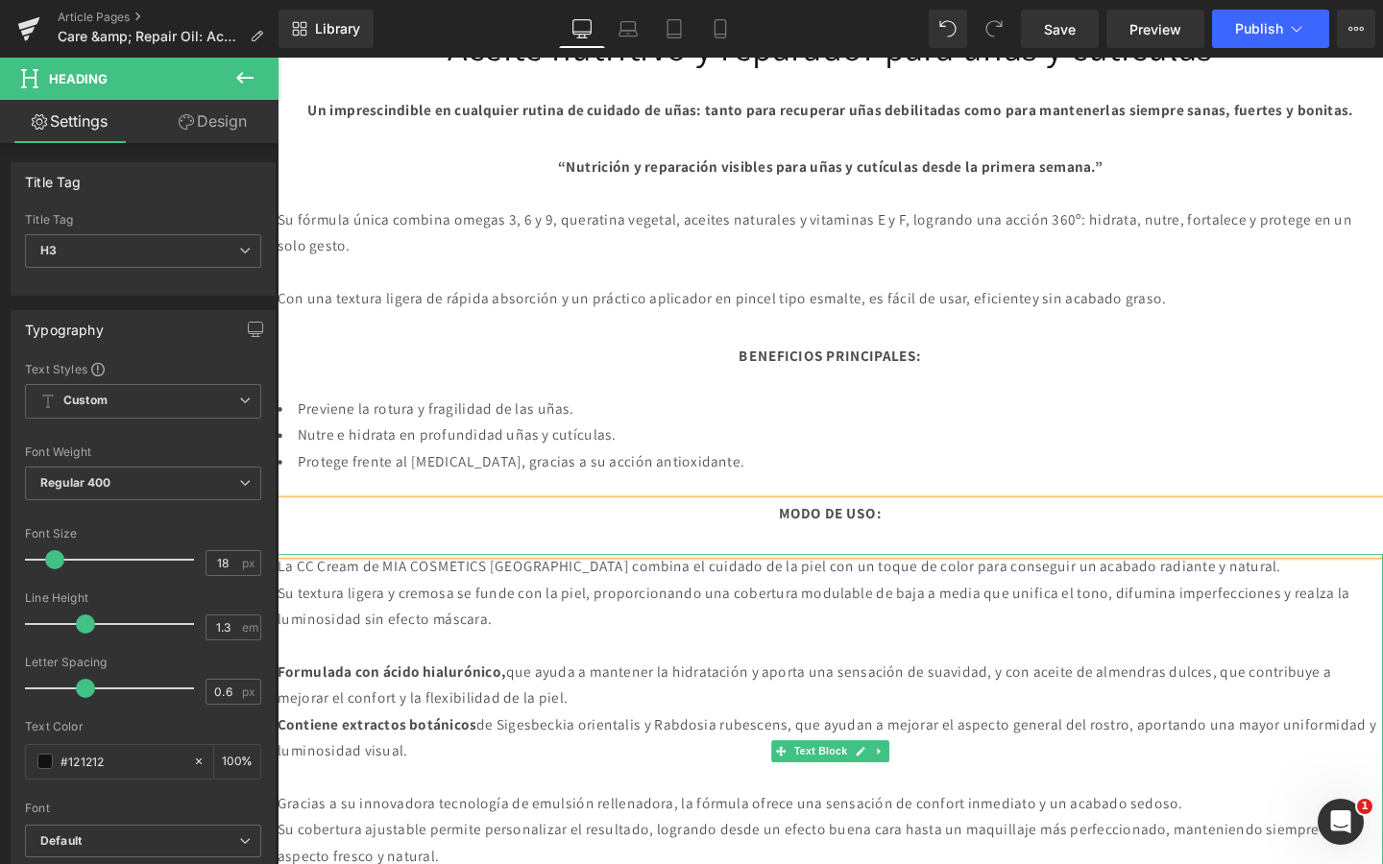
click at [639, 725] on p "Formulada con ácido hialurónico, que ayuda a mantener la hidratación y aporta u…" at bounding box center [859, 719] width 1162 height 56
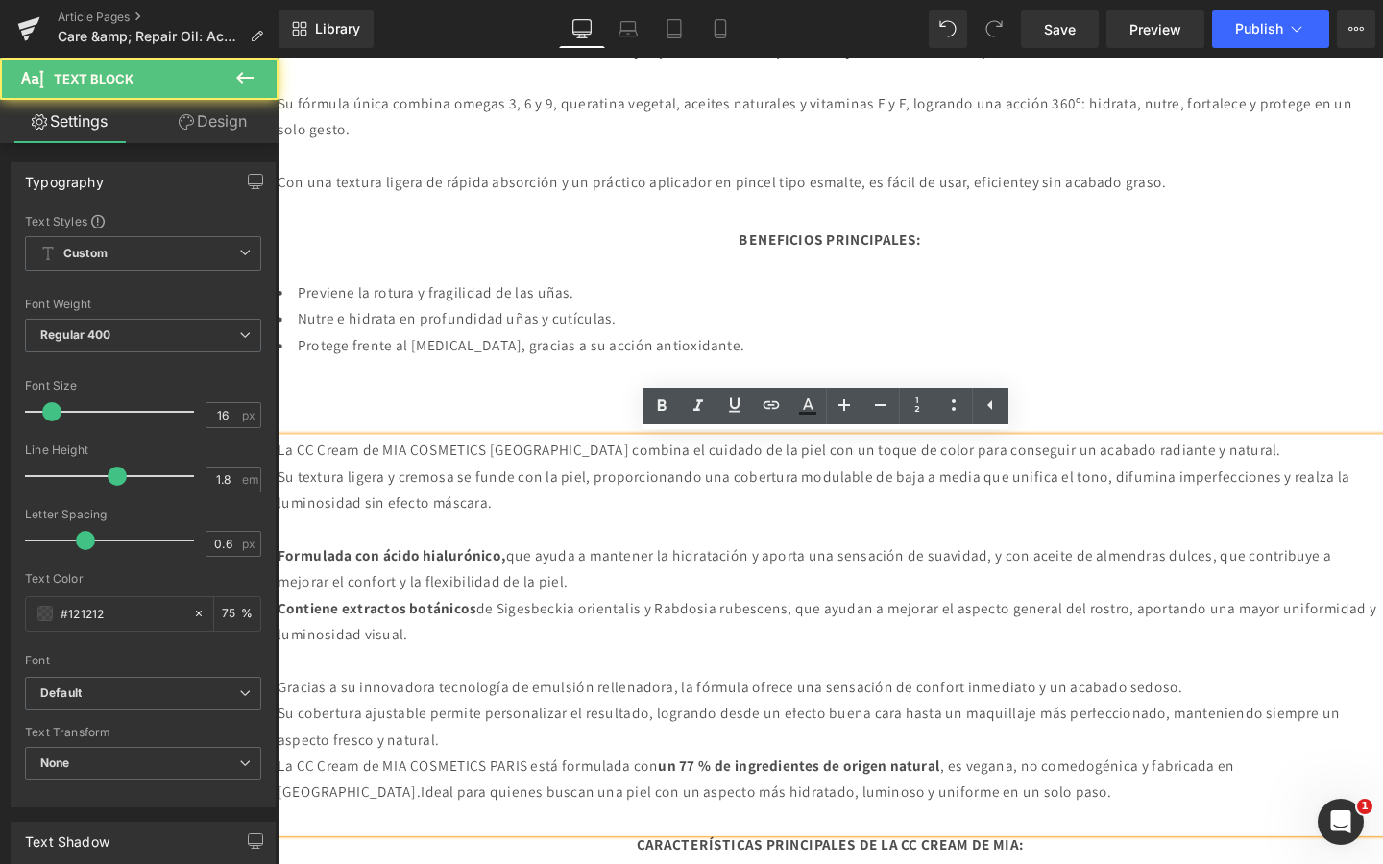
scroll to position [1158, 0]
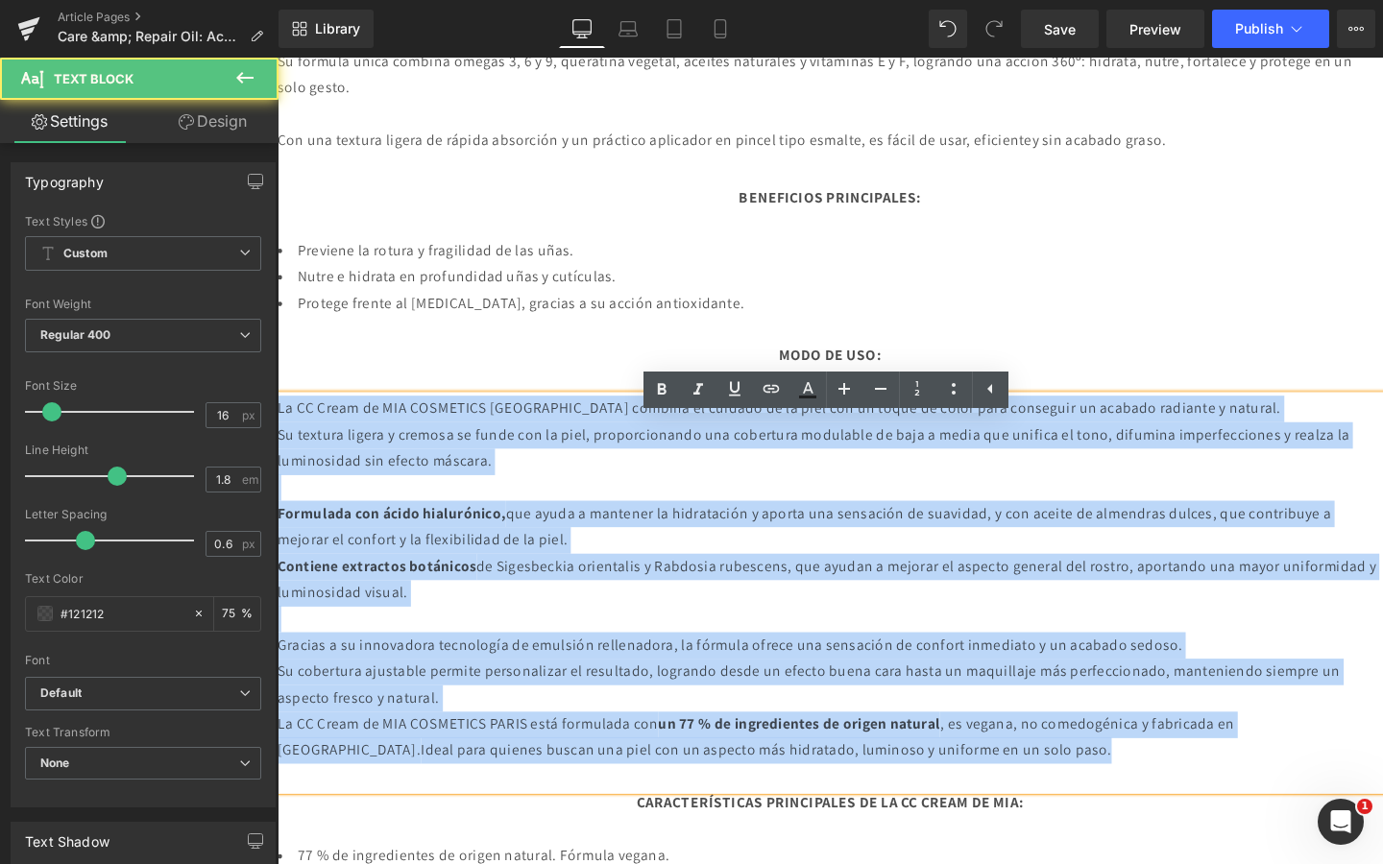
drag, startPoint x: 1097, startPoint y: 818, endPoint x: 264, endPoint y: 454, distance: 908.8
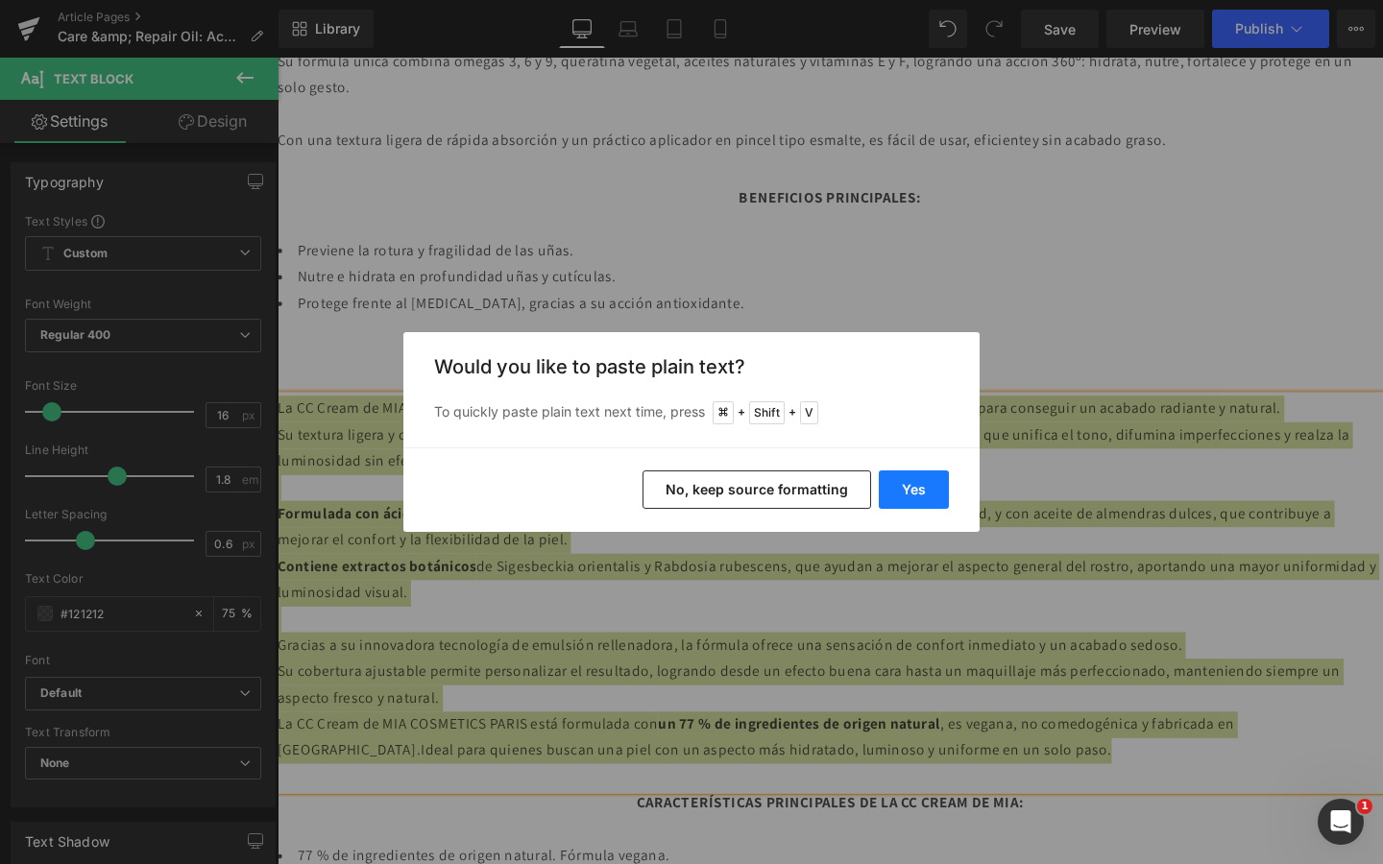
click at [934, 492] on button "Yes" at bounding box center [914, 490] width 70 height 38
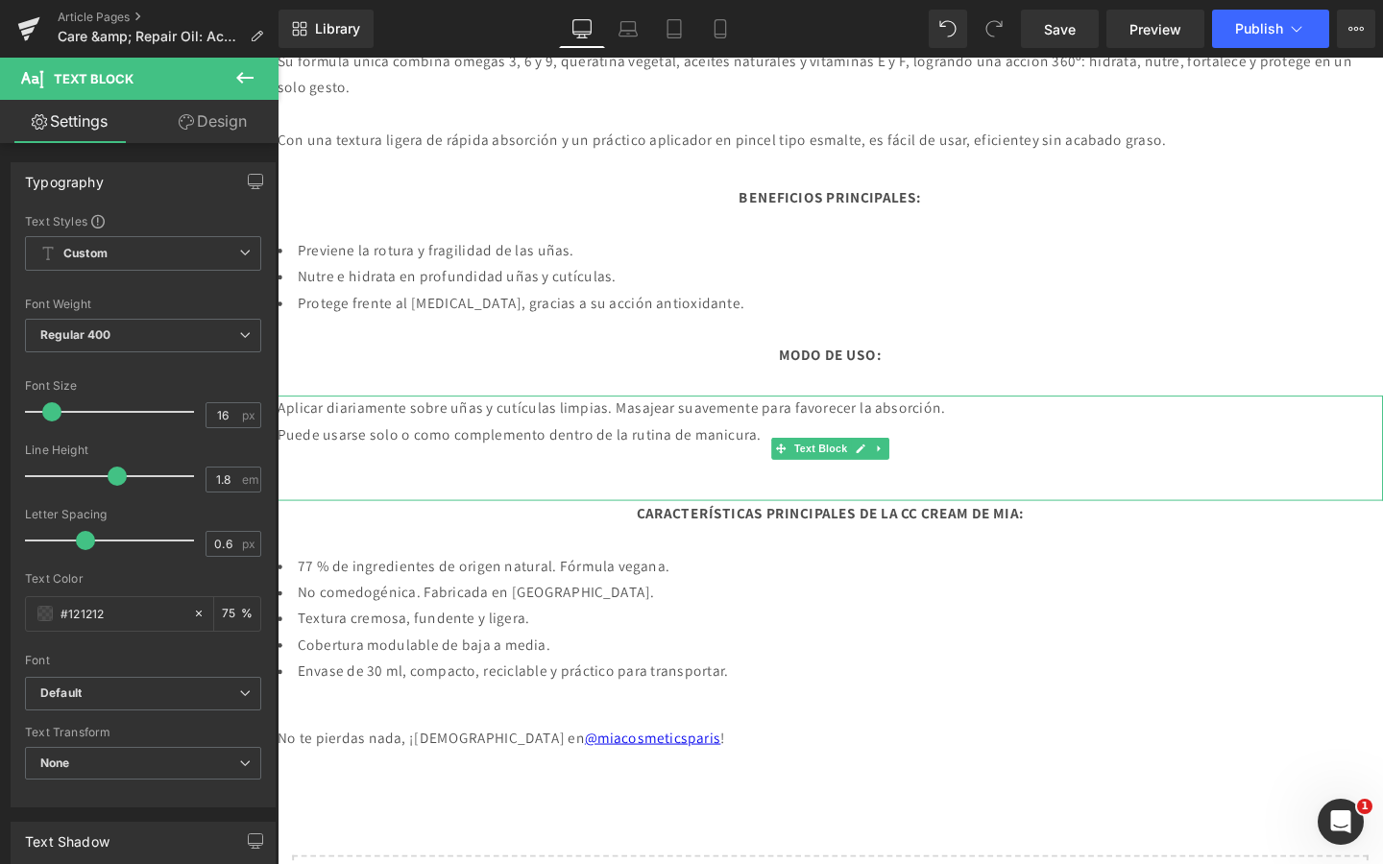
click at [662, 441] on p "Aplicar diariamente sobre uñas y cutículas limpias. Masajear suavemente para fa…" at bounding box center [859, 427] width 1162 height 28
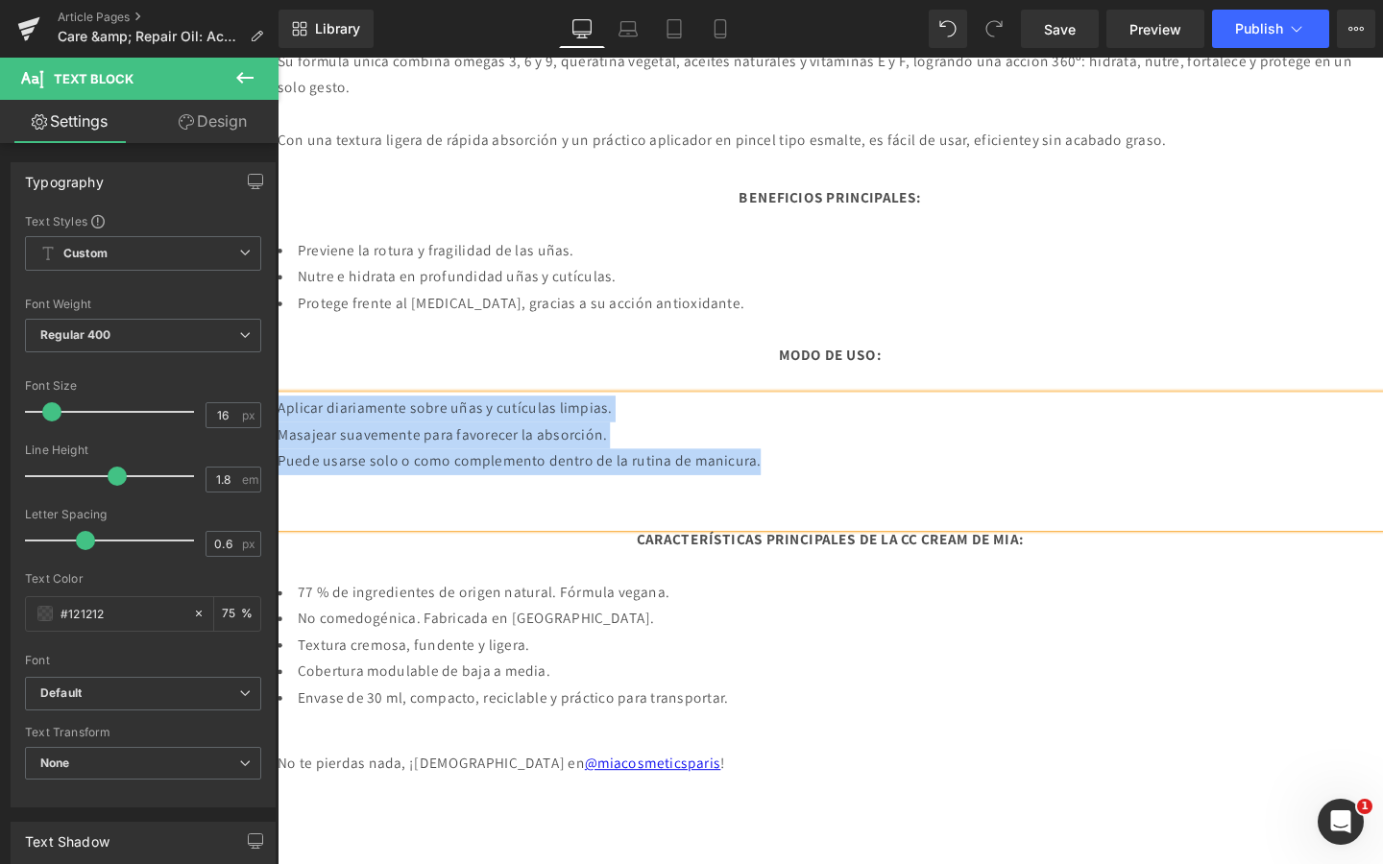
drag, startPoint x: 837, startPoint y: 518, endPoint x: 248, endPoint y: 448, distance: 592.9
click at [842, 441] on p "Aplicar diariamente sobre uñas y cutículas limpias." at bounding box center [859, 427] width 1162 height 28
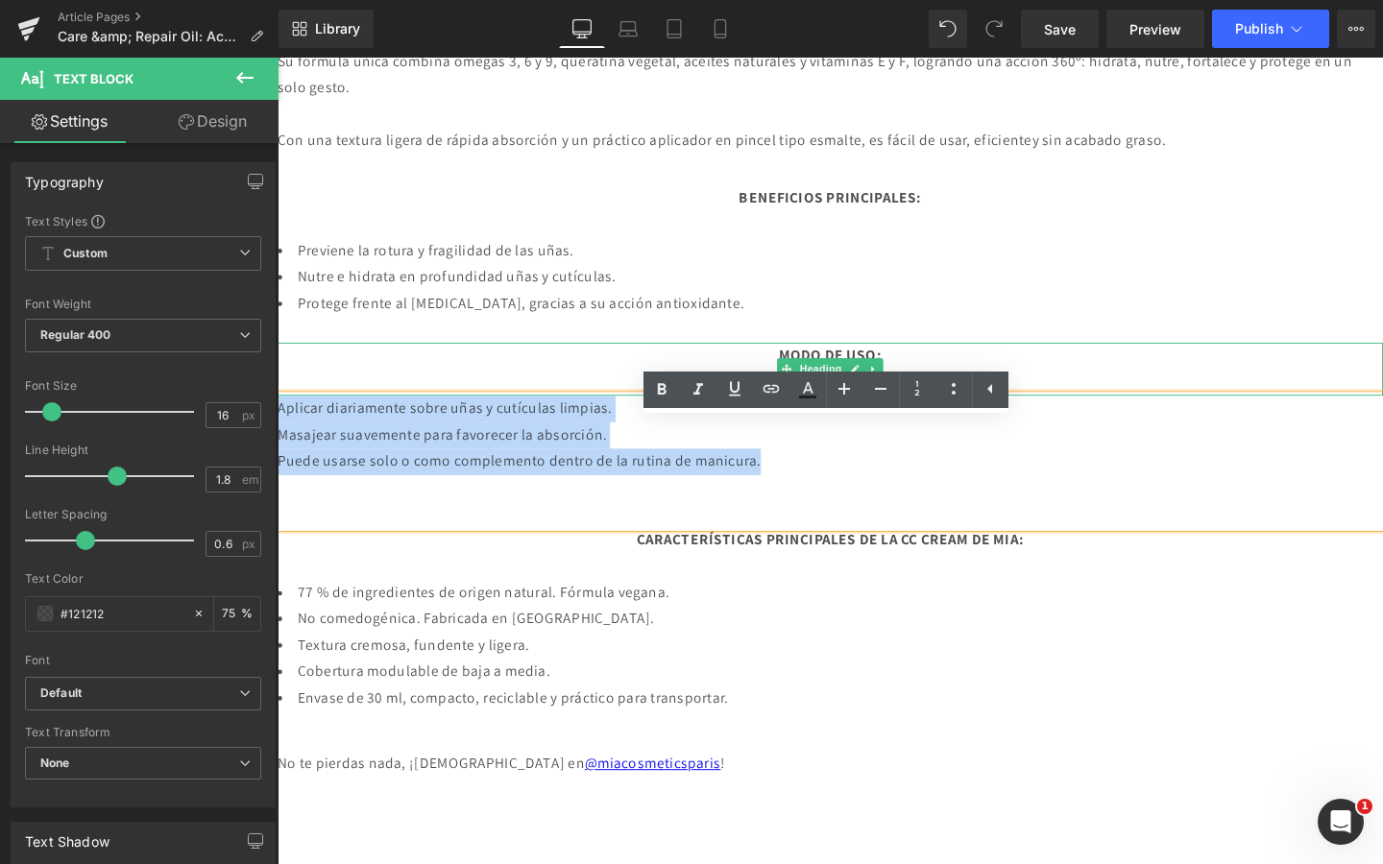
drag, startPoint x: 834, startPoint y: 510, endPoint x: 345, endPoint y: 418, distance: 497.5
click at [345, 418] on div "Image Separator Heading Care & repair oil Heading Text Block Text Block Aceite …" at bounding box center [859, 89] width 1162 height 1983
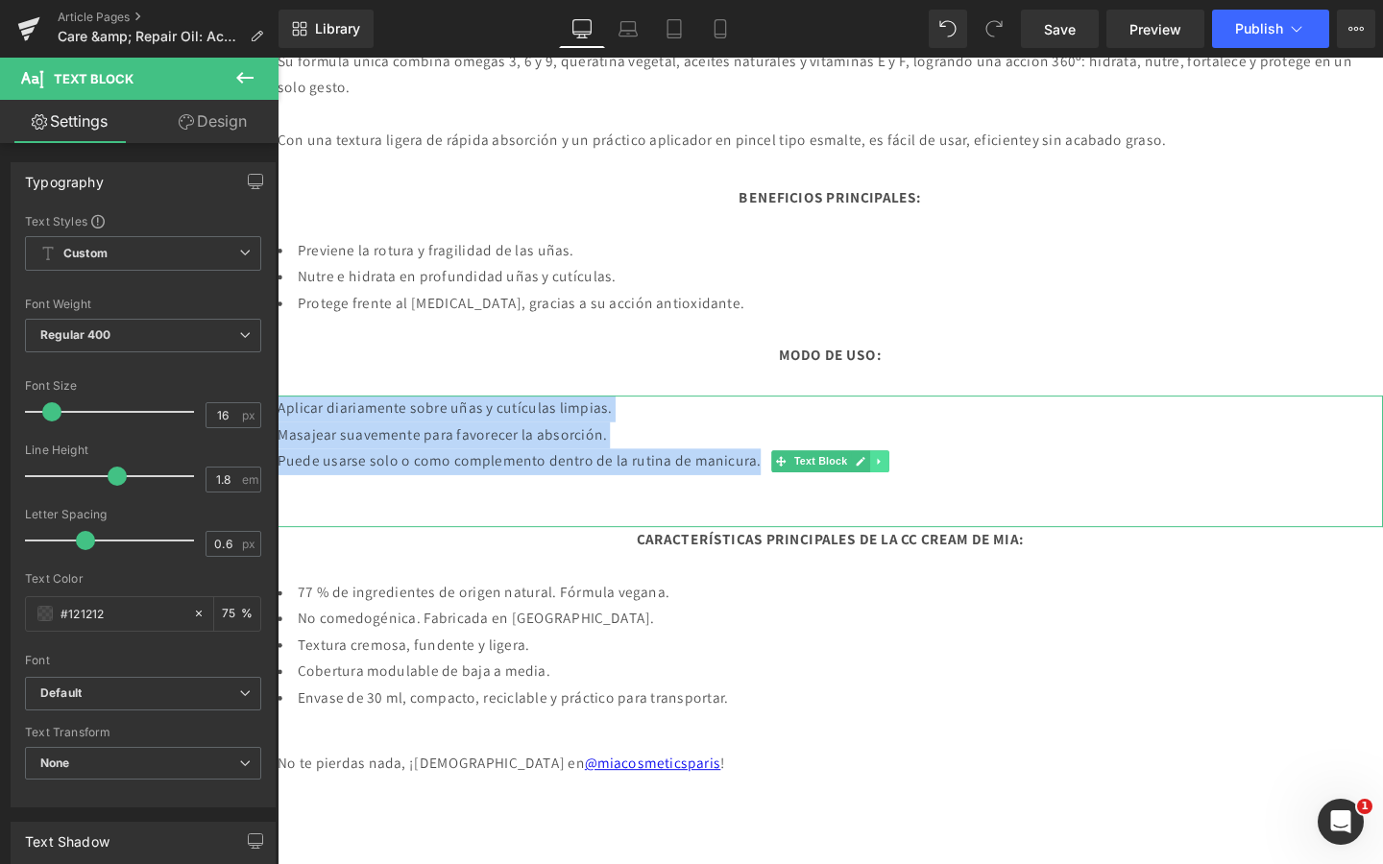
click at [908, 488] on icon at bounding box center [910, 482] width 11 height 12
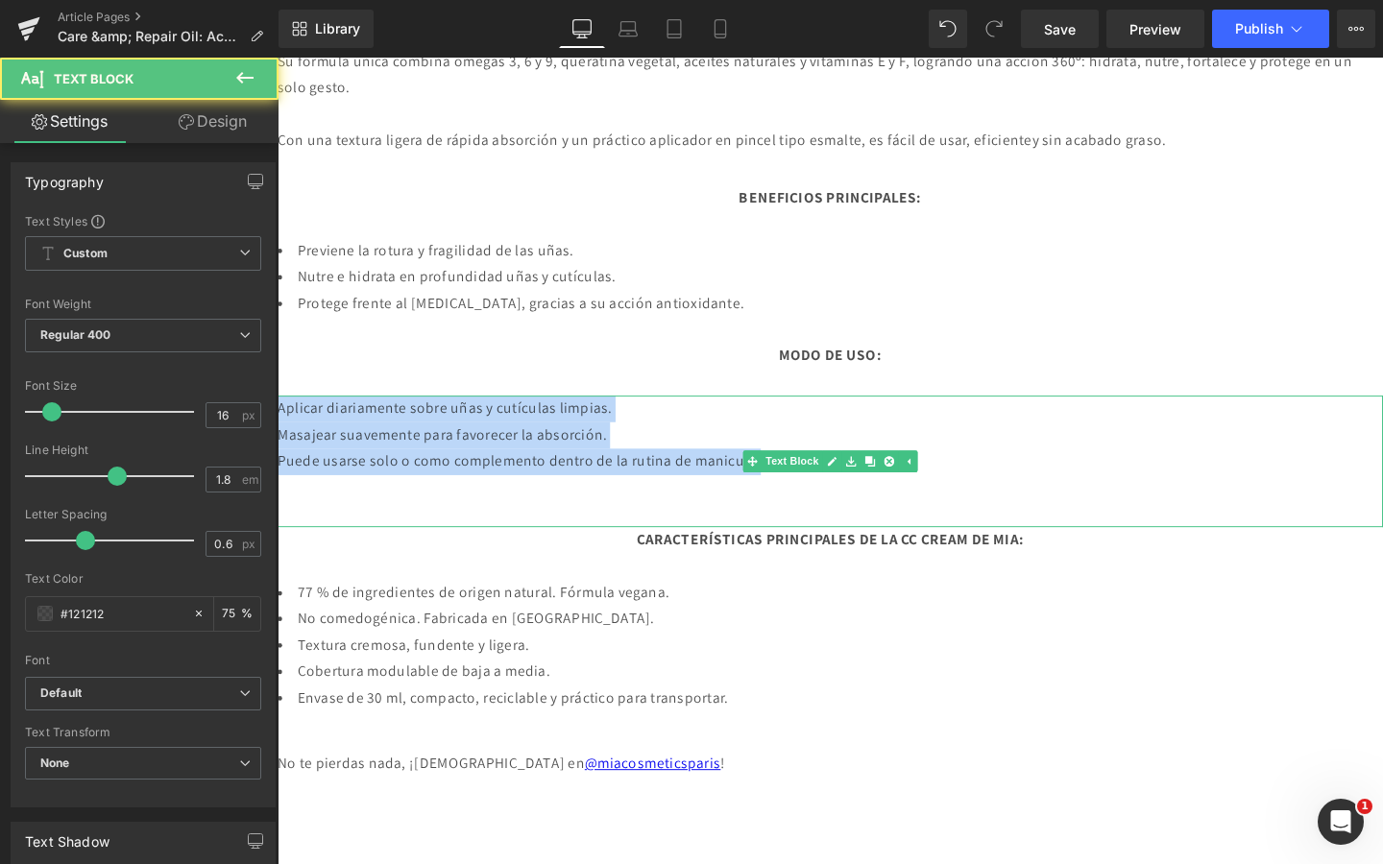
click at [799, 441] on p "Aplicar diariamente sobre uñas y cutículas limpias." at bounding box center [859, 427] width 1162 height 28
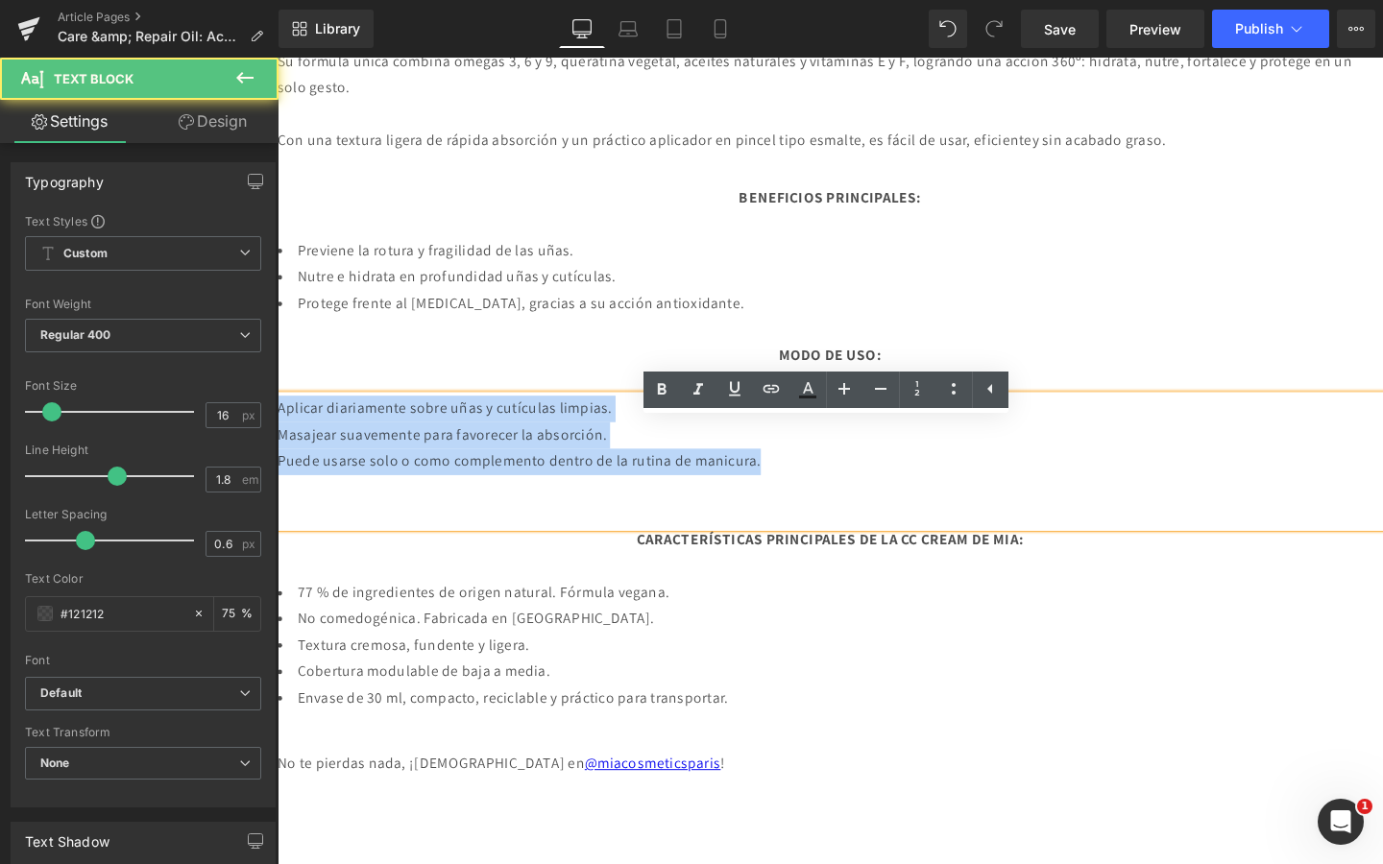
drag, startPoint x: 845, startPoint y: 503, endPoint x: 158, endPoint y: 433, distance: 691.2
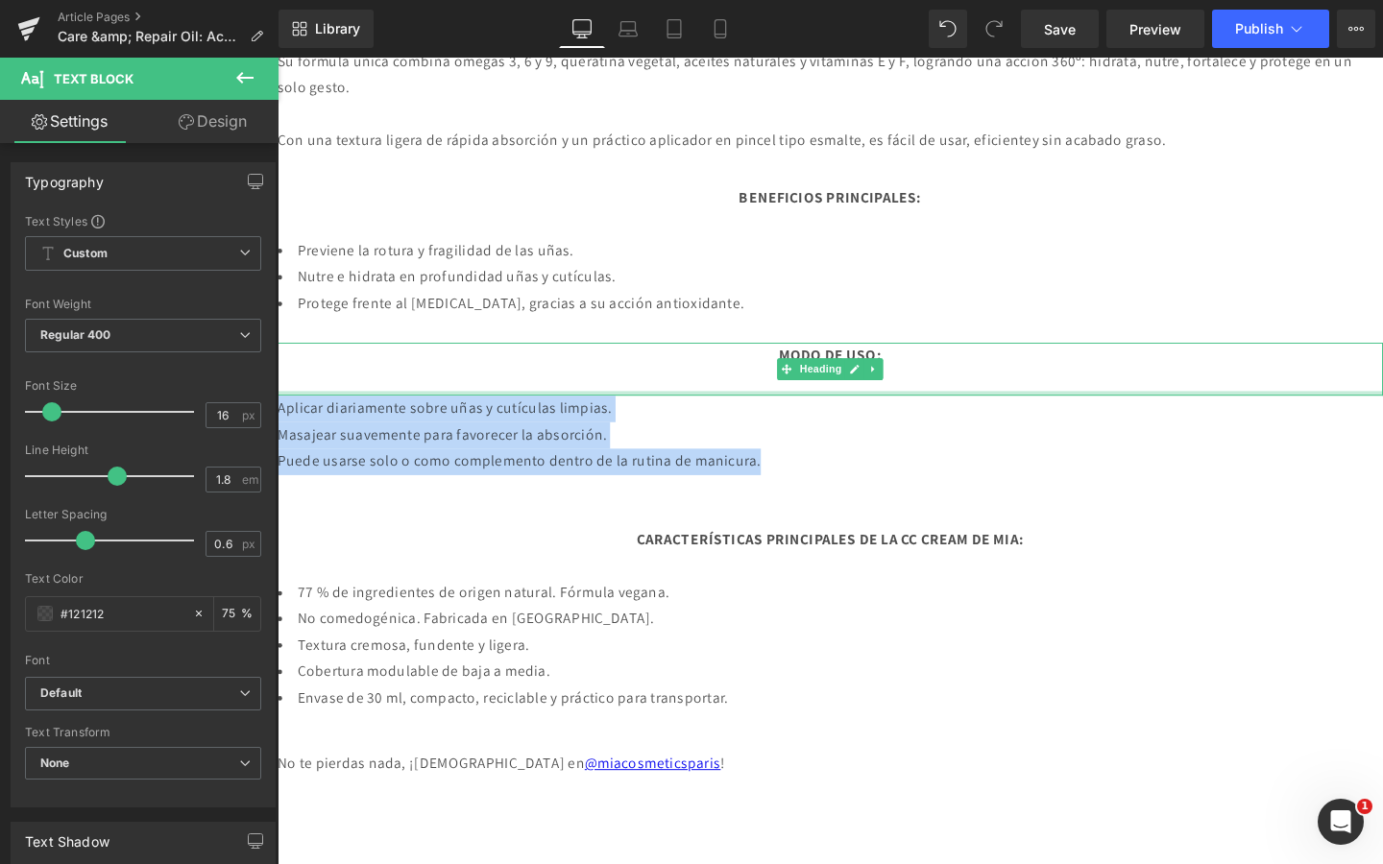
click at [932, 413] on div at bounding box center [859, 410] width 1162 height 5
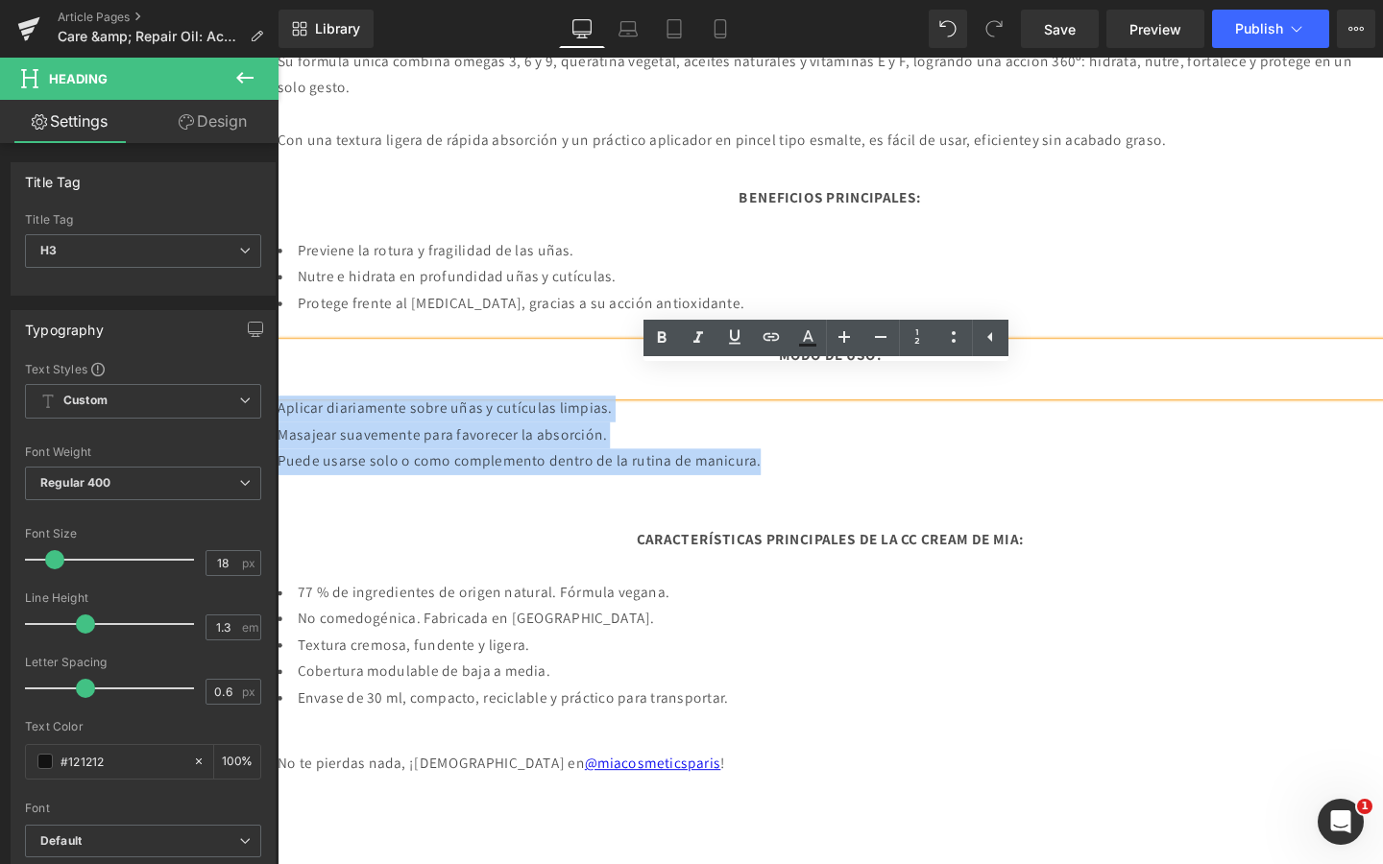
click at [913, 523] on p at bounding box center [859, 510] width 1162 height 28
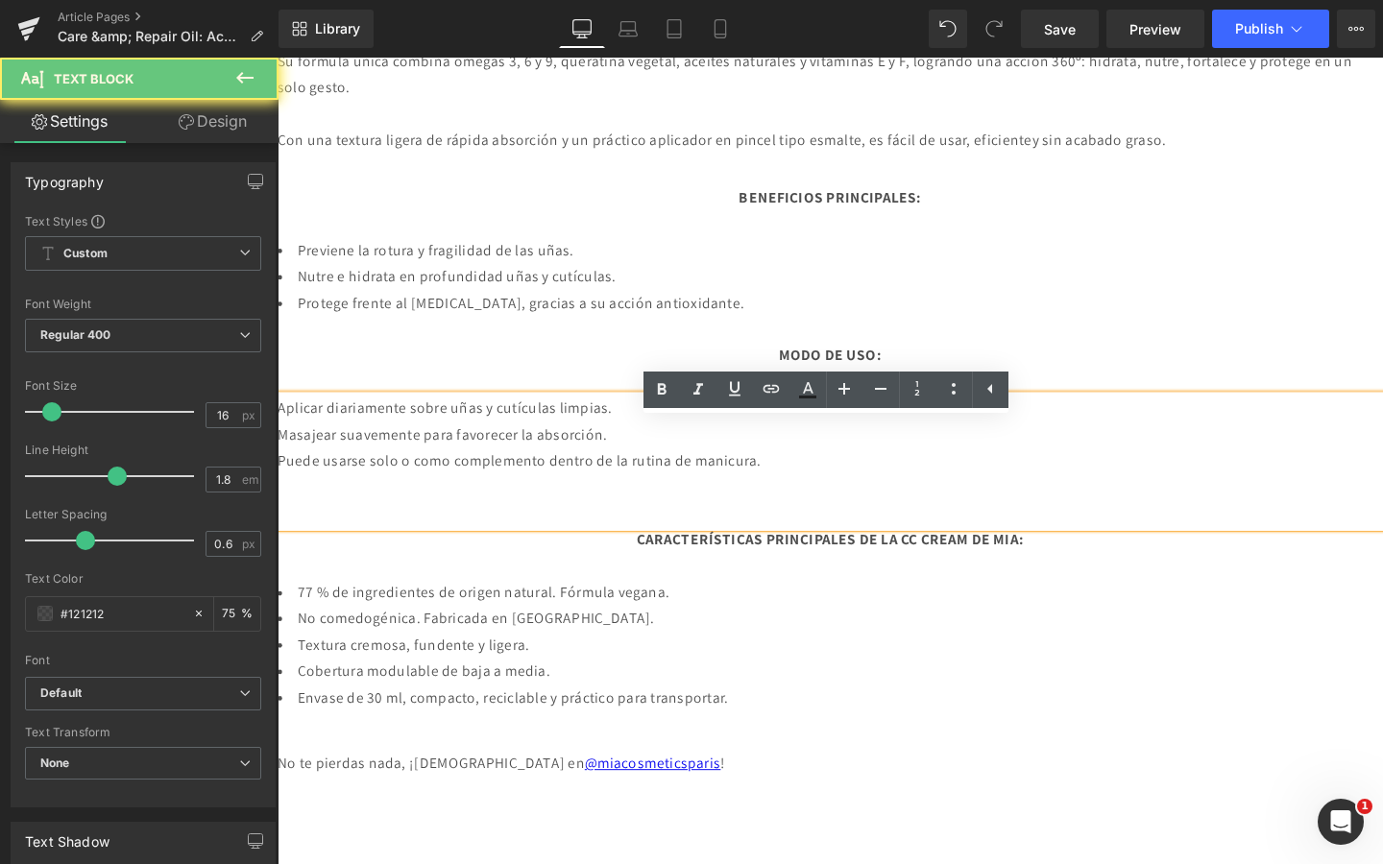
click at [871, 497] on p "Puede usarse solo o como complemento dentro de la rutina de manicura." at bounding box center [859, 483] width 1162 height 28
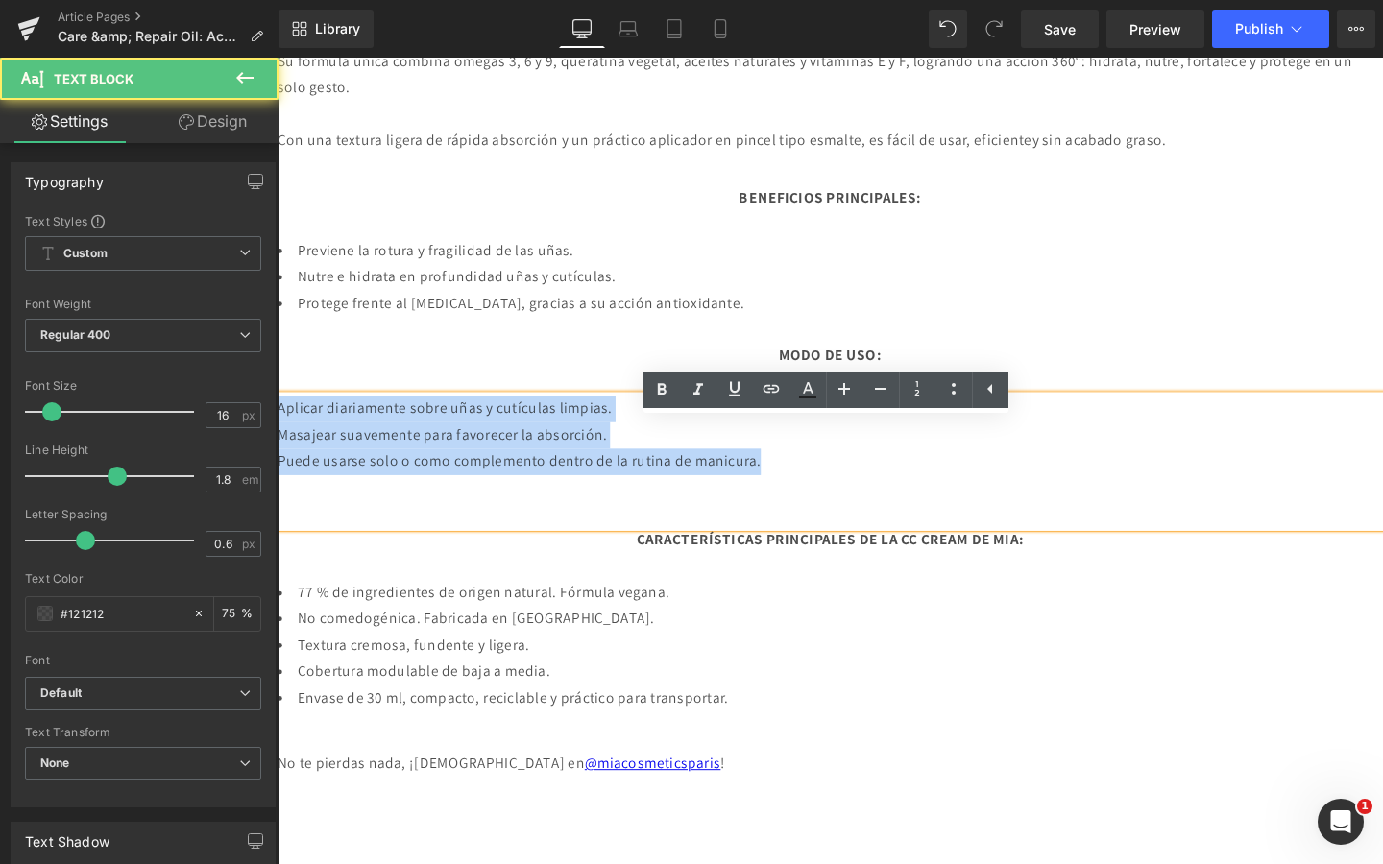
drag, startPoint x: 744, startPoint y: 501, endPoint x: 219, endPoint y: 440, distance: 528.9
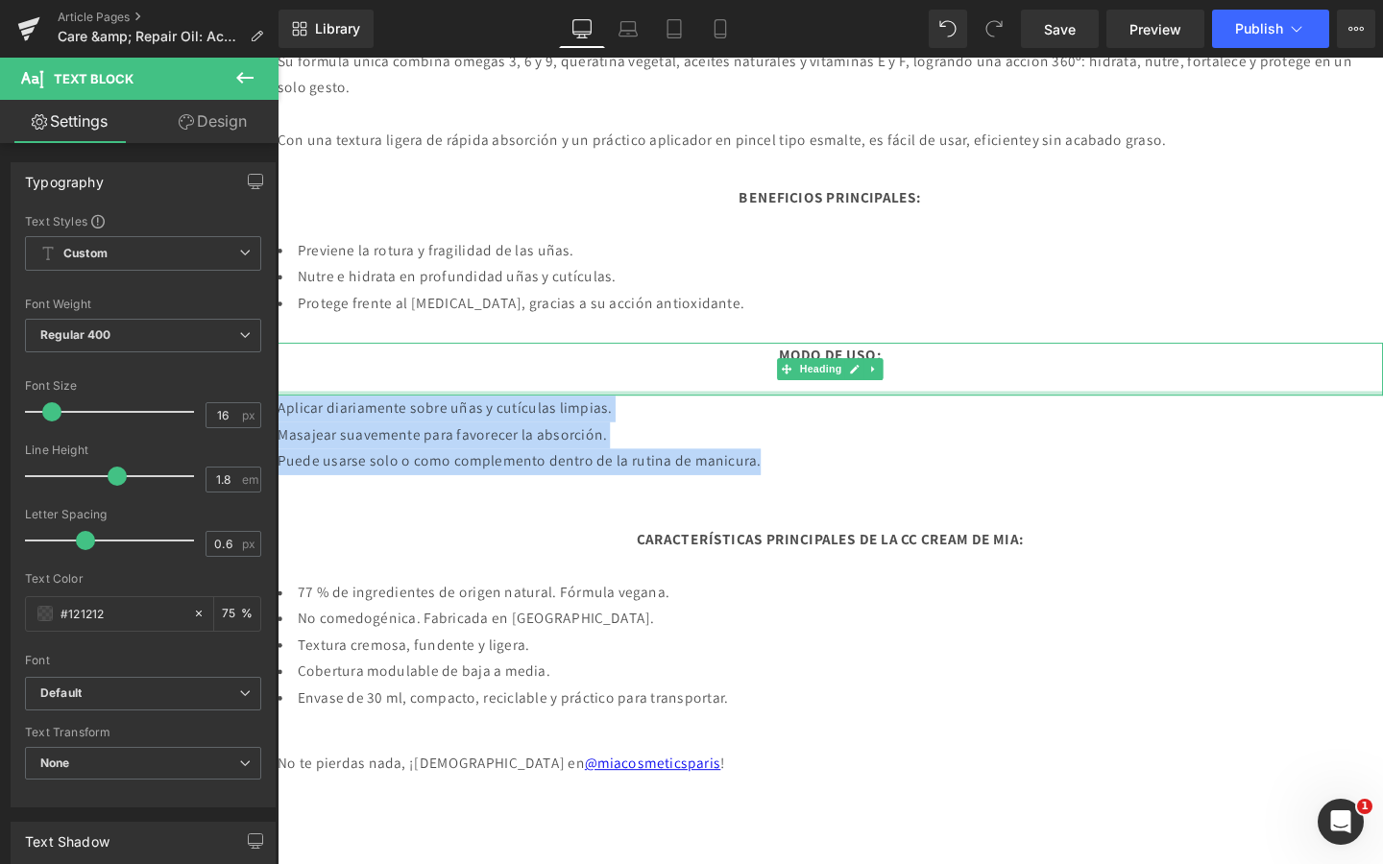
click at [979, 413] on div "MODO DE USO: Heading" at bounding box center [859, 385] width 1162 height 56
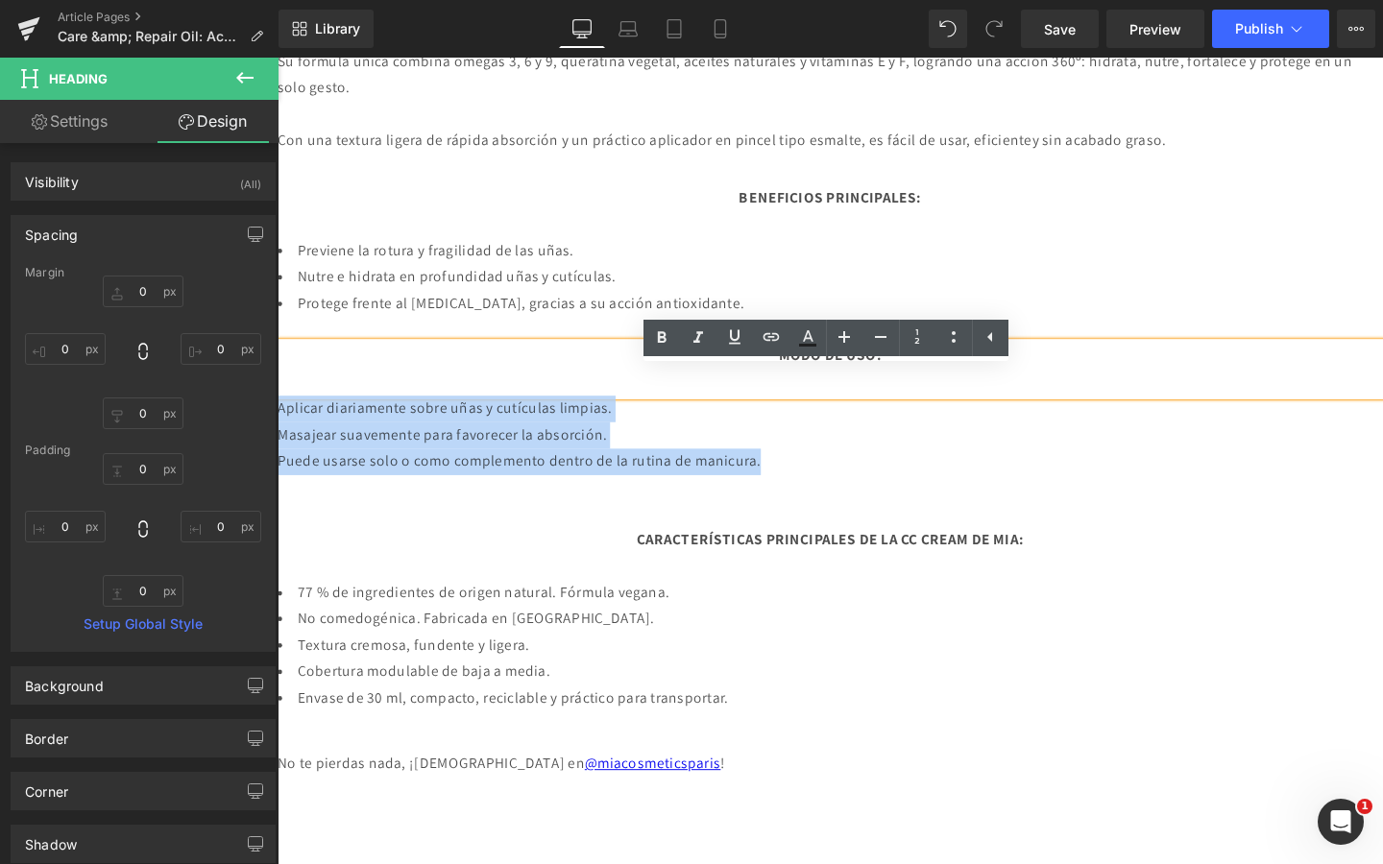
click at [895, 469] on p "Masajear suavemente para favorecer la absorción." at bounding box center [859, 455] width 1162 height 28
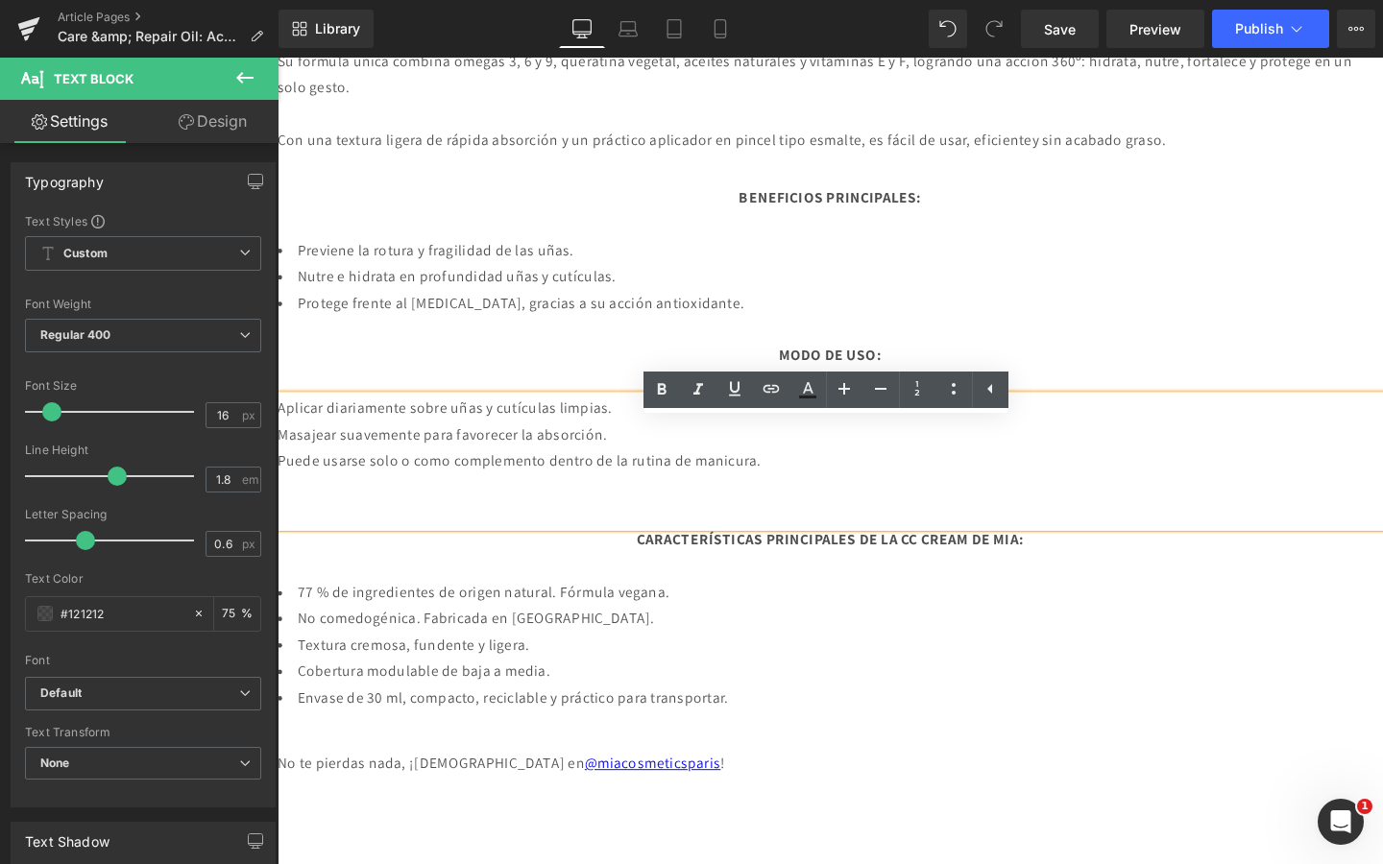
click at [866, 469] on p "Masajear suavemente para favorecer la absorción." at bounding box center [859, 455] width 1162 height 28
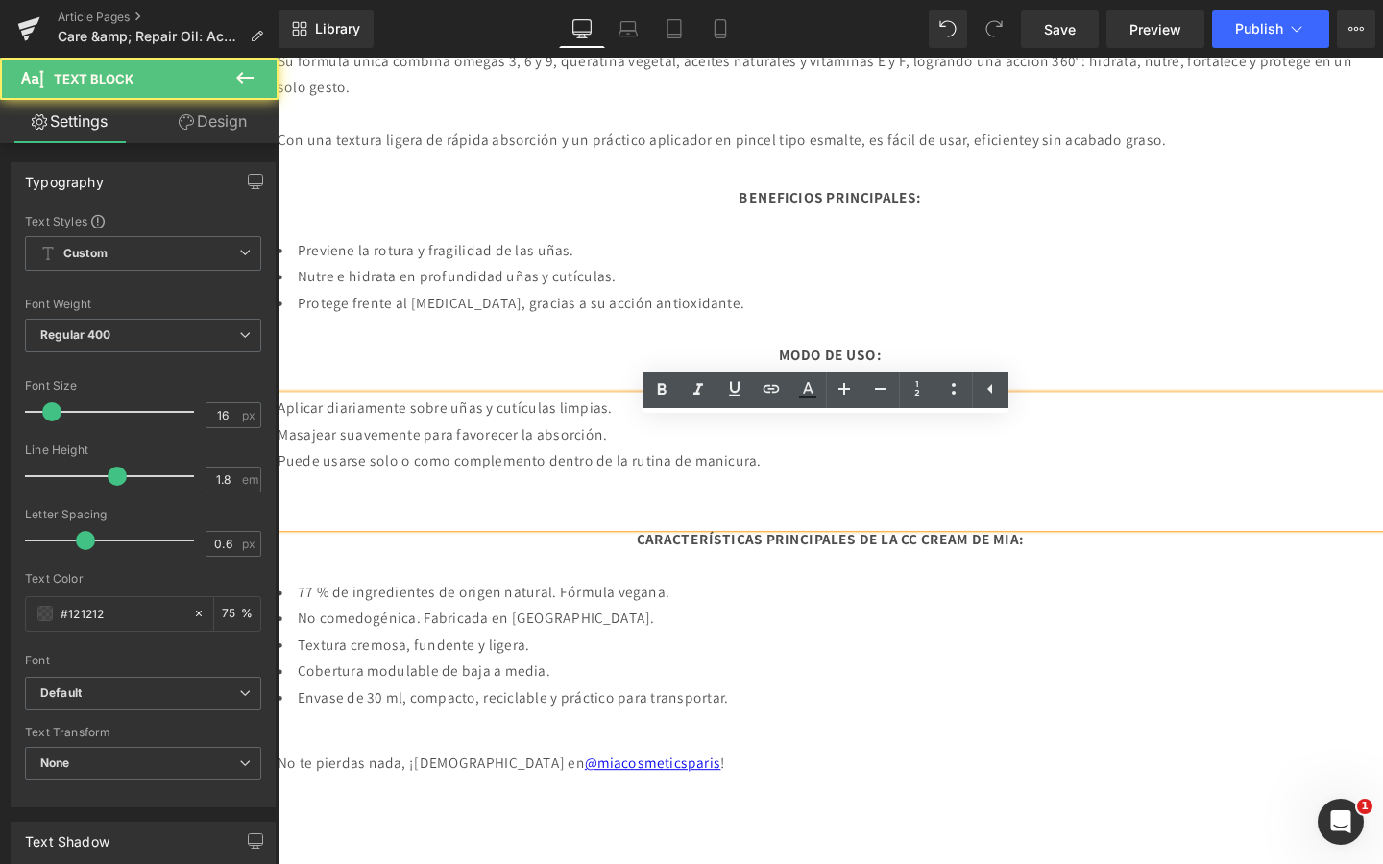
click at [1189, 717] on li "Cobertura modulable de baja a media." at bounding box center [859, 704] width 1162 height 28
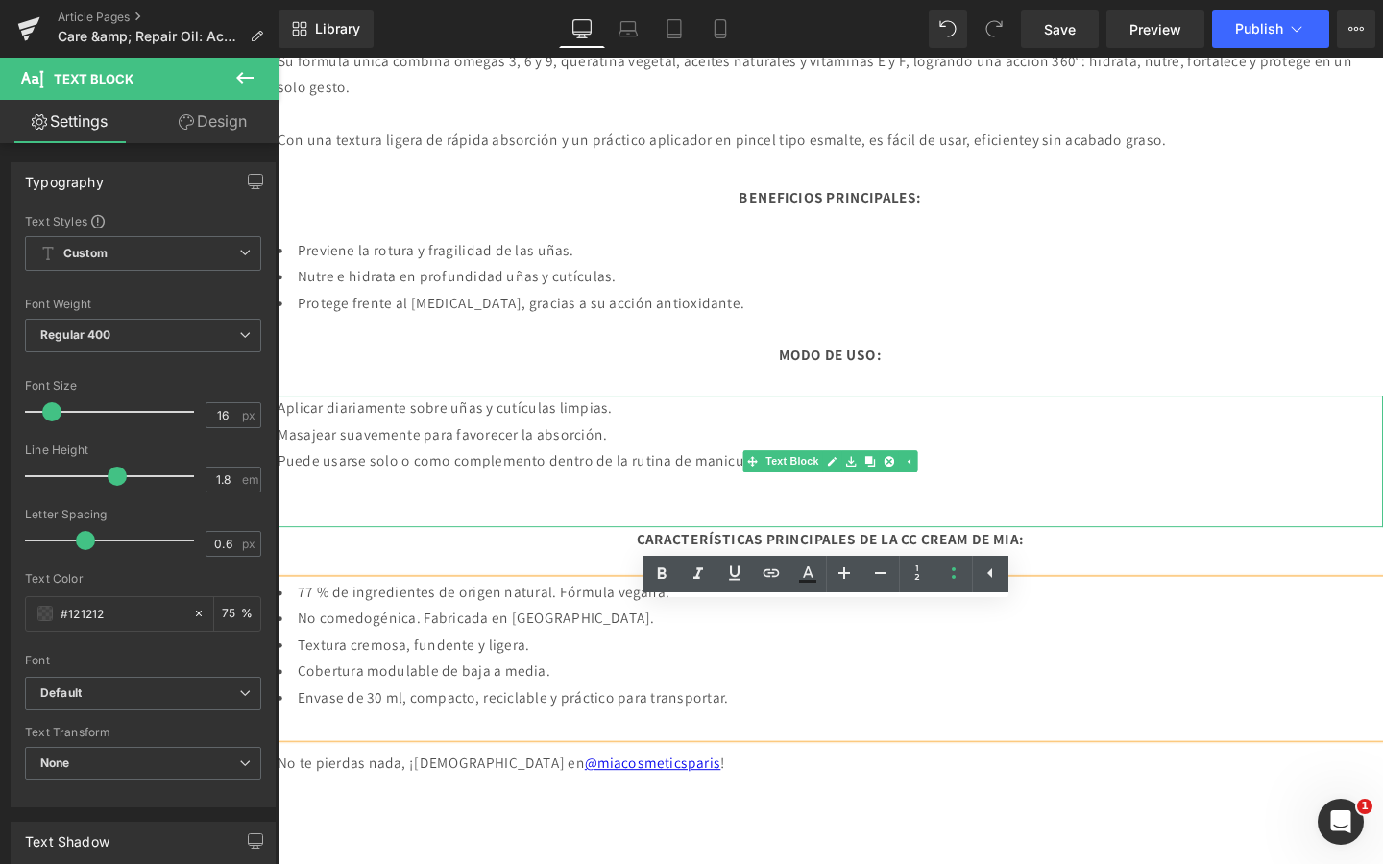
click at [814, 523] on p at bounding box center [859, 510] width 1162 height 28
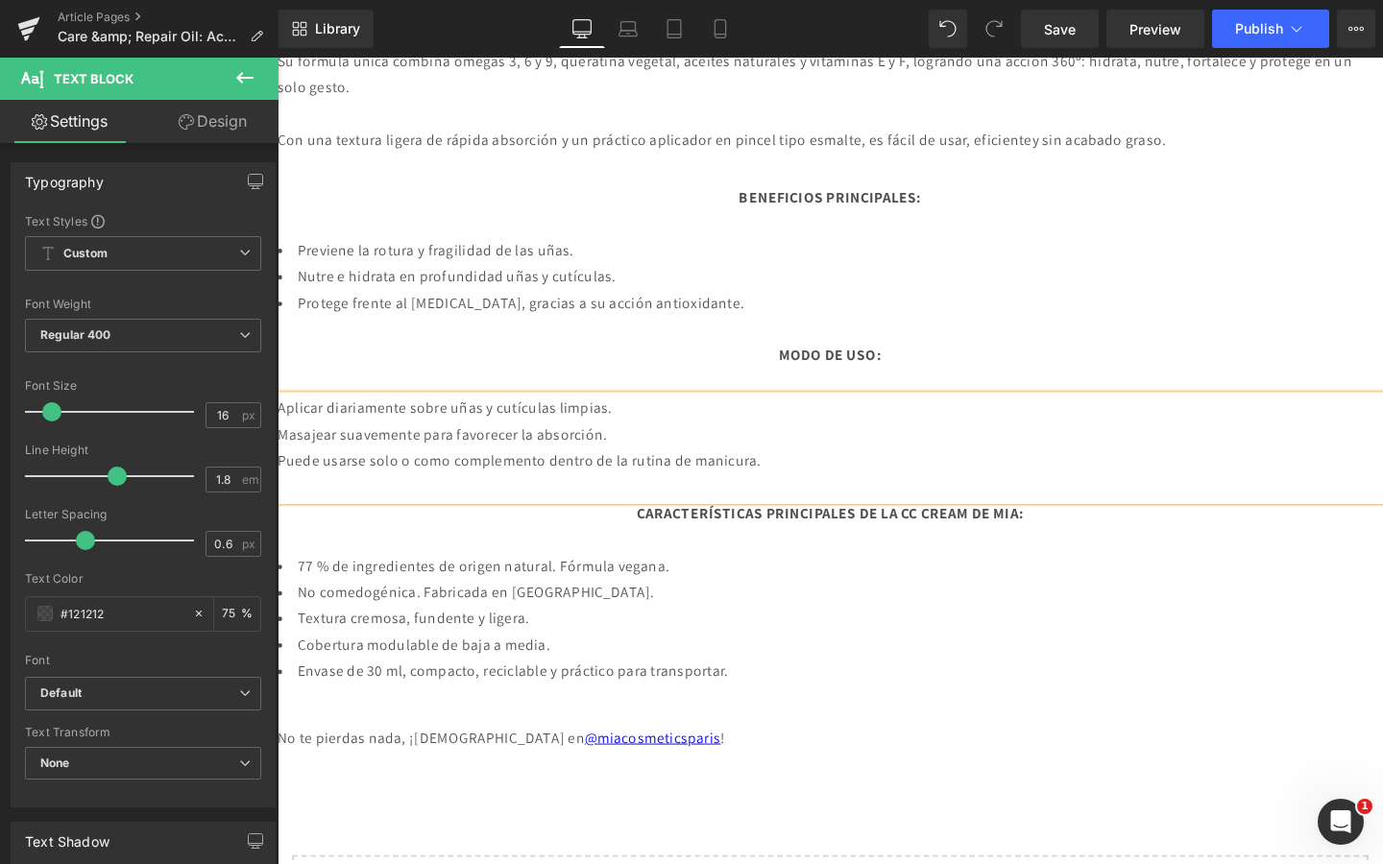
click at [979, 438] on div "Aplicar diariamente sobre uñas y cutículas limpias. Masajear suavemente para fa…" at bounding box center [859, 468] width 1162 height 110
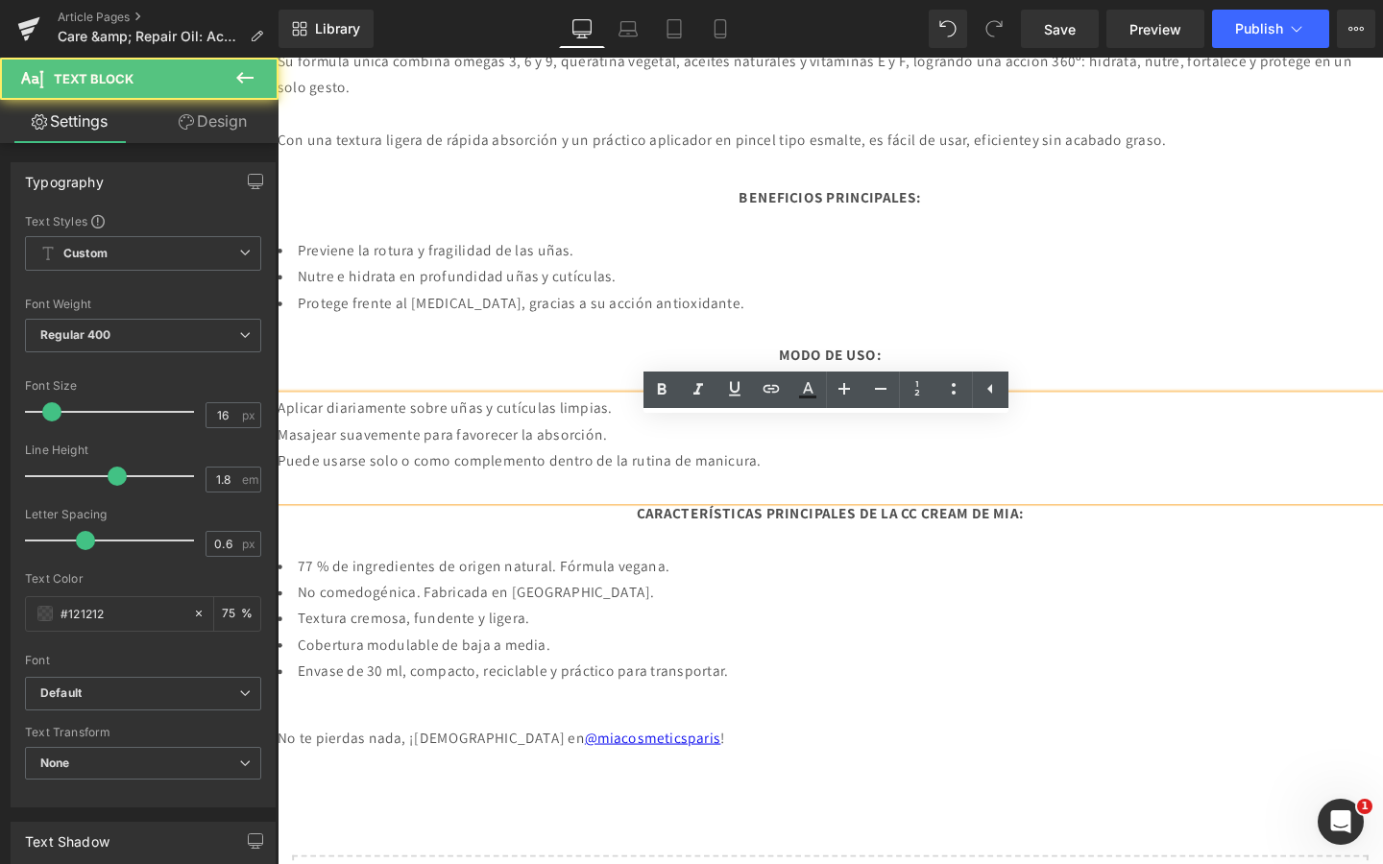
click at [1066, 745] on div "77 % de ingredientes de origen natural. Fórmula vegana. No comedogénica. Fabric…" at bounding box center [859, 662] width 1162 height 166
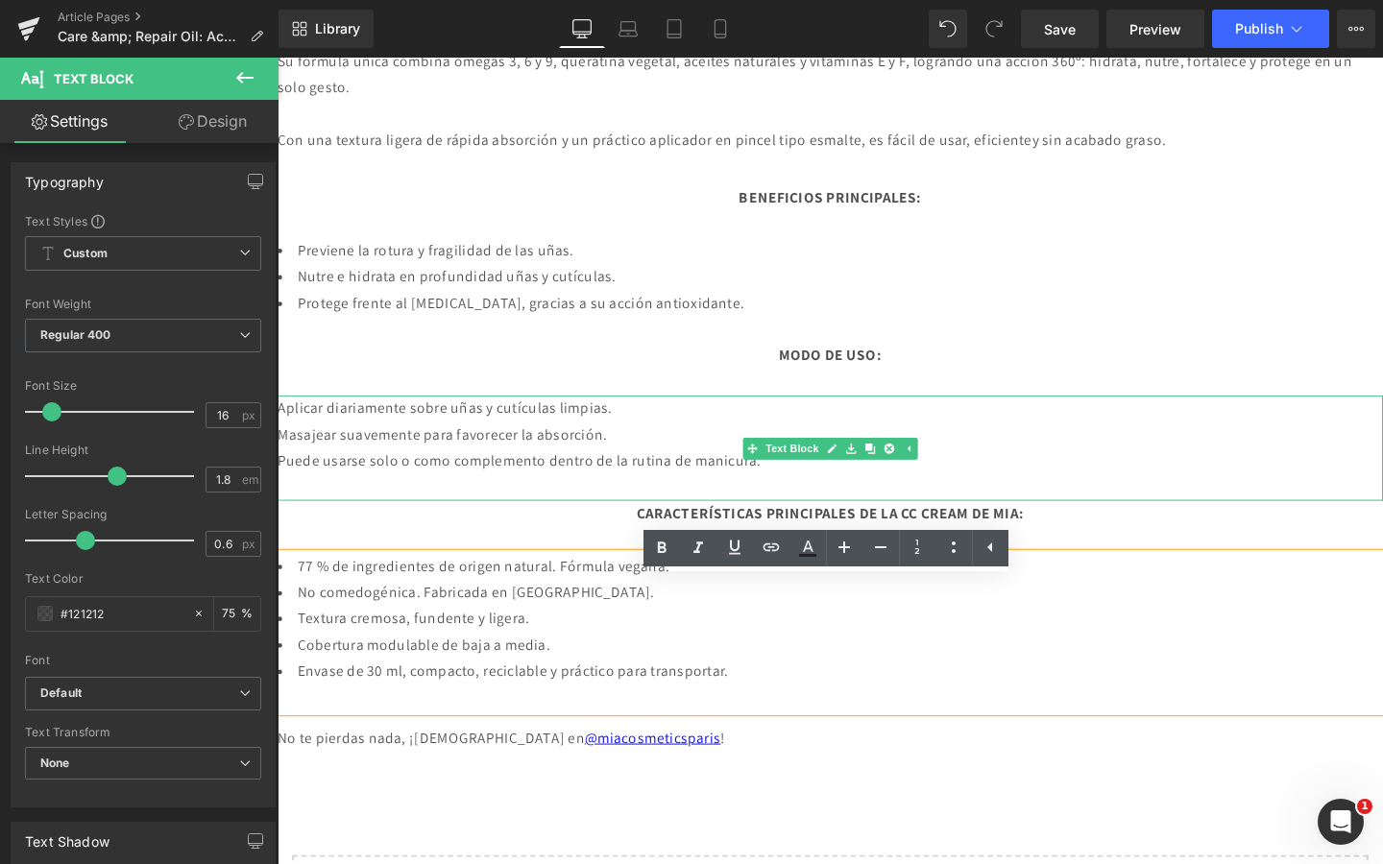
click at [969, 441] on p "Aplicar diariamente sobre uñas y cutículas limpias." at bounding box center [859, 427] width 1162 height 28
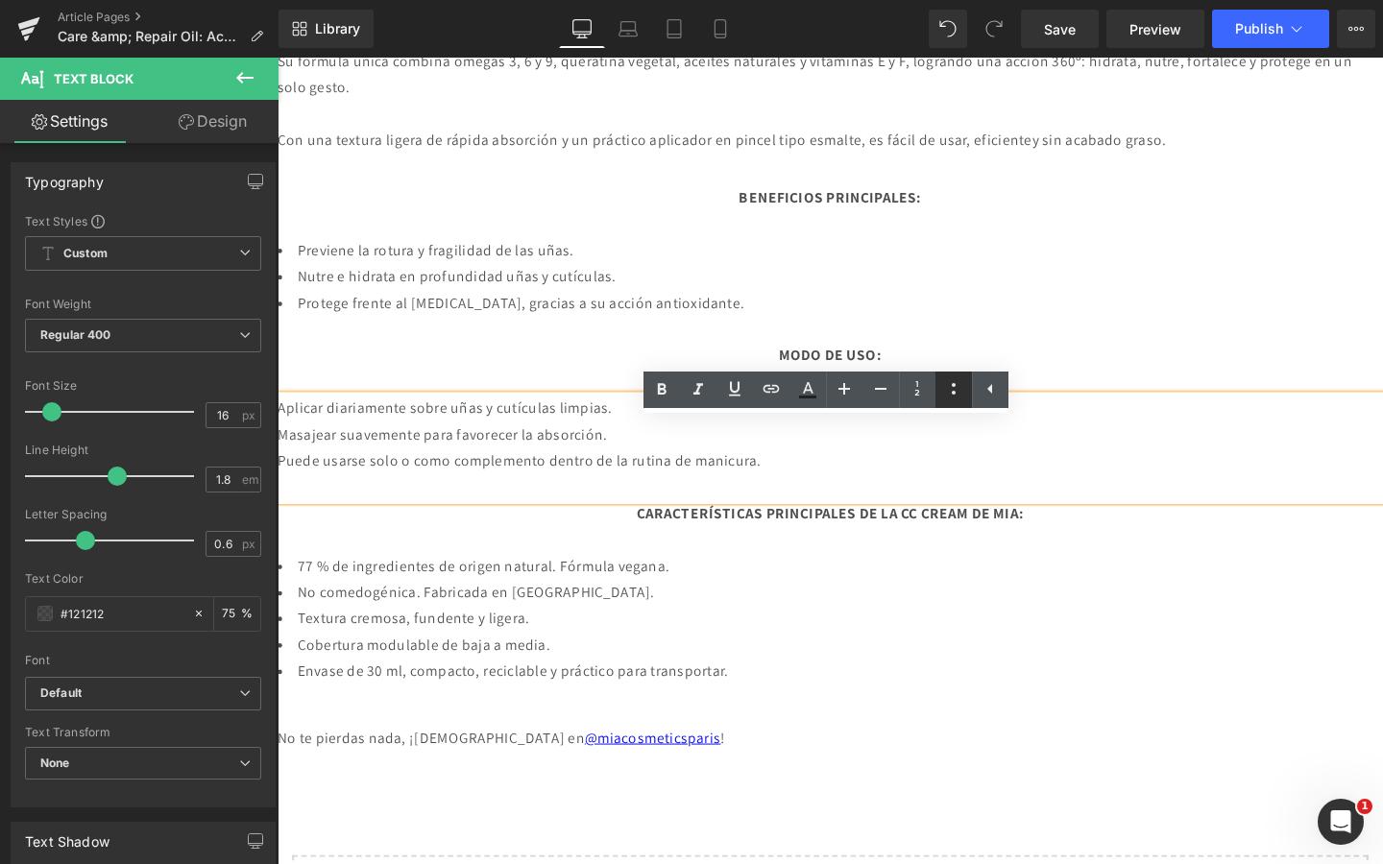
click at [954, 393] on icon at bounding box center [954, 389] width 4 height 12
click at [655, 546] on b "CARACTERÍSTICAS PRINCIPALES DE LA CC CREAM DE MIA:" at bounding box center [858, 536] width 407 height 20
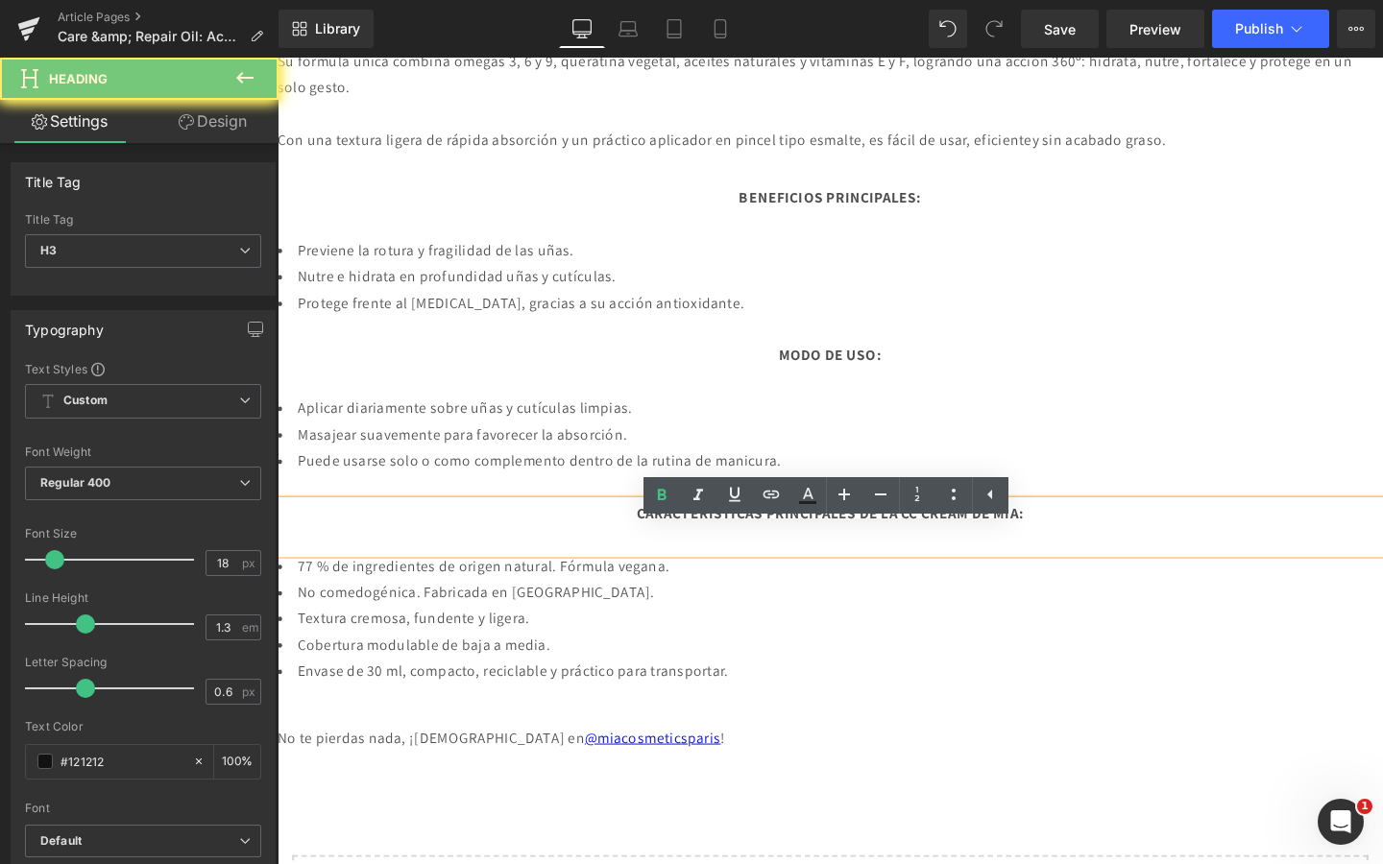
click at [655, 546] on b "CARACTERÍSTICAS PRINCIPALES DE LA CC CREAM DE MIA:" at bounding box center [858, 536] width 407 height 20
paste div
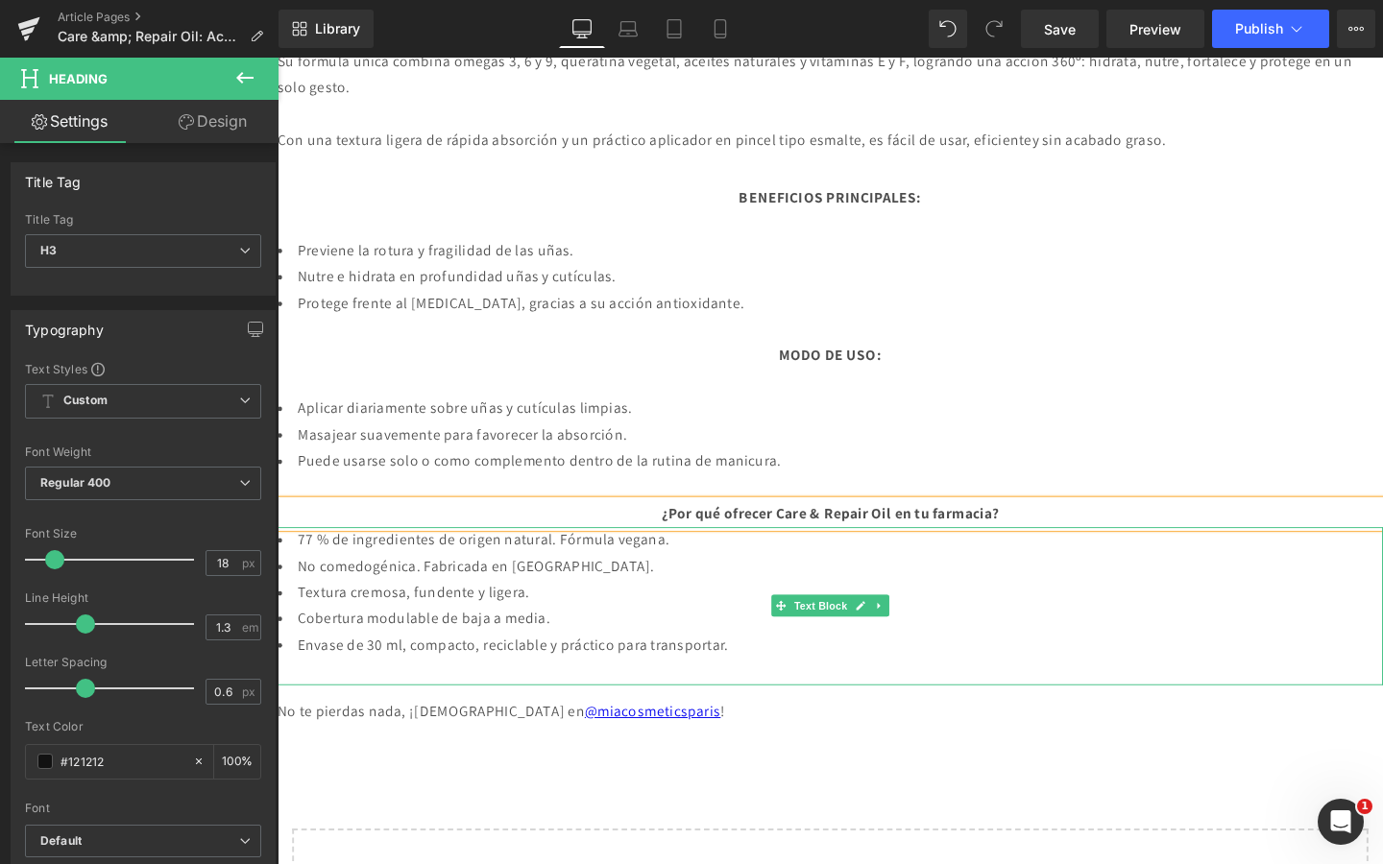
click at [965, 635] on li "Textura cremosa, fundente y ligera." at bounding box center [859, 621] width 1162 height 28
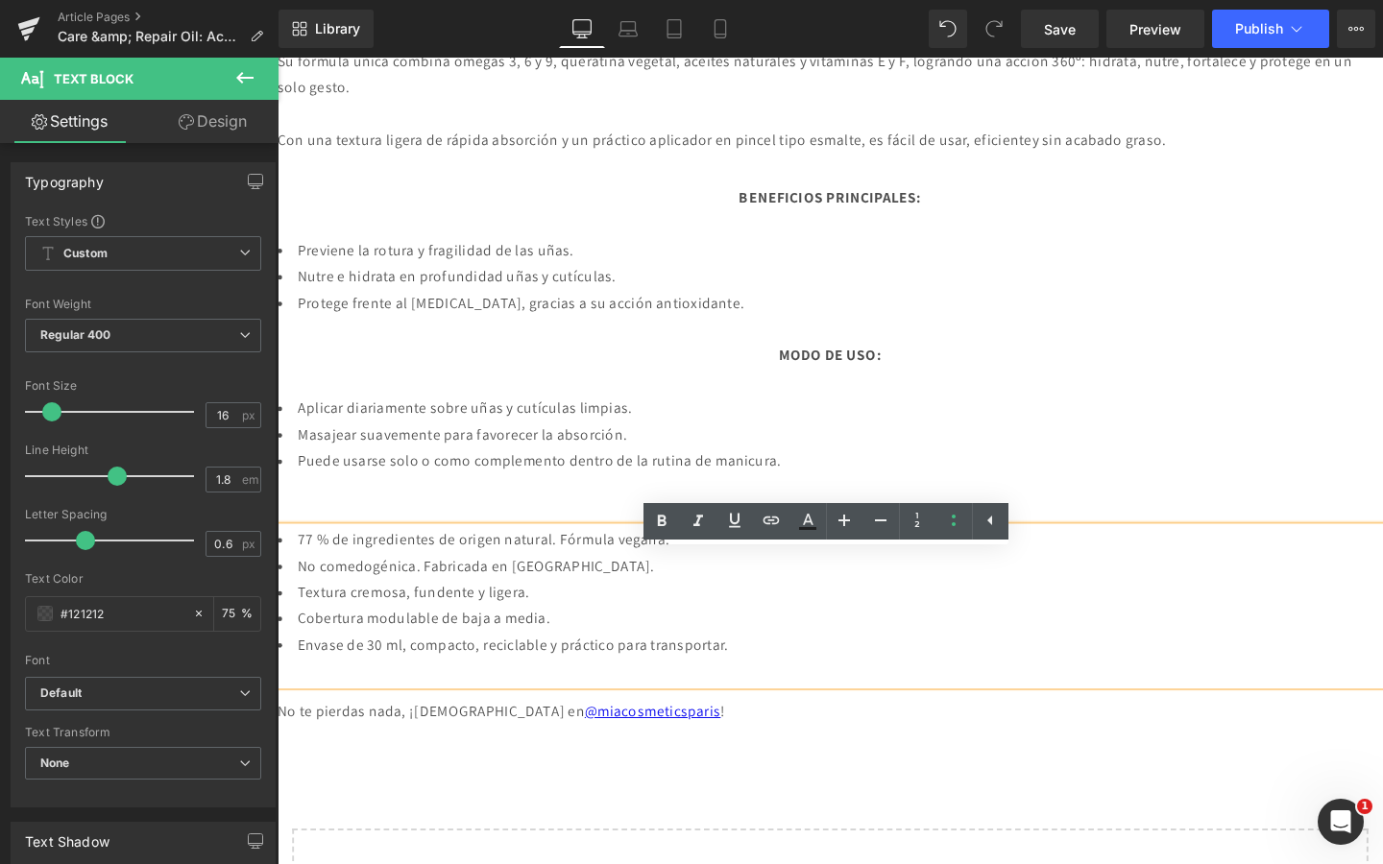
click at [1150, 551] on div "¿Por qué ofrecer Care & Repair Oil en tu farmacia?" at bounding box center [859, 537] width 1162 height 28
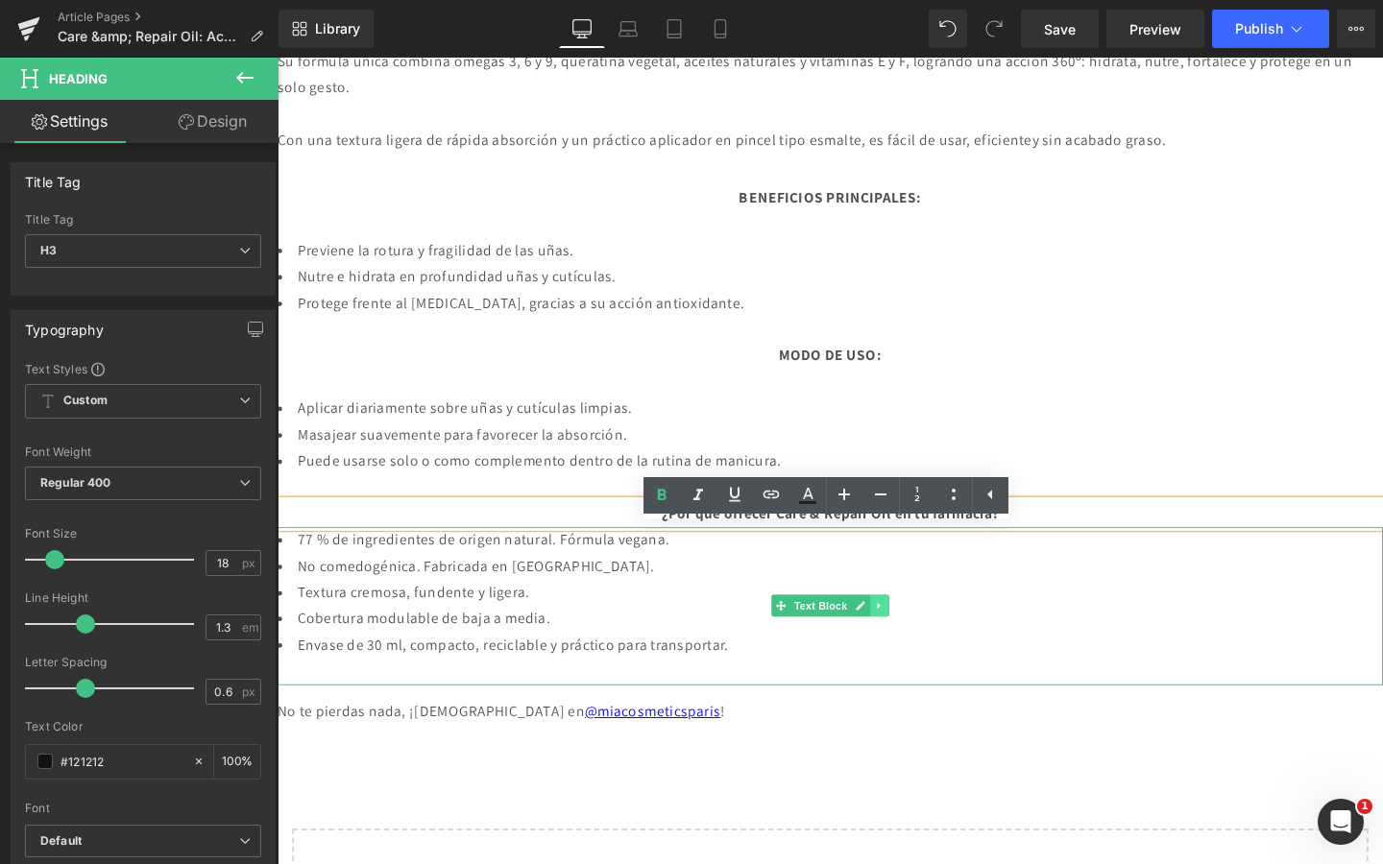
click at [909, 640] on icon at bounding box center [910, 634] width 11 height 12
drag, startPoint x: 909, startPoint y: 658, endPoint x: 919, endPoint y: 659, distance: 10.6
click at [919, 645] on li at bounding box center [900, 633] width 60 height 23
click at [919, 640] on icon at bounding box center [920, 634] width 11 height 11
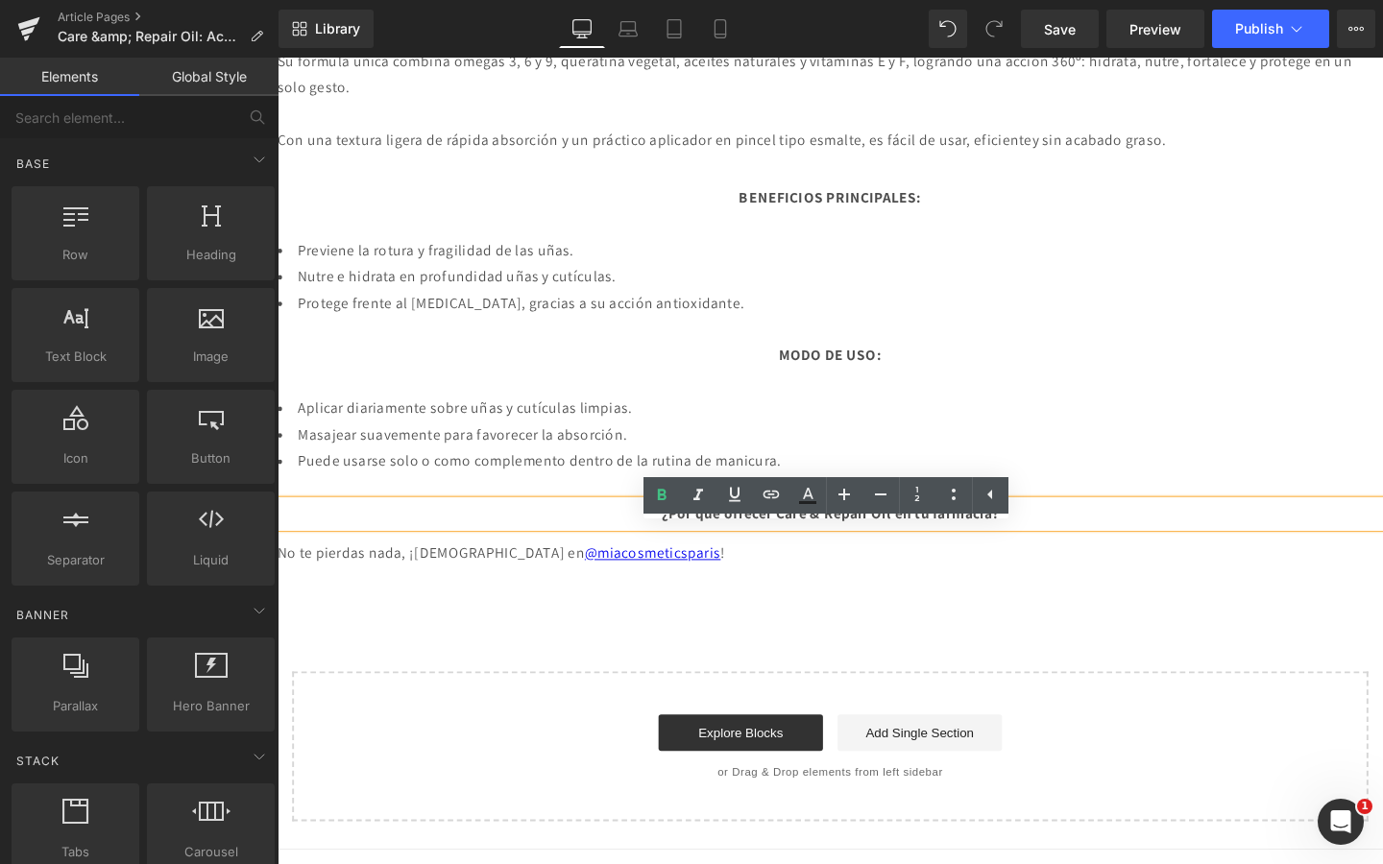
click at [1225, 469] on li "Masajear suavemente para favorecer la absorción." at bounding box center [859, 455] width 1162 height 28
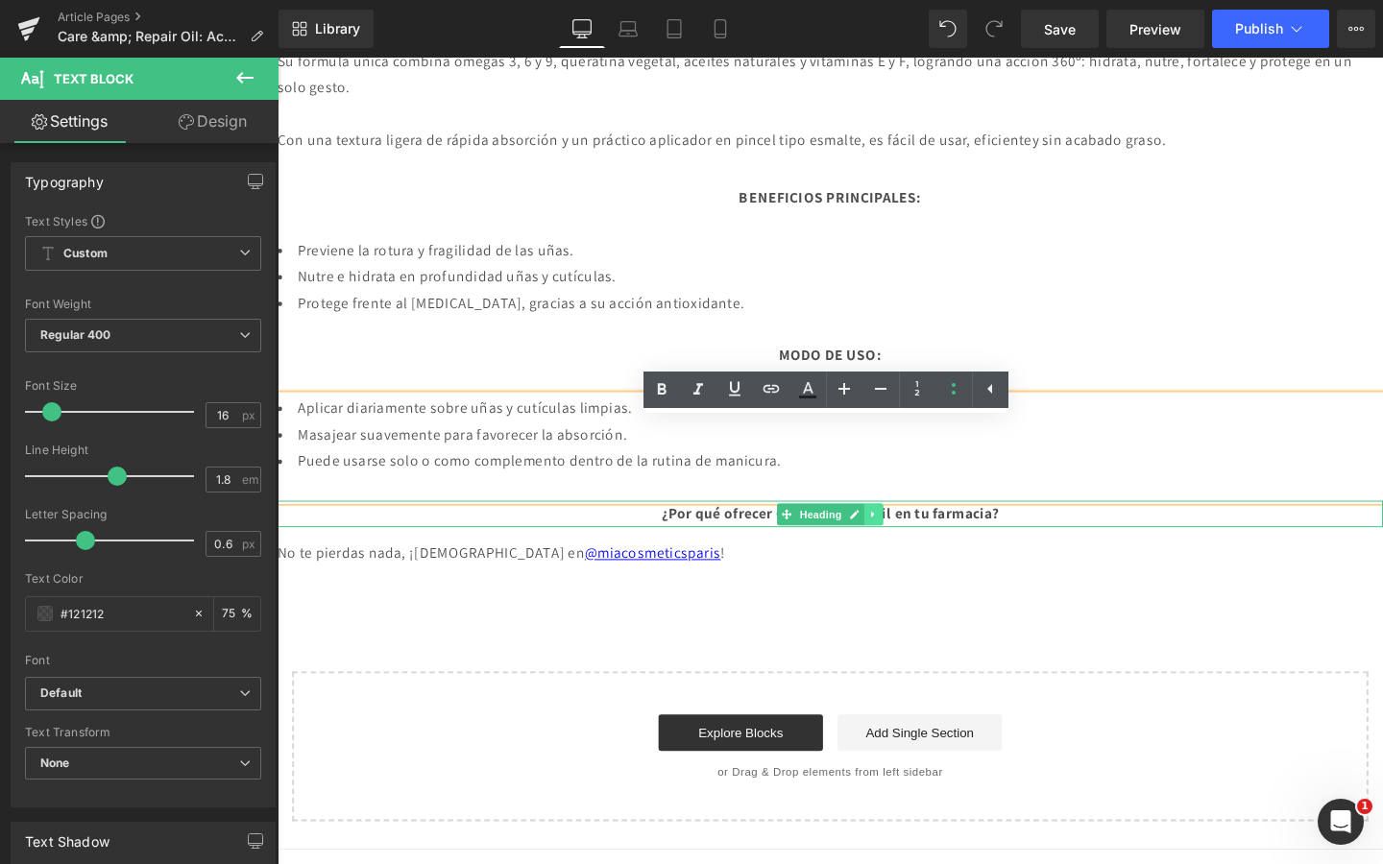
click at [910, 549] on link at bounding box center [904, 537] width 20 height 23
click at [913, 543] on icon at bounding box center [915, 537] width 11 height 11
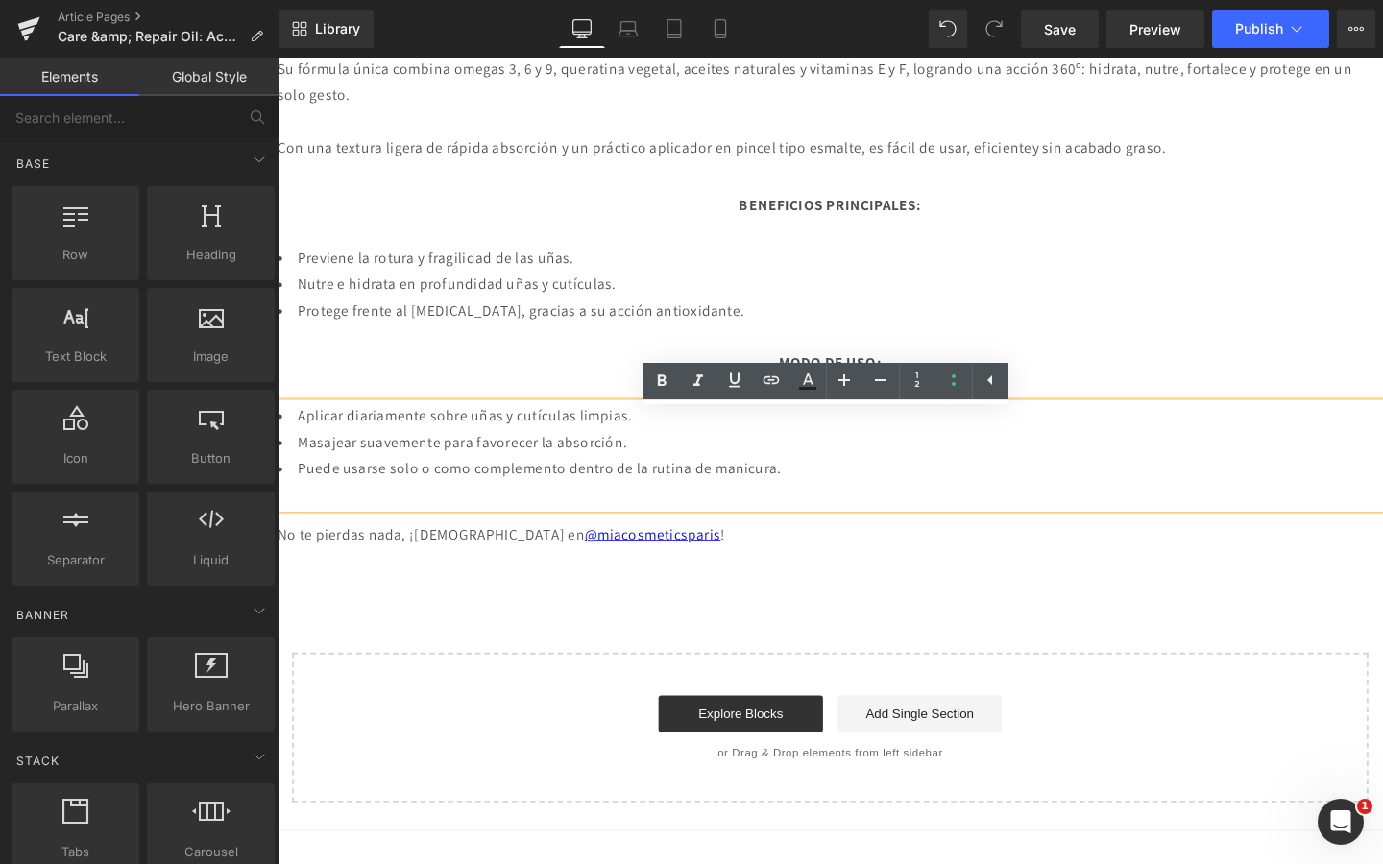
scroll to position [1203, 0]
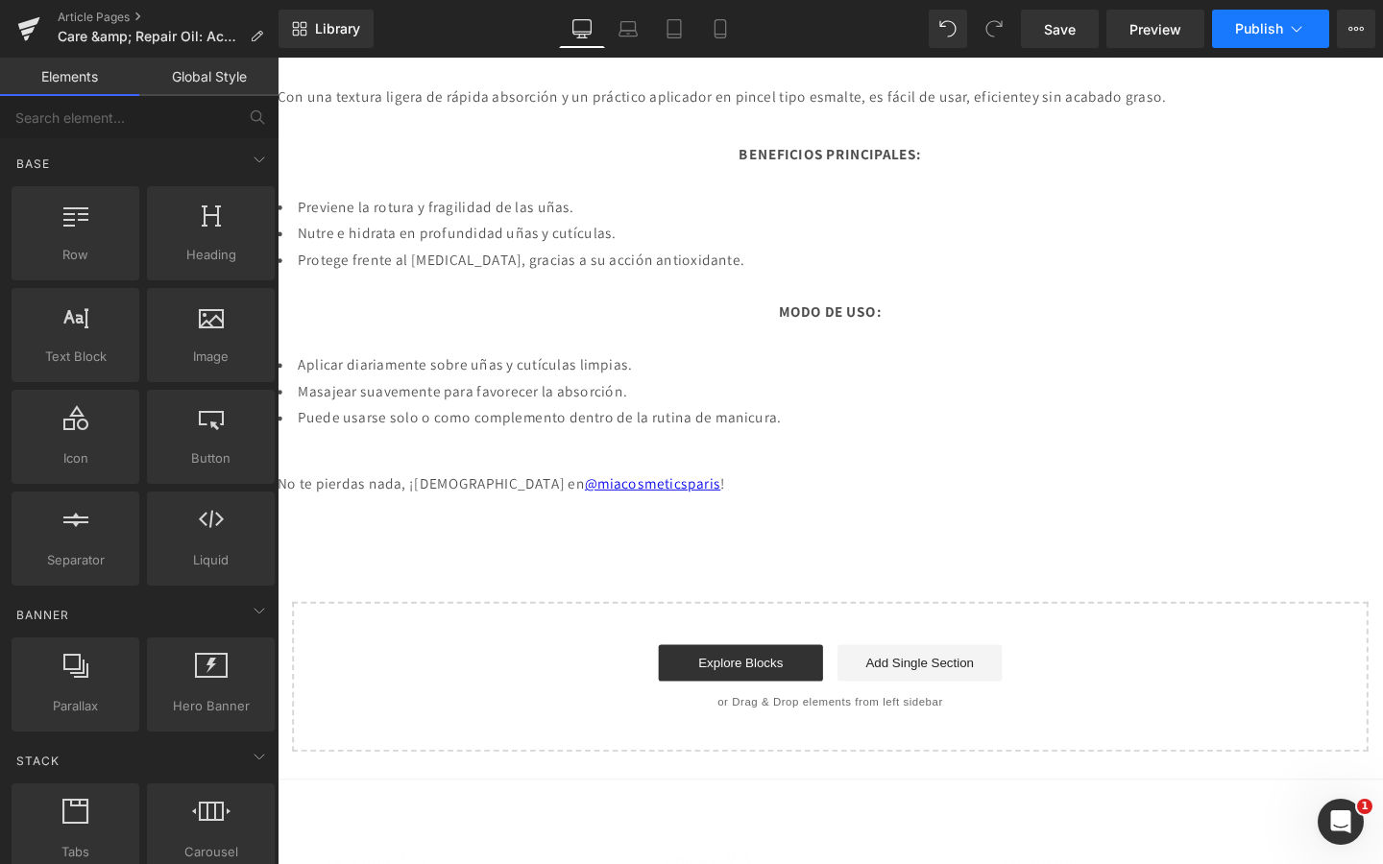
click at [1308, 26] on button "Publish" at bounding box center [1270, 29] width 117 height 38
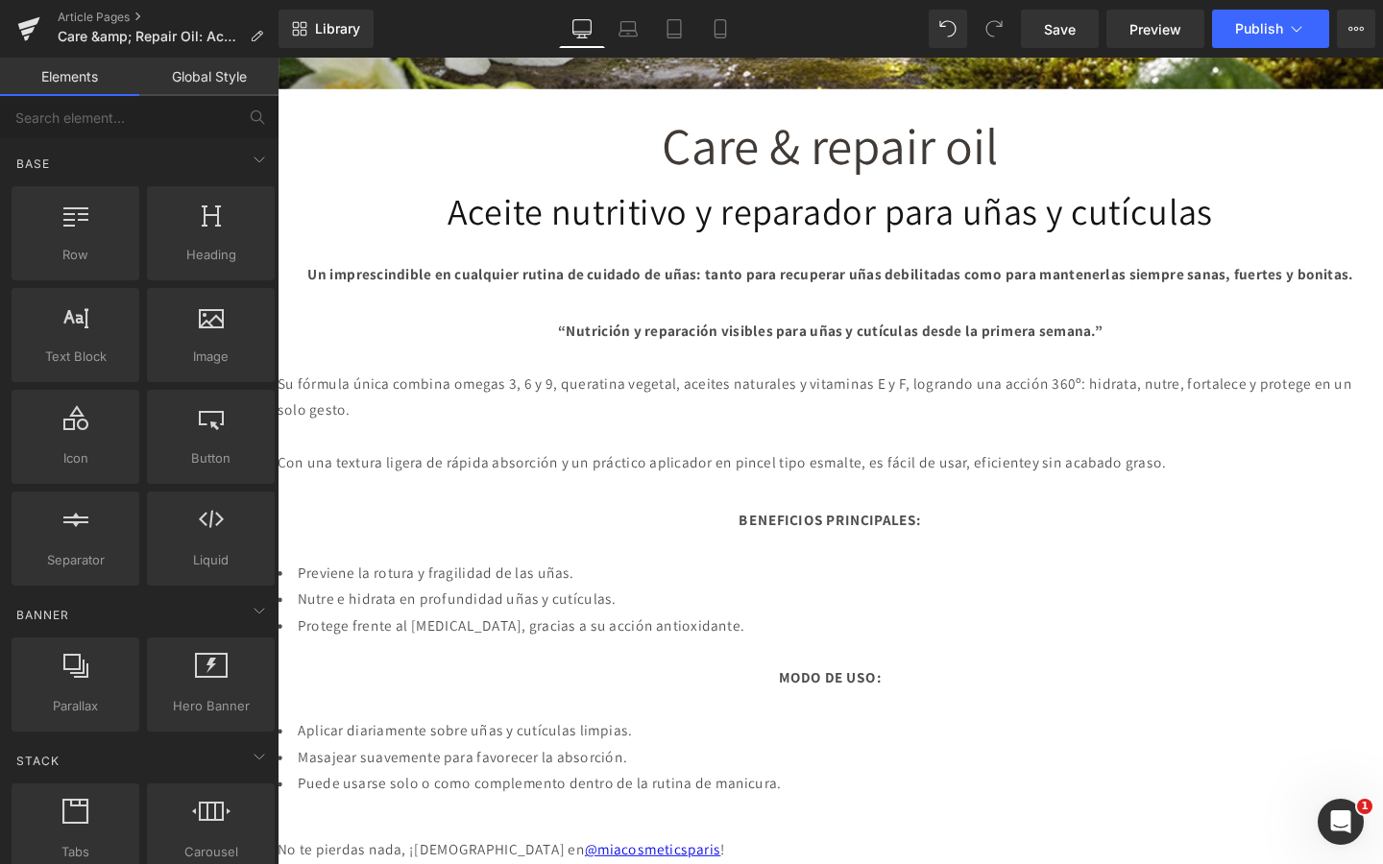
scroll to position [809, 0]
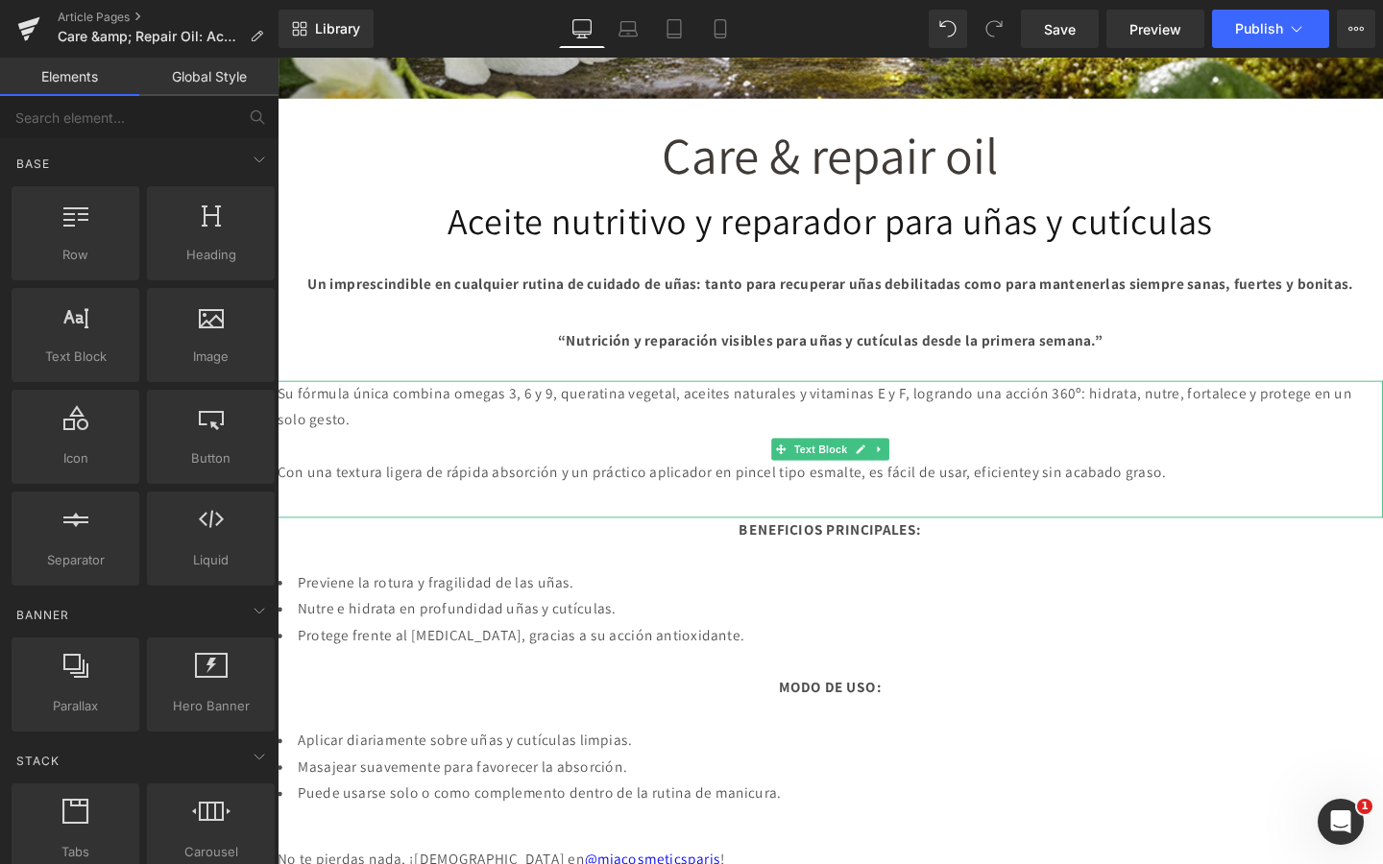
click at [296, 508] on p "Con una textura ligera de rápida absorción y un práctico aplicador en pincel ti…" at bounding box center [859, 494] width 1162 height 28
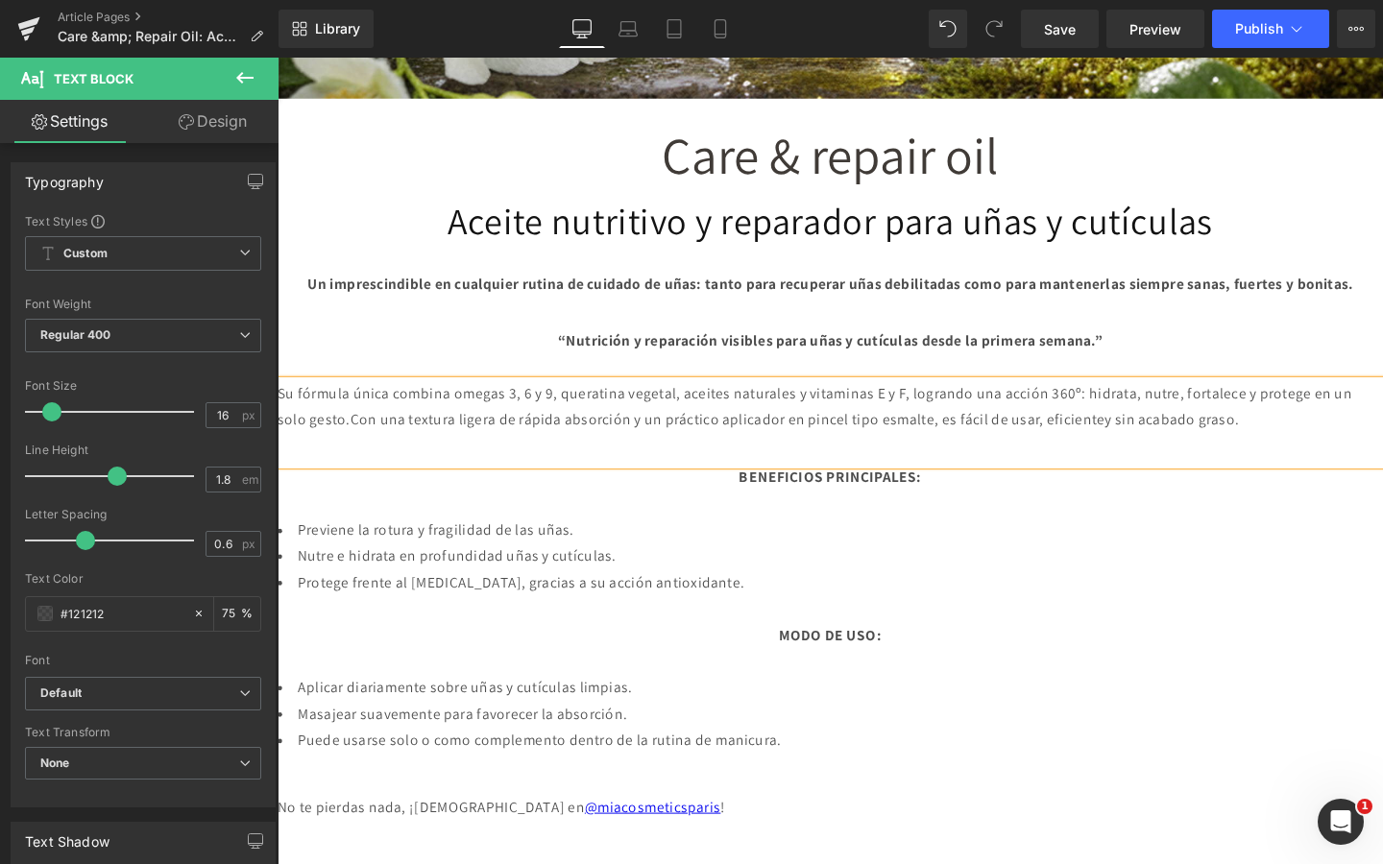
click at [324, 480] on p at bounding box center [859, 466] width 1162 height 28
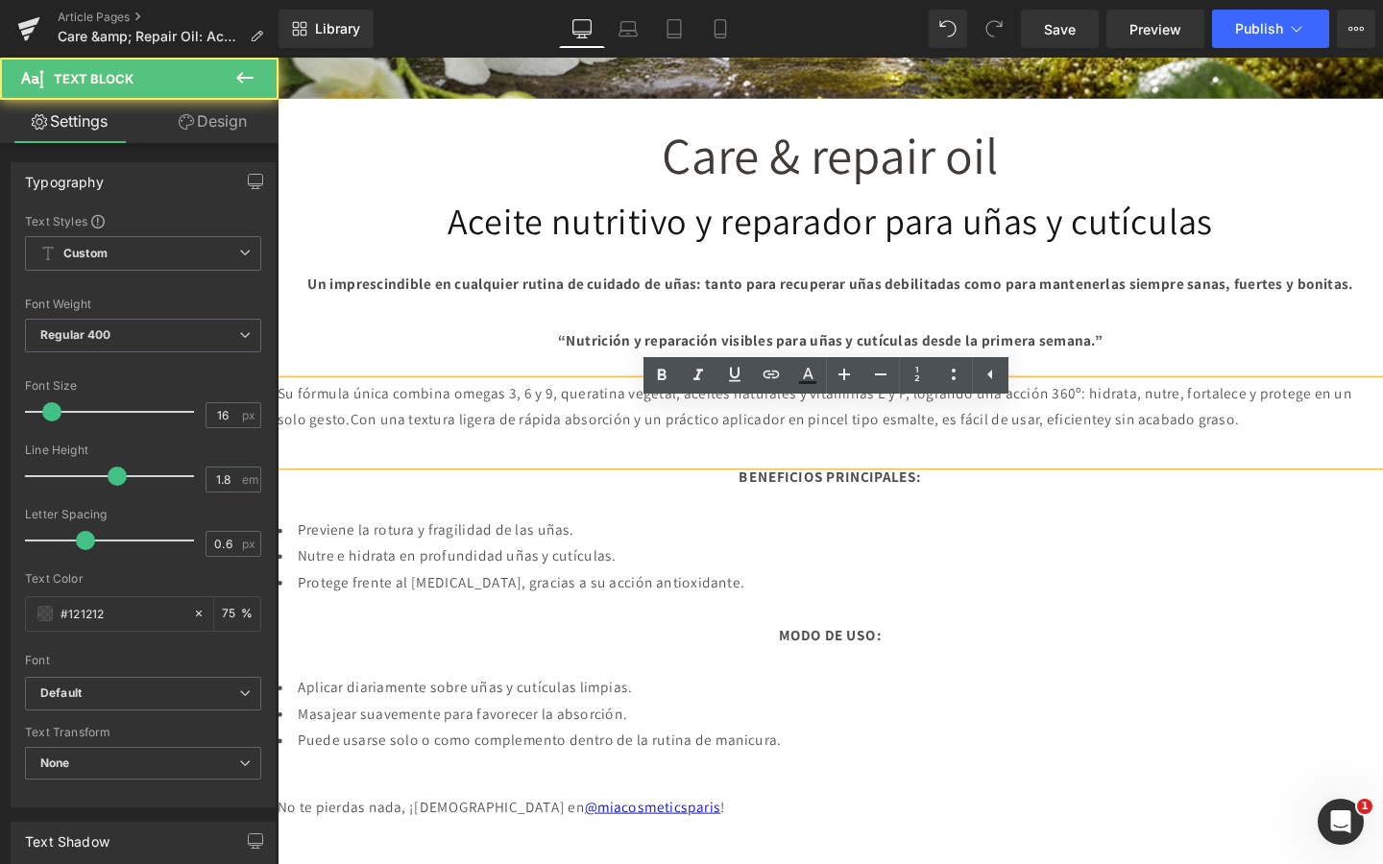
click at [326, 453] on p "Su fórmula única combina omegas 3, 6 y 9, queratina vegetal, aceites naturales …" at bounding box center [859, 426] width 1162 height 56
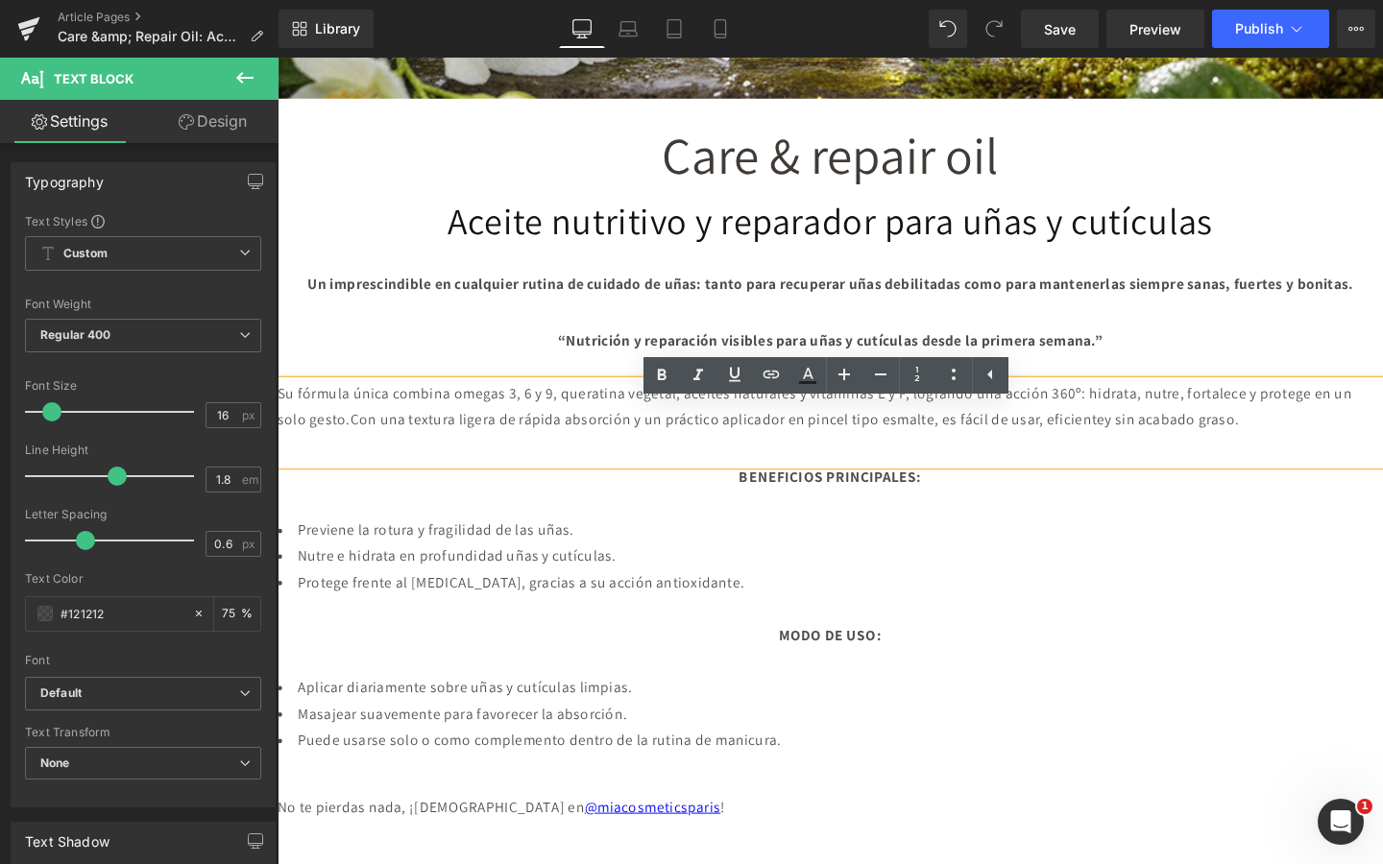
click at [886, 449] on span "Con una textura ligera de rápida absorción y un práctico aplicador en pincel ti…" at bounding box center [750, 438] width 793 height 20
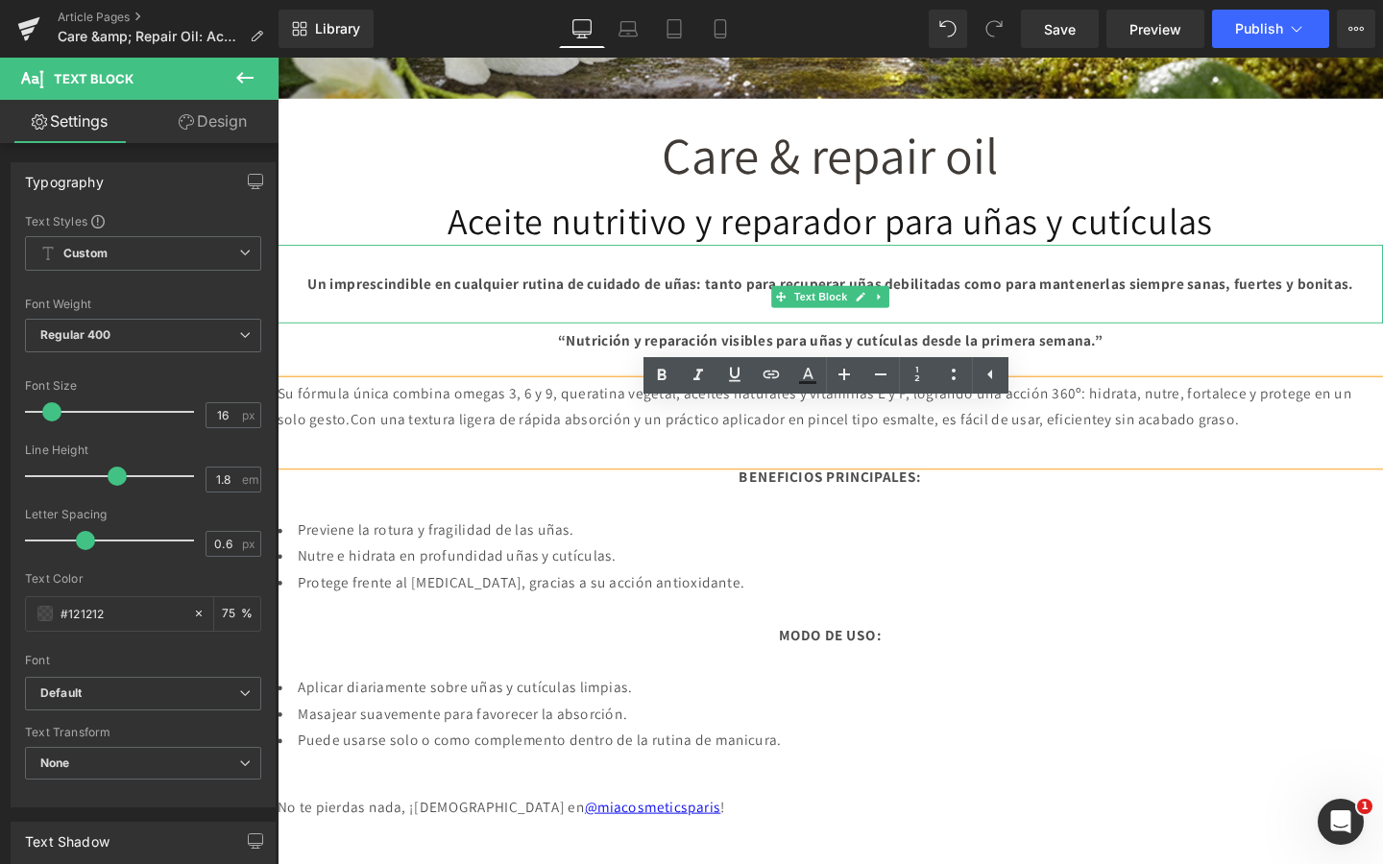
click at [552, 307] on p "Un imprescindible en cualquier rutina de cuidado de uñas: tanto para recuperar …" at bounding box center [859, 296] width 1162 height 28
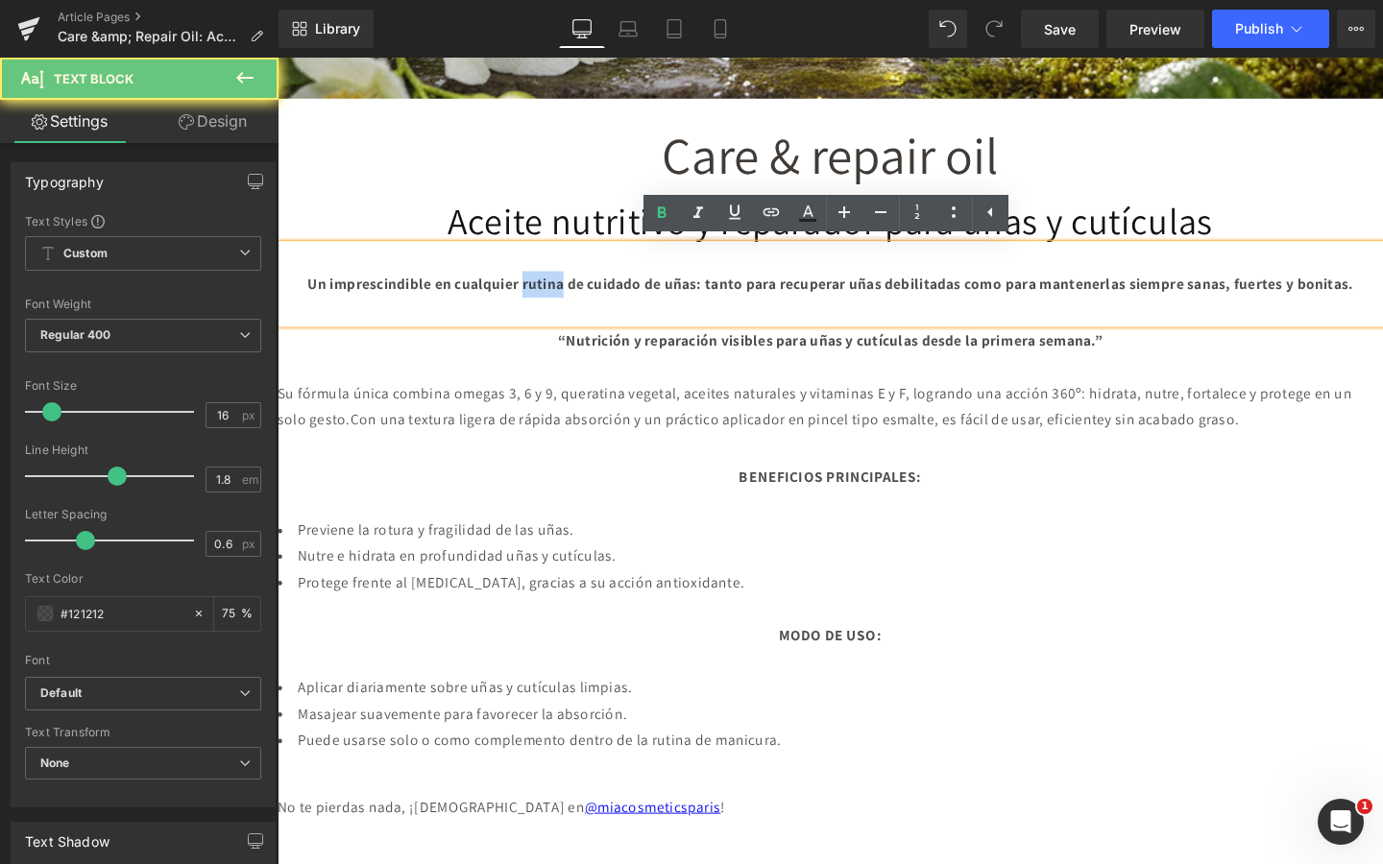
click at [552, 307] on p "Un imprescindible en cualquier rutina de cuidado de uñas: tanto para recuperar …" at bounding box center [859, 296] width 1162 height 28
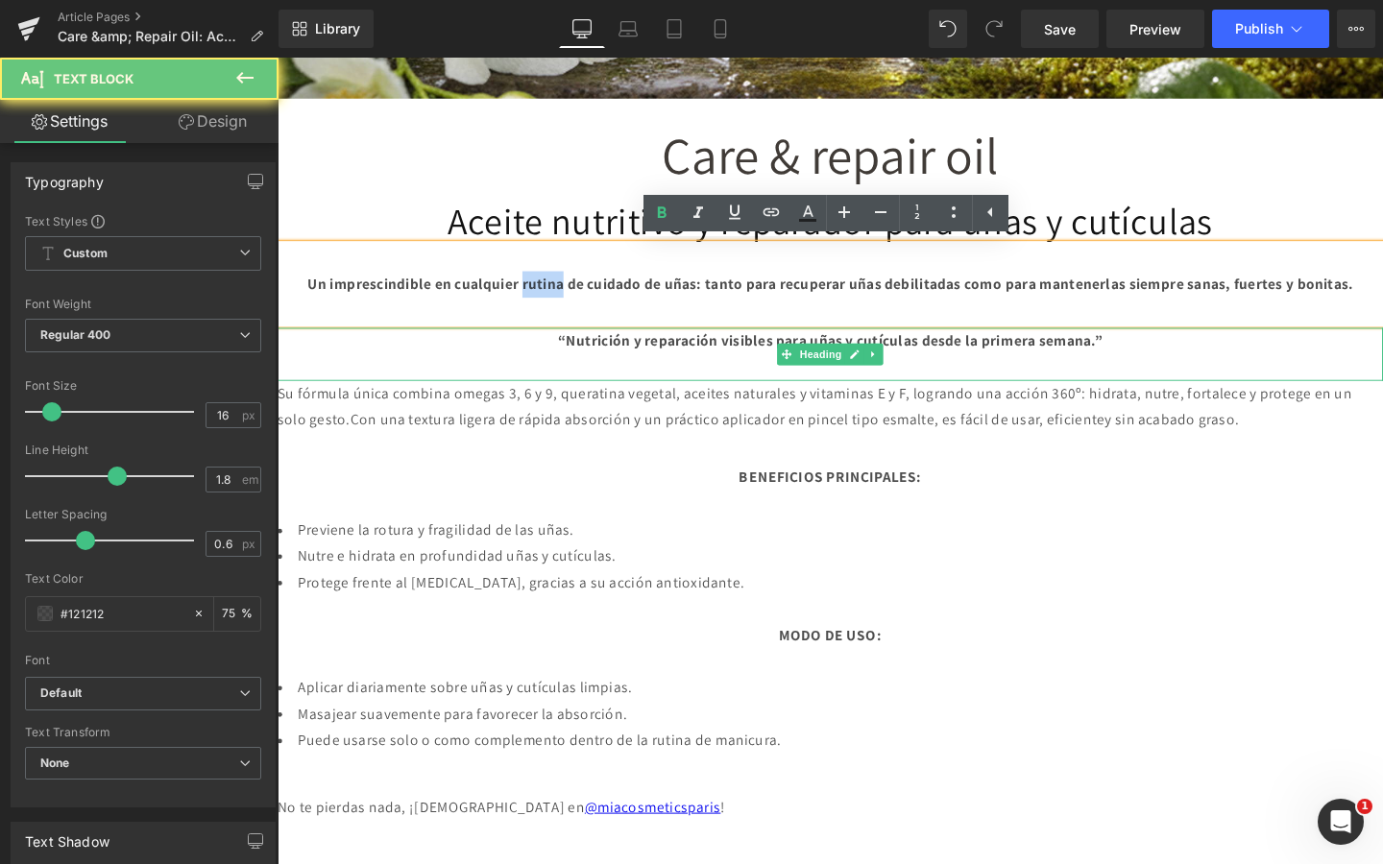
click at [536, 370] on div "“Nutrición y reparación visibles para uñas y cutículas desde la primera semana.”" at bounding box center [859, 356] width 1162 height 28
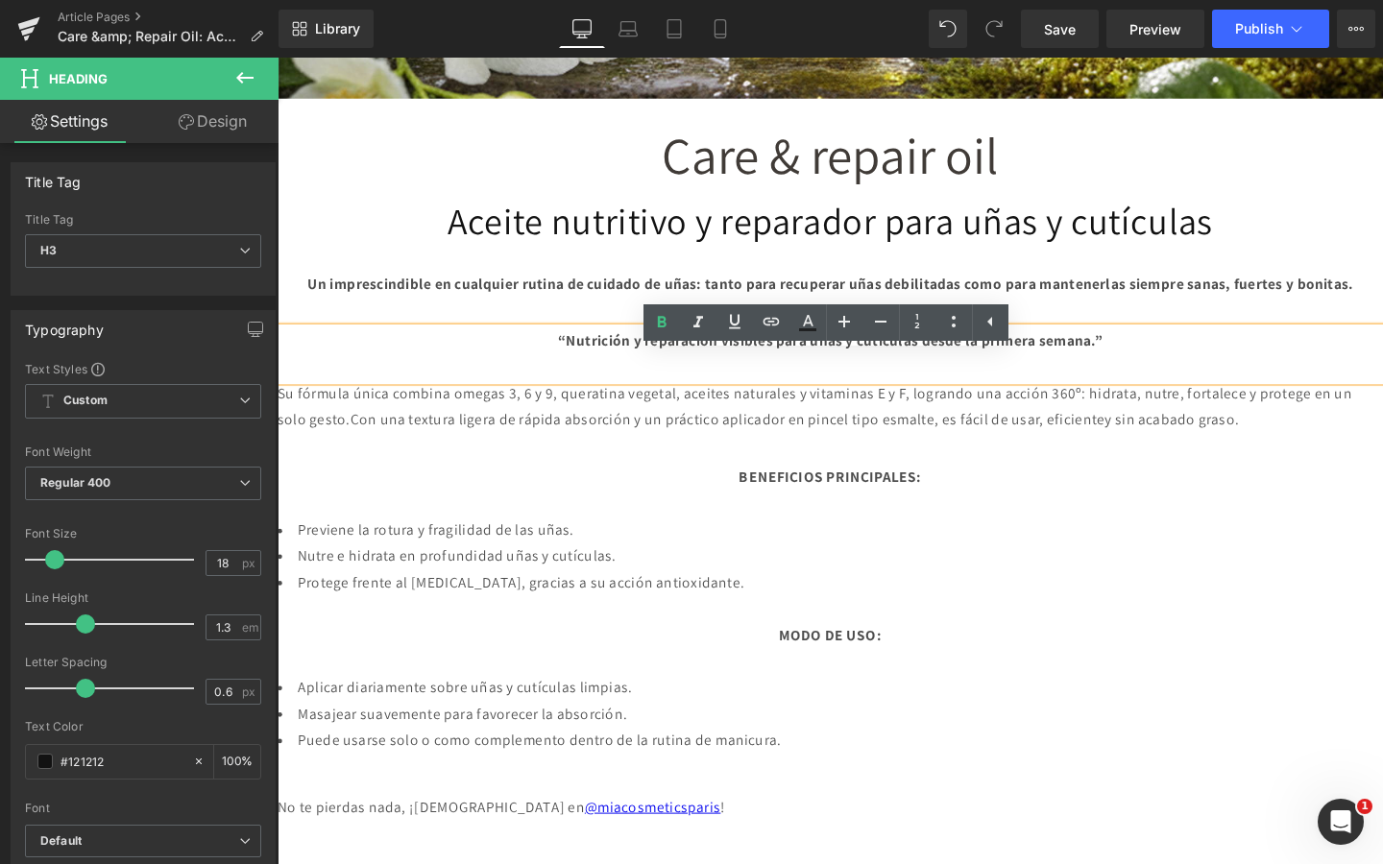
click at [535, 370] on div "“Nutrición y reparación visibles para uñas y cutículas desde la primera semana.”" at bounding box center [859, 356] width 1162 height 28
click at [529, 289] on b "Un imprescindible en cualquier rutina de cuidado de uñas: tanto para recuperar …" at bounding box center [858, 295] width 1101 height 20
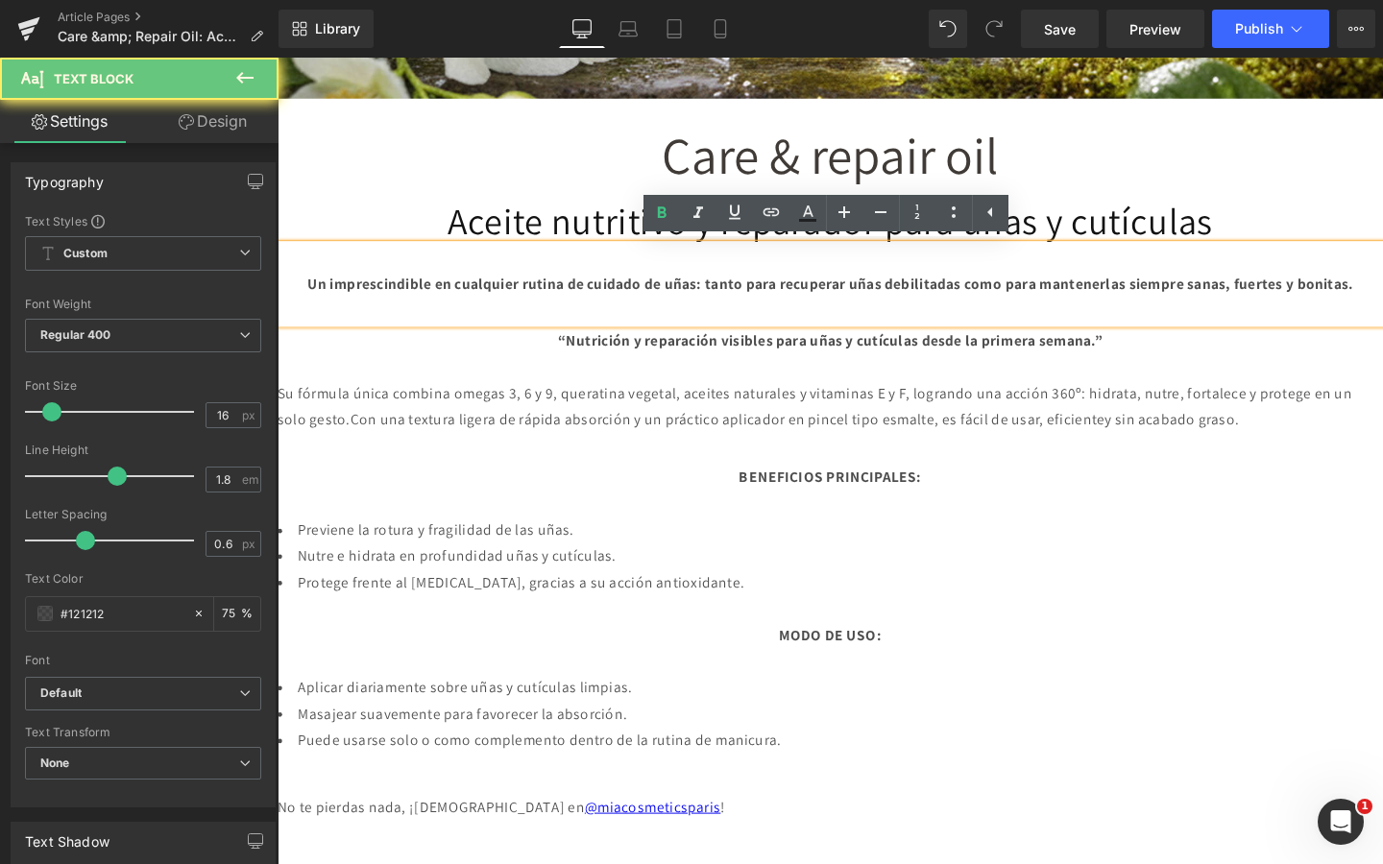
click at [529, 289] on b "Un imprescindible en cualquier rutina de cuidado de uñas: tanto para recuperar …" at bounding box center [858, 295] width 1101 height 20
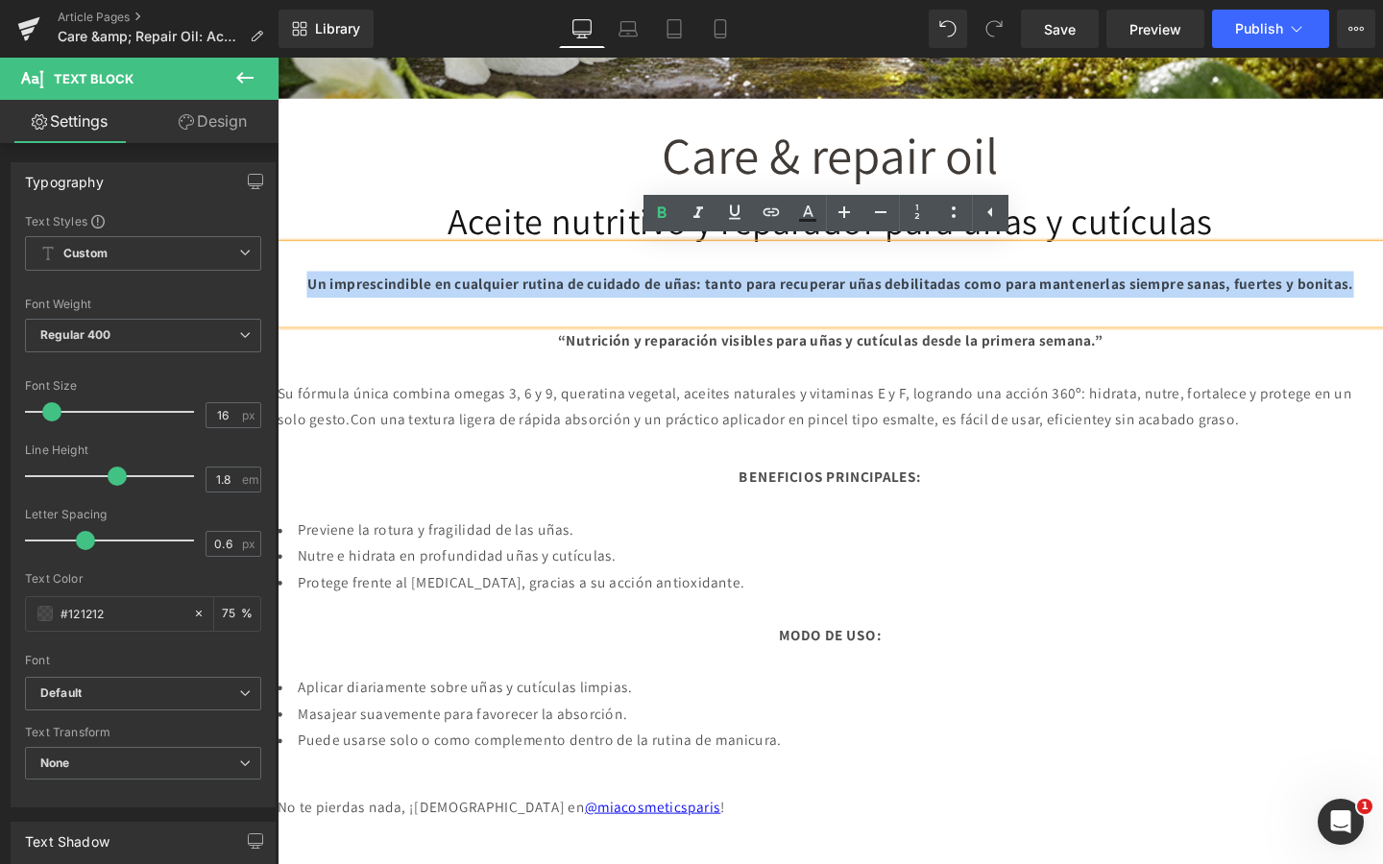
click at [529, 289] on b "Un imprescindible en cualquier rutina de cuidado de uñas: tanto para recuperar …" at bounding box center [858, 295] width 1101 height 20
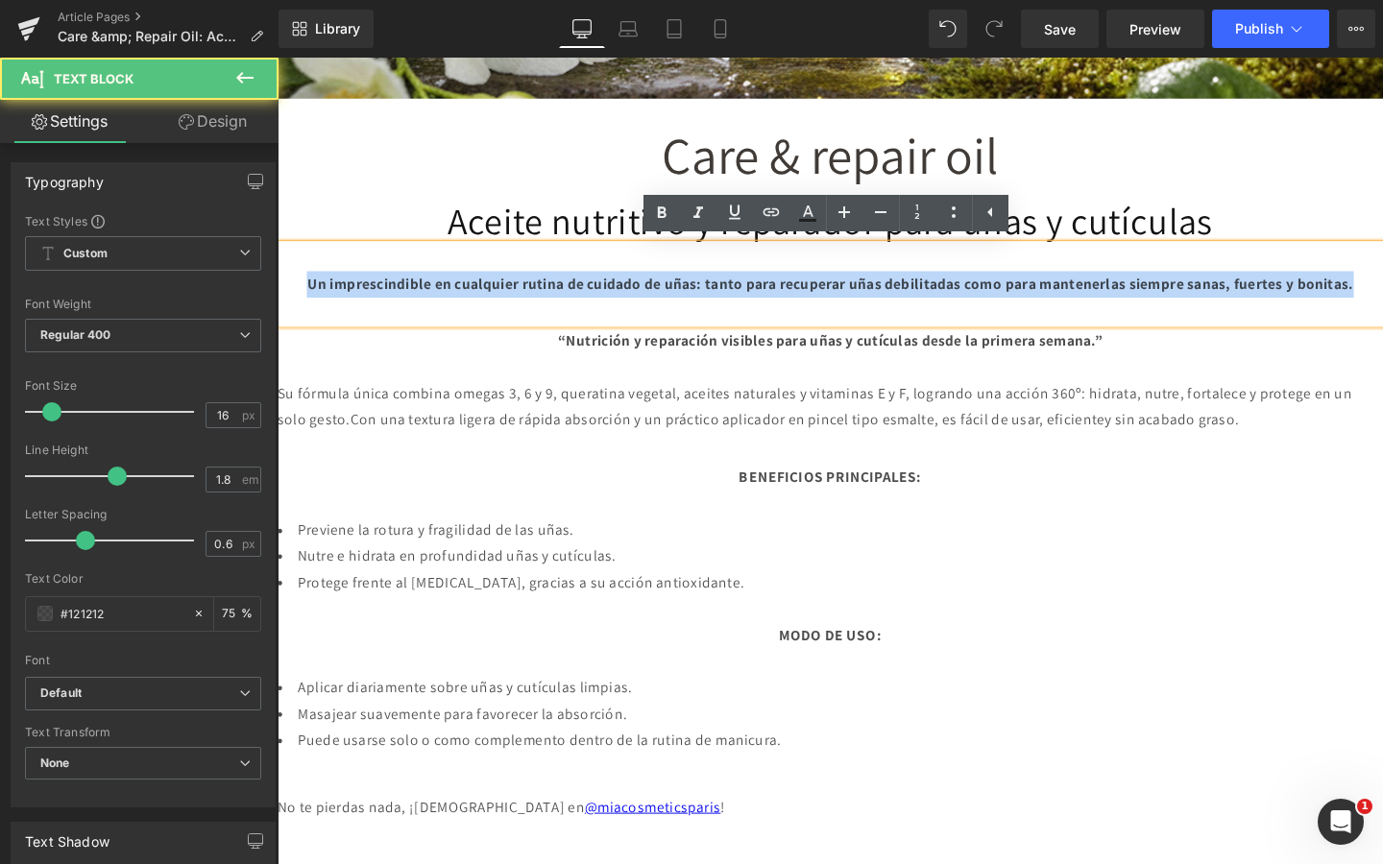
copy b "Un imprescindible en cualquier rutina de cuidado de uñas: tanto para recuperar …"
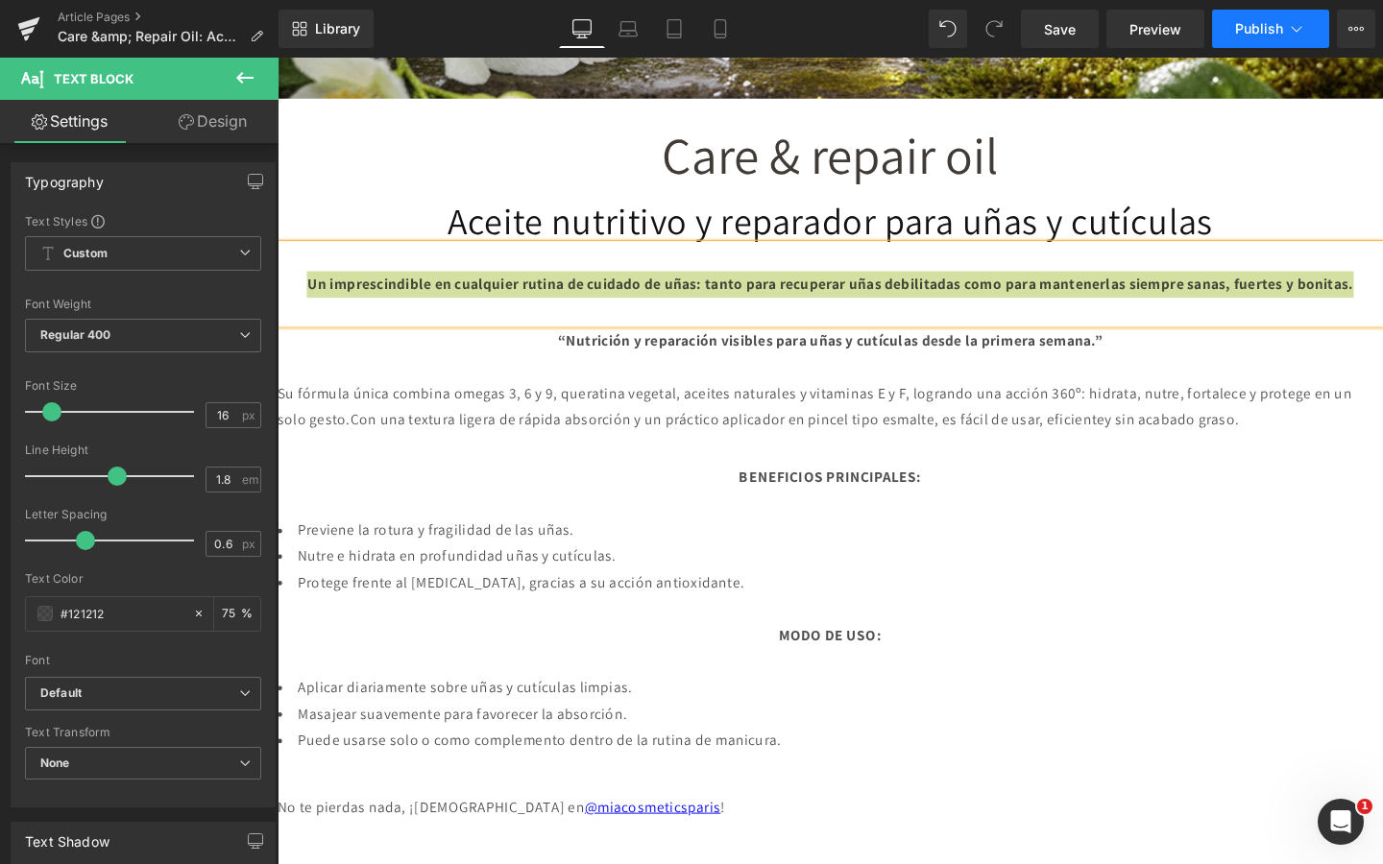
click at [1233, 26] on button "Publish" at bounding box center [1270, 29] width 117 height 38
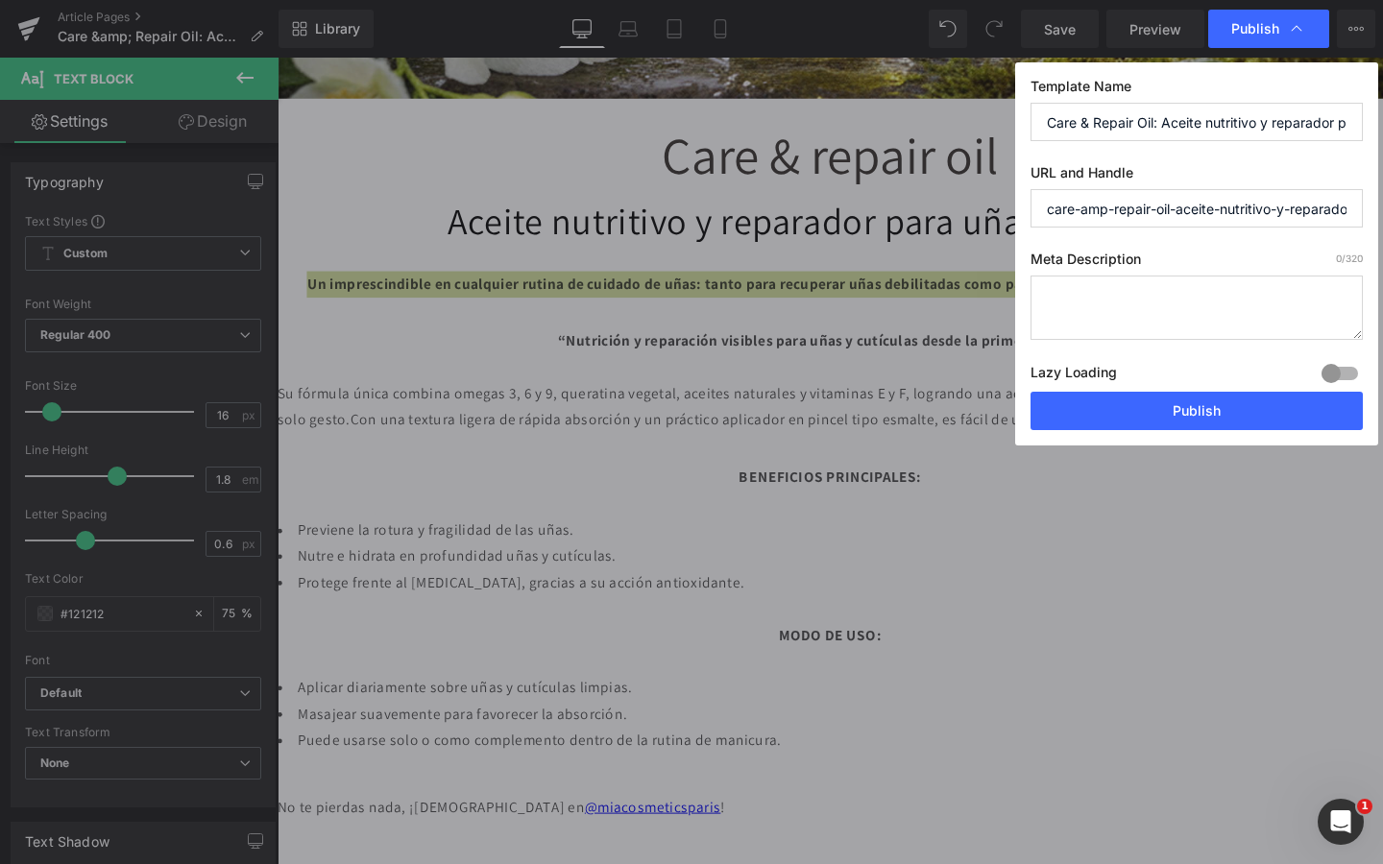
click at [1101, 302] on textarea at bounding box center [1197, 308] width 332 height 64
paste textarea "Un imprescindible en cualquier rutina de cuidado de uñas: tanto para recuperar …"
type textarea "Un imprescindible en cualquier rutina de cuidado de uñas: tanto para recuperar …"
click at [1305, 21] on icon at bounding box center [1296, 28] width 19 height 19
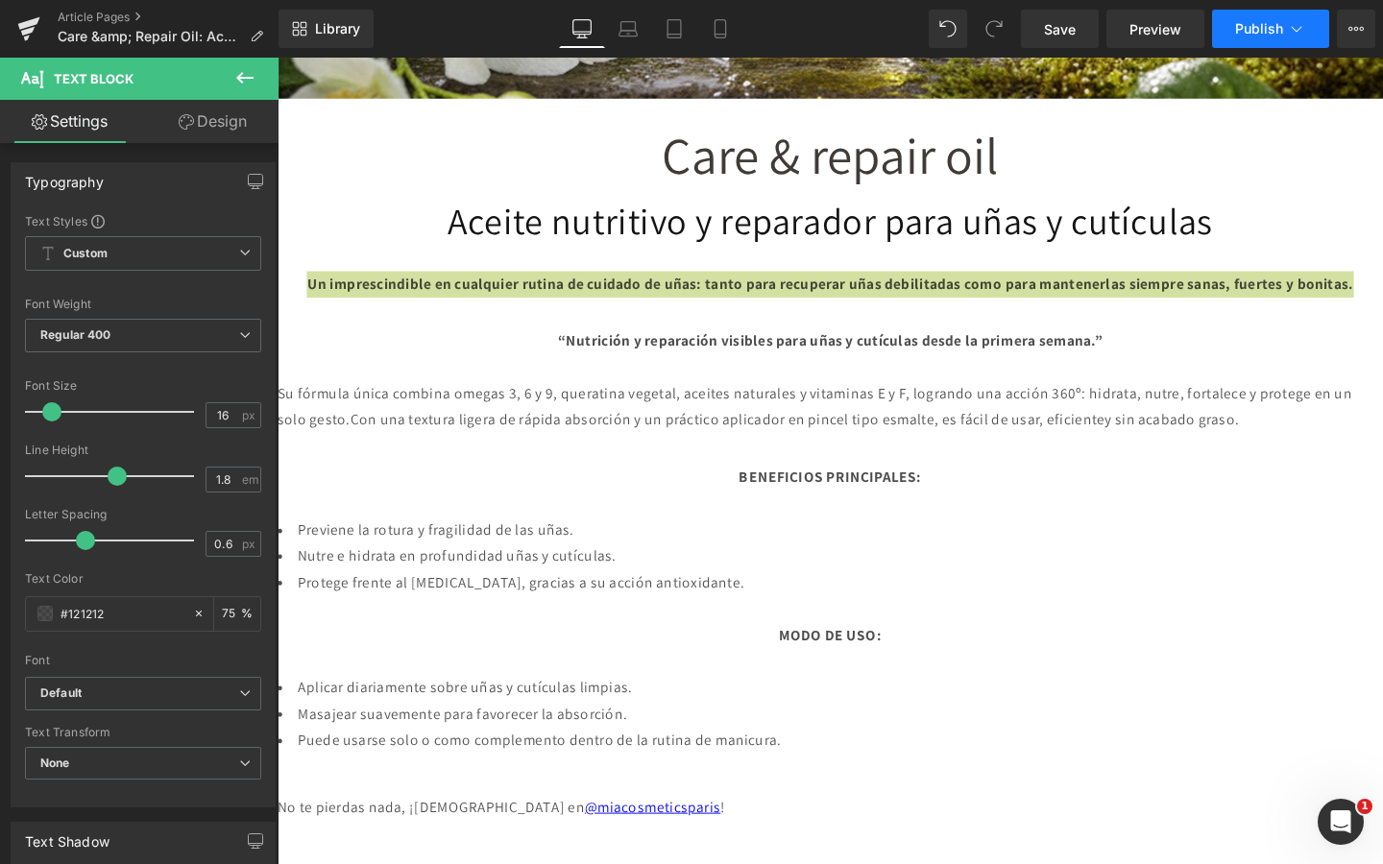
click at [1304, 28] on icon at bounding box center [1296, 28] width 19 height 19
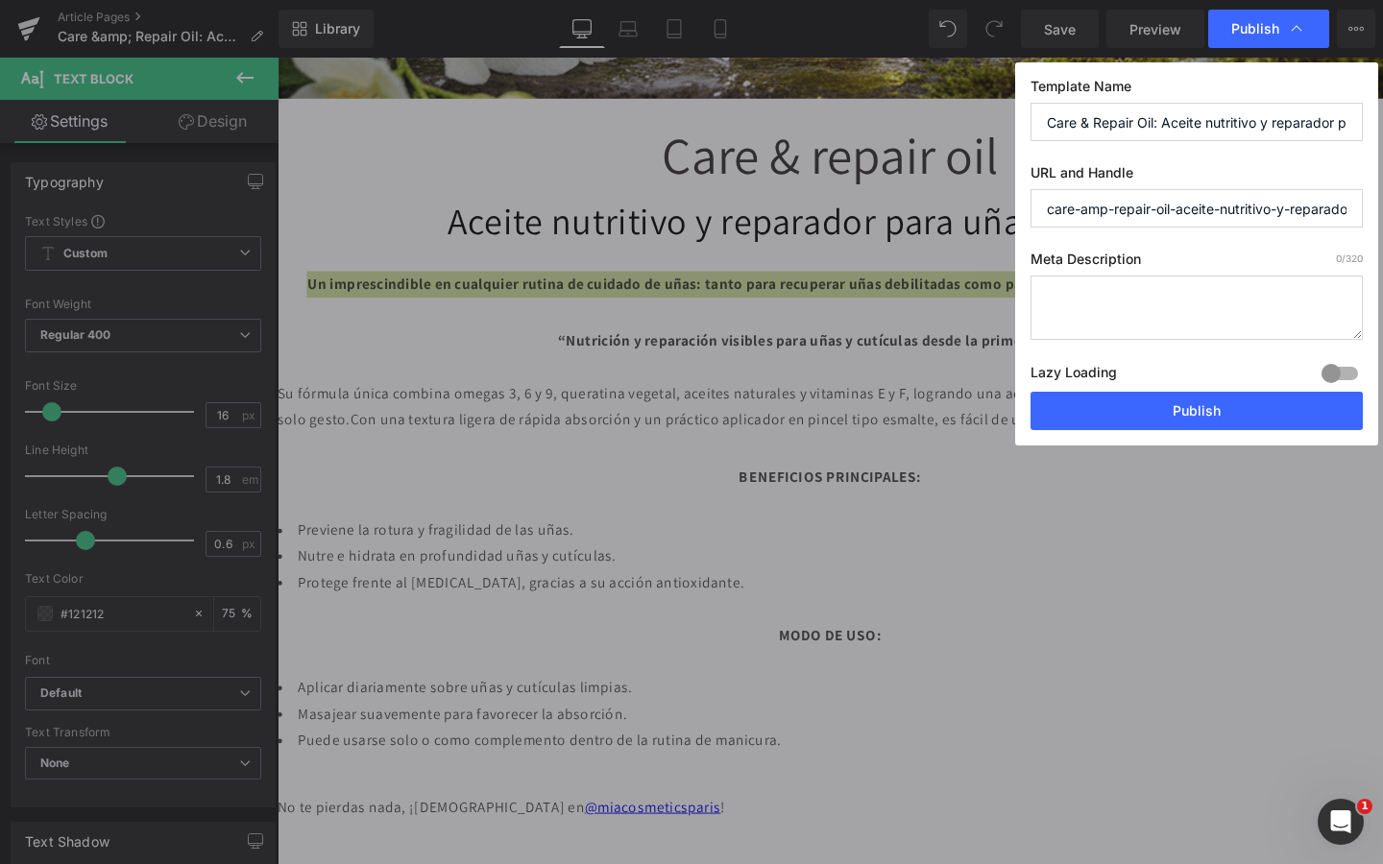
click at [1143, 313] on textarea at bounding box center [1197, 308] width 332 height 64
paste textarea "Un imprescindible en cualquier rutina de cuidado de uñas: tanto para recuperar …"
type textarea "Un imprescindible en cualquier rutina de cuidado de uñas: tanto para recuperar …"
click at [1094, 204] on input "care-amp-repair-oil-aceite-nutritivo-y-reparador-para-unas-y-cuticulas" at bounding box center [1197, 208] width 332 height 38
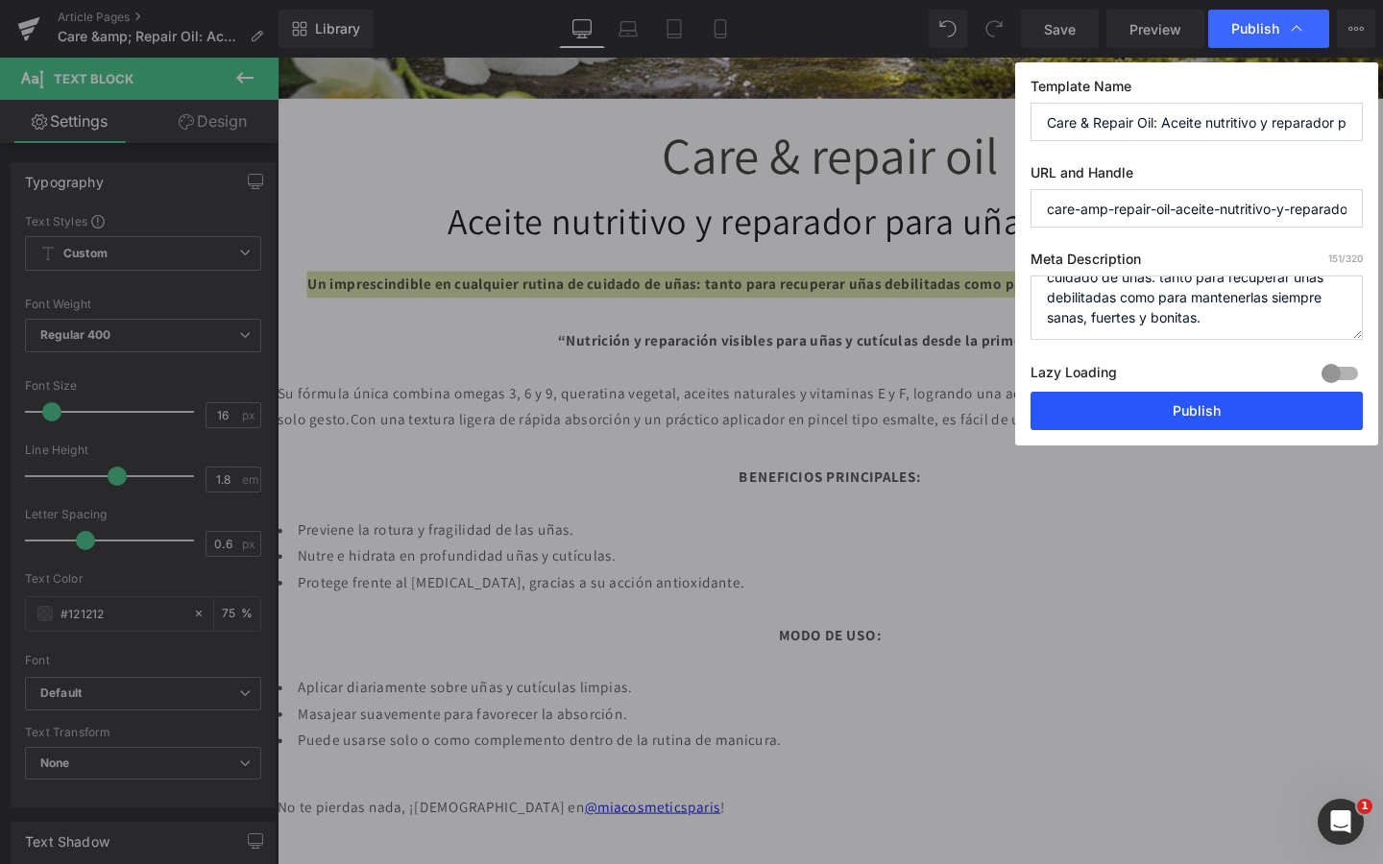
click at [1116, 421] on button "Publish" at bounding box center [1197, 411] width 332 height 38
